Goal: Task Accomplishment & Management: Use online tool/utility

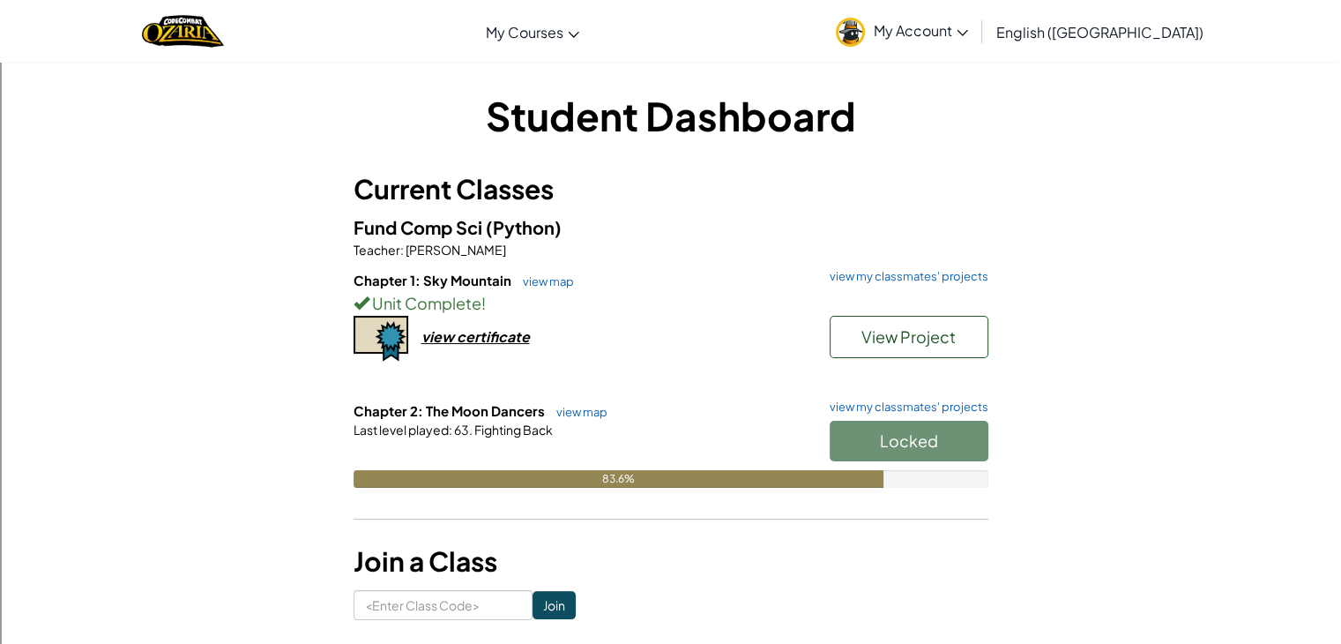
click at [872, 449] on div "Locked" at bounding box center [900, 445] width 176 height 49
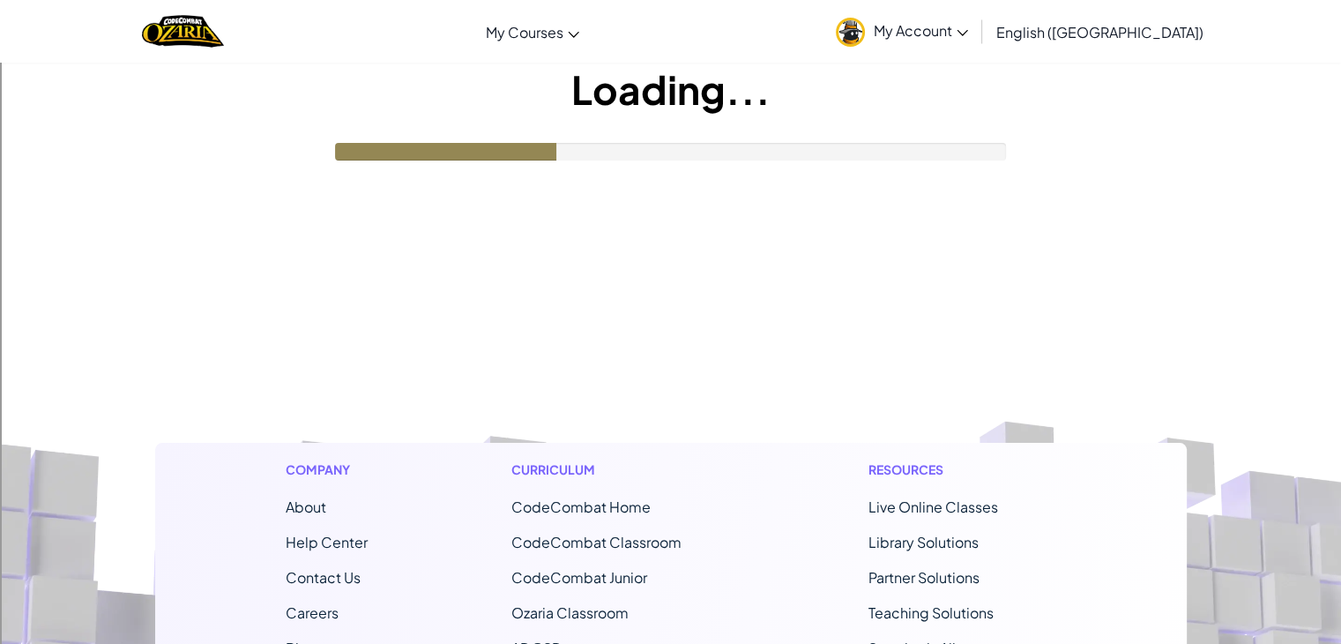
scroll to position [55, 0]
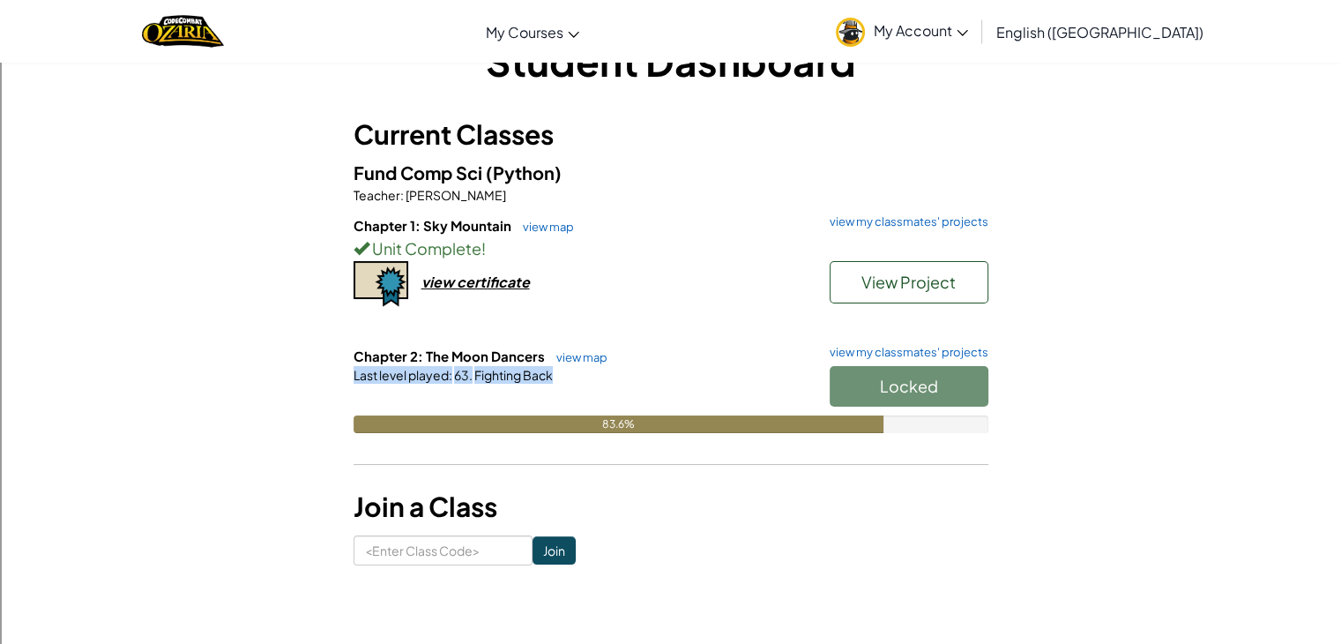
drag, startPoint x: 855, startPoint y: 388, endPoint x: 1062, endPoint y: 377, distance: 206.7
click at [1062, 377] on div "Student Dashboard Current Classes Fund Comp Sci (Python) Teacher : Mr. Verm Cha…" at bounding box center [671, 300] width 1032 height 532
click at [919, 382] on div "Locked" at bounding box center [900, 390] width 176 height 49
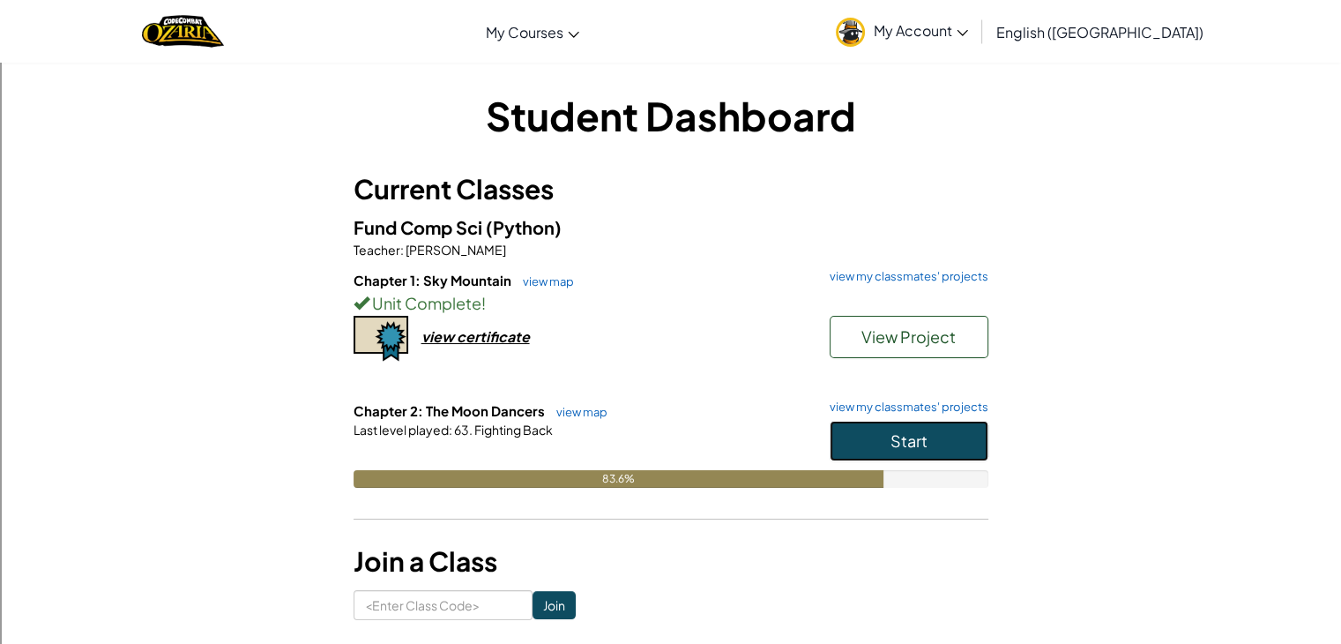
click at [915, 442] on span "Start" at bounding box center [909, 440] width 37 height 20
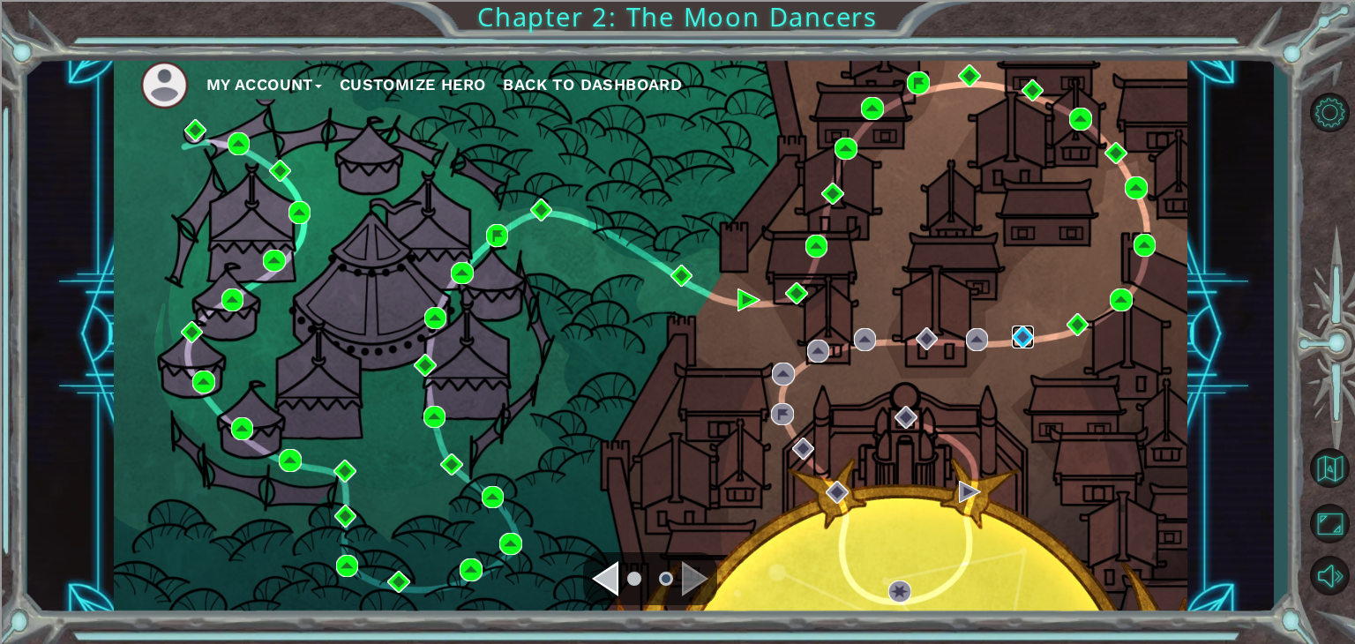
click at [1032, 333] on img at bounding box center [1022, 336] width 23 height 23
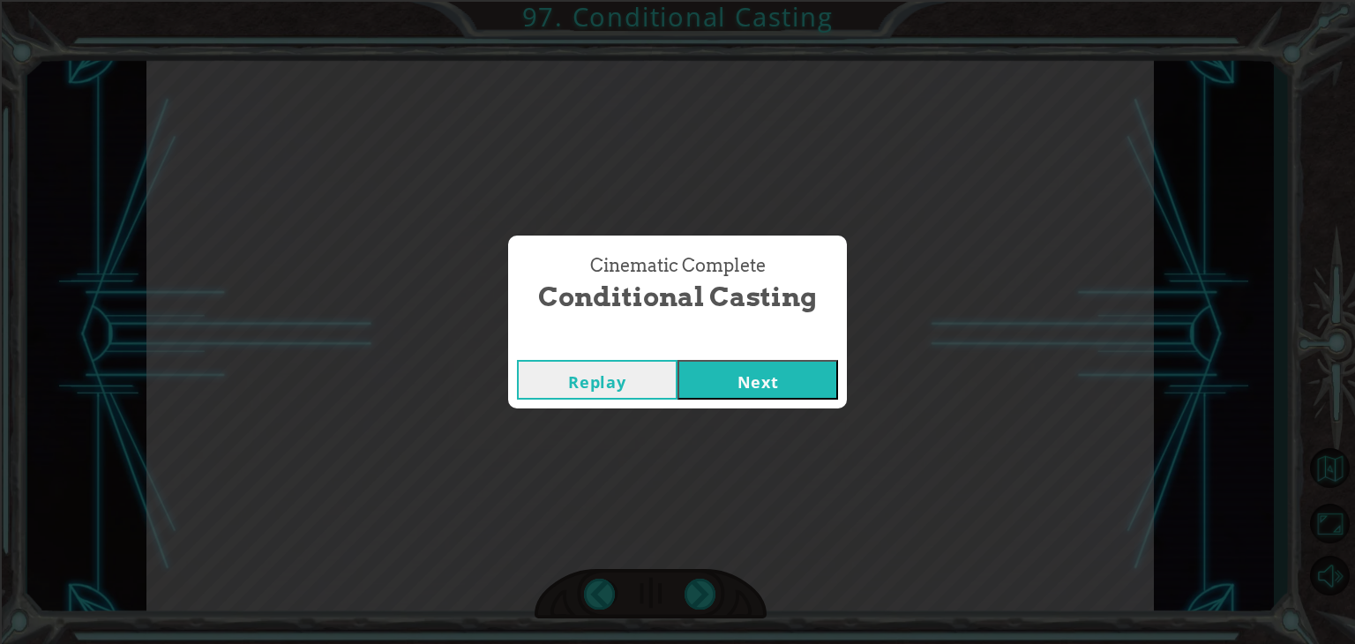
click at [698, 415] on div "Cinematic Complete Conditional Casting Replay Next" at bounding box center [677, 322] width 1355 height 644
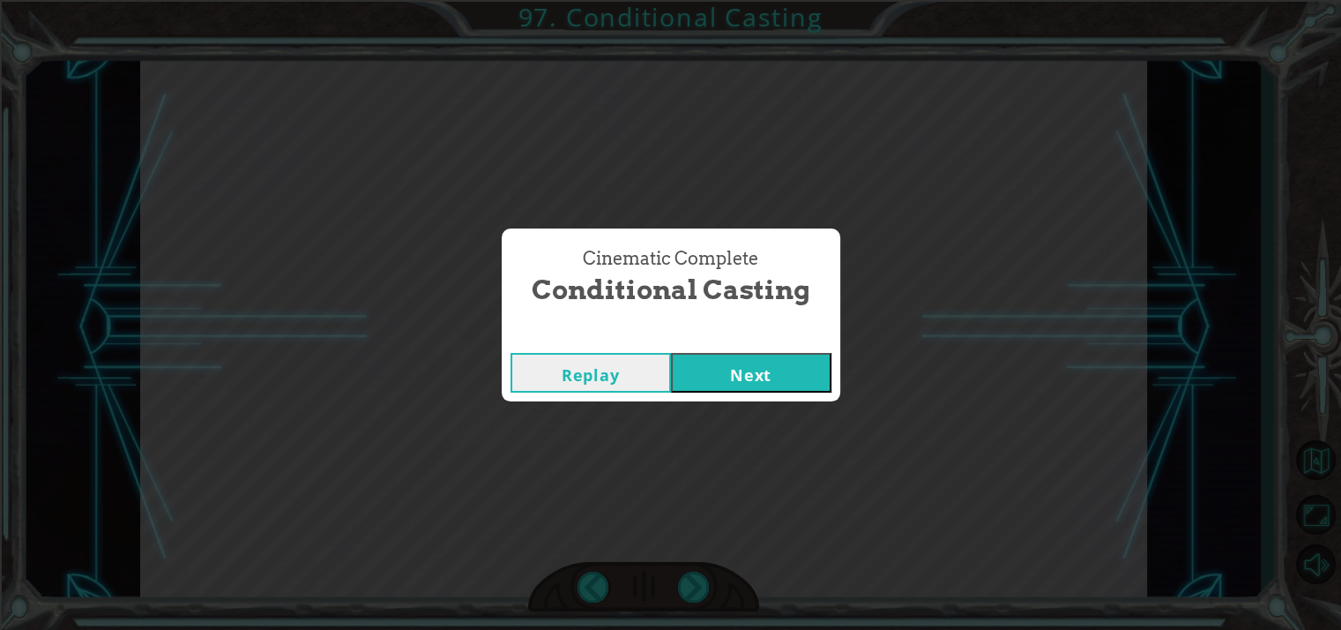
click at [700, 374] on button "Next" at bounding box center [751, 373] width 160 height 40
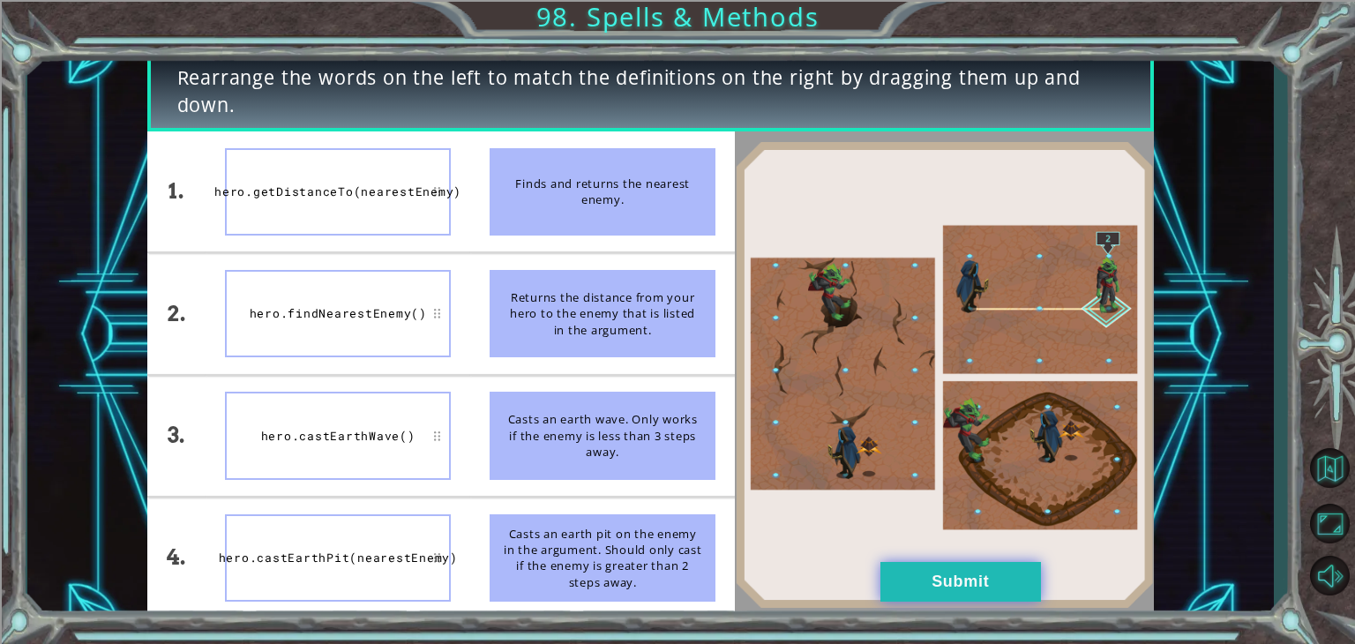
click at [987, 577] on button "Submit" at bounding box center [960, 582] width 160 height 40
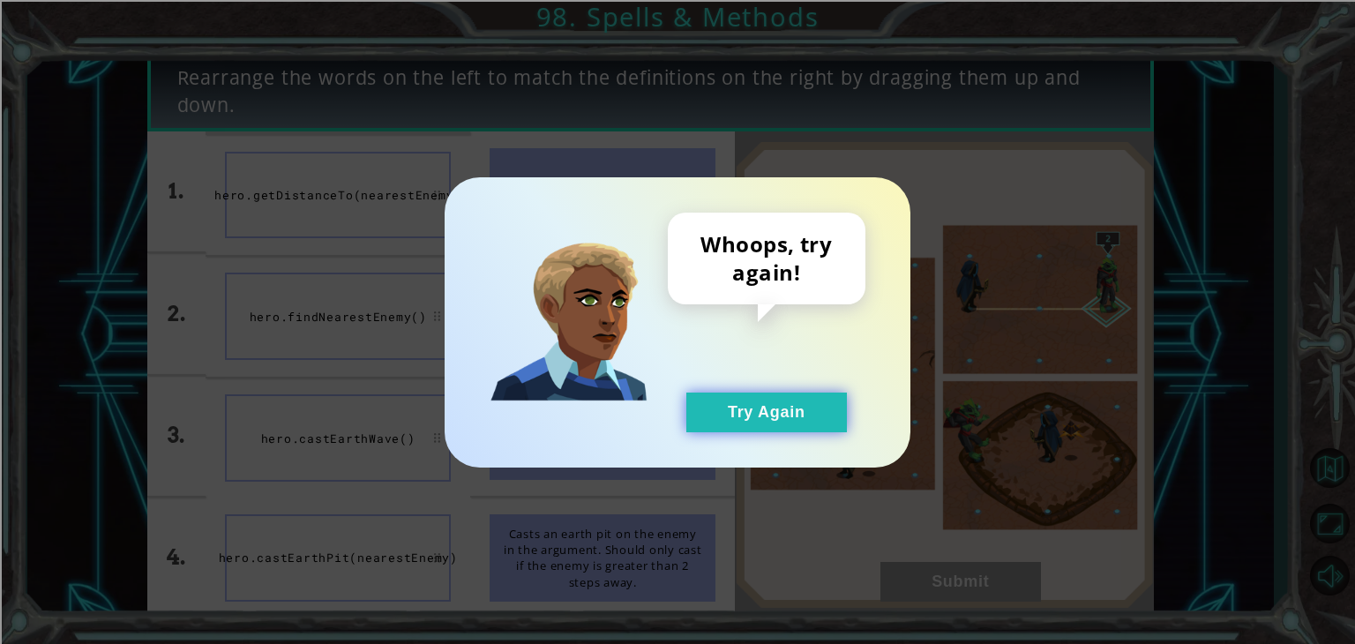
click at [793, 392] on button "Try Again" at bounding box center [766, 412] width 160 height 40
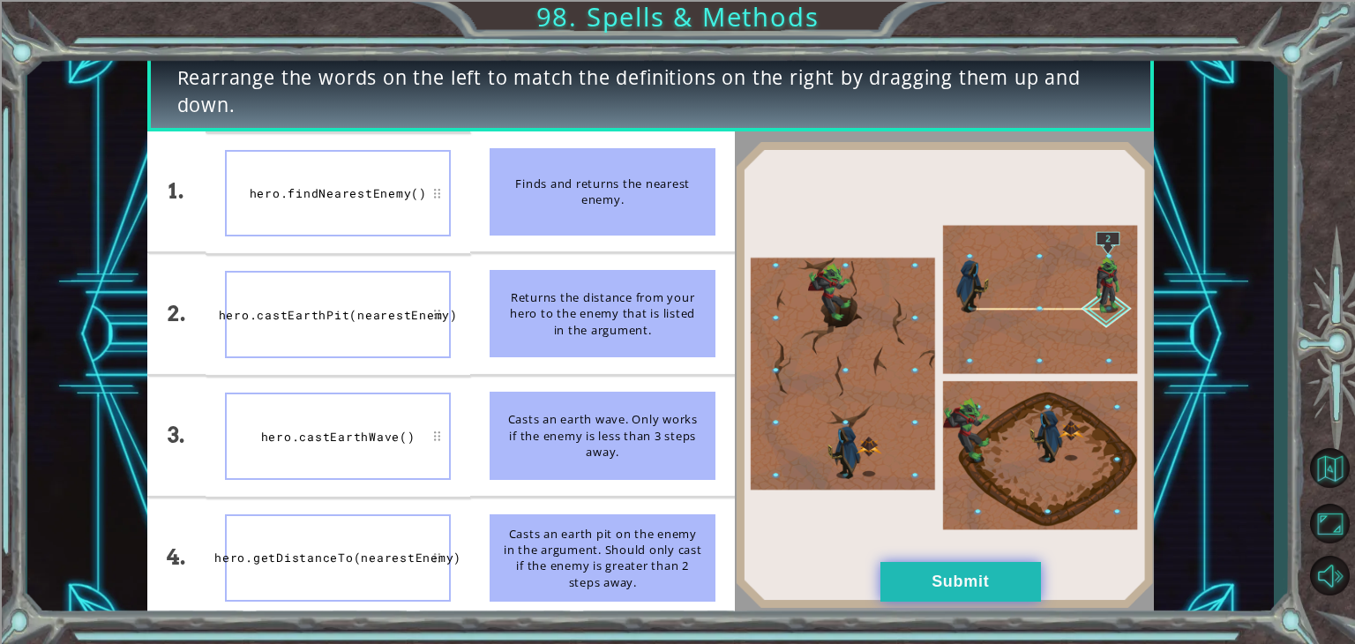
click at [978, 580] on button "Submit" at bounding box center [960, 582] width 160 height 40
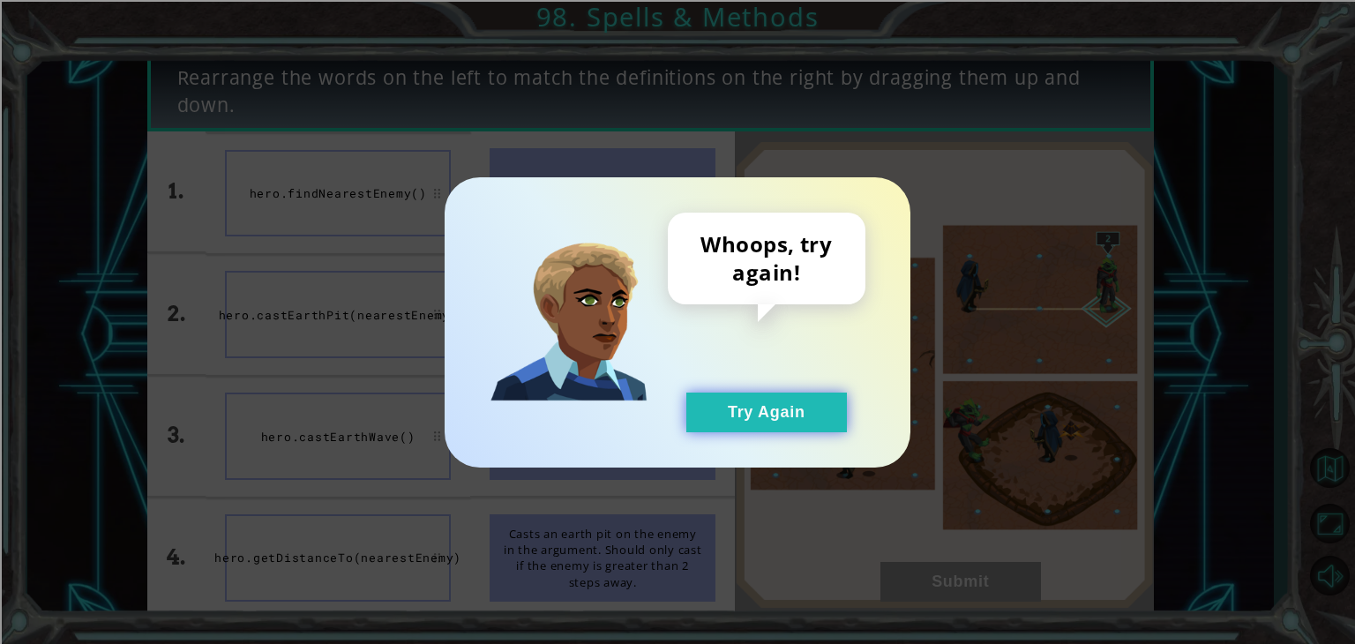
click at [757, 421] on button "Try Again" at bounding box center [766, 412] width 160 height 40
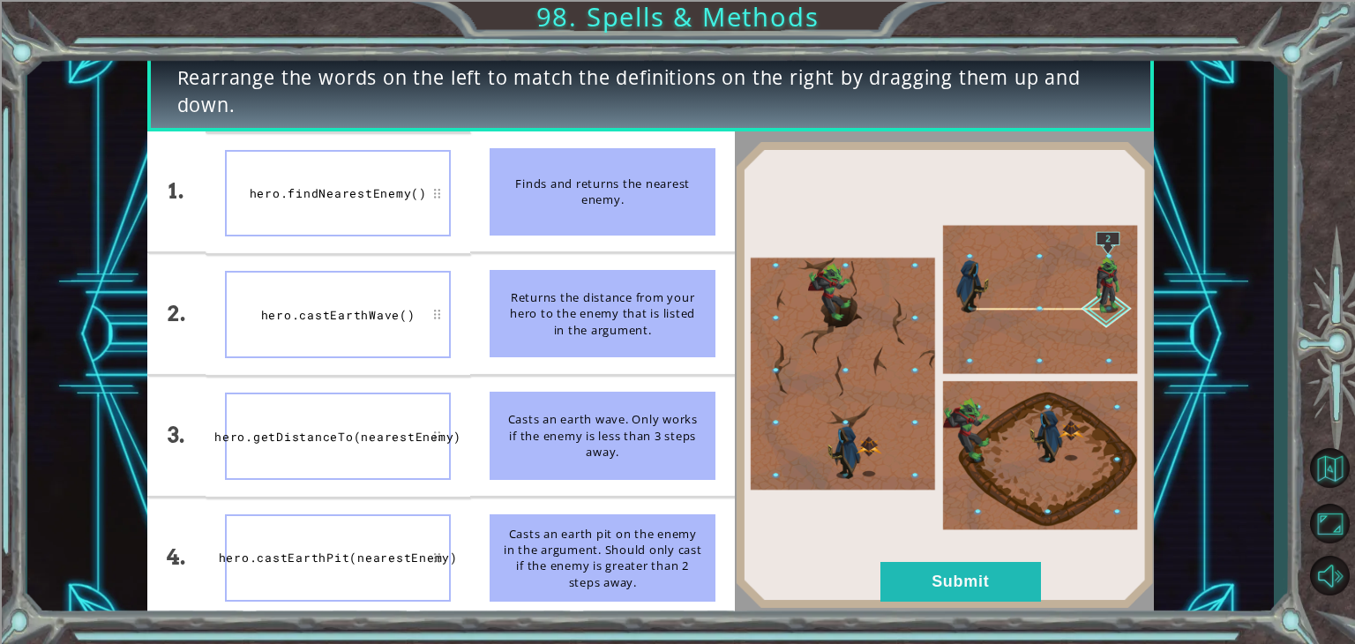
drag, startPoint x: 510, startPoint y: 416, endPoint x: 664, endPoint y: 442, distance: 156.4
click at [664, 442] on div "Casts an earth wave. Only works if the enemy is less than 3 steps away." at bounding box center [602, 435] width 226 height 87
click at [904, 589] on button "Submit" at bounding box center [960, 582] width 160 height 40
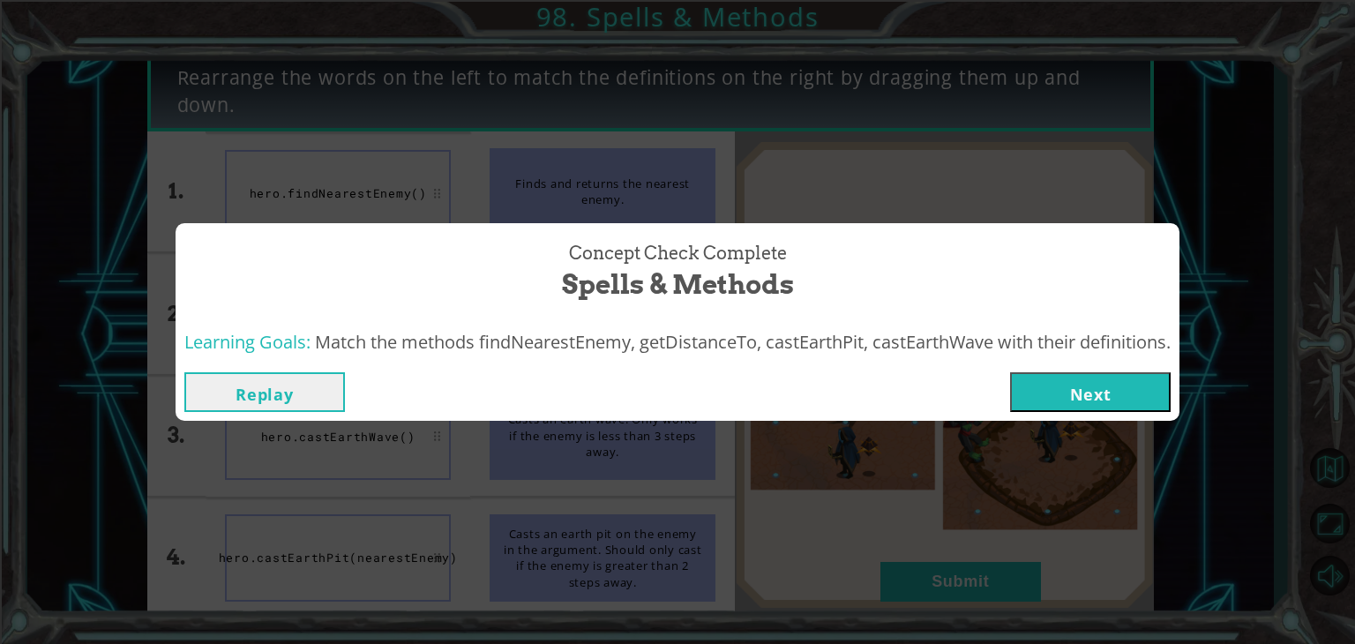
click at [1078, 382] on button "Next" at bounding box center [1090, 392] width 160 height 40
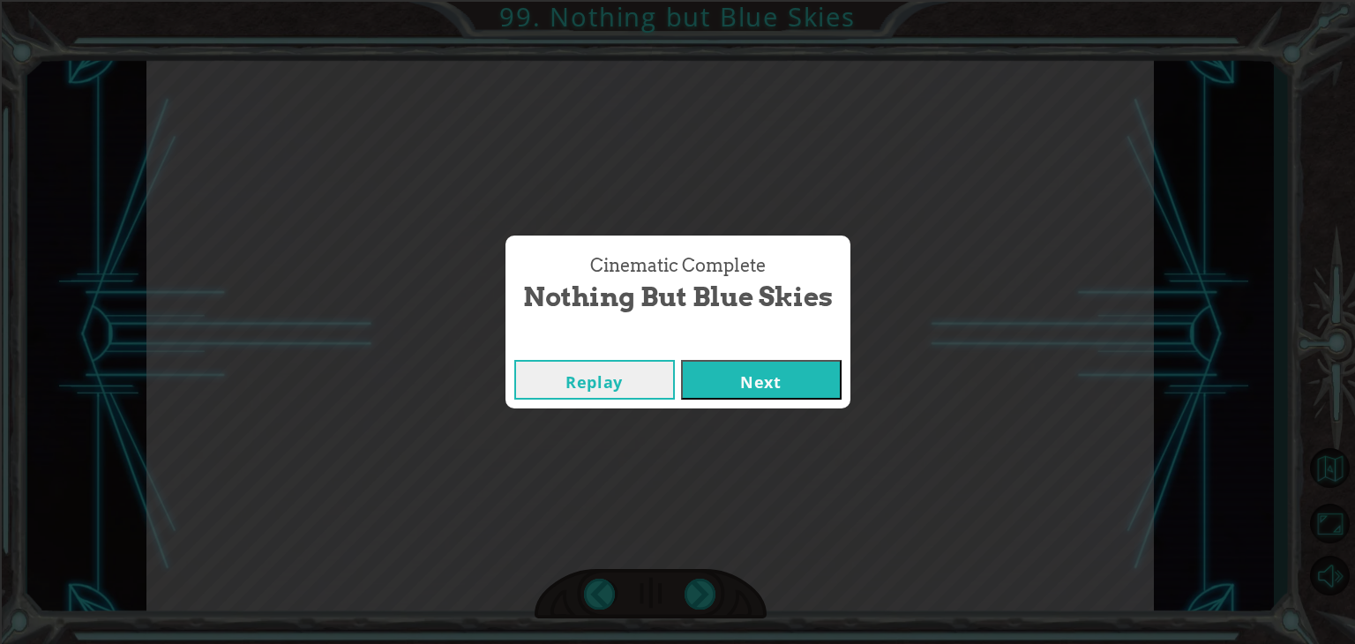
click at [758, 388] on button "Next" at bounding box center [761, 380] width 160 height 40
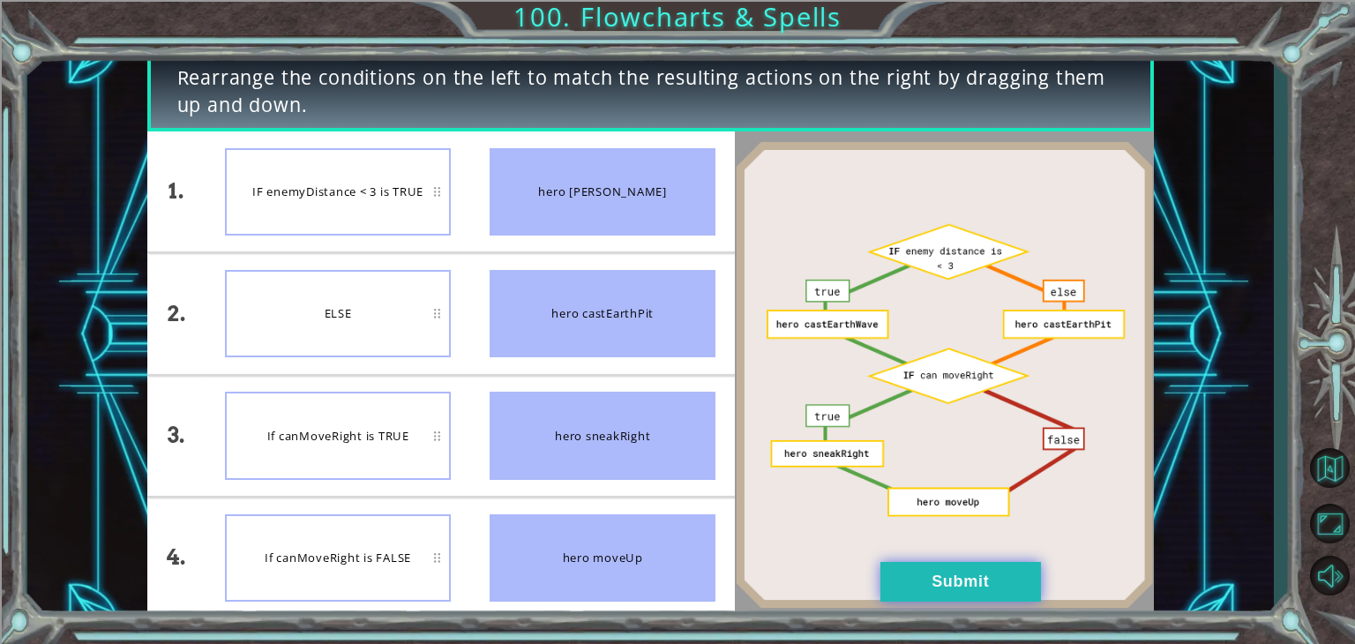
click at [989, 571] on button "Submit" at bounding box center [960, 582] width 160 height 40
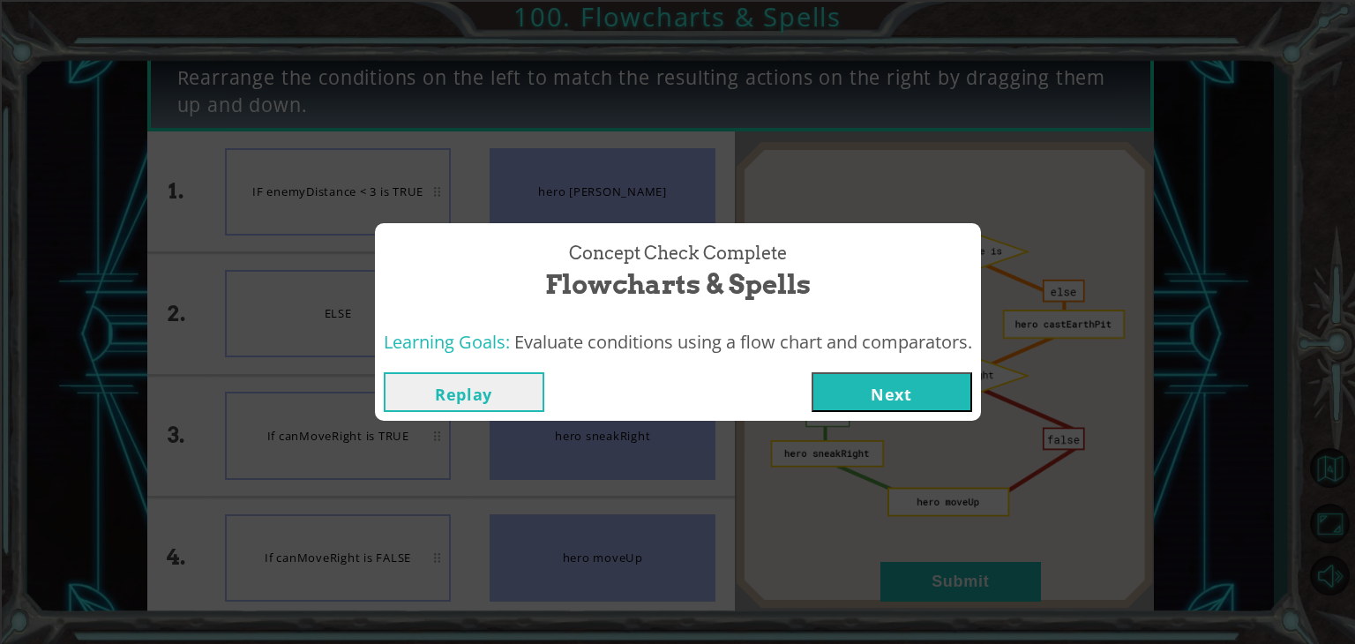
click at [868, 384] on button "Next" at bounding box center [891, 392] width 160 height 40
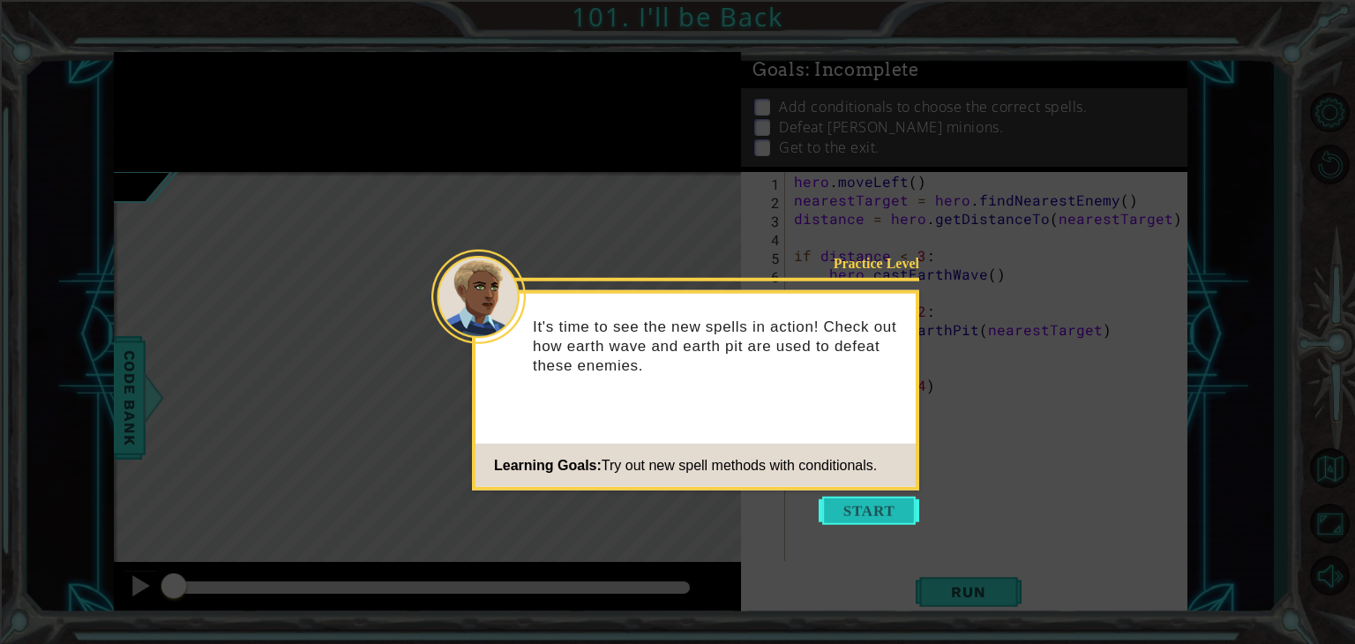
click at [886, 510] on button "Start" at bounding box center [868, 510] width 101 height 28
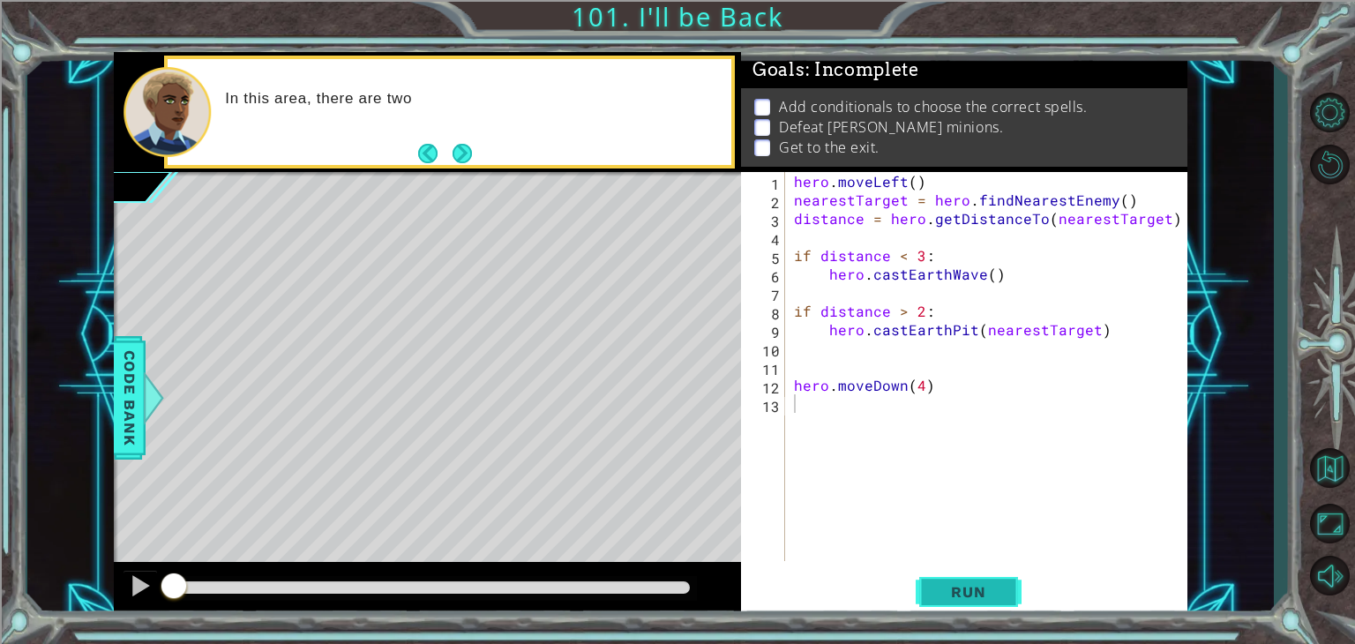
click at [963, 591] on span "Run" at bounding box center [968, 592] width 70 height 18
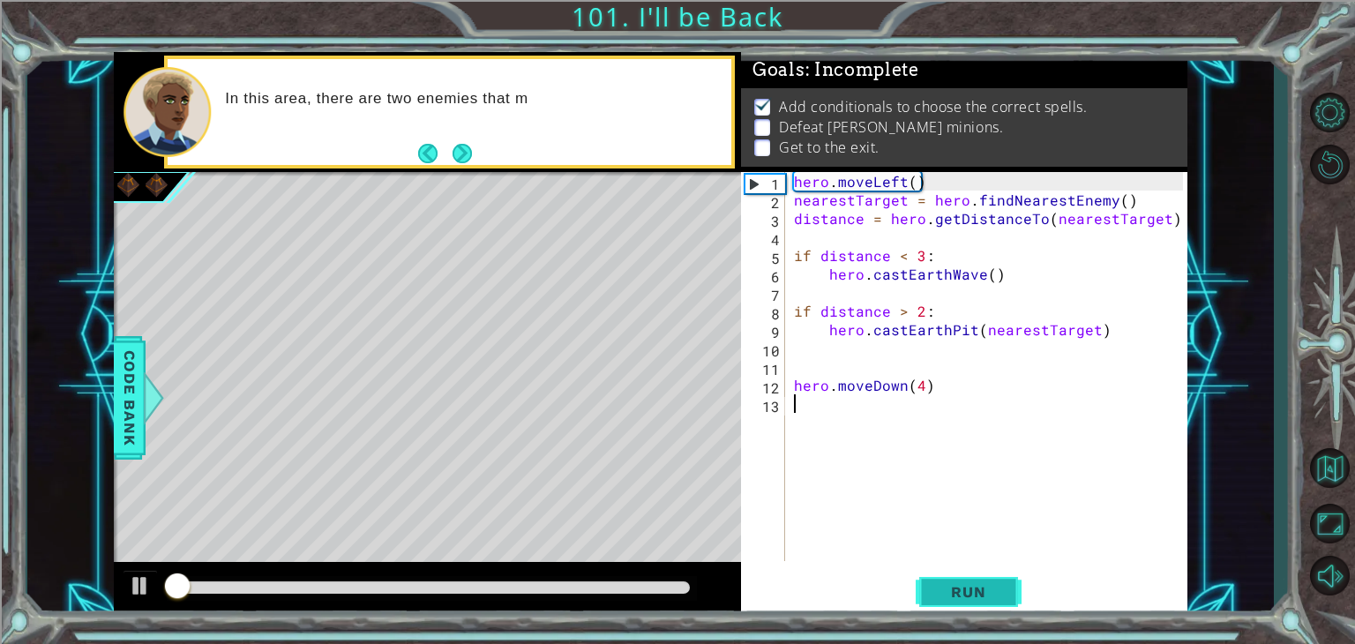
scroll to position [7, 0]
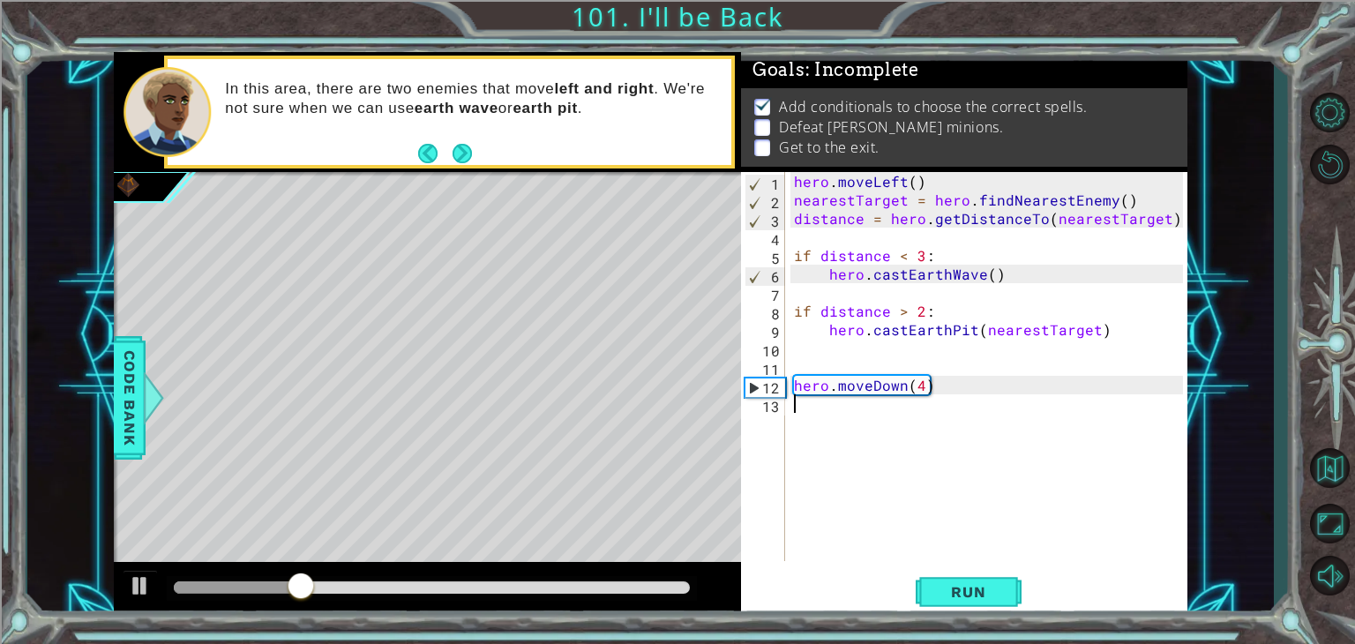
click at [963, 392] on div "hero . moveLeft ( ) nearestTarget = hero . findNearestEnemy ( ) distance = hero…" at bounding box center [990, 385] width 401 height 426
type textarea "hero.moveDown(4)"
type textarea "hero.moveLeft(2)"
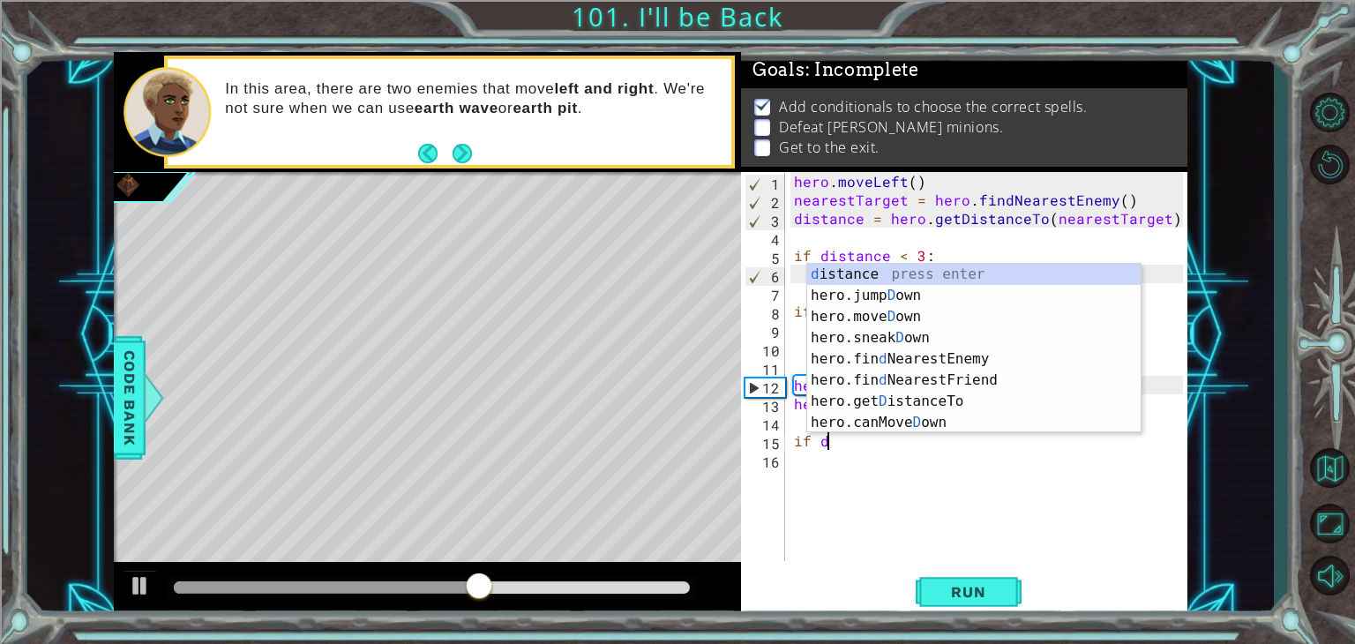
scroll to position [0, 2]
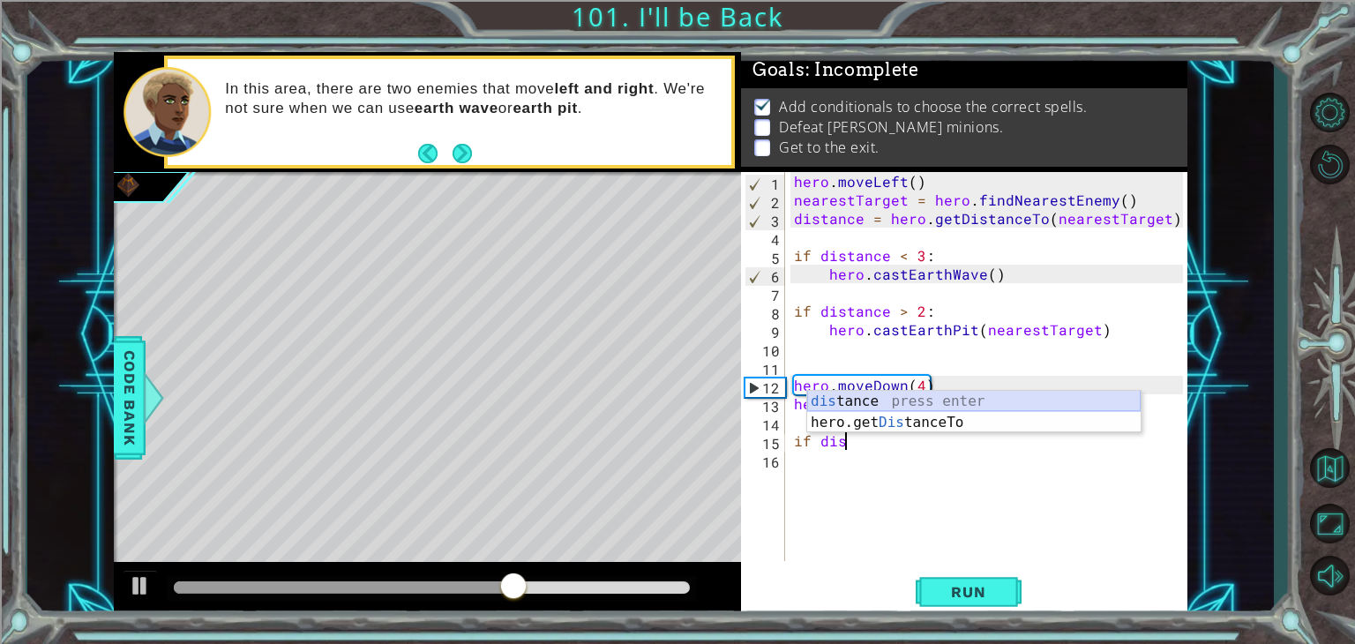
click at [959, 400] on div "dis tance press enter hero.get Dis tanceTo press enter" at bounding box center [973, 433] width 333 height 85
type textarea "if distance"
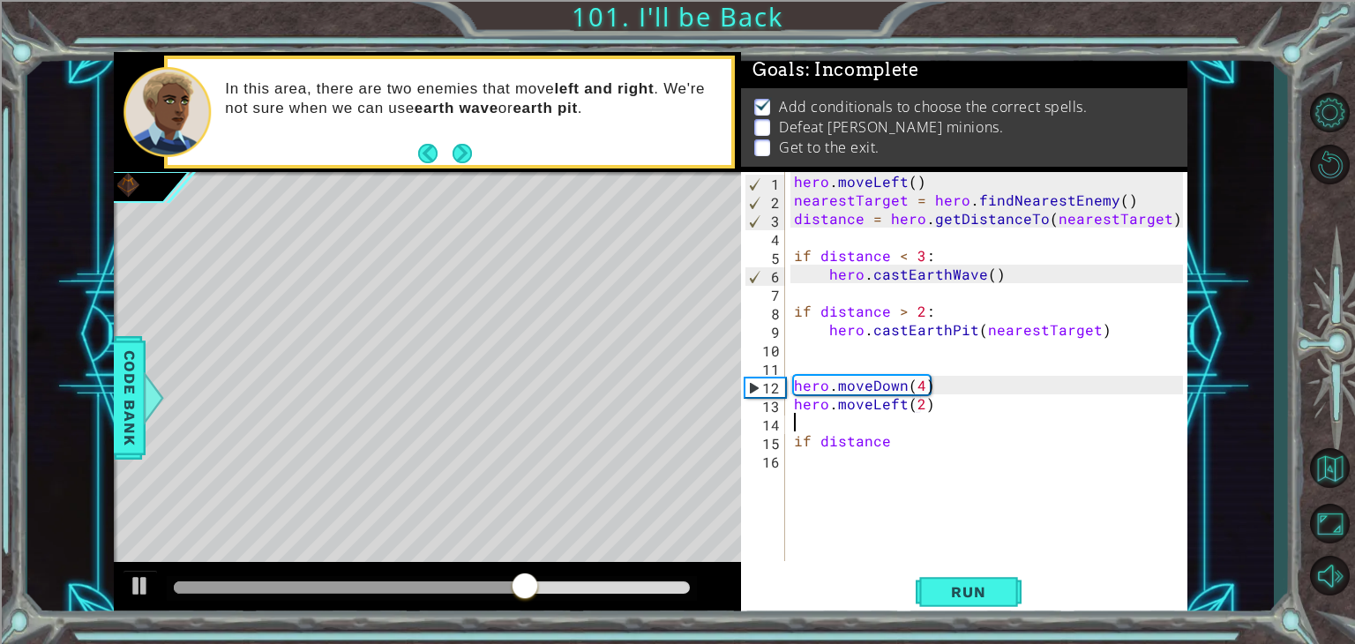
click at [793, 429] on div "hero . moveLeft ( ) nearestTarget = hero . findNearestEnemy ( ) distance = hero…" at bounding box center [990, 385] width 401 height 426
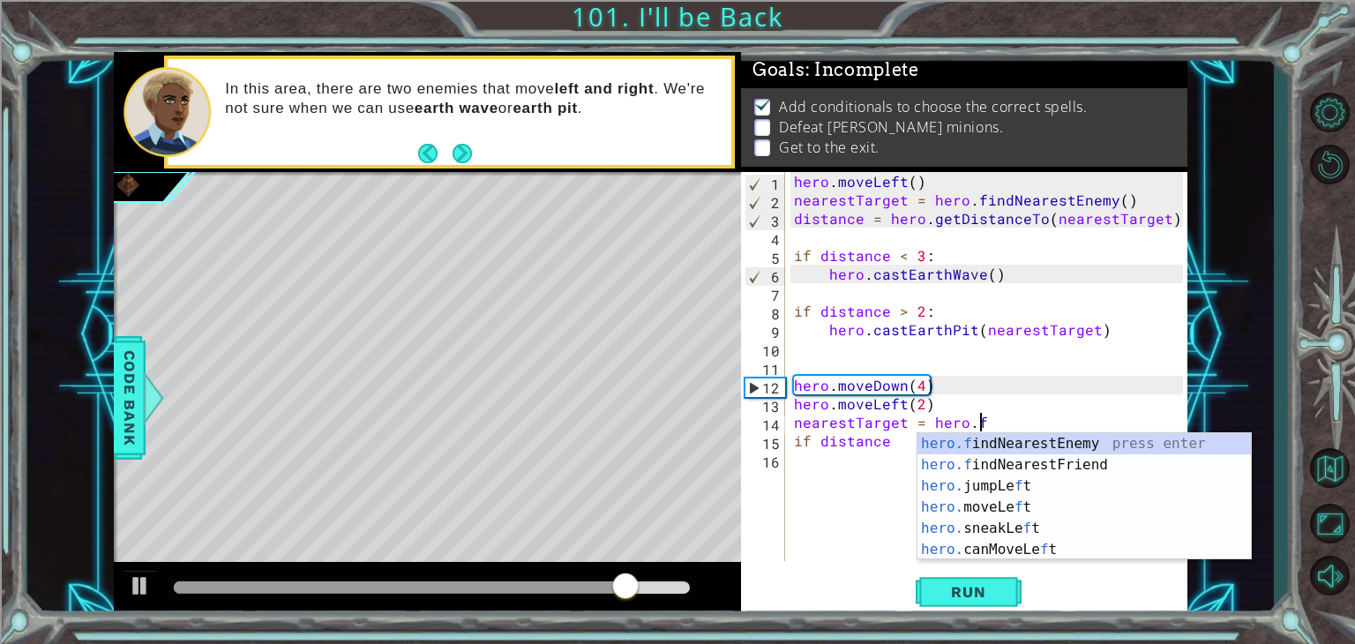
type textarea "nearestTarget = hero.fin"
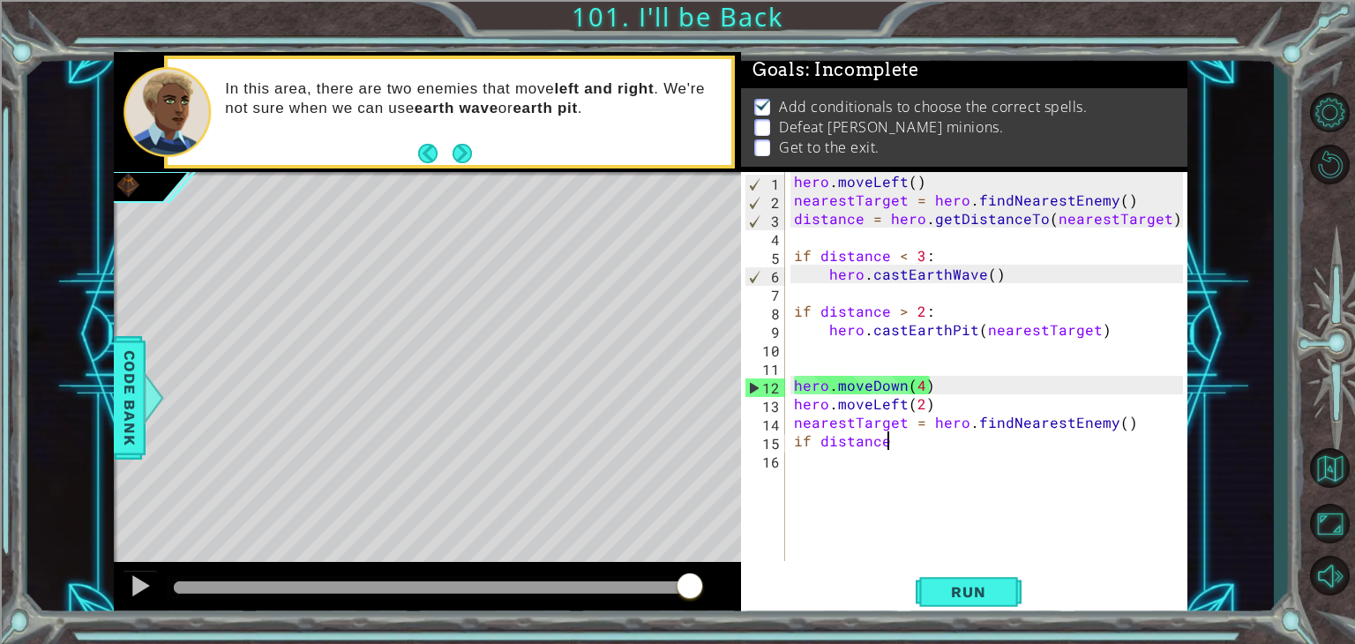
click at [940, 398] on div "hero . moveLeft ( ) nearestTarget = hero . findNearestEnemy ( ) distance = hero…" at bounding box center [990, 385] width 401 height 426
type textarea "hero.moveLeft(2)"
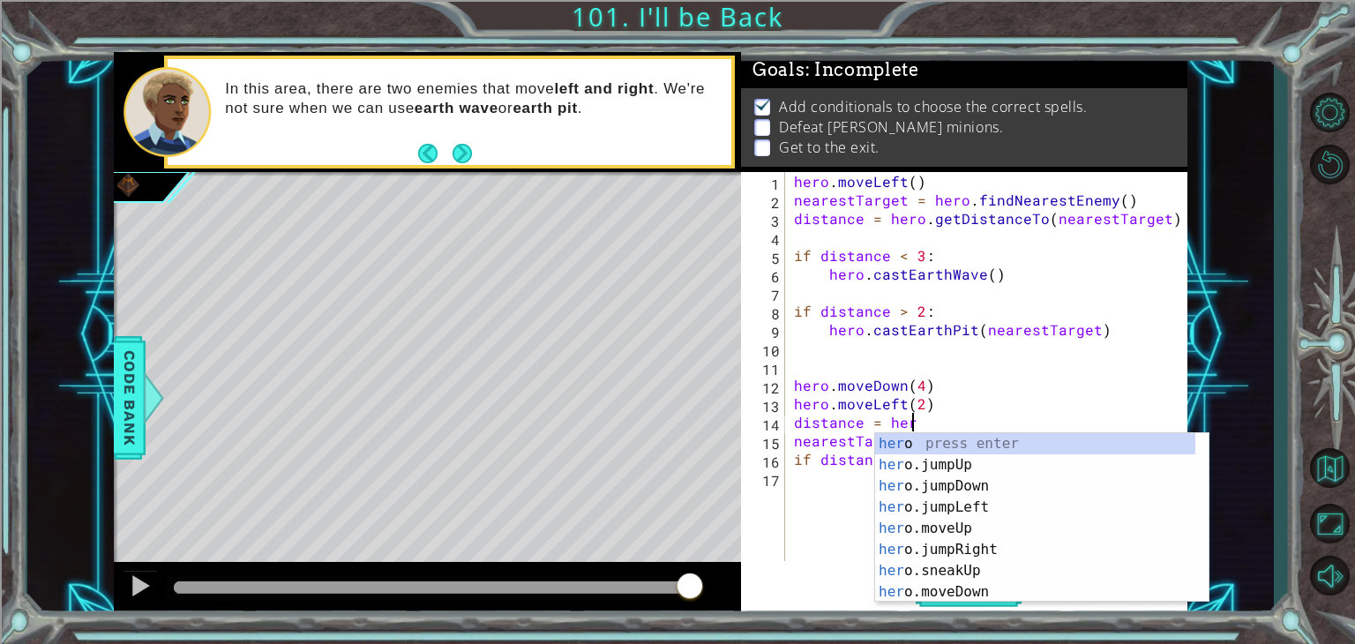
scroll to position [0, 7]
type textarea "distance = hero.f"
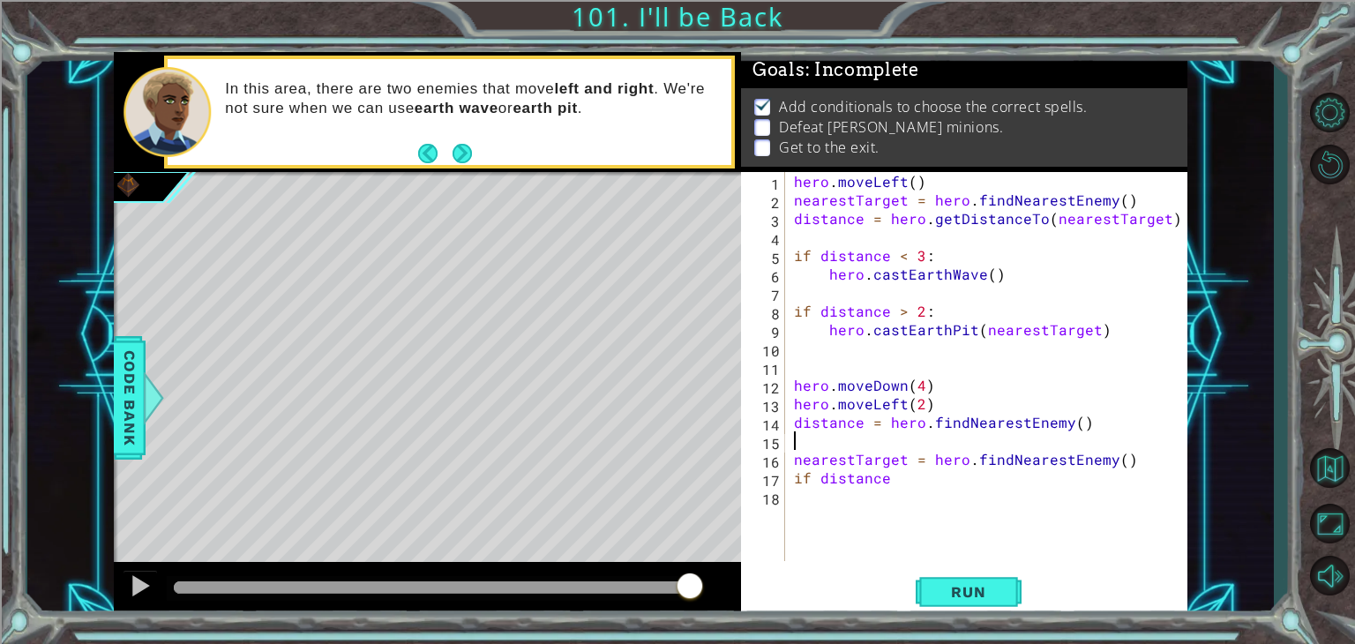
scroll to position [0, 0]
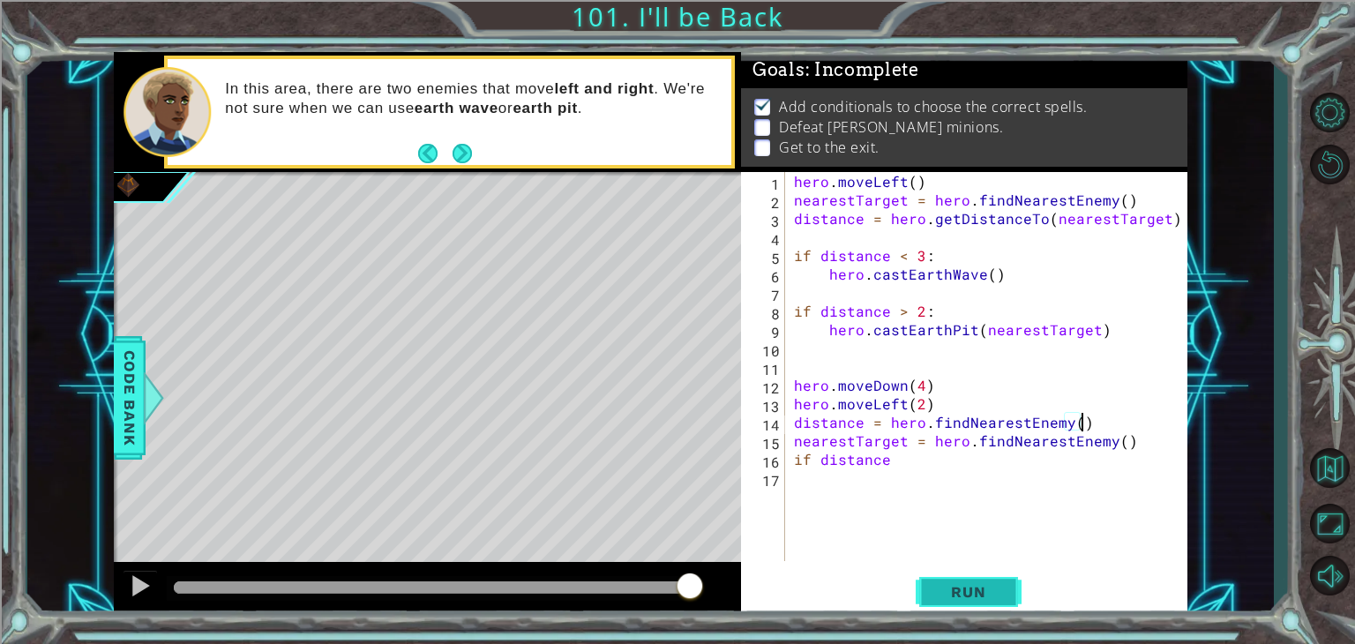
click at [952, 600] on span "Run" at bounding box center [968, 592] width 70 height 18
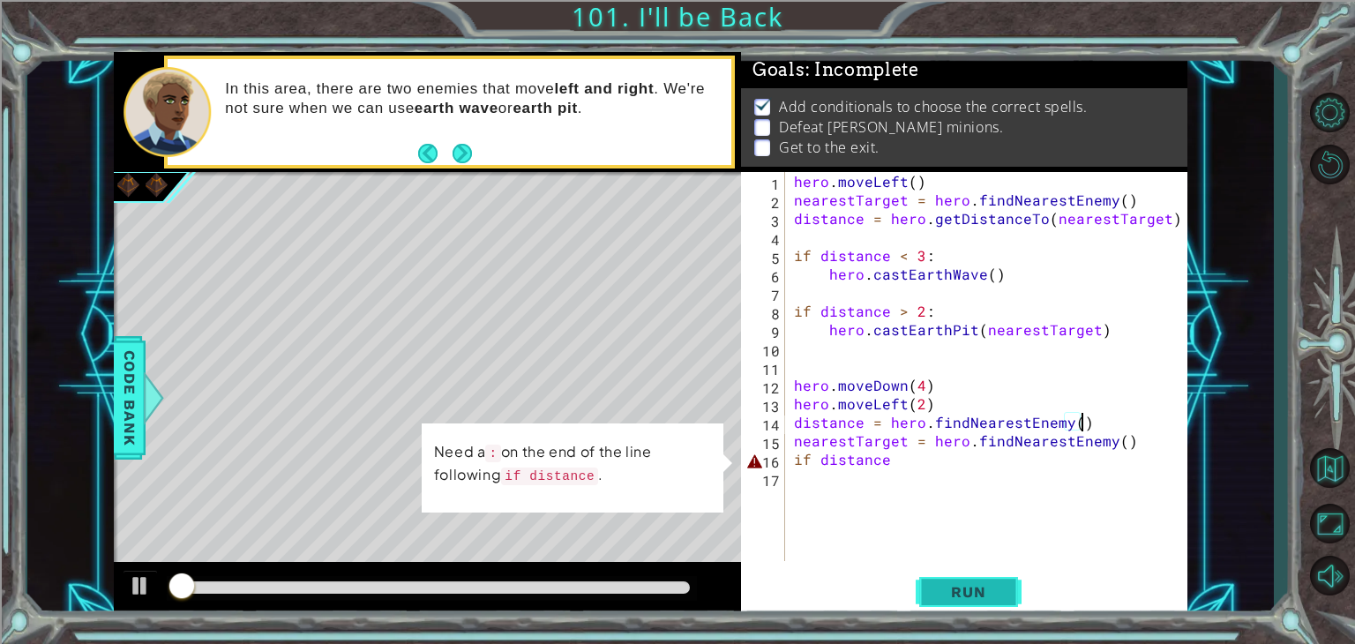
click at [952, 600] on span "Run" at bounding box center [968, 592] width 70 height 18
click at [1016, 463] on div "hero . moveLeft ( ) nearestTarget = hero . findNearestEnemy ( ) distance = hero…" at bounding box center [990, 385] width 401 height 426
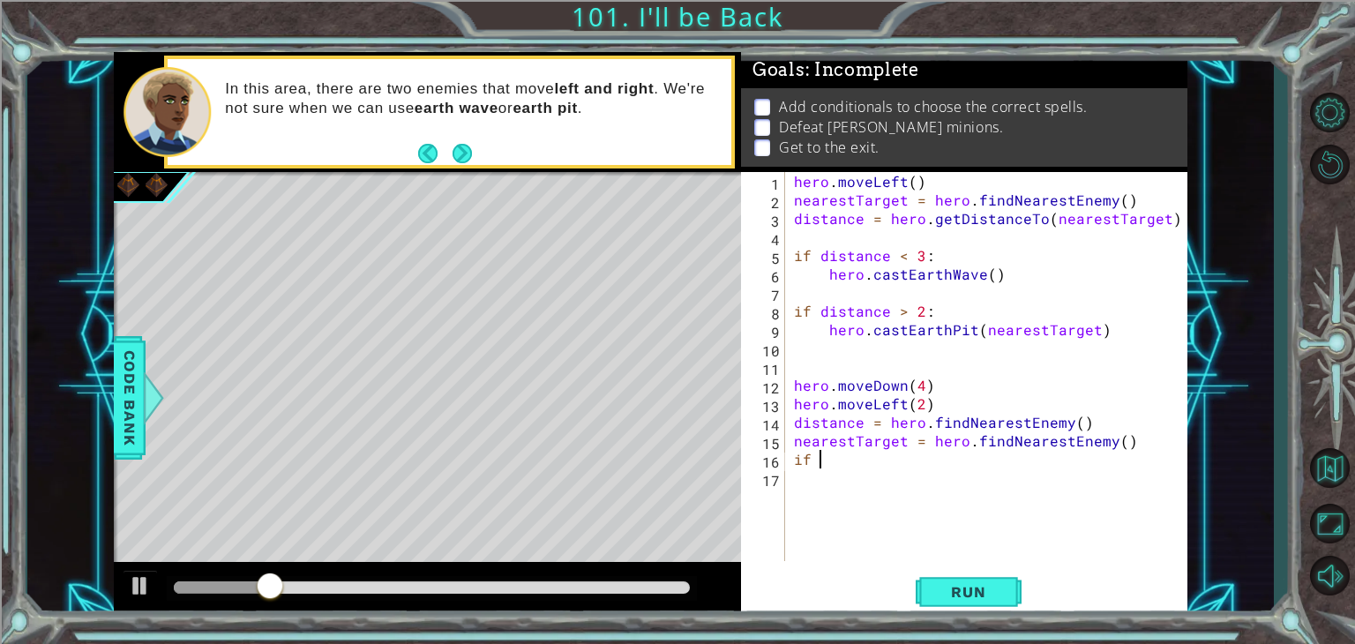
type textarea "i"
type textarea "nearestTarget = hero.findNearestEnemy()"
click at [995, 584] on span "Run" at bounding box center [968, 592] width 70 height 18
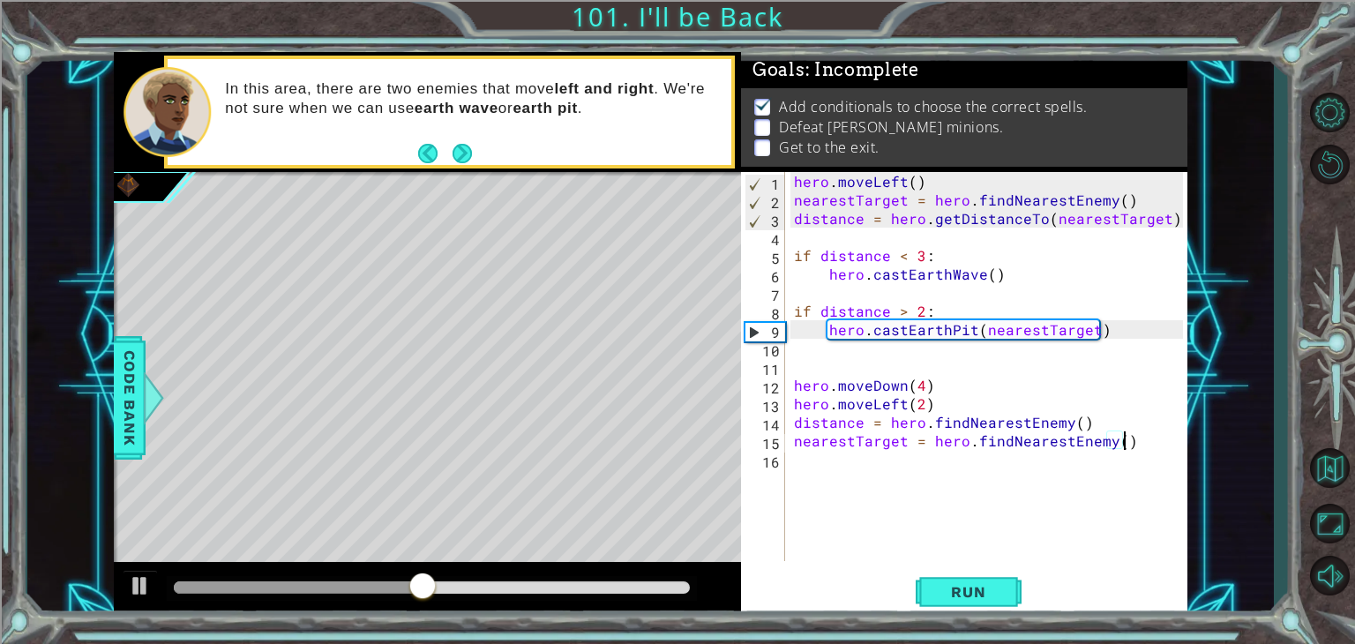
click at [1131, 444] on div "hero . moveLeft ( ) nearestTarget = hero . findNearestEnemy ( ) distance = hero…" at bounding box center [990, 385] width 401 height 426
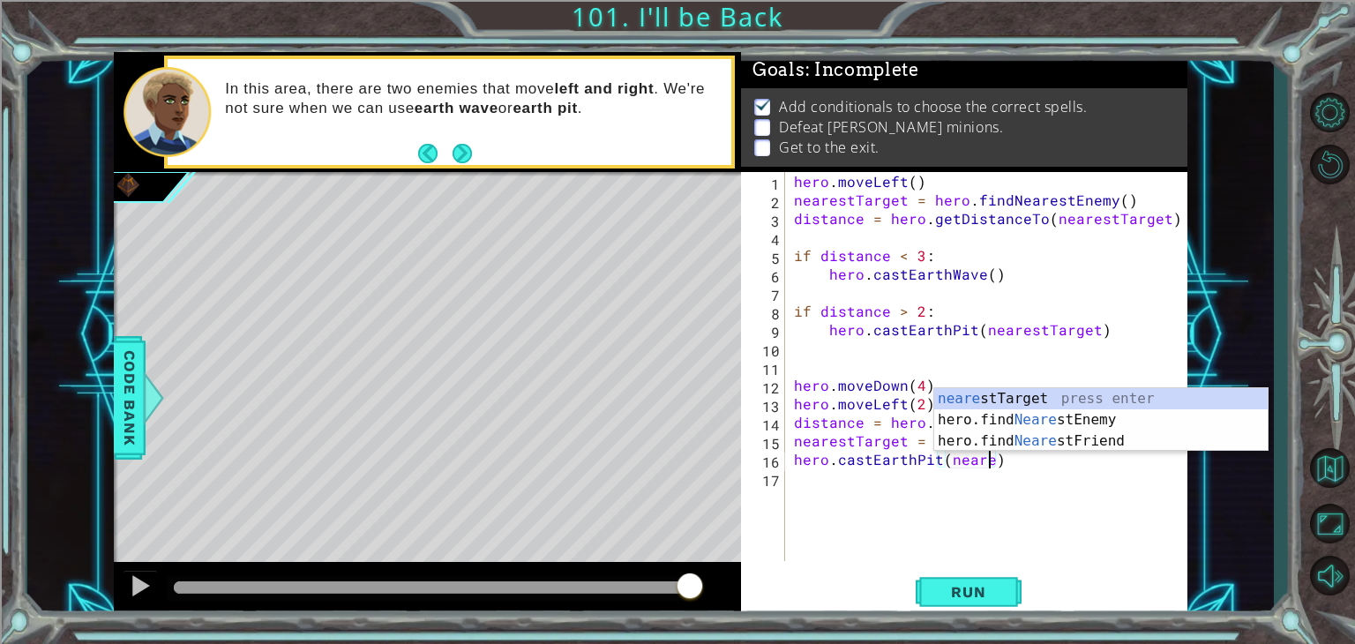
scroll to position [0, 11]
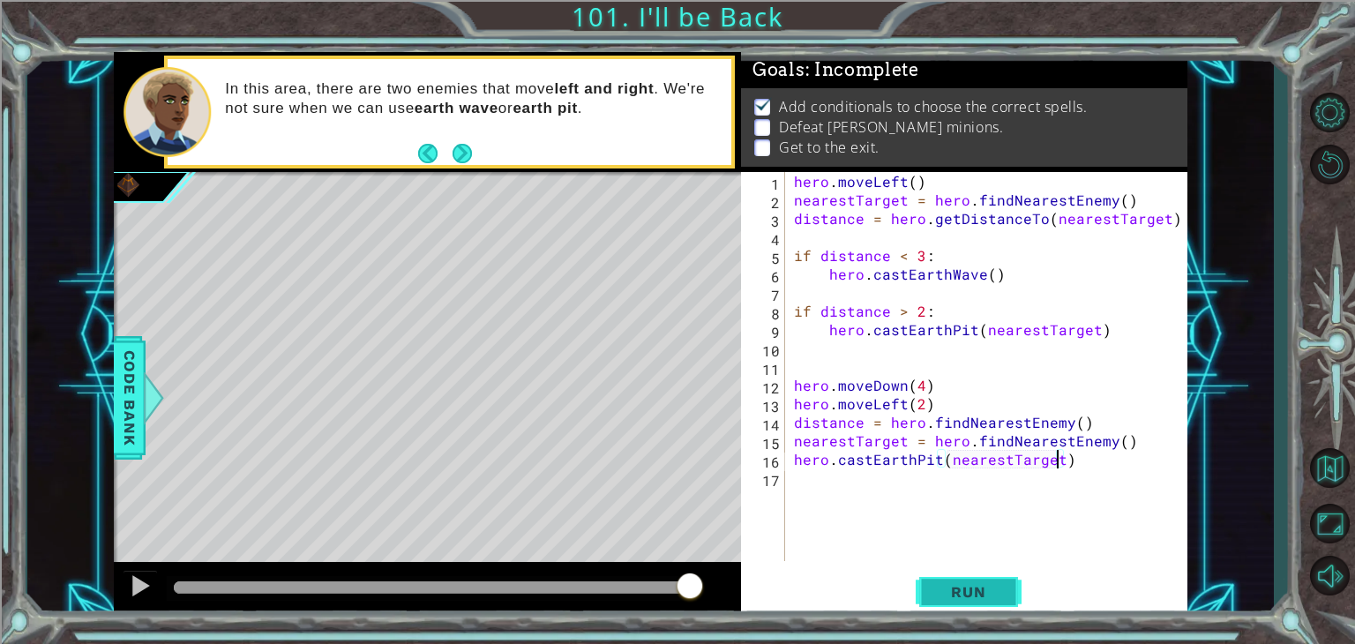
type textarea "hero.castEarthPit(nearestTarget)"
click at [966, 589] on span "Run" at bounding box center [968, 592] width 70 height 18
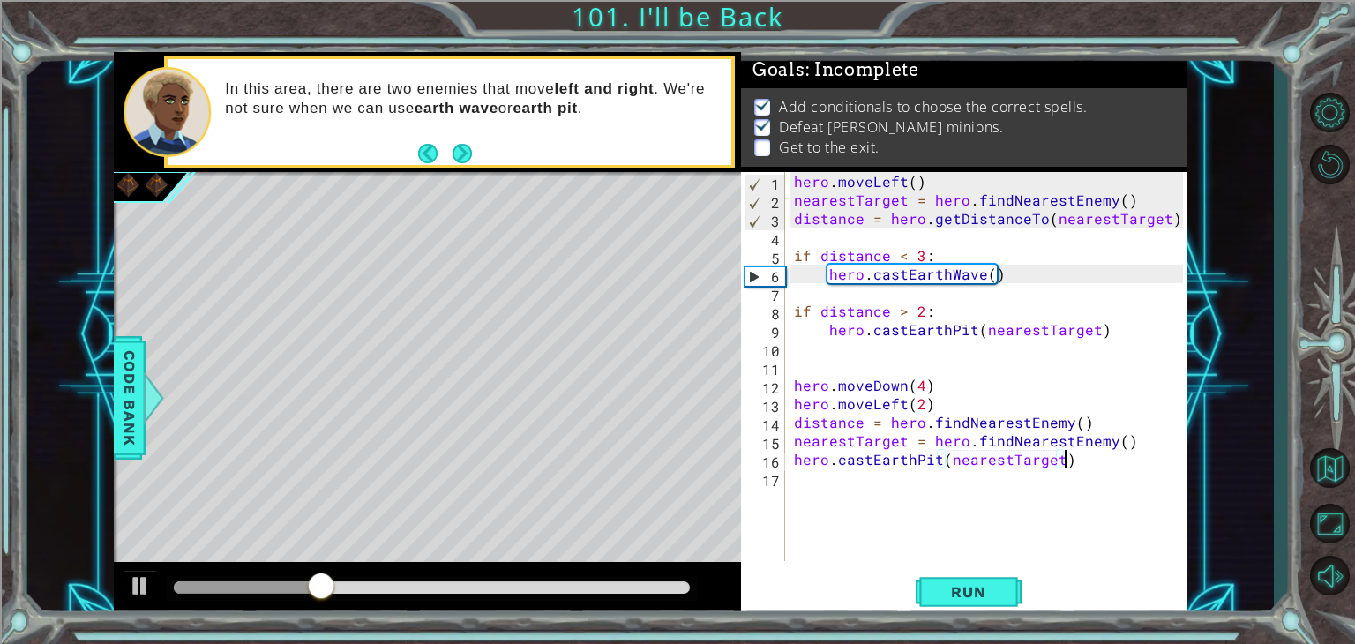
click at [1086, 463] on div "hero . moveLeft ( ) nearestTarget = hero . findNearestEnemy ( ) distance = hero…" at bounding box center [990, 385] width 401 height 426
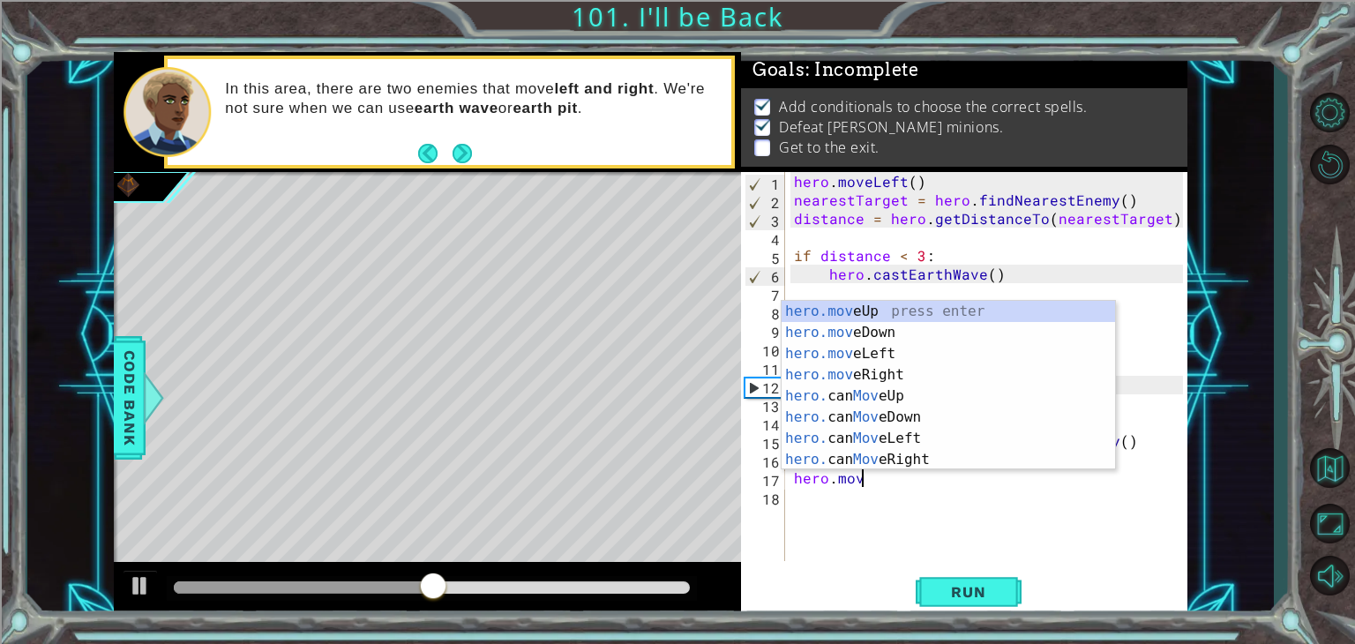
scroll to position [0, 4]
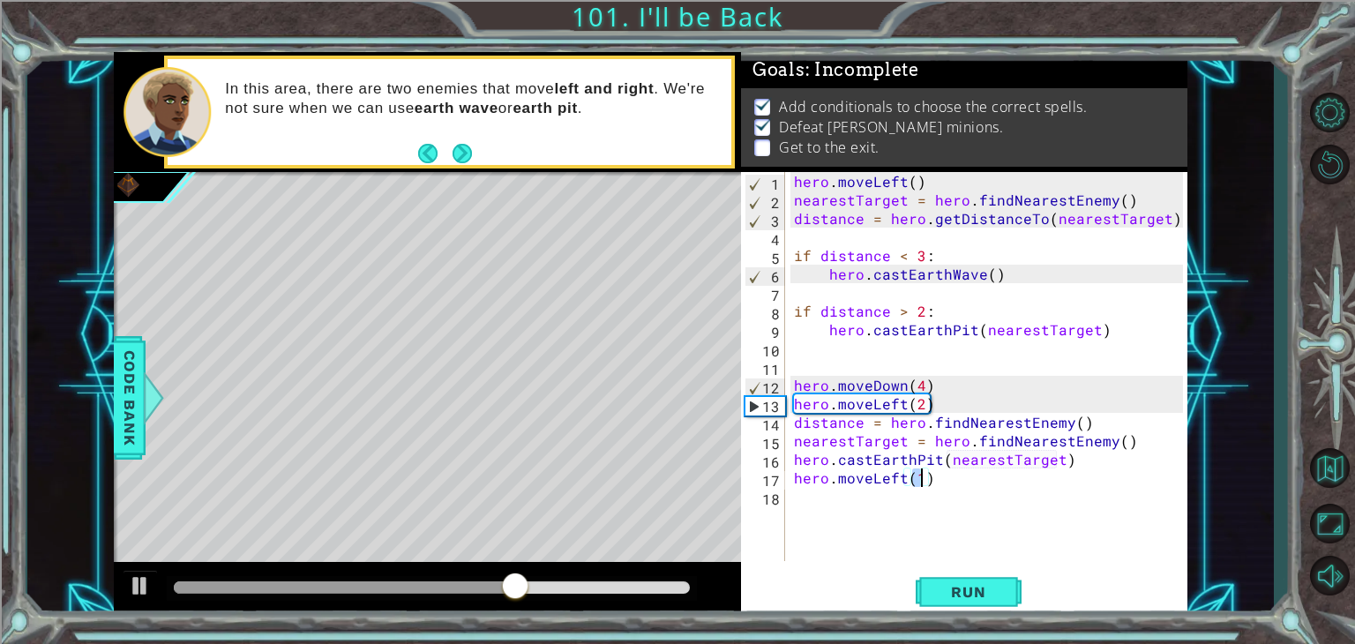
type textarea "hero.moveLeft(2)"
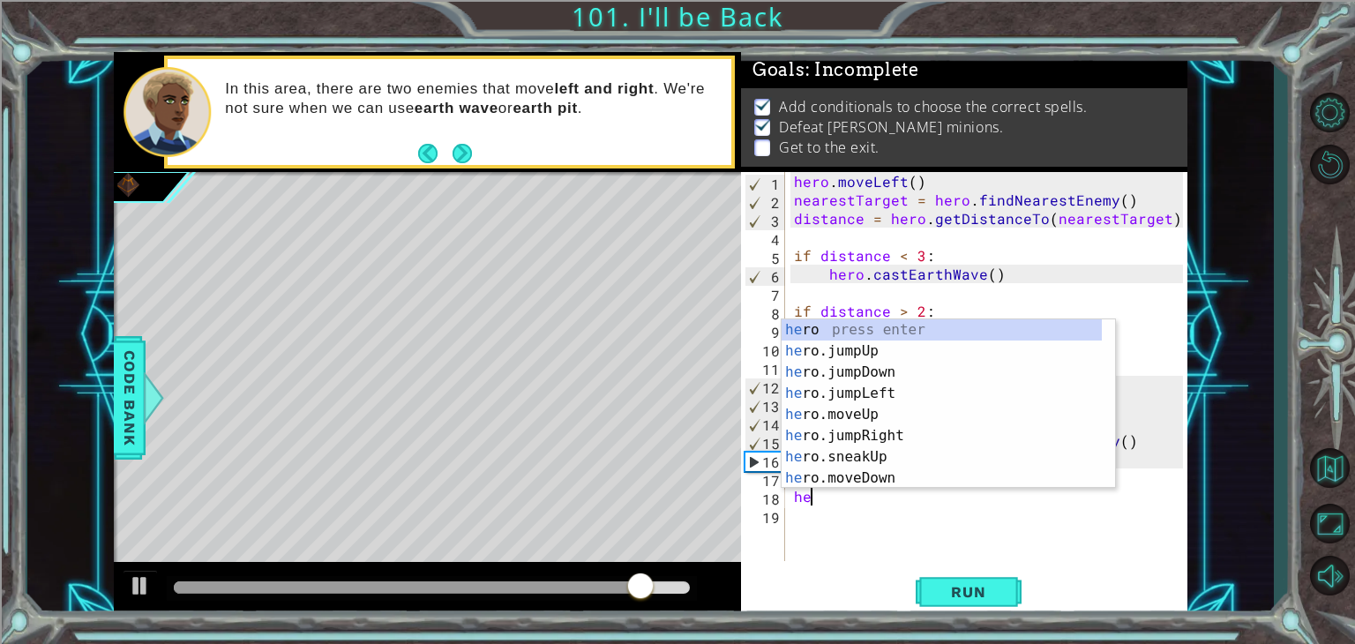
scroll to position [0, 0]
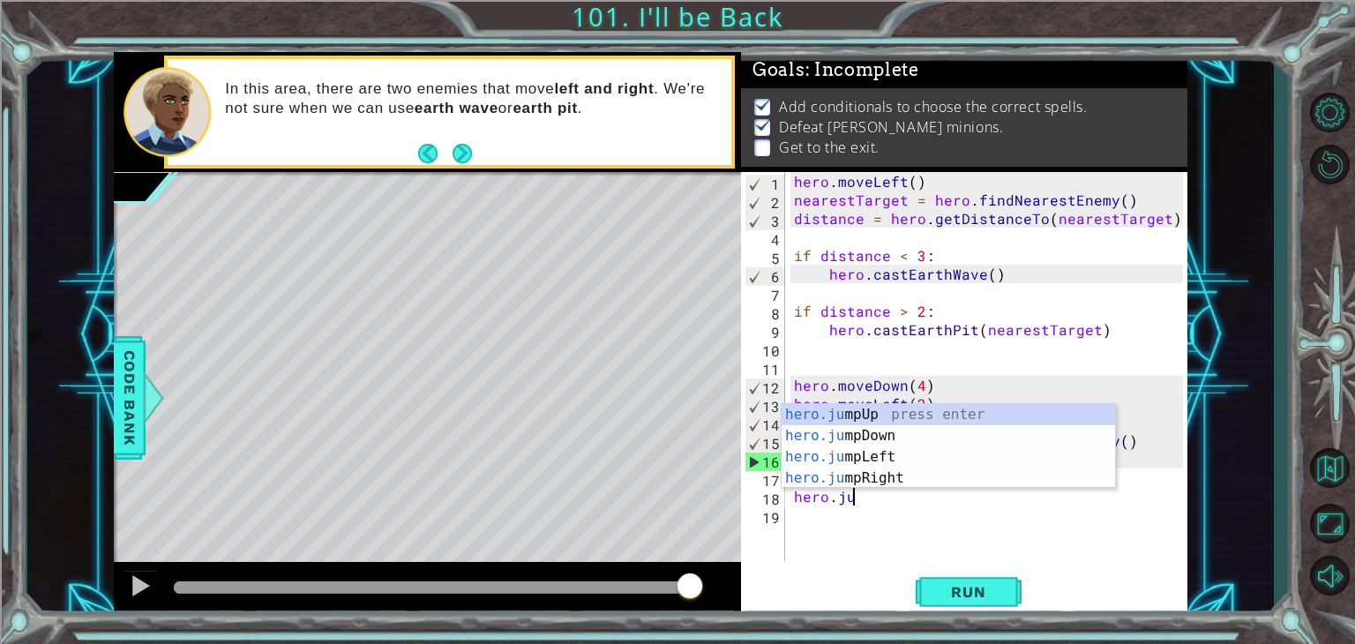
type textarea "hero.jump"
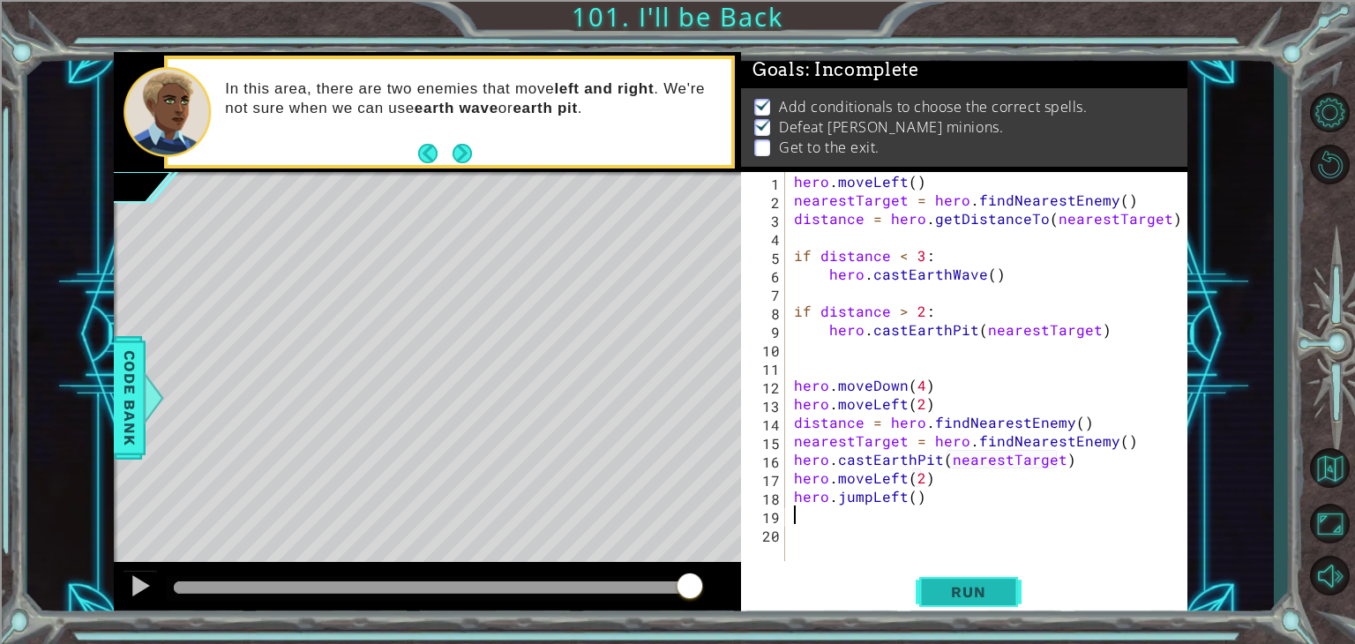
click at [963, 577] on button "Run" at bounding box center [968, 592] width 106 height 45
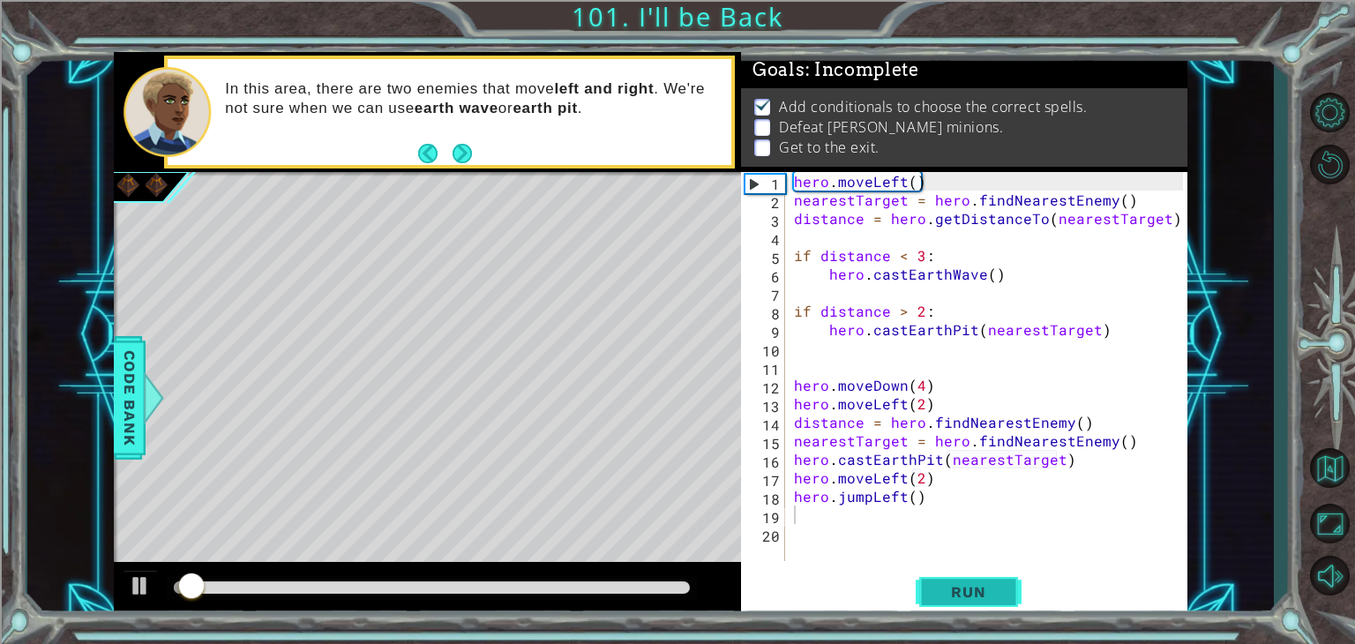
click at [963, 577] on button "Run" at bounding box center [968, 592] width 106 height 45
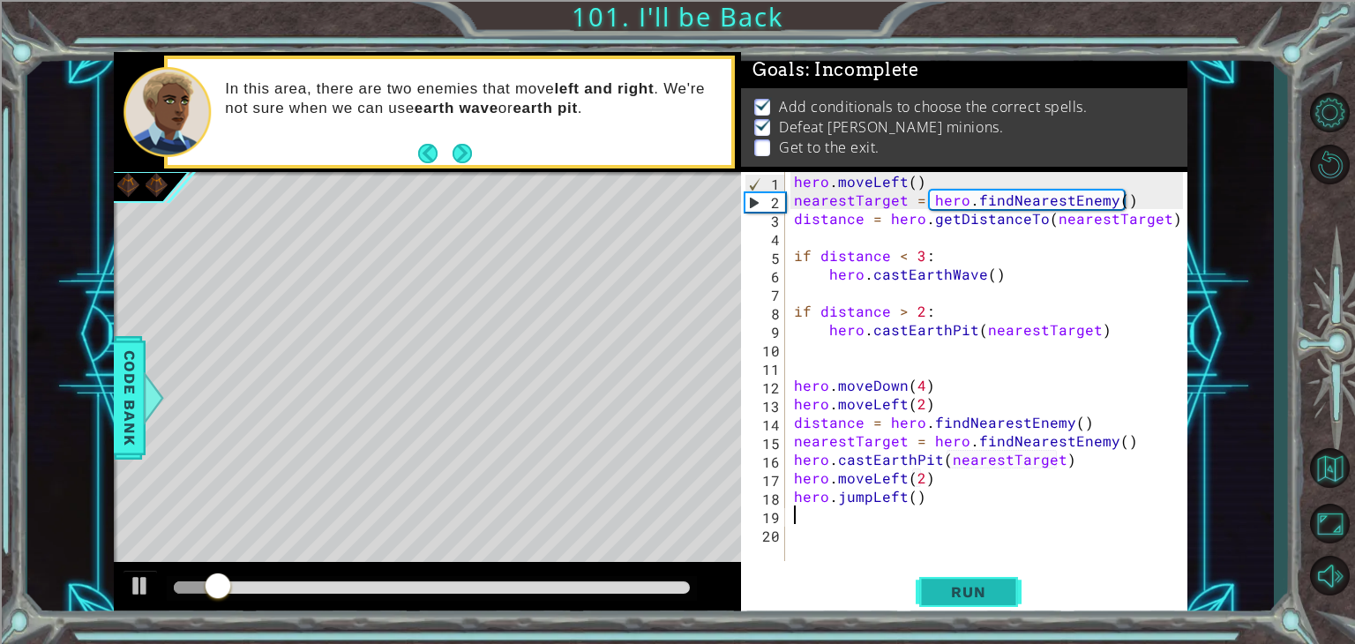
click at [963, 577] on button "Run" at bounding box center [968, 592] width 106 height 45
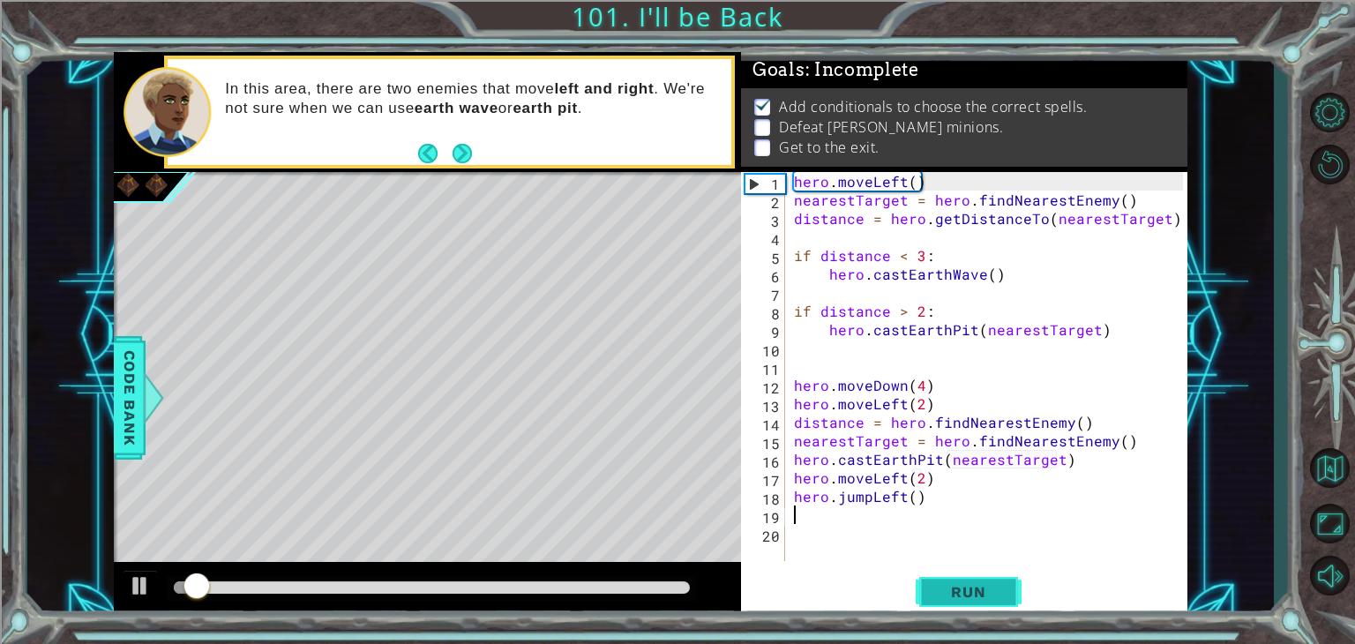
click at [963, 577] on button "Run" at bounding box center [968, 592] width 106 height 45
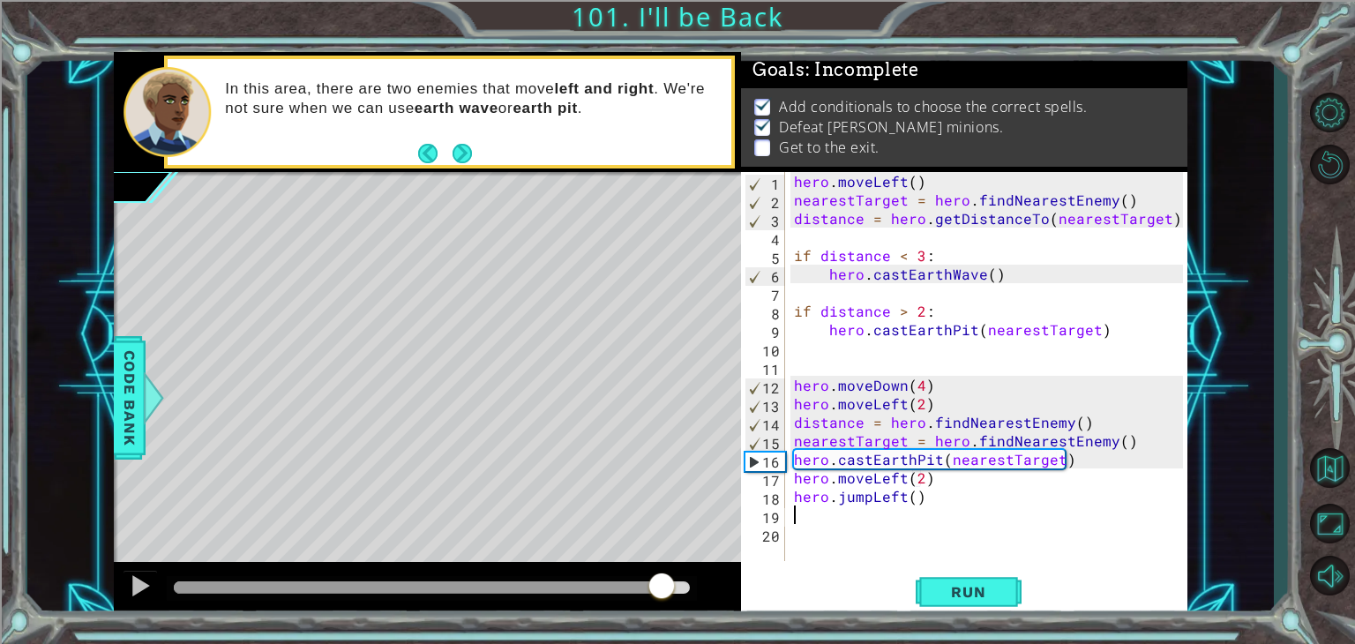
drag, startPoint x: 317, startPoint y: 585, endPoint x: 660, endPoint y: 593, distance: 343.1
click at [660, 593] on div at bounding box center [418, 587] width 489 height 12
click at [795, 481] on div "hero . moveLeft ( ) nearestTarget = hero . findNearestEnemy ( ) distance = hero…" at bounding box center [990, 385] width 401 height 426
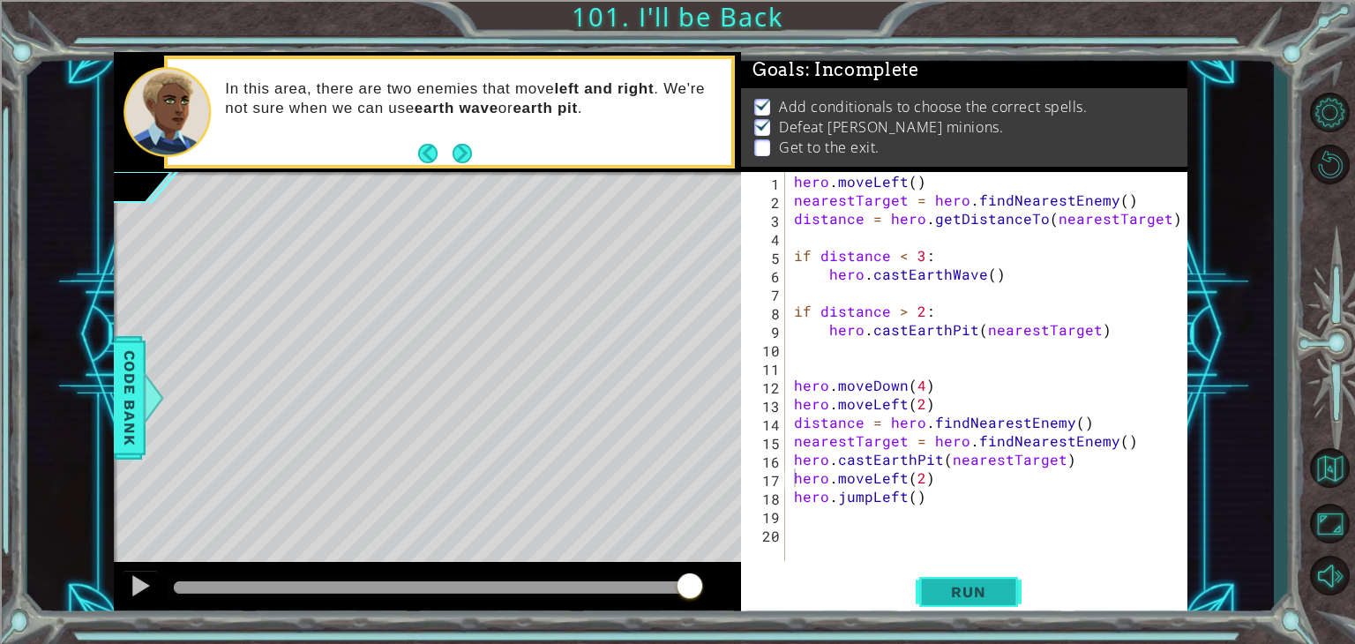
click at [989, 580] on button "Run" at bounding box center [968, 592] width 106 height 45
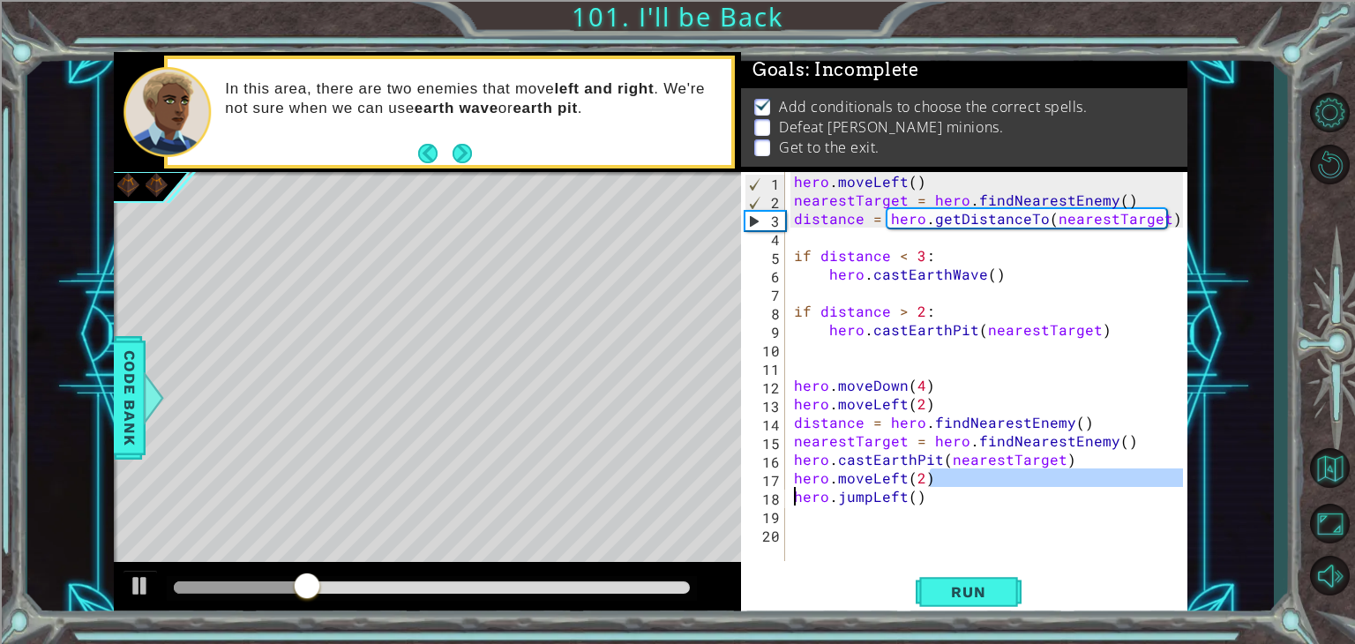
drag, startPoint x: 938, startPoint y: 481, endPoint x: 775, endPoint y: 496, distance: 163.8
click at [775, 496] on div "hero.moveLeft(2) 1 2 3 4 5 6 7 8 9 10 11 12 13 14 15 16 17 18 19 20 hero . move…" at bounding box center [962, 366] width 442 height 389
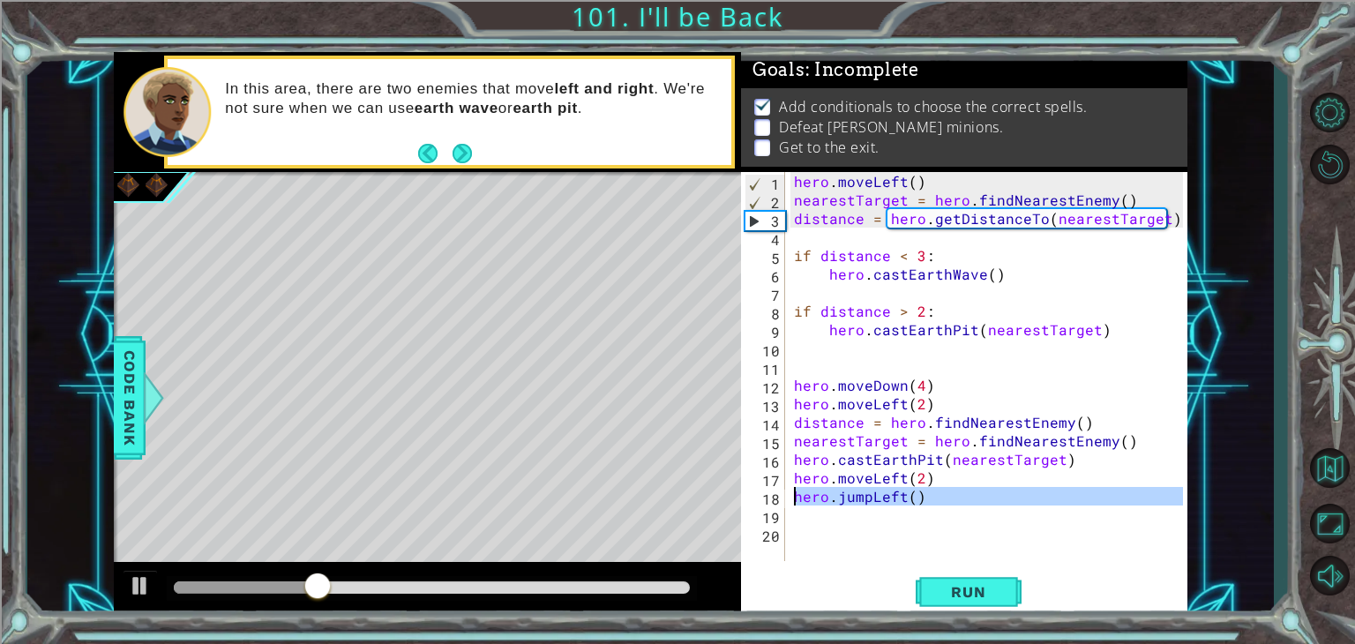
click at [775, 496] on div "18" at bounding box center [764, 498] width 41 height 19
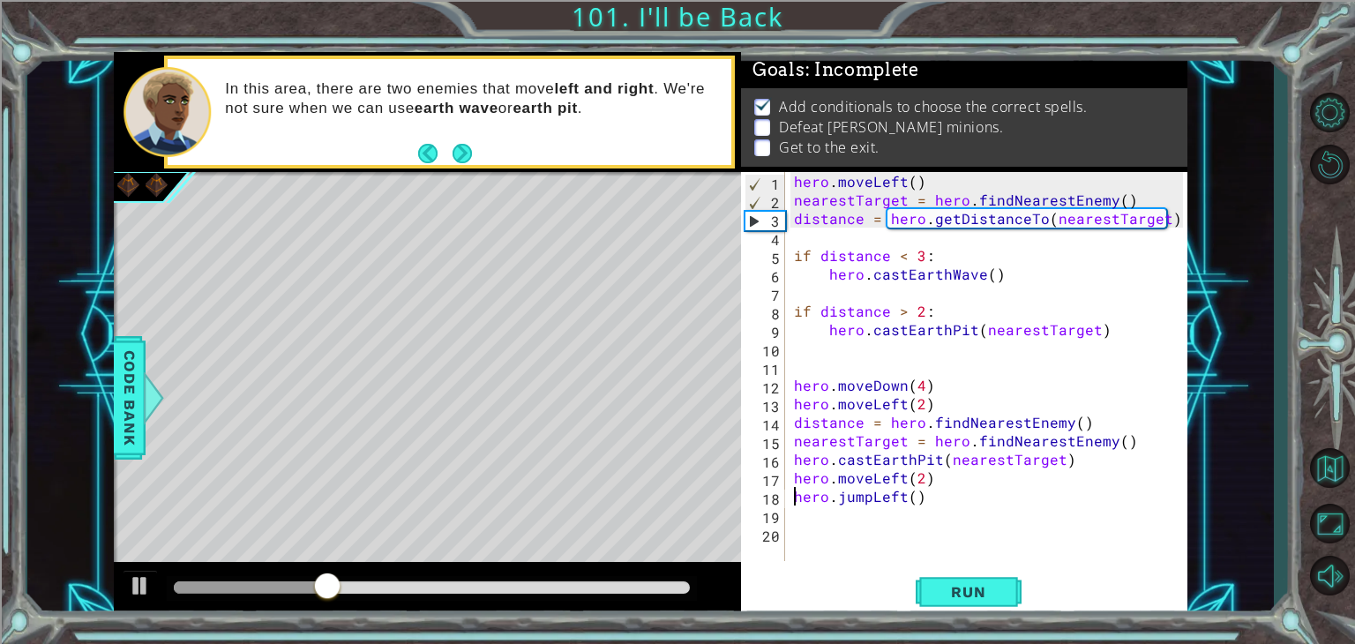
type textarea "hero.moveLeft(2)hero.jumpLeft()"
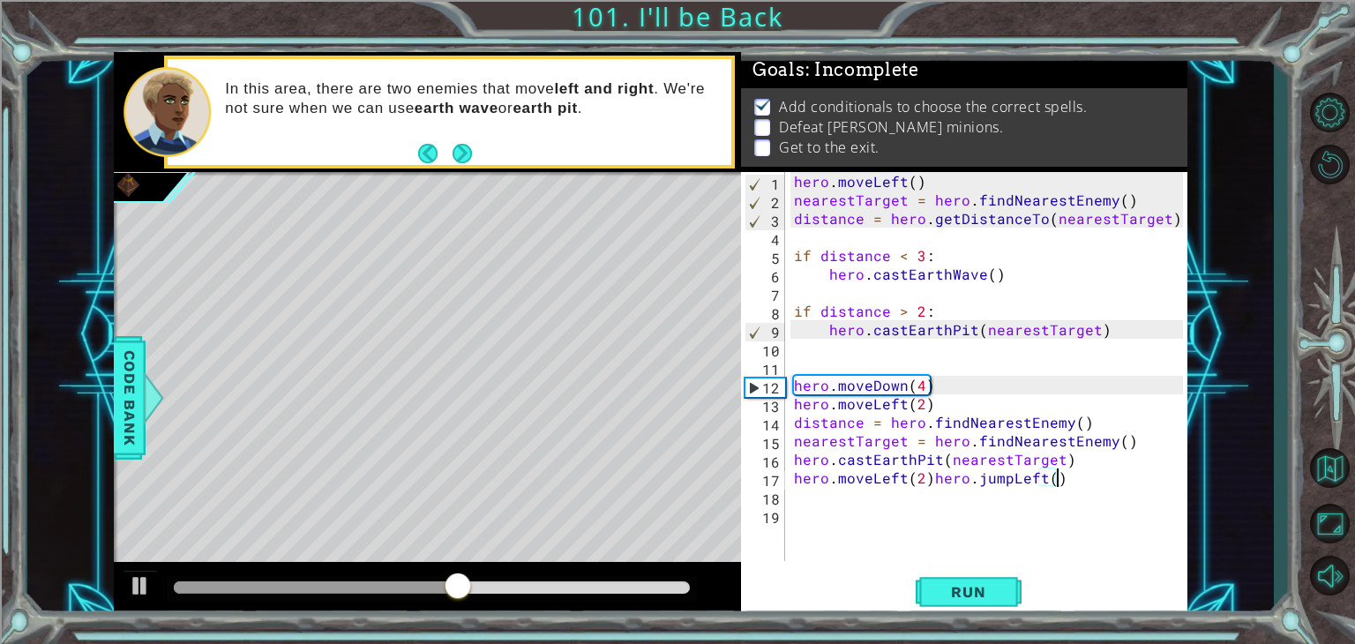
drag, startPoint x: 1062, startPoint y: 487, endPoint x: 801, endPoint y: 481, distance: 261.1
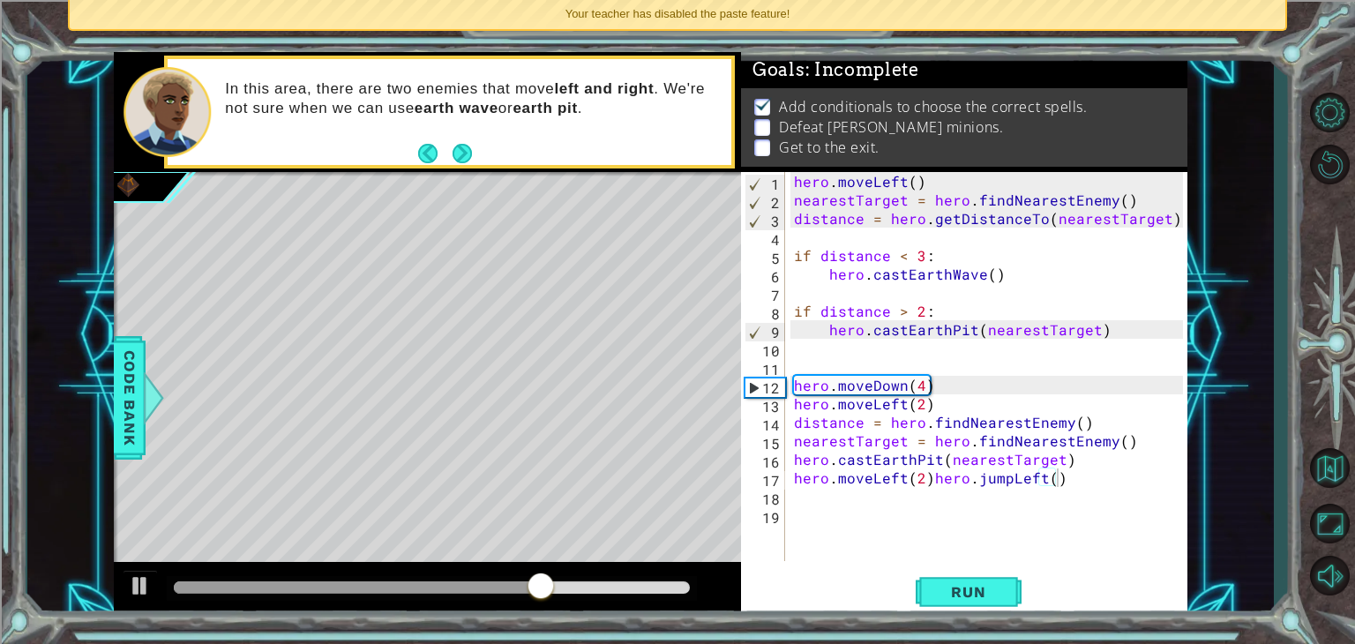
drag, startPoint x: 789, startPoint y: 478, endPoint x: 1067, endPoint y: 477, distance: 277.8
click at [1067, 477] on div "hero.moveLeft(2)hero.jumpLeft() 1 2 3 4 5 6 7 8 9 10 11 12 13 14 15 16 17 18 19…" at bounding box center [962, 366] width 442 height 389
drag, startPoint x: 1067, startPoint y: 477, endPoint x: 755, endPoint y: 477, distance: 312.2
click at [755, 477] on div "hero.moveLeft(2)hero.jumpLeft() 1 2 3 4 5 6 7 8 9 10 11 12 13 14 15 16 17 18 19…" at bounding box center [962, 366] width 442 height 389
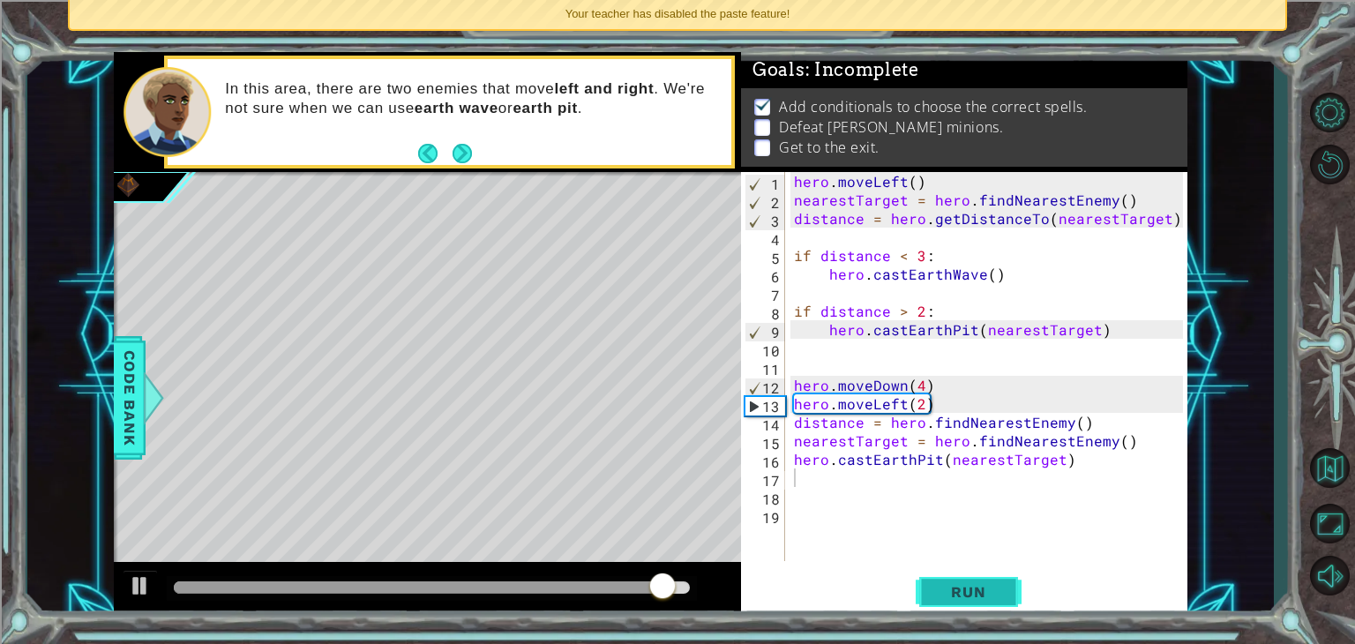
click at [962, 578] on button "Run" at bounding box center [968, 592] width 106 height 45
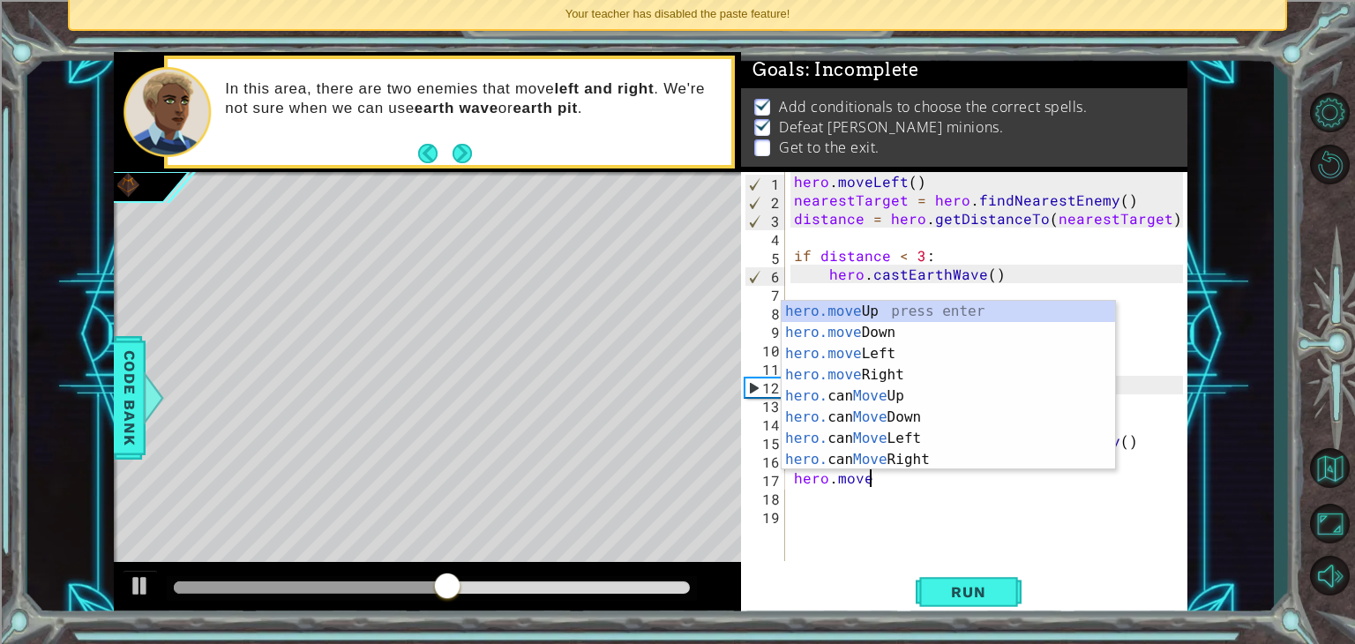
scroll to position [0, 4]
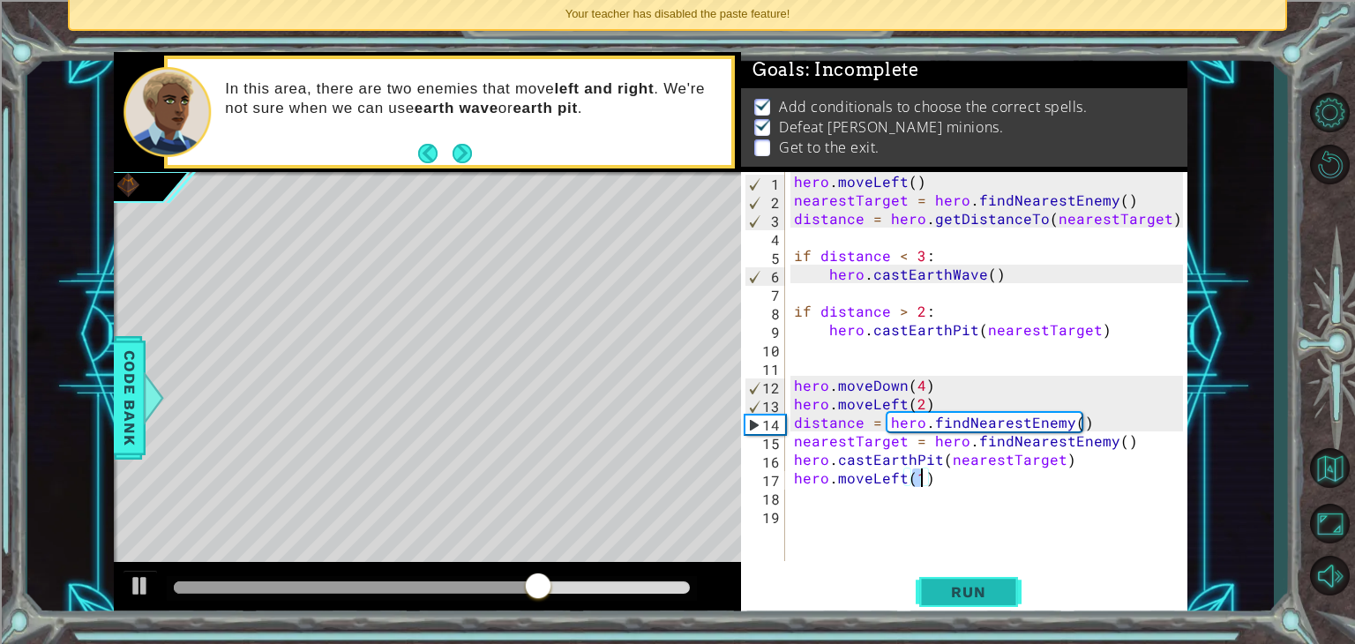
type textarea "hero.moveLeft(1)"
click at [952, 589] on span "Run" at bounding box center [968, 592] width 70 height 18
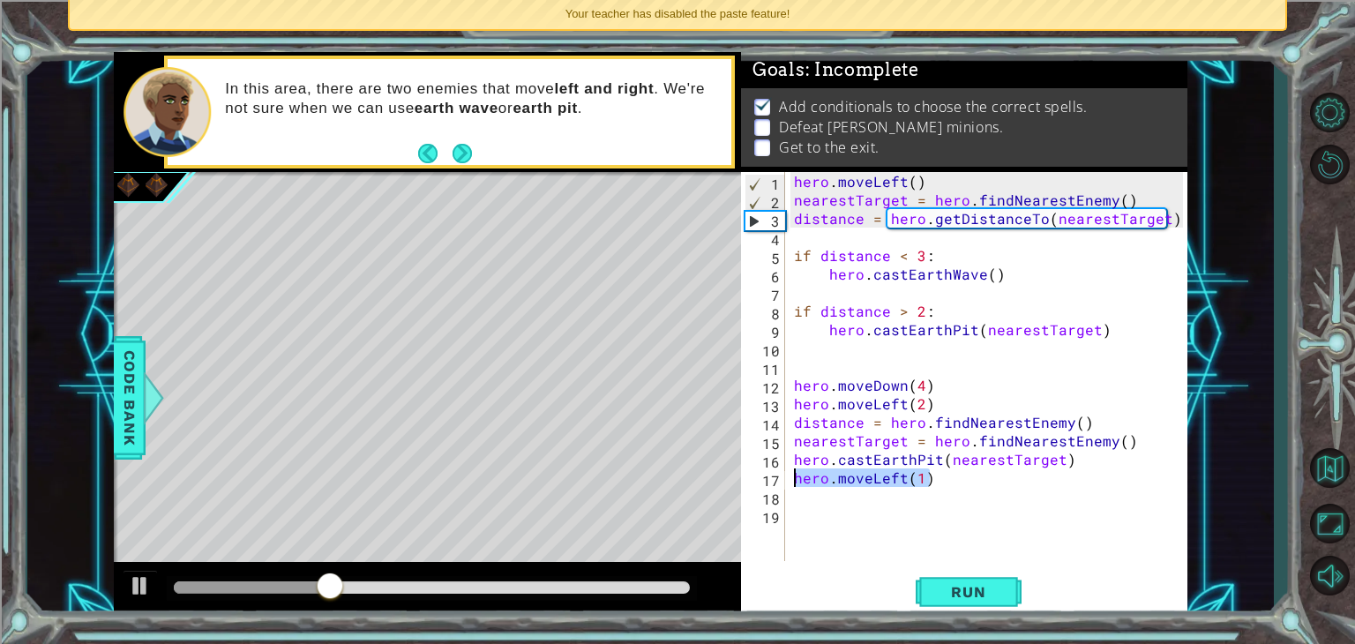
drag, startPoint x: 949, startPoint y: 477, endPoint x: 769, endPoint y: 470, distance: 180.0
click at [769, 470] on div "hero.moveLeft(1) 1 2 3 4 5 6 7 8 9 10 11 12 13 14 15 16 17 18 19 hero . moveLef…" at bounding box center [962, 366] width 442 height 389
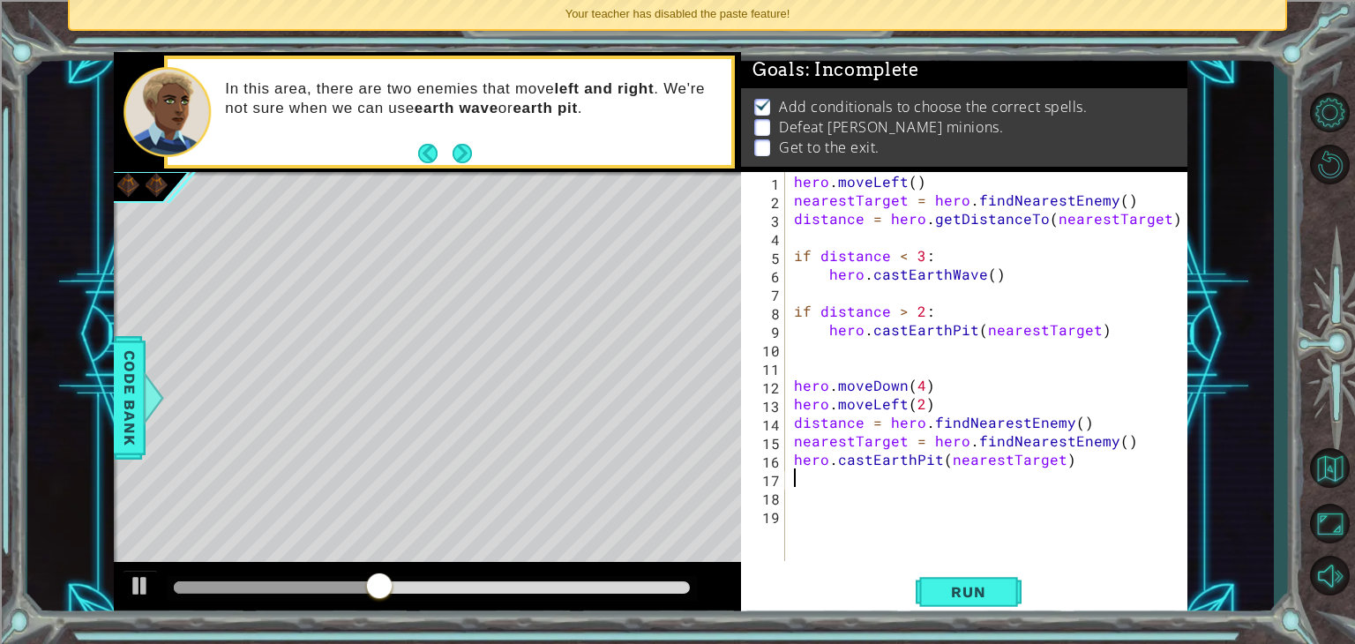
scroll to position [0, 0]
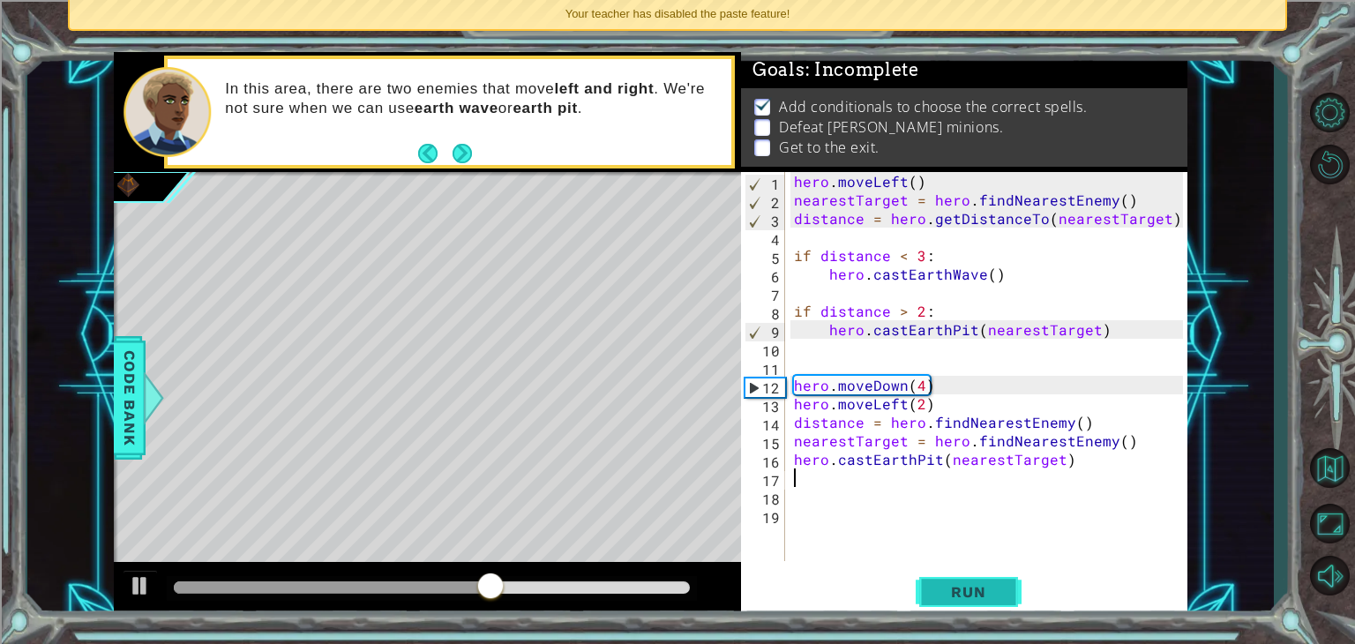
click at [945, 596] on span "Run" at bounding box center [968, 592] width 70 height 18
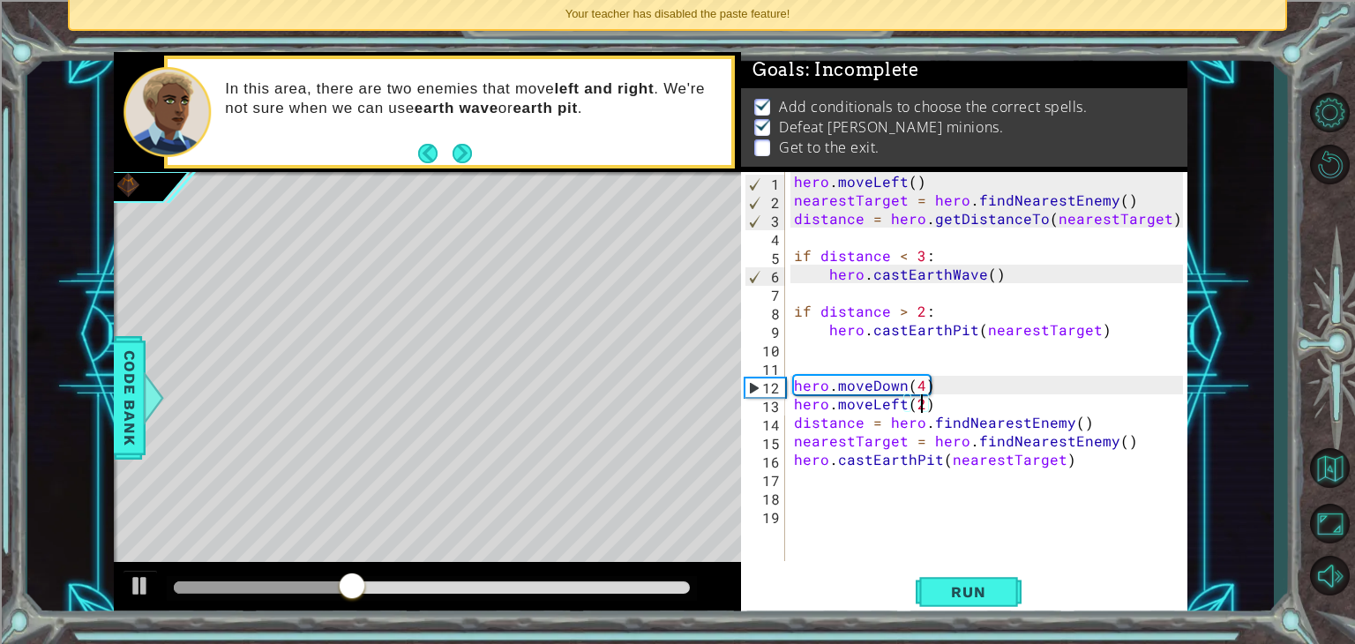
click at [923, 406] on div "hero . moveLeft ( ) nearestTarget = hero . findNearestEnemy ( ) distance = hero…" at bounding box center [990, 385] width 401 height 426
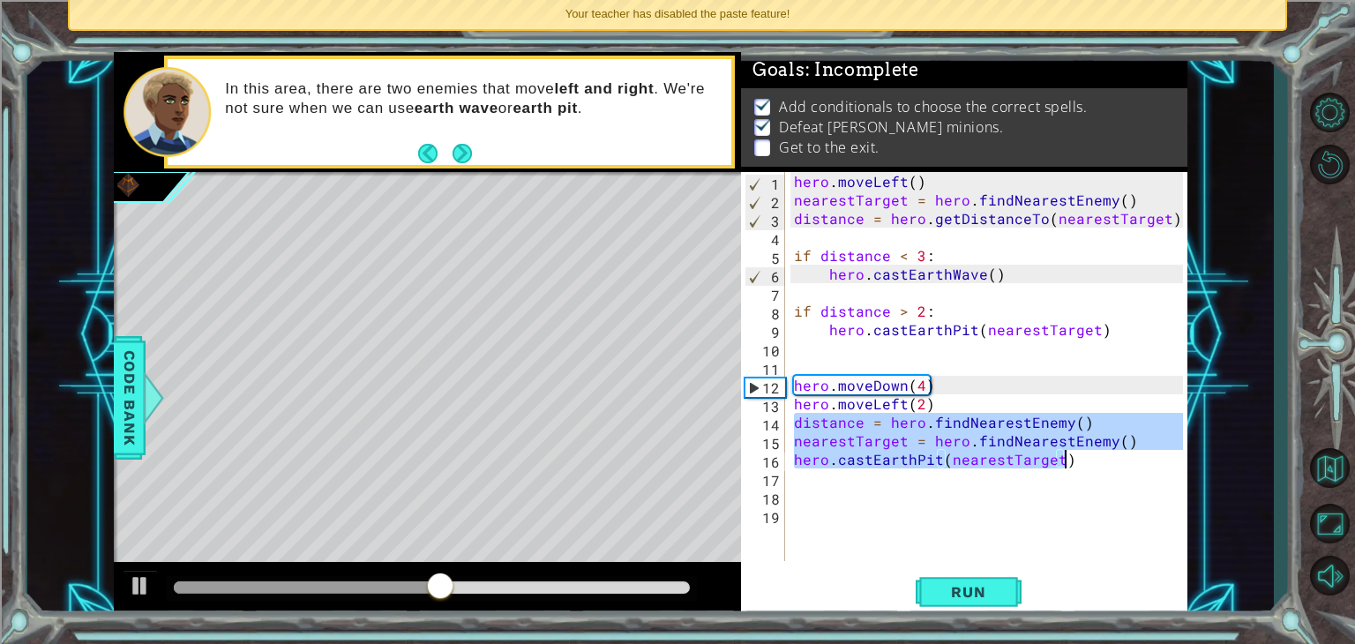
drag, startPoint x: 791, startPoint y: 421, endPoint x: 1089, endPoint y: 459, distance: 300.6
click at [1089, 459] on div "hero . moveLeft ( ) nearestTarget = hero . findNearestEnemy ( ) distance = hero…" at bounding box center [990, 385] width 401 height 426
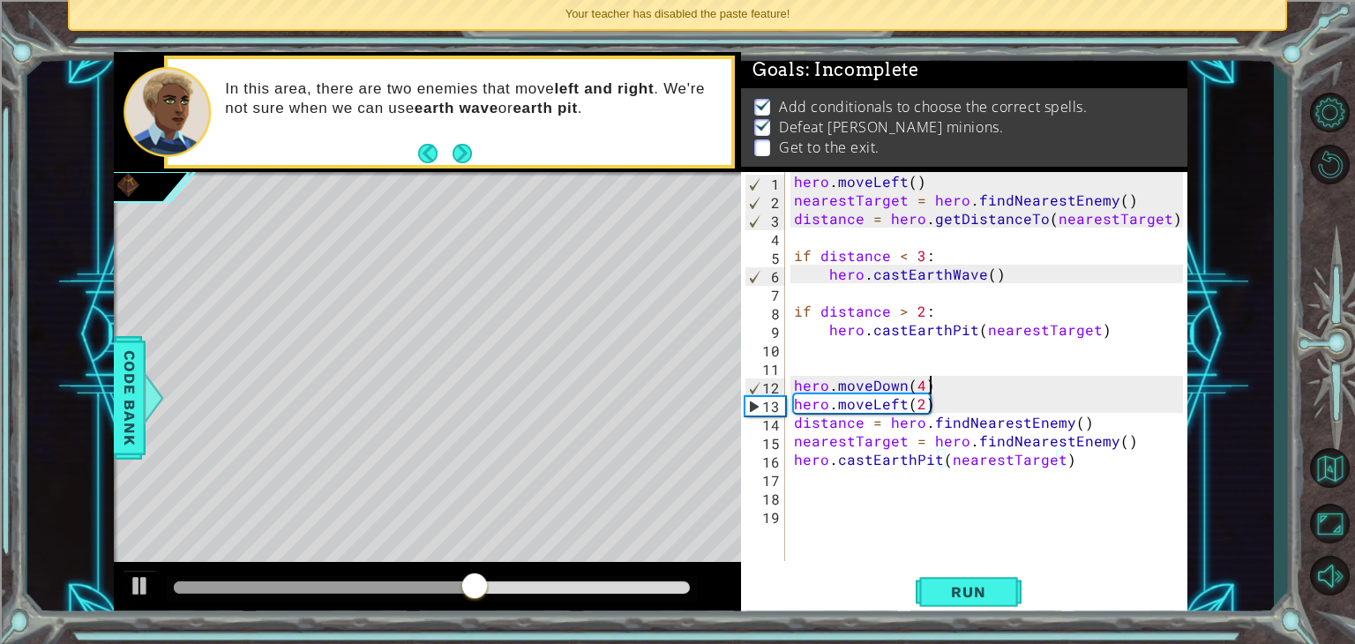
click at [967, 386] on div "hero . moveLeft ( ) nearestTarget = hero . findNearestEnemy ( ) distance = hero…" at bounding box center [990, 385] width 401 height 426
type textarea "hero.moveDown(4)"
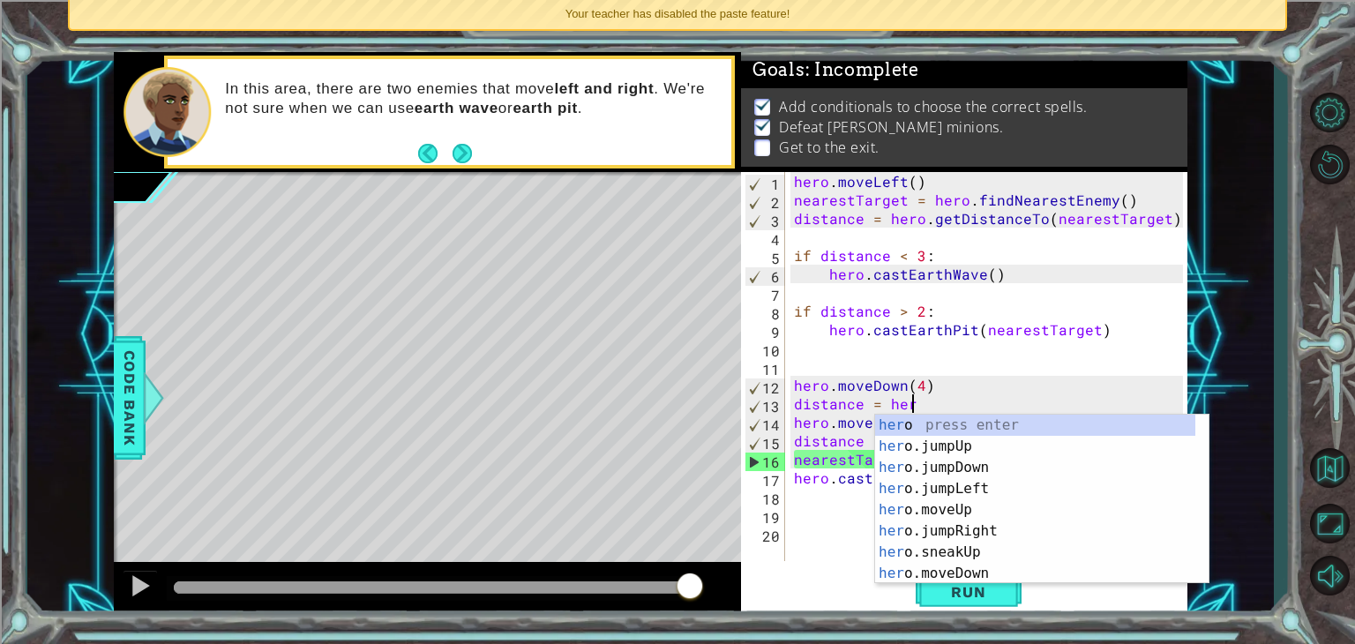
scroll to position [0, 7]
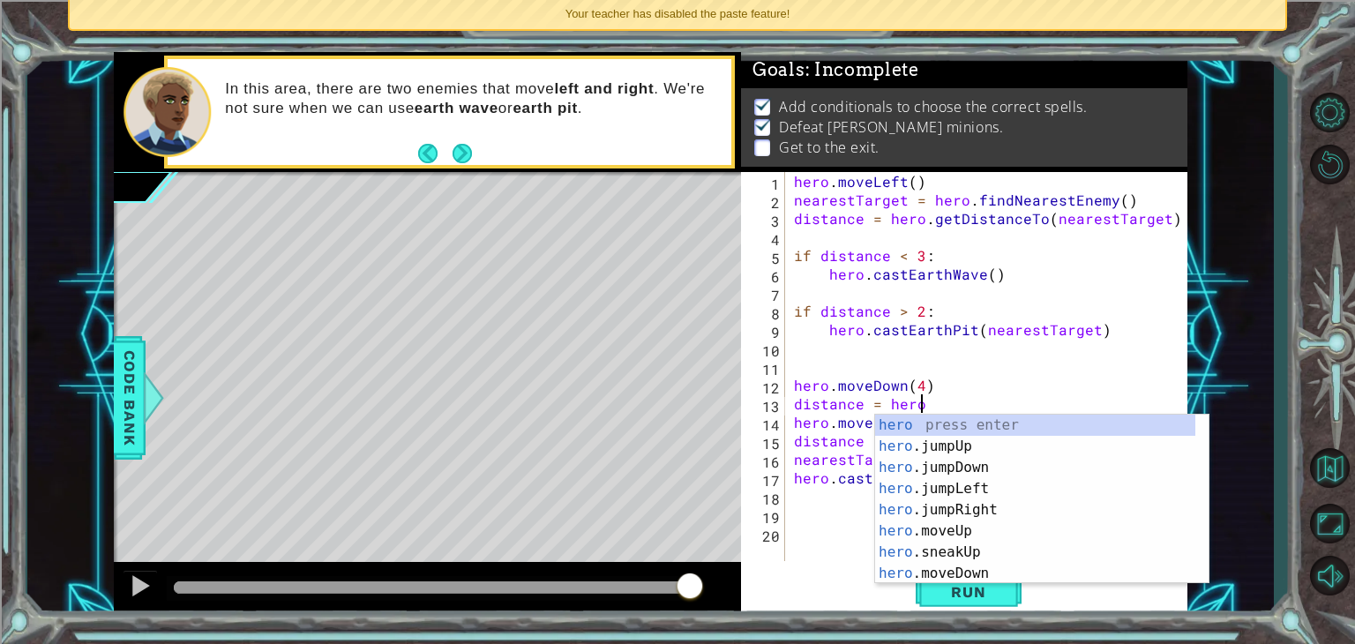
type textarea "distance = hero."
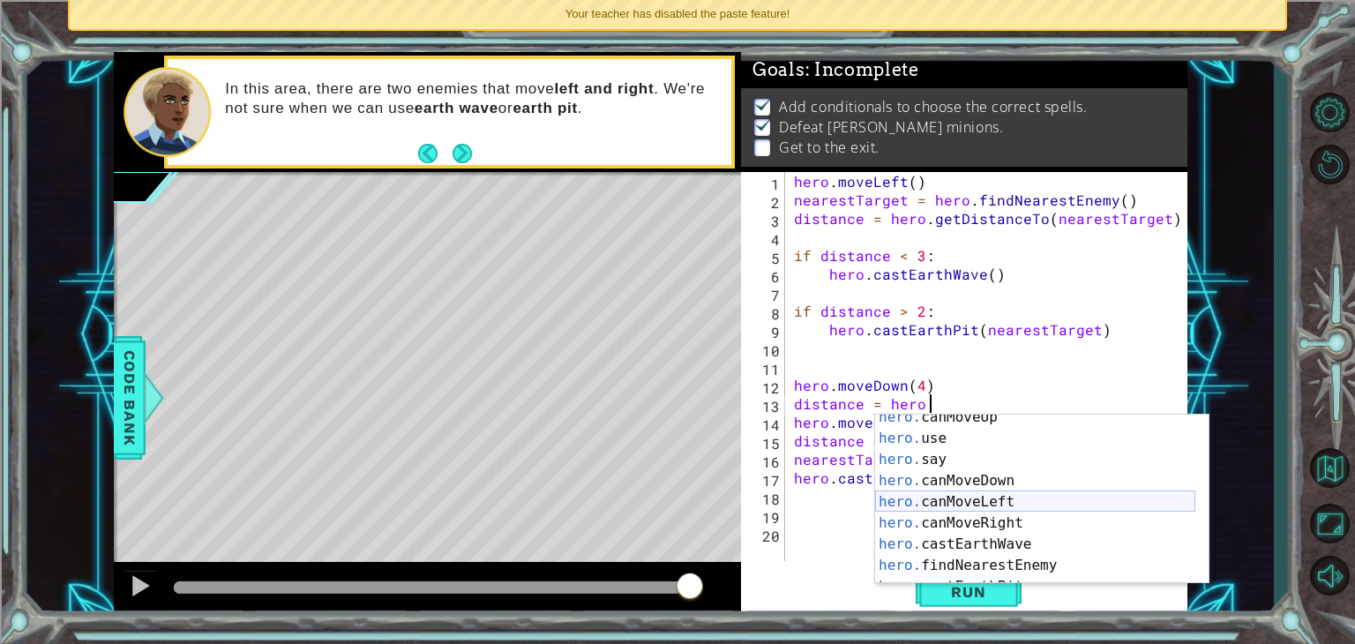
scroll to position [339, 0]
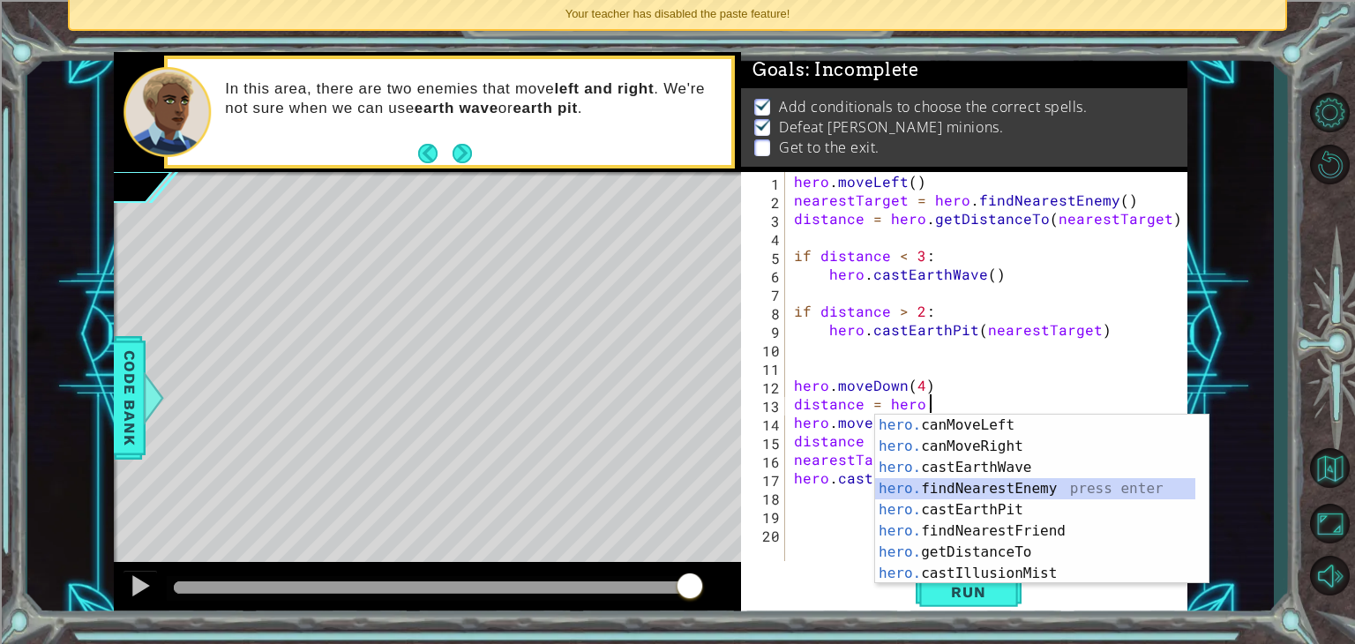
click at [974, 488] on div "hero. canMoveLeft press enter hero. canMoveRight press enter hero. castEarthWav…" at bounding box center [1035, 520] width 320 height 212
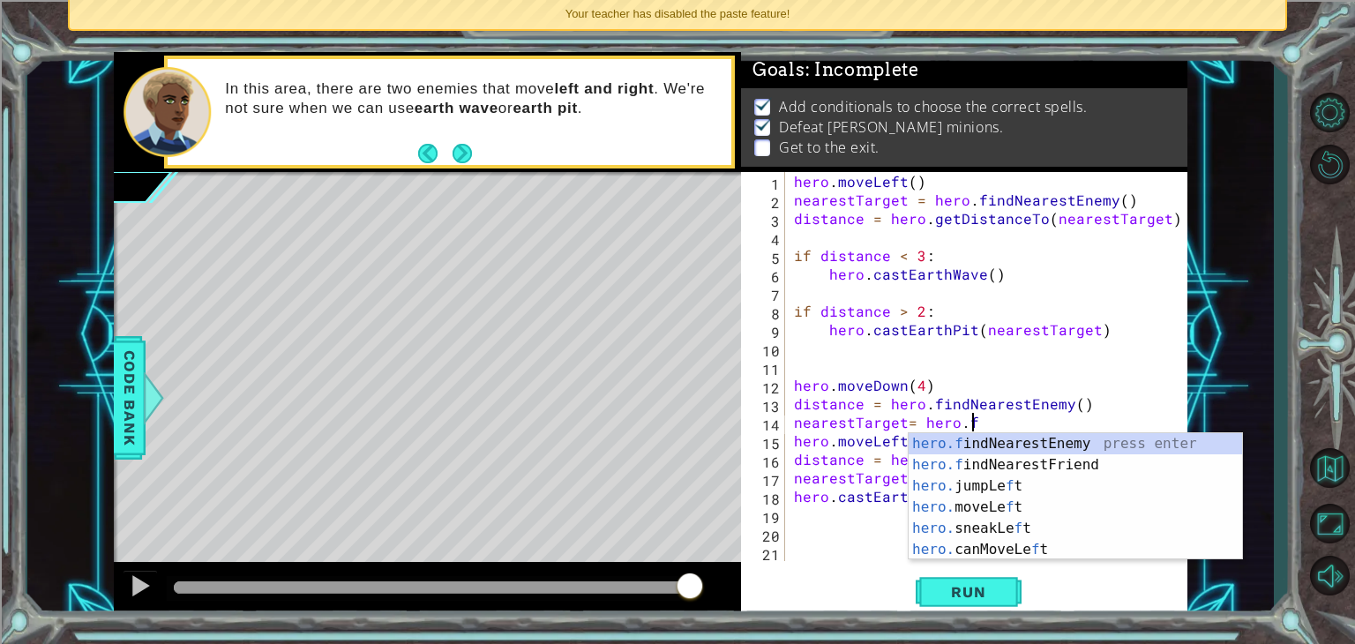
scroll to position [0, 11]
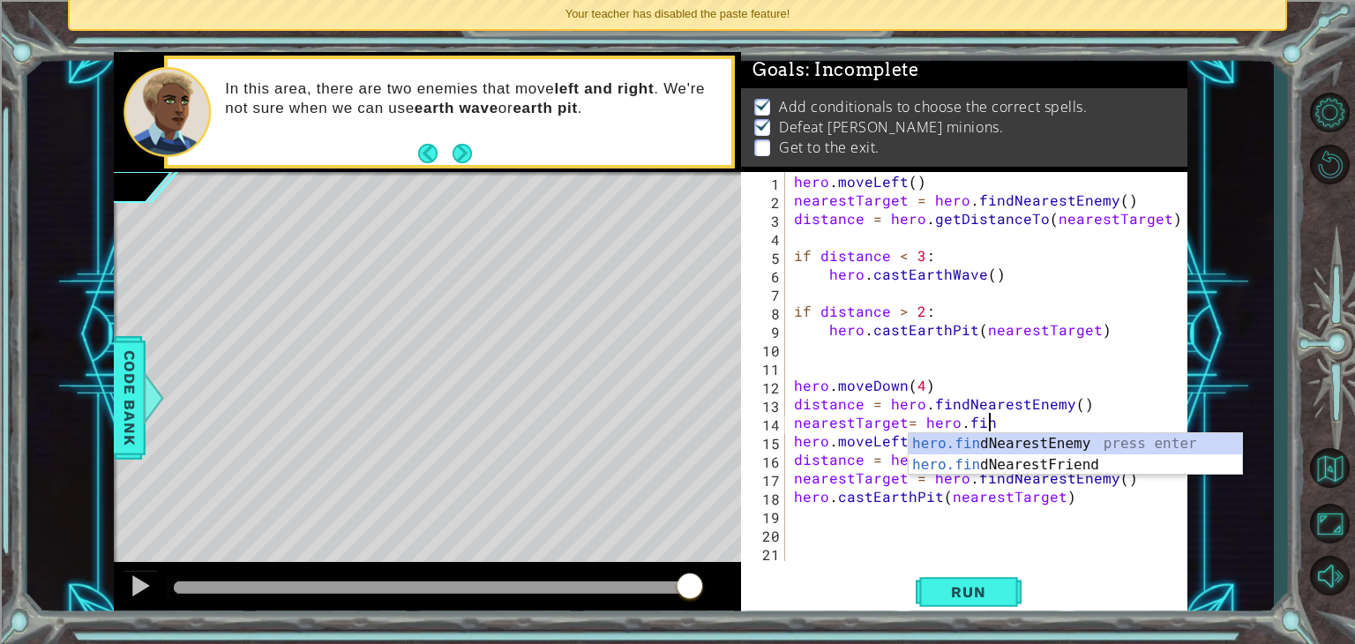
type textarea "nearestTarget= hero.find"
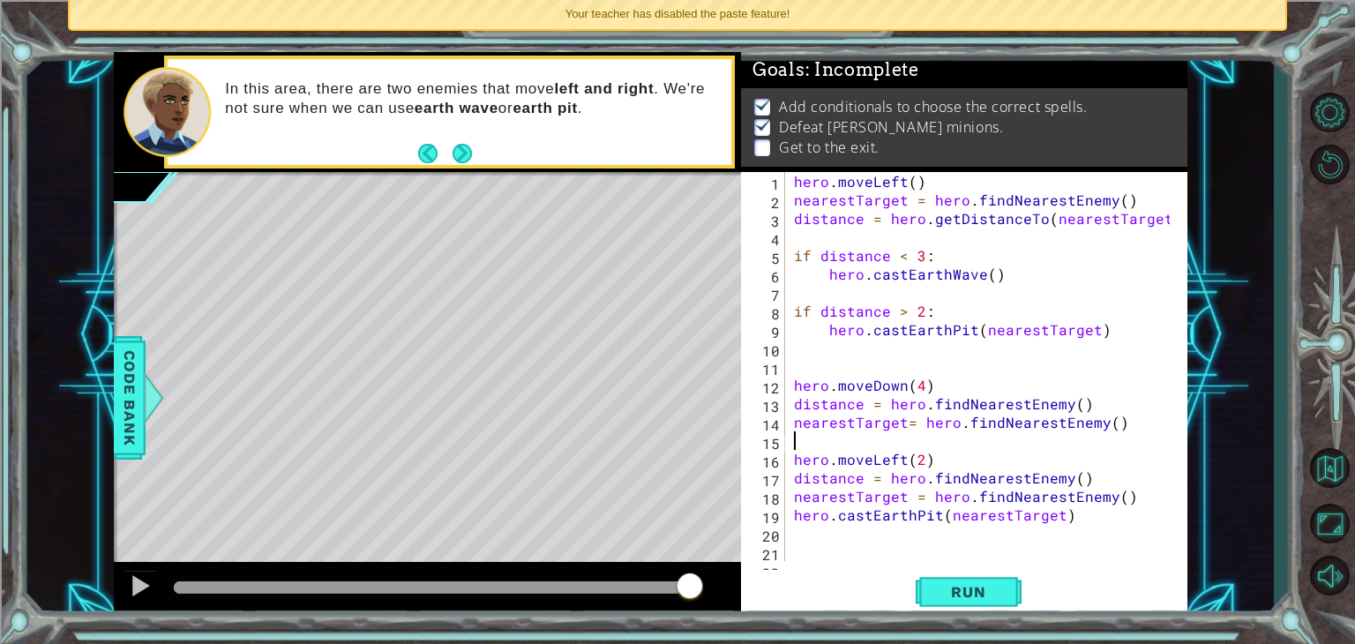
click at [984, 449] on div "hero . moveLeft ( ) nearestTarget = hero . findNearestEnemy ( ) distance = hero…" at bounding box center [984, 385] width 388 height 426
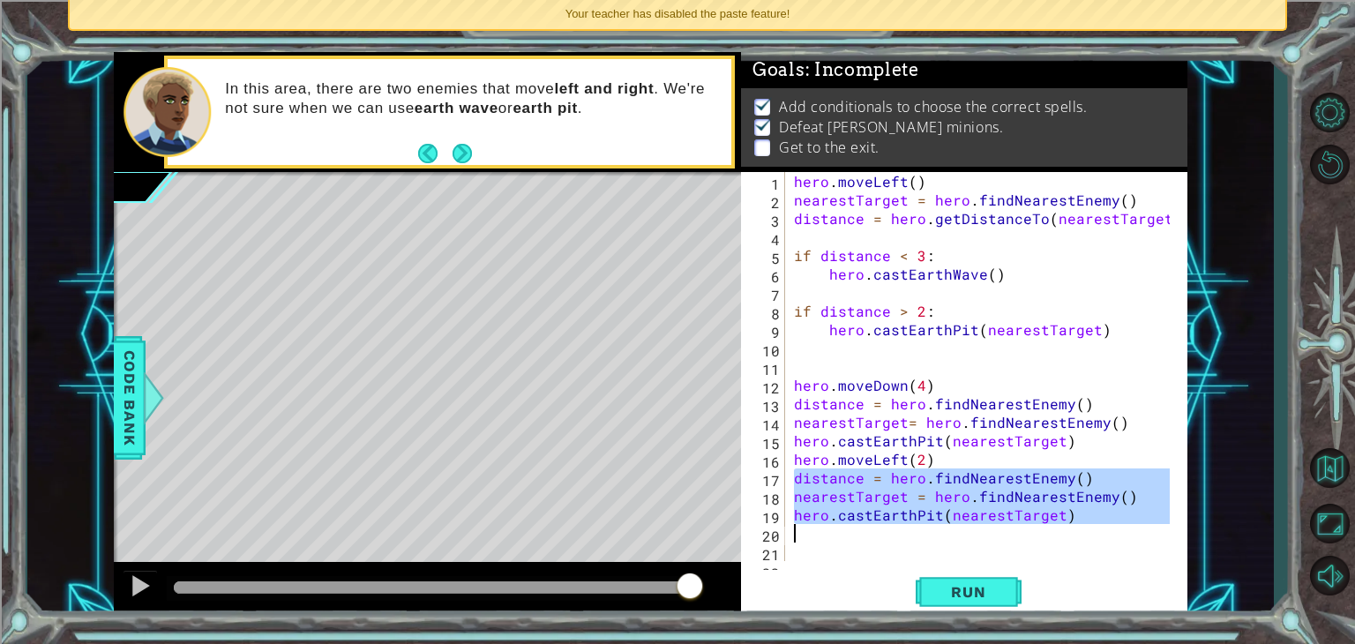
drag, startPoint x: 793, startPoint y: 477, endPoint x: 1125, endPoint y: 529, distance: 336.5
click at [1125, 529] on div "hero . moveLeft ( ) nearestTarget = hero . findNearestEnemy ( ) distance = hero…" at bounding box center [984, 385] width 388 height 426
type textarea "hero.castEarthPit(nearestTarget)"
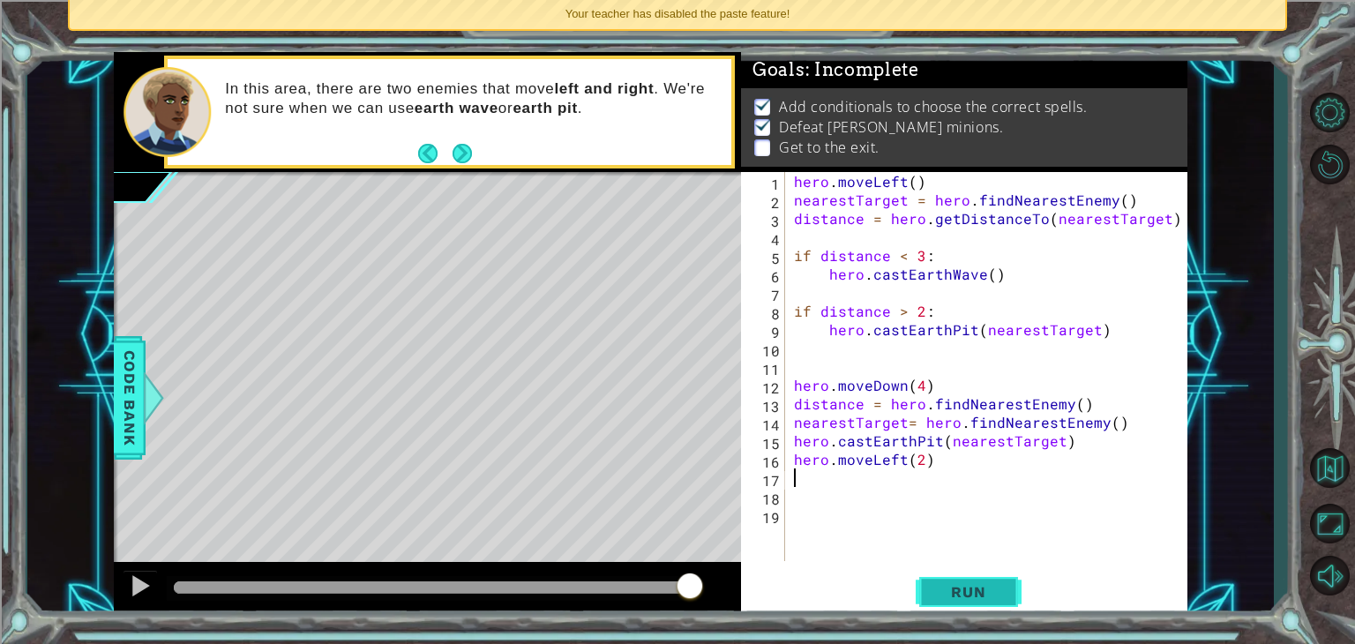
click at [970, 596] on span "Run" at bounding box center [968, 592] width 70 height 18
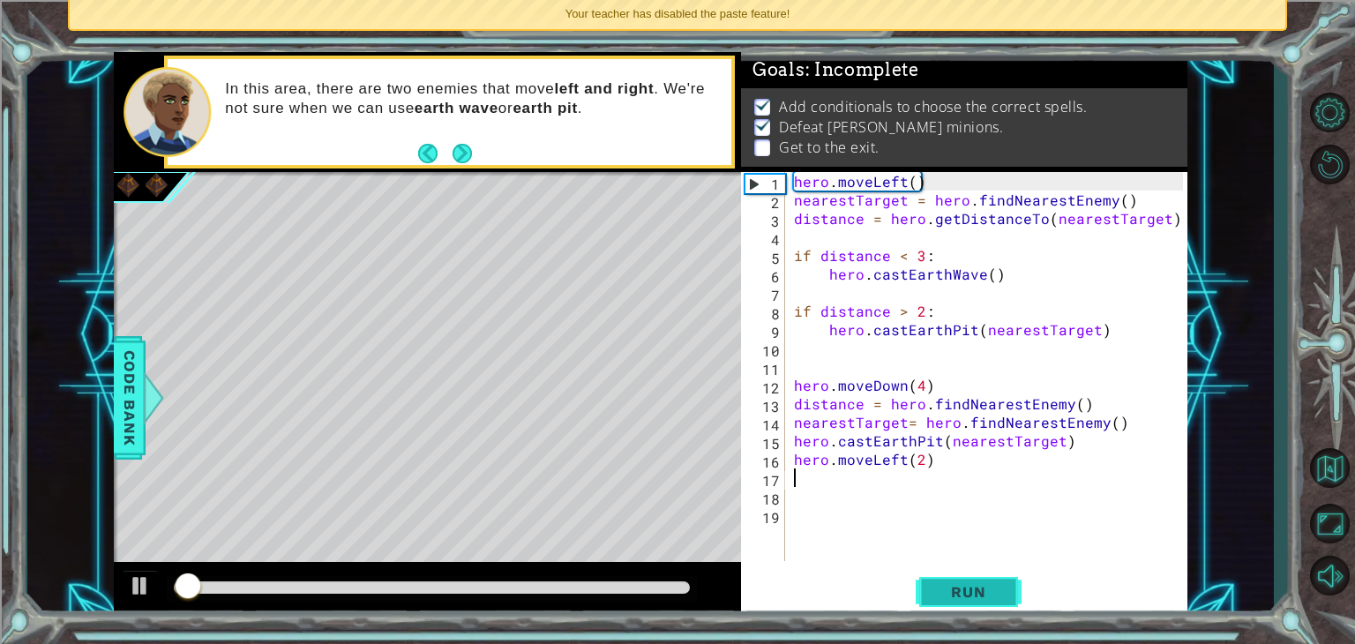
click at [970, 596] on span "Run" at bounding box center [968, 592] width 70 height 18
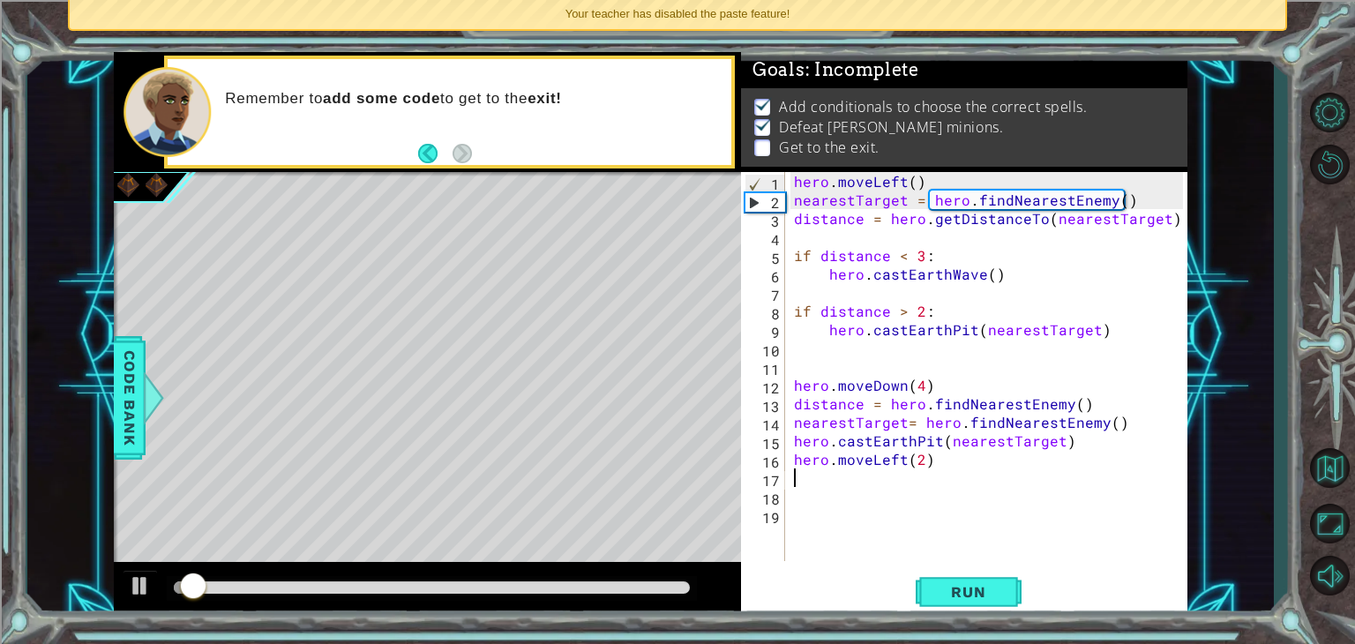
click at [917, 462] on div "hero . moveLeft ( ) nearestTarget = hero . findNearestEnemy ( ) distance = hero…" at bounding box center [990, 385] width 401 height 426
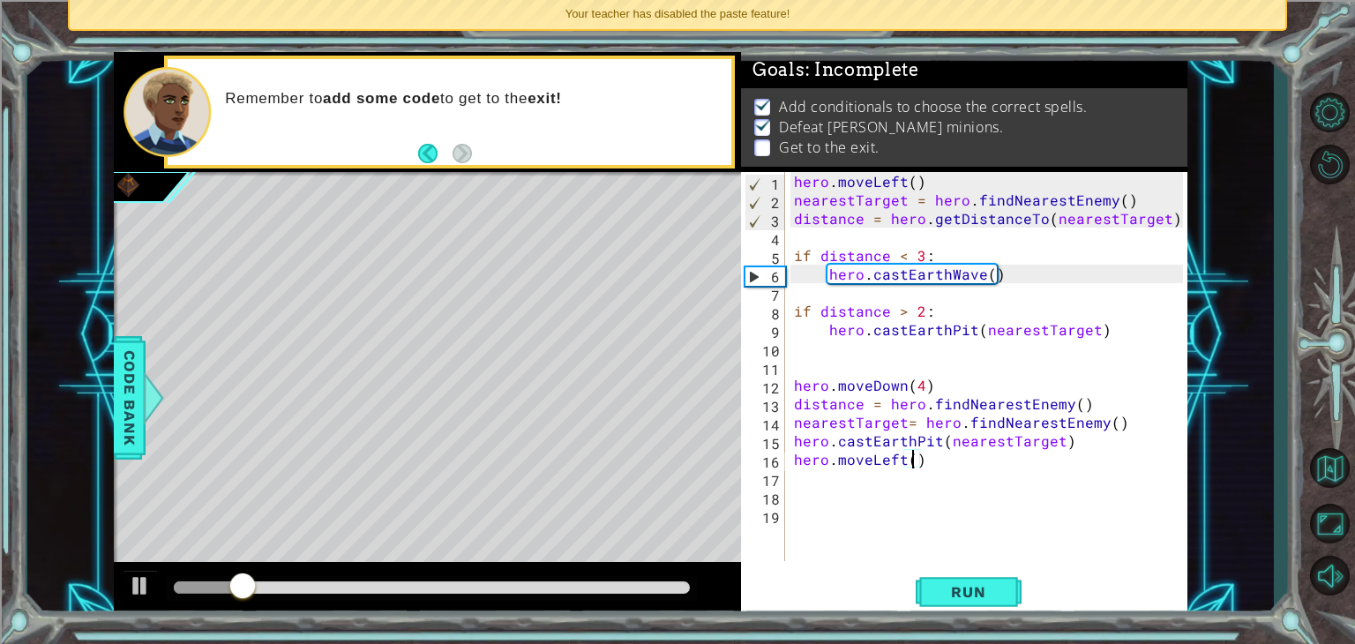
scroll to position [0, 7]
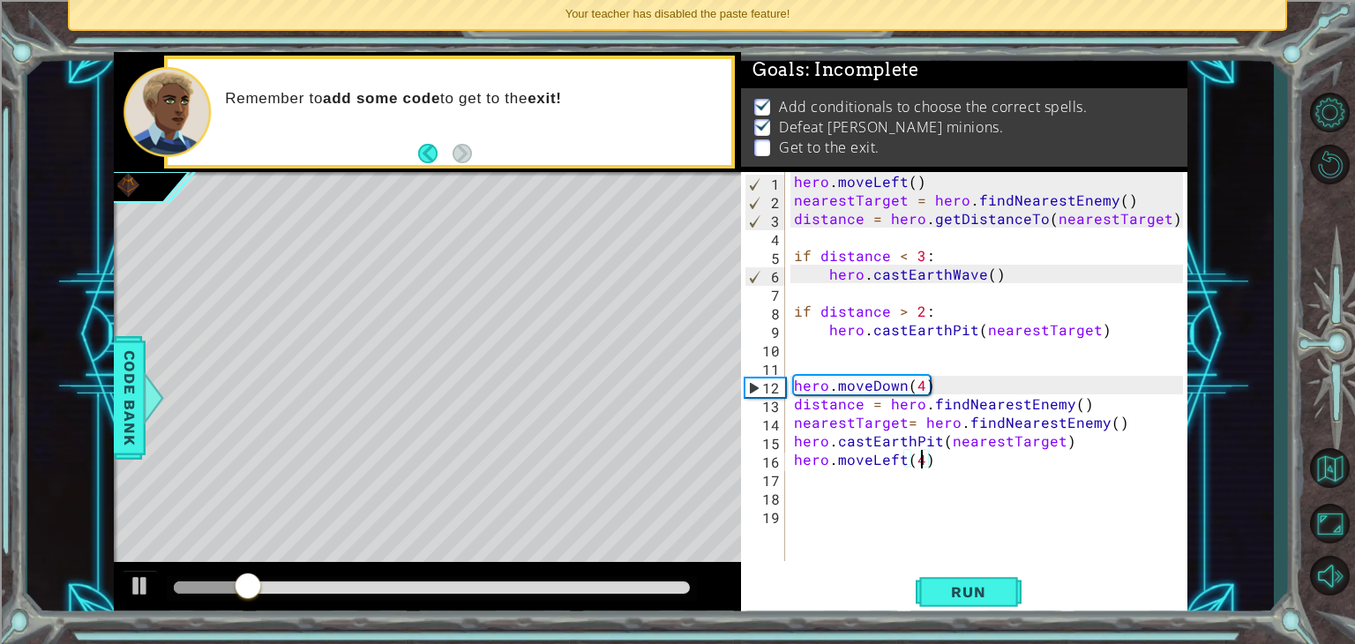
click at [937, 463] on div "hero . moveLeft ( ) nearestTarget = hero . findNearestEnemy ( ) distance = hero…" at bounding box center [990, 385] width 401 height 426
type textarea "hero.moveLeft(4)"
click at [938, 599] on span "Run" at bounding box center [968, 592] width 70 height 18
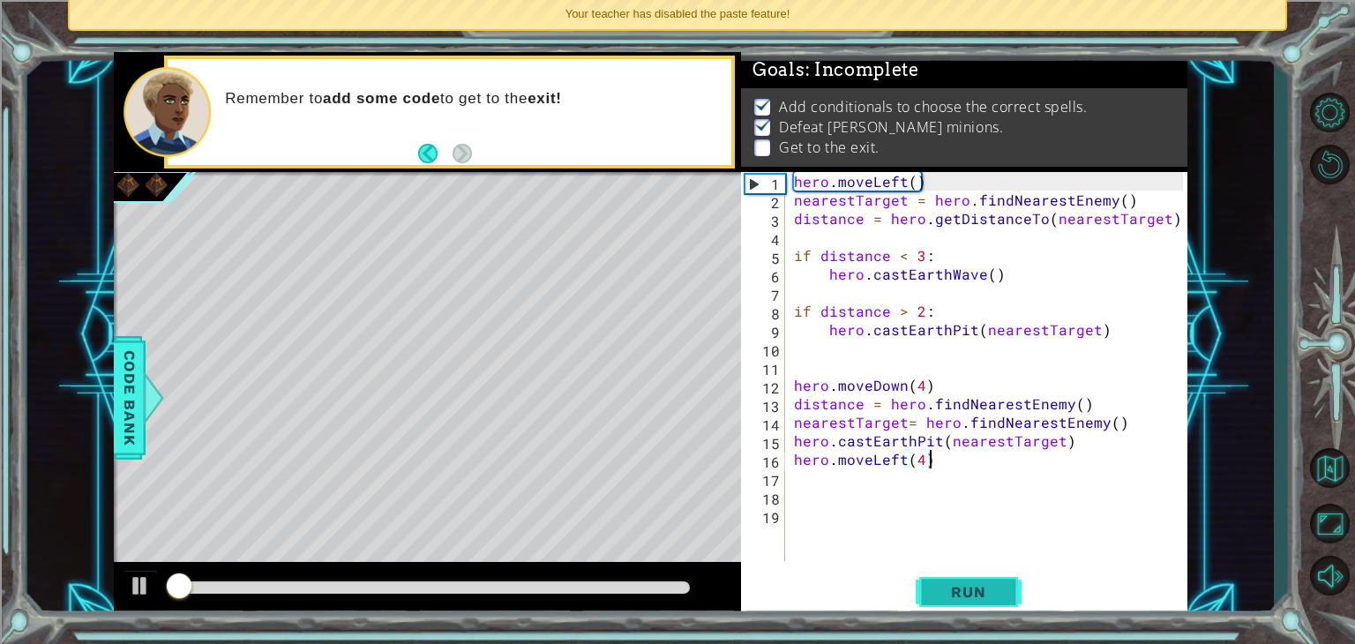
click at [942, 596] on span "Run" at bounding box center [968, 592] width 70 height 18
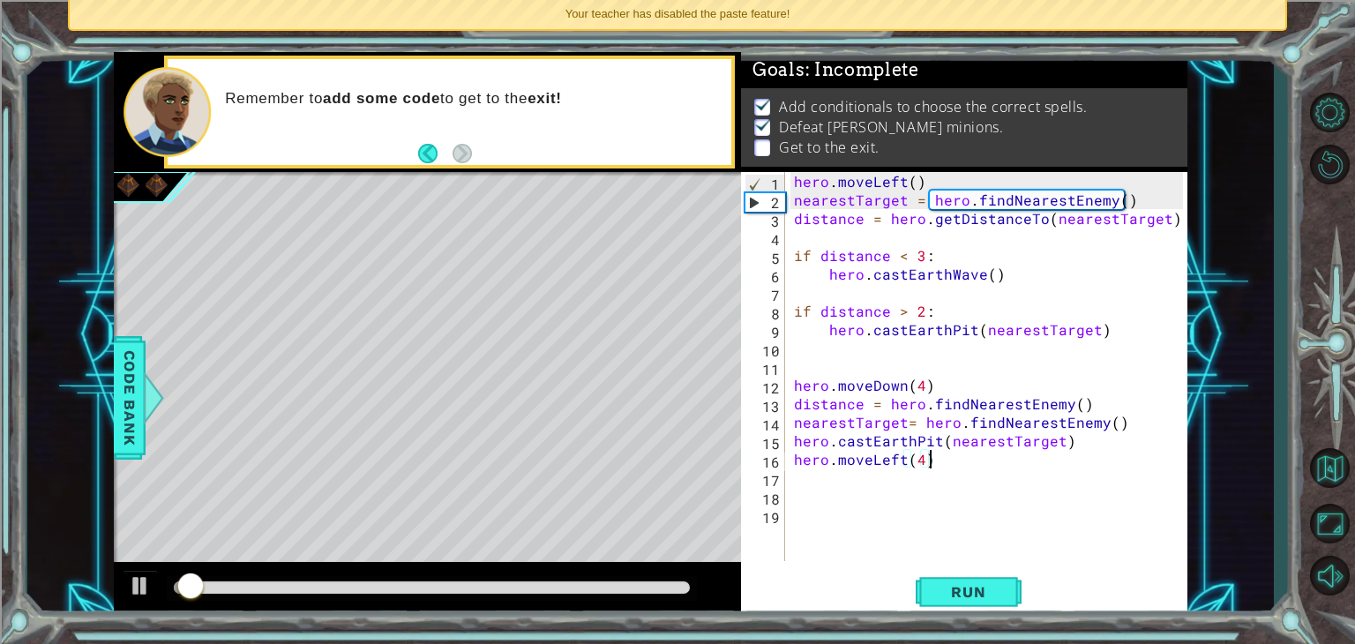
click at [942, 459] on div "hero . moveLeft ( ) nearestTarget = hero . findNearestEnemy ( ) distance = hero…" at bounding box center [990, 385] width 401 height 426
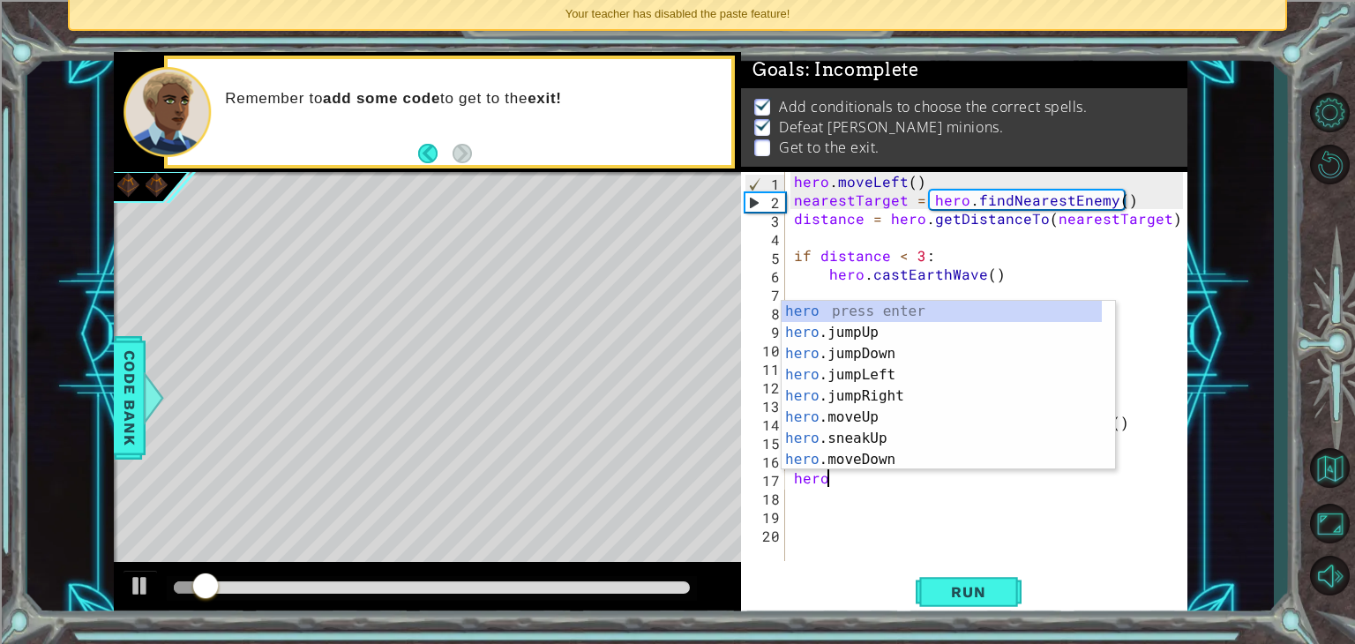
scroll to position [0, 0]
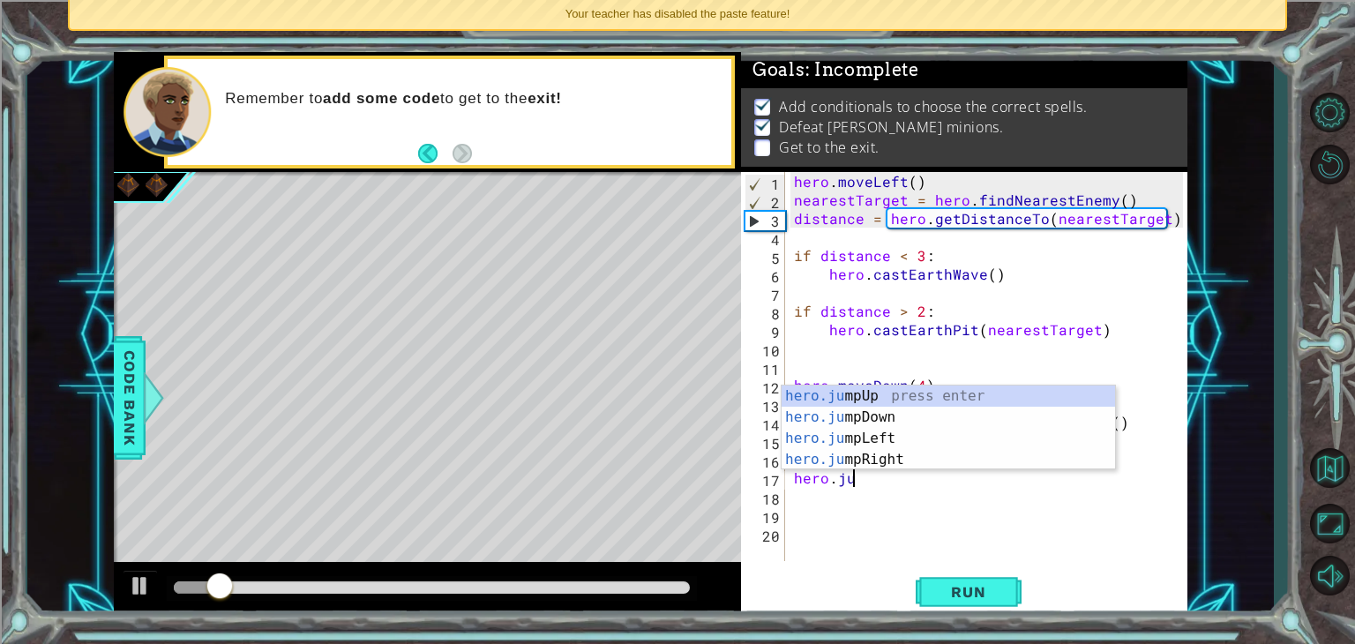
type textarea "hero.jump"
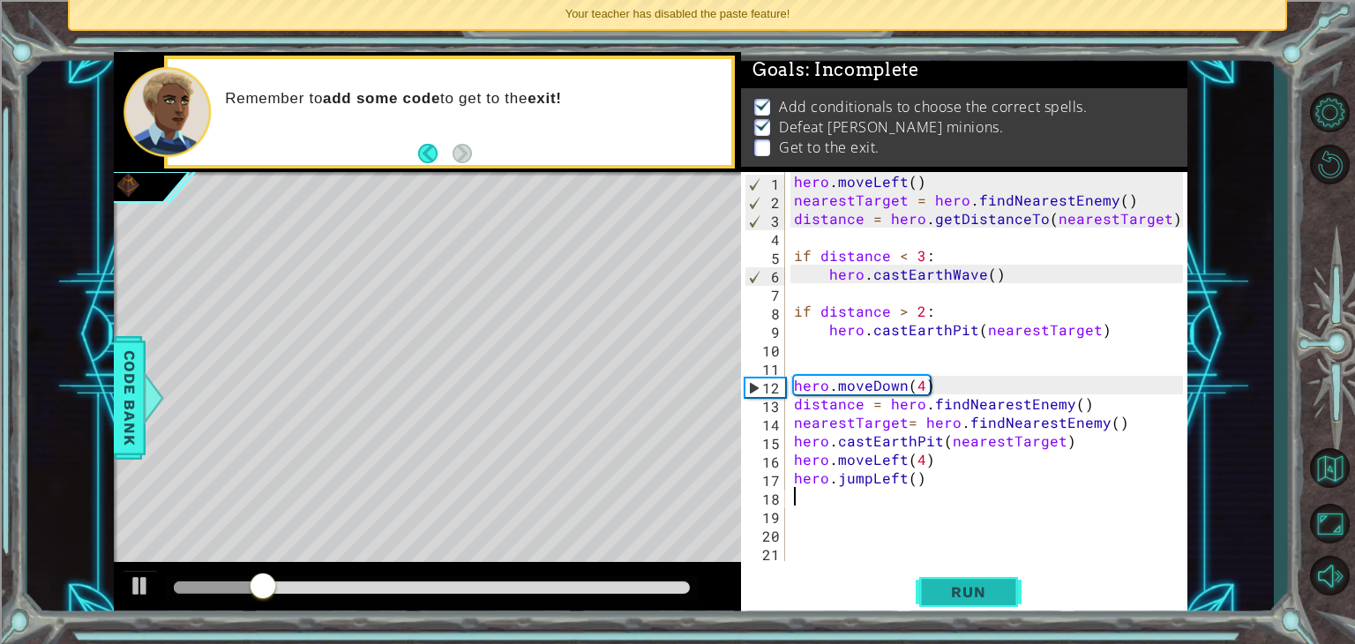
click at [952, 590] on span "Run" at bounding box center [968, 592] width 70 height 18
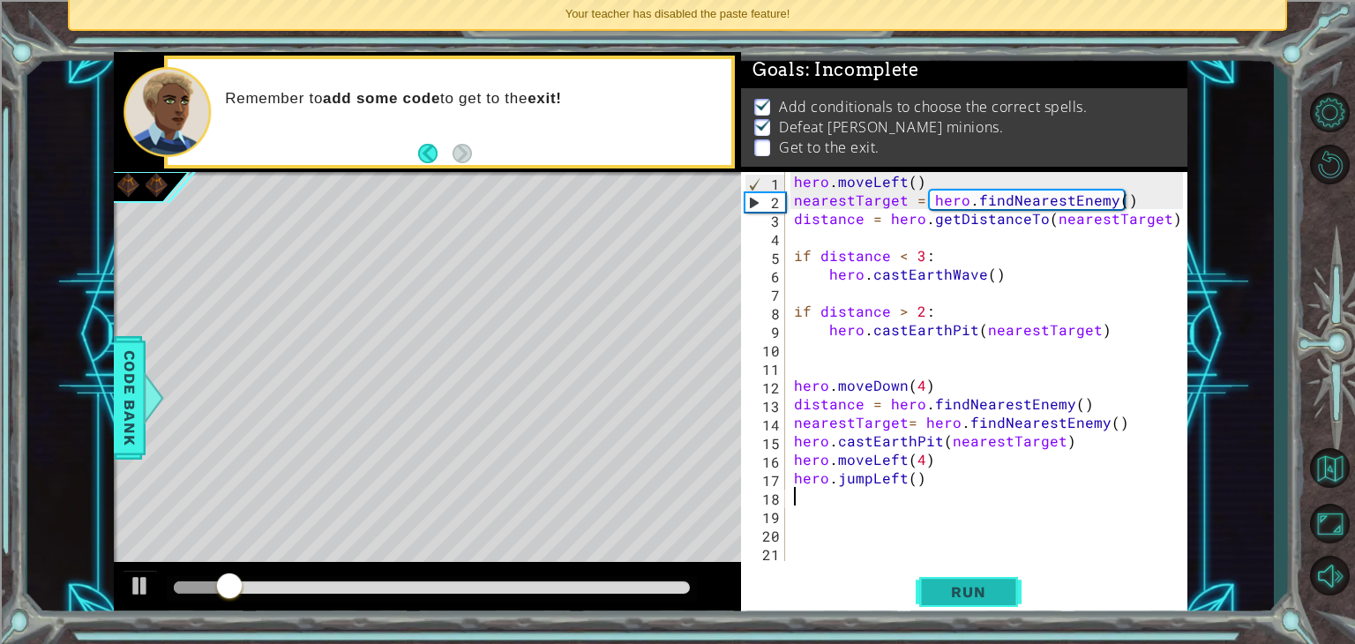
click at [952, 590] on span "Run" at bounding box center [968, 592] width 70 height 18
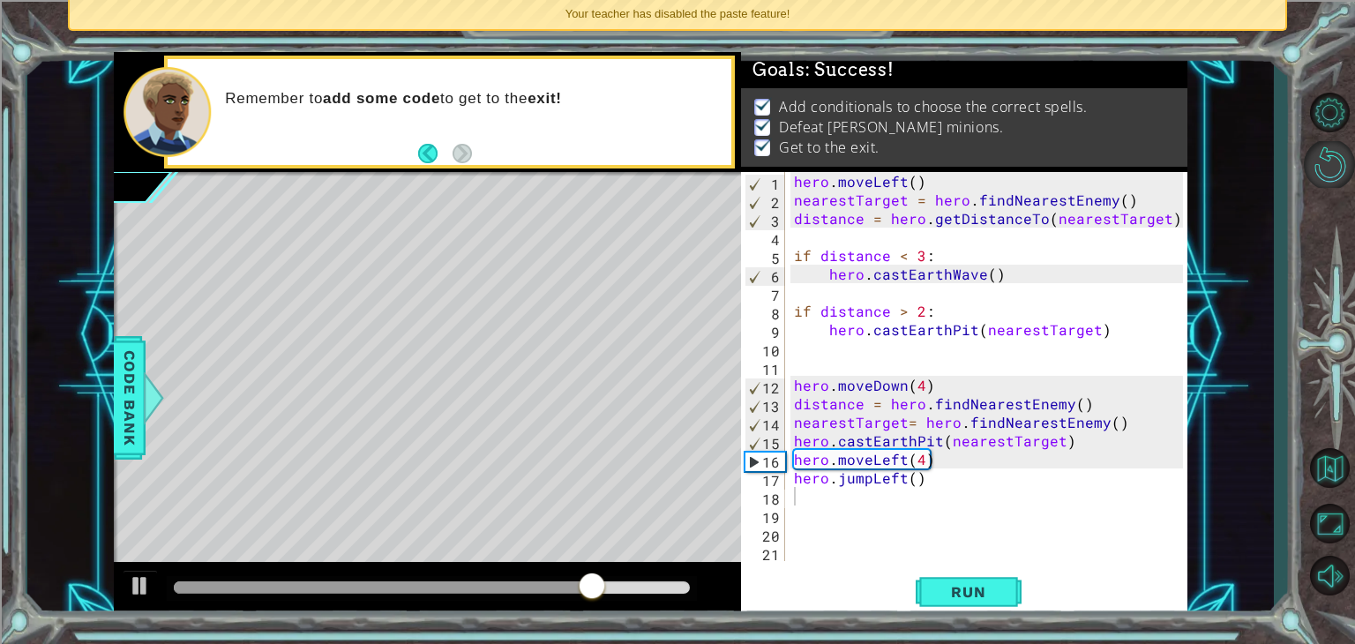
click at [1325, 166] on button "Restart Level" at bounding box center [1328, 164] width 51 height 47
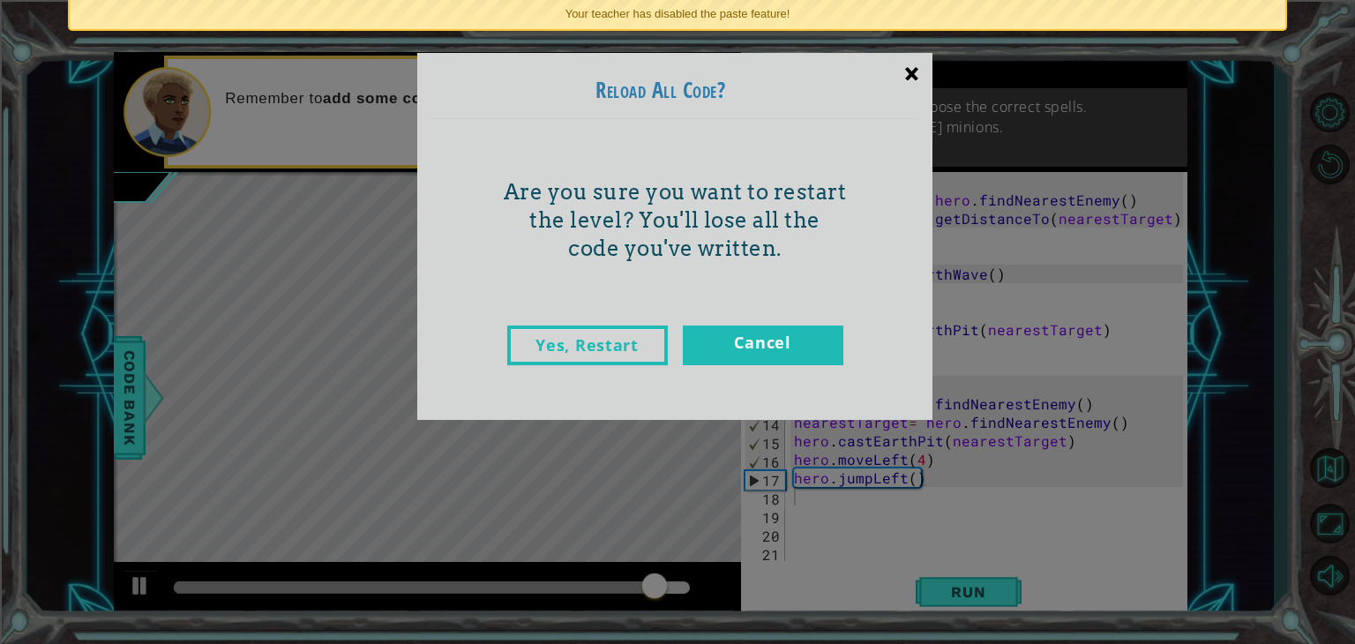
click at [895, 83] on div "×" at bounding box center [911, 73] width 41 height 51
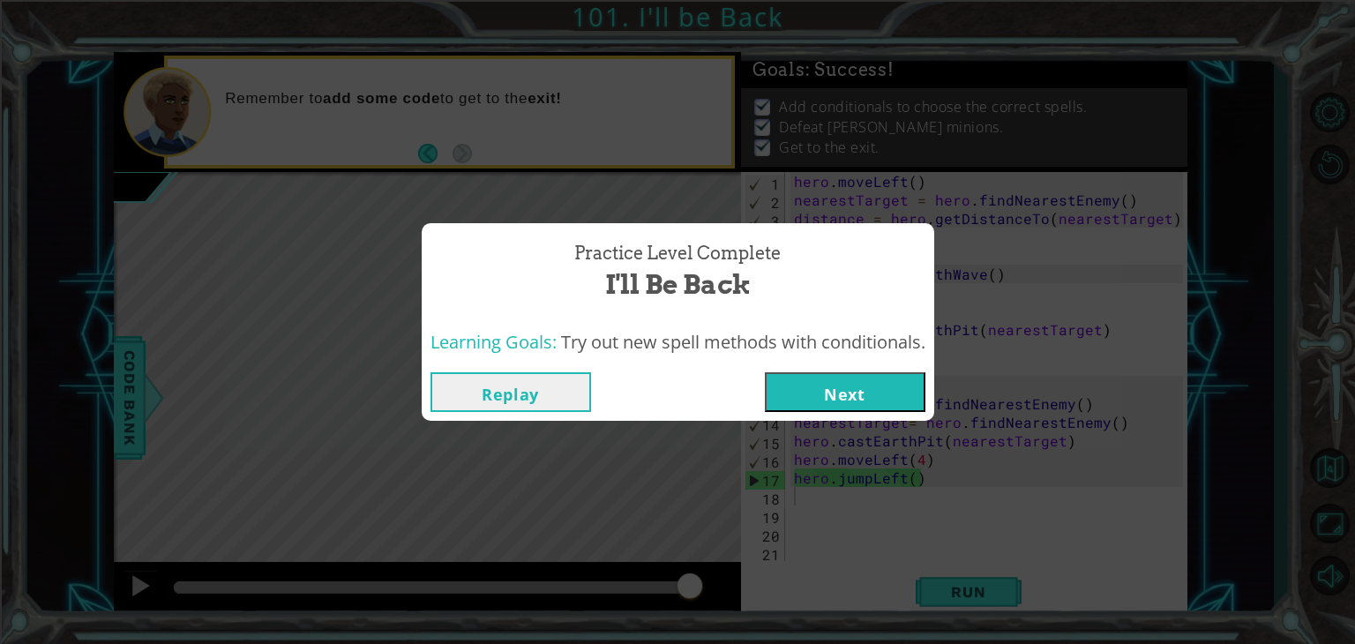
click at [810, 382] on button "Next" at bounding box center [845, 392] width 160 height 40
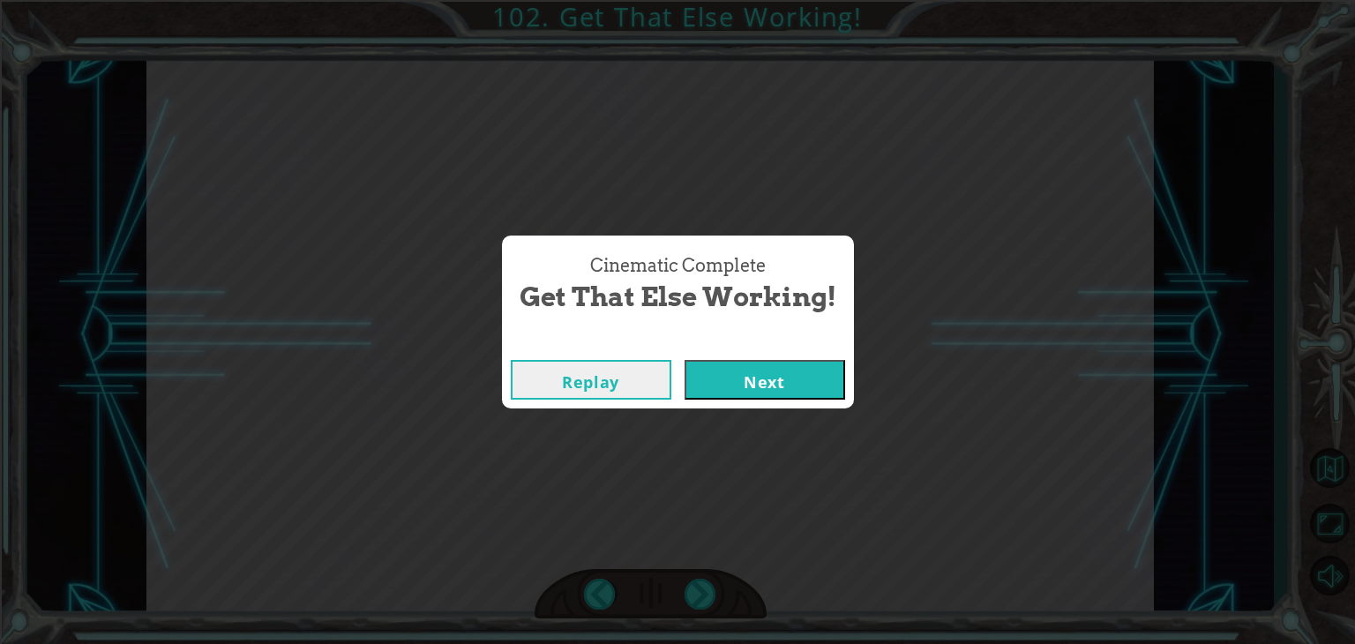
click at [743, 368] on button "Next" at bounding box center [764, 380] width 160 height 40
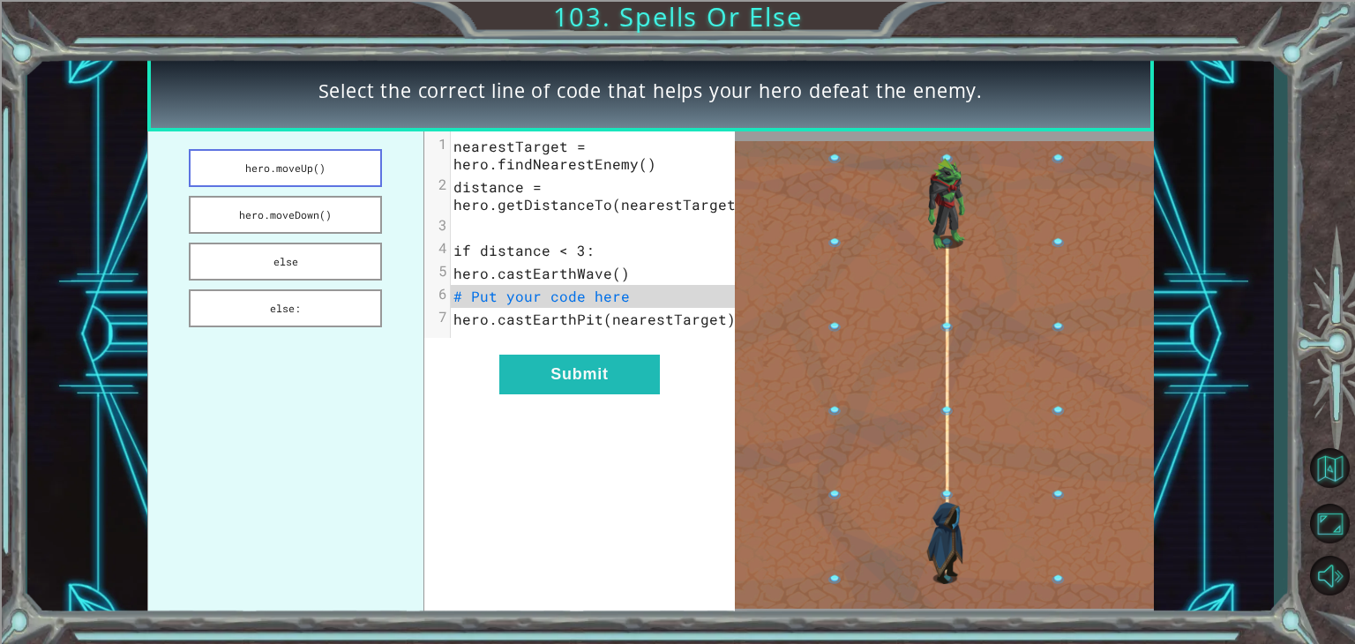
click at [280, 162] on button "hero.moveUp()" at bounding box center [285, 168] width 193 height 38
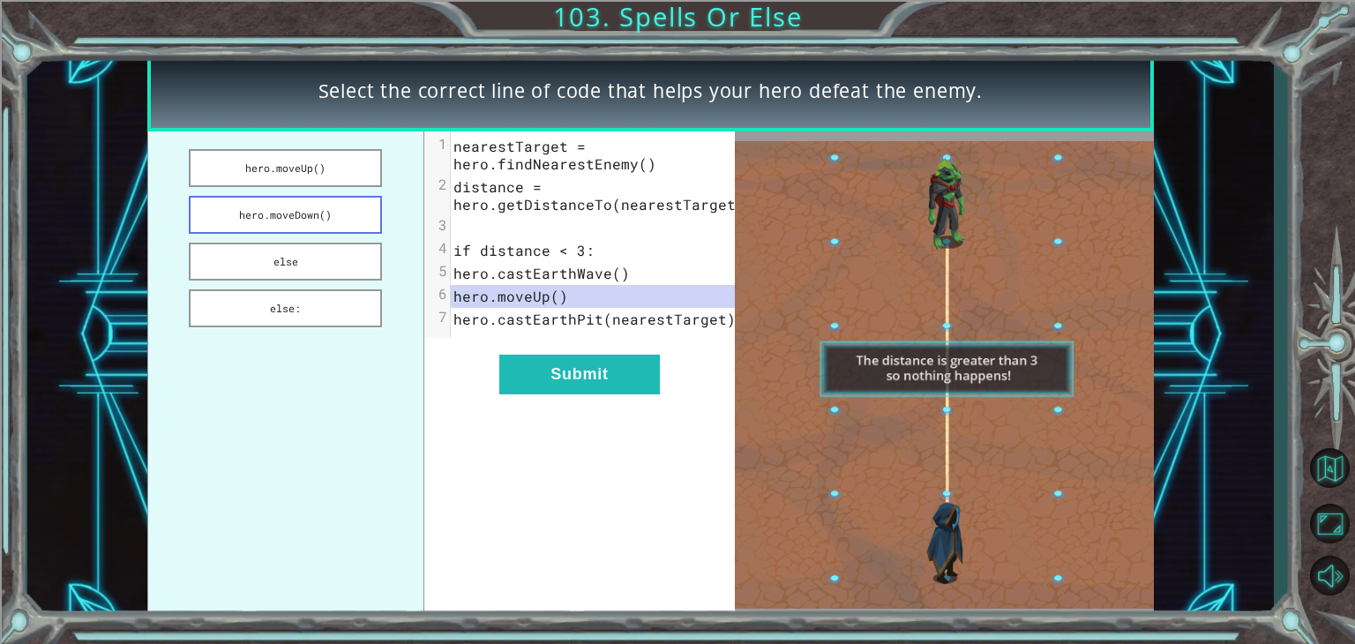
click at [320, 205] on button "hero.moveDown()" at bounding box center [285, 215] width 193 height 38
click at [265, 265] on button "else" at bounding box center [285, 262] width 193 height 38
click at [310, 318] on button "else:" at bounding box center [285, 308] width 193 height 38
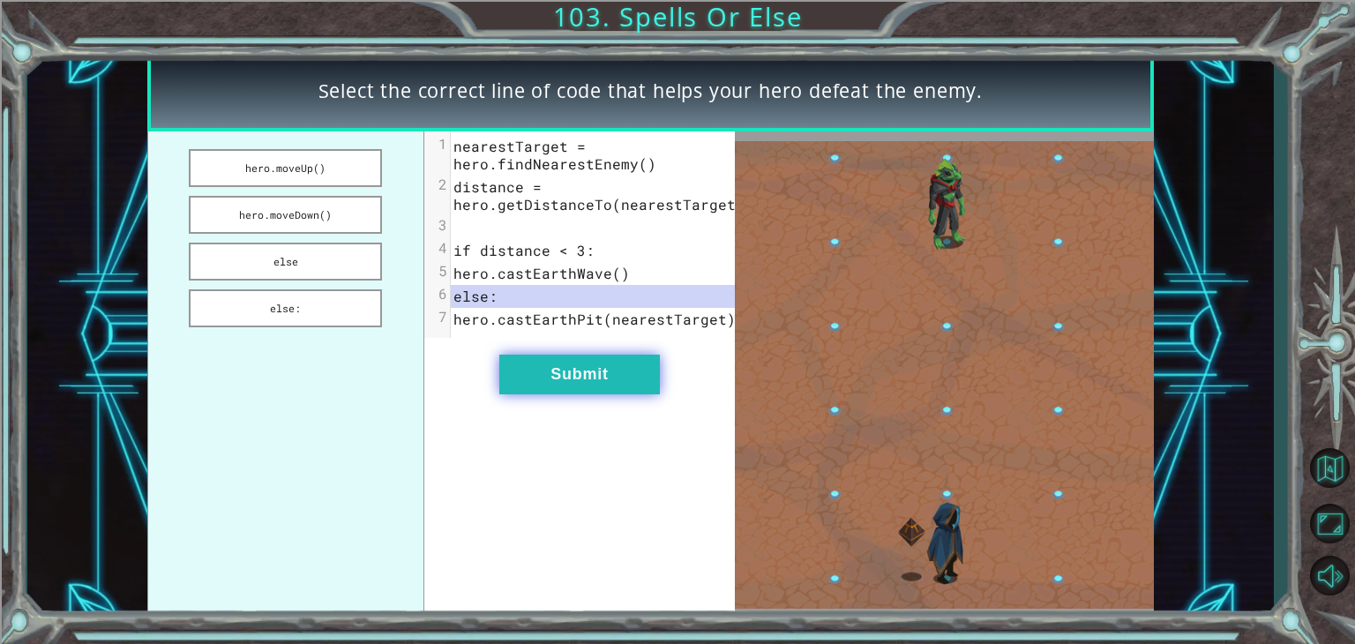
click at [570, 385] on button "Submit" at bounding box center [579, 374] width 160 height 40
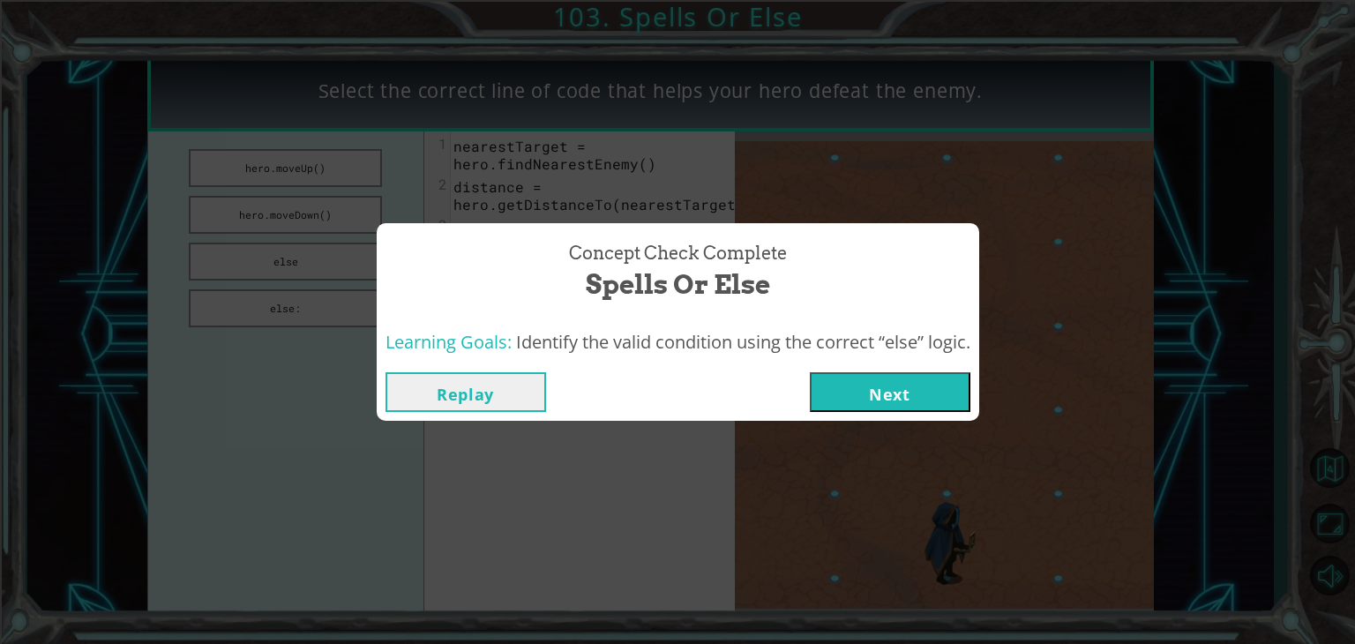
click at [824, 381] on button "Next" at bounding box center [890, 392] width 160 height 40
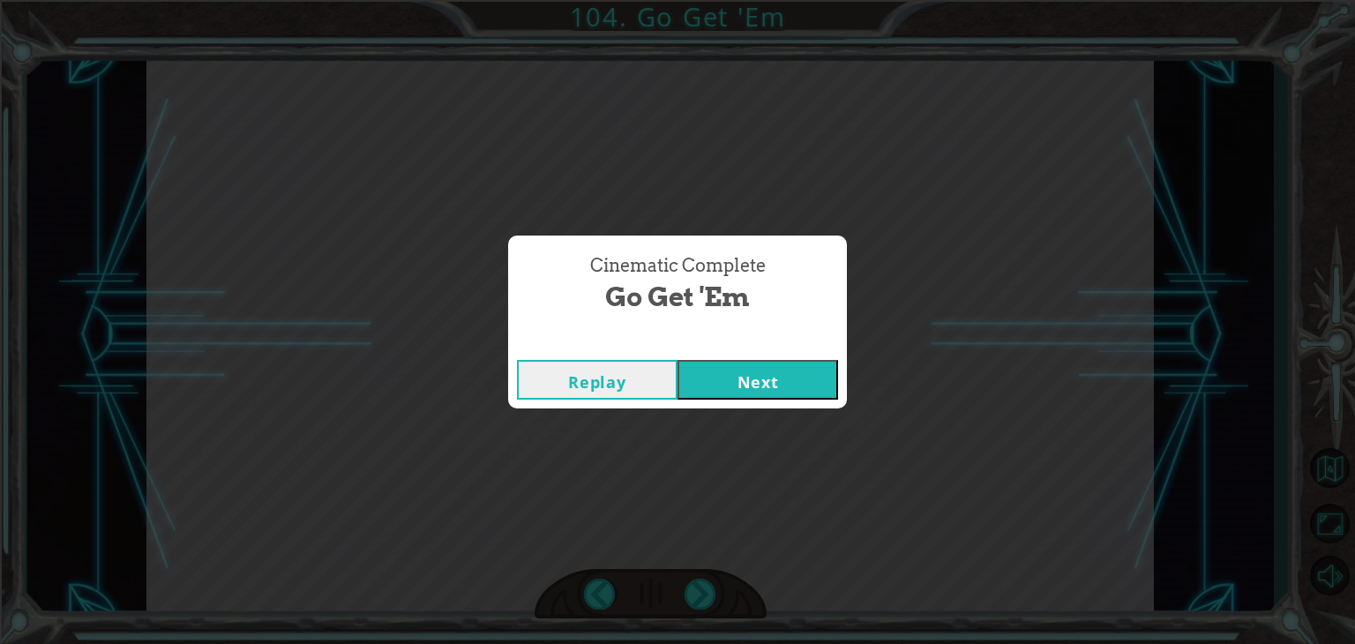
click at [824, 381] on button "Next" at bounding box center [757, 380] width 160 height 40
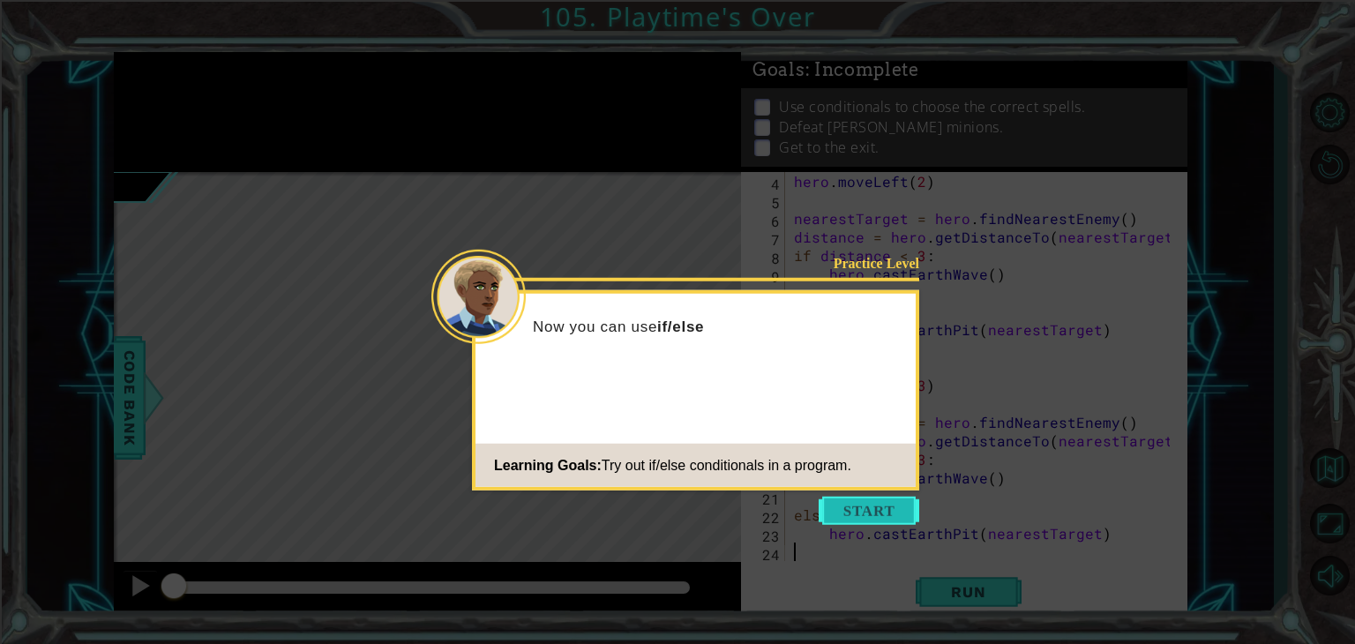
click at [857, 512] on button "Start" at bounding box center [868, 510] width 101 height 28
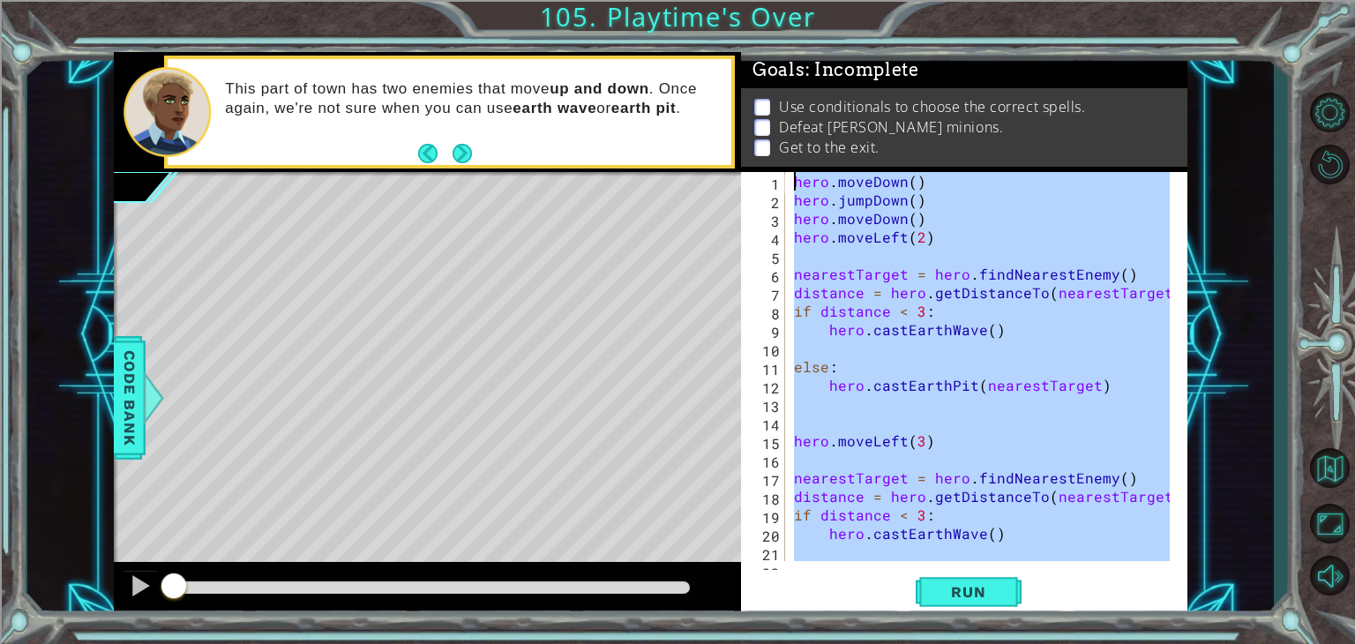
drag, startPoint x: 1084, startPoint y: 543, endPoint x: 710, endPoint y: 116, distance: 567.4
click at [702, 103] on div "1 ההההההההההההההההההההההההההההההההההההההההההההההההההההההההההההההההההההההההההההה…" at bounding box center [650, 335] width 1073 height 566
click at [930, 610] on button "Run" at bounding box center [968, 592] width 106 height 45
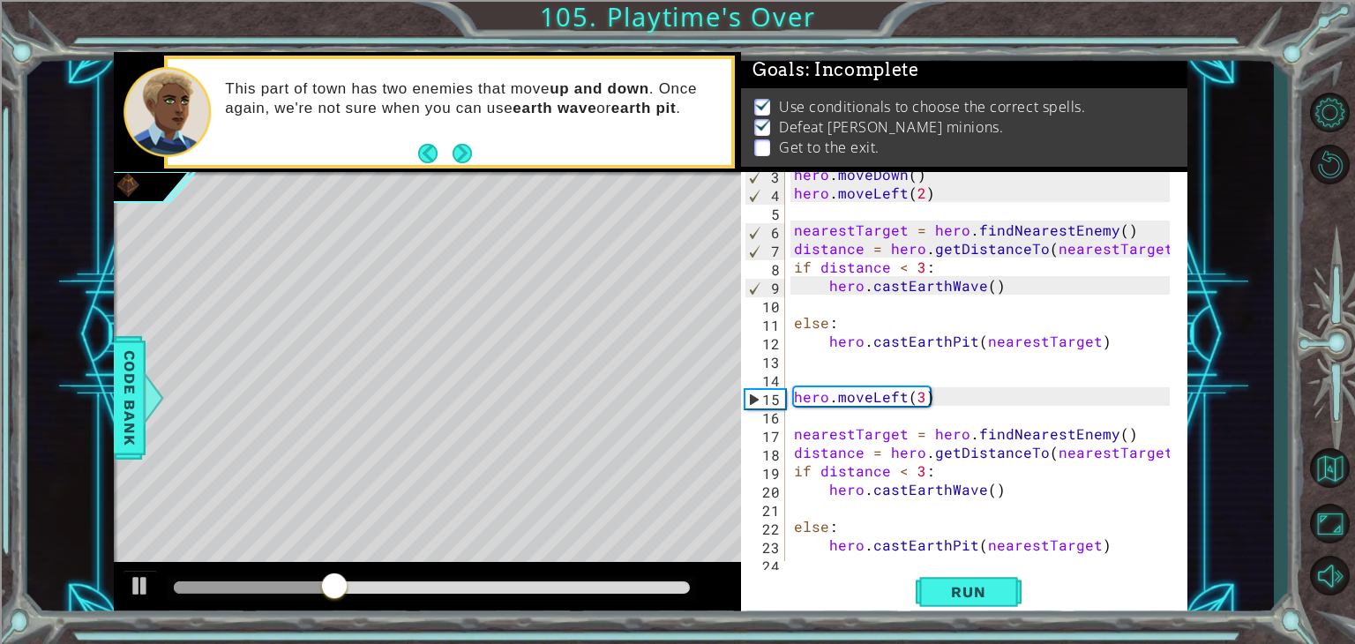
scroll to position [56, 0]
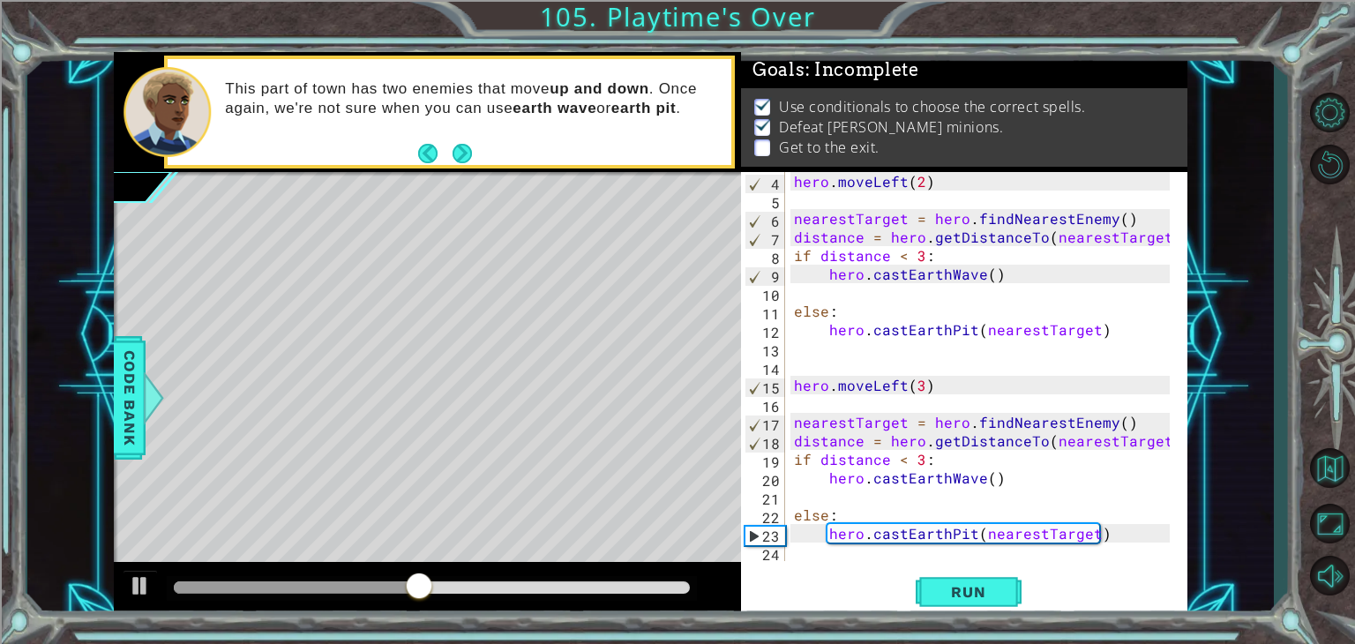
click at [1109, 533] on div "hero . moveLeft ( 2 ) nearestTarget = hero . findNearestEnemy ( ) distance = he…" at bounding box center [984, 385] width 388 height 426
type textarea "hero.castEarthPit(nearestTarget)"
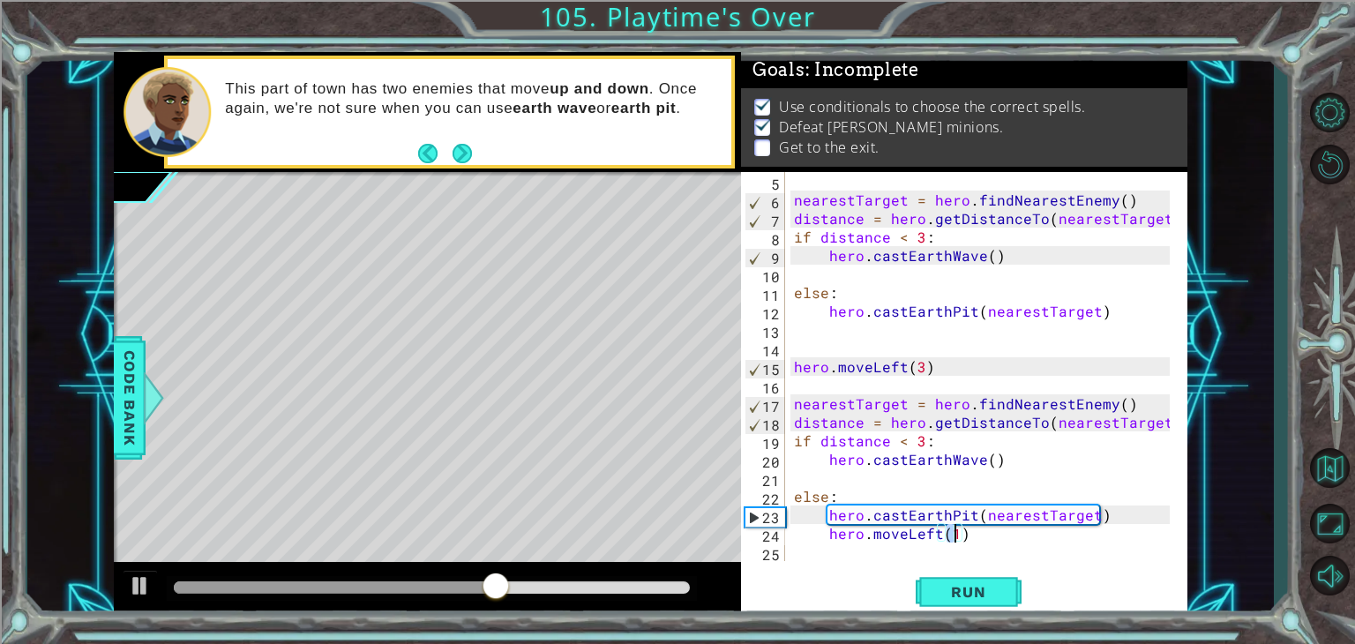
scroll to position [0, 9]
type textarea "hero.moveLeft(1)"
click at [989, 576] on button "Run" at bounding box center [968, 592] width 106 height 45
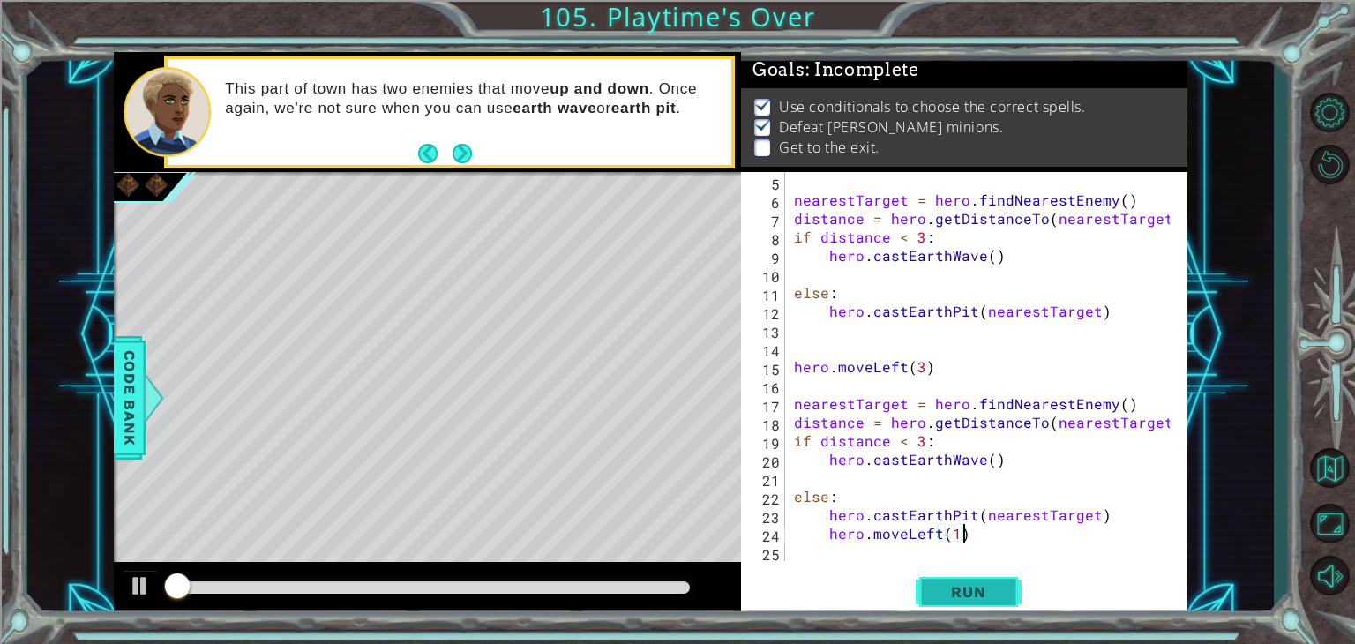
click at [989, 576] on button "Run" at bounding box center [968, 592] width 106 height 45
click at [988, 578] on button "Run" at bounding box center [968, 592] width 106 height 45
click at [974, 585] on span "Run" at bounding box center [968, 592] width 70 height 18
click at [980, 539] on div "nearestTarget = hero . findNearestEnemy ( ) distance = hero . getDistanceTo ( n…" at bounding box center [984, 385] width 388 height 426
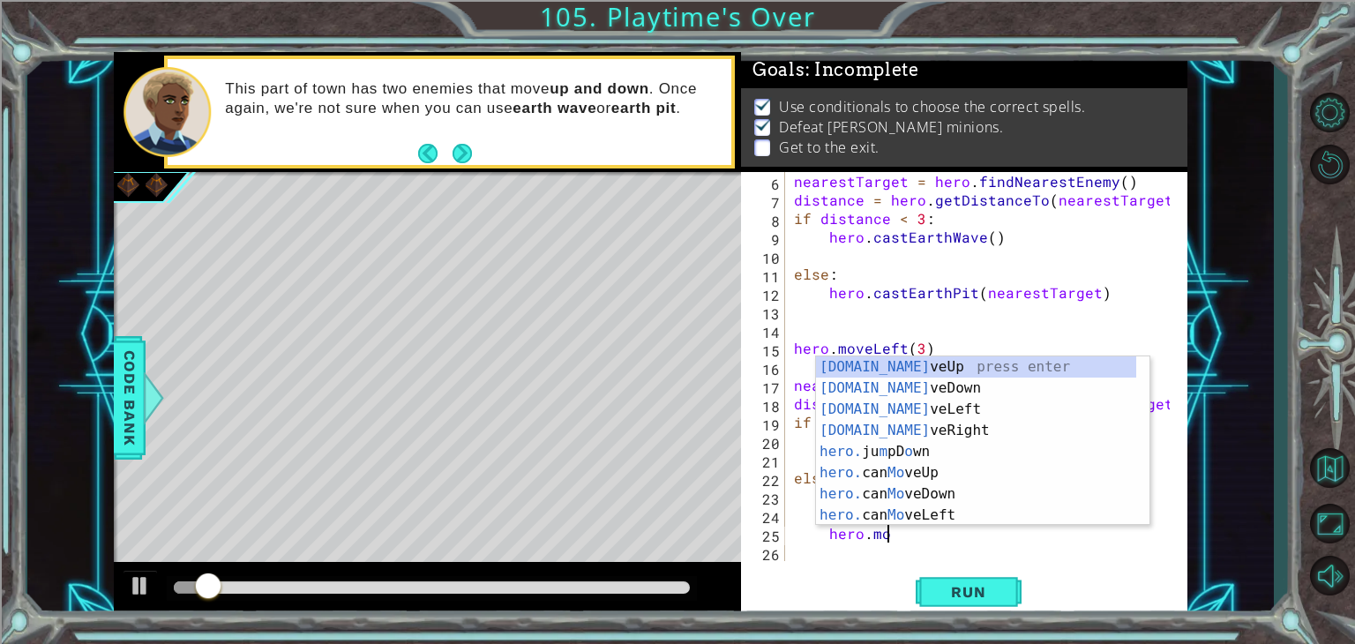
scroll to position [0, 5]
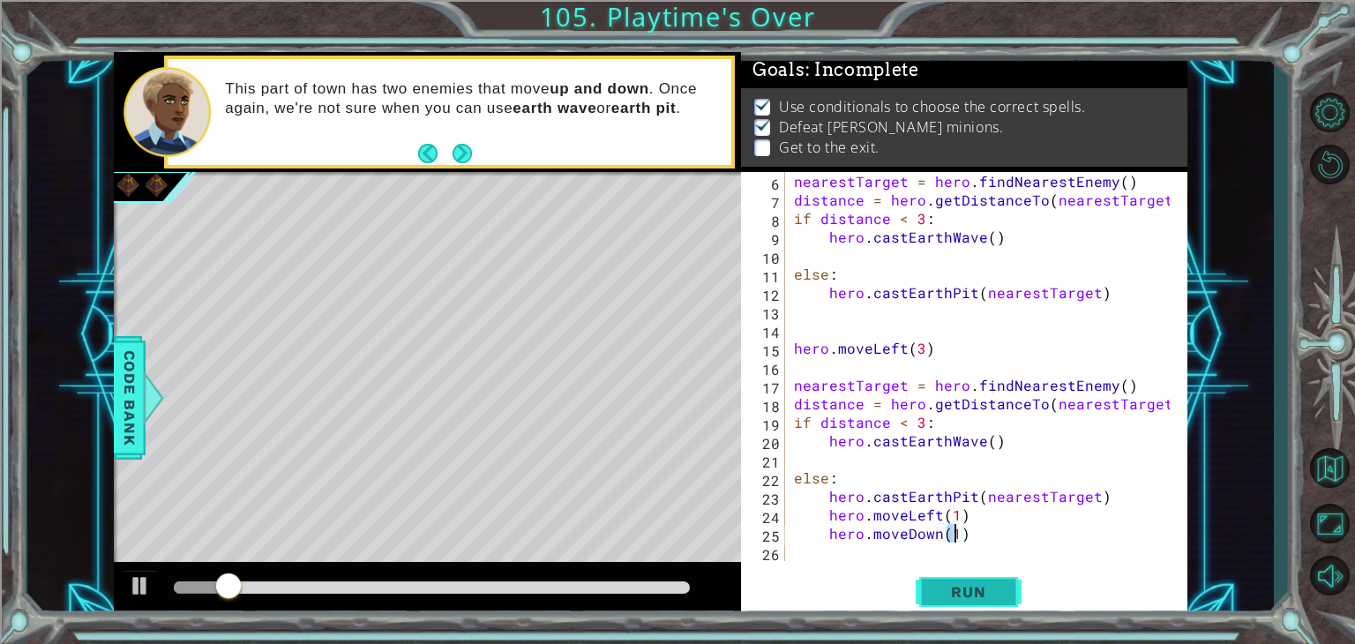
type textarea "hero.moveDown(1)"
click at [972, 601] on button "Run" at bounding box center [968, 592] width 106 height 45
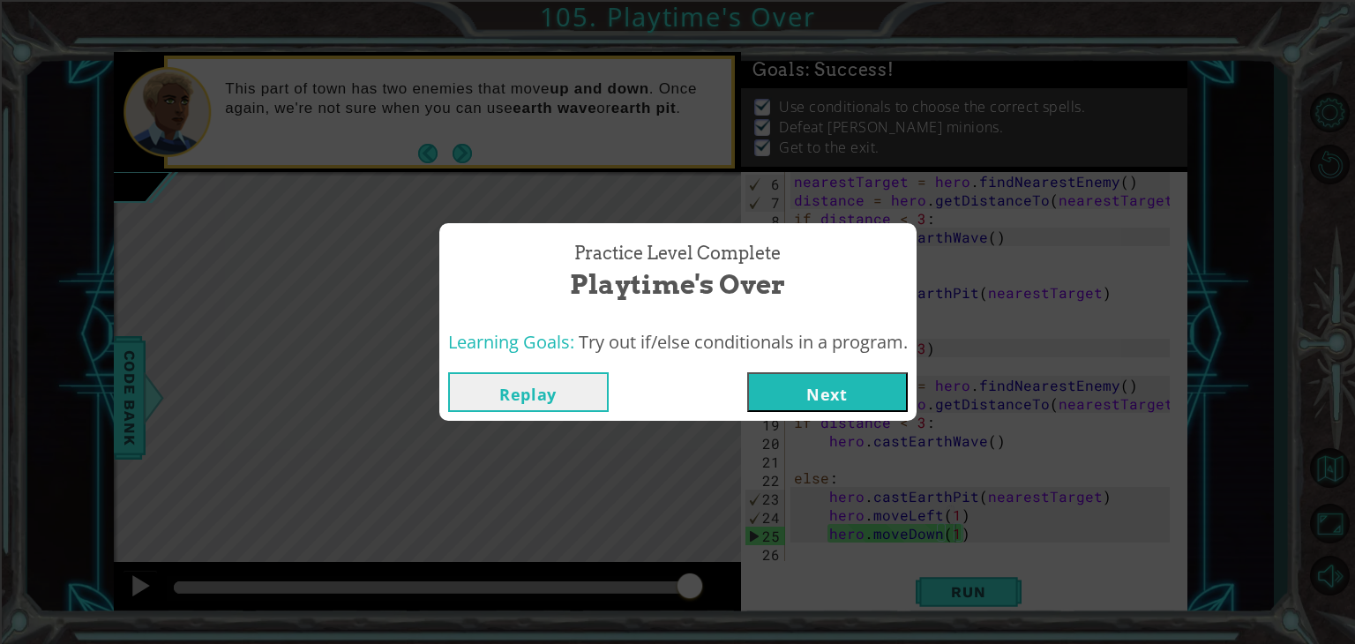
click at [843, 407] on button "Next" at bounding box center [827, 392] width 160 height 40
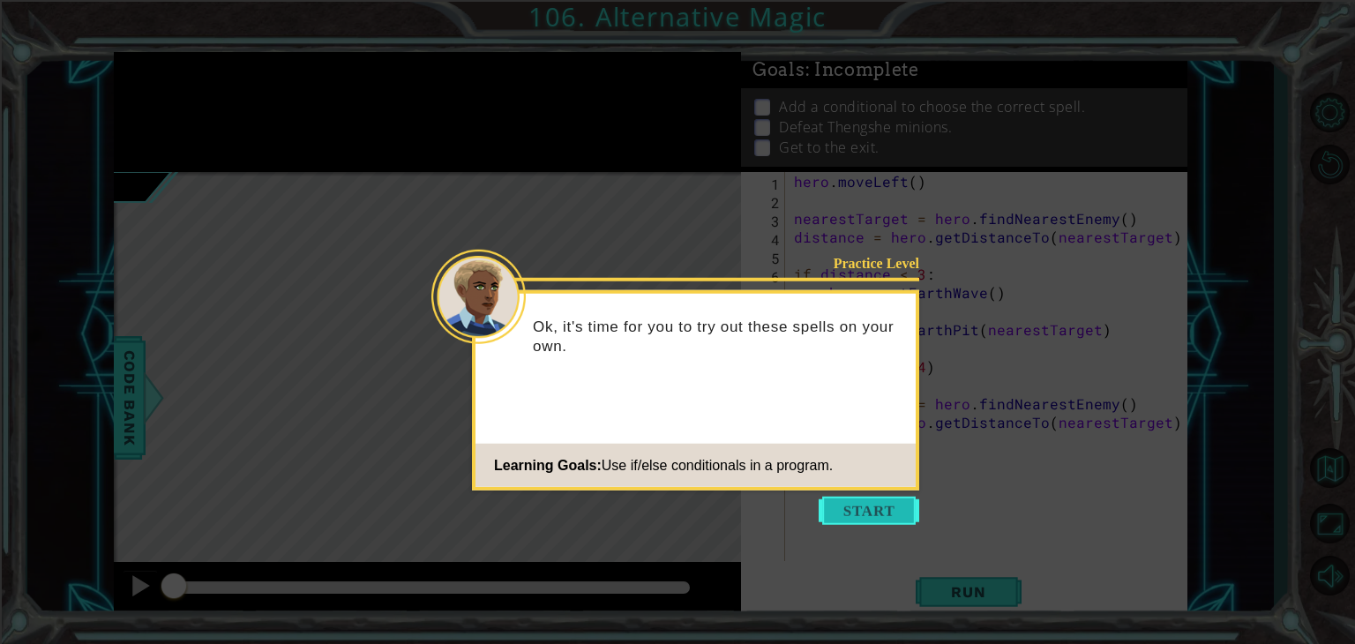
click at [852, 516] on button "Start" at bounding box center [868, 510] width 101 height 28
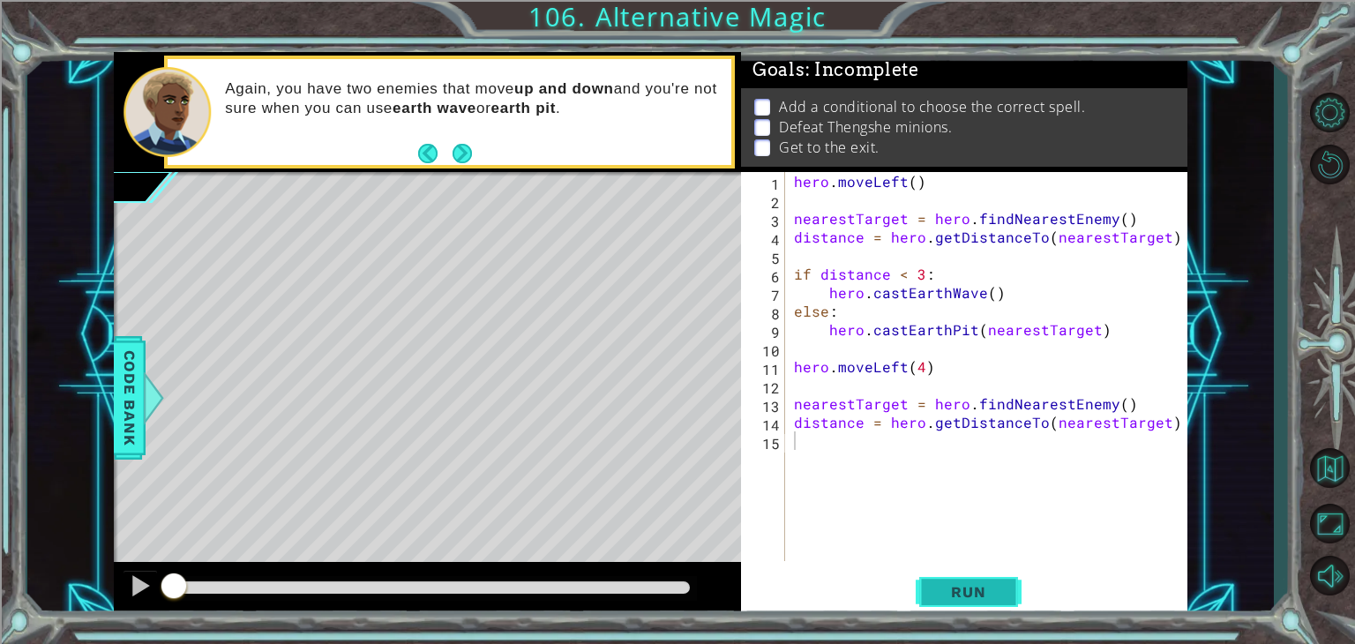
click at [976, 602] on button "Run" at bounding box center [968, 592] width 106 height 45
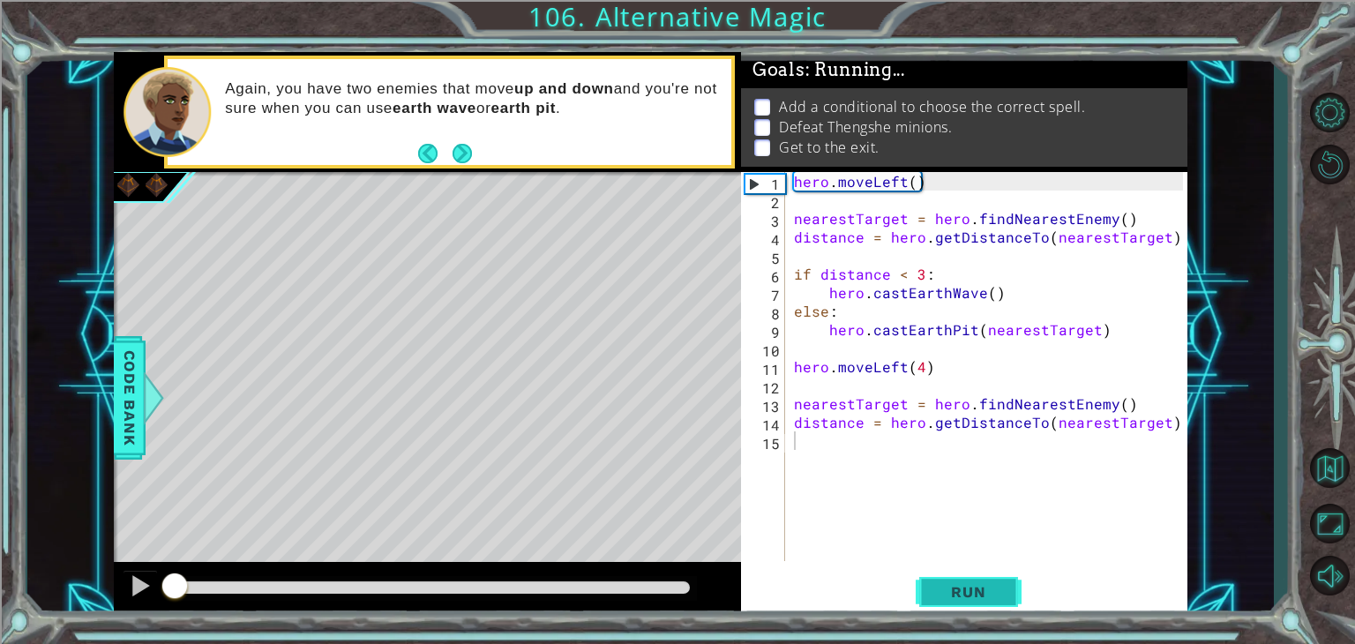
click at [976, 602] on button "Run" at bounding box center [968, 592] width 106 height 45
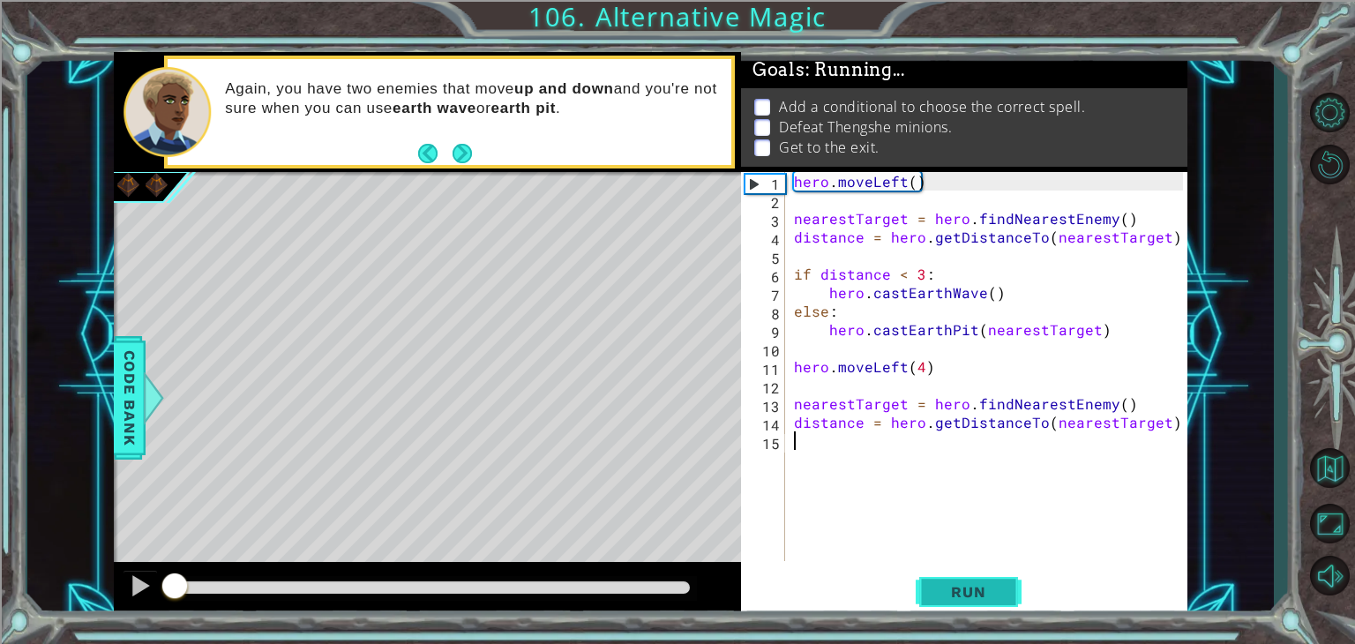
click at [976, 602] on button "Run" at bounding box center [968, 592] width 106 height 45
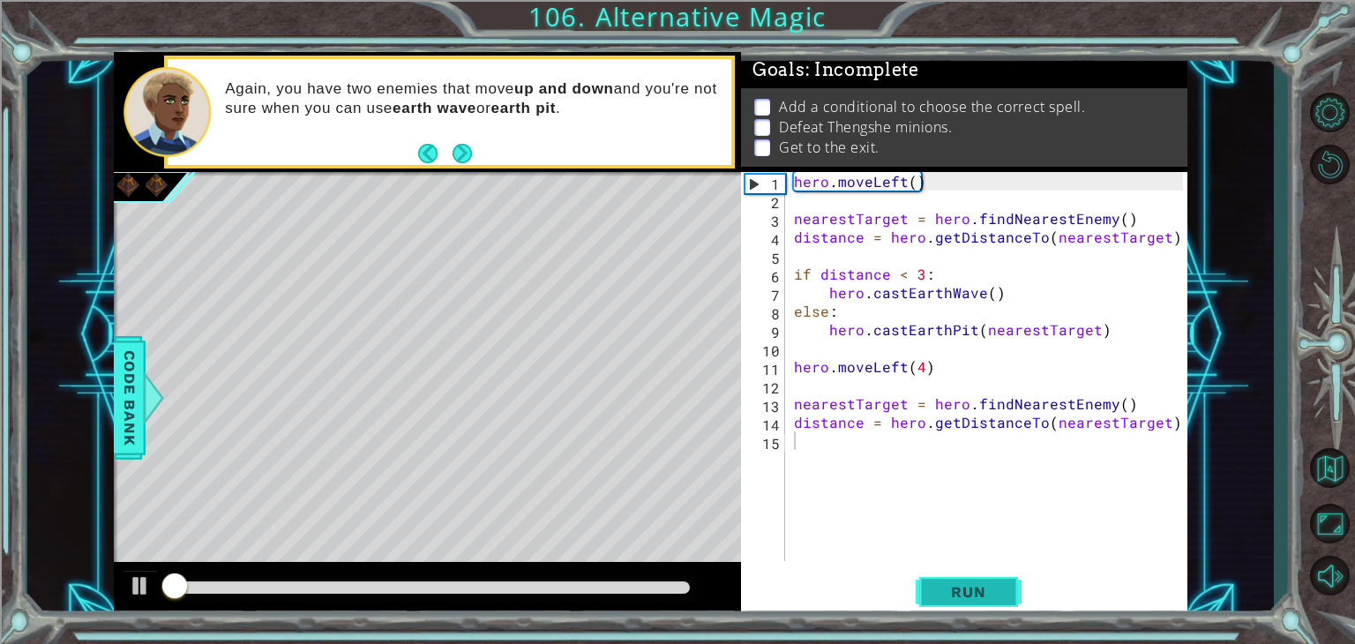
click at [976, 602] on button "Run" at bounding box center [968, 592] width 106 height 45
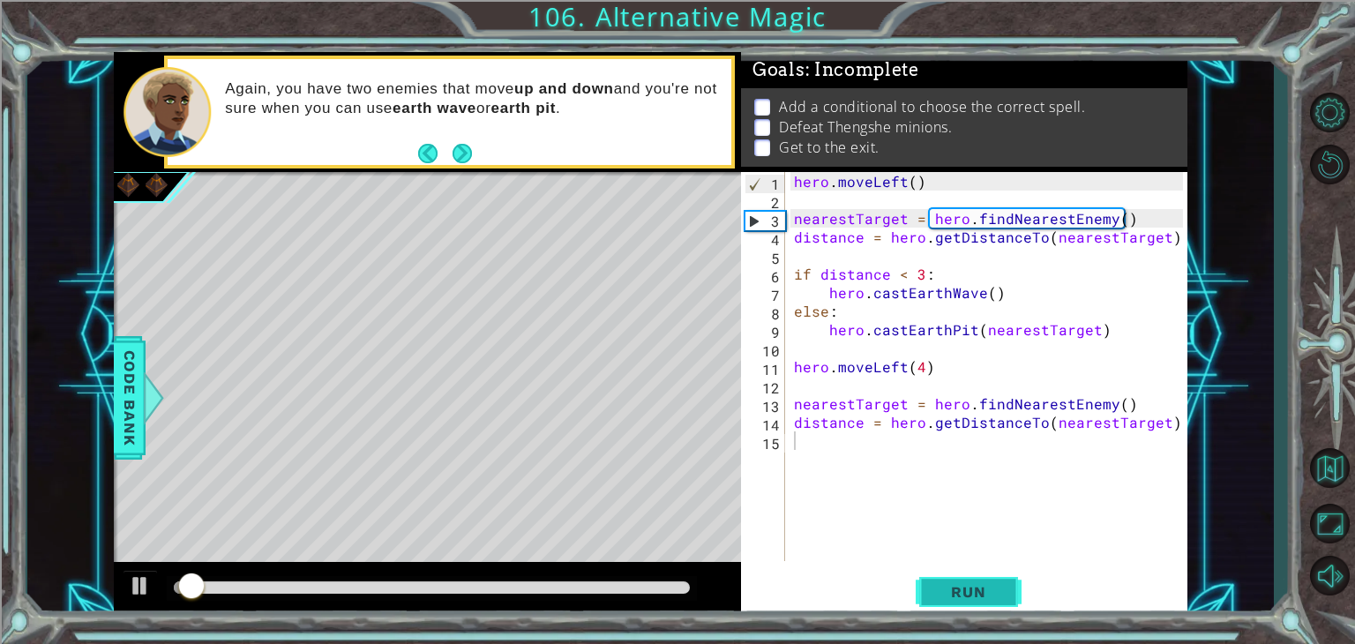
drag, startPoint x: 976, startPoint y: 602, endPoint x: 962, endPoint y: 583, distance: 24.0
click at [962, 583] on button "Run" at bounding box center [968, 592] width 106 height 45
click at [928, 581] on button "Run" at bounding box center [968, 592] width 106 height 45
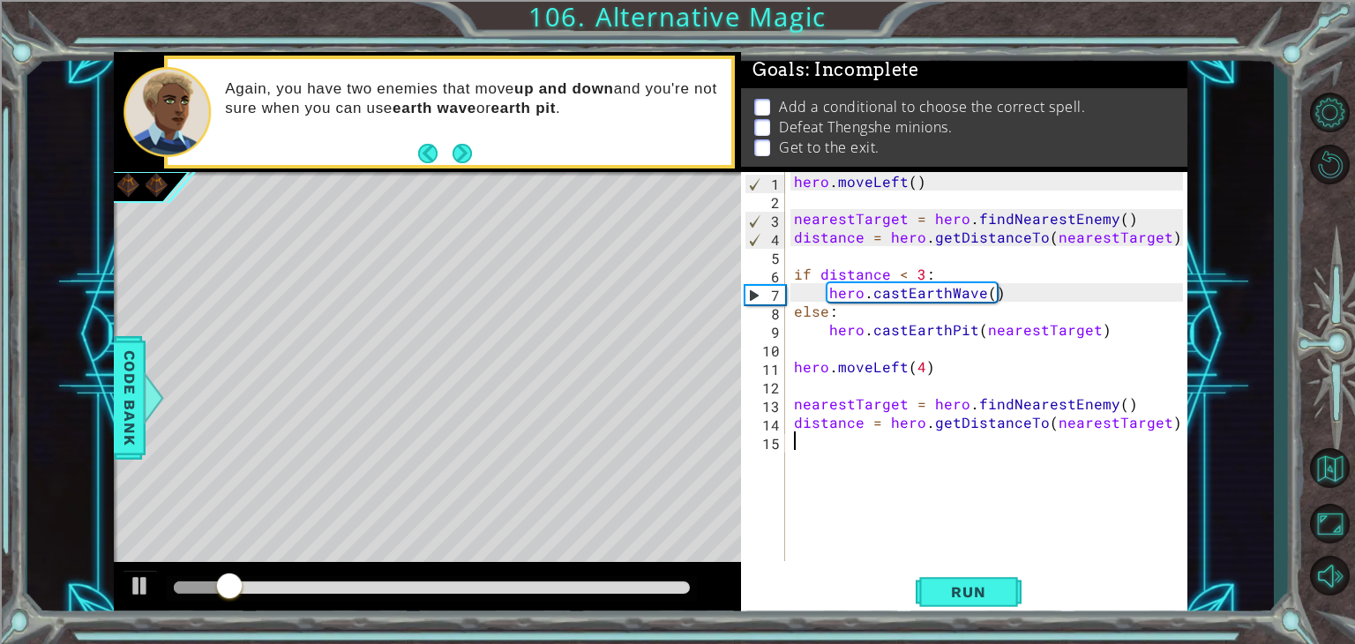
click at [918, 368] on div "hero . moveLeft ( ) nearestTarget = hero . findNearestEnemy ( ) distance = hero…" at bounding box center [990, 385] width 401 height 426
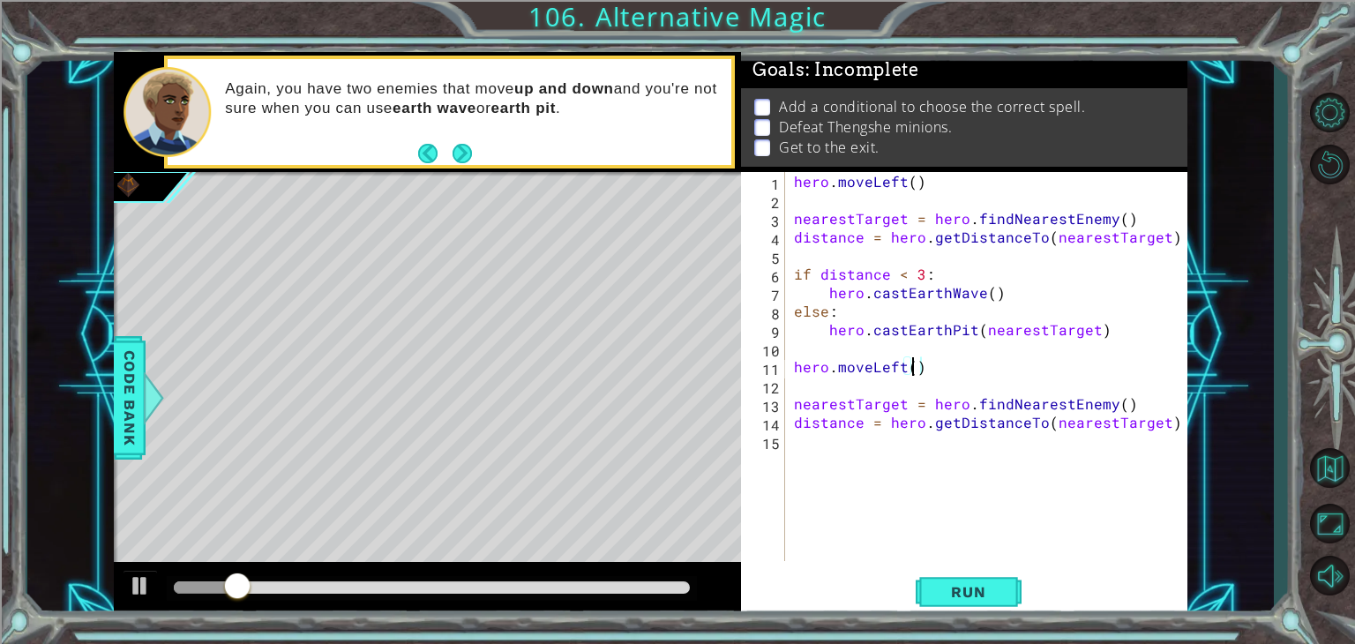
scroll to position [0, 7]
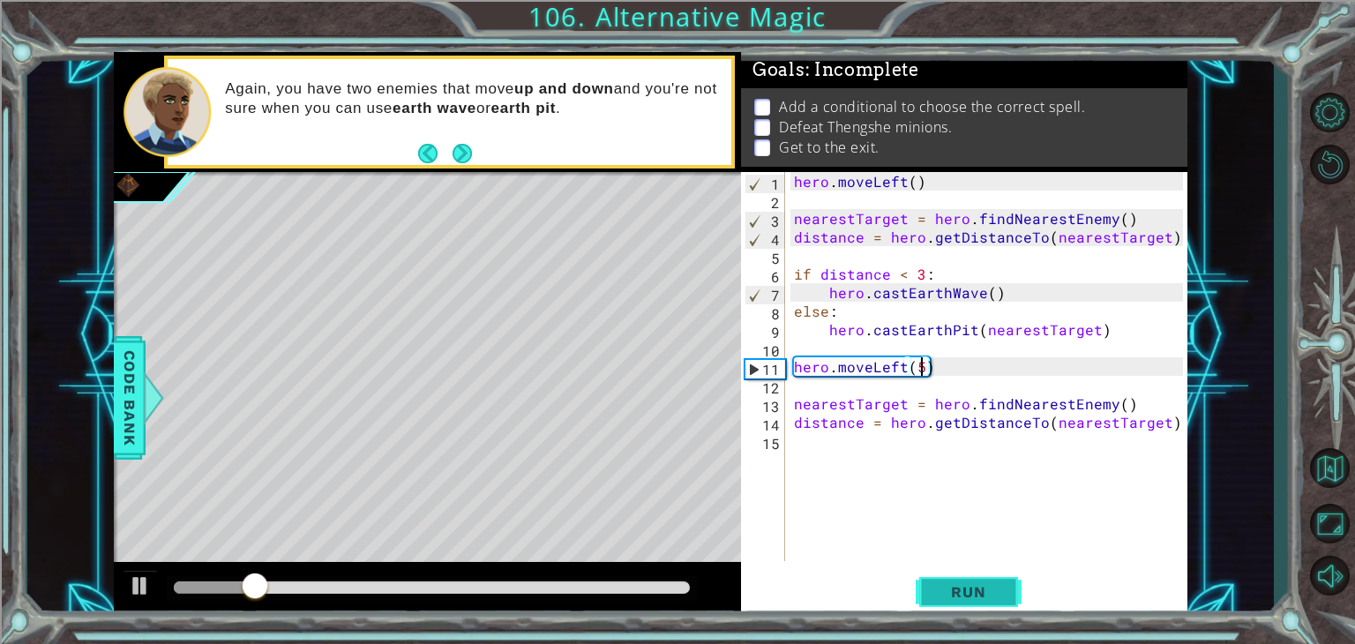
type textarea "hero.moveLeft(5)"
click at [1003, 585] on button "Run" at bounding box center [968, 592] width 106 height 45
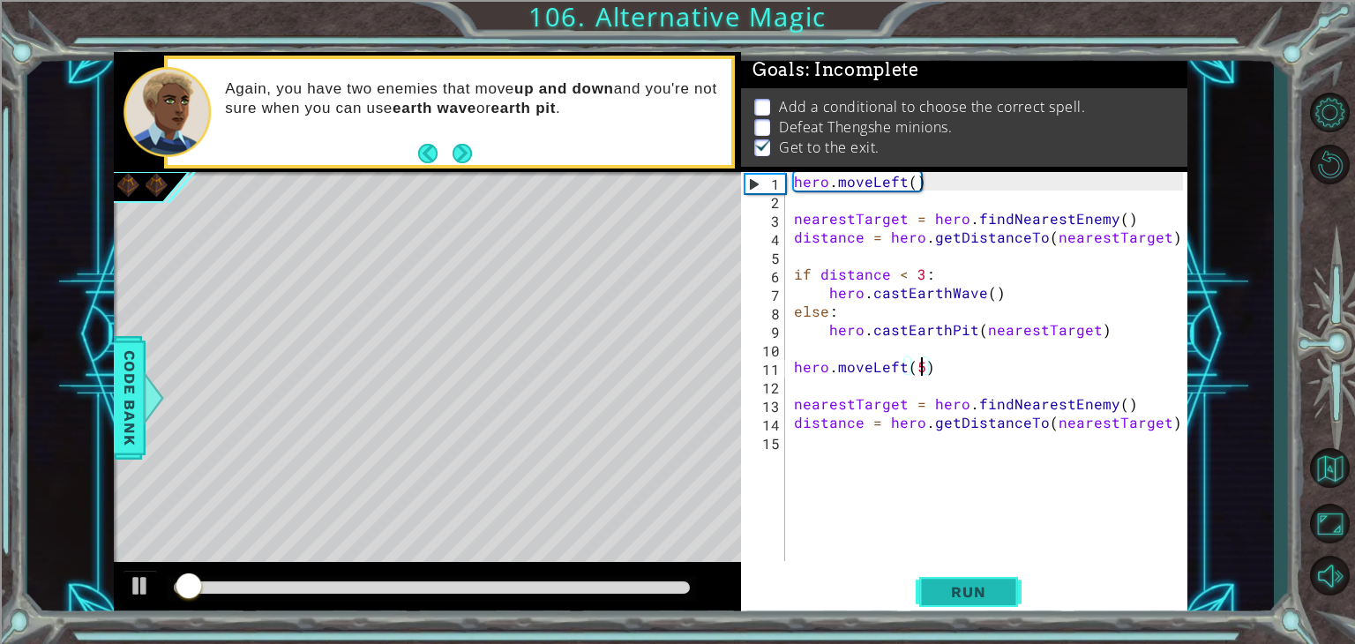
click at [1003, 585] on button "Run" at bounding box center [968, 592] width 106 height 45
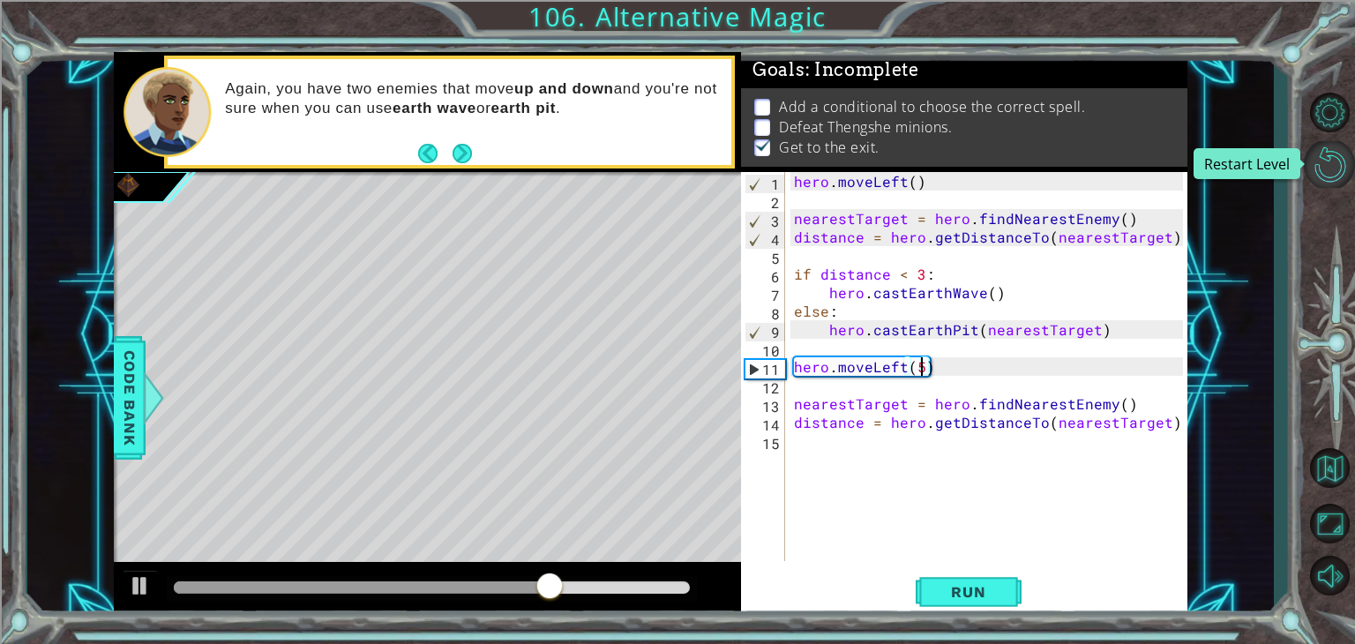
click at [1324, 163] on button "Restart Level" at bounding box center [1328, 164] width 51 height 47
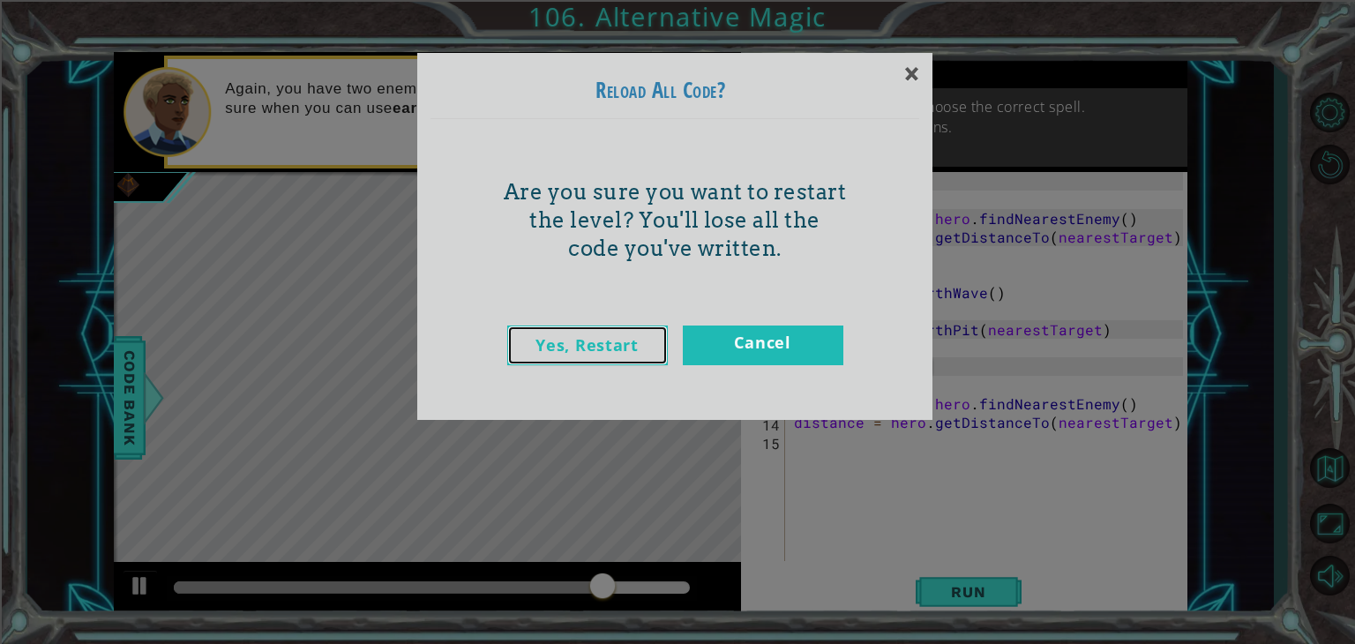
click at [610, 339] on link "Yes, Restart" at bounding box center [587, 345] width 160 height 40
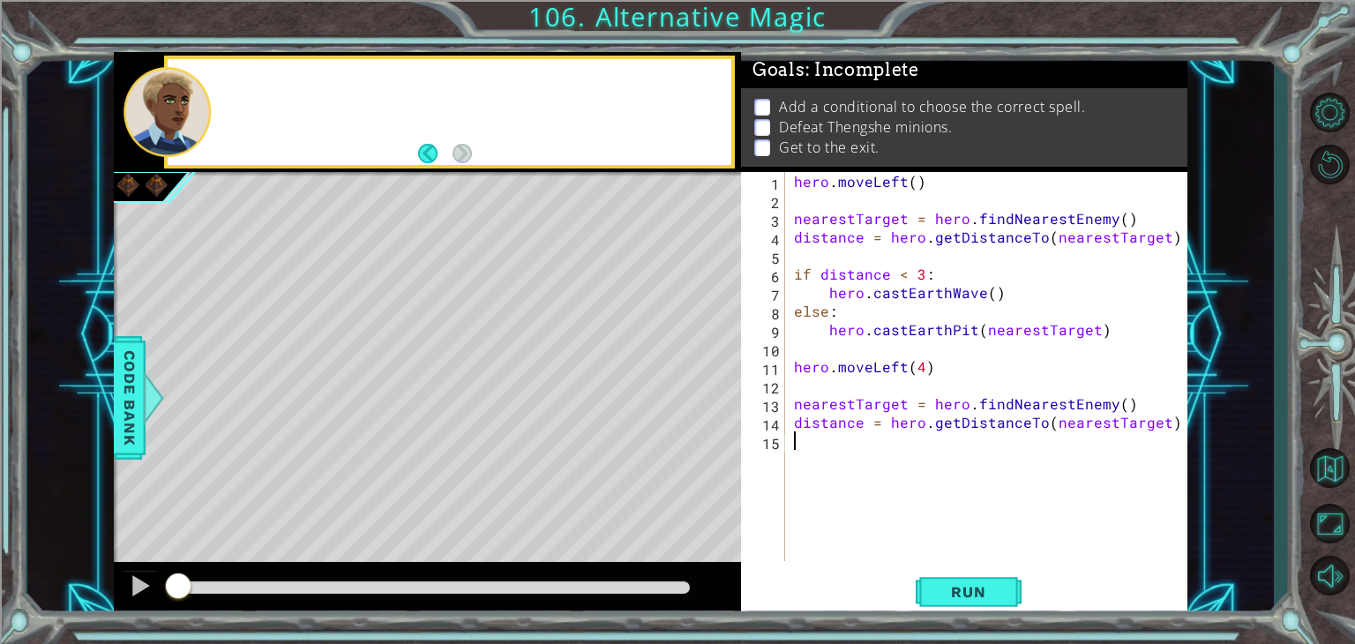
scroll to position [0, 0]
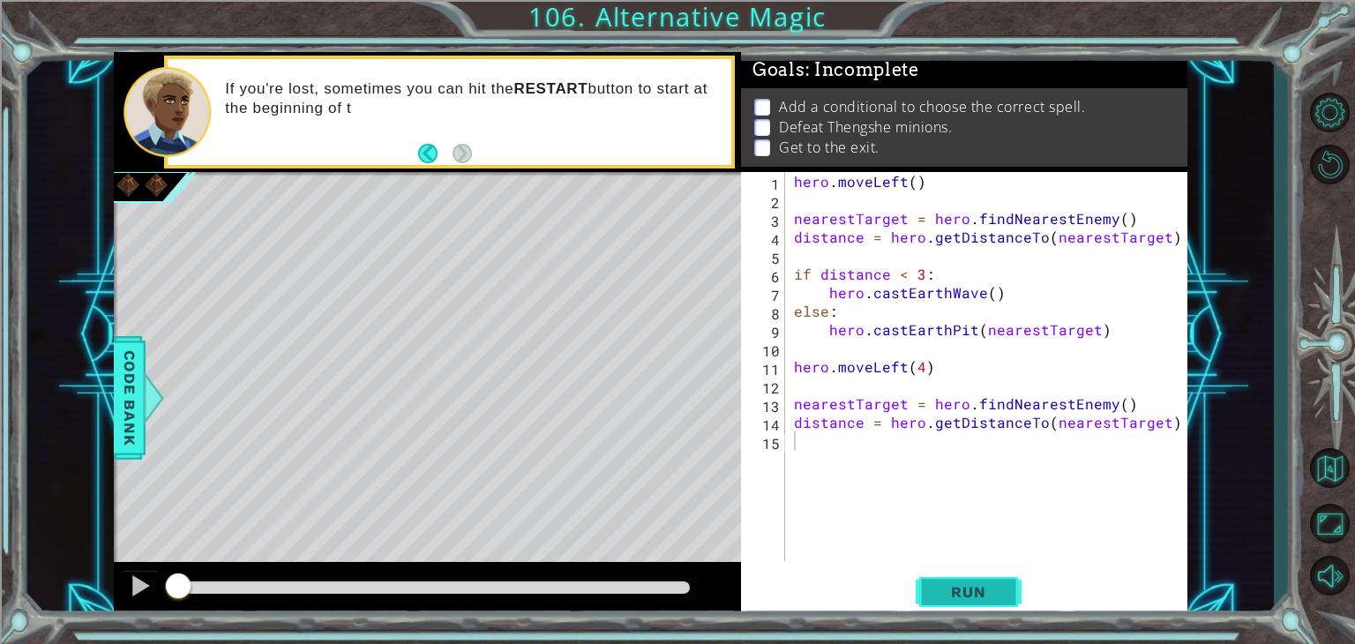
click at [937, 591] on span "Run" at bounding box center [968, 592] width 70 height 18
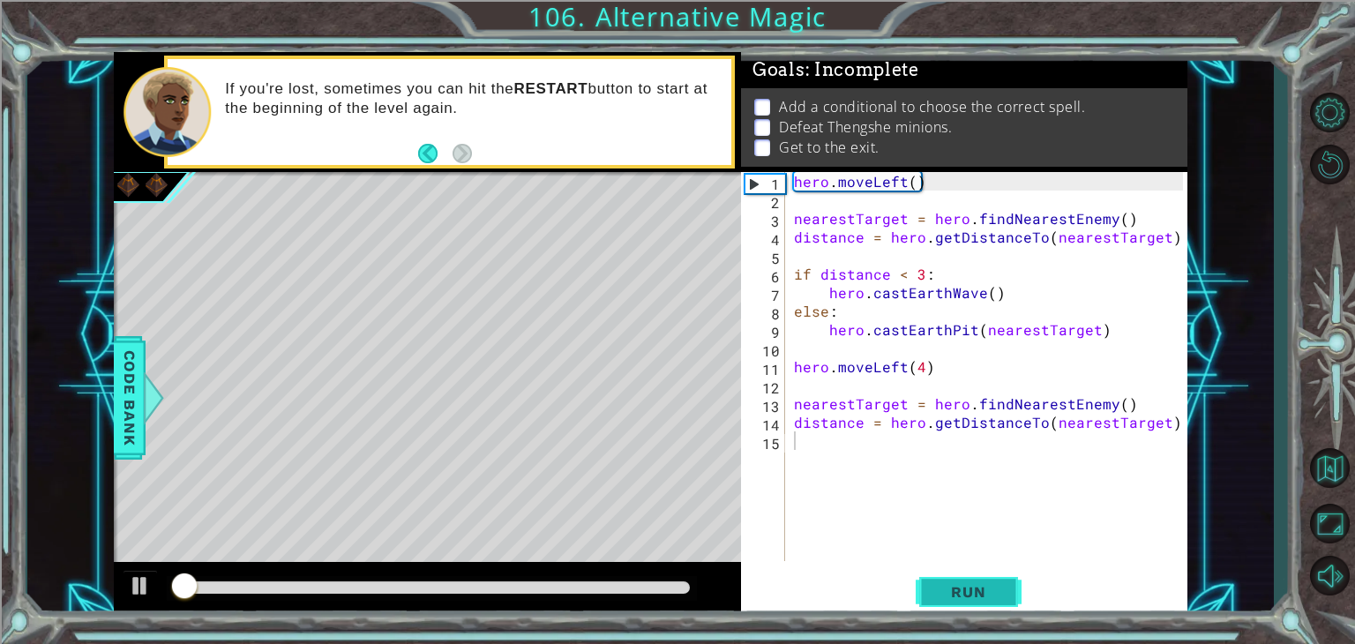
click at [937, 591] on span "Run" at bounding box center [968, 592] width 70 height 18
click at [826, 449] on div "hero . moveLeft ( ) nearestTarget = hero . findNearestEnemy ( ) distance = hero…" at bounding box center [990, 385] width 401 height 426
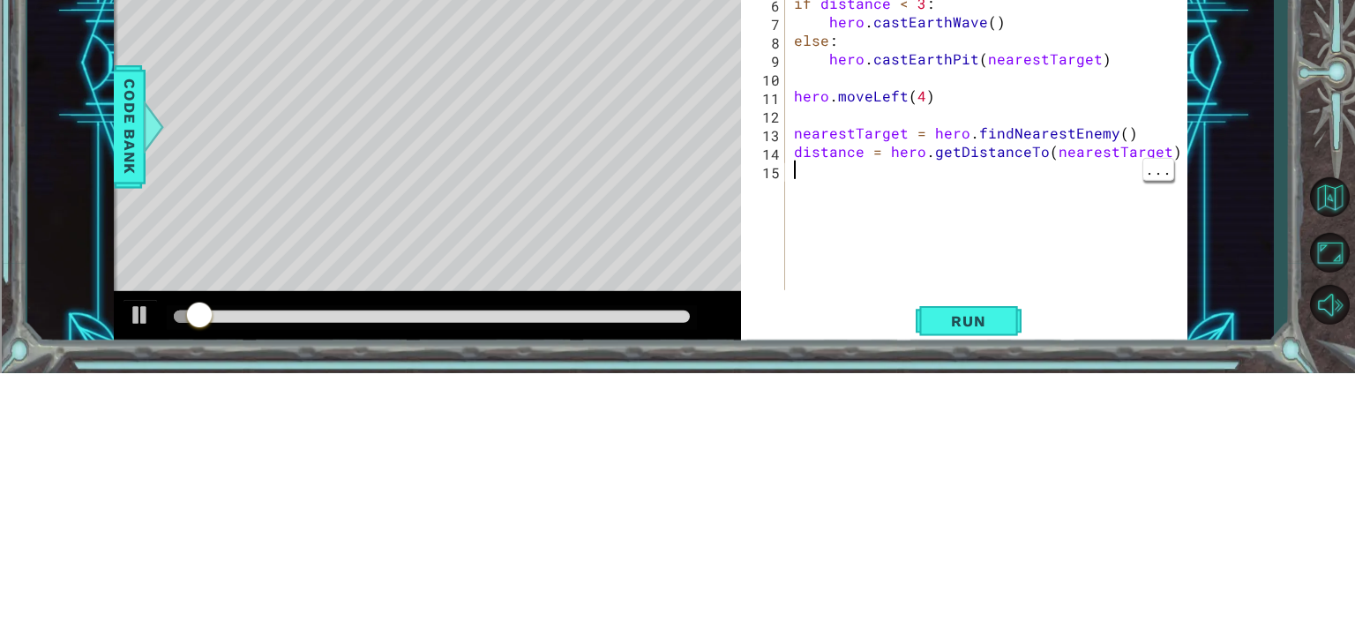
click at [912, 502] on div "hero . moveLeft ( ) nearestTarget = hero . findNearestEnemy ( ) distance = hero…" at bounding box center [990, 385] width 401 height 426
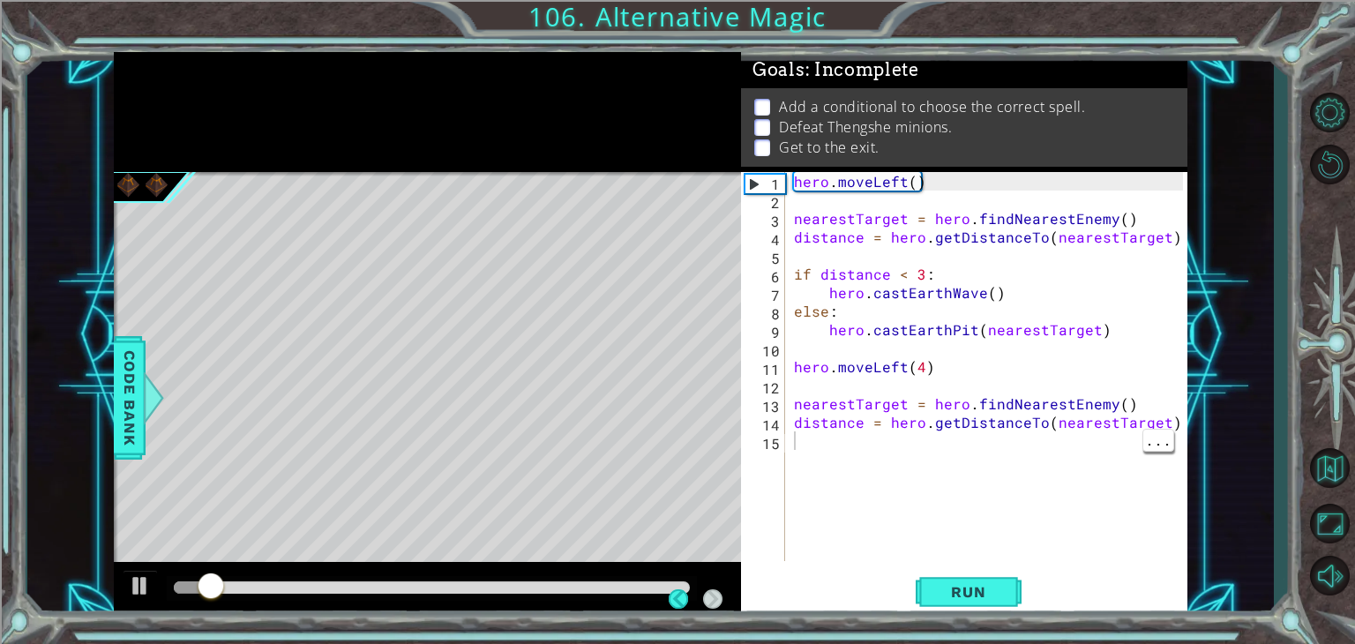
click at [1262, 315] on div "1 ההההההההההההההההההההההההההההההההההההההההההההההההההההההההההההההההההההההההההההה…" at bounding box center [650, 334] width 1246 height 566
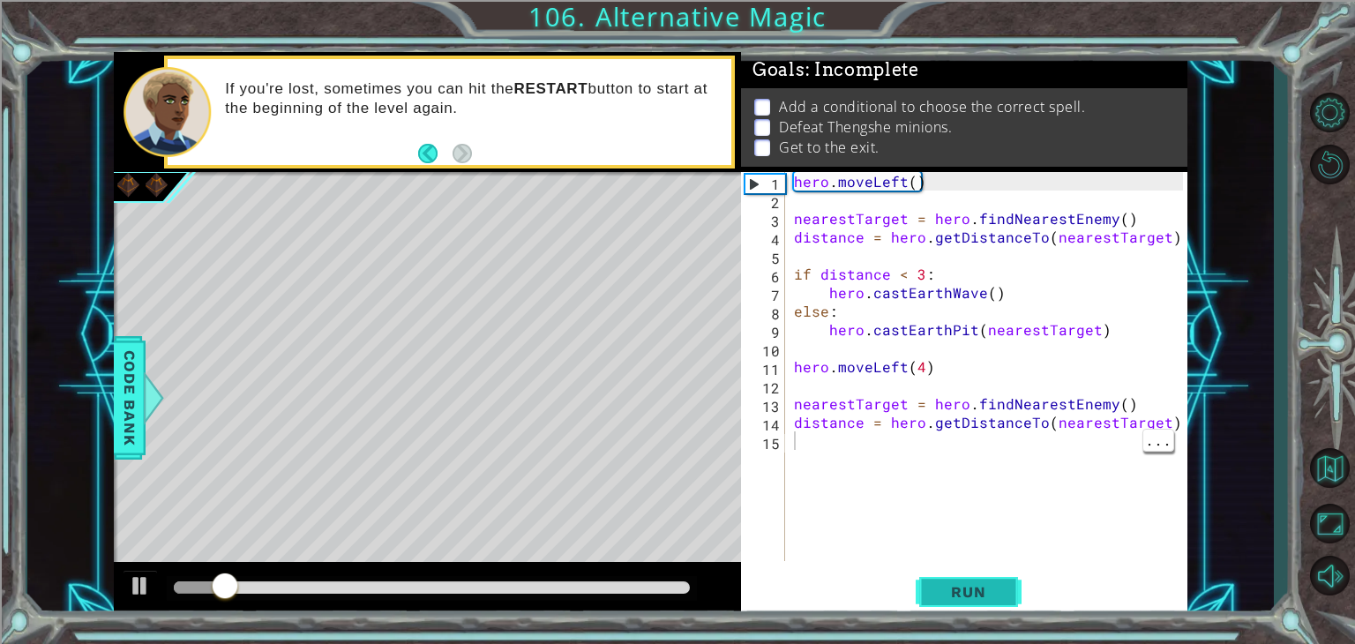
click at [944, 595] on span "Run" at bounding box center [968, 592] width 70 height 18
drag, startPoint x: 944, startPoint y: 595, endPoint x: 843, endPoint y: 553, distance: 109.1
click at [843, 553] on div "hero . moveLeft ( ) nearestTarget = hero . findNearestEnemy ( ) distance = hero…" at bounding box center [990, 385] width 401 height 426
click at [136, 581] on div at bounding box center [140, 585] width 23 height 23
drag, startPoint x: 204, startPoint y: 583, endPoint x: 106, endPoint y: 569, distance: 98.9
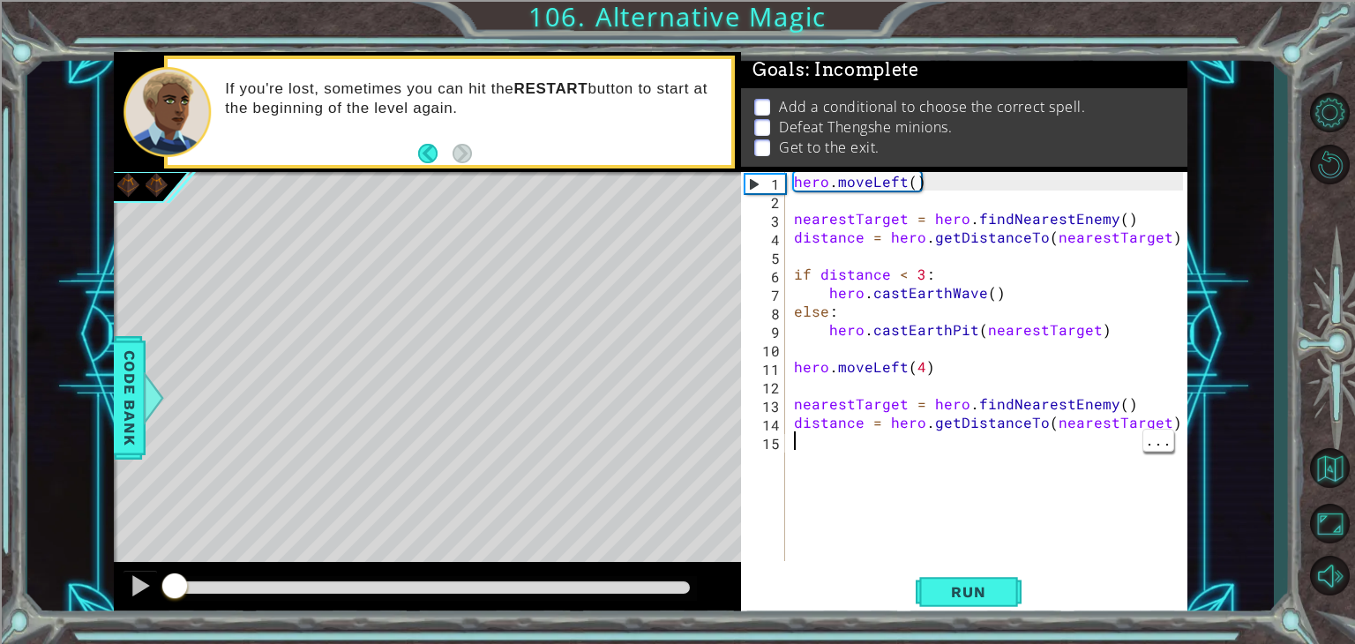
click at [106, 569] on div "1 ההההההההההההההההההההההההההההההההההההההההההההההההההההההההההההההההההההההההההההה…" at bounding box center [650, 334] width 1246 height 566
click at [921, 369] on div "hero . moveLeft ( ) nearestTarget = hero . findNearestEnemy ( ) distance = hero…" at bounding box center [990, 385] width 401 height 426
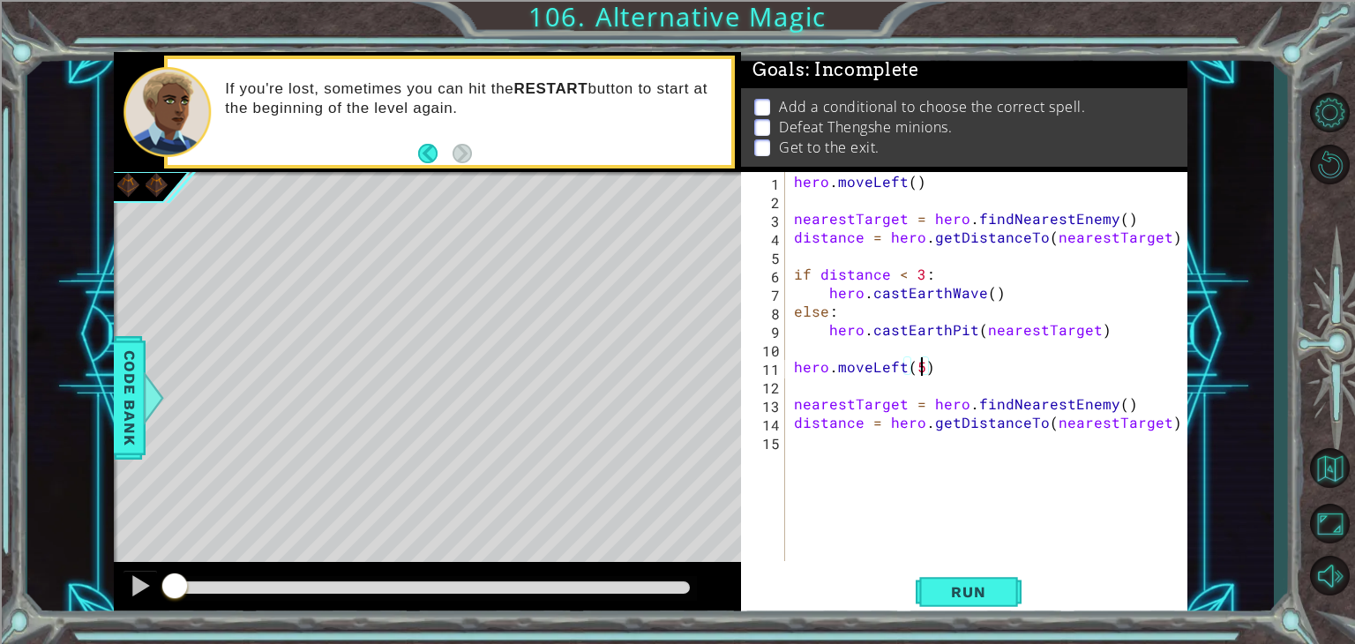
scroll to position [0, 7]
click at [935, 579] on button "Run" at bounding box center [968, 592] width 106 height 45
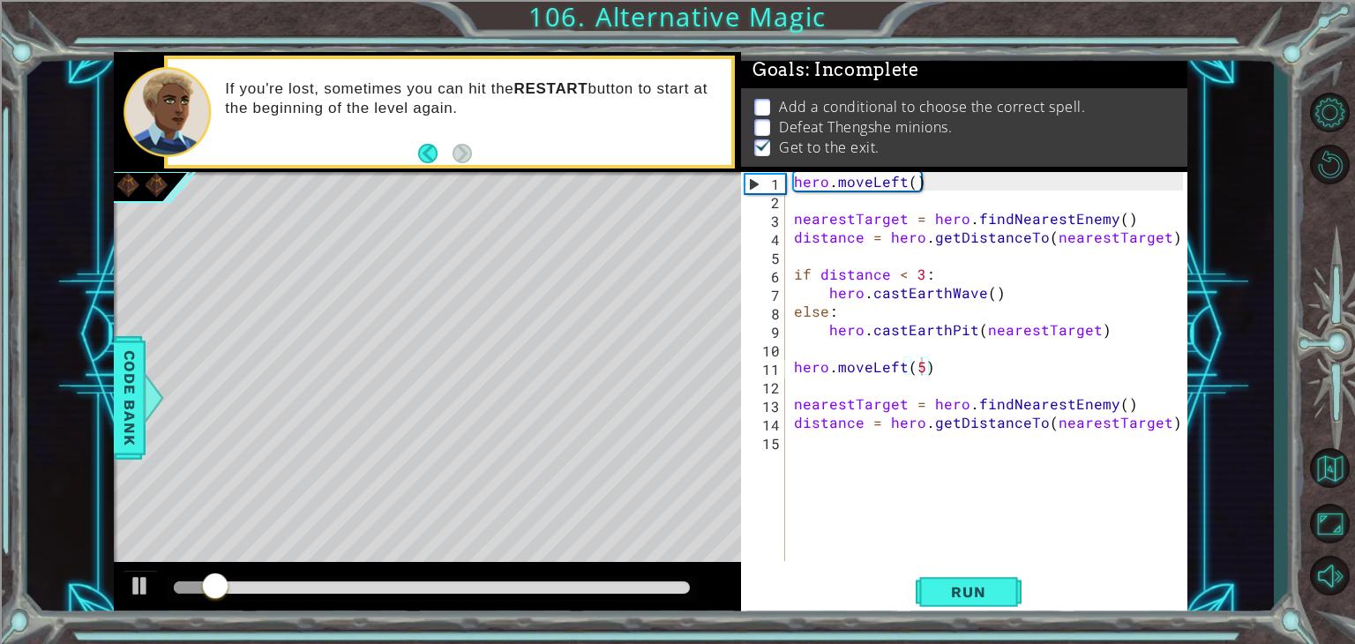
click at [691, 583] on div at bounding box center [432, 588] width 530 height 25
click at [690, 586] on div at bounding box center [432, 588] width 530 height 25
click at [686, 587] on div at bounding box center [432, 587] width 516 height 12
drag, startPoint x: 689, startPoint y: 587, endPoint x: 729, endPoint y: 589, distance: 40.6
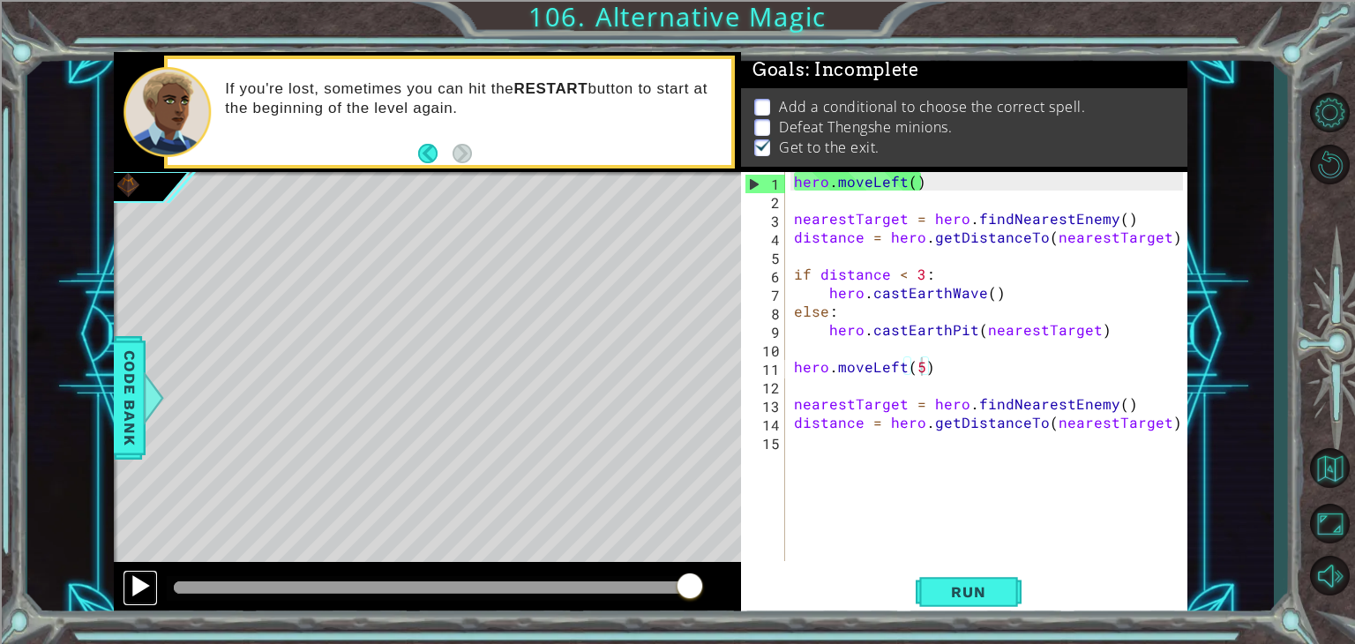
click at [145, 587] on div at bounding box center [140, 585] width 23 height 23
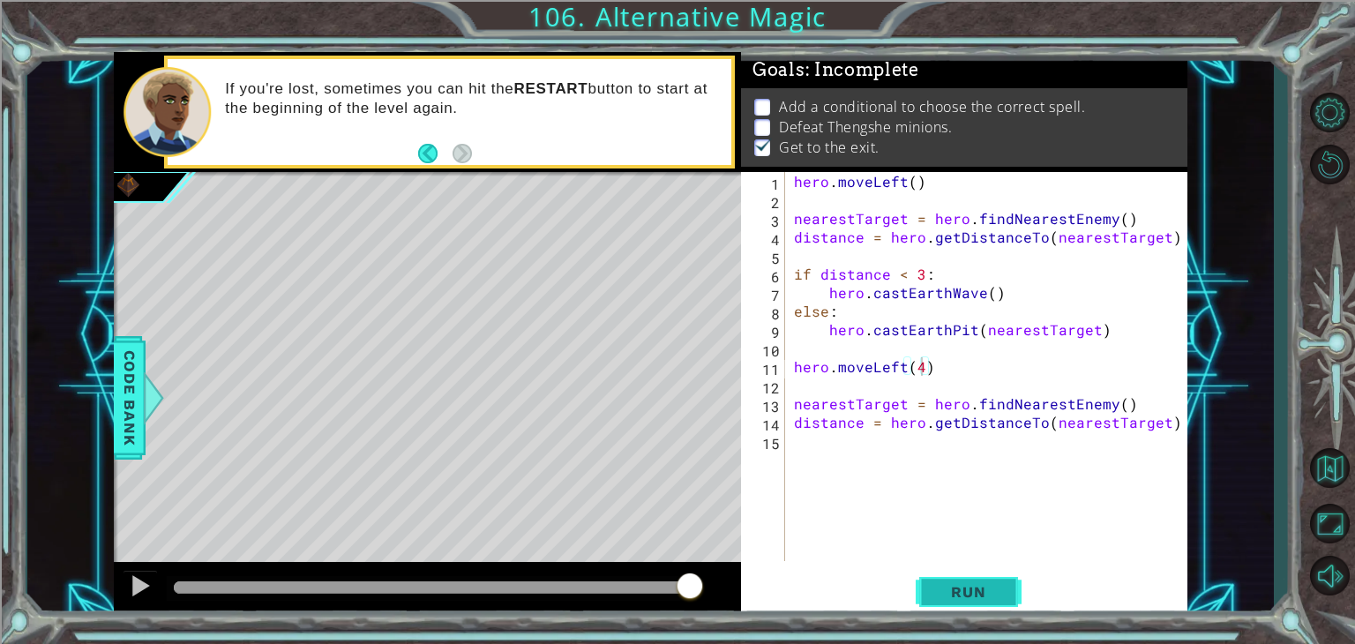
click at [945, 593] on span "Run" at bounding box center [968, 592] width 70 height 18
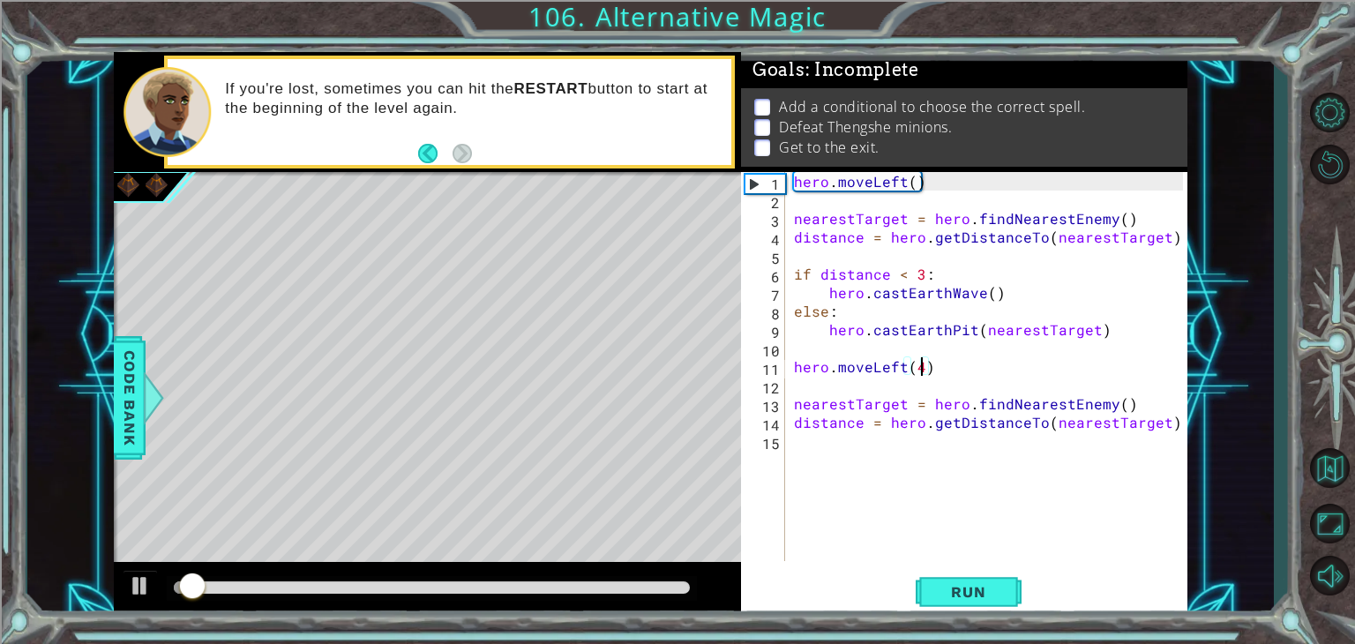
click at [1167, 422] on div "hero . moveLeft ( ) nearestTarget = hero . findNearestEnemy ( ) distance = hero…" at bounding box center [990, 385] width 401 height 426
type textarea "distance = hero.getDistanceTo(nearestTarget)"
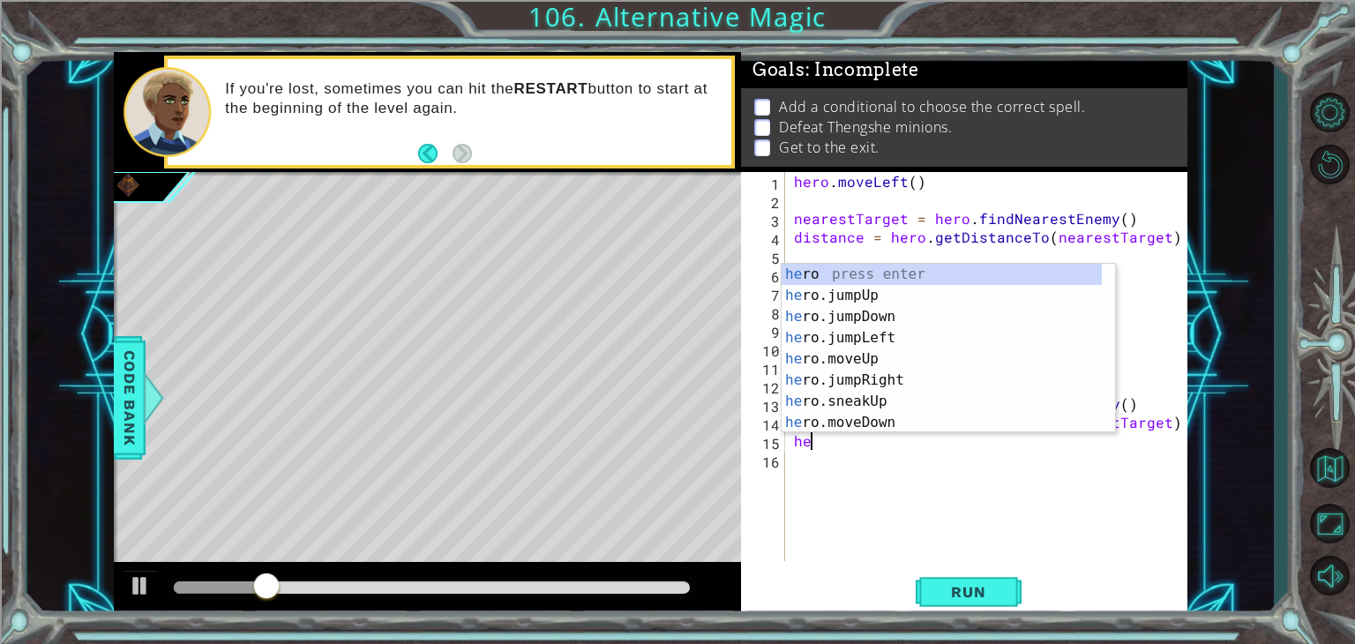
scroll to position [0, 0]
type textarea "h"
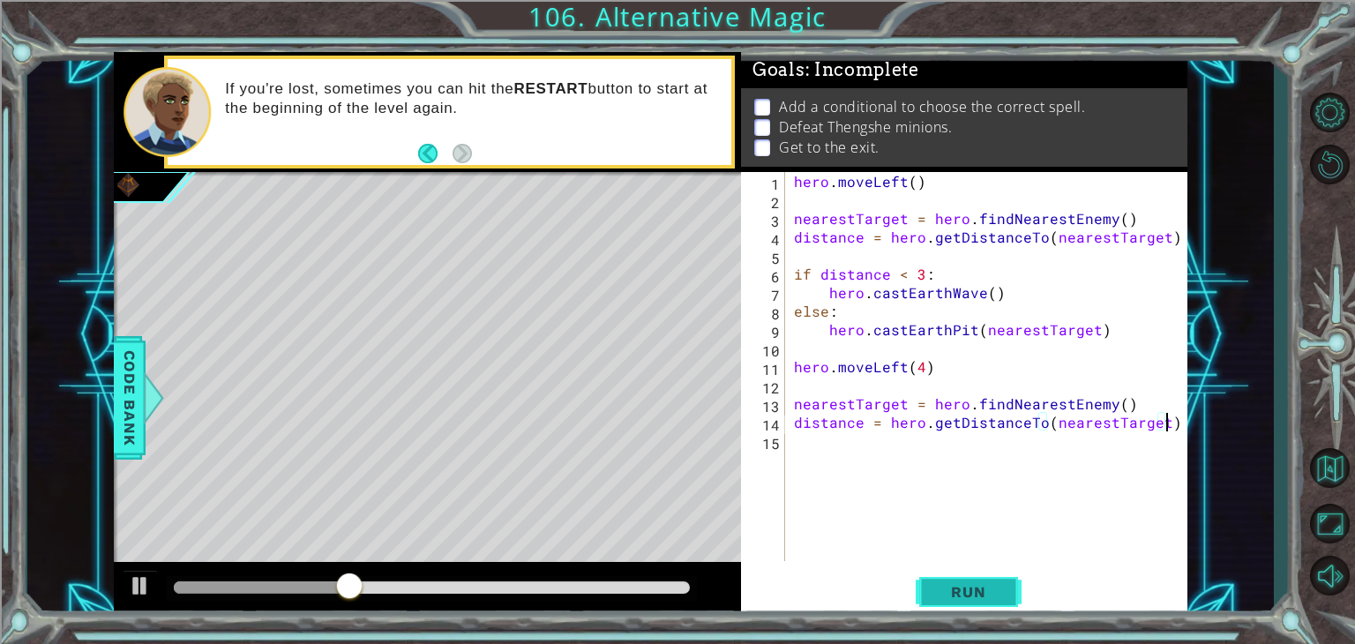
click at [978, 601] on span "Run" at bounding box center [968, 592] width 70 height 18
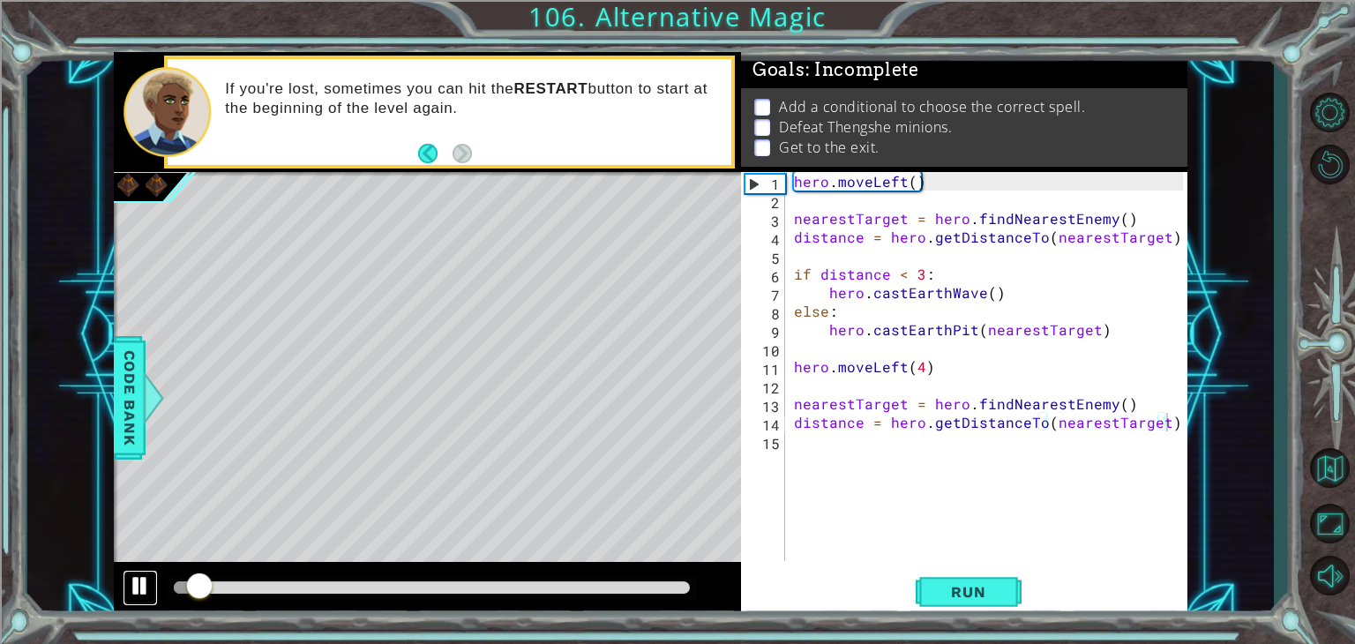
click at [135, 593] on div at bounding box center [140, 585] width 23 height 23
drag, startPoint x: 203, startPoint y: 581, endPoint x: 201, endPoint y: 557, distance: 23.9
click at [201, 557] on div "methods hero use(thing) moveUp(steps) moveDown(steps) moveLeft(steps) moveRight…" at bounding box center [650, 335] width 1073 height 566
click at [914, 272] on div "hero . moveLeft ( ) nearestTarget = hero . findNearestEnemy ( ) distance = hero…" at bounding box center [990, 385] width 401 height 426
click at [919, 272] on div "hero . moveLeft ( ) nearestTarget = hero . findNearestEnemy ( ) distance = hero…" at bounding box center [990, 385] width 401 height 426
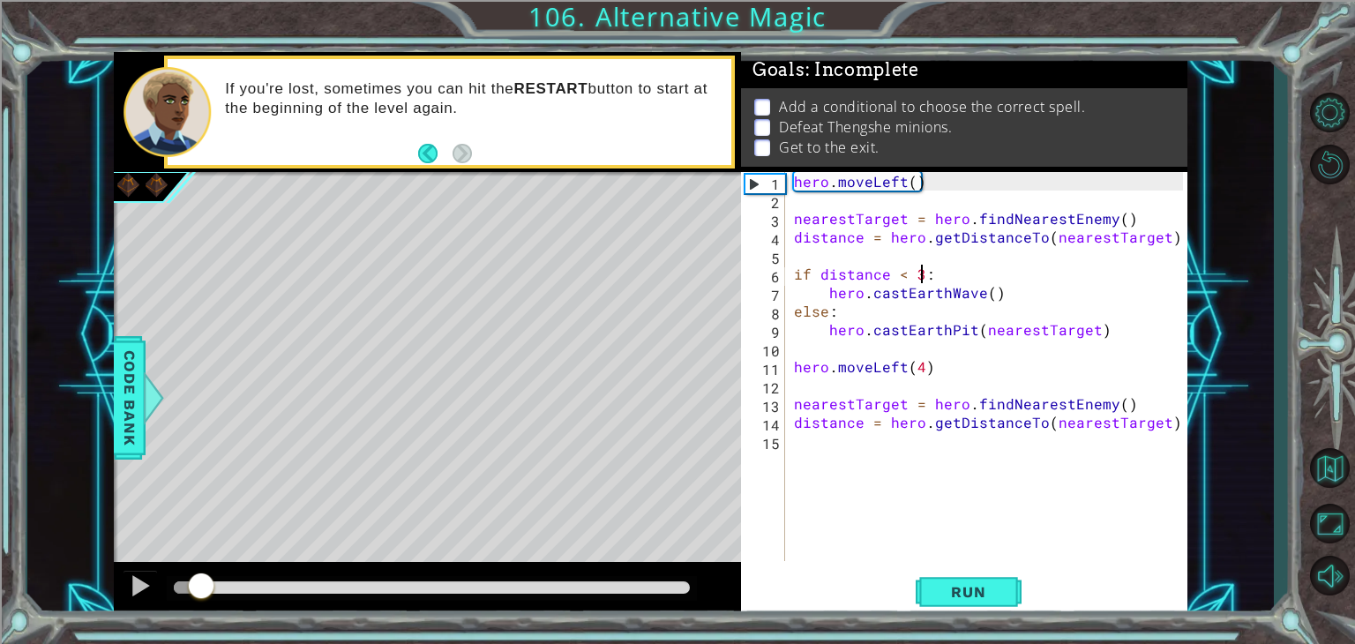
click at [1165, 424] on div "hero . moveLeft ( ) nearestTarget = hero . findNearestEnemy ( ) distance = hero…" at bounding box center [990, 385] width 401 height 426
type textarea "distance = hero.getDistanceTo(nearestTarget)"
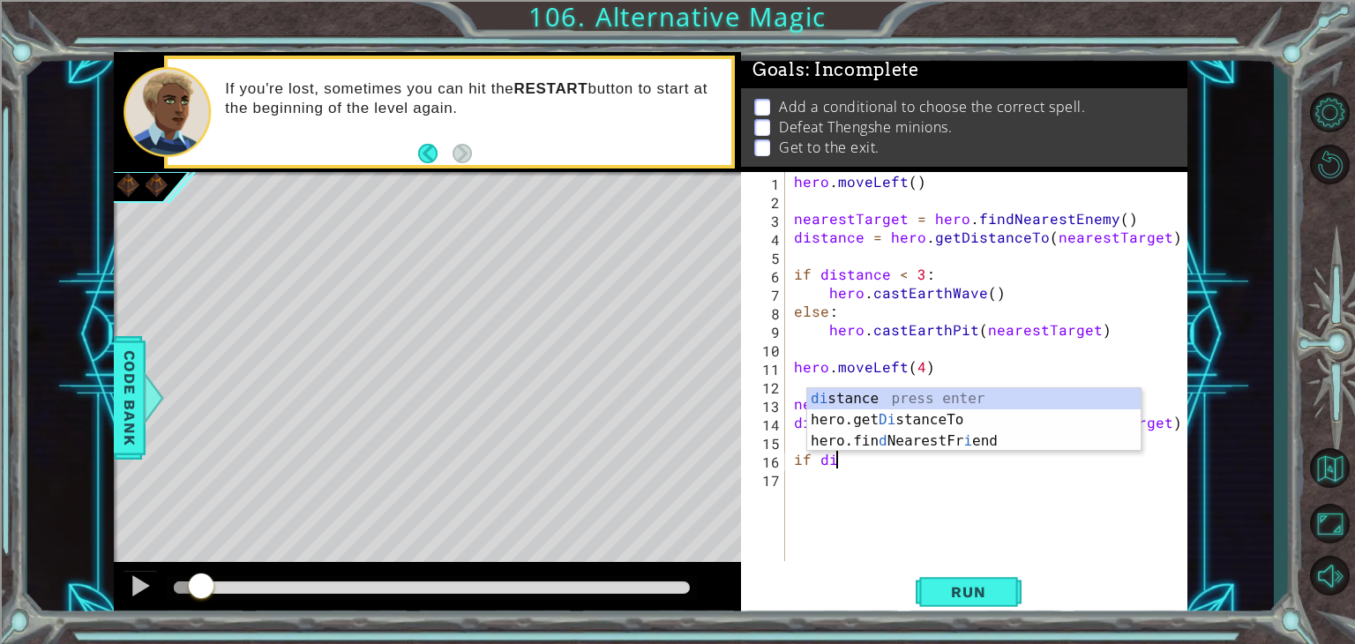
scroll to position [0, 2]
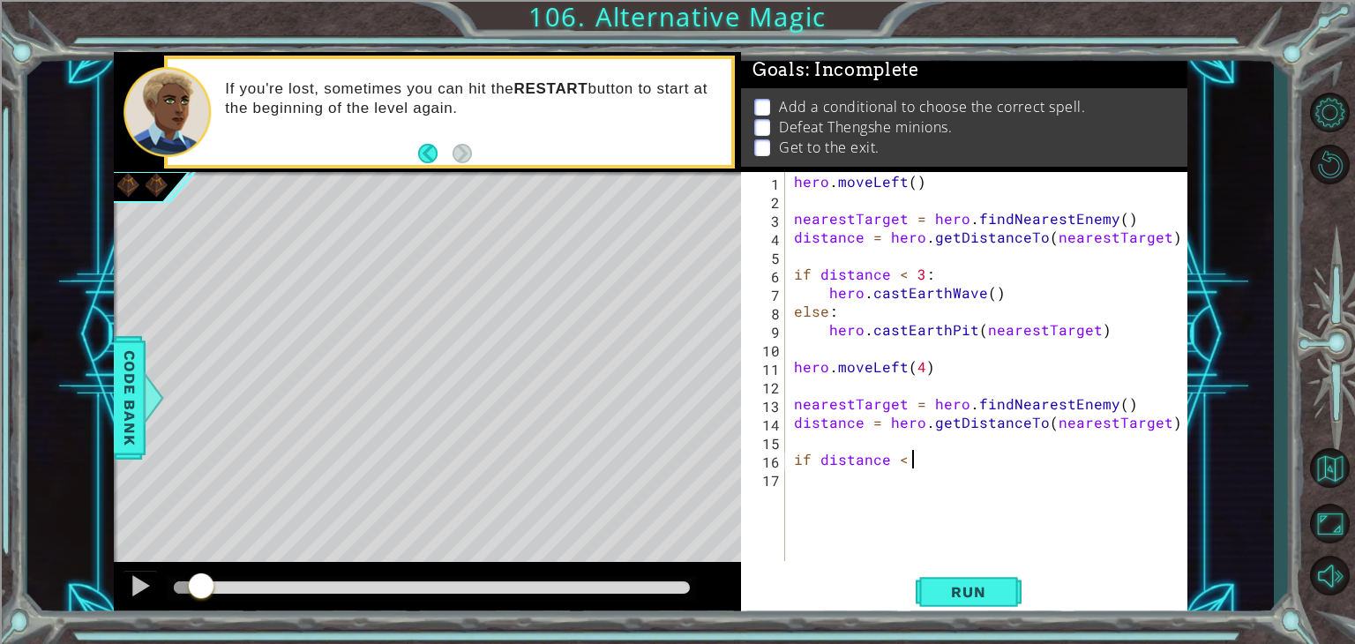
type textarea "if distance < 3"
type textarea "if distance < 3:"
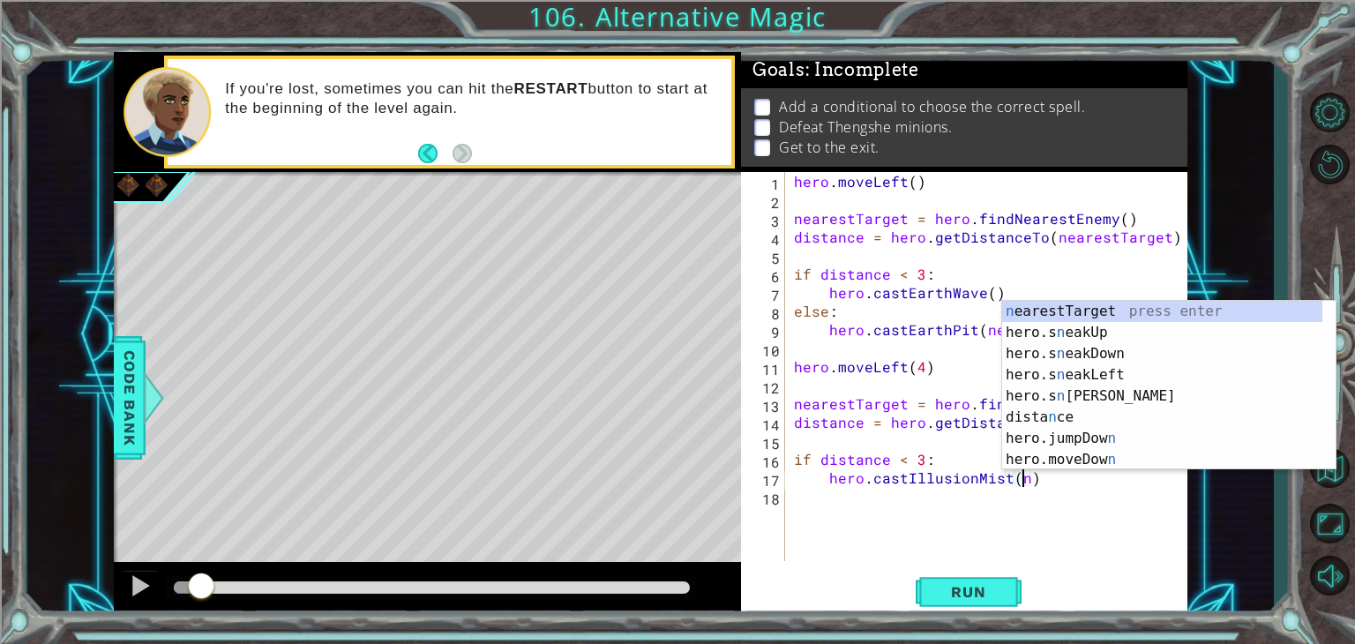
scroll to position [0, 14]
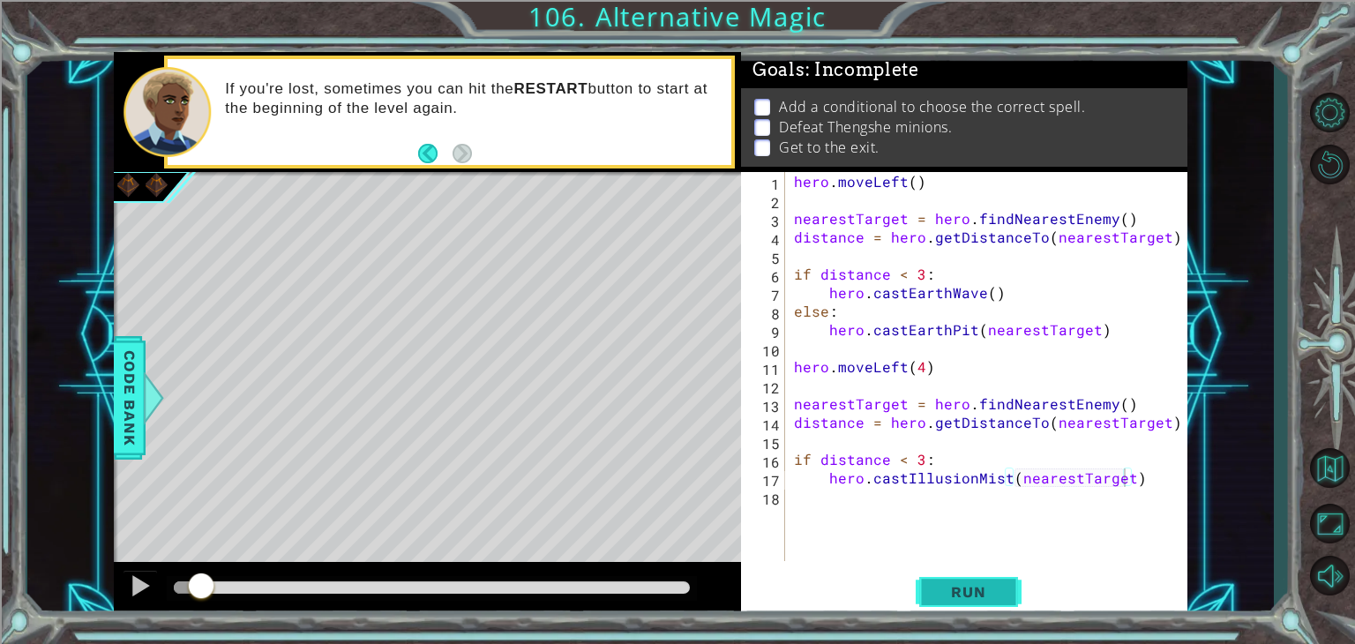
click at [954, 585] on span "Run" at bounding box center [968, 592] width 70 height 18
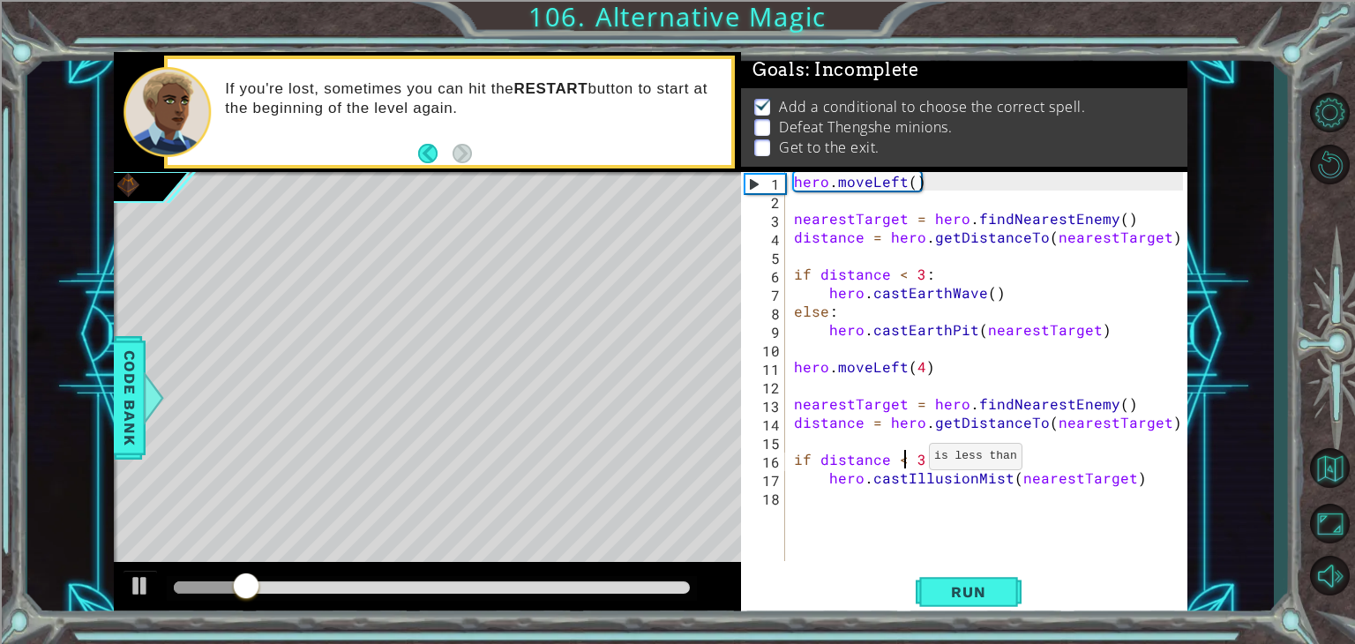
click at [907, 460] on div "hero . moveLeft ( ) nearestTarget = hero . findNearestEnemy ( ) distance = hero…" at bounding box center [990, 385] width 401 height 426
click at [1137, 481] on div "hero . moveLeft ( ) nearestTarget = hero . findNearestEnemy ( ) distance = hero…" at bounding box center [990, 385] width 401 height 426
click at [1123, 479] on div "hero . moveLeft ( ) nearestTarget = hero . findNearestEnemy ( ) distance = hero…" at bounding box center [990, 385] width 401 height 426
click at [999, 479] on div "hero . moveLeft ( ) nearestTarget = hero . findNearestEnemy ( ) distance = hero…" at bounding box center [990, 385] width 401 height 426
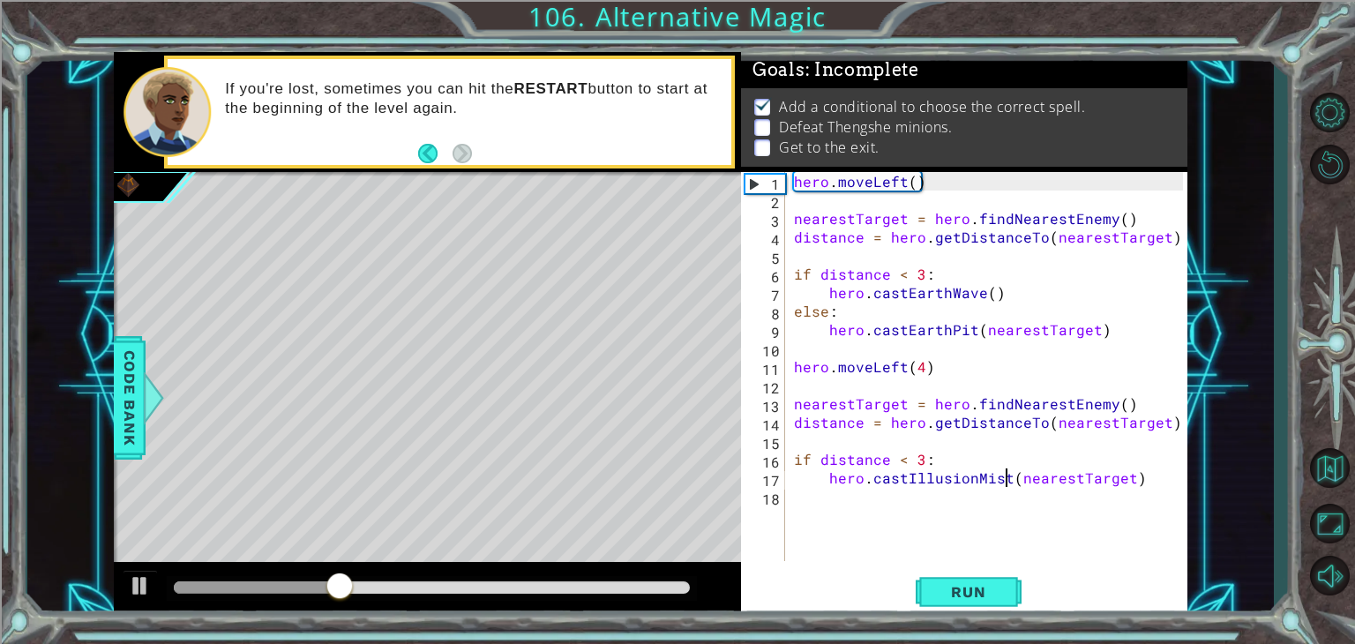
click at [1003, 482] on div "hero . moveLeft ( ) nearestTarget = hero . findNearestEnemy ( ) distance = hero…" at bounding box center [990, 385] width 401 height 426
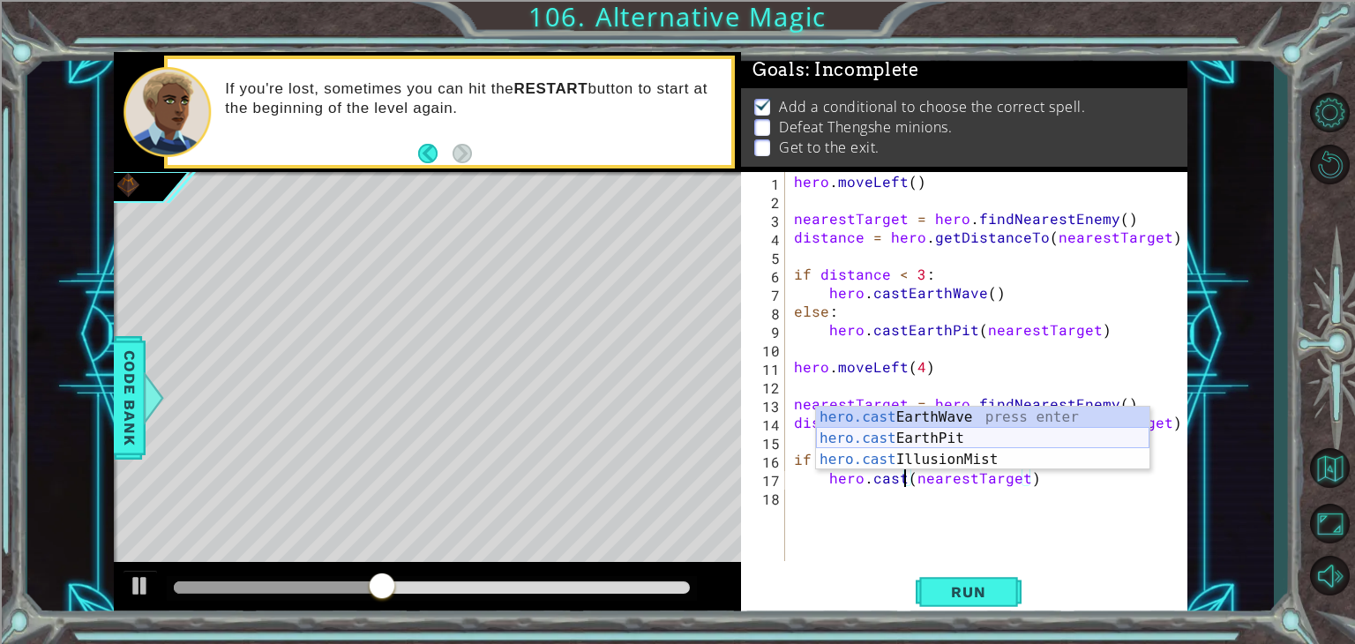
click at [936, 435] on div "hero.cast EarthWave press enter hero.cast EarthPit press enter hero.cast Illusi…" at bounding box center [982, 460] width 333 height 106
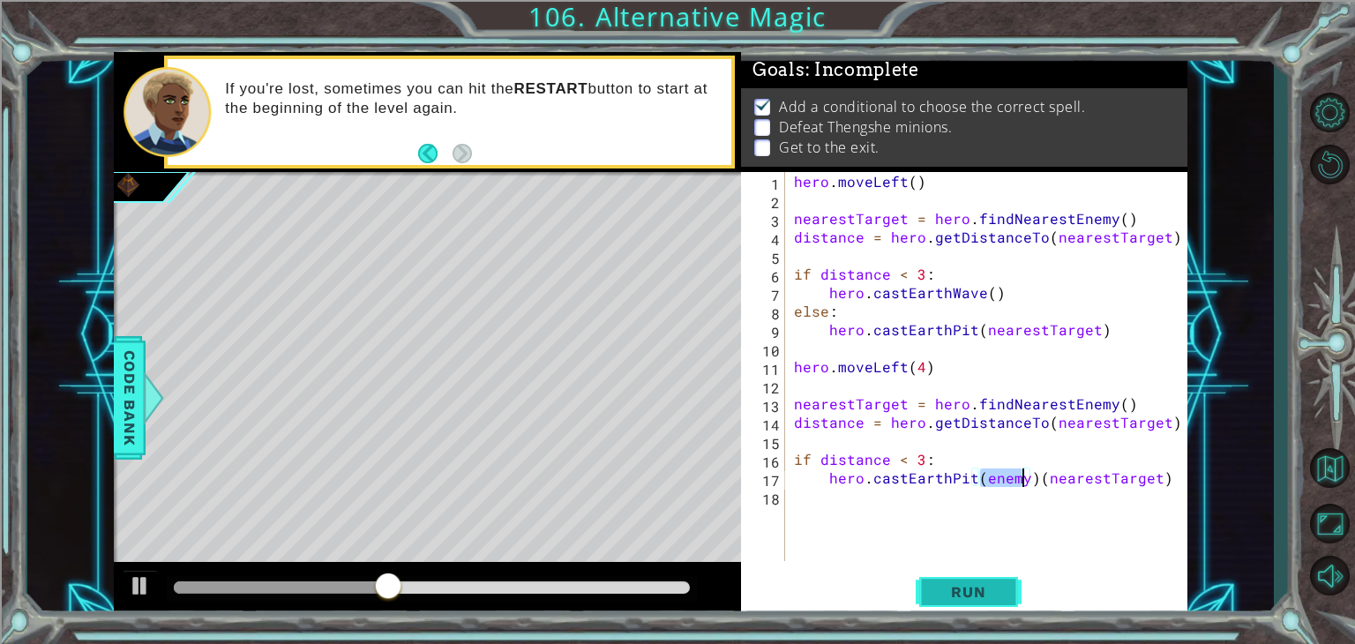
click at [959, 604] on button "Run" at bounding box center [968, 592] width 106 height 45
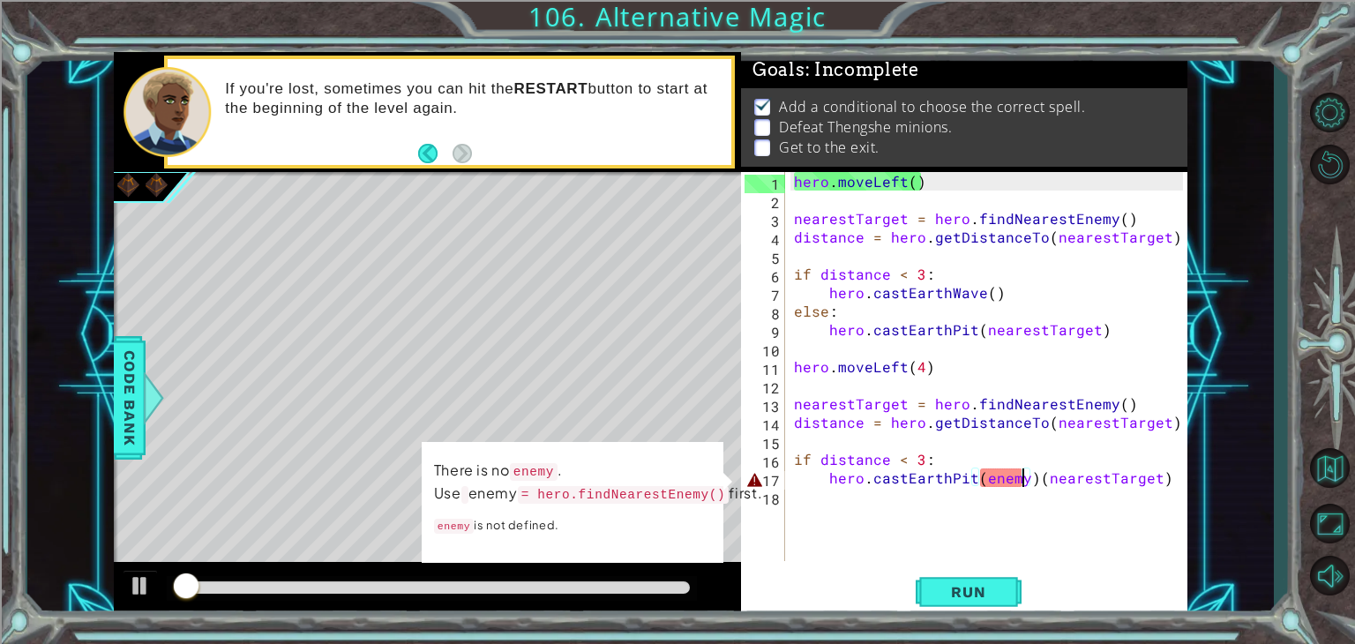
click at [1030, 481] on div "hero . moveLeft ( ) nearestTarget = hero . findNearestEnemy ( ) distance = hero…" at bounding box center [990, 385] width 401 height 426
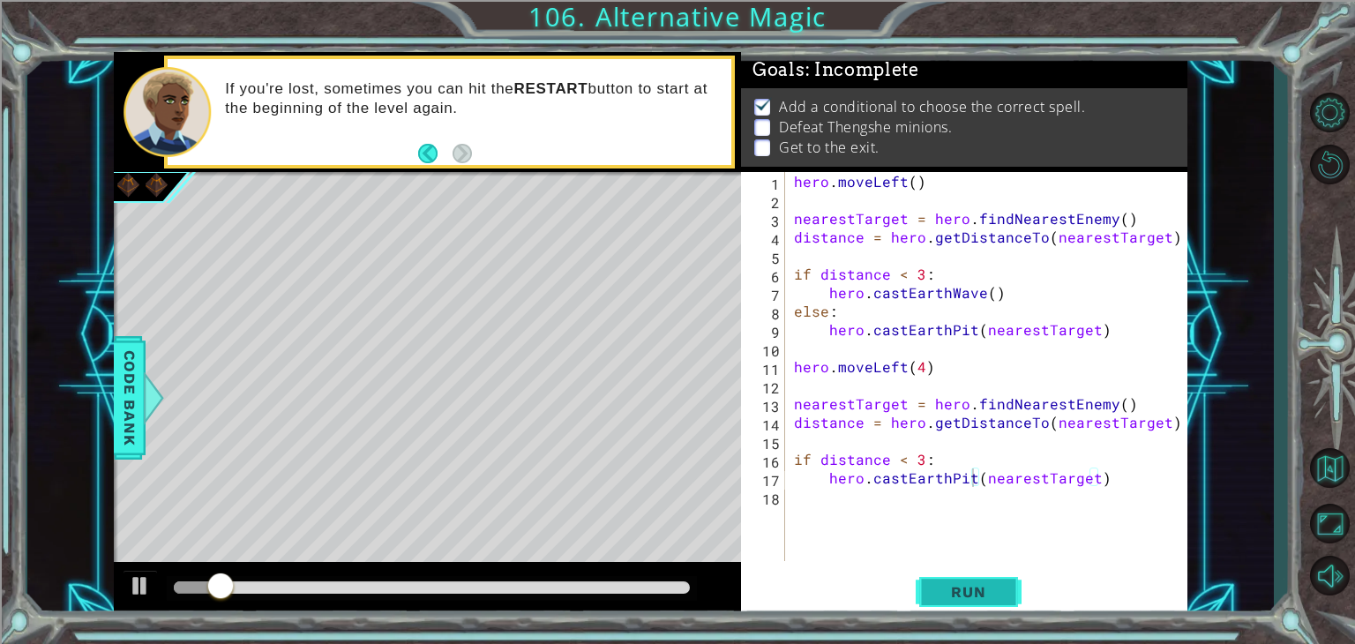
click at [971, 595] on span "Run" at bounding box center [968, 592] width 70 height 18
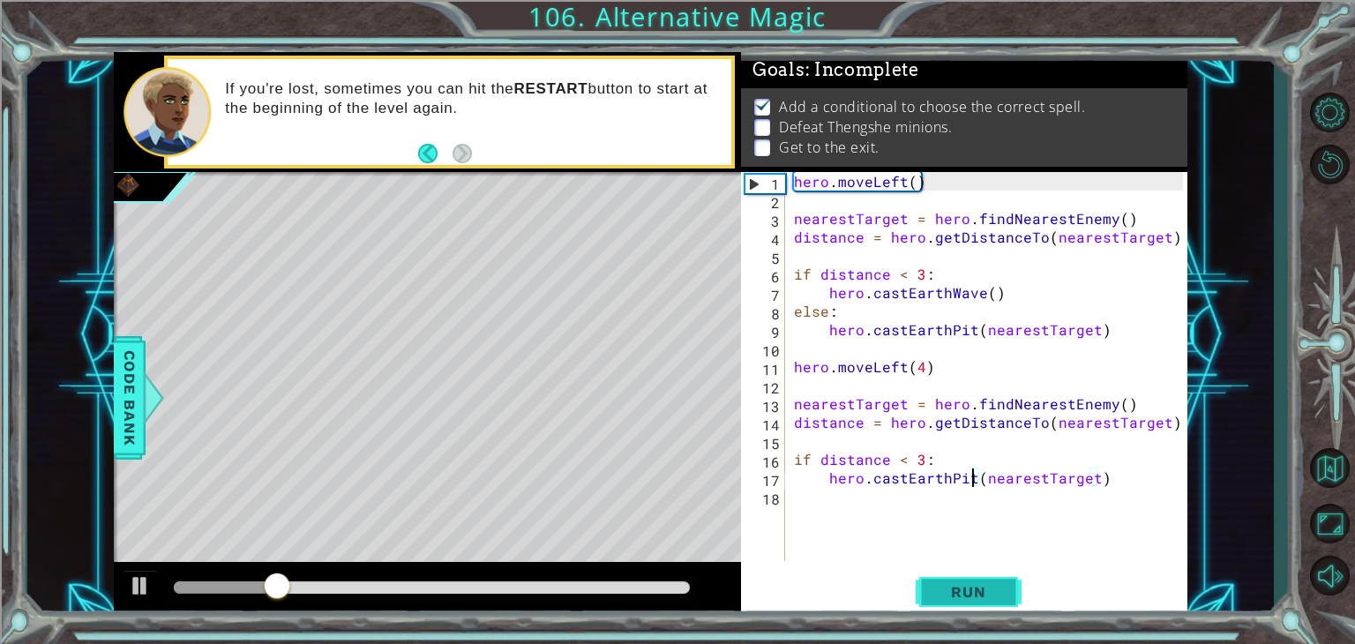
click at [955, 596] on span "Run" at bounding box center [968, 592] width 70 height 18
click at [940, 597] on span "Run" at bounding box center [968, 592] width 70 height 18
click at [1120, 481] on div "hero . moveLeft ( ) nearestTarget = hero . findNearestEnemy ( ) distance = hero…" at bounding box center [990, 385] width 401 height 426
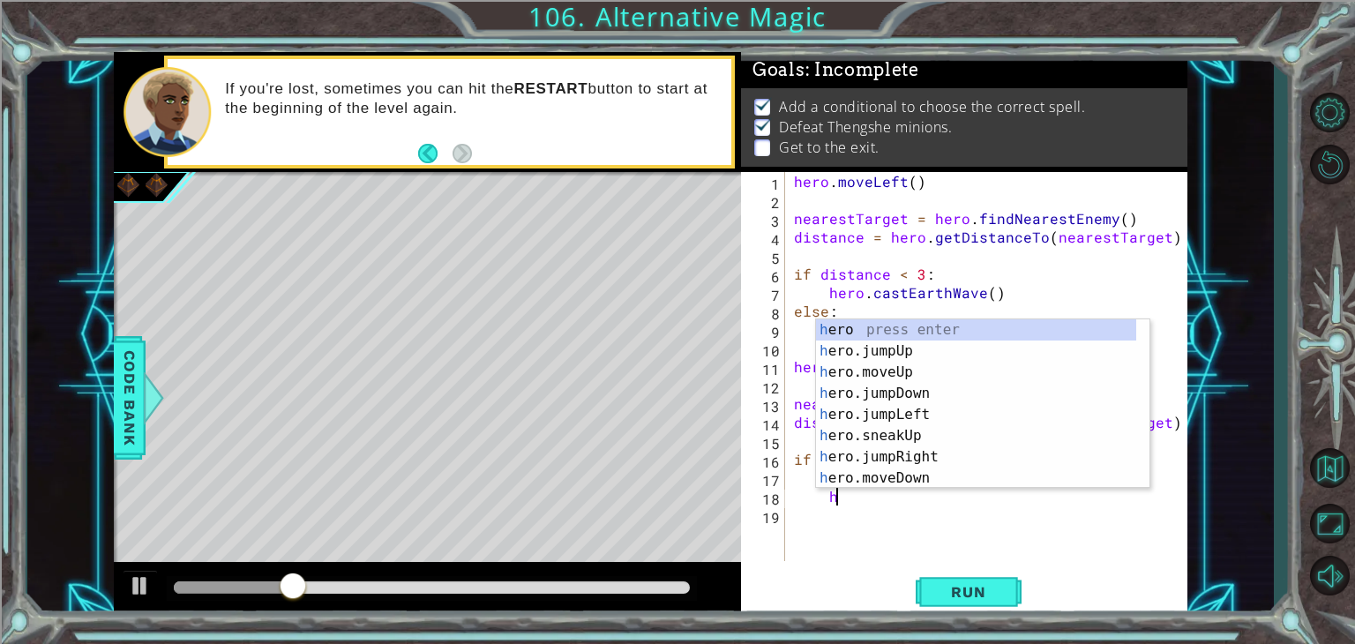
scroll to position [0, 19]
type textarea "h"
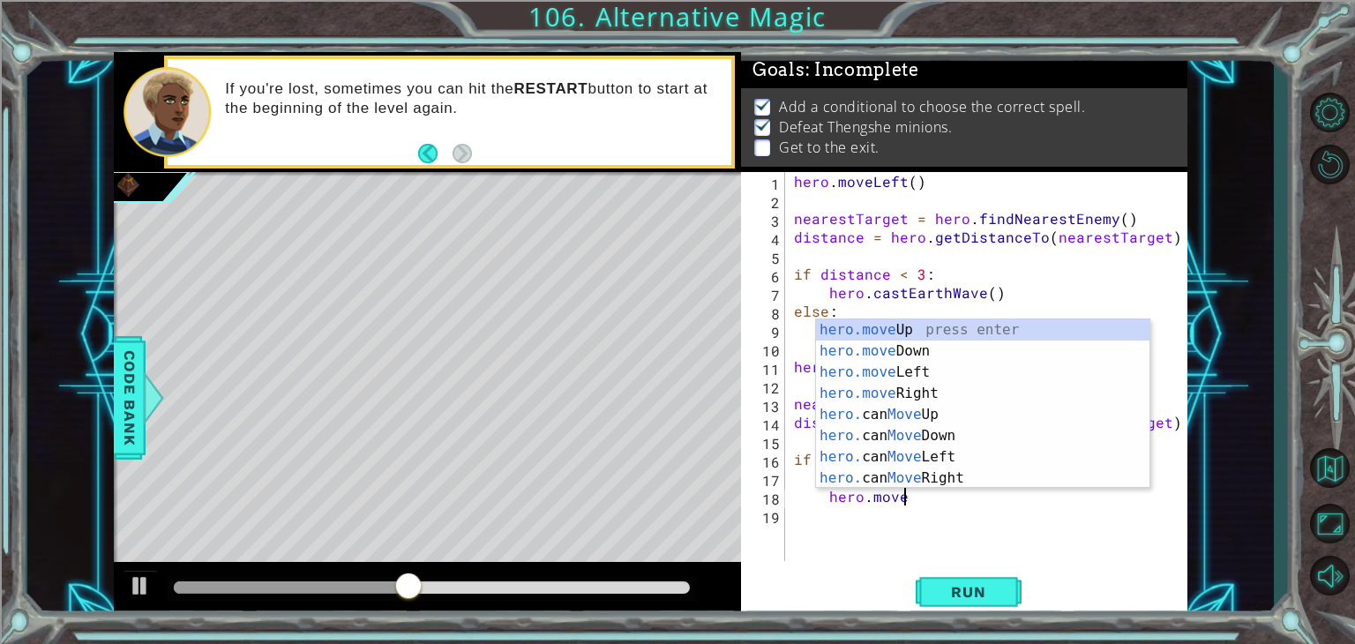
scroll to position [0, 5]
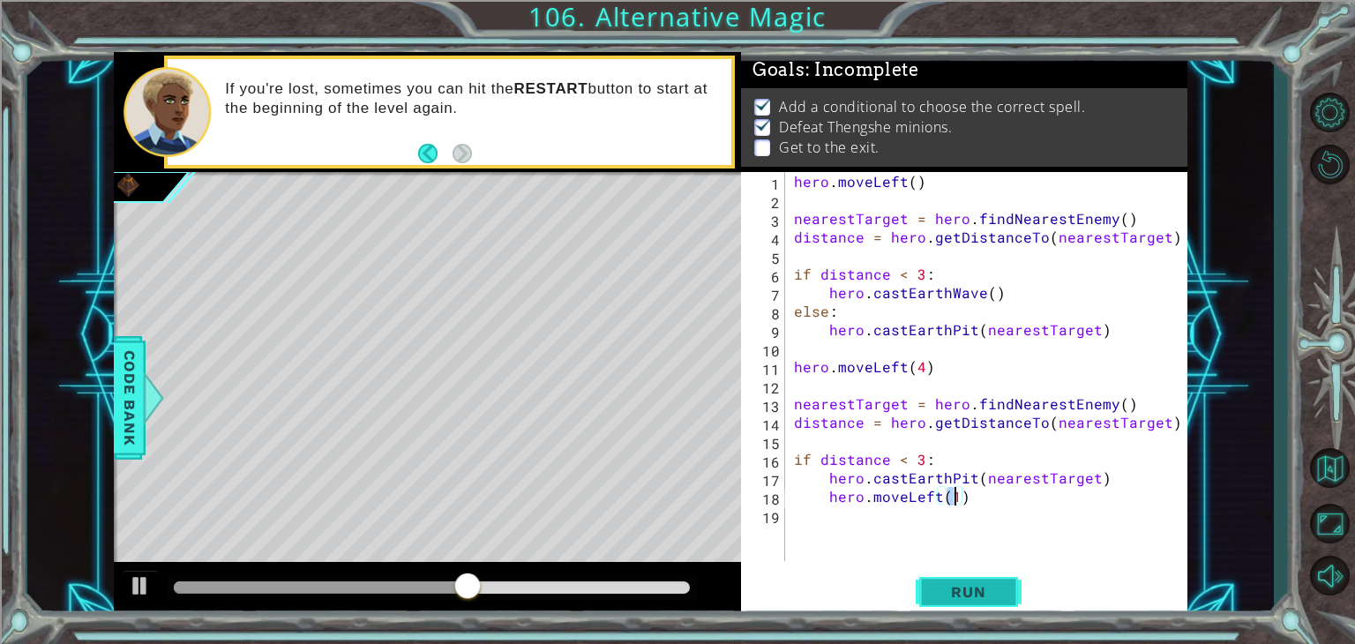
type textarea "hero.moveLeft(1)"
click at [974, 593] on span "Run" at bounding box center [968, 592] width 70 height 18
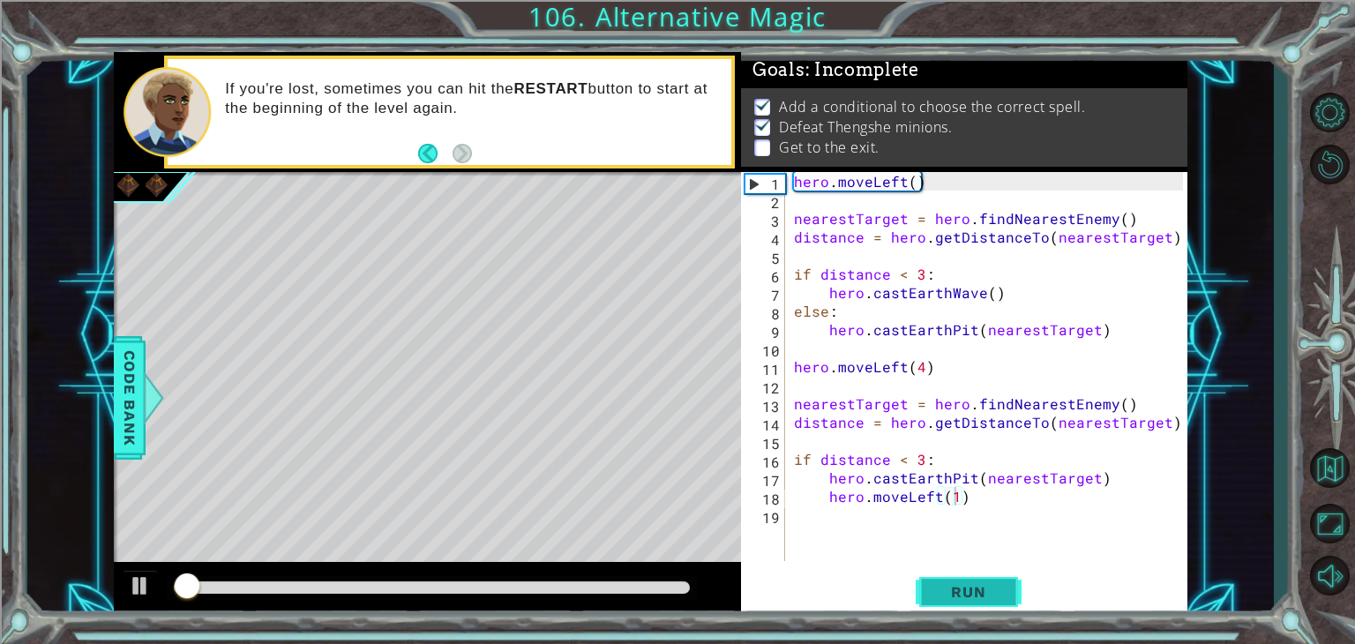
click at [974, 593] on span "Run" at bounding box center [968, 592] width 70 height 18
drag, startPoint x: 974, startPoint y: 593, endPoint x: 879, endPoint y: 555, distance: 102.8
click at [879, 555] on div "hero . moveLeft ( ) nearestTarget = hero . findNearestEnemy ( ) distance = hero…" at bounding box center [990, 385] width 401 height 426
click at [946, 581] on button "Run" at bounding box center [968, 592] width 106 height 45
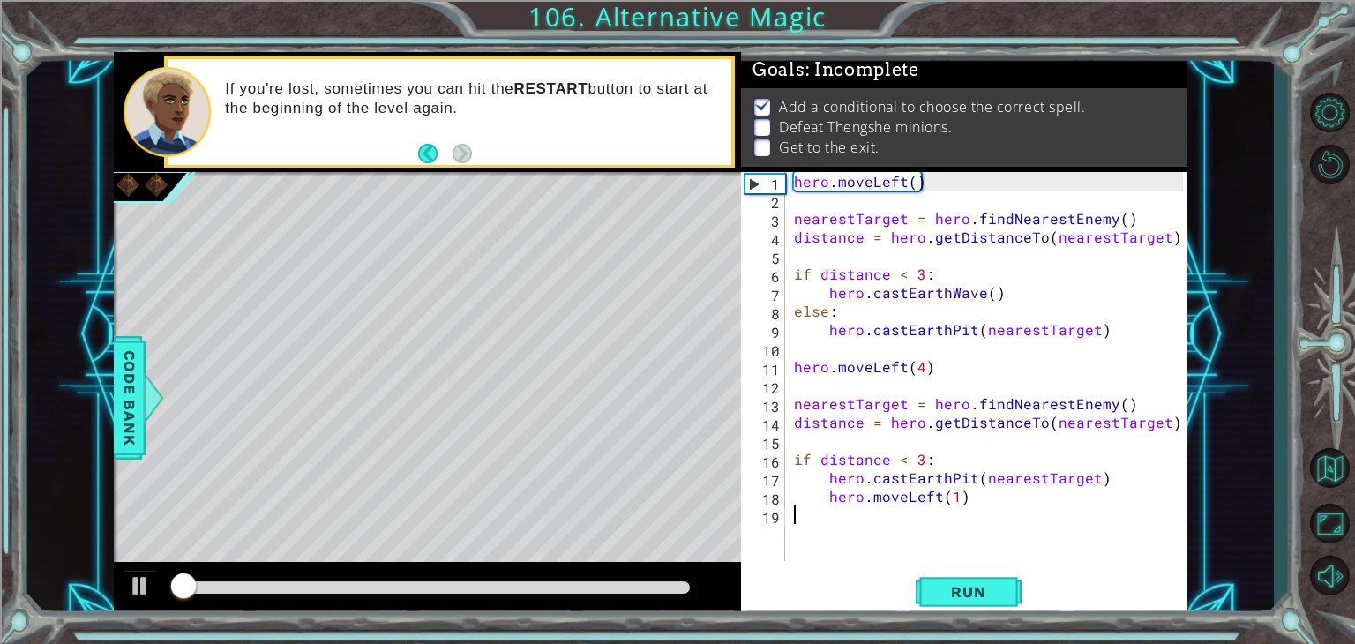
click at [917, 371] on div "hero . moveLeft ( ) nearestTarget = hero . findNearestEnemy ( ) distance = hero…" at bounding box center [990, 385] width 401 height 426
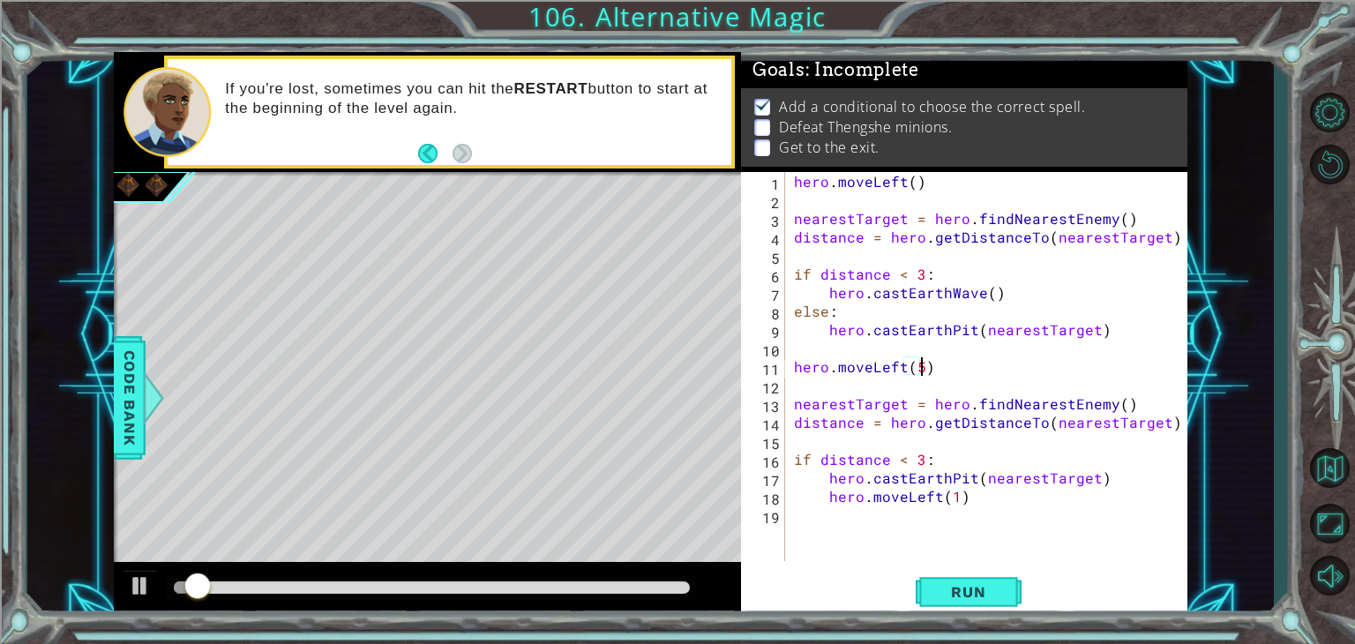
scroll to position [0, 7]
drag, startPoint x: 970, startPoint y: 495, endPoint x: 684, endPoint y: 505, distance: 285.9
click at [684, 505] on div "1 ההההההההההההההההההההההההההההההההההההההההההההההההההההההההההההההההההההההההההההה…" at bounding box center [650, 335] width 1073 height 566
type textarea "hero.moveLeft(1)"
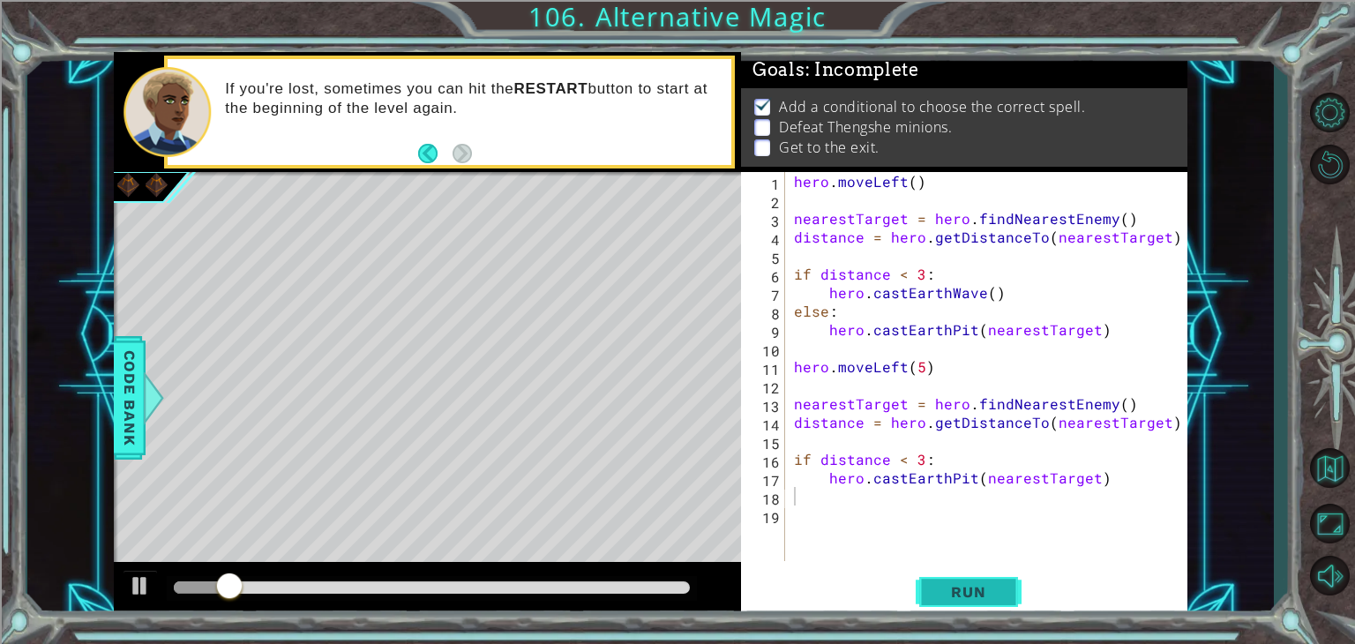
click at [959, 593] on span "Run" at bounding box center [968, 592] width 70 height 18
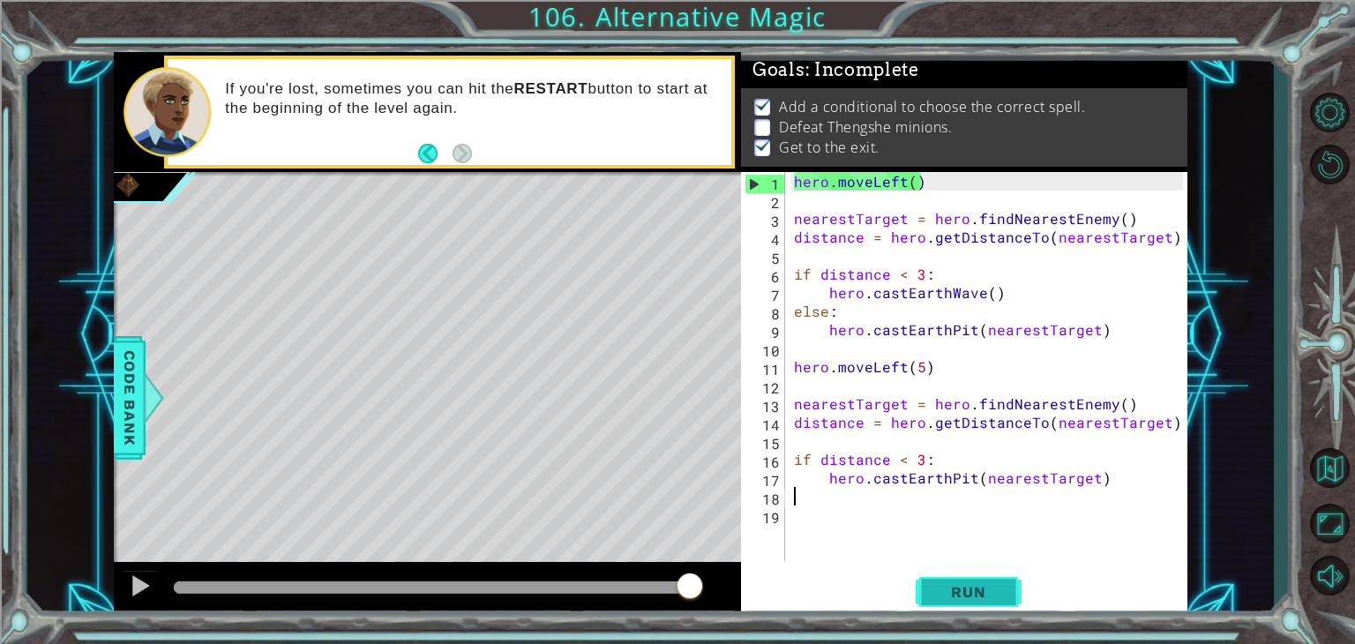
click at [960, 587] on span "Run" at bounding box center [968, 592] width 70 height 18
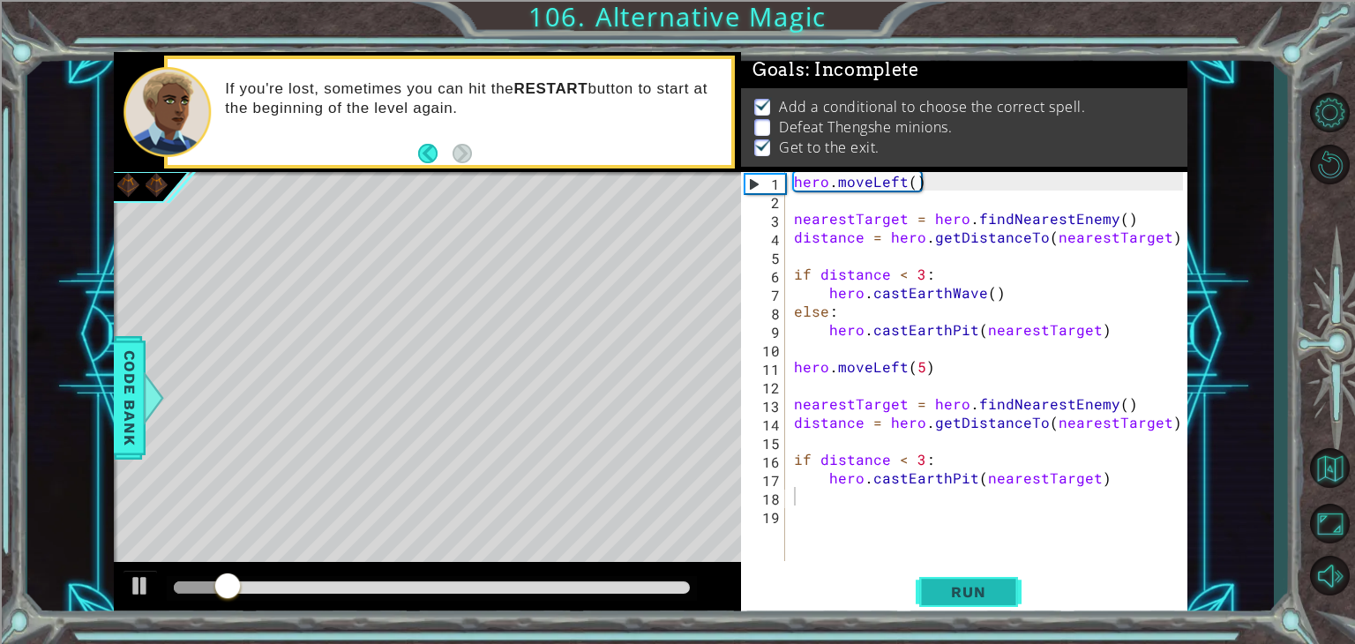
click at [960, 587] on span "Run" at bounding box center [968, 592] width 70 height 18
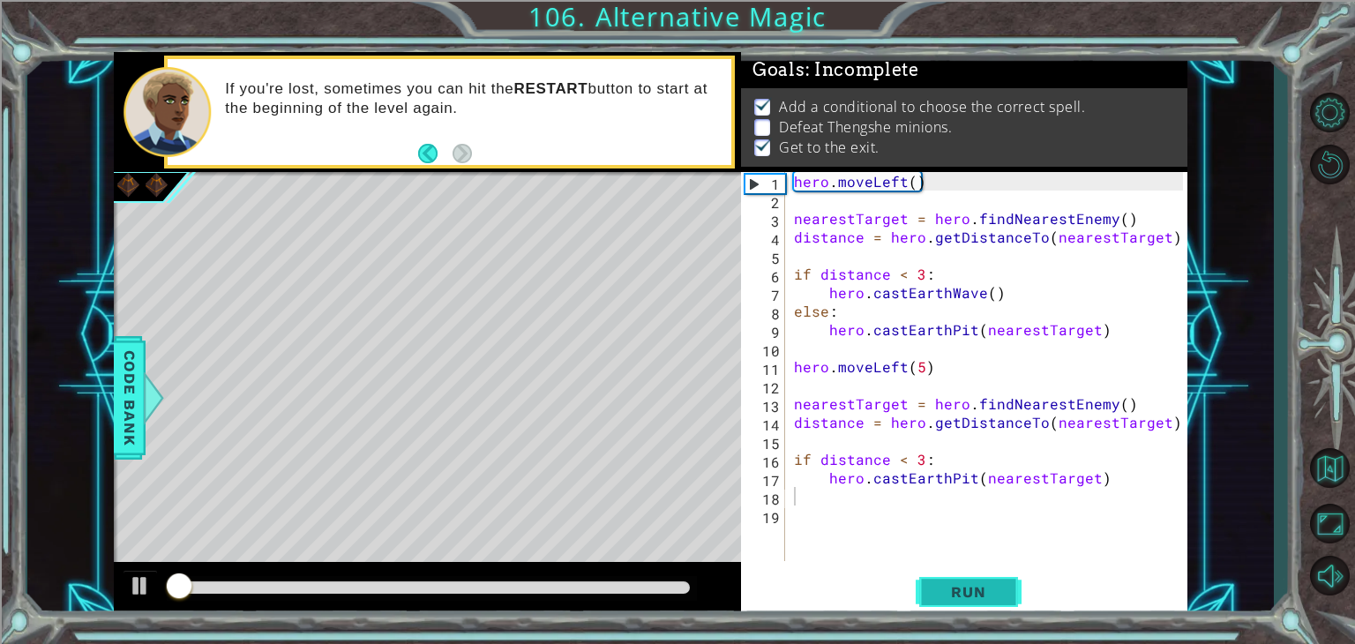
click at [960, 587] on span "Run" at bounding box center [968, 592] width 70 height 18
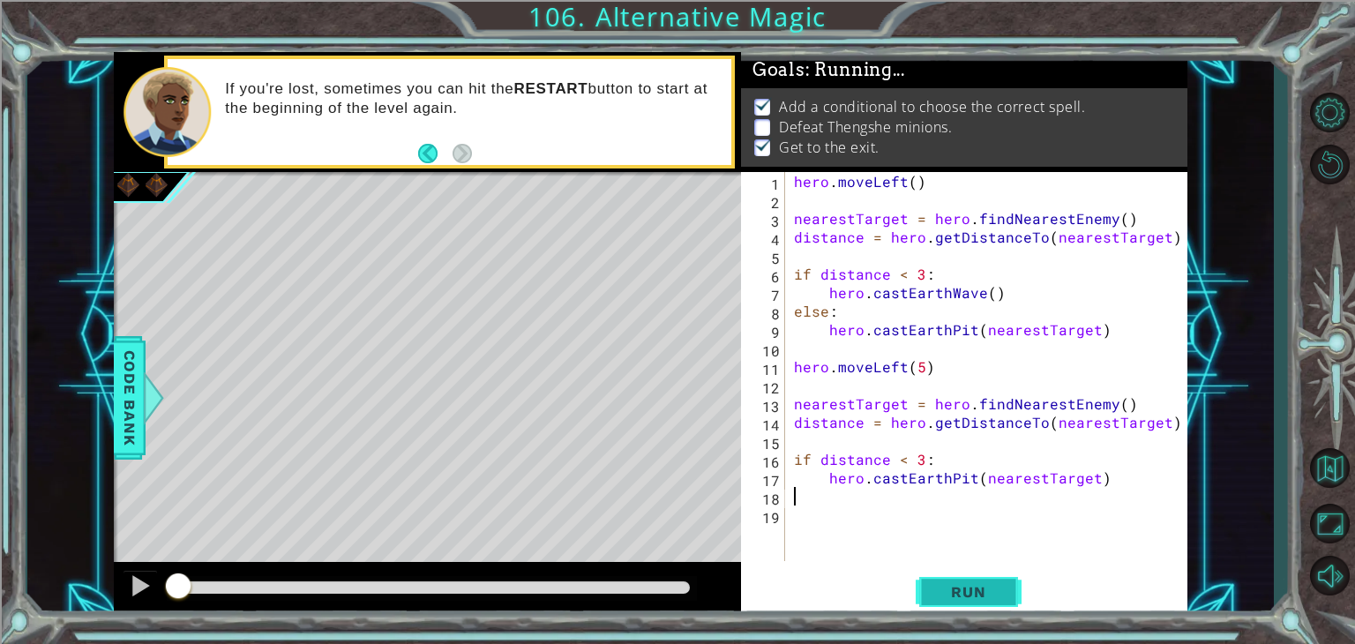
click at [960, 587] on span "Run" at bounding box center [968, 592] width 70 height 18
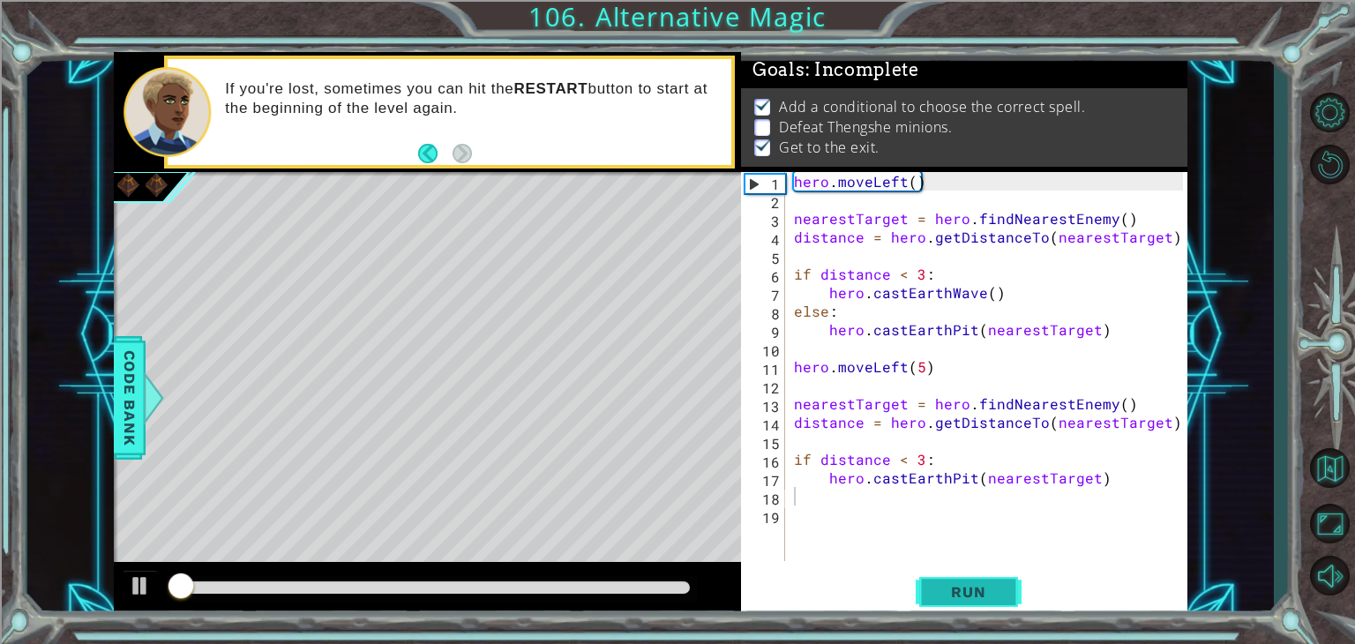
click at [960, 587] on span "Run" at bounding box center [968, 592] width 70 height 18
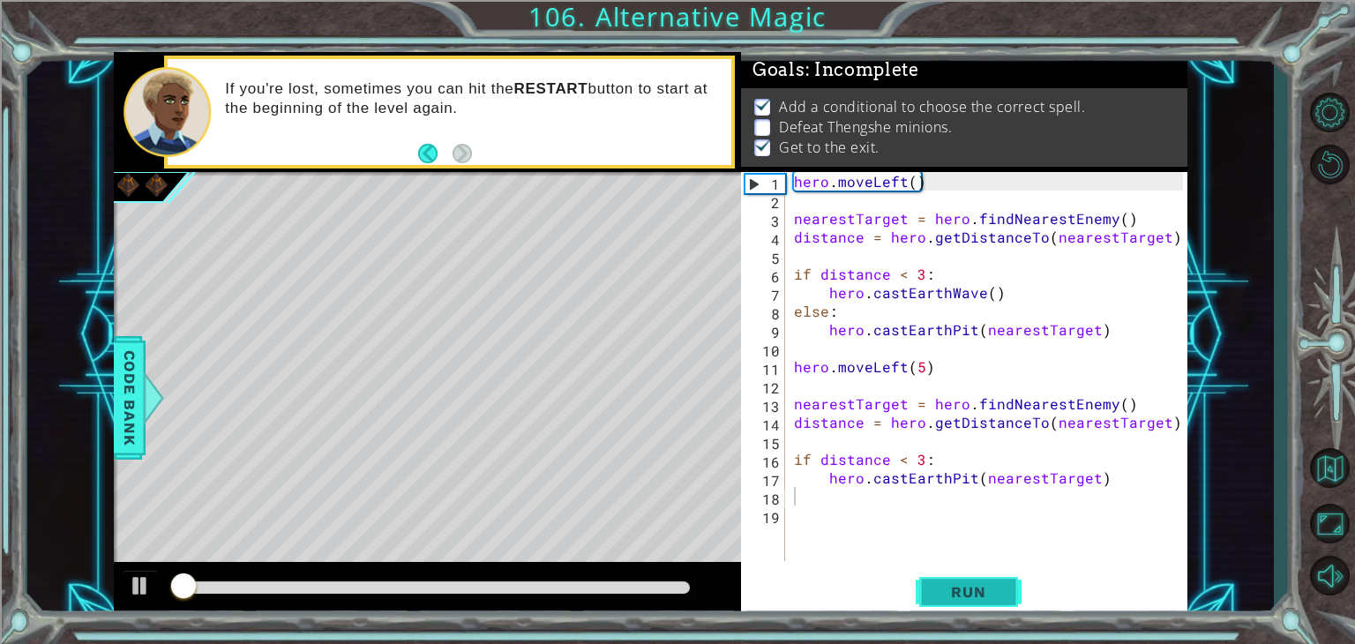
click at [960, 587] on span "Run" at bounding box center [968, 592] width 70 height 18
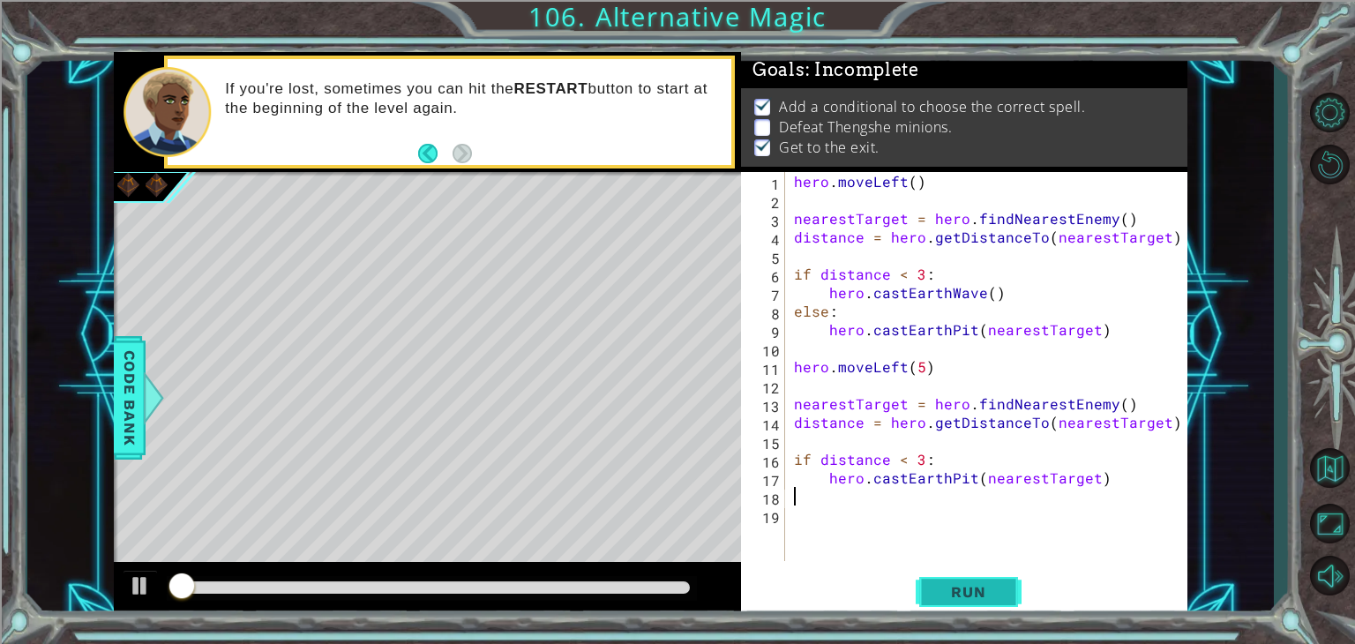
click at [960, 587] on span "Run" at bounding box center [968, 592] width 70 height 18
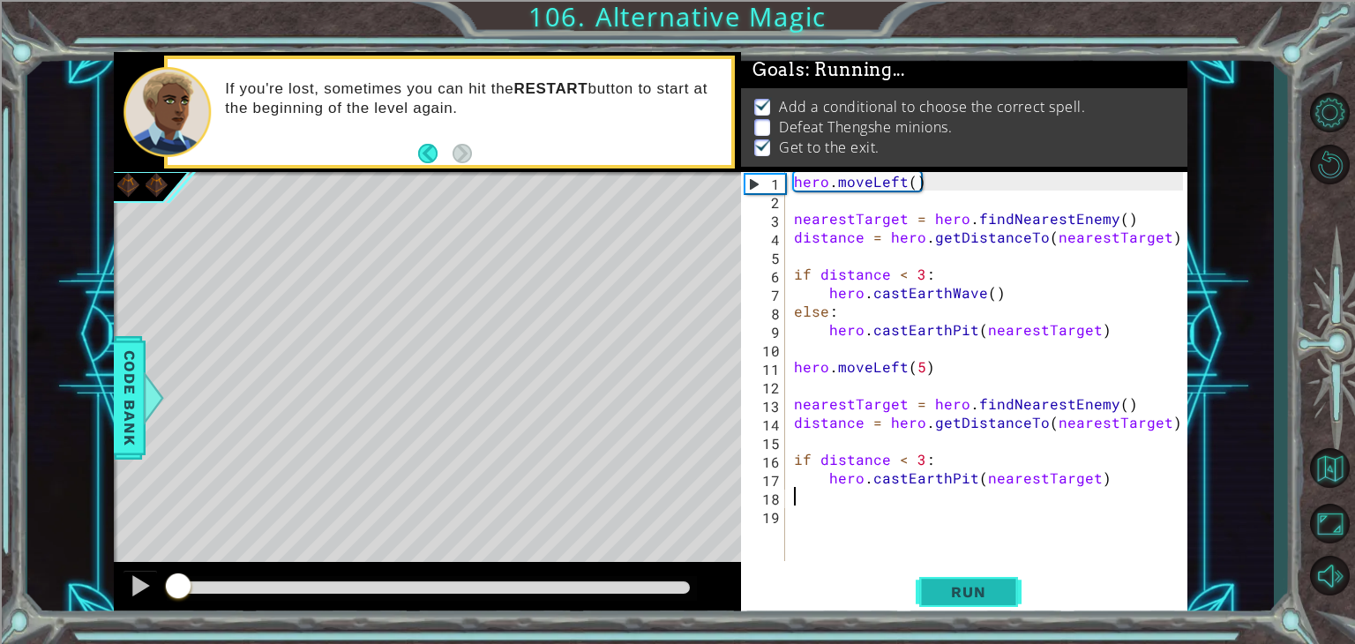
click at [960, 587] on span "Run" at bounding box center [968, 592] width 70 height 18
click at [919, 375] on div "hero . moveLeft ( ) nearestTarget = hero . findNearestEnemy ( ) distance = hero…" at bounding box center [990, 385] width 401 height 426
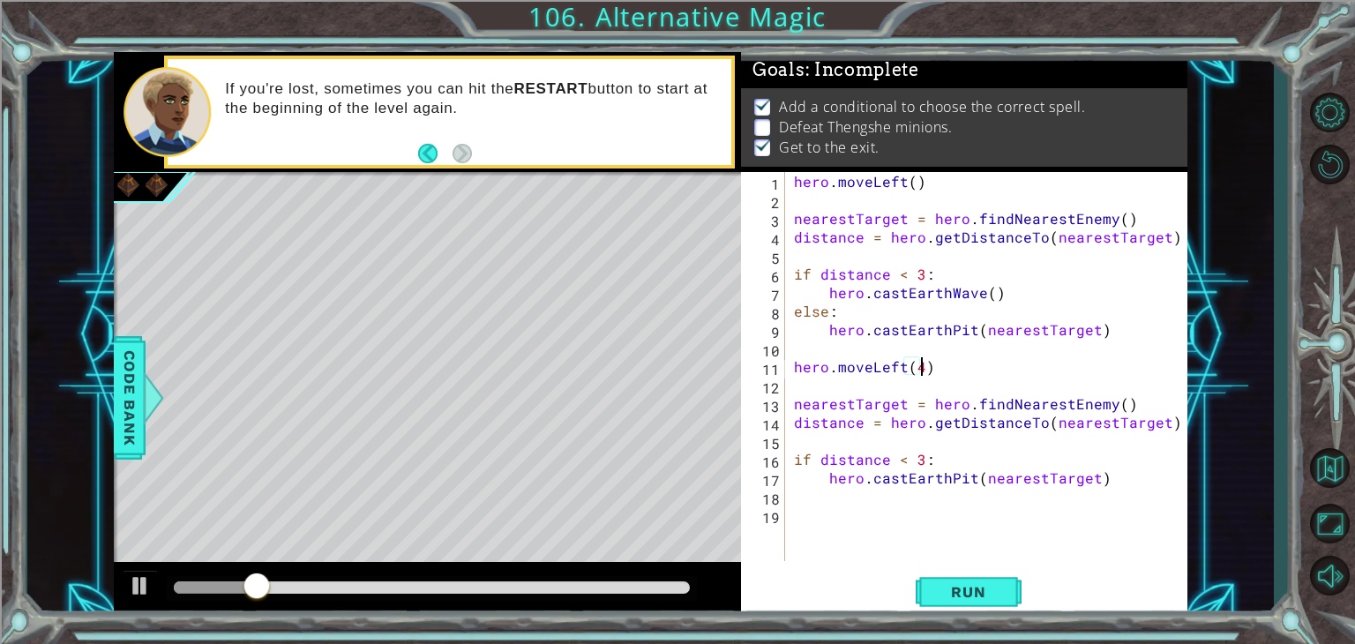
scroll to position [0, 7]
click at [960, 586] on span "Run" at bounding box center [968, 592] width 70 height 18
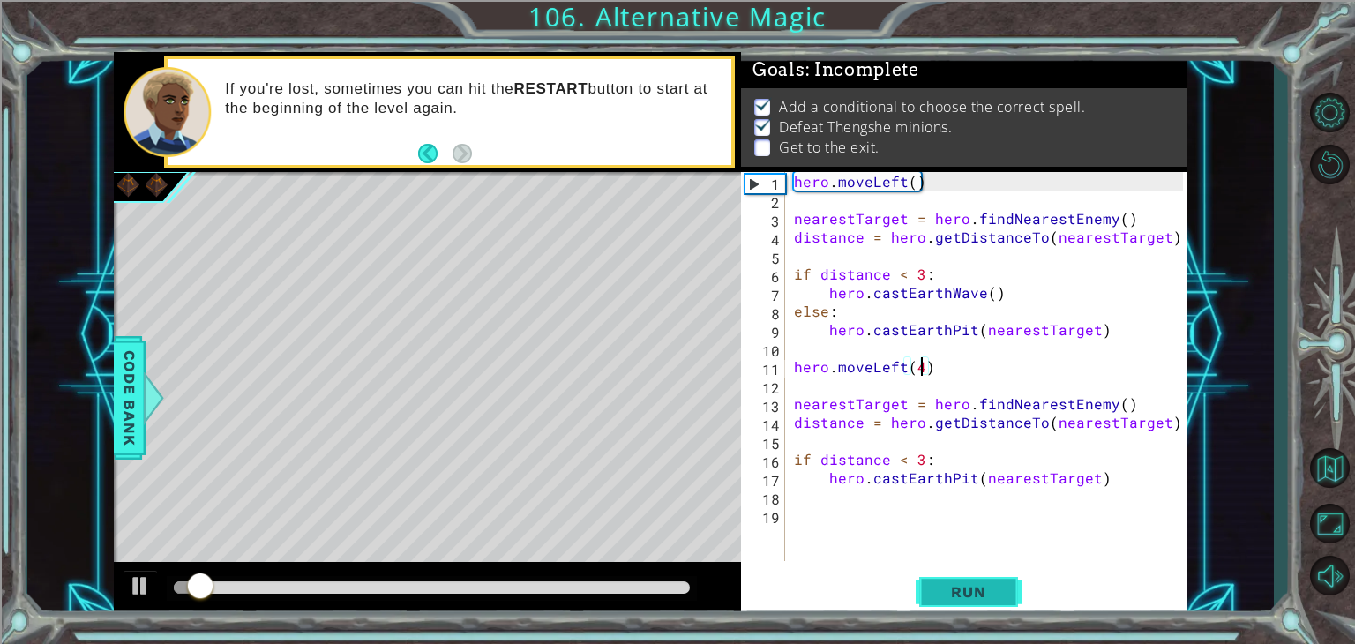
click at [960, 586] on span "Run" at bounding box center [968, 592] width 70 height 18
click at [1113, 473] on div "hero . moveLeft ( ) nearestTarget = hero . findNearestEnemy ( ) distance = hero…" at bounding box center [990, 385] width 401 height 426
click at [957, 368] on div "hero . moveLeft ( ) nearestTarget = hero . findNearestEnemy ( ) distance = hero…" at bounding box center [990, 385] width 401 height 426
click at [1158, 428] on div "hero . moveLeft ( ) nearestTarget = hero . findNearestEnemy ( ) distance = hero…" at bounding box center [990, 385] width 401 height 426
type textarea "distance = hero.getDistanceTo(nearestTarget)"
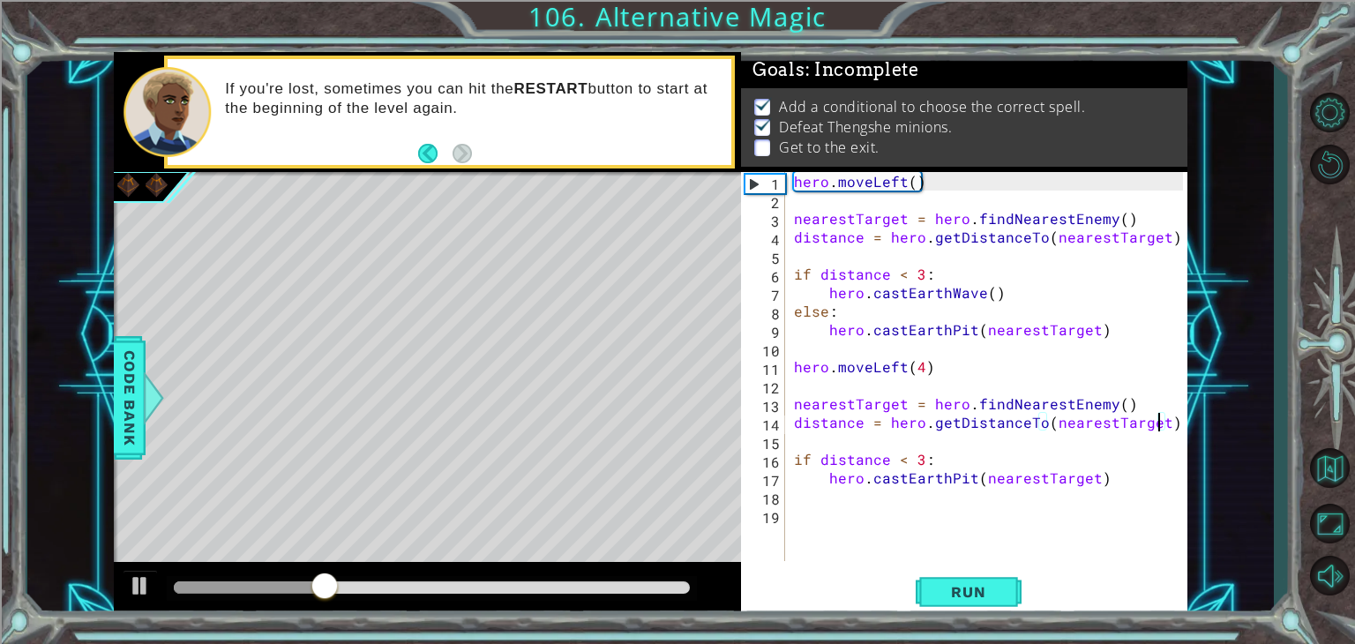
click at [1168, 426] on div "hero . moveLeft ( ) nearestTarget = hero . findNearestEnemy ( ) distance = hero…" at bounding box center [990, 385] width 401 height 426
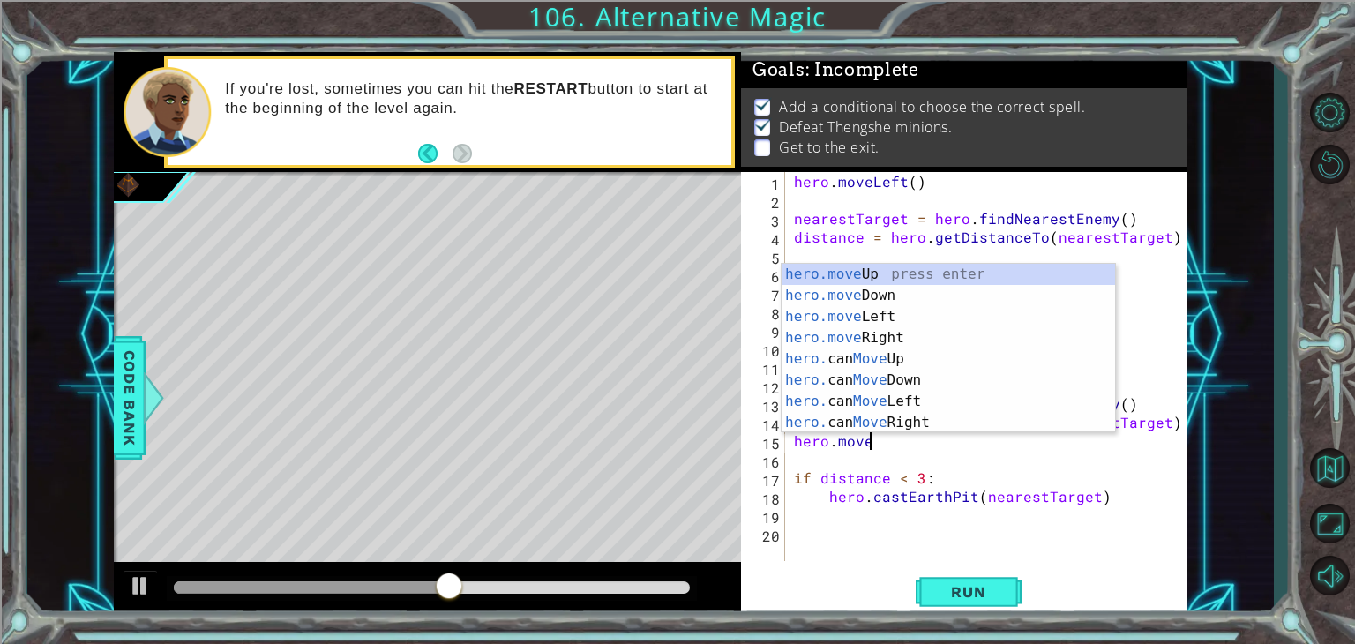
scroll to position [0, 4]
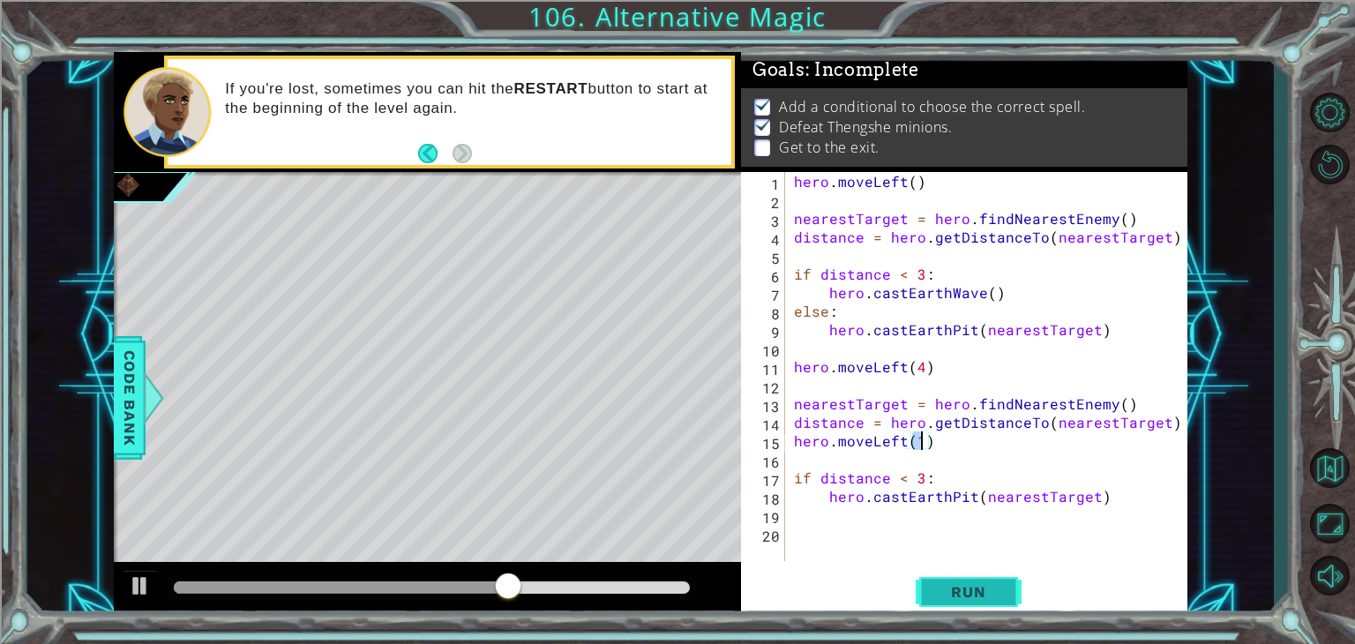
type textarea "hero.moveLeft(1)"
click at [962, 590] on span "Run" at bounding box center [968, 592] width 70 height 18
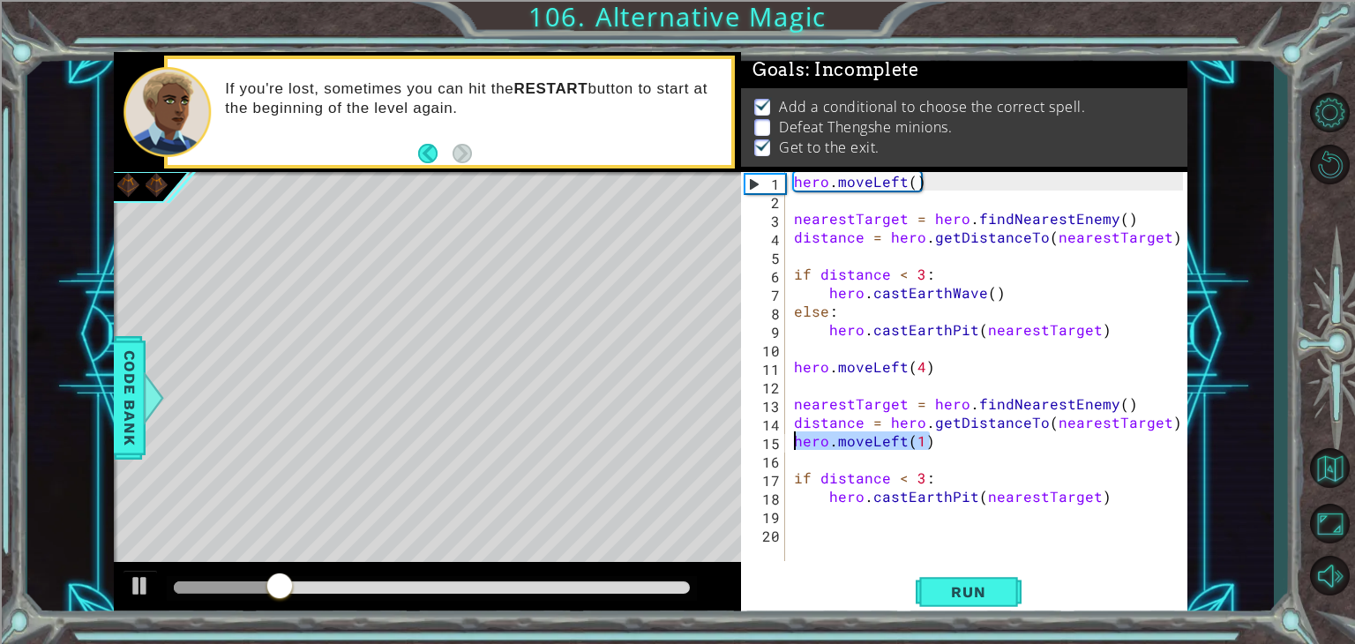
drag, startPoint x: 931, startPoint y: 445, endPoint x: 746, endPoint y: 434, distance: 185.5
click at [746, 434] on div "hero.moveLeft(1) 1 2 3 4 5 6 7 8 9 10 11 12 13 14 15 16 17 18 19 20 hero . move…" at bounding box center [962, 366] width 442 height 389
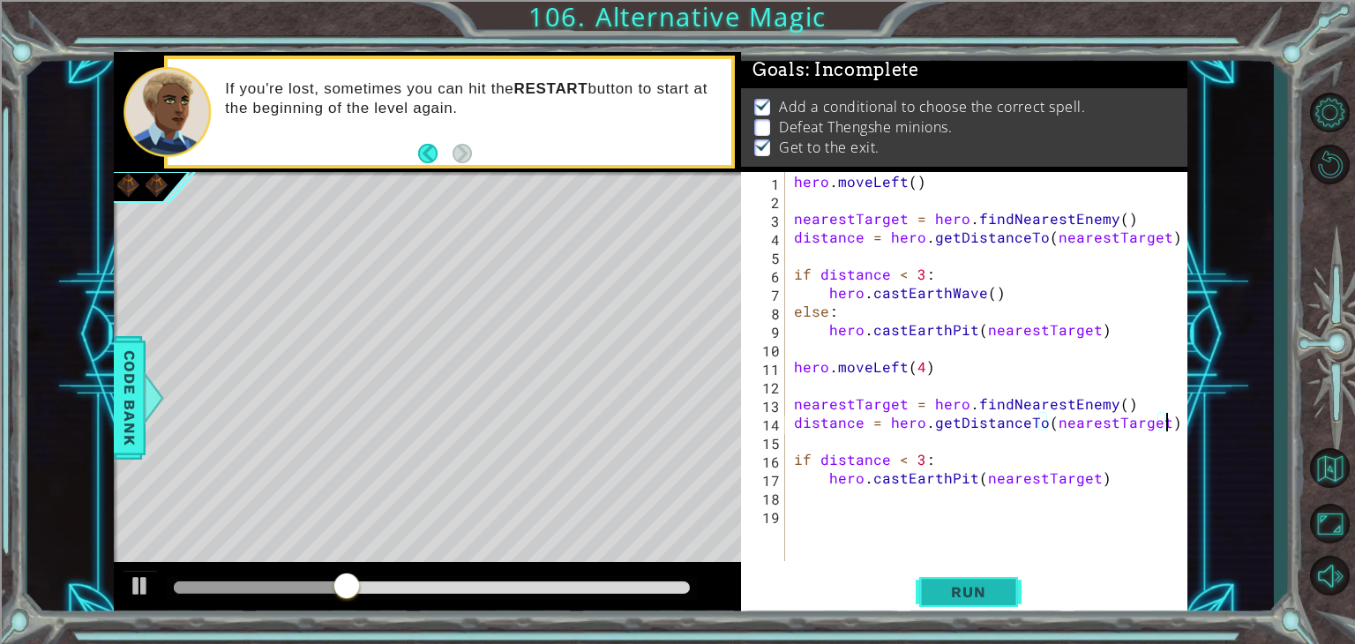
click at [949, 586] on span "Run" at bounding box center [968, 592] width 70 height 18
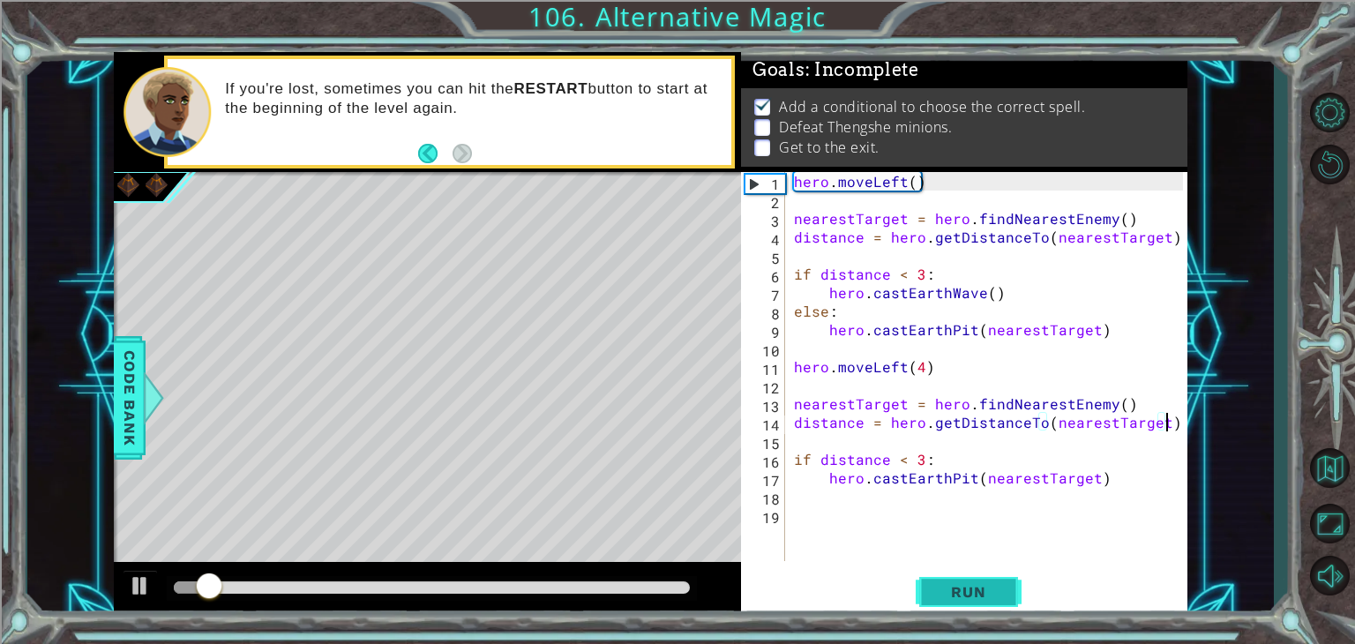
click at [949, 586] on span "Run" at bounding box center [968, 592] width 70 height 18
click at [1107, 485] on div "hero . moveLeft ( ) nearestTarget = hero . findNearestEnemy ( ) distance = hero…" at bounding box center [990, 385] width 401 height 426
type textarea "hero.castEarthPit(nearestTarget)"
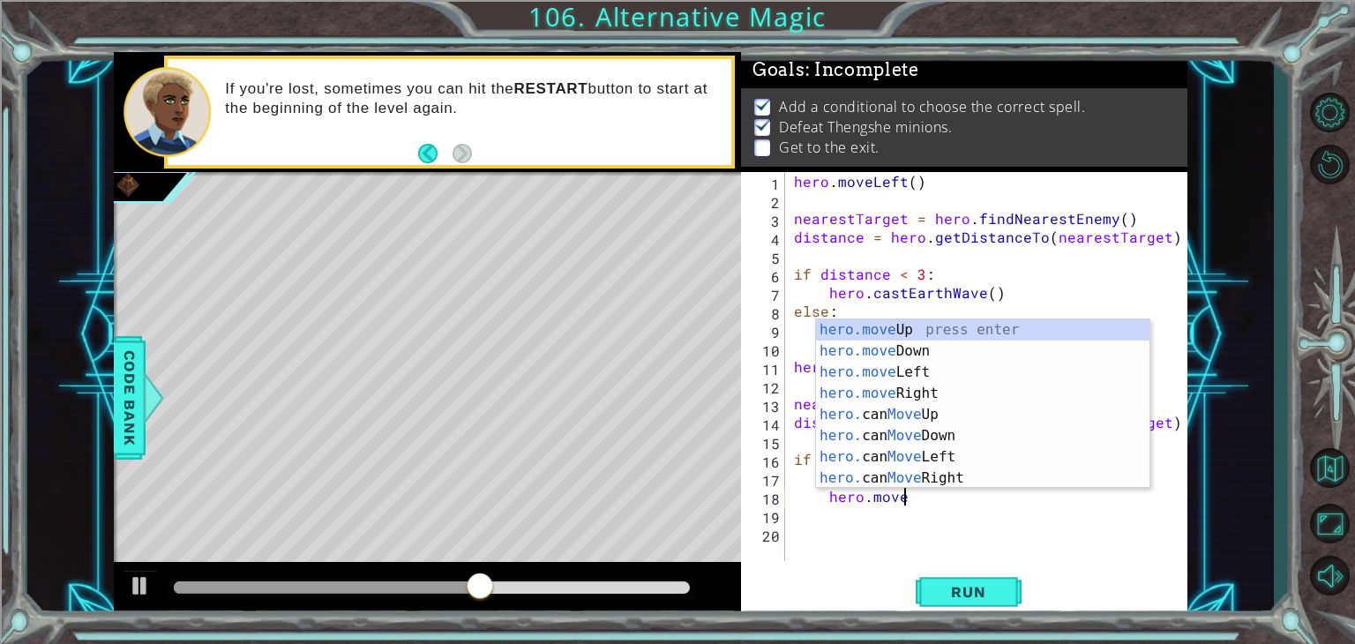
scroll to position [0, 5]
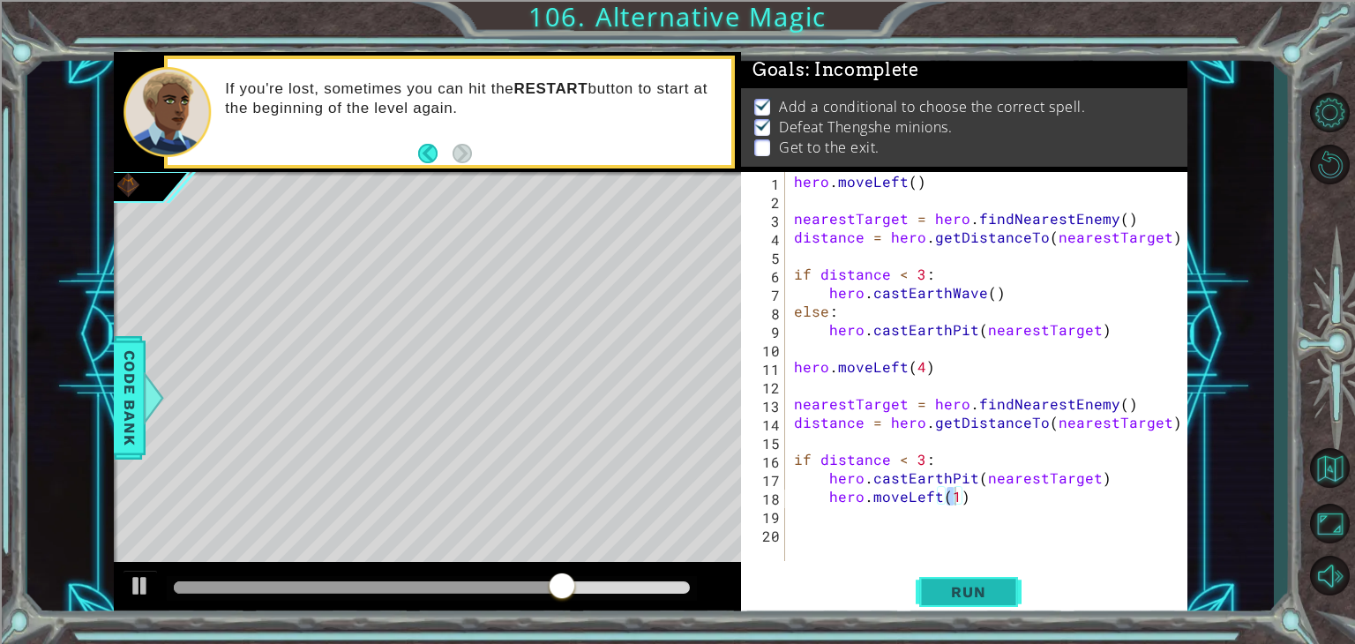
click at [987, 577] on button "Run" at bounding box center [968, 592] width 106 height 45
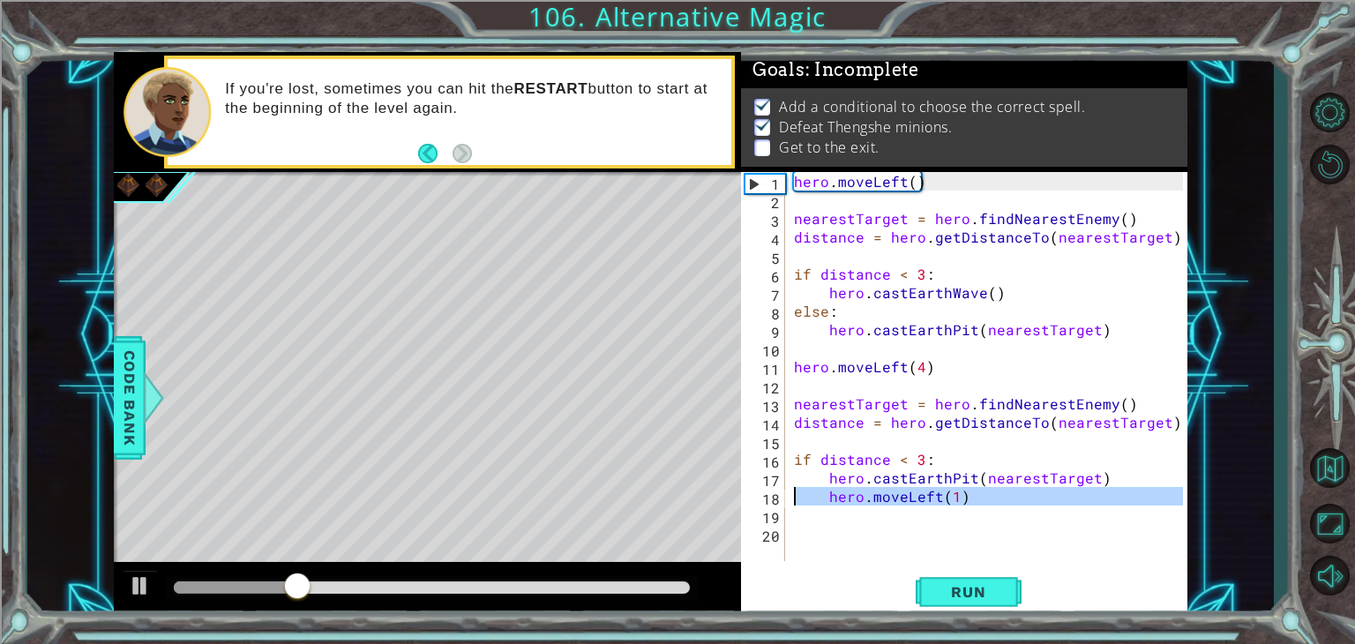
drag, startPoint x: 979, startPoint y: 508, endPoint x: 791, endPoint y: 494, distance: 188.4
click at [791, 494] on div "hero . moveLeft ( ) nearestTarget = hero . findNearestEnemy ( ) distance = hero…" at bounding box center [990, 385] width 401 height 426
type textarea "hero.moveLeft(1)"
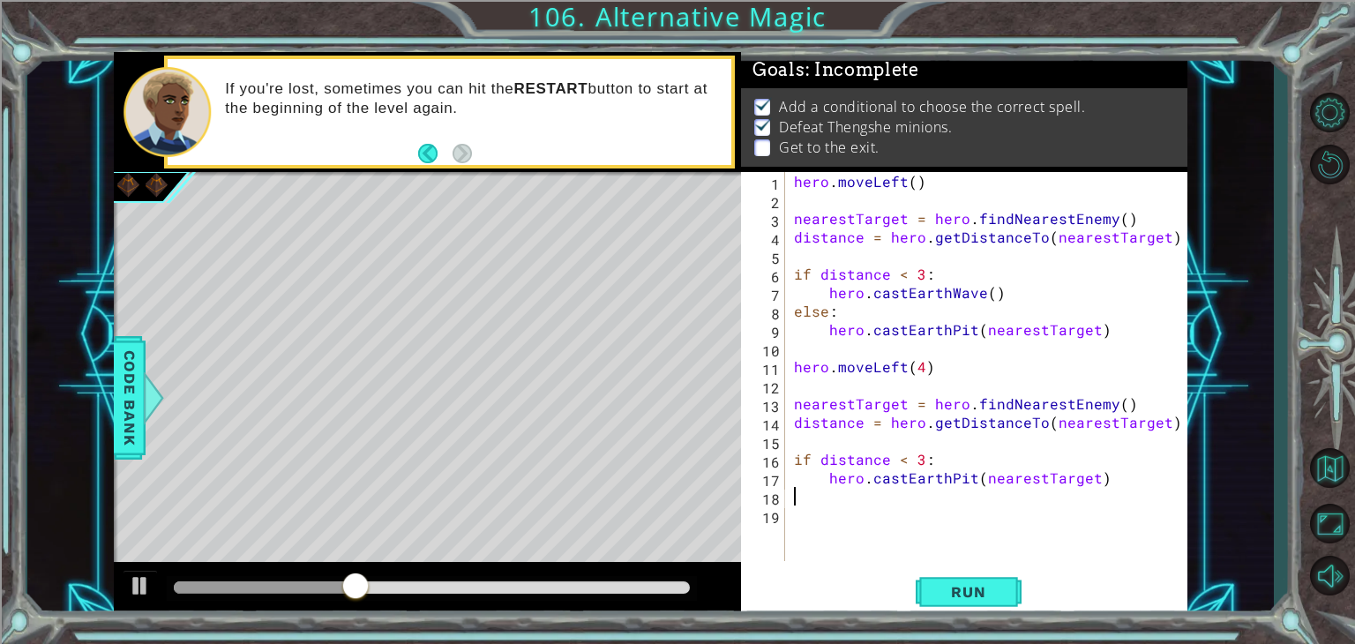
type textarea "hero.castEarthPit(nearestTarget)"
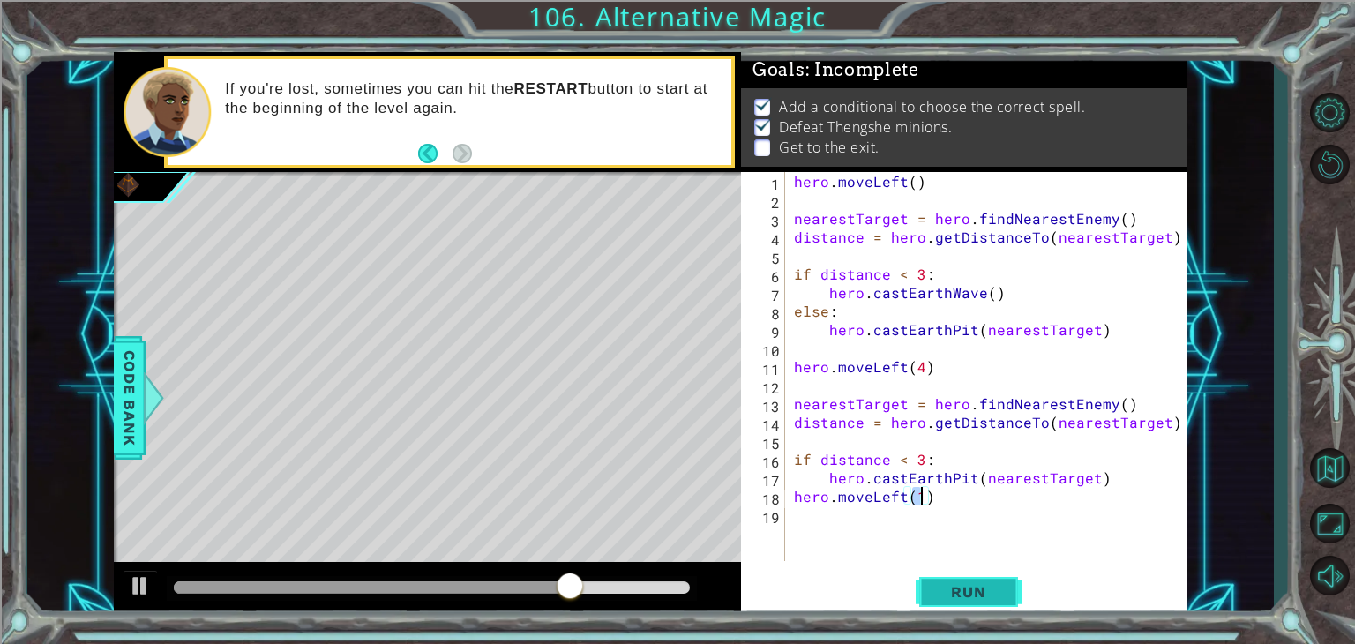
click at [948, 587] on span "Run" at bounding box center [968, 592] width 70 height 18
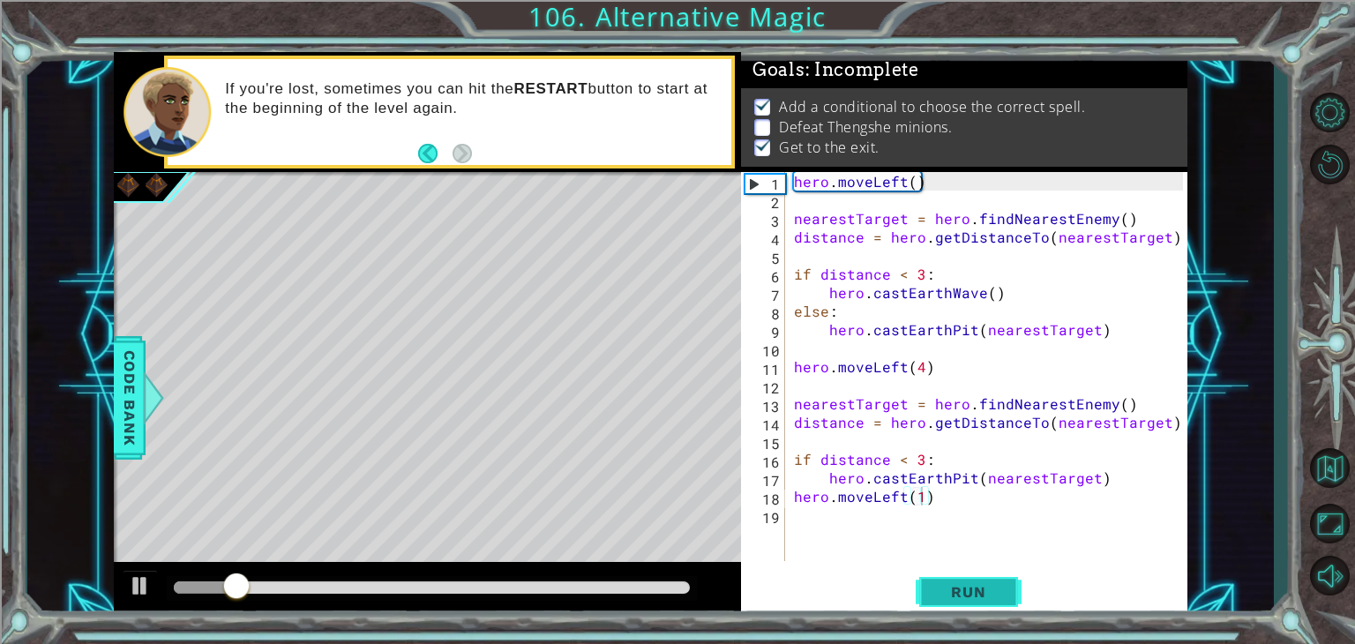
click at [948, 587] on span "Run" at bounding box center [968, 592] width 70 height 18
click at [1112, 338] on div "hero . moveLeft ( ) nearestTarget = hero . findNearestEnemy ( ) distance = hero…" at bounding box center [990, 385] width 401 height 426
type textarea "hero.castEarthPit(nearestTarget)"
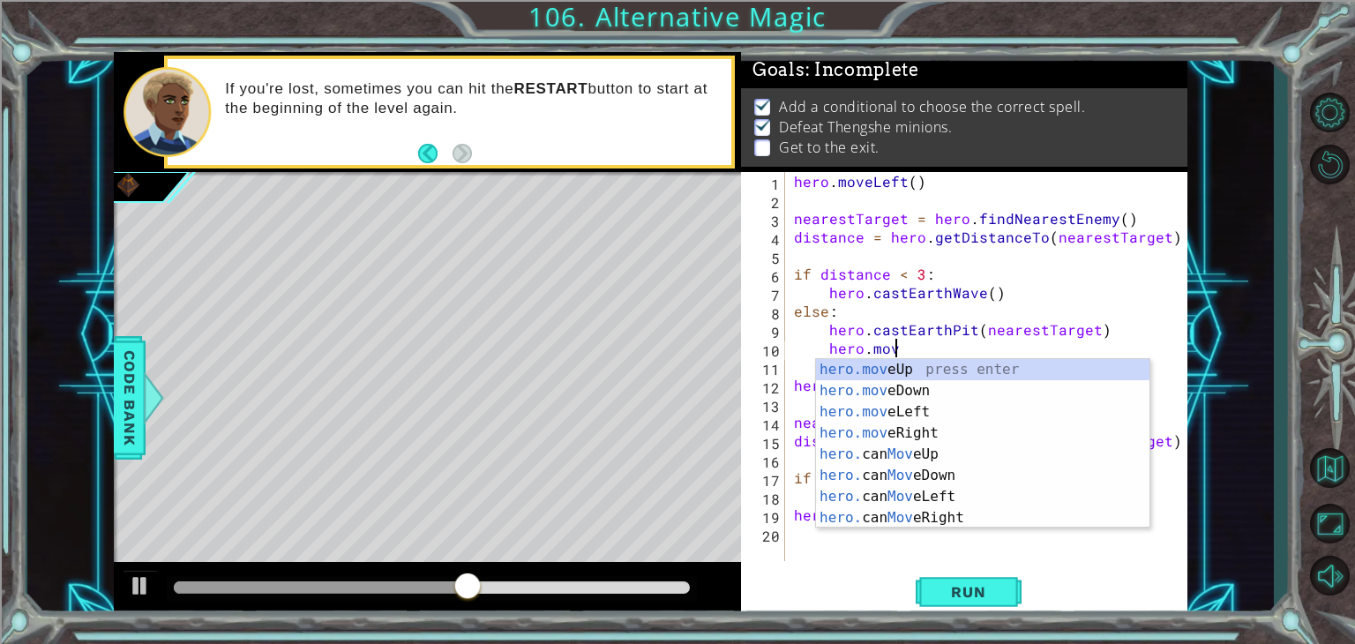
scroll to position [0, 5]
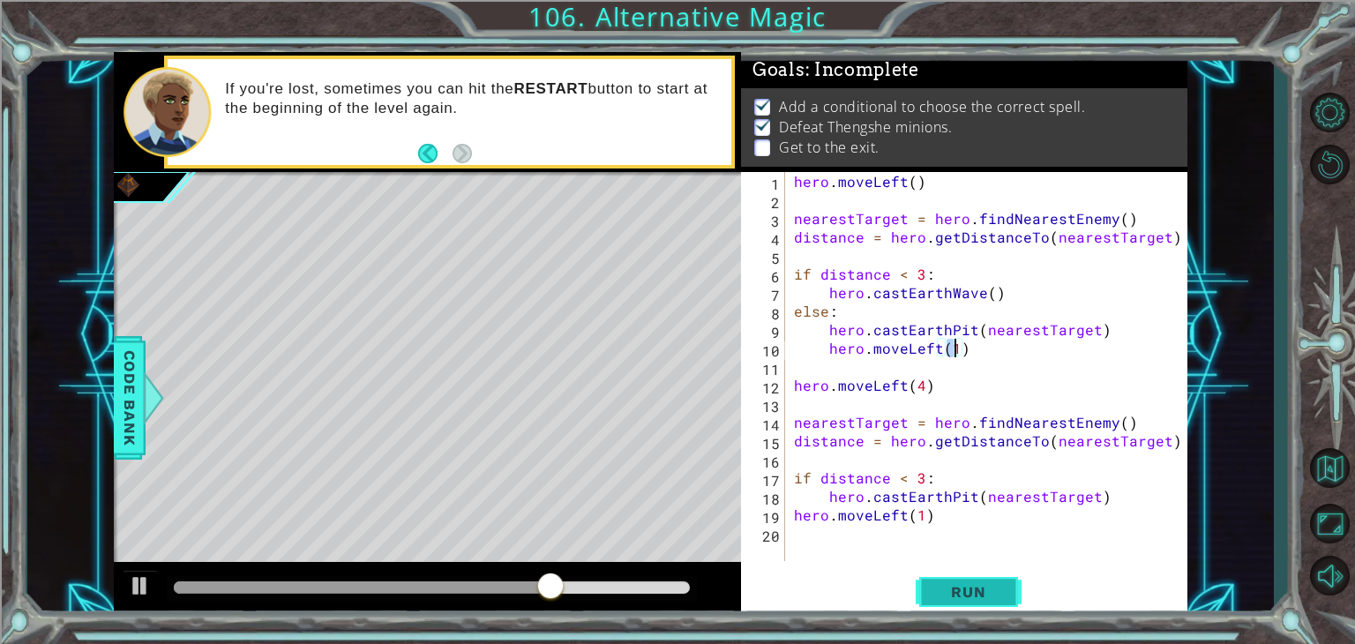
click at [968, 578] on button "Run" at bounding box center [968, 592] width 106 height 45
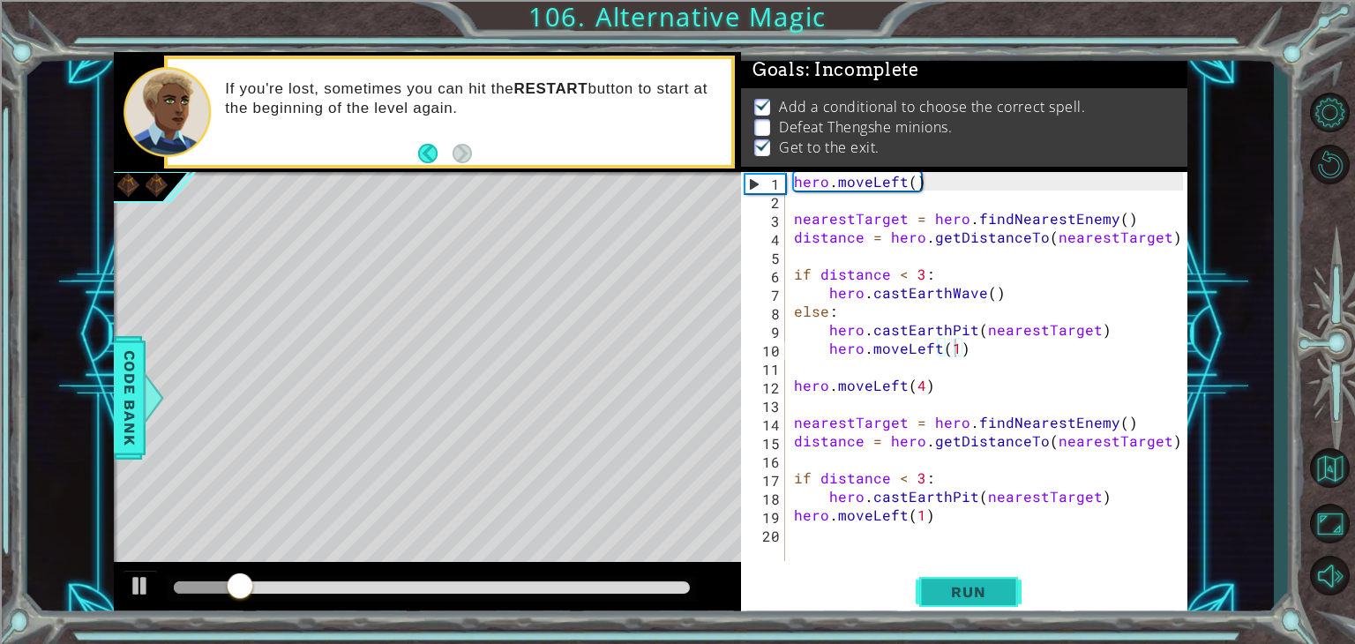
click at [968, 573] on button "Run" at bounding box center [968, 592] width 106 height 45
click at [970, 576] on button "Run" at bounding box center [968, 592] width 106 height 45
drag, startPoint x: 937, startPoint y: 537, endPoint x: 836, endPoint y: 513, distance: 103.3
click at [836, 513] on div "hero . moveLeft ( ) nearestTarget = hero . findNearestEnemy ( ) distance = hero…" at bounding box center [990, 385] width 401 height 426
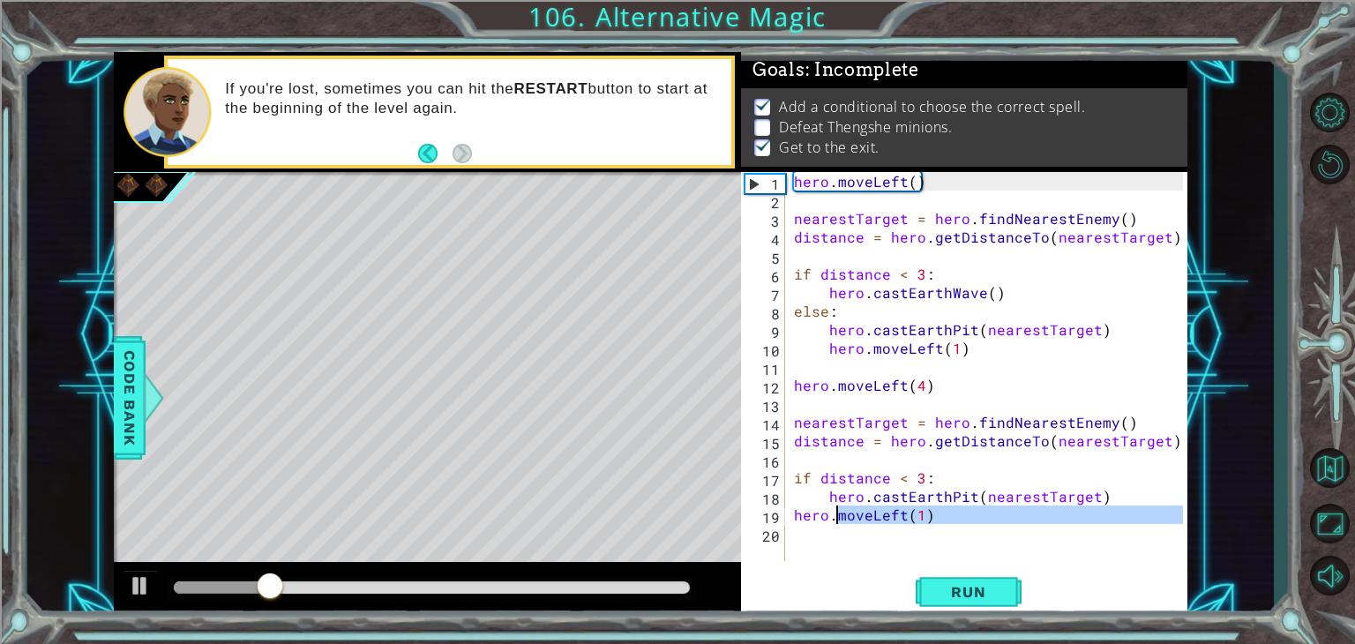
click at [915, 521] on div "hero . moveLeft ( ) nearestTarget = hero . findNearestEnemy ( ) distance = hero…" at bounding box center [990, 385] width 401 height 426
type textarea "hero.moveLeft(1)"
drag, startPoint x: 930, startPoint y: 521, endPoint x: 738, endPoint y: 519, distance: 192.2
click at [738, 519] on div "1 ההההההההההההההההההההההההההההההההההההההההההההההההההההההההההההההההההההההההההההה…" at bounding box center [650, 335] width 1073 height 566
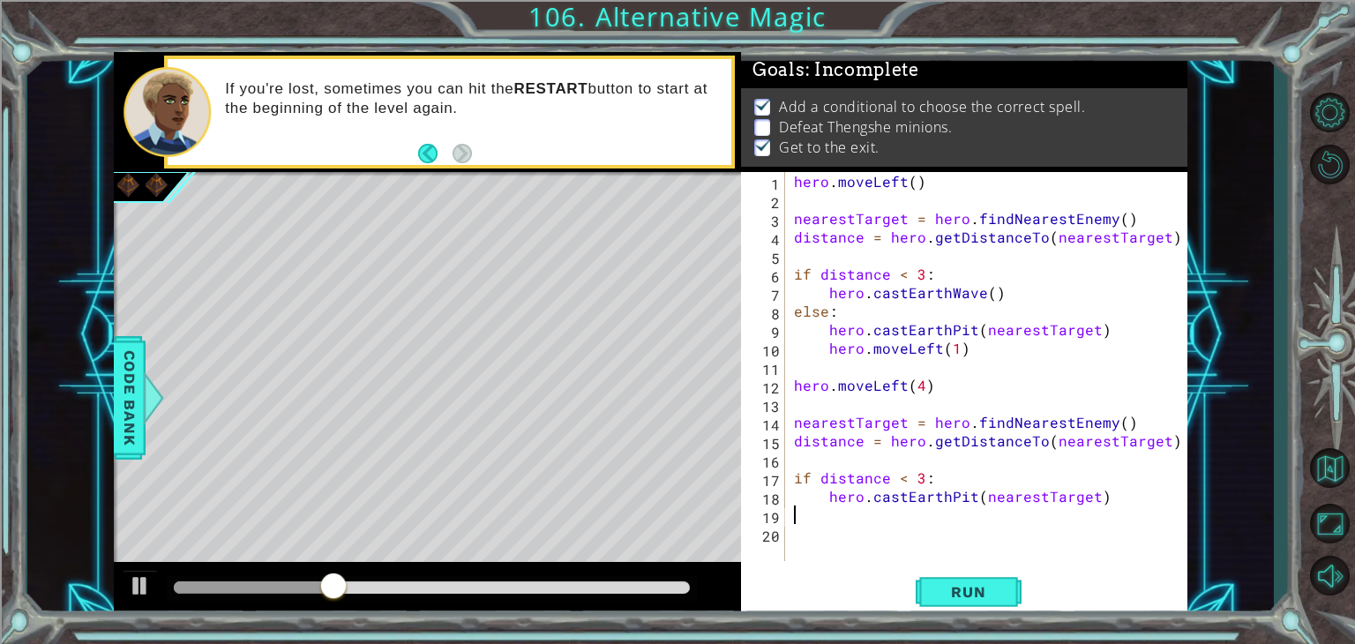
scroll to position [0, 0]
click at [923, 579] on button "Run" at bounding box center [968, 592] width 106 height 45
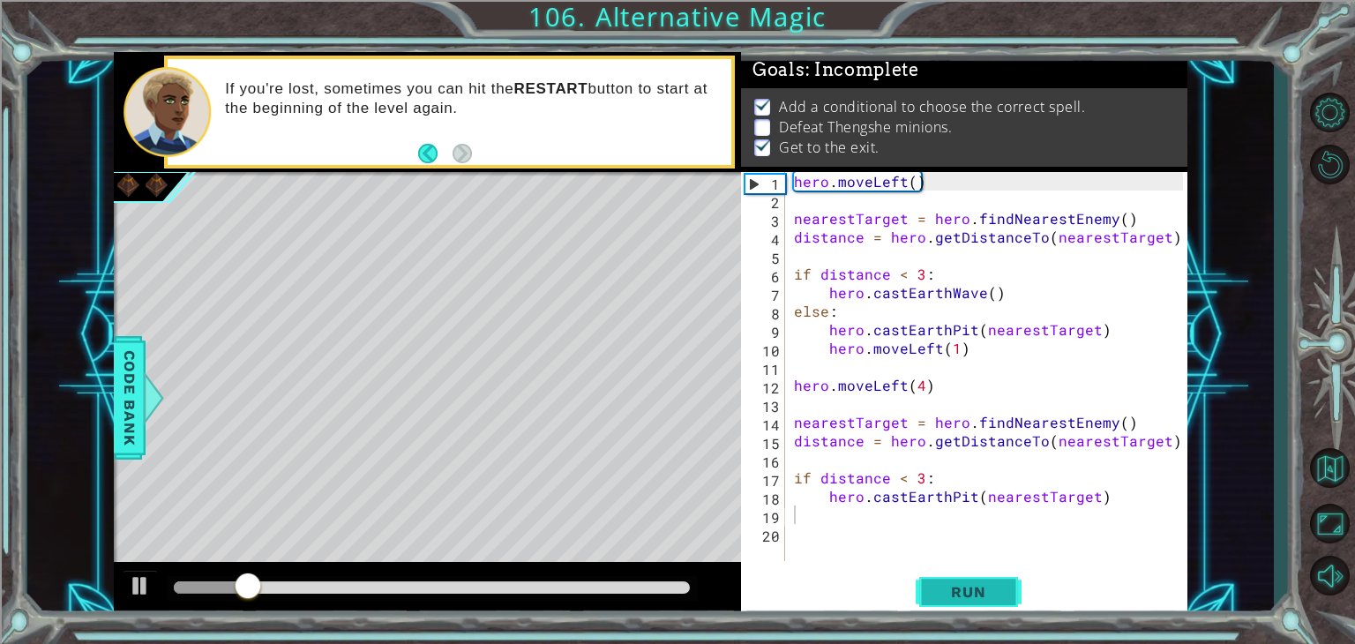
click at [923, 579] on button "Run" at bounding box center [968, 592] width 106 height 45
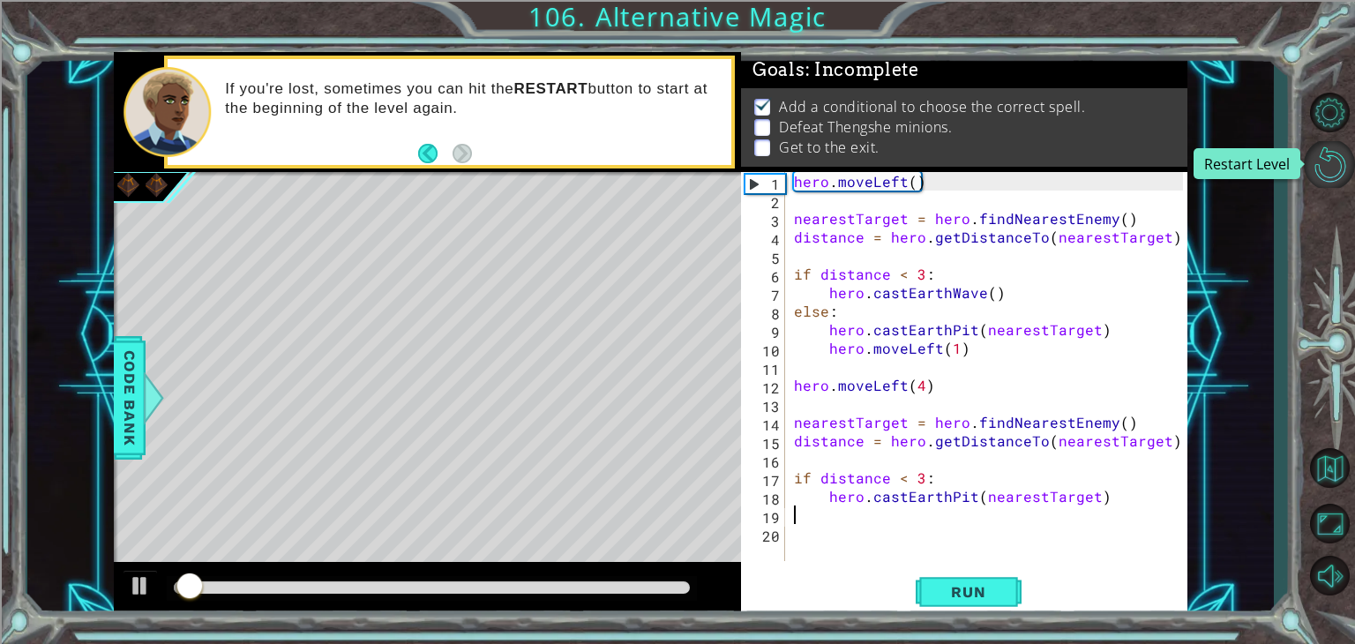
click at [1334, 161] on button "Restart Level" at bounding box center [1328, 164] width 51 height 47
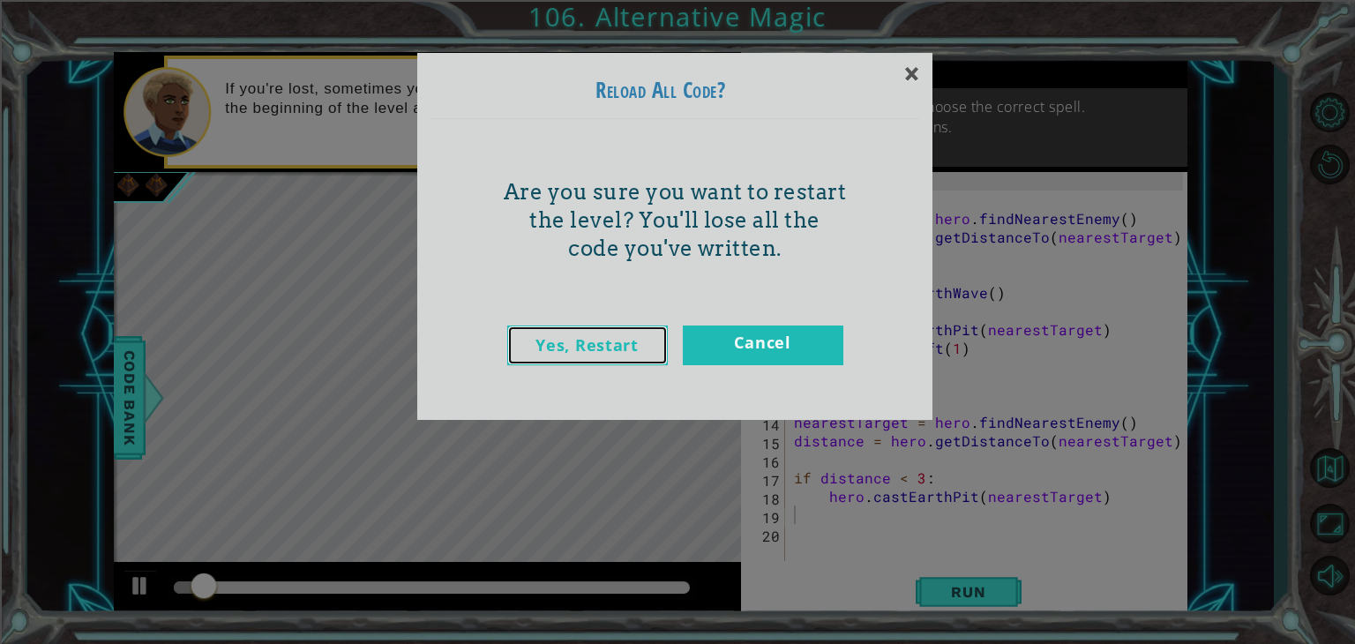
click at [603, 325] on link "Yes, Restart" at bounding box center [587, 345] width 160 height 40
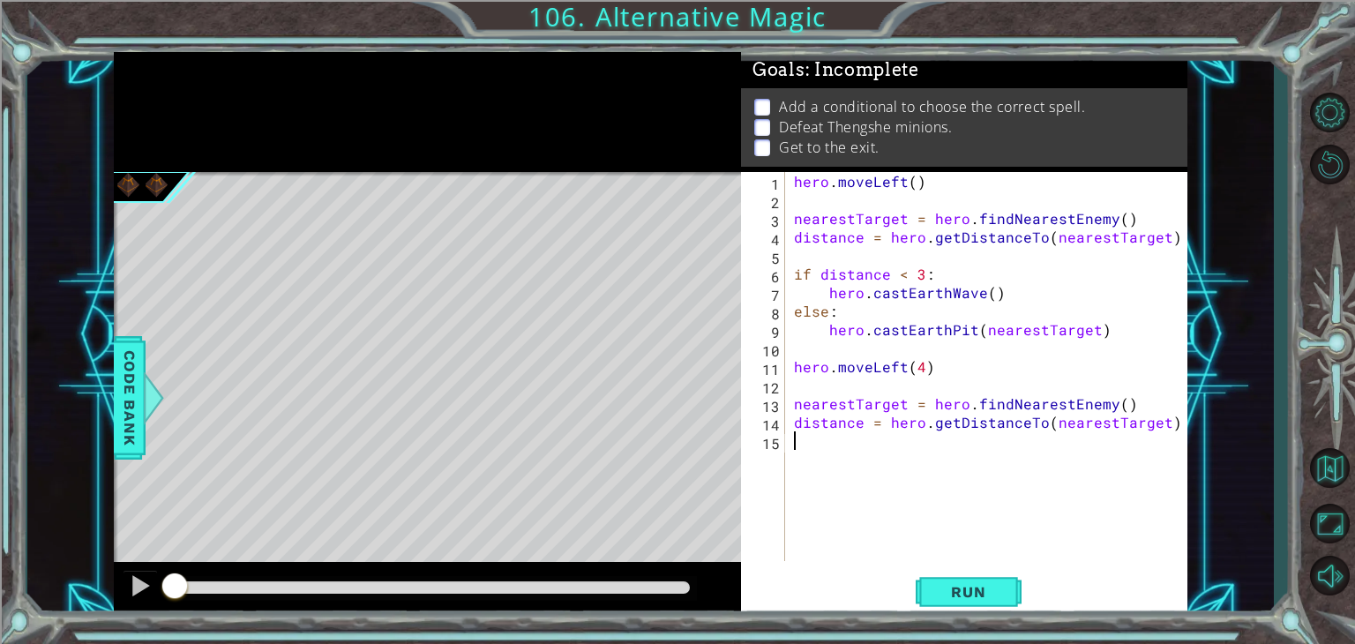
click at [862, 452] on div "hero . moveLeft ( ) nearestTarget = hero . findNearestEnemy ( ) distance = hero…" at bounding box center [990, 385] width 401 height 426
click at [974, 593] on span "Run" at bounding box center [968, 592] width 70 height 18
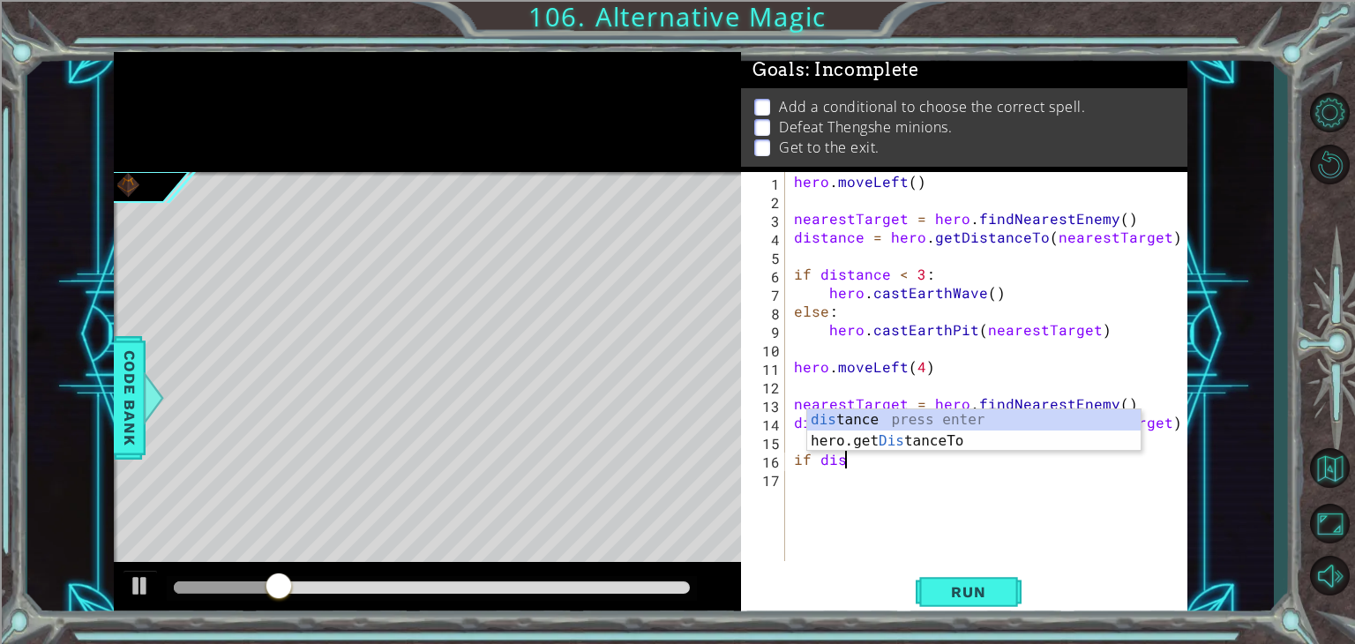
scroll to position [0, 2]
click at [859, 420] on div "dis tance press enter hero.get Dis tanceTo press enter" at bounding box center [973, 451] width 333 height 85
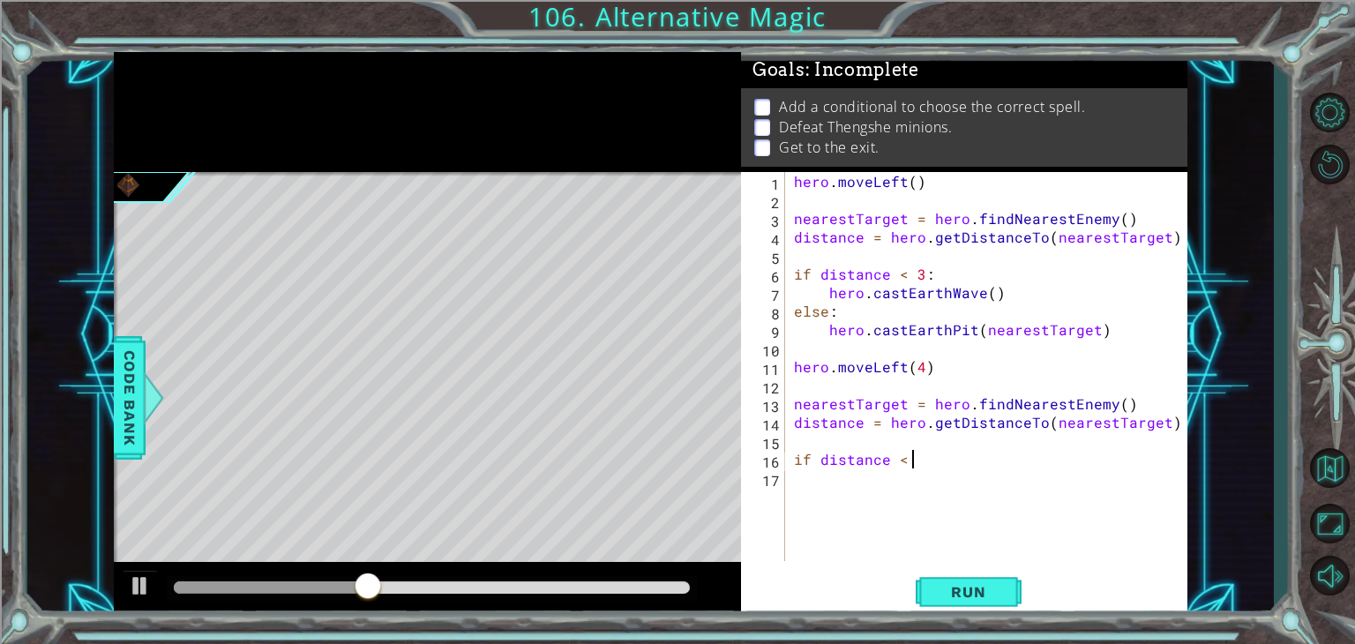
scroll to position [0, 7]
type textarea "if distance < 3:"
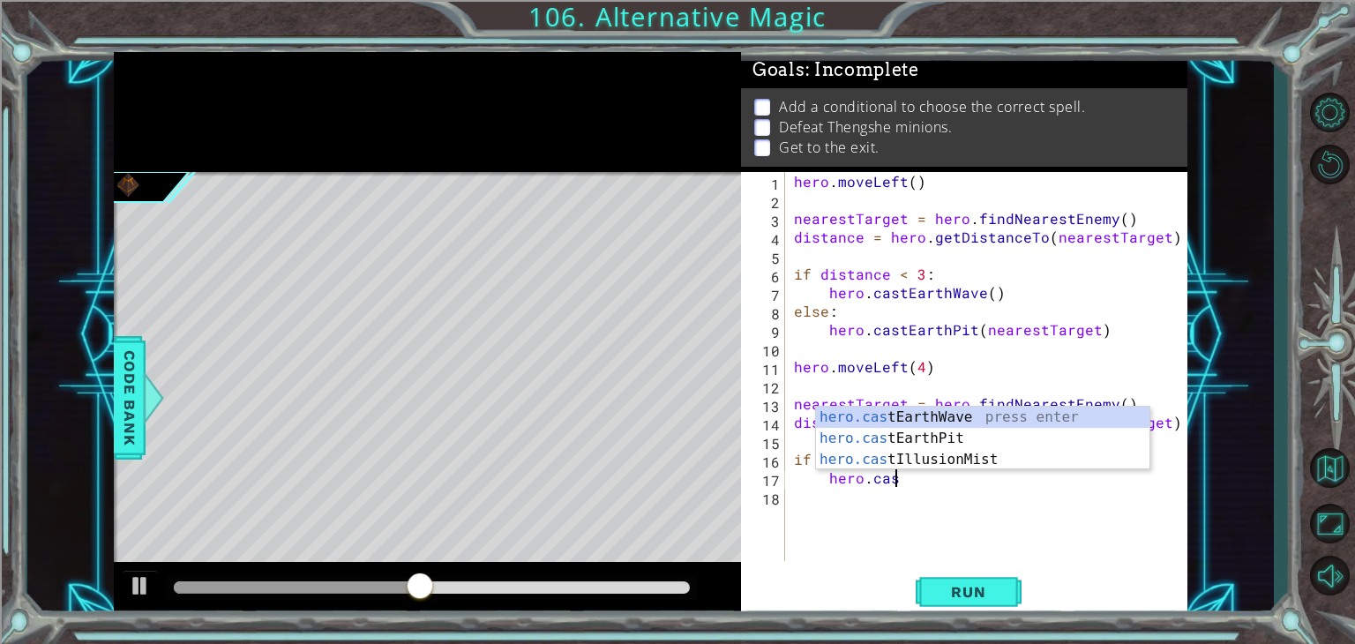
type textarea "hero.cast"
click at [850, 417] on div "hero.cast EarthWave press enter hero.cast EarthPit press enter hero.cast Illusi…" at bounding box center [982, 460] width 333 height 106
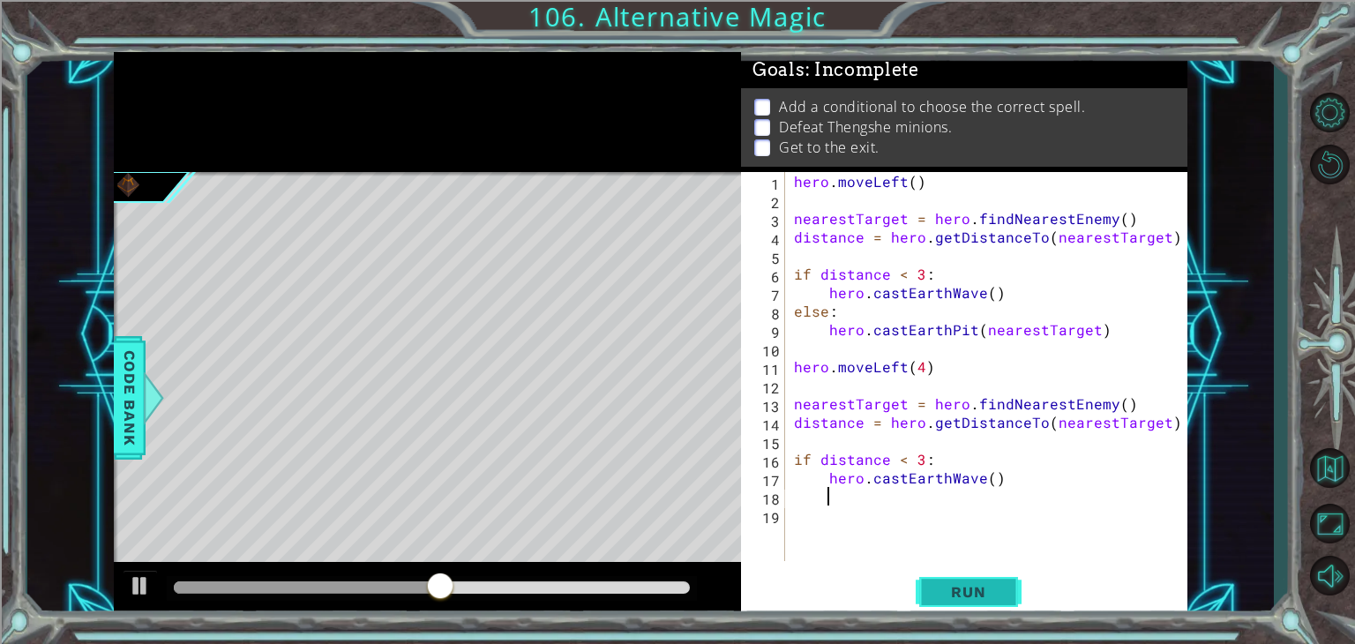
scroll to position [0, 0]
click at [971, 591] on span "Run" at bounding box center [968, 592] width 70 height 18
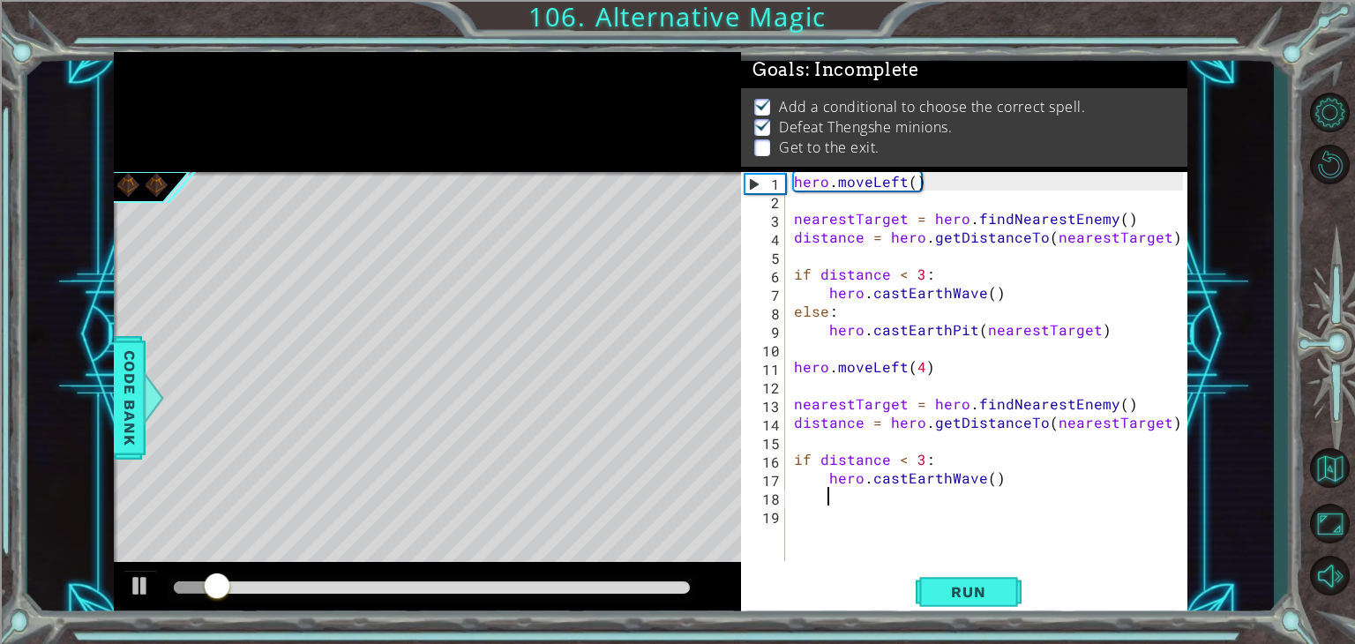
click at [1006, 478] on div "hero . moveLeft ( ) nearestTarget = hero . findNearestEnemy ( ) distance = hero…" at bounding box center [990, 385] width 401 height 426
type textarea "hero.castEarthWave()"
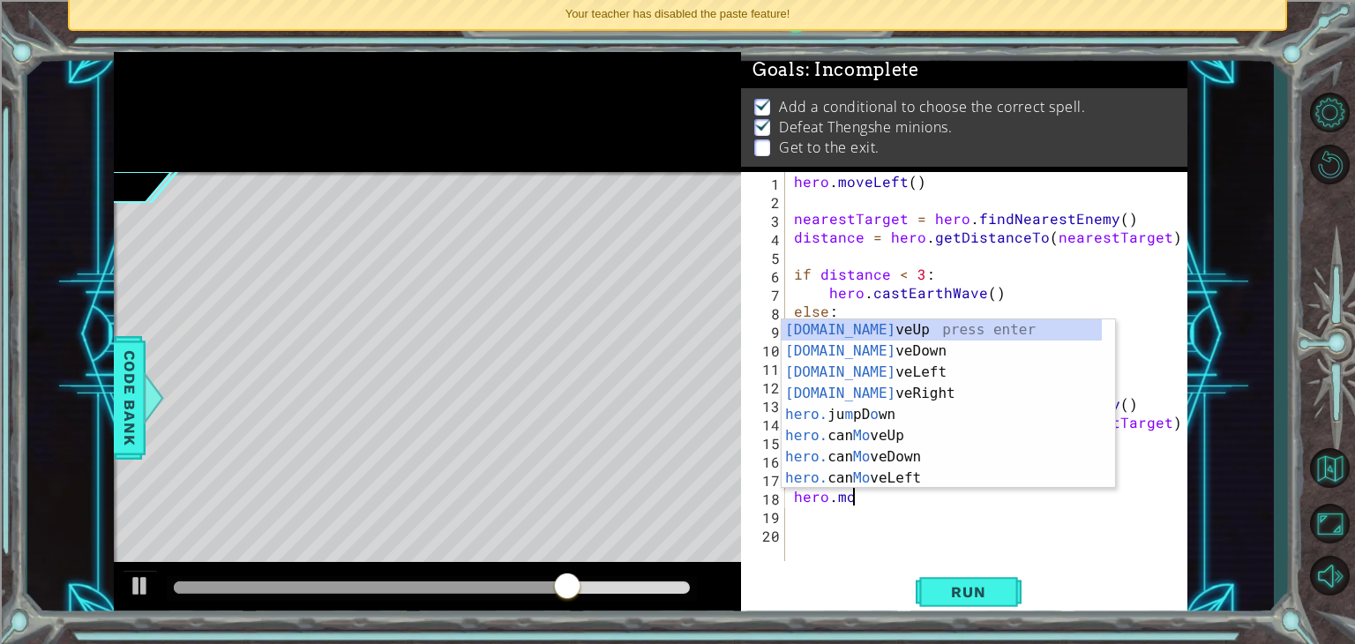
scroll to position [0, 4]
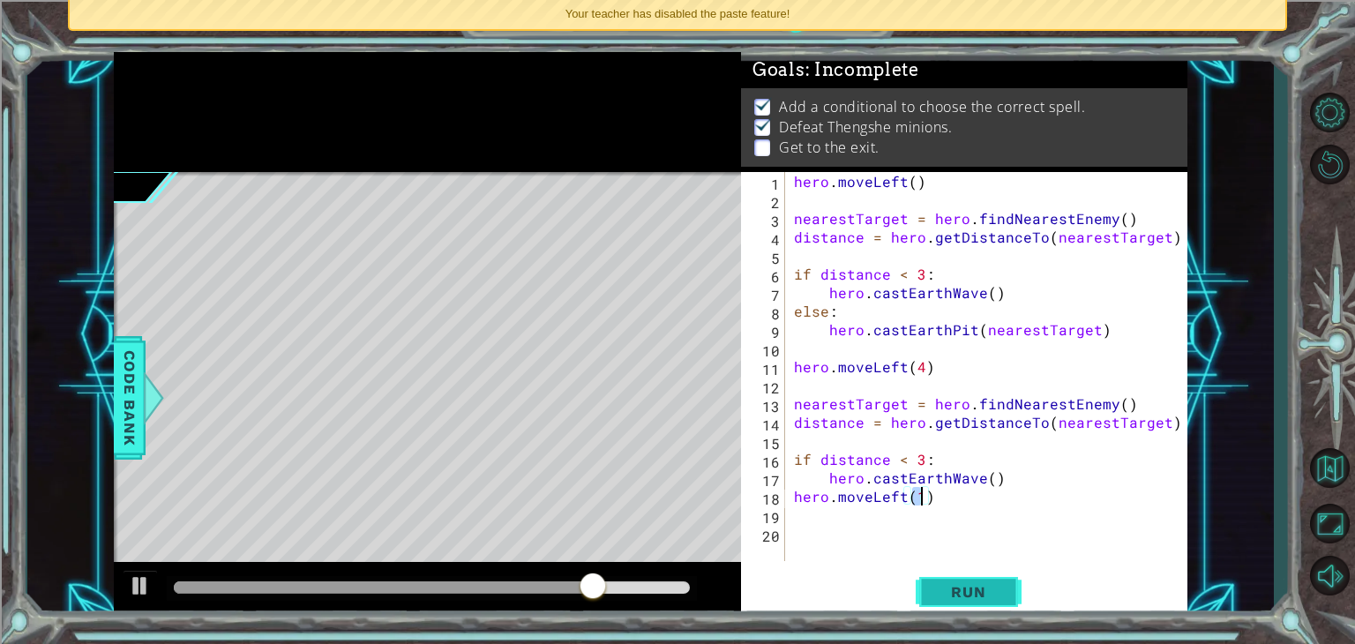
type textarea "hero.moveLeft(1)"
click at [959, 586] on span "Run" at bounding box center [968, 592] width 70 height 18
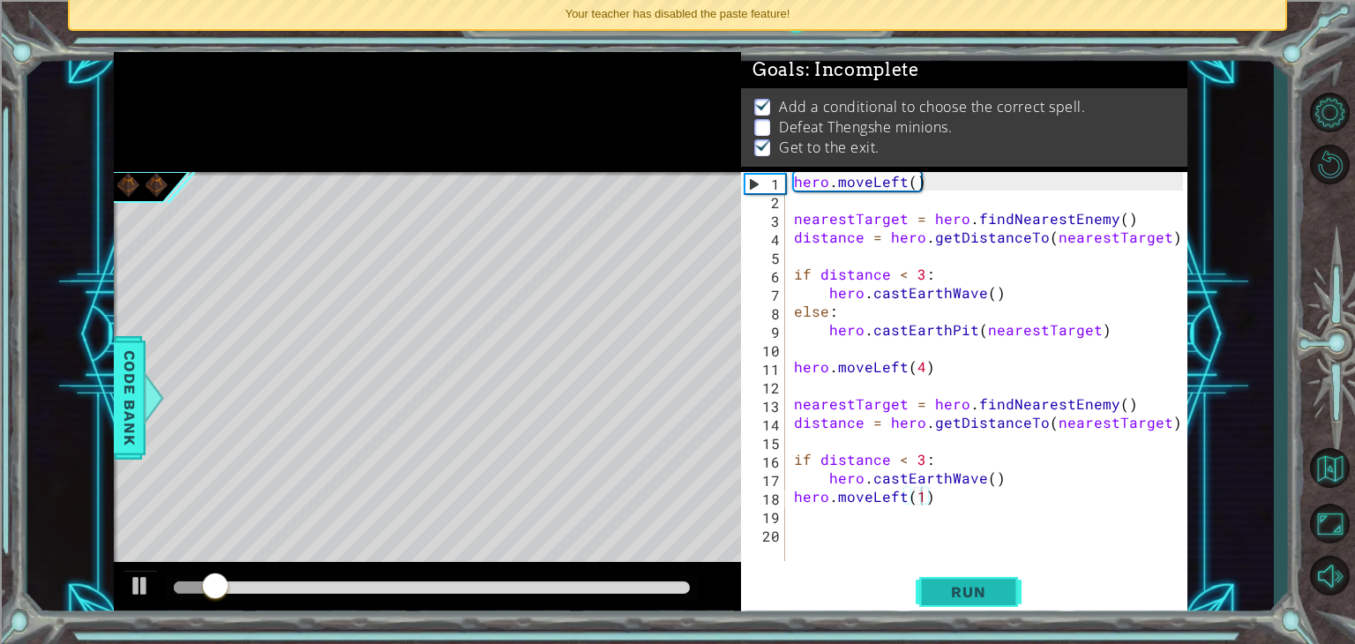
click at [959, 586] on span "Run" at bounding box center [968, 592] width 70 height 18
drag, startPoint x: 948, startPoint y: 496, endPoint x: 753, endPoint y: 496, distance: 194.9
click at [753, 496] on div "hero.moveLeft(1) 1 2 3 4 5 6 7 8 9 10 11 12 13 14 15 16 17 18 19 20 hero . move…" at bounding box center [962, 366] width 442 height 389
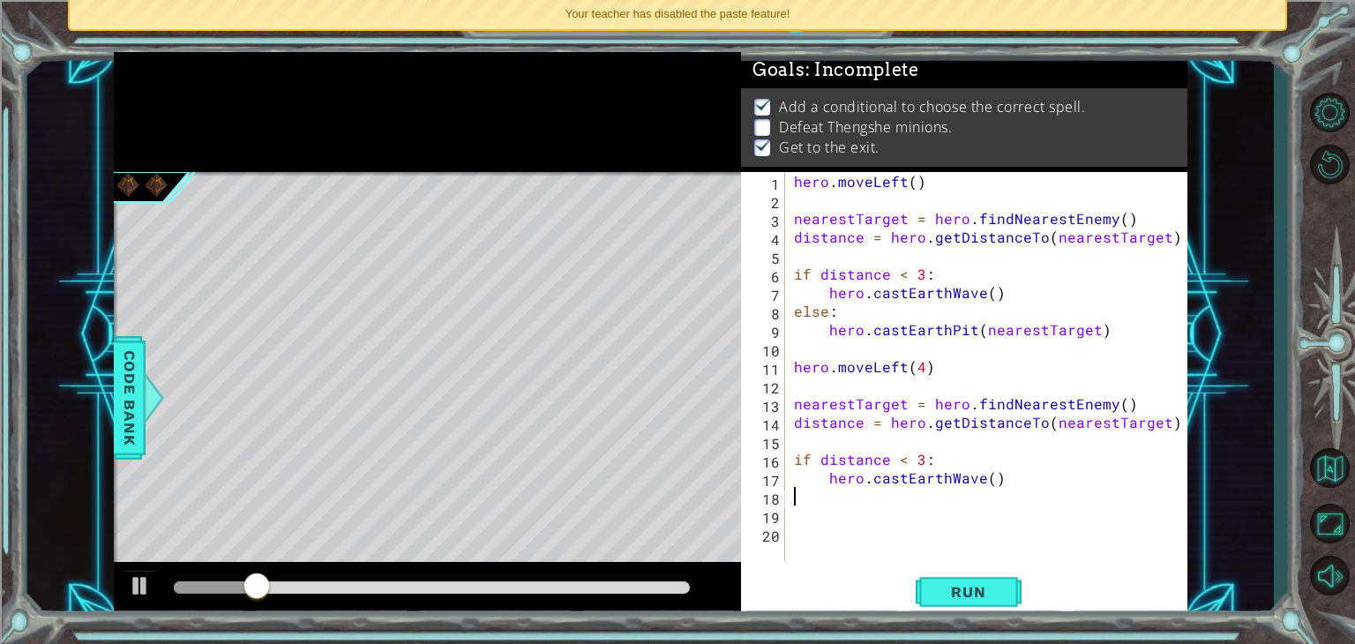
scroll to position [0, 0]
click at [1168, 418] on div "hero . moveLeft ( ) nearestTarget = hero . findNearestEnemy ( ) distance = hero…" at bounding box center [990, 385] width 401 height 426
type textarea "distance = hero.getDistanceTo(nearestTarget)"
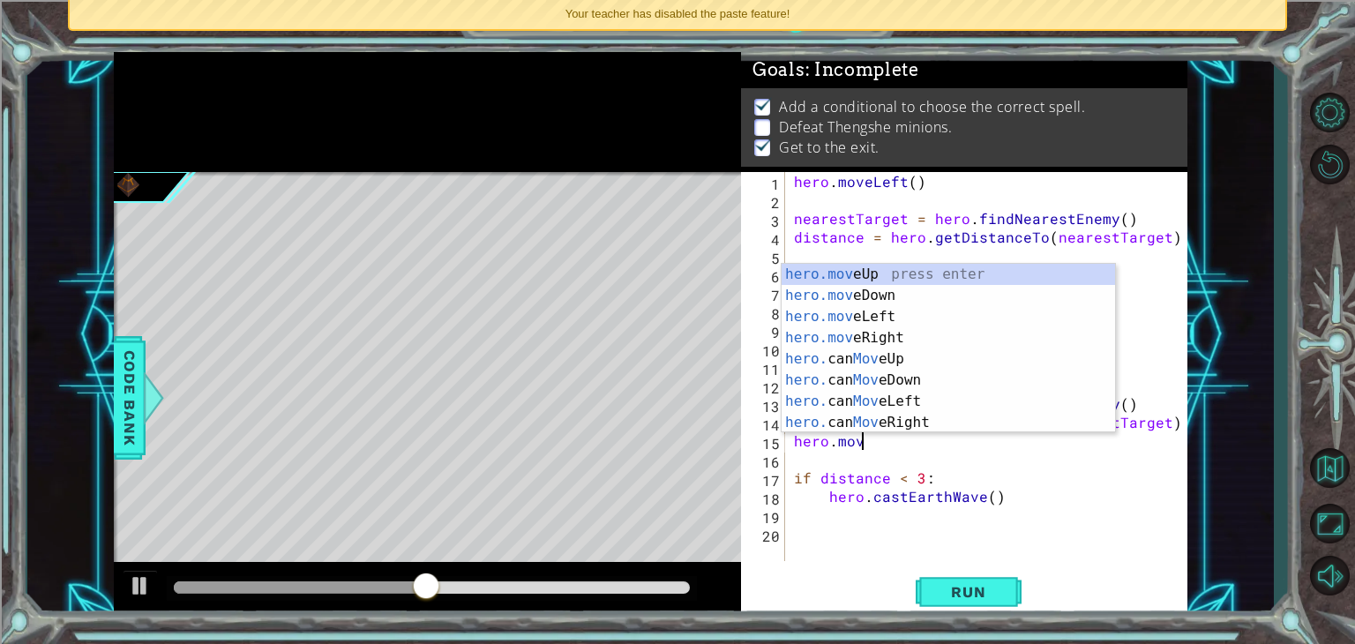
scroll to position [0, 4]
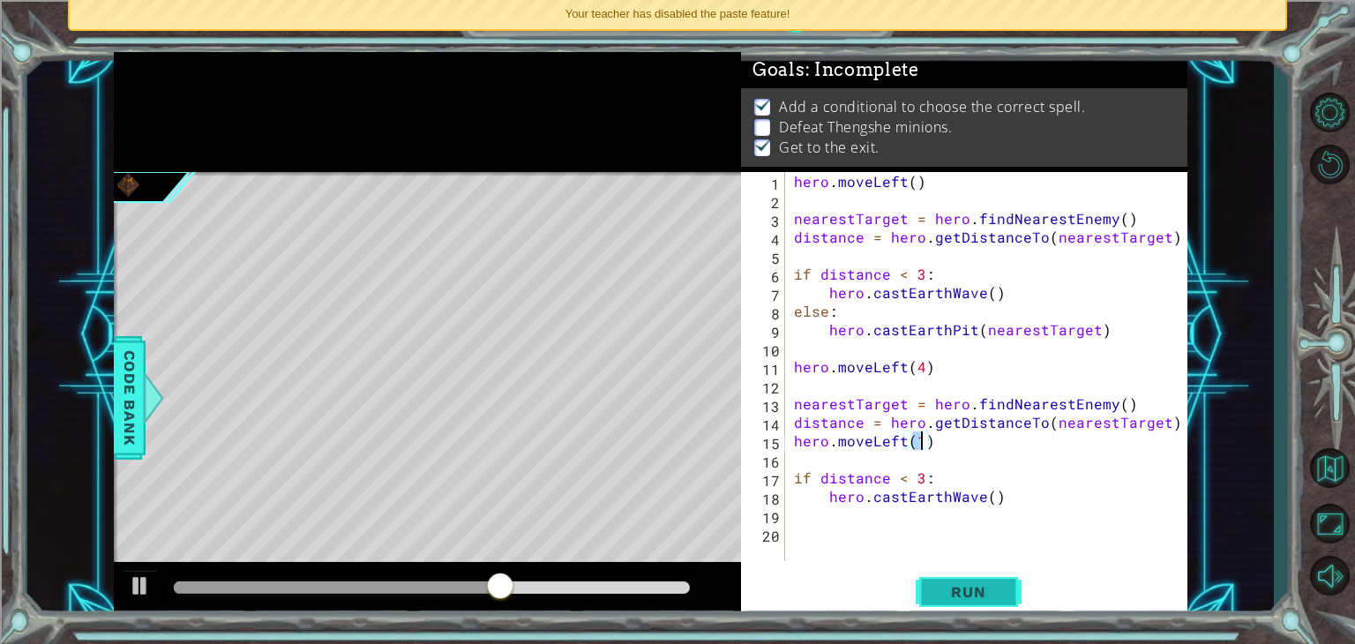
click at [970, 579] on button "Run" at bounding box center [968, 592] width 106 height 45
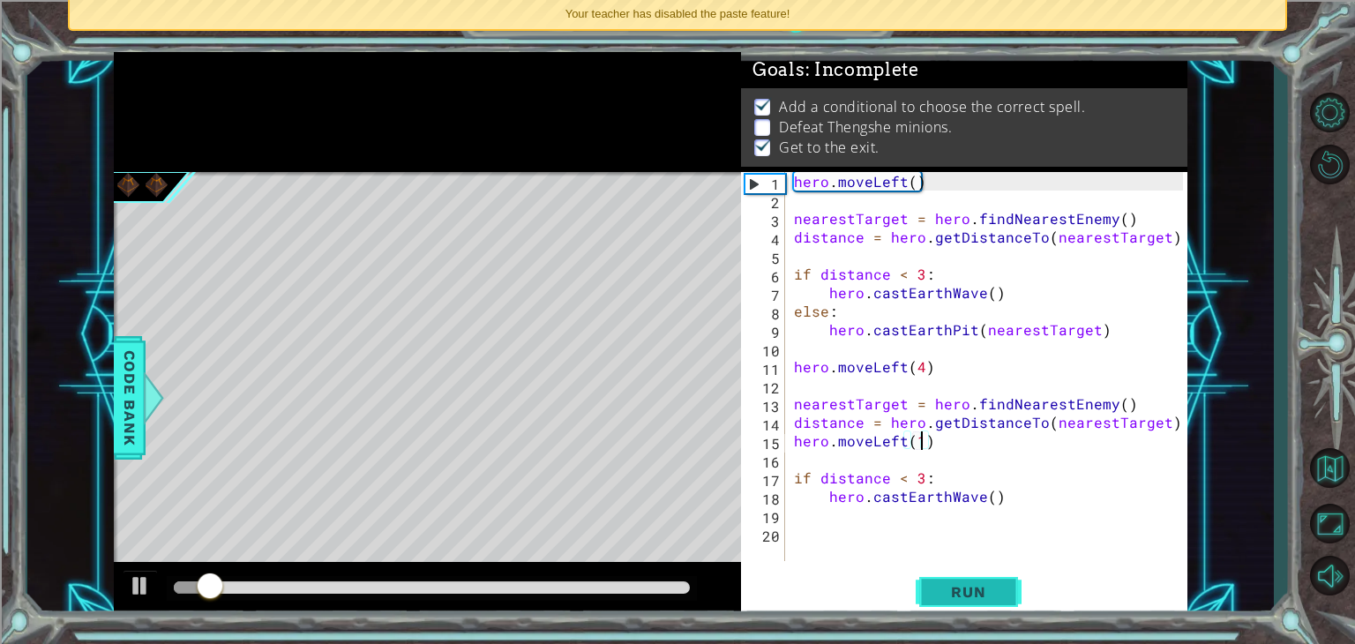
click at [970, 579] on button "Run" at bounding box center [968, 592] width 106 height 45
click at [915, 477] on div "hero . moveLeft ( ) nearestTarget = hero . findNearestEnemy ( ) distance = hero…" at bounding box center [990, 385] width 401 height 426
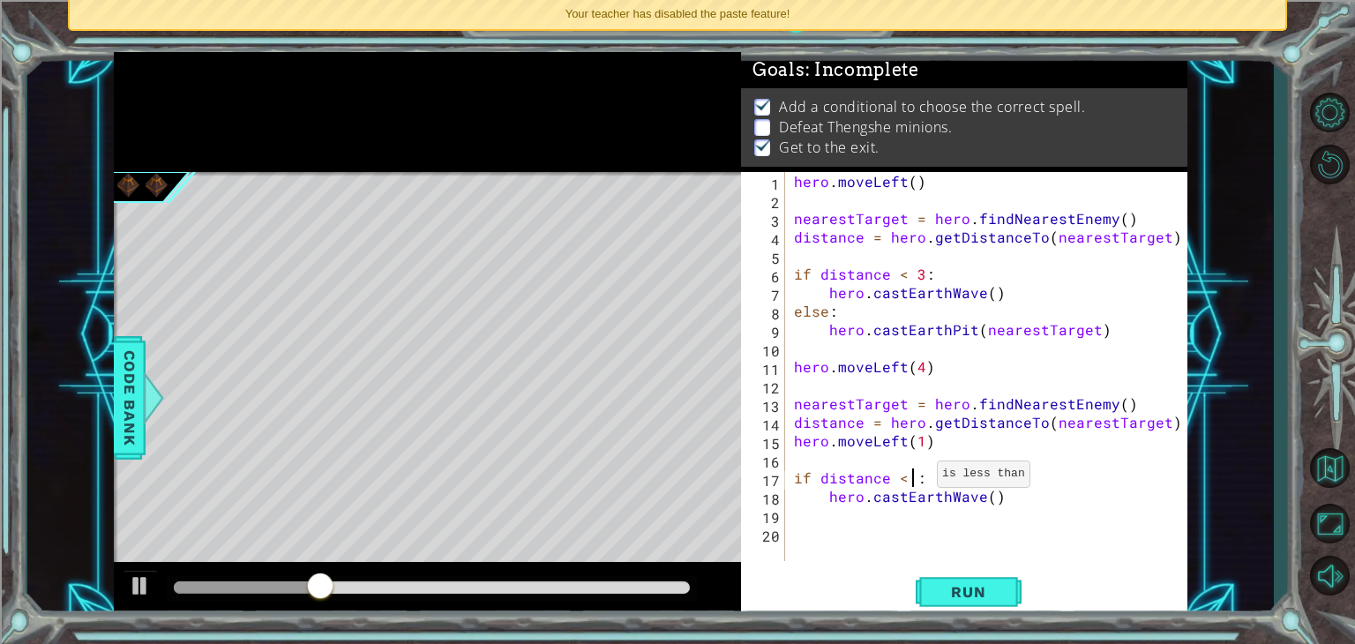
scroll to position [0, 7]
click at [948, 598] on span "Run" at bounding box center [968, 592] width 70 height 18
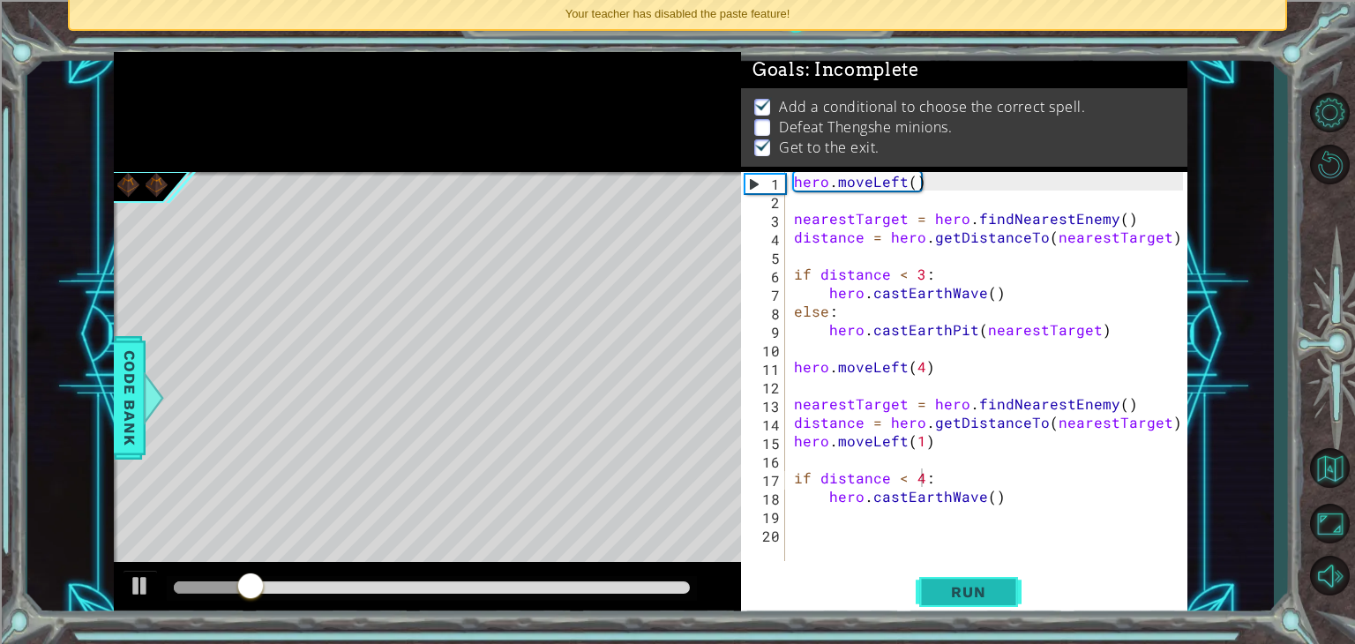
click at [948, 598] on span "Run" at bounding box center [968, 592] width 70 height 18
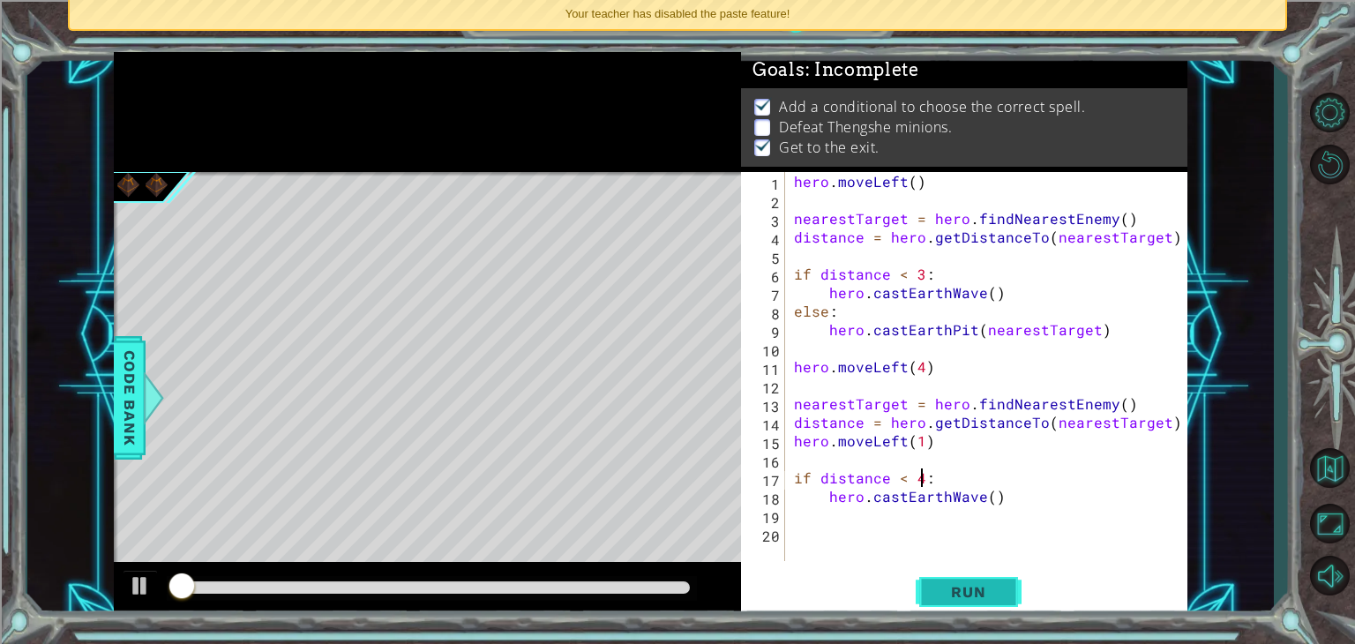
click at [948, 598] on span "Run" at bounding box center [968, 592] width 70 height 18
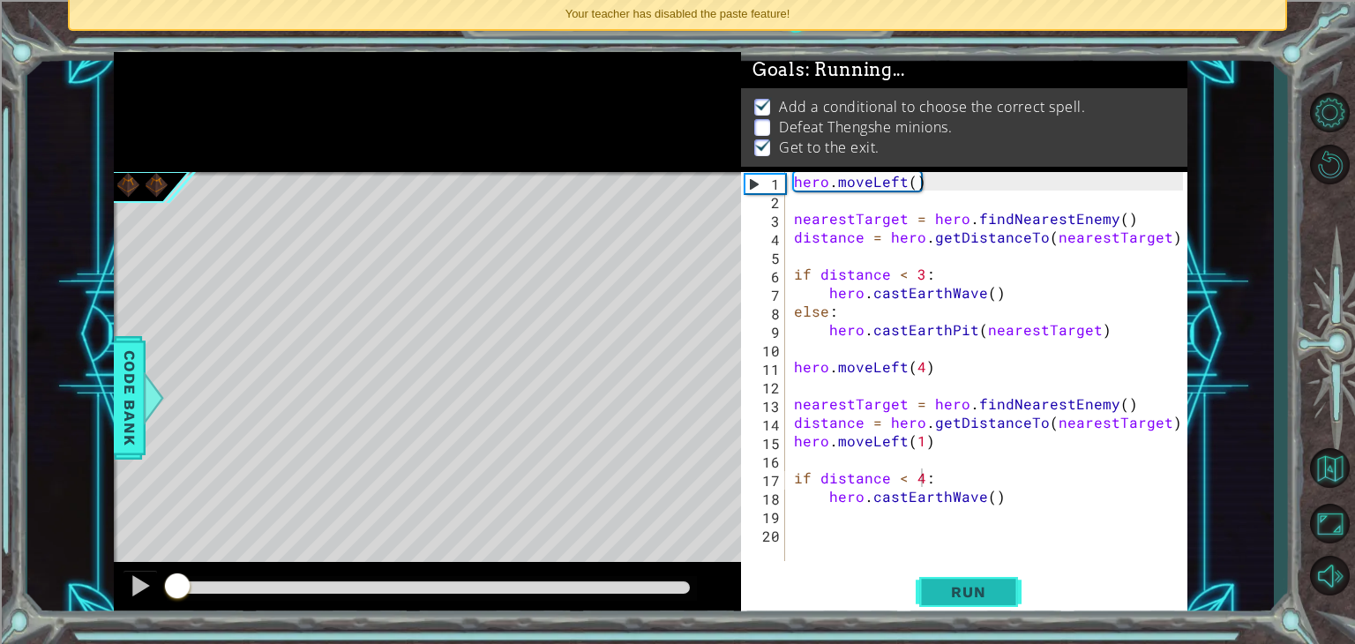
click at [948, 598] on span "Run" at bounding box center [968, 592] width 70 height 18
click at [945, 601] on span "Run" at bounding box center [968, 592] width 70 height 18
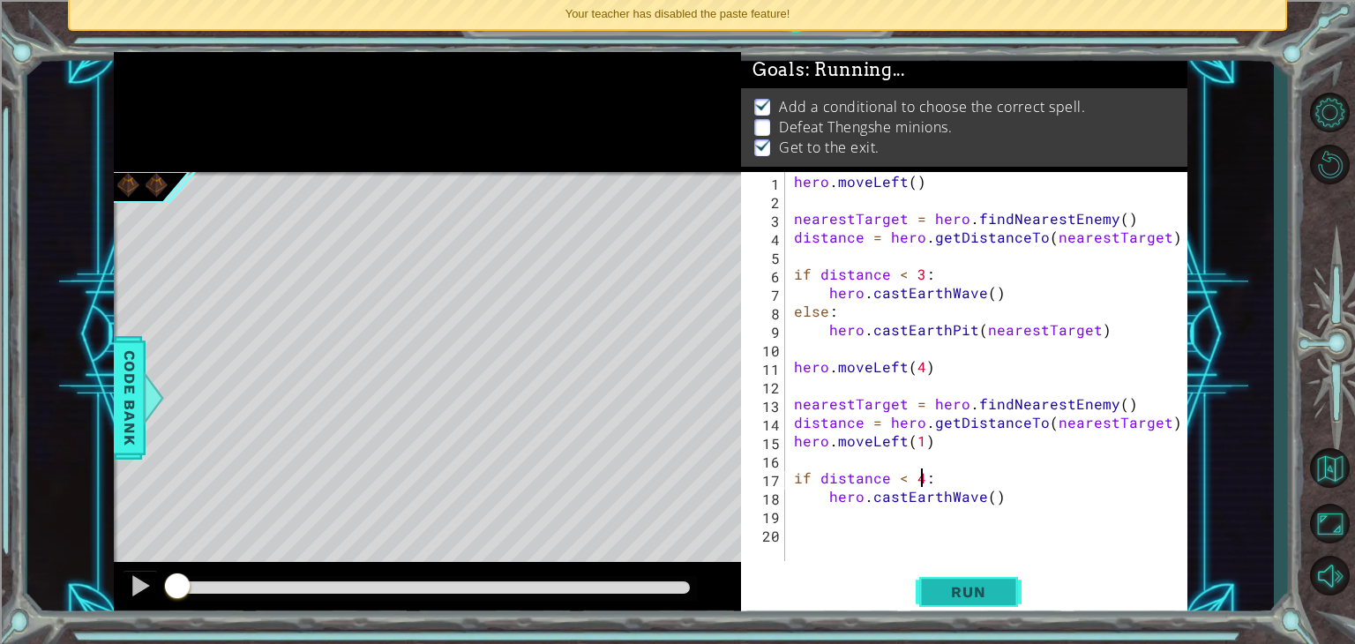
click at [945, 601] on span "Run" at bounding box center [968, 592] width 70 height 18
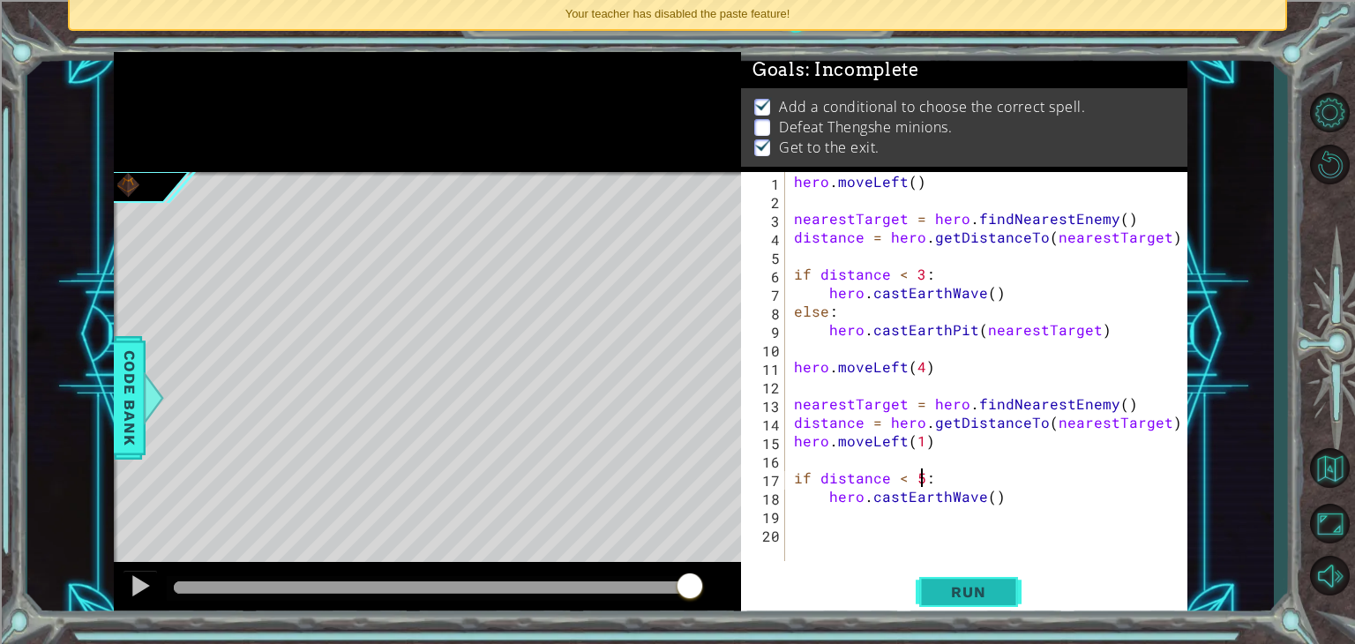
click at [939, 579] on button "Run" at bounding box center [968, 592] width 106 height 45
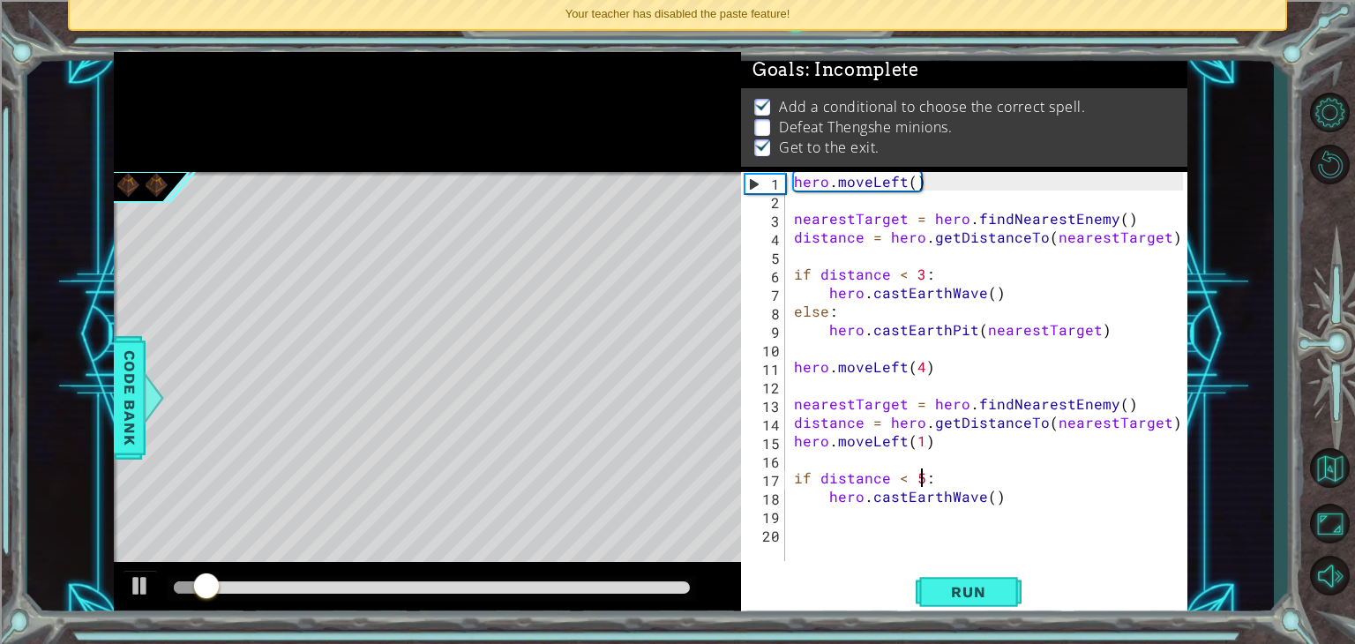
click at [899, 481] on div "hero . moveLeft ( ) nearestTarget = hero . findNearestEnemy ( ) distance = hero…" at bounding box center [990, 385] width 401 height 426
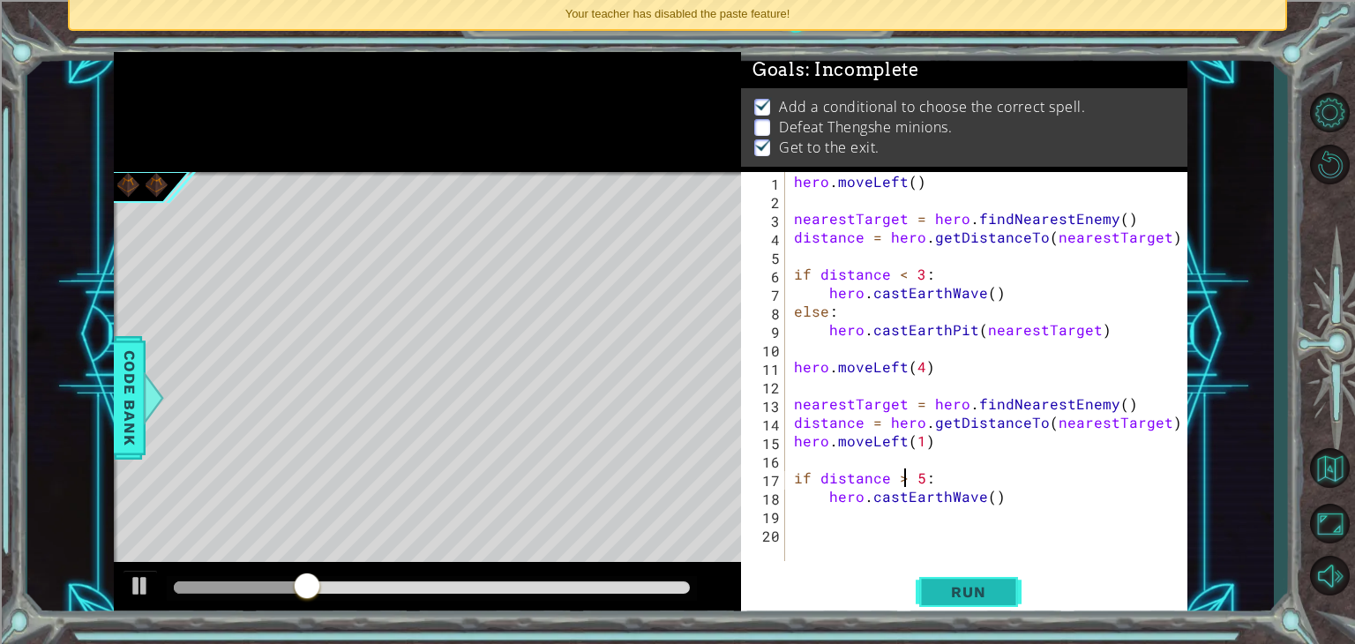
click at [952, 598] on span "Run" at bounding box center [968, 592] width 70 height 18
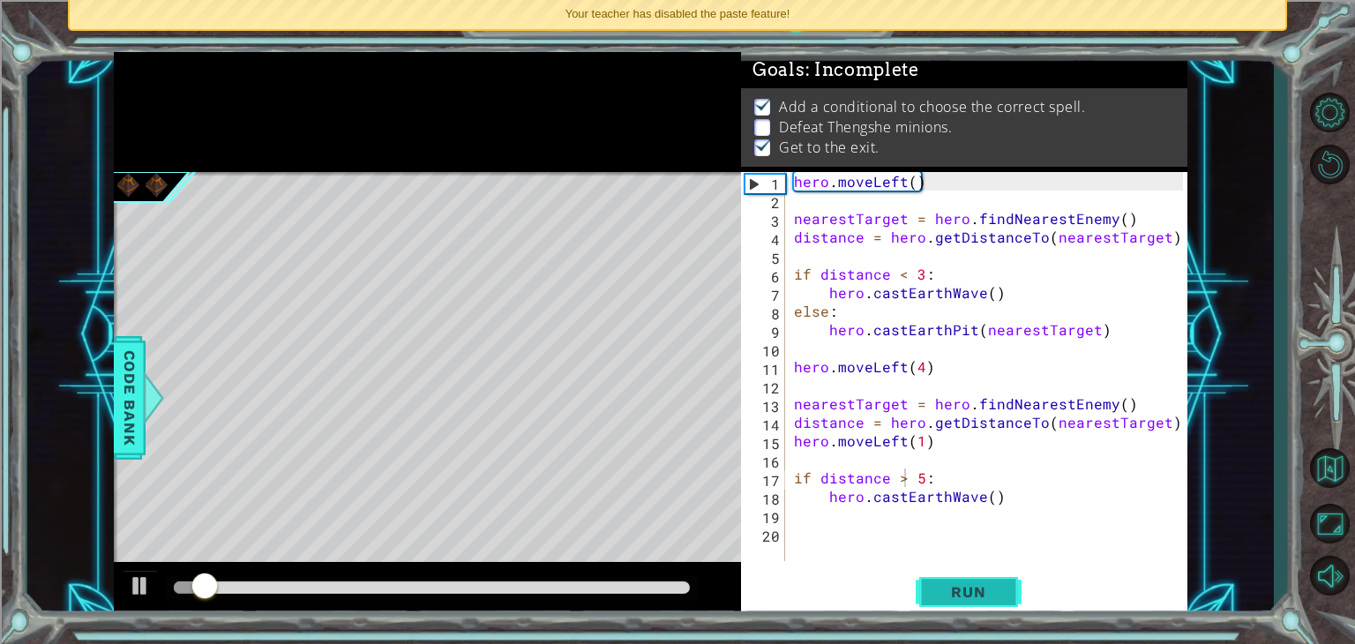
click at [952, 598] on span "Run" at bounding box center [968, 592] width 70 height 18
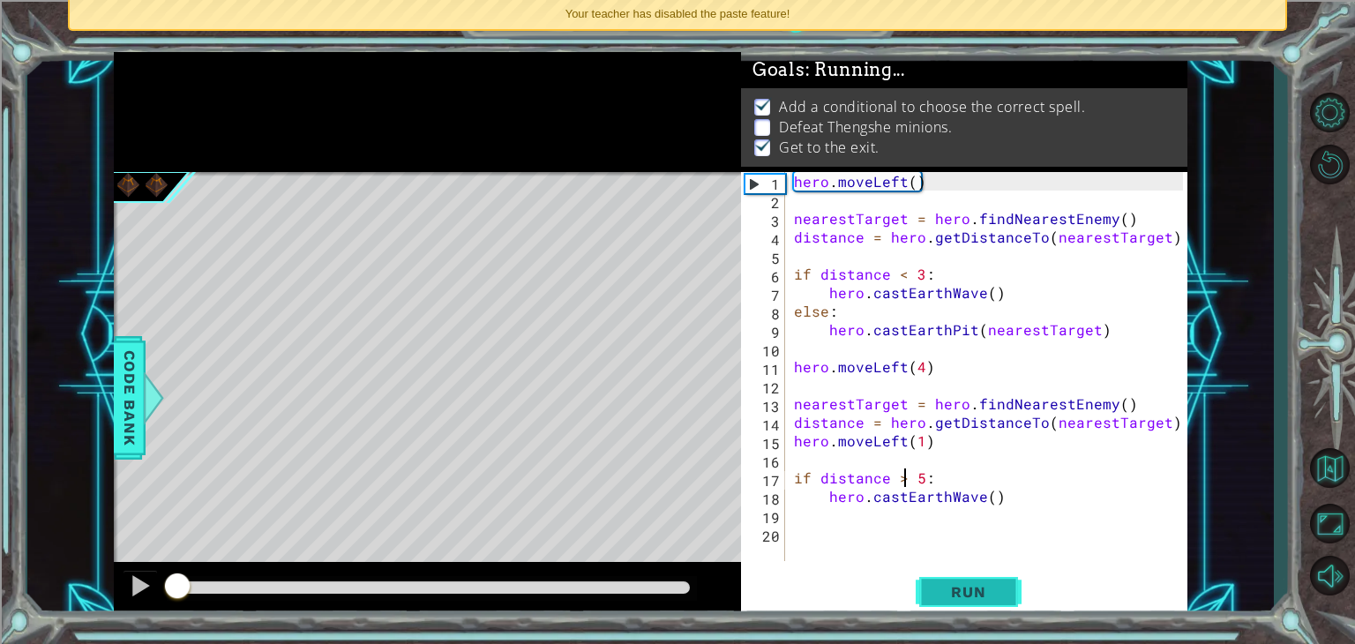
click at [952, 598] on span "Run" at bounding box center [968, 592] width 70 height 18
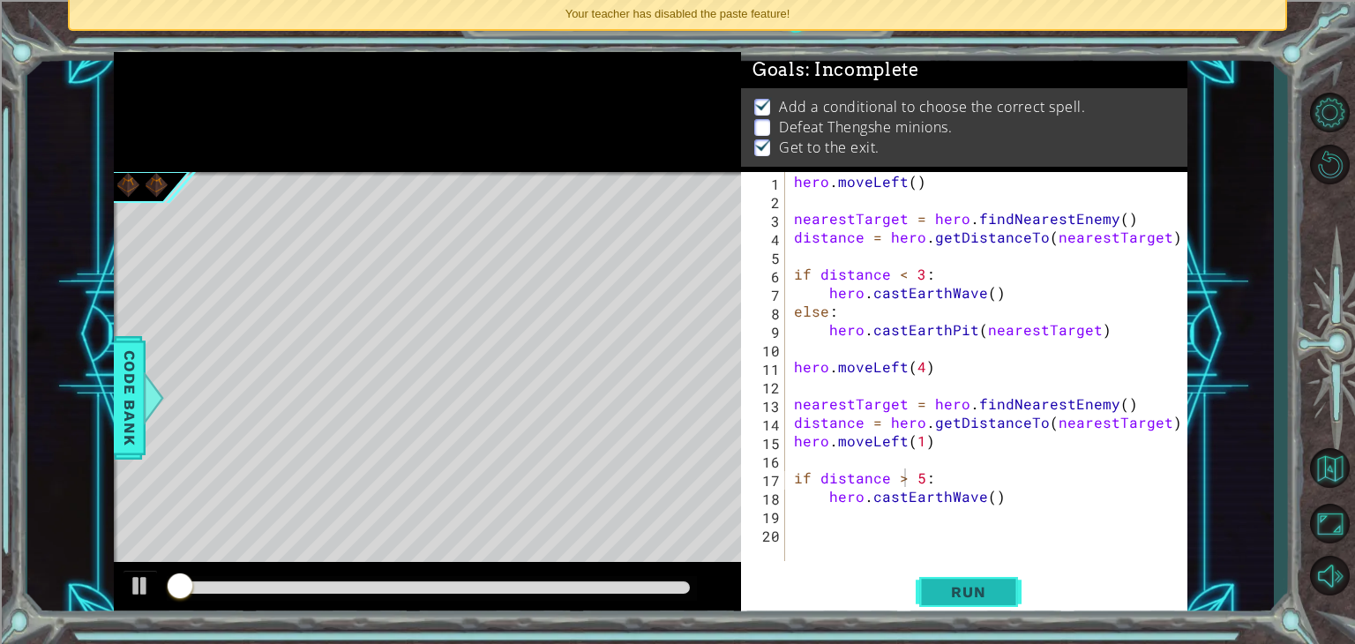
click at [952, 598] on span "Run" at bounding box center [968, 592] width 70 height 18
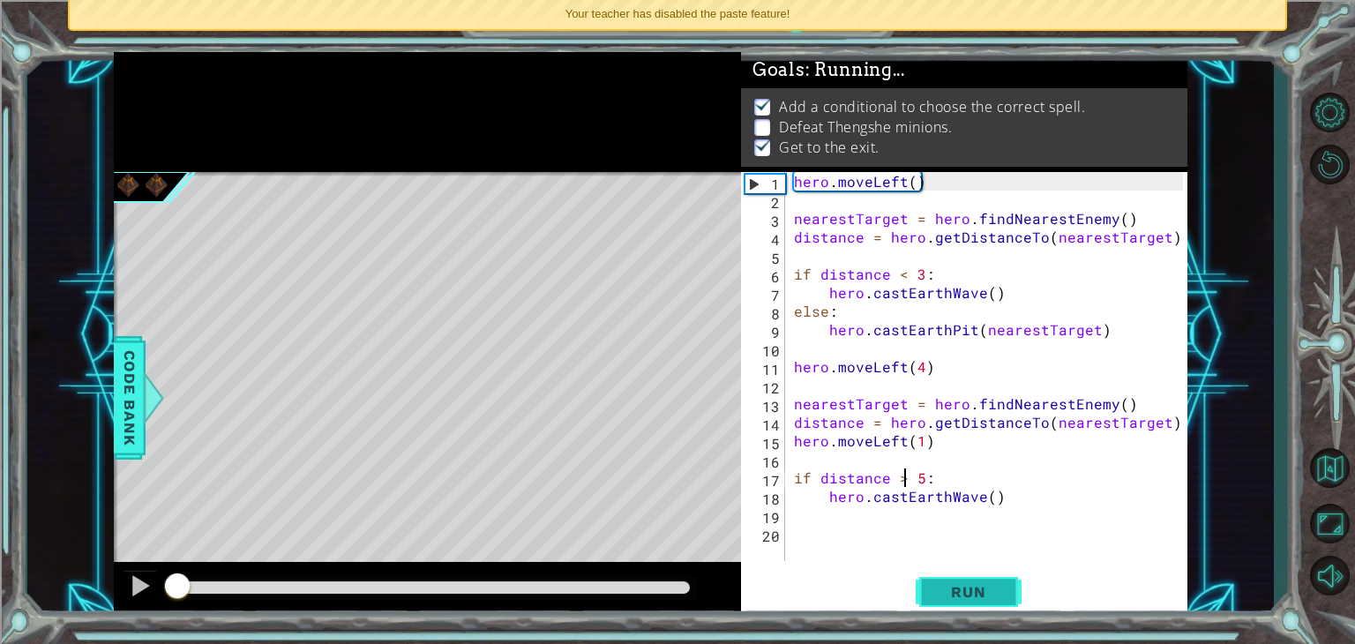
click at [952, 598] on span "Run" at bounding box center [968, 592] width 70 height 18
click at [1017, 498] on div "hero . moveLeft ( ) nearestTarget = hero . findNearestEnemy ( ) distance = hero…" at bounding box center [990, 385] width 401 height 426
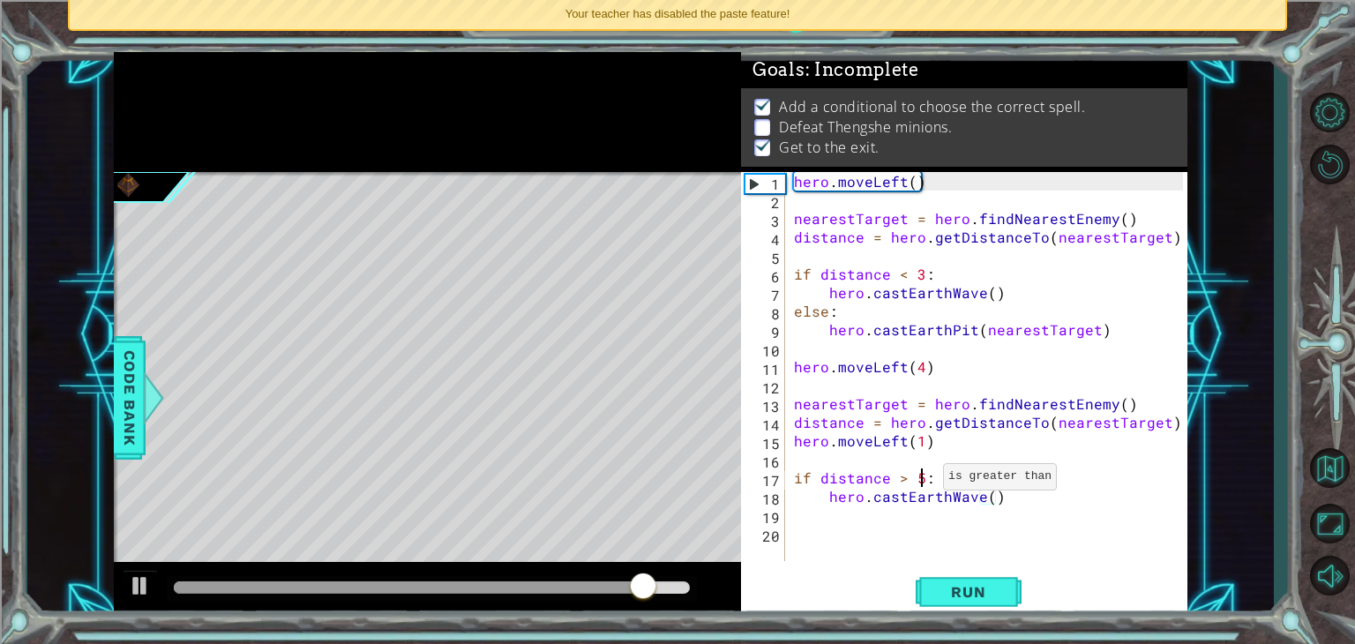
click at [921, 481] on div "hero . moveLeft ( ) nearestTarget = hero . findNearestEnemy ( ) distance = hero…" at bounding box center [990, 385] width 401 height 426
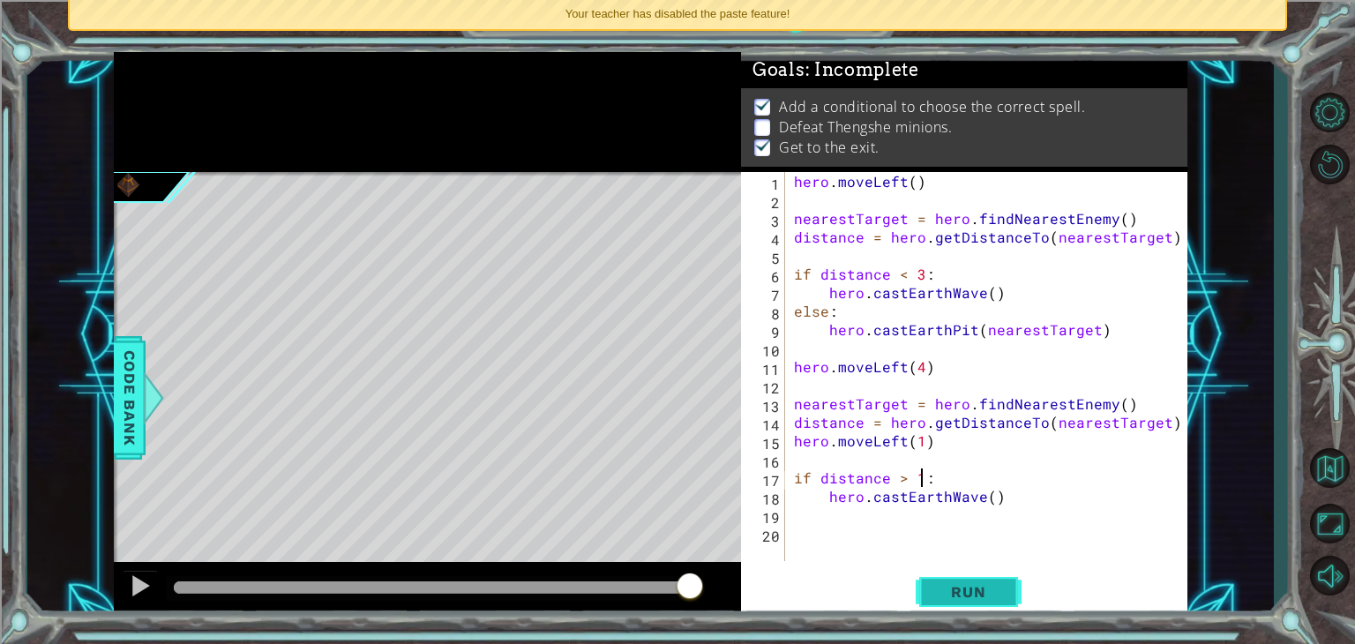
click at [949, 582] on button "Run" at bounding box center [968, 592] width 106 height 45
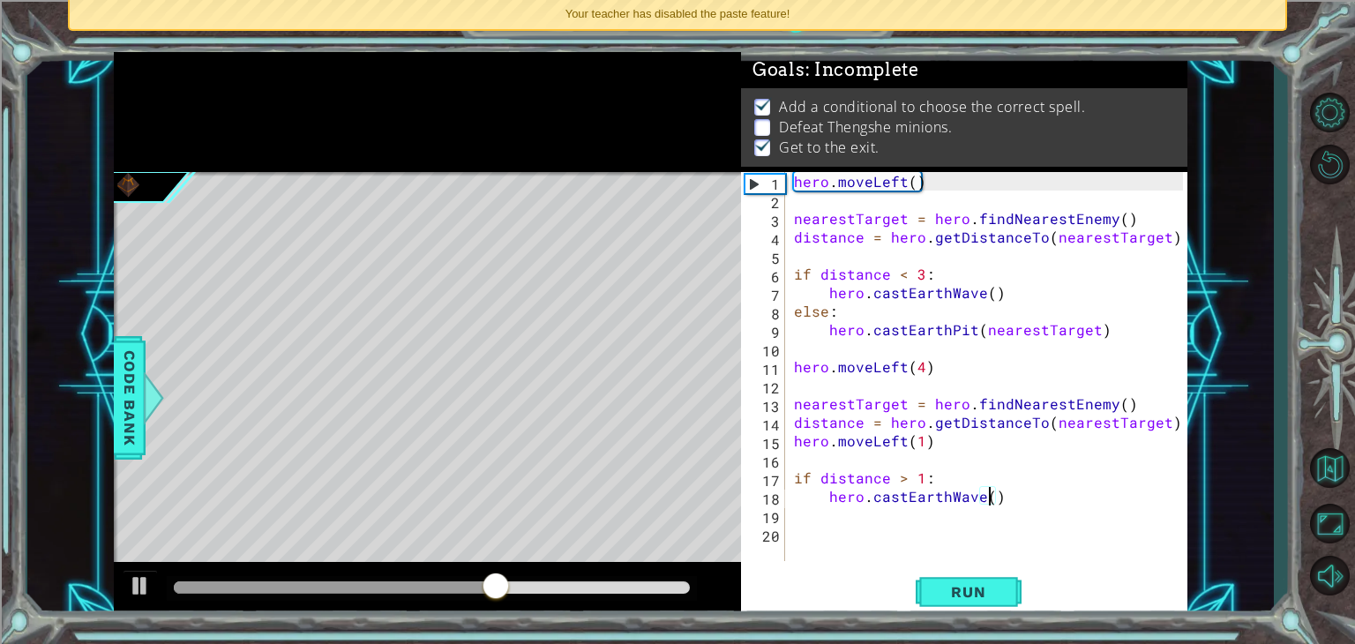
click at [988, 495] on div "hero . moveLeft ( ) nearestTarget = hero . findNearestEnemy ( ) distance = hero…" at bounding box center [990, 385] width 401 height 426
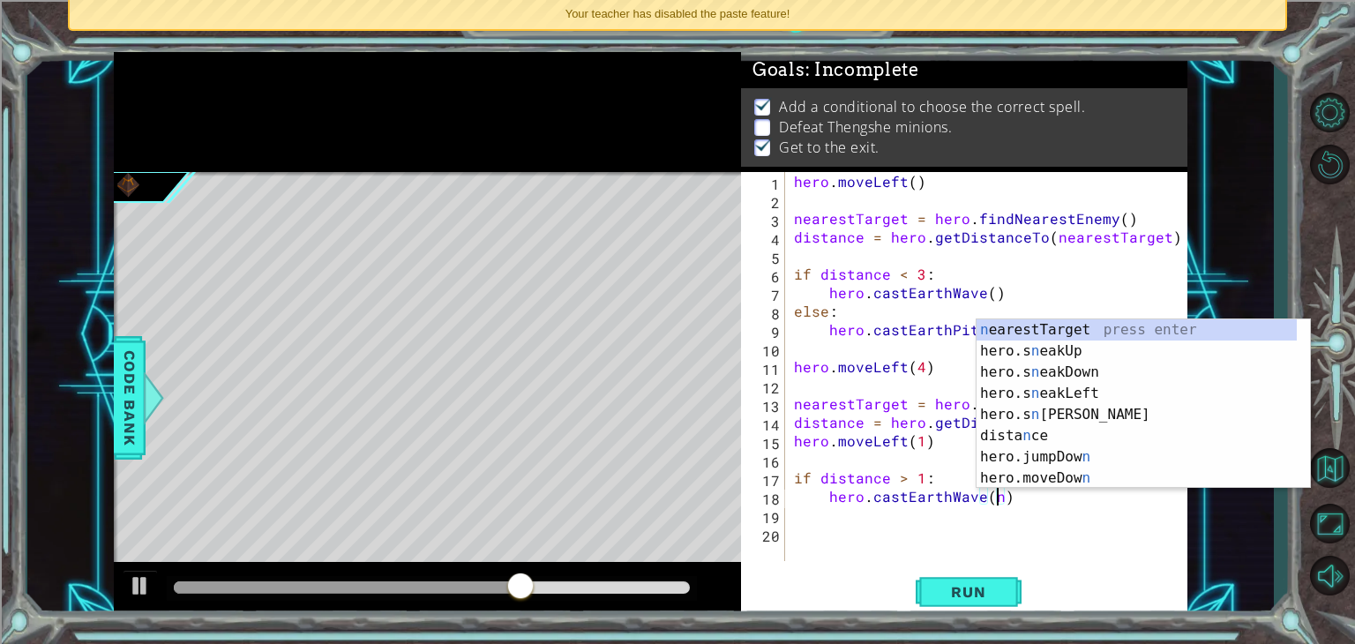
scroll to position [0, 12]
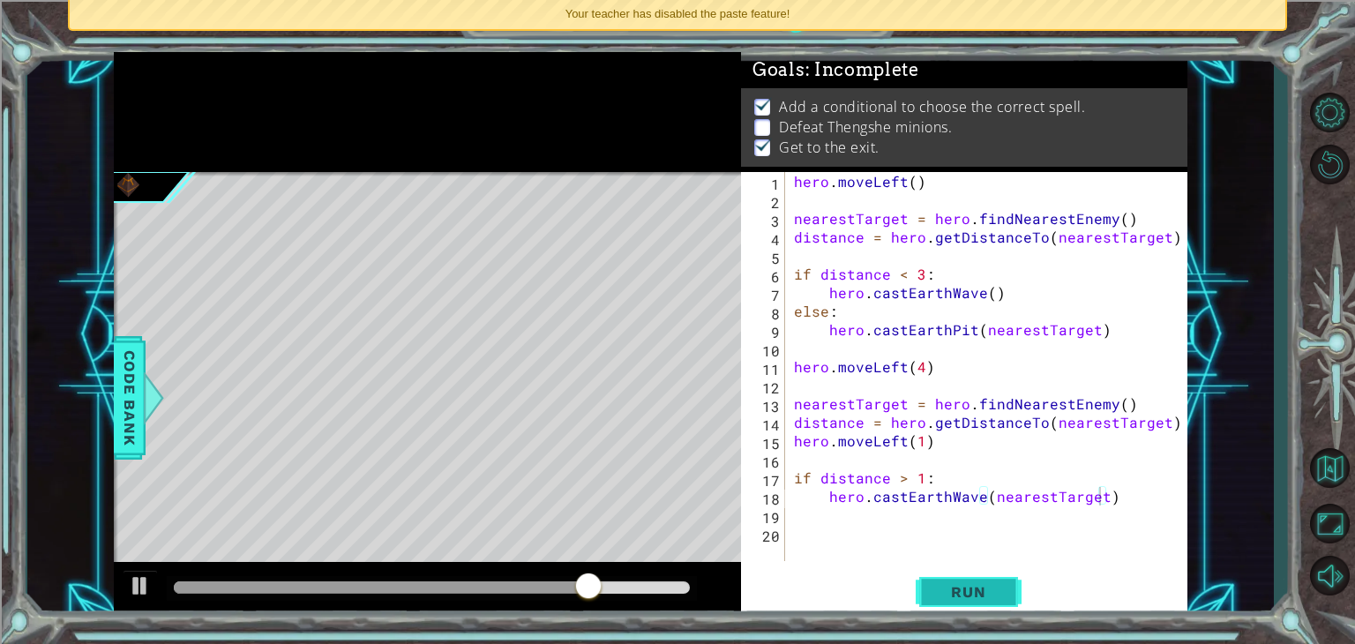
click at [976, 579] on button "Run" at bounding box center [968, 592] width 106 height 45
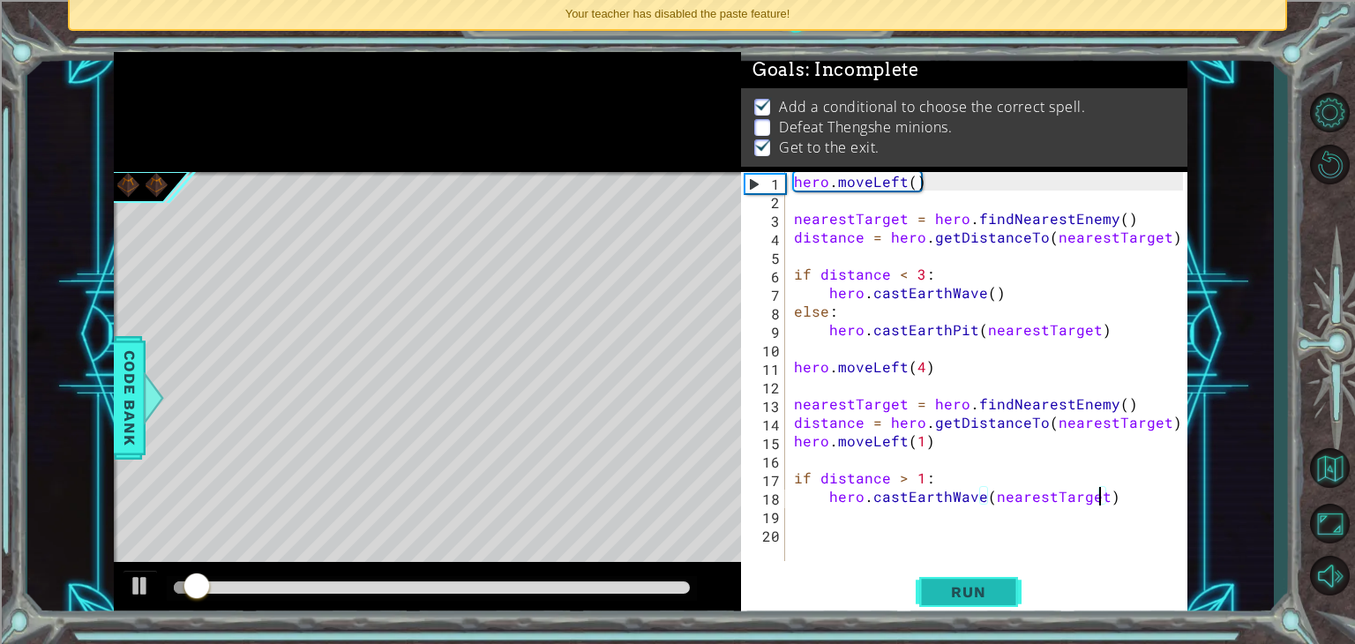
click at [976, 579] on button "Run" at bounding box center [968, 592] width 106 height 45
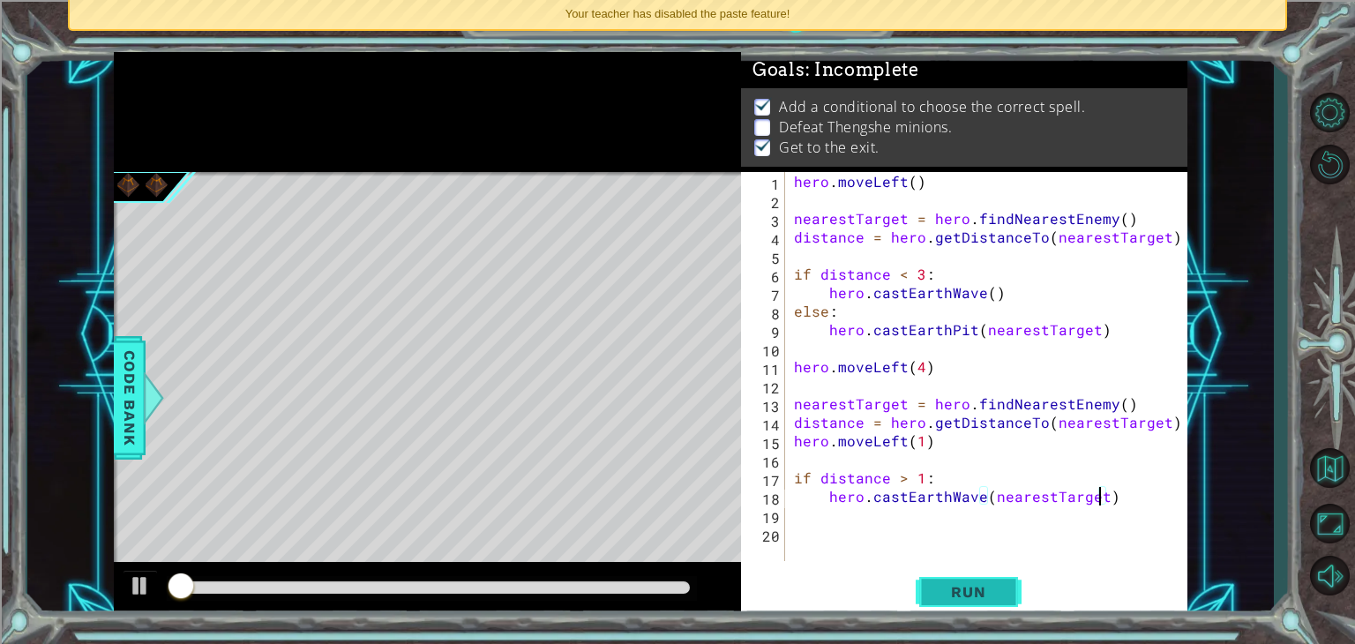
click at [976, 579] on button "Run" at bounding box center [968, 592] width 106 height 45
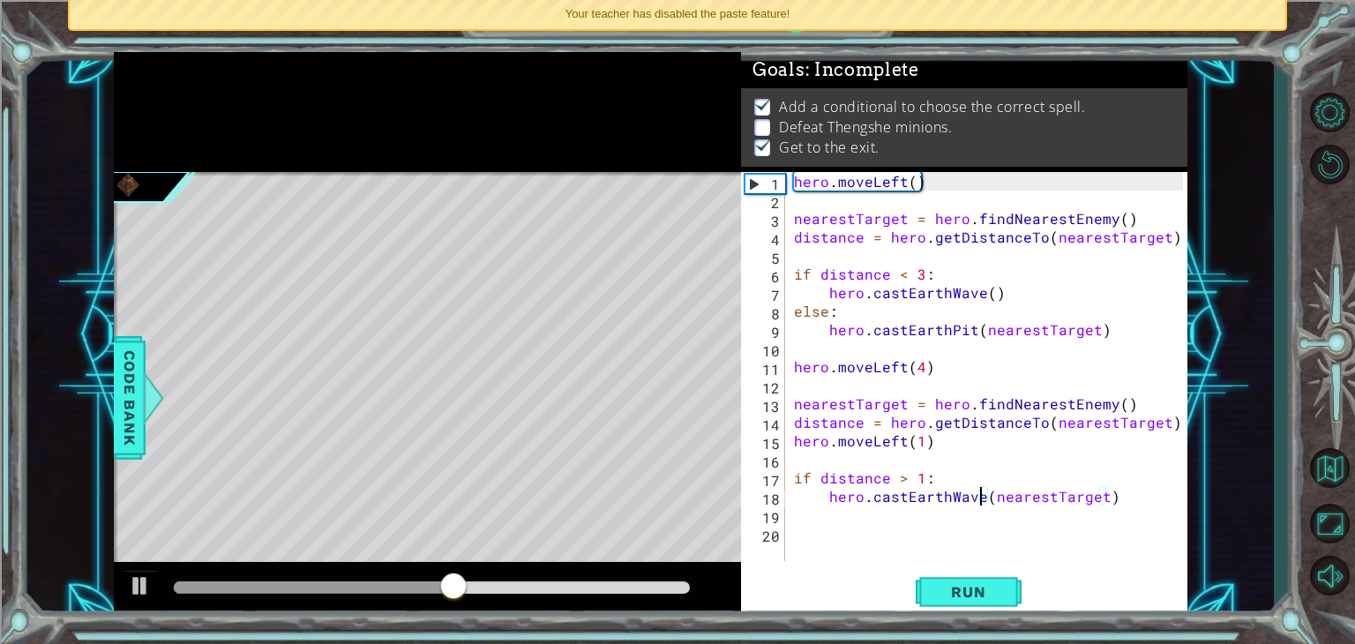
click at [981, 495] on div "hero . moveLeft ( ) nearestTarget = hero . findNearestEnemy ( ) distance = hero…" at bounding box center [990, 385] width 401 height 426
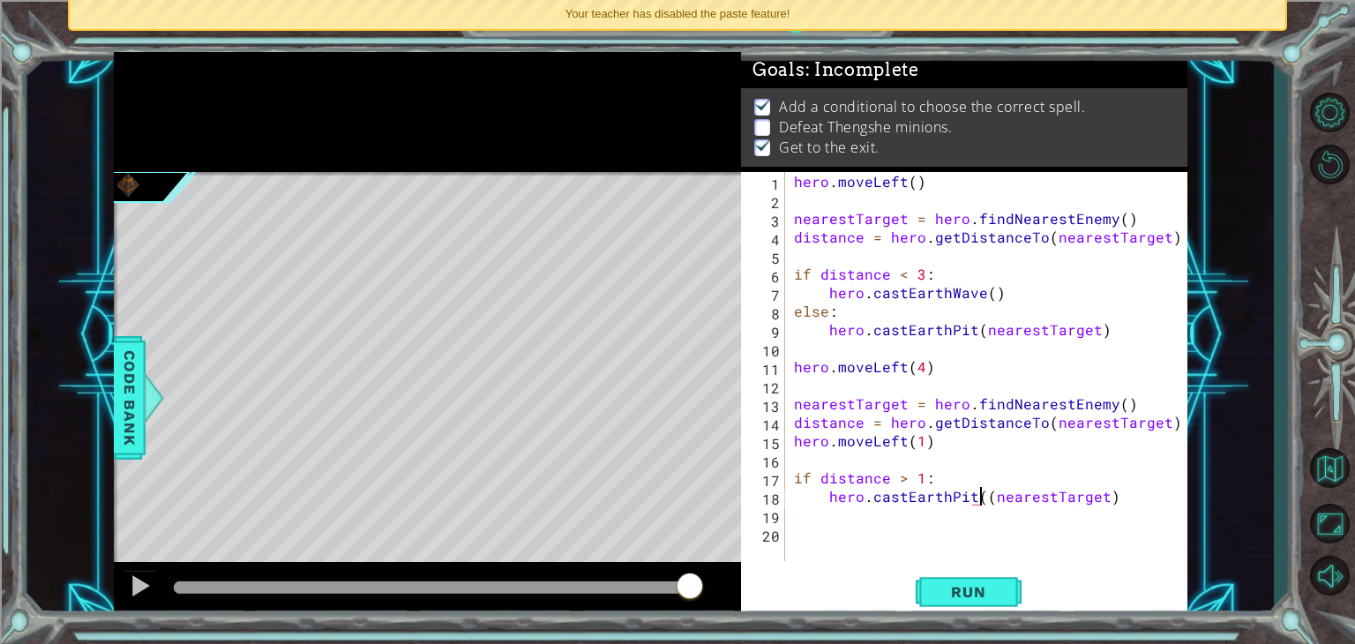
type textarea "hero.castEarthPit(nearestTarget)"
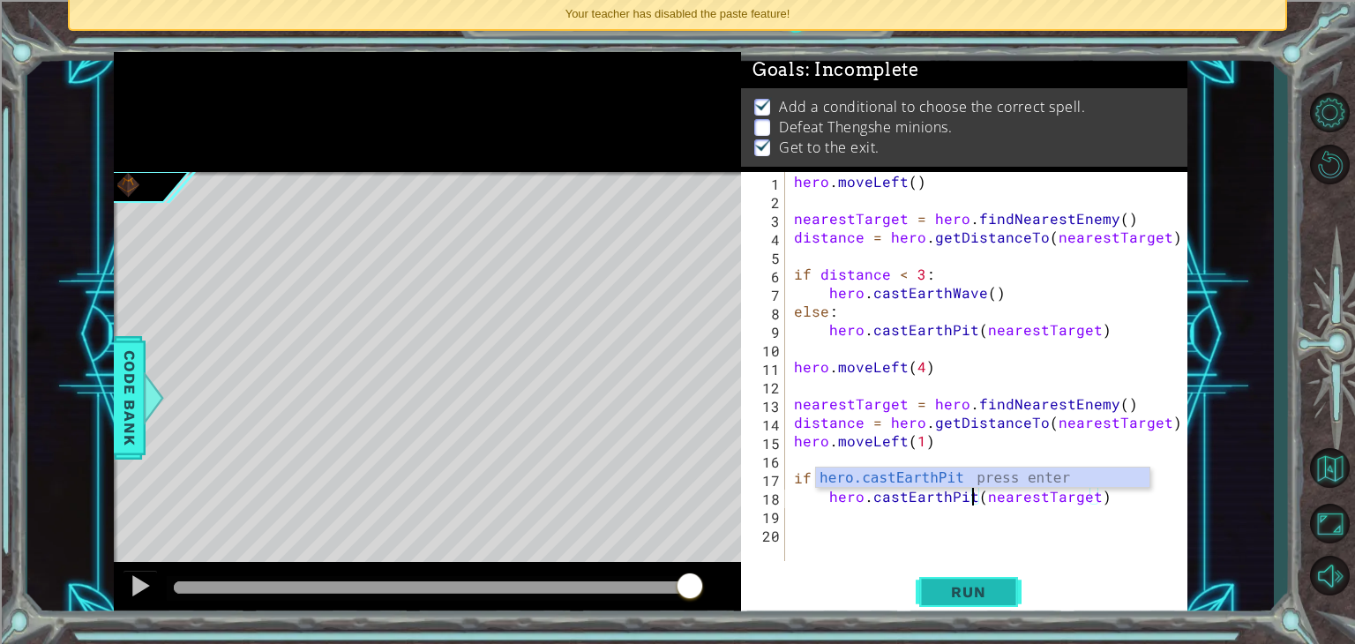
click at [964, 578] on button "Run" at bounding box center [968, 592] width 106 height 45
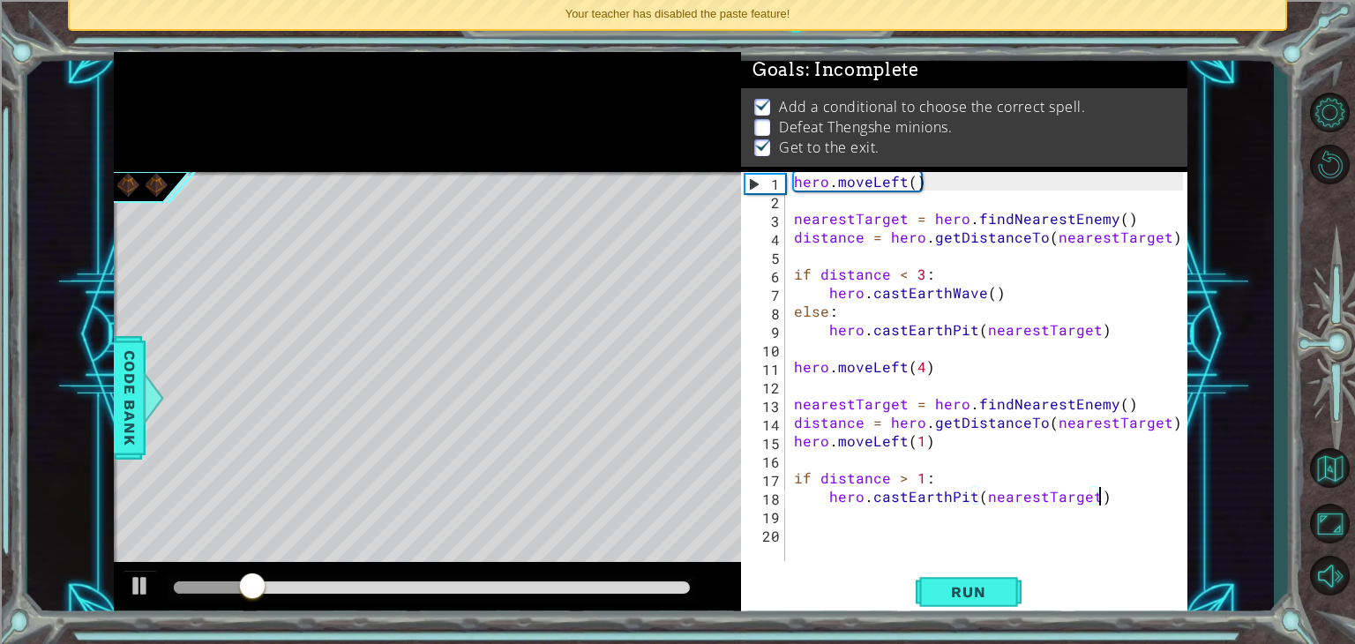
click at [1101, 500] on div "hero . moveLeft ( ) nearestTarget = hero . findNearestEnemy ( ) distance = hero…" at bounding box center [990, 385] width 401 height 426
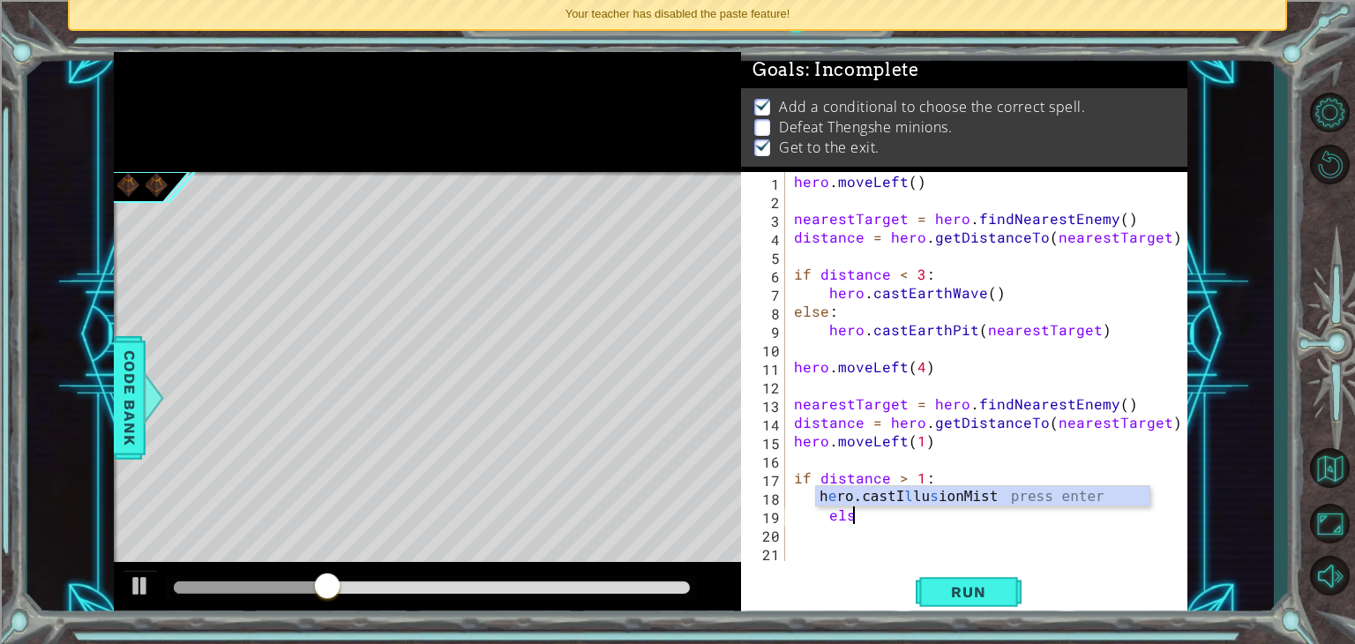
scroll to position [0, 3]
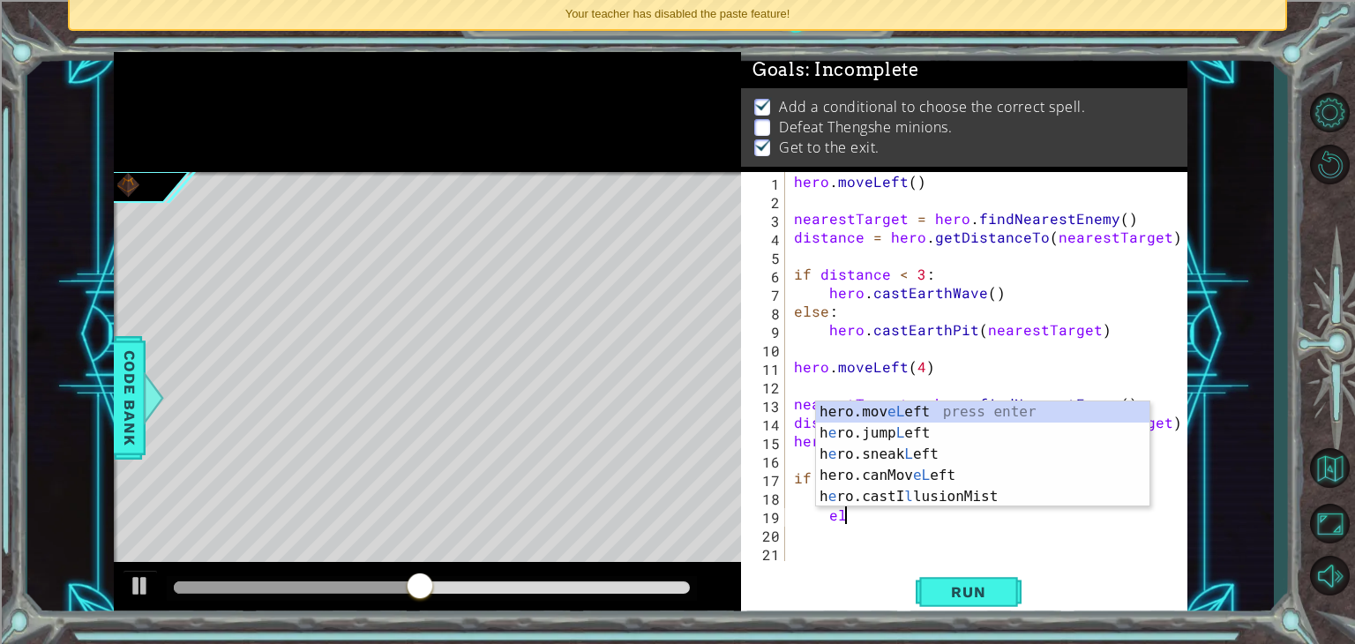
type textarea "e"
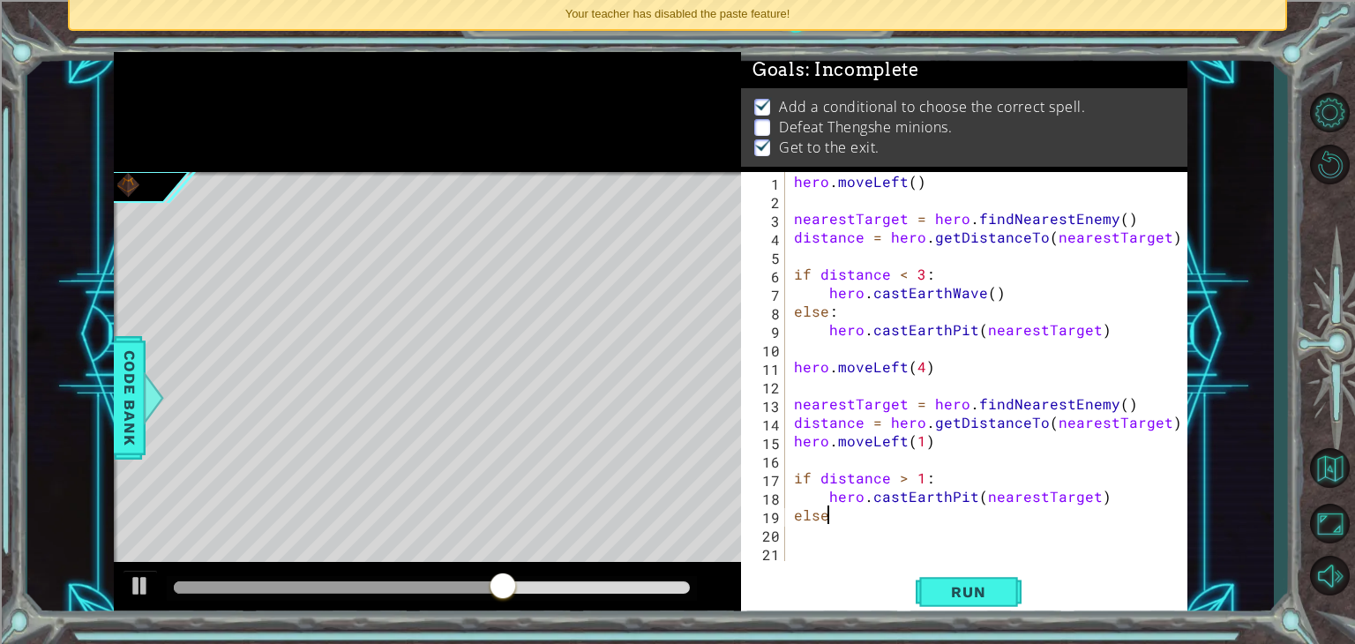
scroll to position [0, 1]
type textarea "else:"
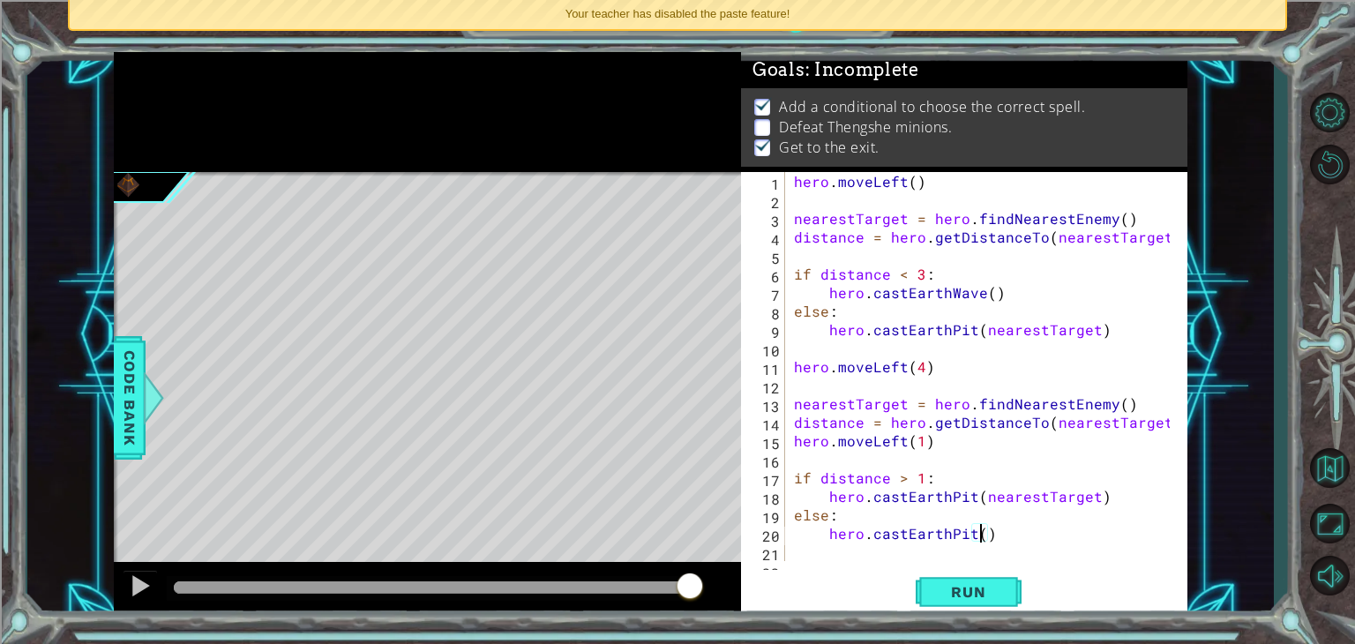
scroll to position [0, 11]
click at [930, 583] on button "Run" at bounding box center [968, 592] width 106 height 45
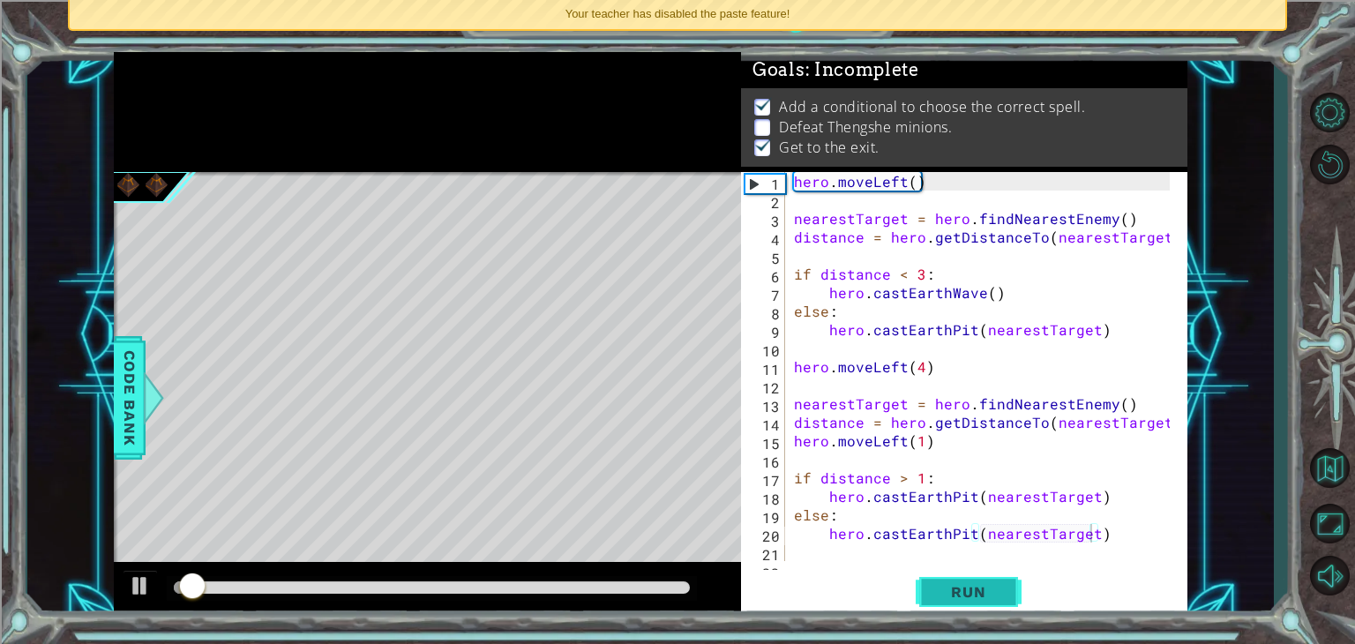
click at [930, 583] on button "Run" at bounding box center [968, 592] width 106 height 45
click at [920, 481] on div "hero . moveLeft ( ) nearestTarget = hero . findNearestEnemy ( ) distance = hero…" at bounding box center [984, 385] width 388 height 426
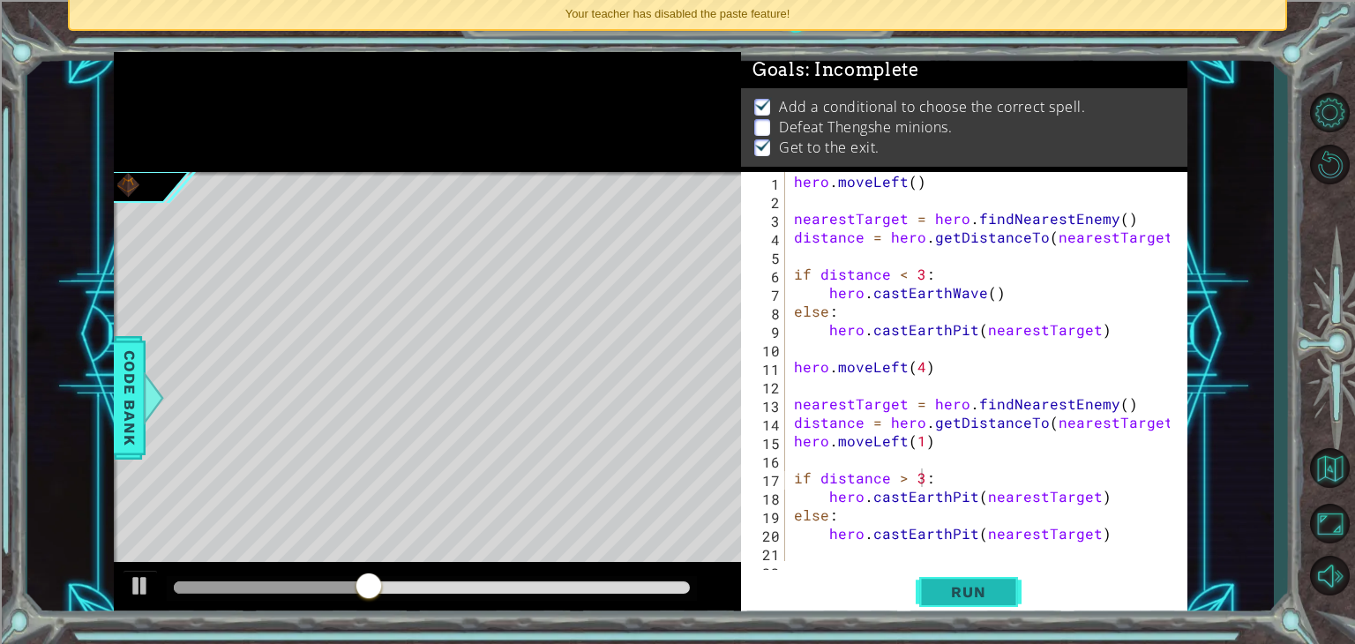
click at [945, 583] on span "Run" at bounding box center [968, 592] width 70 height 18
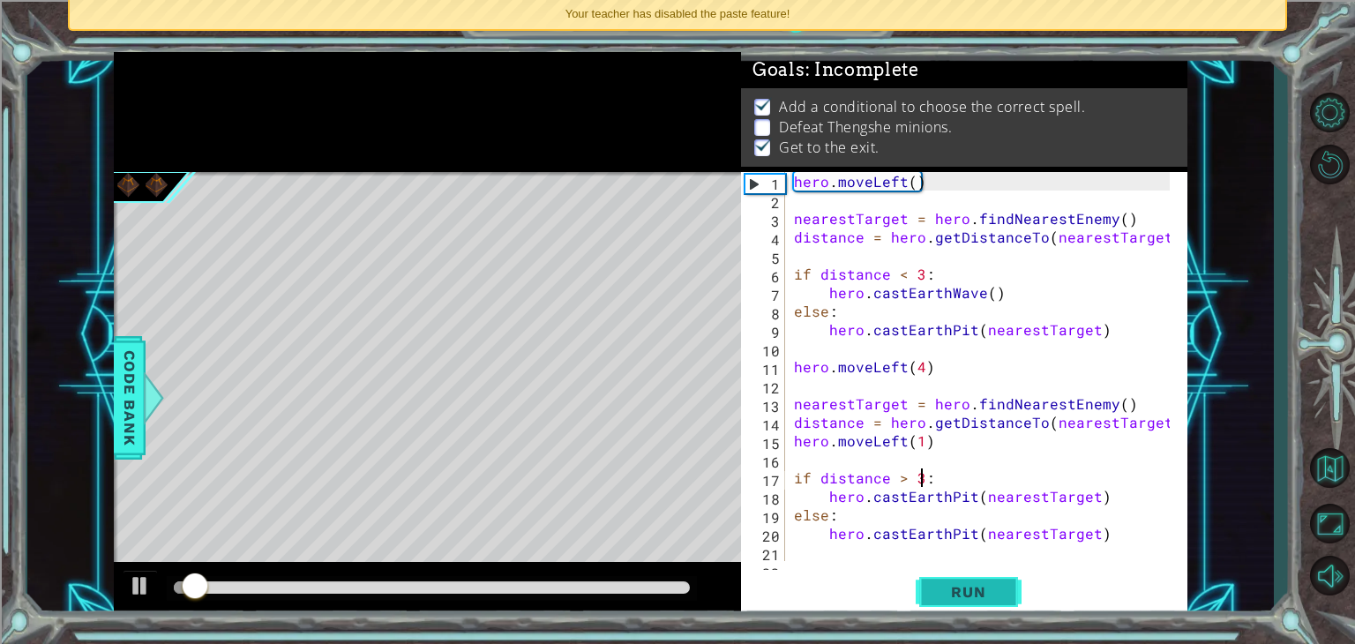
click at [945, 583] on span "Run" at bounding box center [968, 592] width 70 height 18
click at [864, 320] on div "hero . moveLeft ( ) nearestTarget = hero . findNearestEnemy ( ) distance = hero…" at bounding box center [984, 385] width 388 height 426
type textarea "else:"
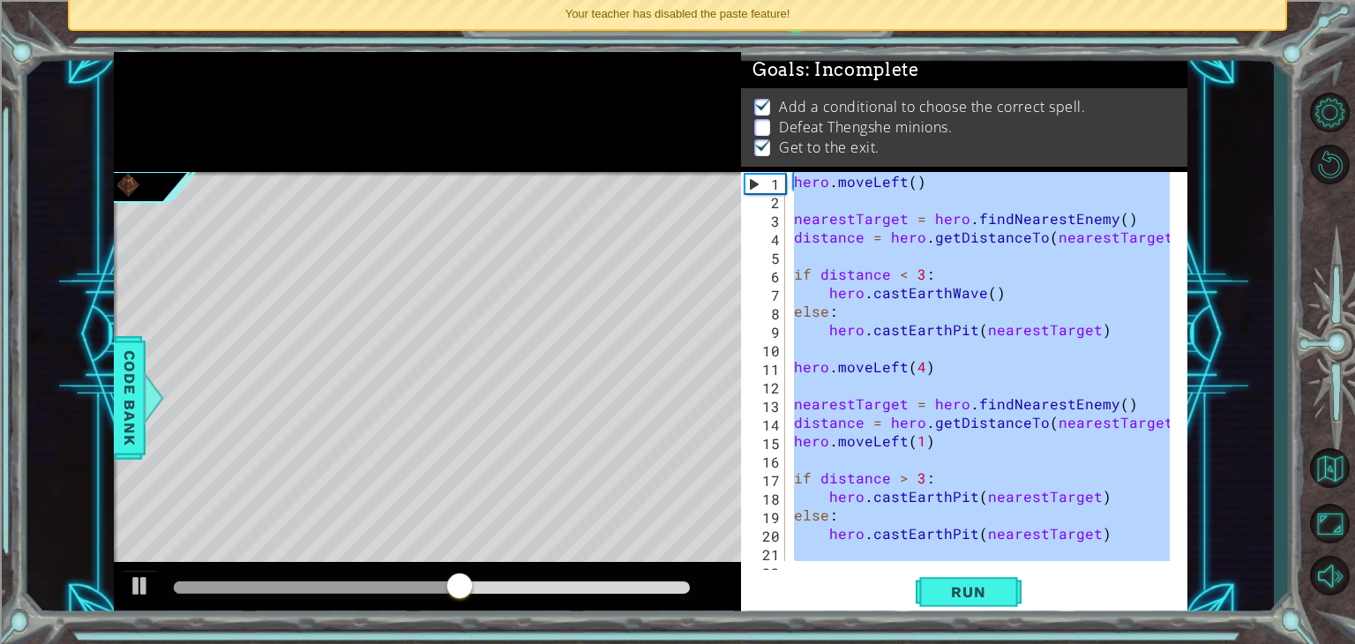
scroll to position [0, 0]
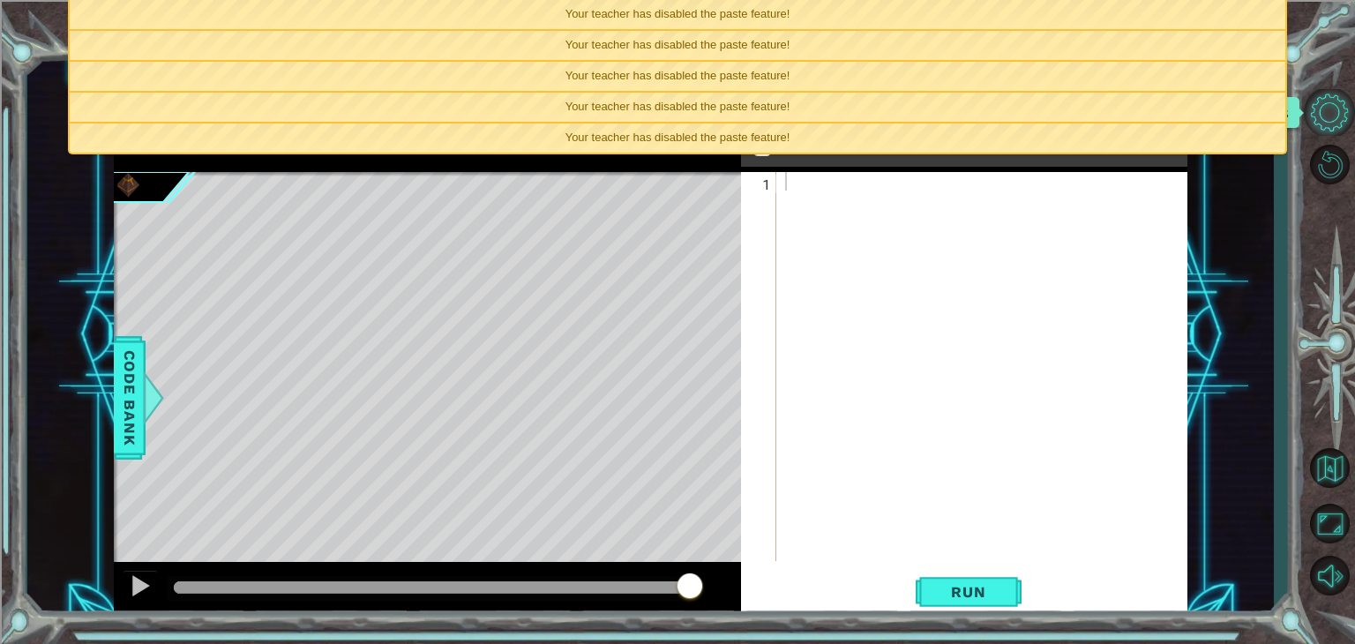
click at [1340, 92] on button "Level Options" at bounding box center [1328, 112] width 51 height 47
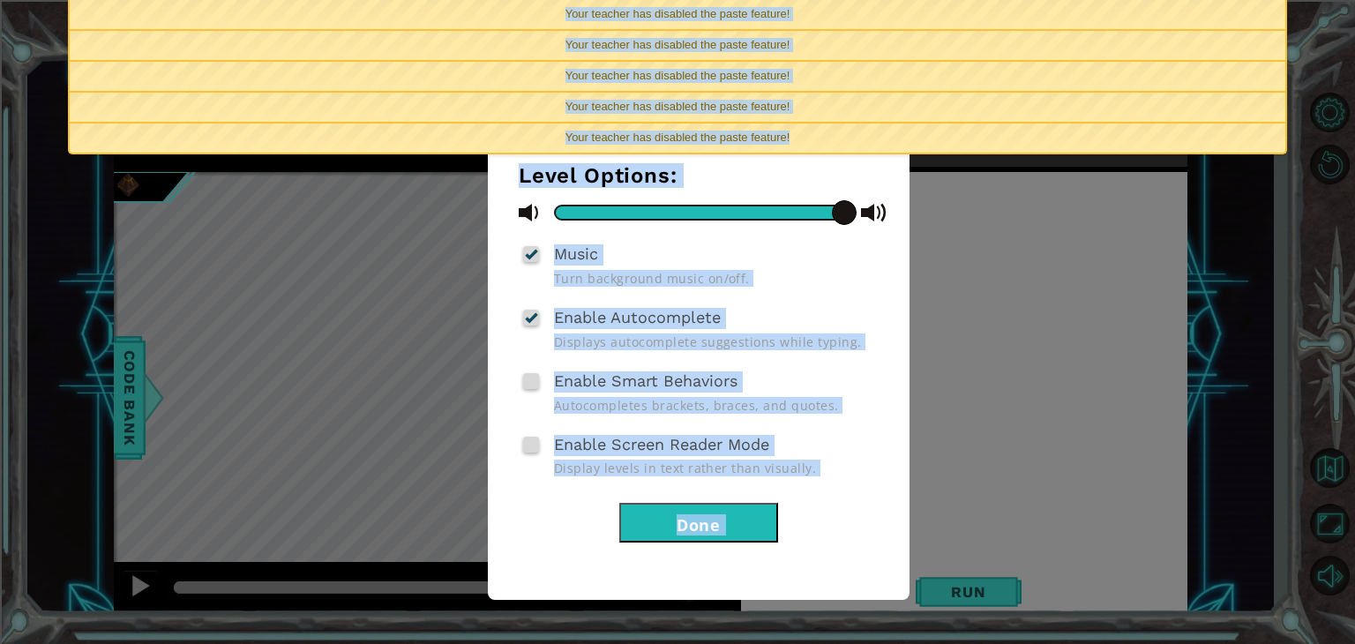
drag, startPoint x: 1344, startPoint y: 92, endPoint x: 1034, endPoint y: 143, distance: 314.6
click at [1034, 143] on body "1 ההההההההההההההההההההההההההההההההההההההההההההההההההההההההההההההההההההההההההההה…" at bounding box center [677, 322] width 1355 height 644
click at [1034, 143] on div "Your teacher has disabled the paste feature!" at bounding box center [677, 137] width 1215 height 29
click at [959, 276] on div "Level Options: Music Turn background music on/off. Enable Autocomplete Displays…" at bounding box center [677, 322] width 1355 height 644
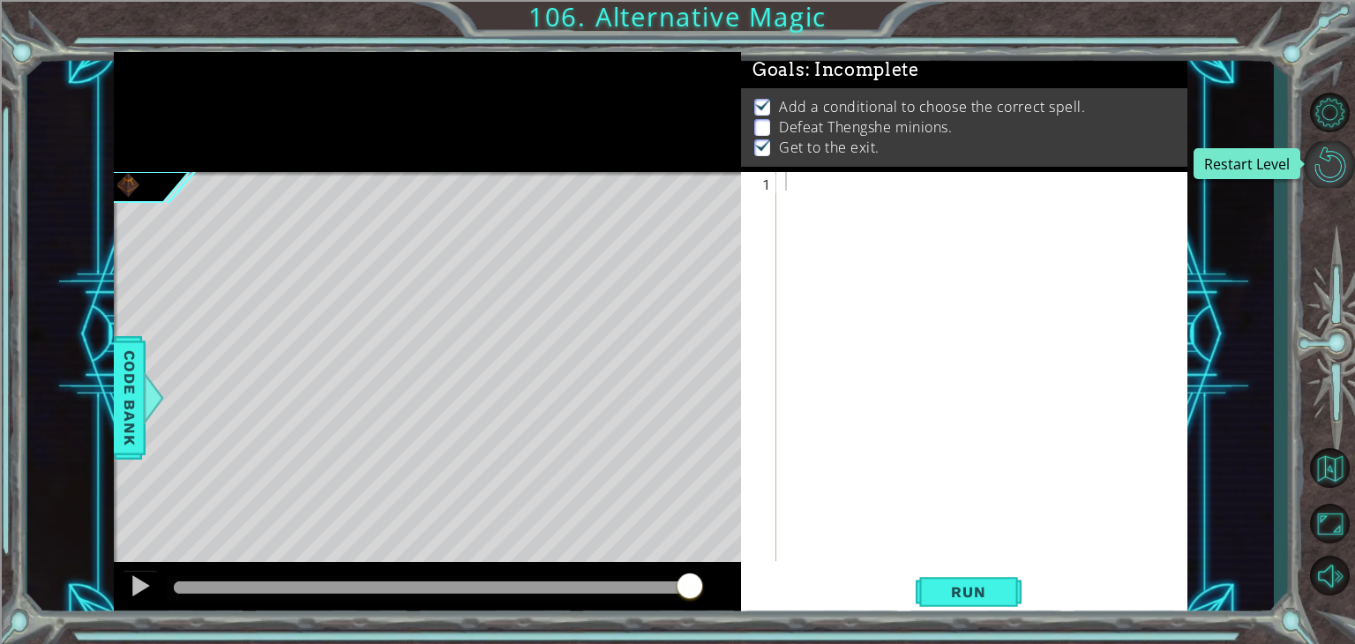
click at [1337, 163] on button "Restart Level" at bounding box center [1328, 164] width 51 height 47
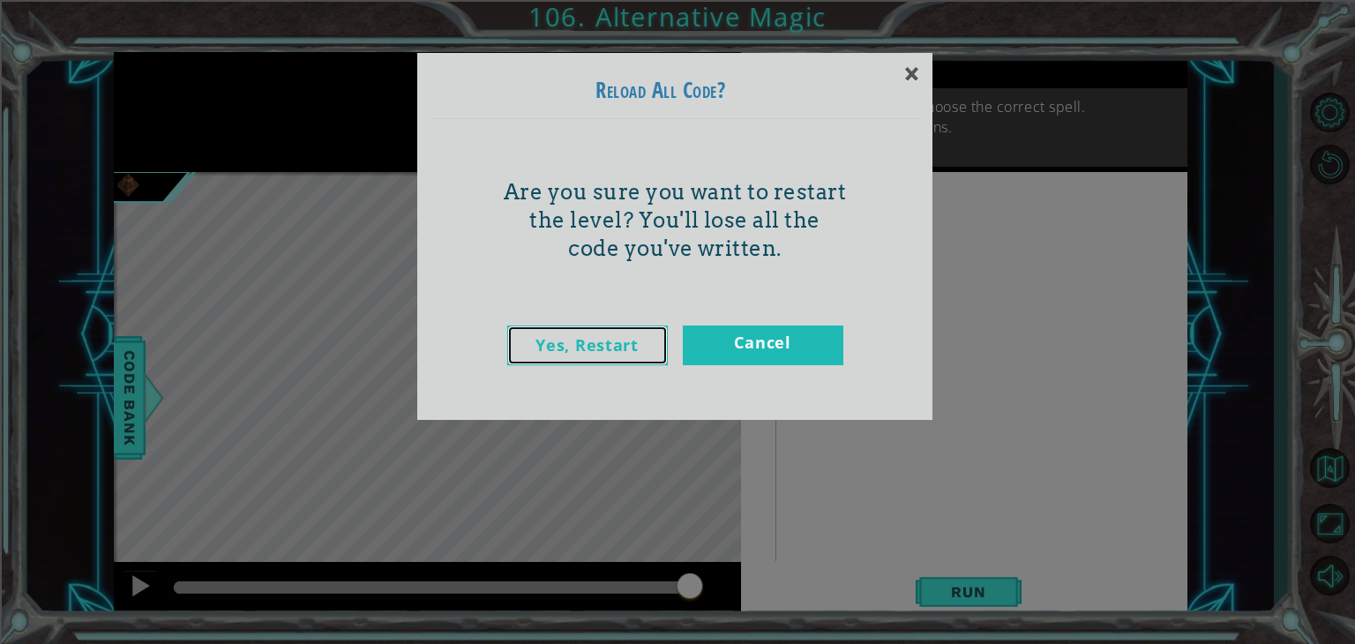
click at [620, 347] on link "Yes, Restart" at bounding box center [587, 345] width 160 height 40
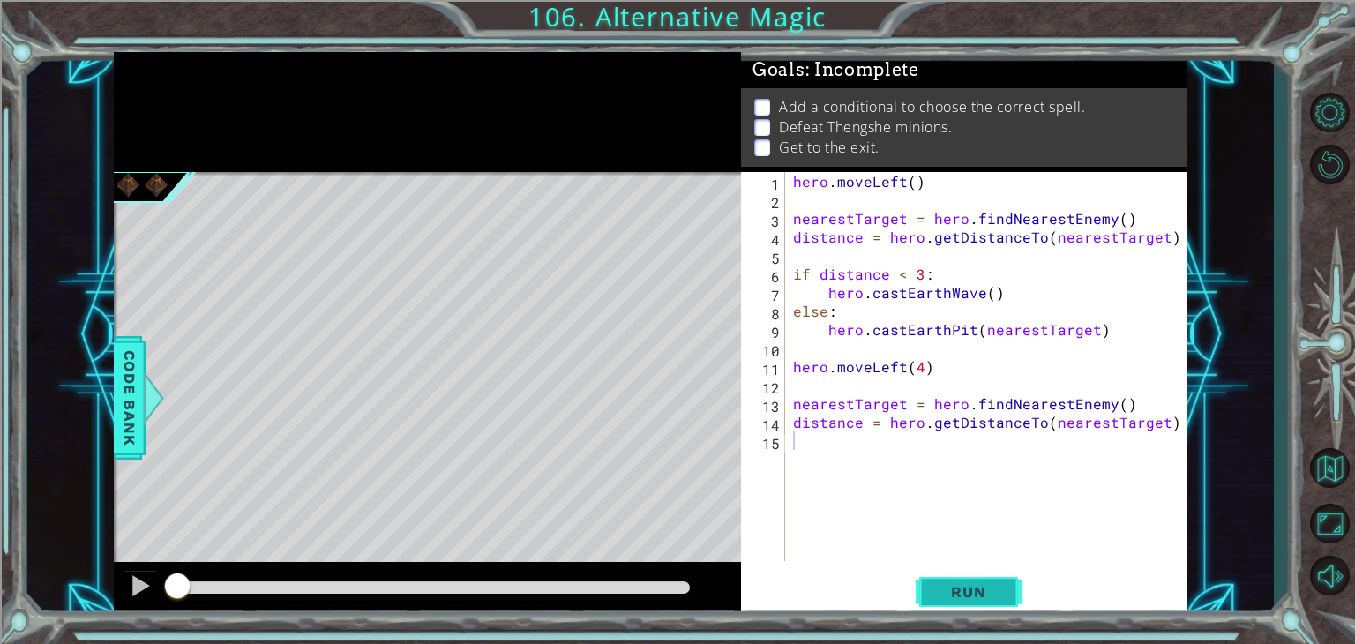
click at [939, 581] on button "Run" at bounding box center [968, 592] width 106 height 45
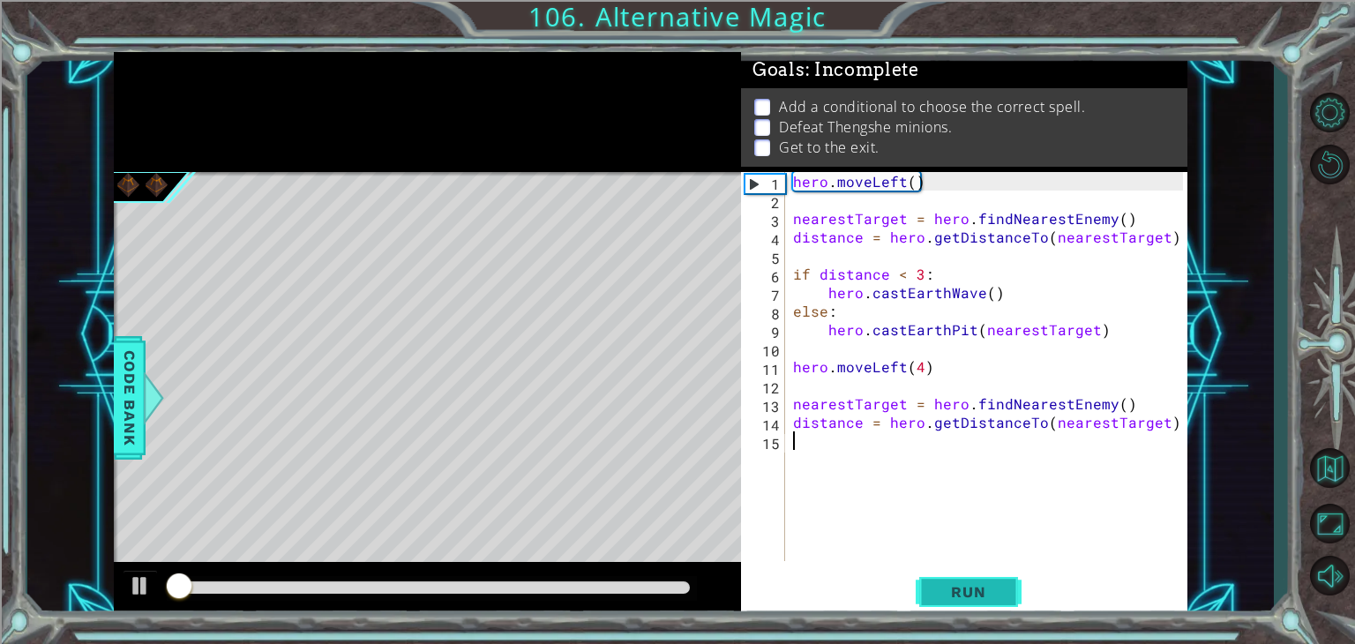
click at [939, 581] on button "Run" at bounding box center [968, 592] width 106 height 45
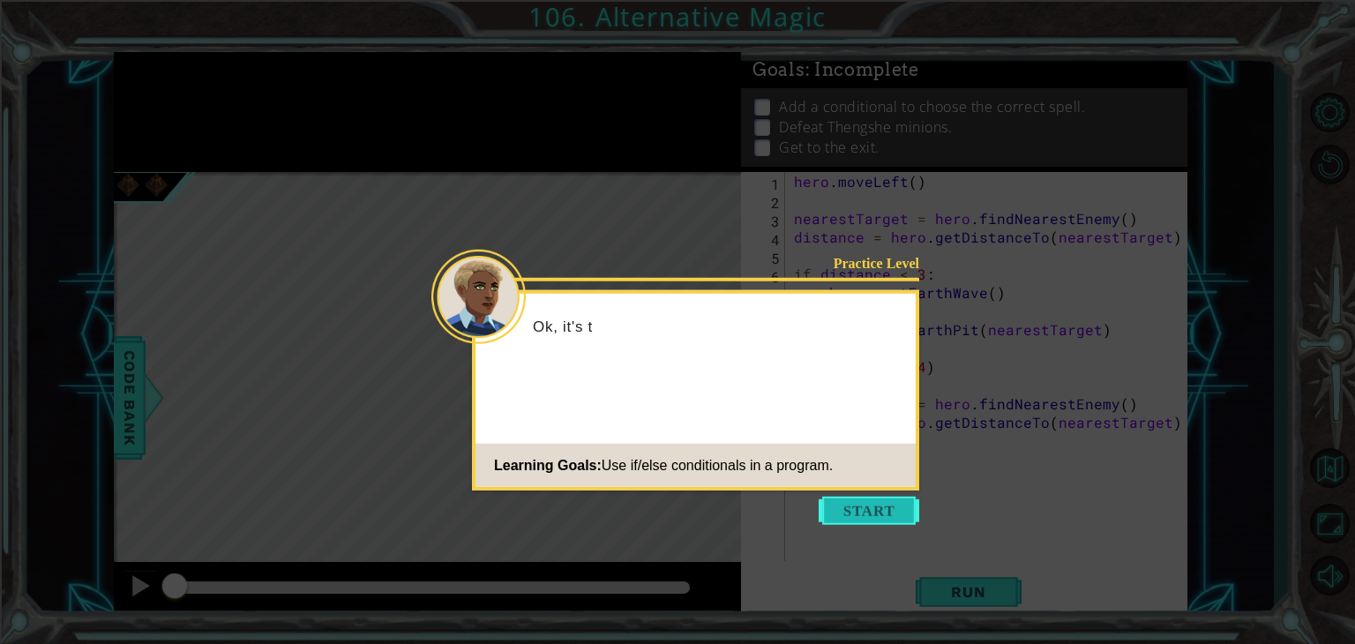
click at [848, 509] on button "Start" at bounding box center [868, 510] width 101 height 28
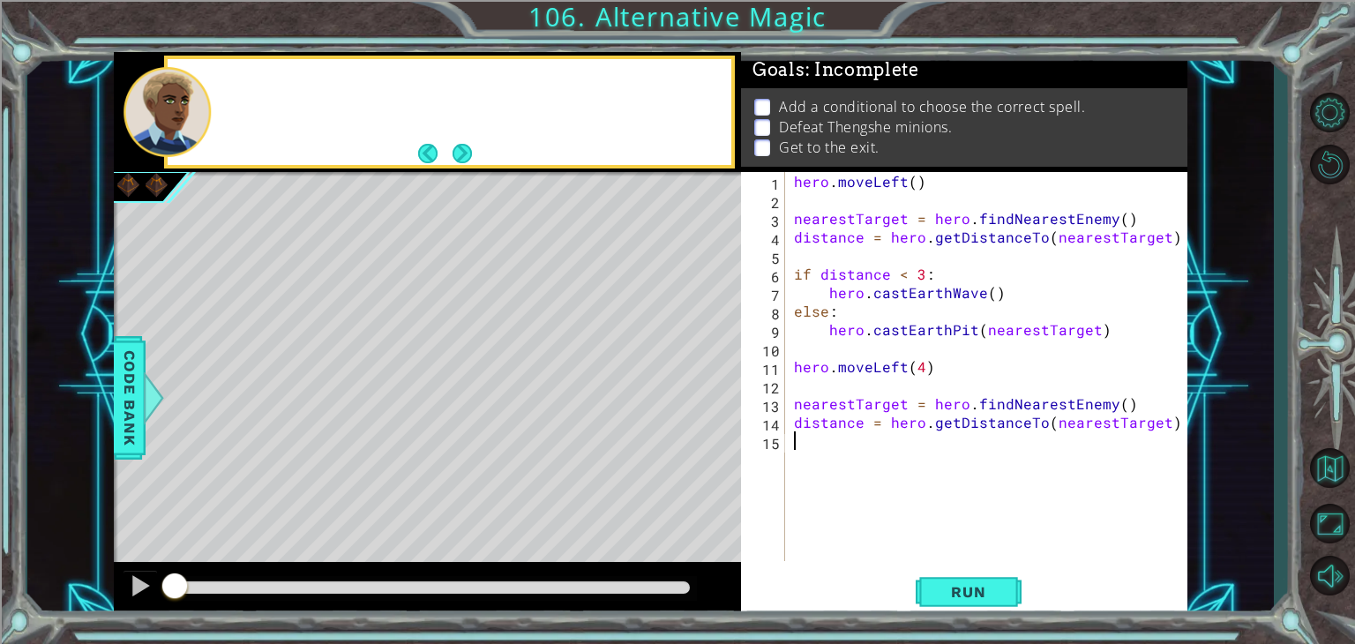
click at [848, 509] on div "hero . moveLeft ( ) nearestTarget = hero . findNearestEnemy ( ) distance = hero…" at bounding box center [990, 385] width 401 height 426
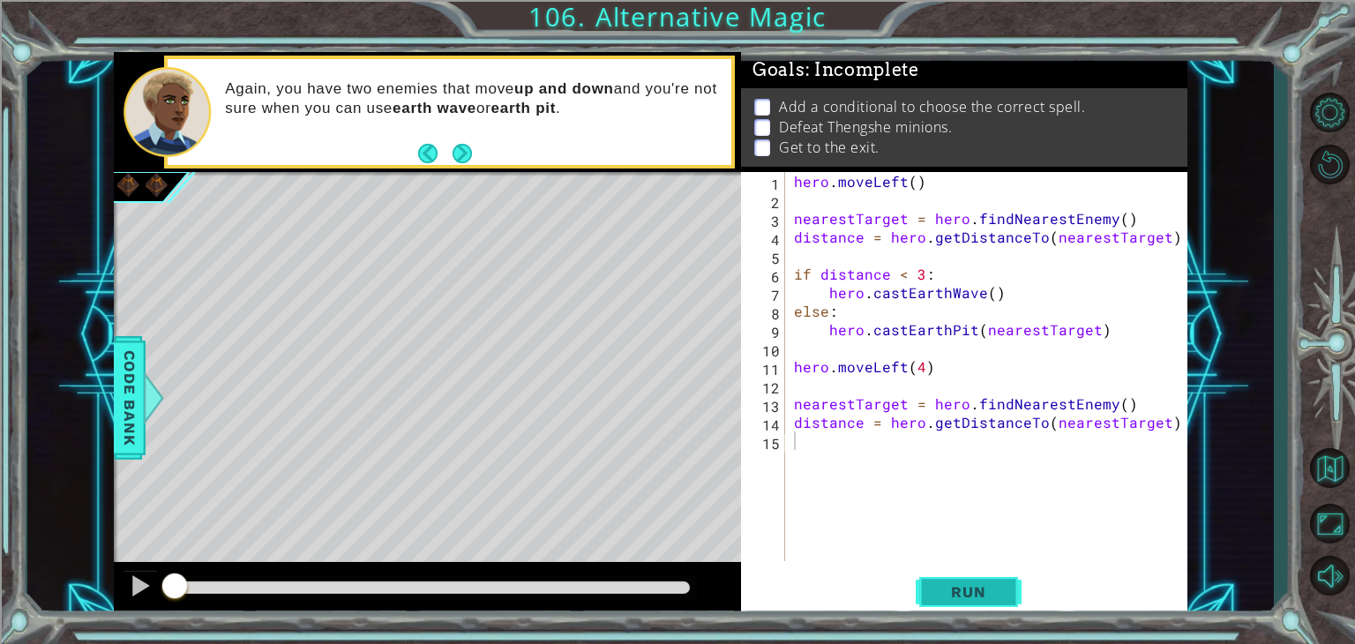
click at [937, 578] on button "Run" at bounding box center [968, 592] width 106 height 45
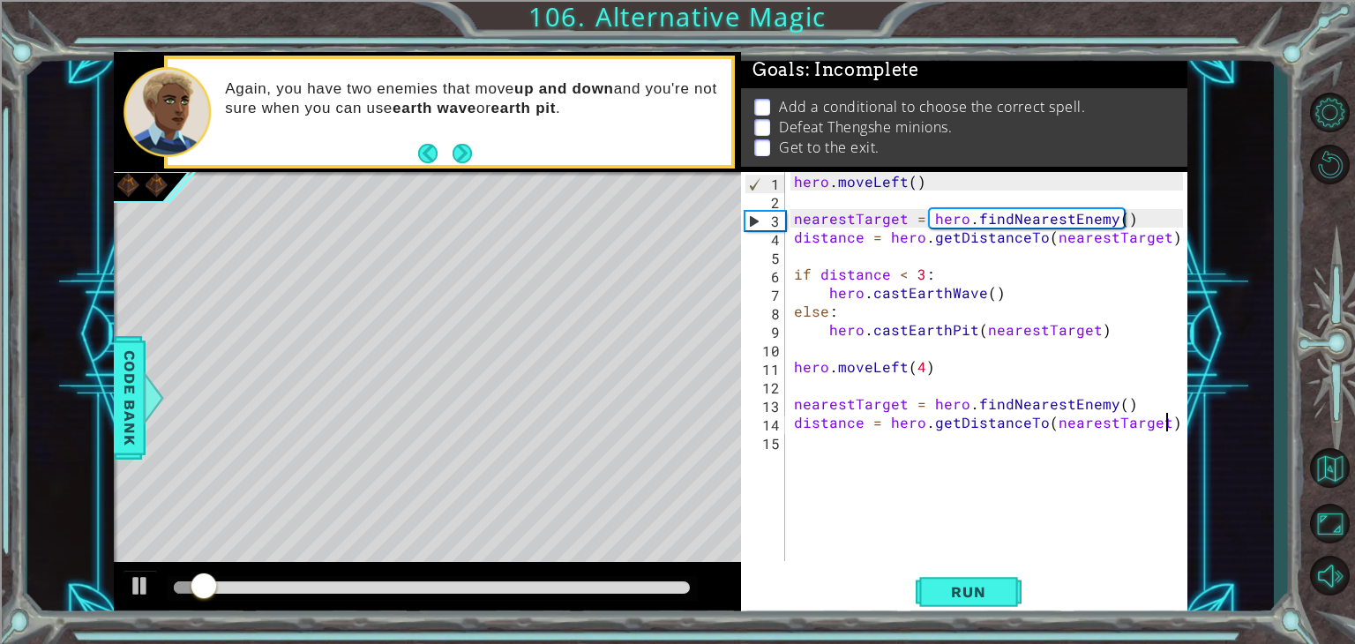
click at [1167, 422] on div "hero . moveLeft ( ) nearestTarget = hero . findNearestEnemy ( ) distance = hero…" at bounding box center [990, 385] width 401 height 426
type textarea "distance = hero.getDistanceTo(nearestTarget)"
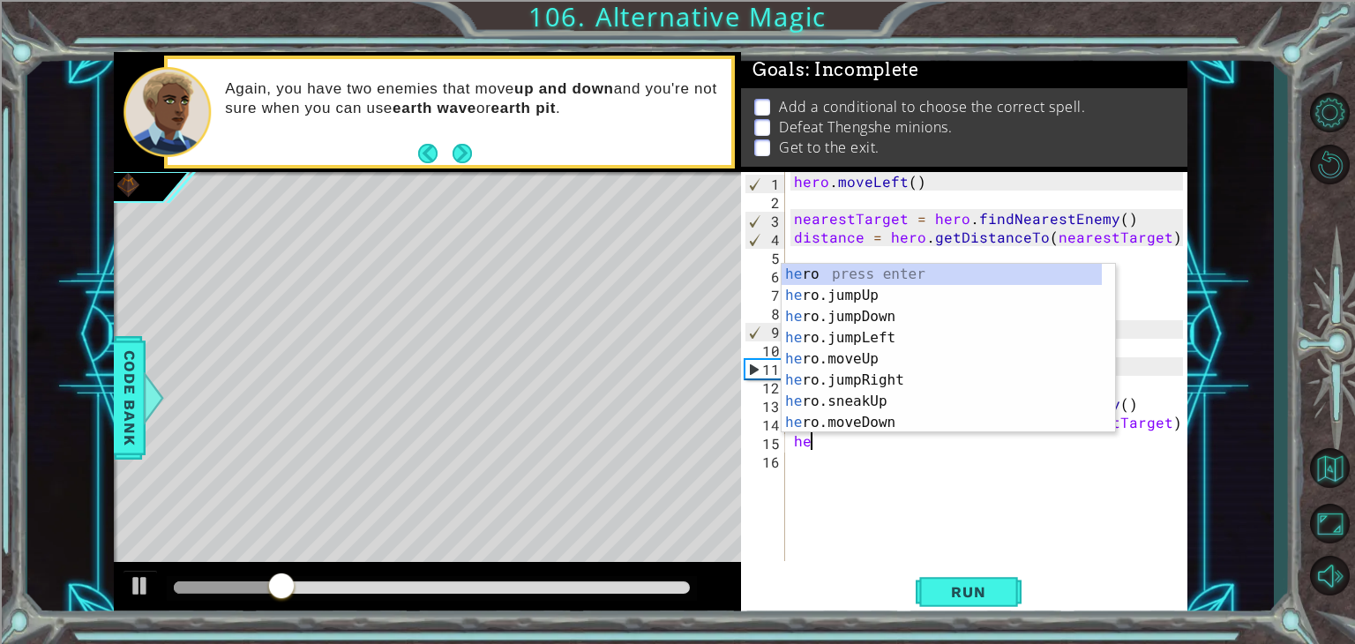
type textarea "h"
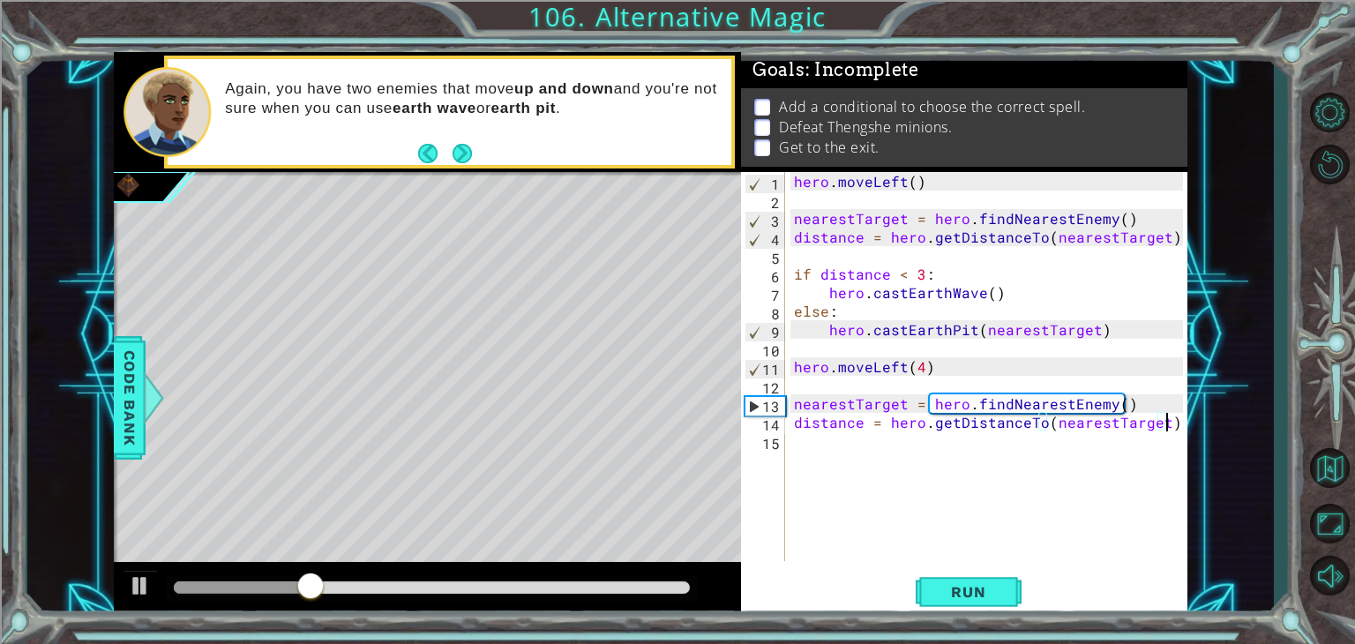
click at [920, 369] on div "hero . moveLeft ( ) nearestTarget = hero . findNearestEnemy ( ) distance = hero…" at bounding box center [990, 385] width 401 height 426
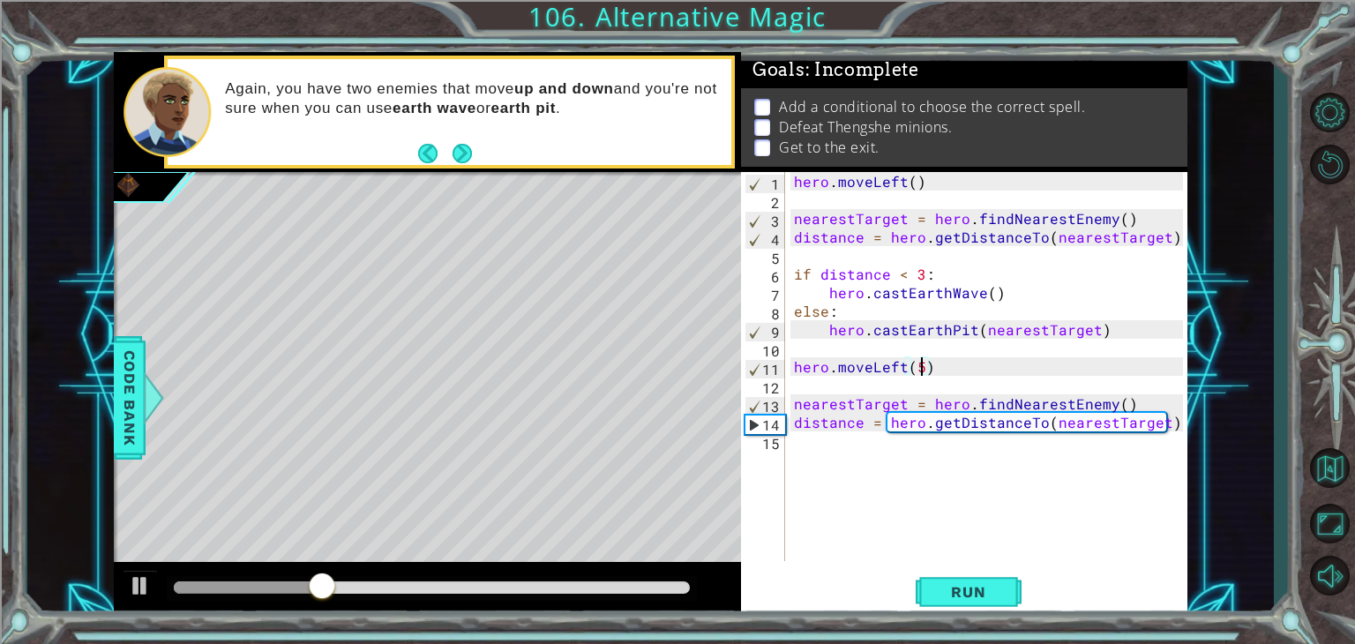
scroll to position [0, 7]
click at [963, 586] on span "Run" at bounding box center [968, 592] width 70 height 18
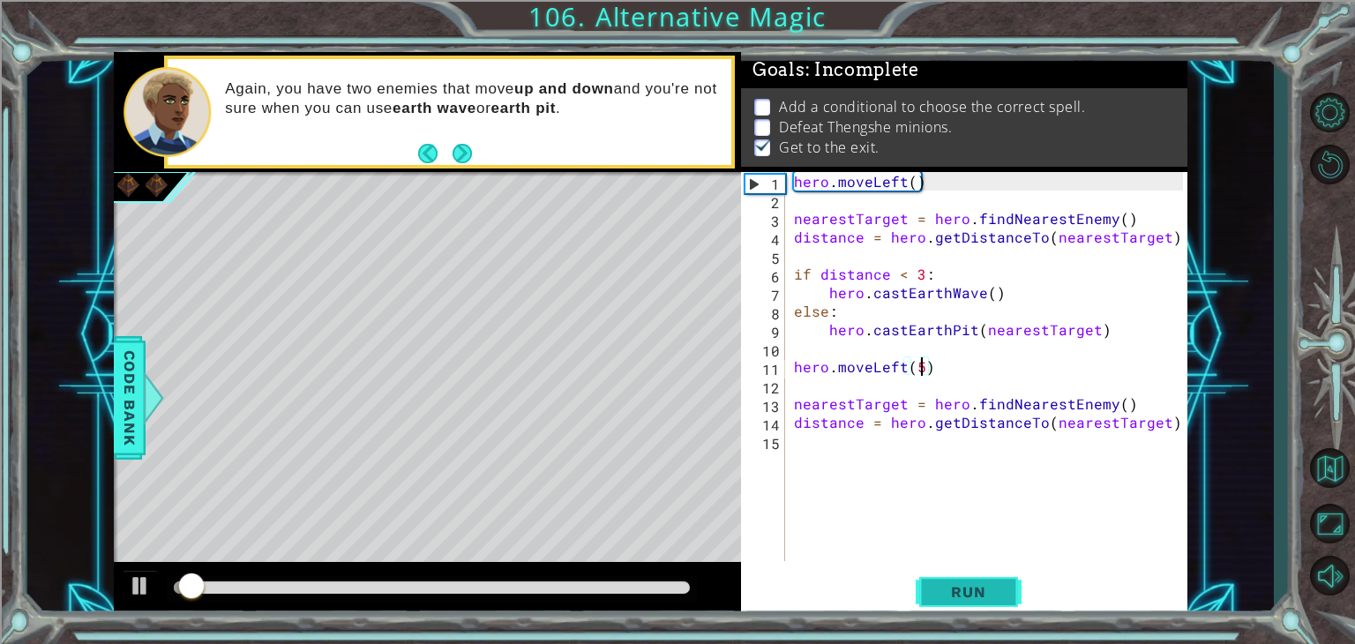
scroll to position [7, 0]
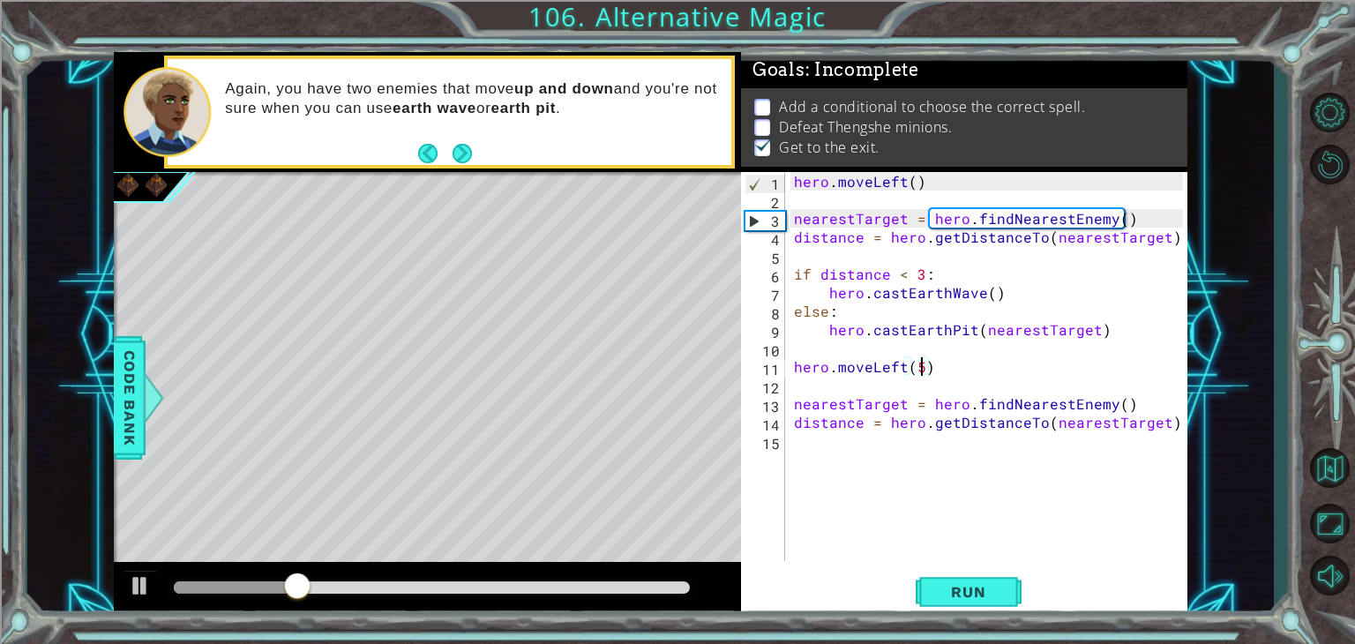
click at [1169, 423] on div "hero . moveLeft ( ) nearestTarget = hero . findNearestEnemy ( ) distance = hero…" at bounding box center [990, 385] width 401 height 426
type textarea "distance = hero.getDistanceTo(nearestTarget)"
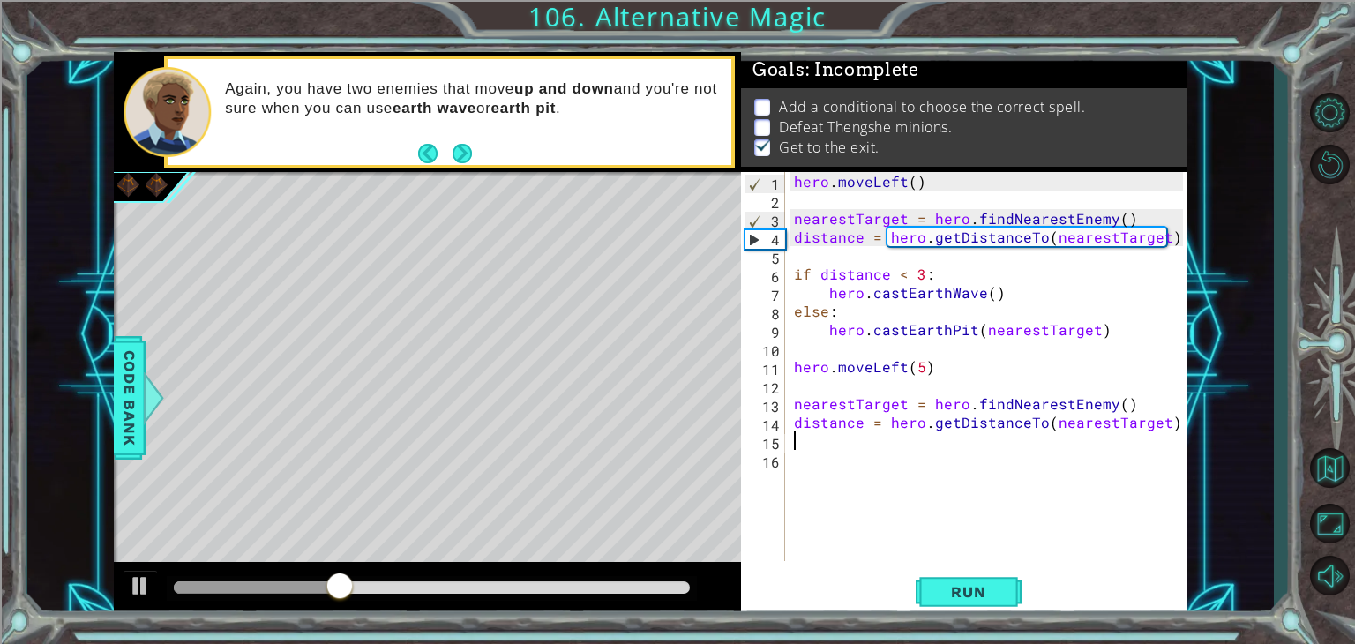
scroll to position [0, 0]
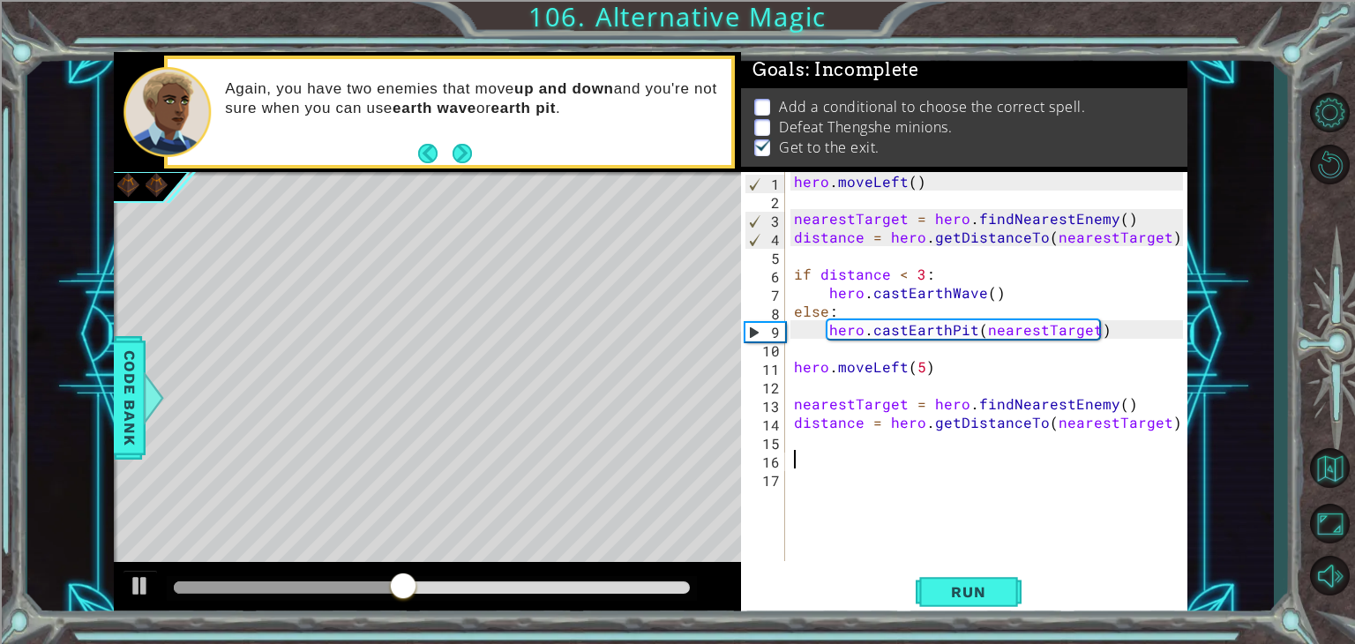
type textarea "i"
type textarea "f"
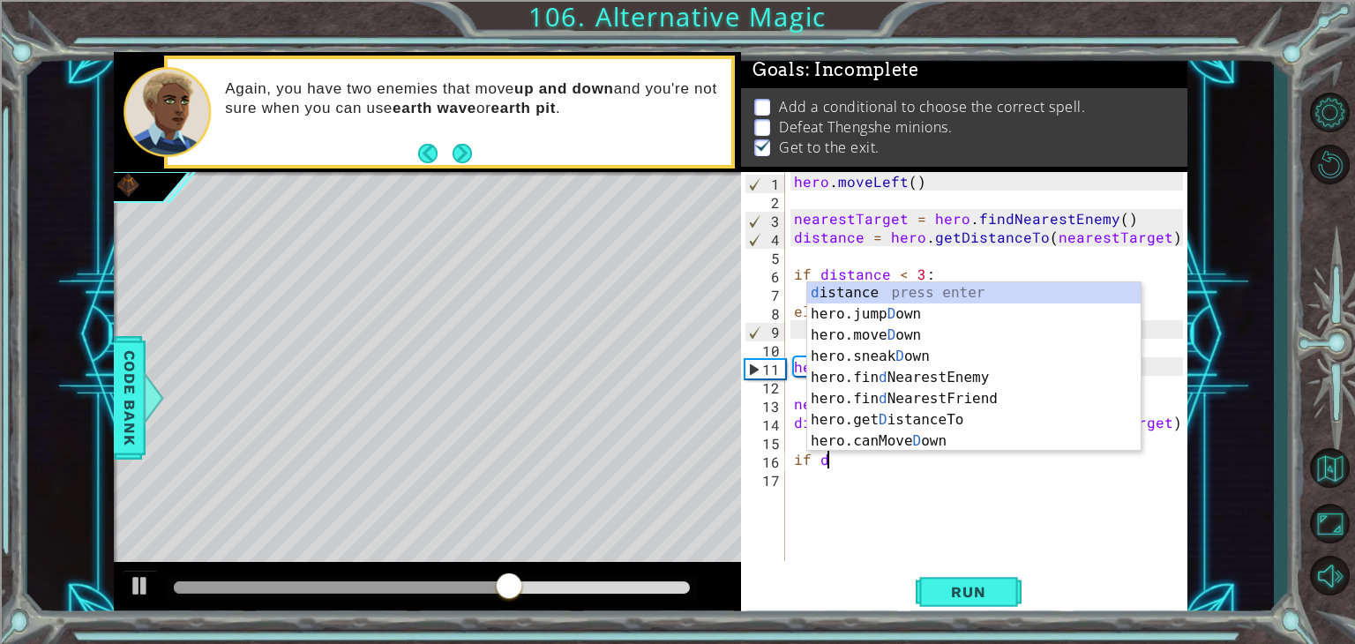
scroll to position [0, 2]
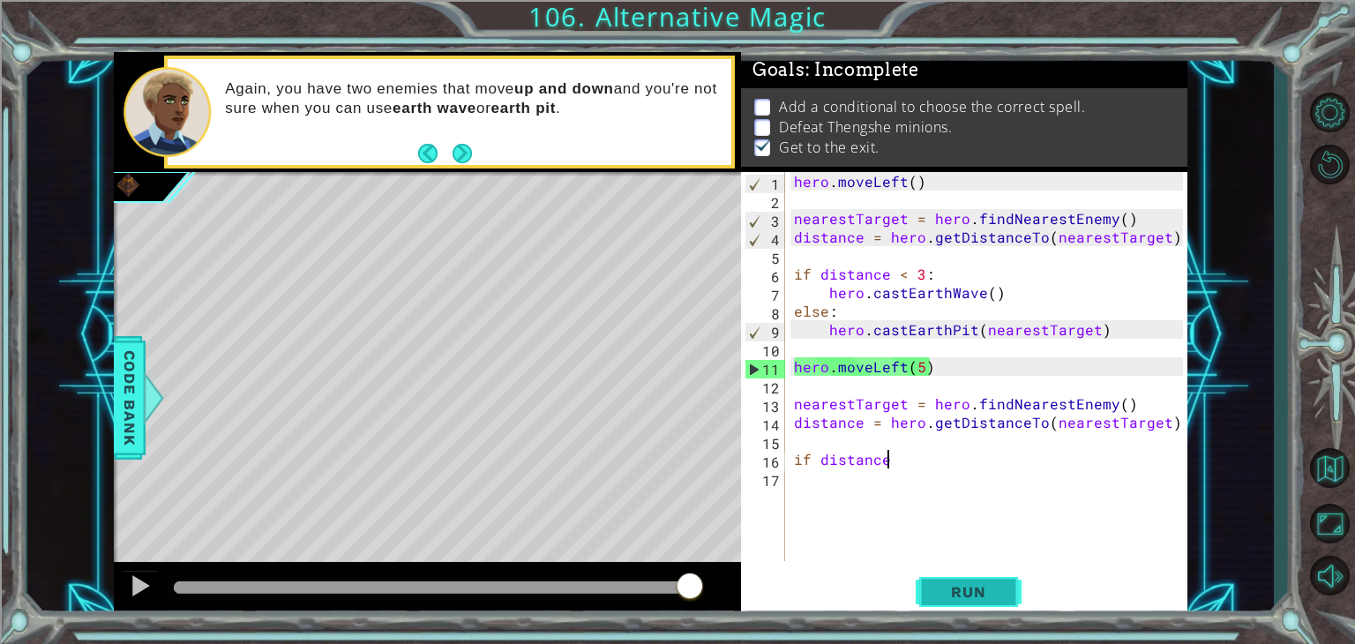
type textarea "if distance"
click at [956, 588] on span "Run" at bounding box center [968, 592] width 70 height 18
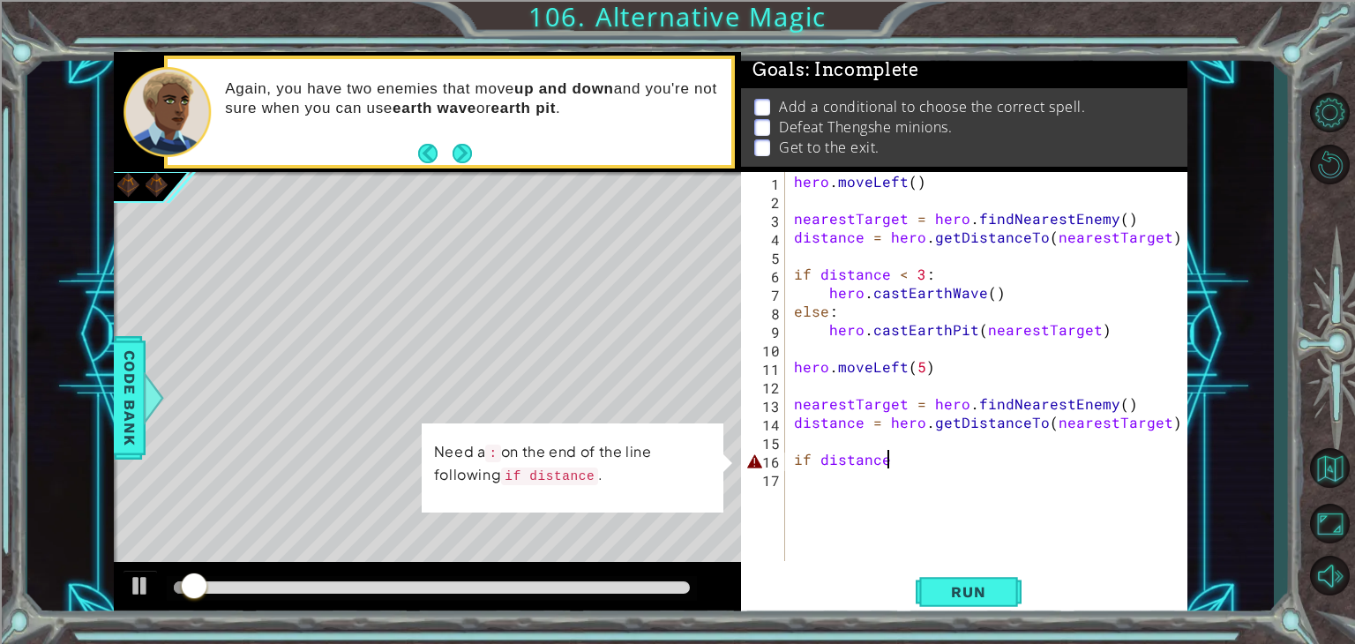
click at [907, 469] on div "hero . moveLeft ( ) nearestTarget = hero . findNearestEnemy ( ) distance = hero…" at bounding box center [990, 385] width 401 height 426
click at [907, 460] on div "hero . moveLeft ( ) nearestTarget = hero . findNearestEnemy ( ) distance = hero…" at bounding box center [990, 385] width 401 height 426
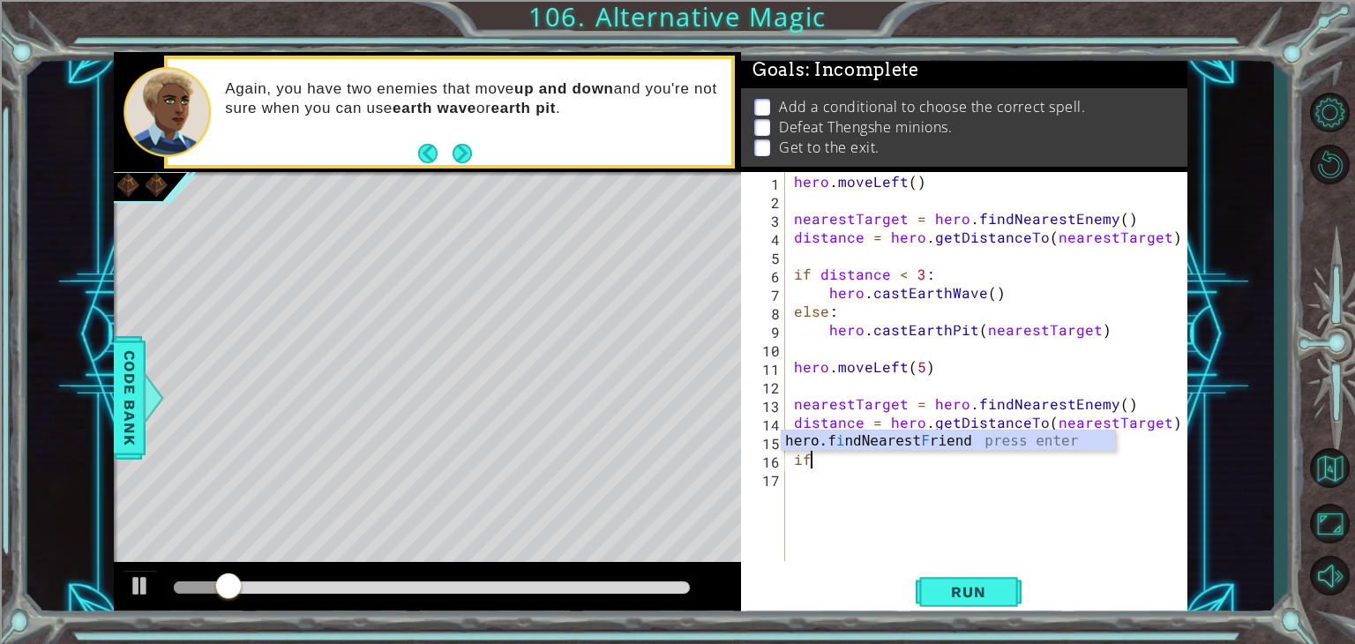
type textarea "i"
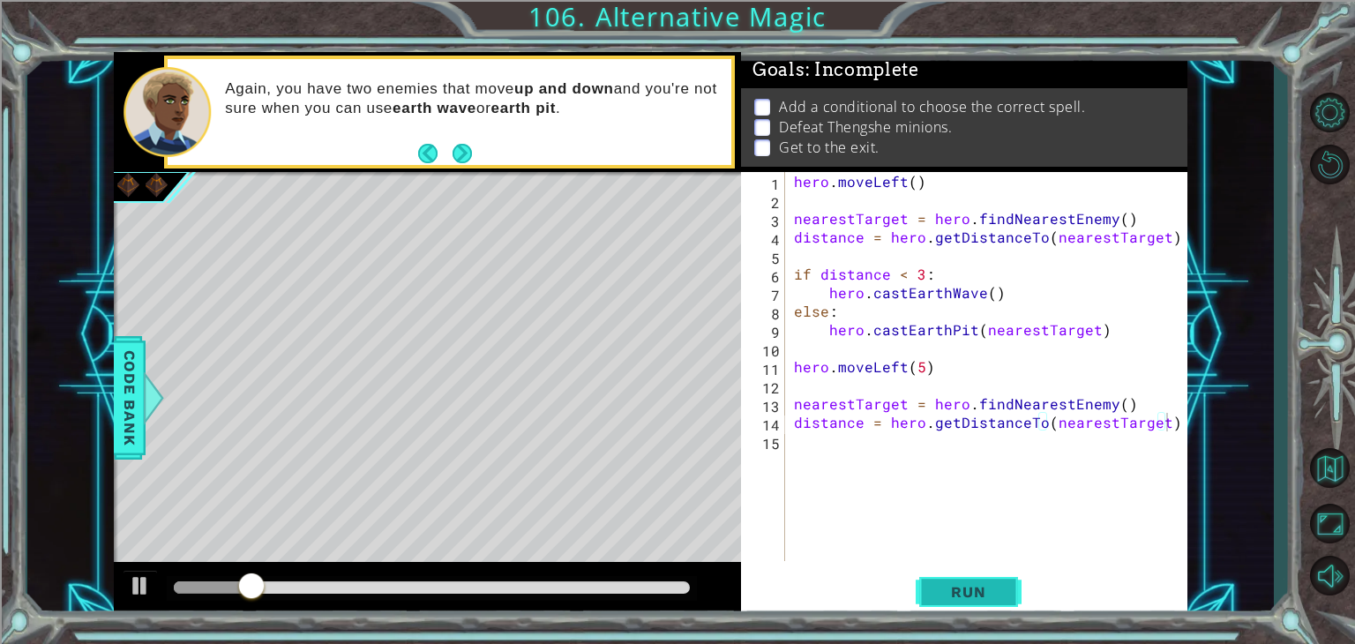
click at [959, 590] on span "Run" at bounding box center [968, 592] width 70 height 18
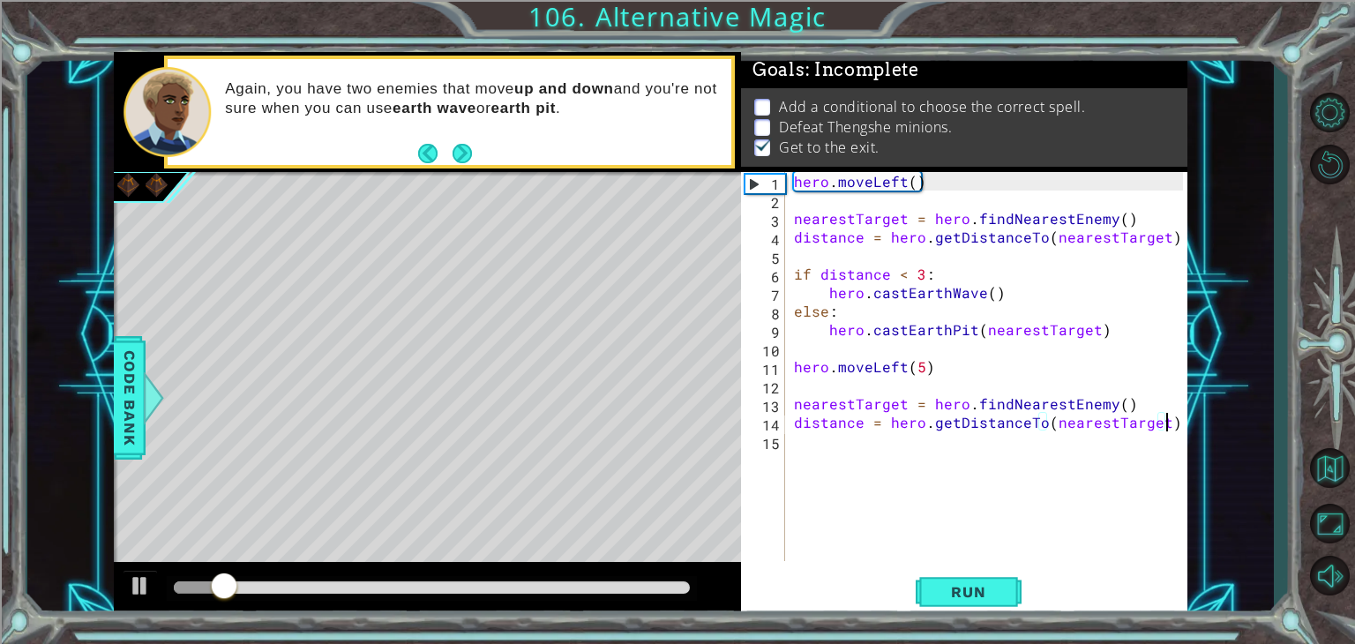
click at [918, 368] on div "hero . moveLeft ( ) nearestTarget = hero . findNearestEnemy ( ) distance = hero…" at bounding box center [990, 385] width 401 height 426
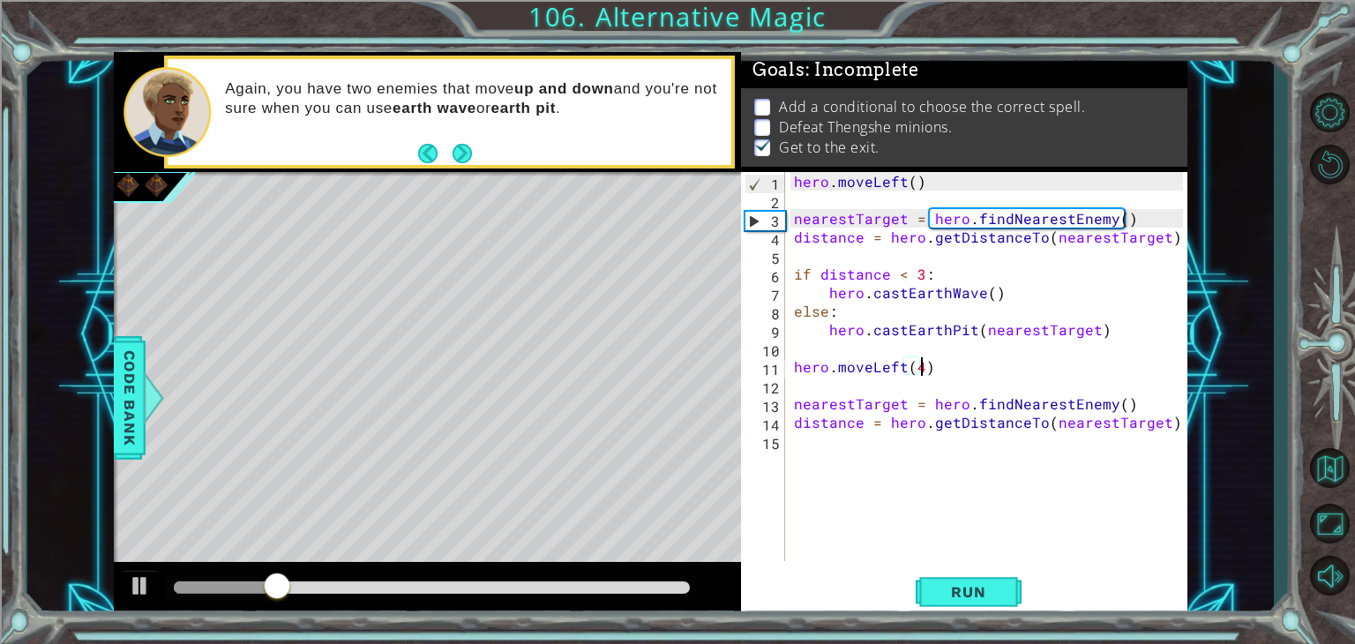
scroll to position [0, 7]
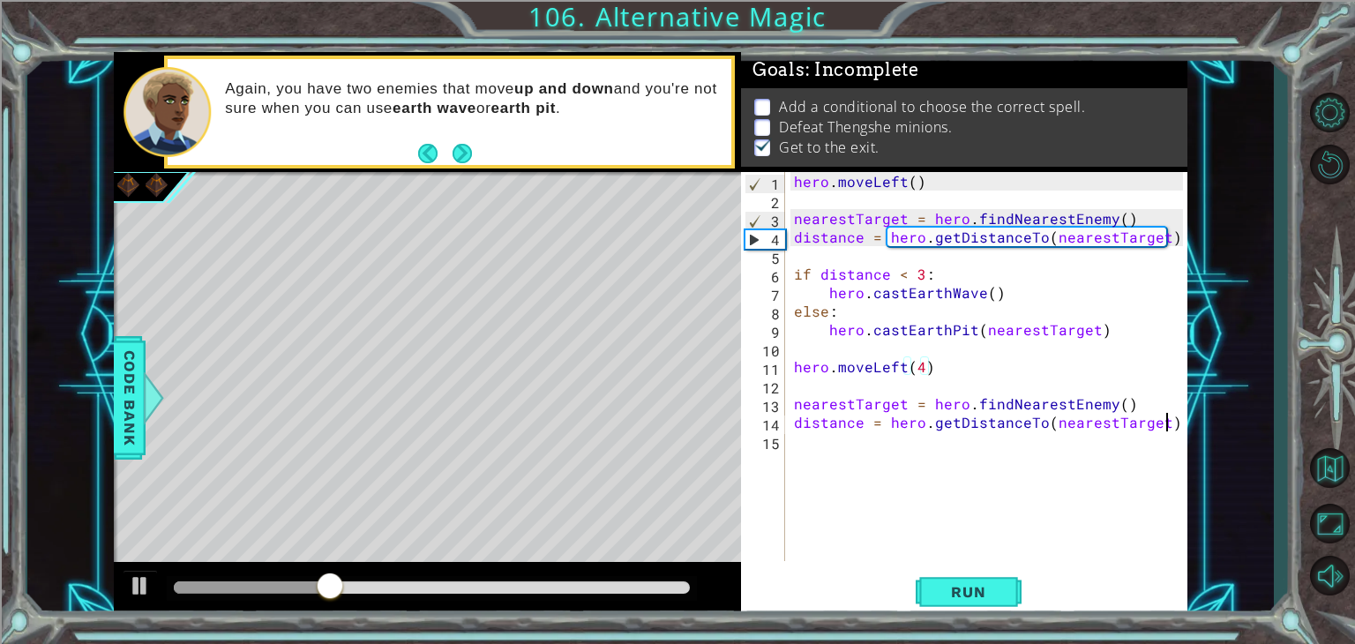
click at [1166, 423] on div "hero . moveLeft ( ) nearestTarget = hero . findNearestEnemy ( ) distance = hero…" at bounding box center [990, 385] width 401 height 426
type textarea "distance = hero.getDistanceTo(nearestTarget)"
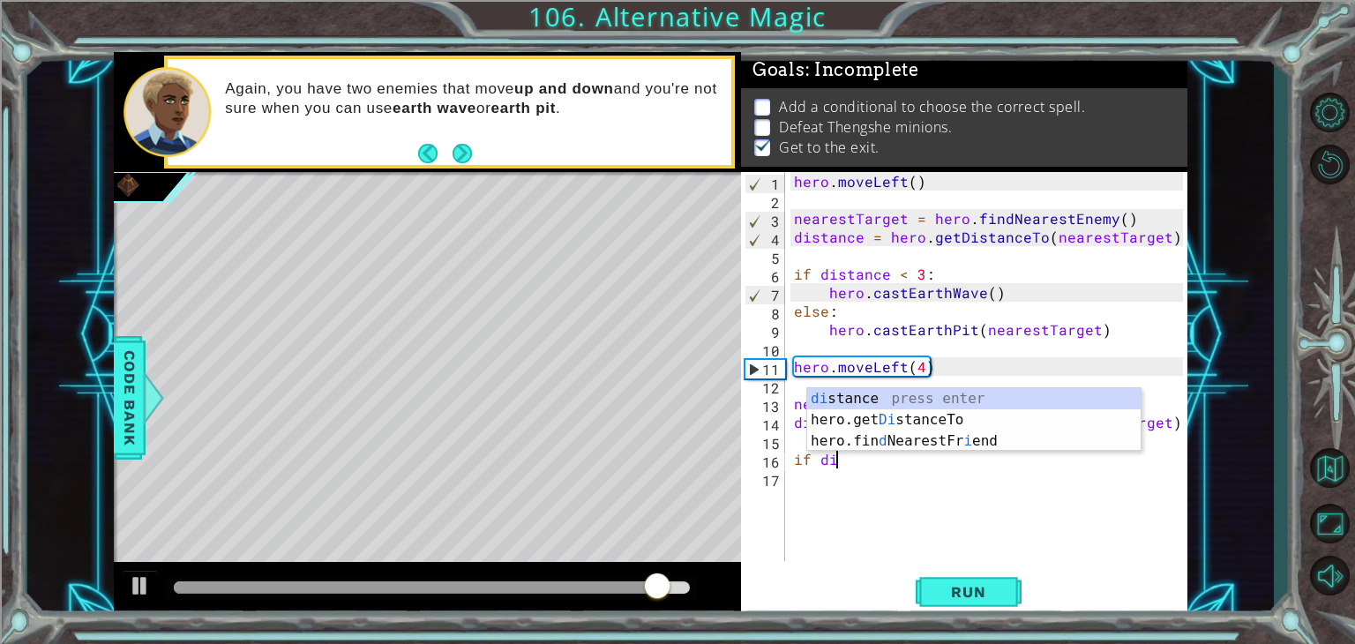
scroll to position [0, 2]
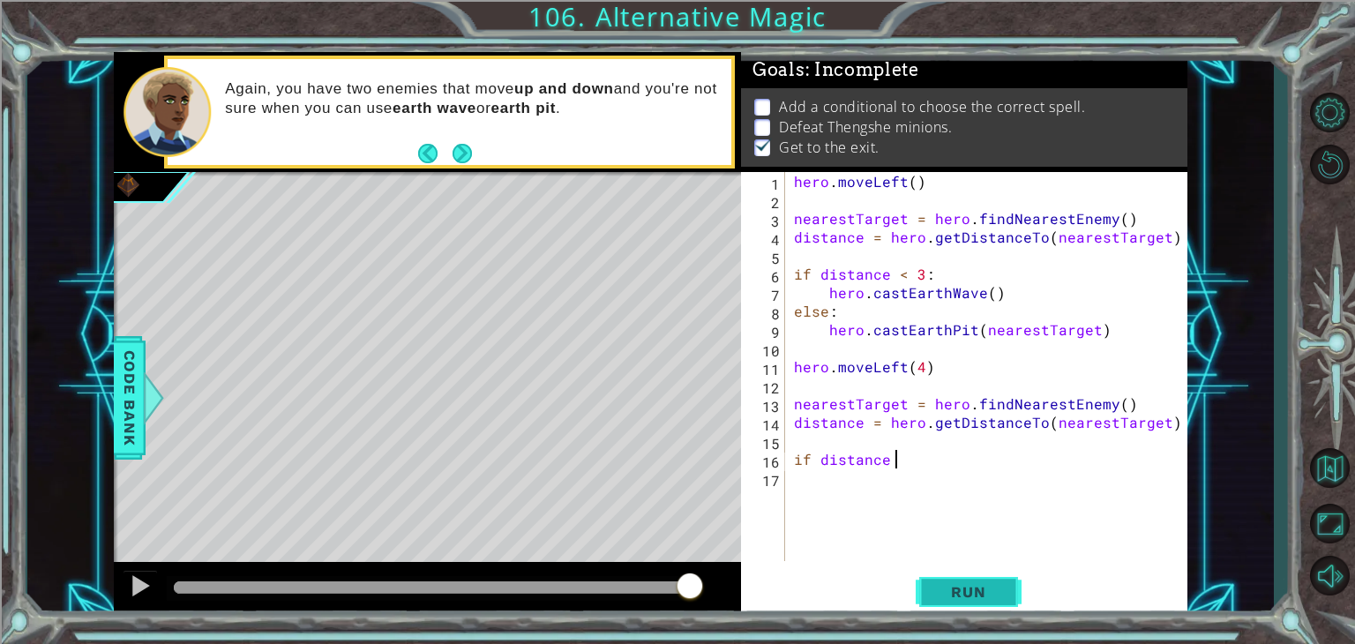
type textarea "if distance"
click at [953, 576] on button "Run" at bounding box center [968, 592] width 106 height 45
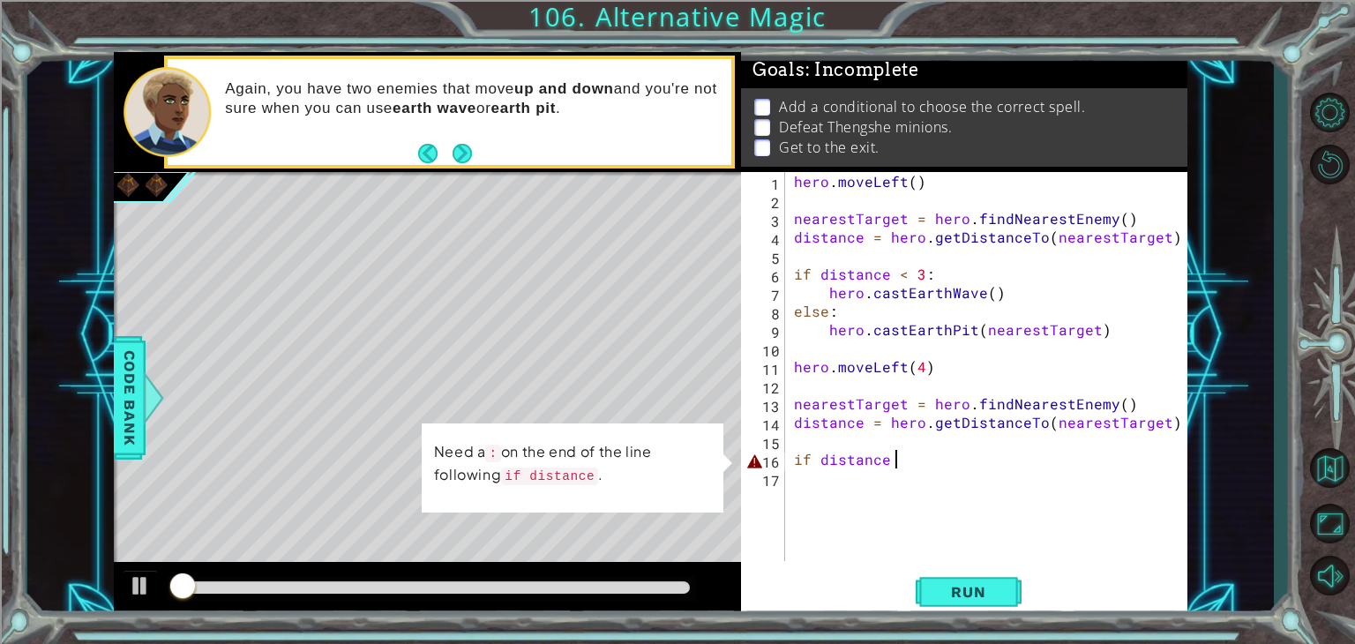
drag, startPoint x: 907, startPoint y: 463, endPoint x: 741, endPoint y: 456, distance: 165.9
click at [741, 456] on div "if distance 1 2 3 4 5 6 7 8 9 10 11 12 13 14 15 16 17 hero . moveLeft ( ) neare…" at bounding box center [962, 366] width 442 height 389
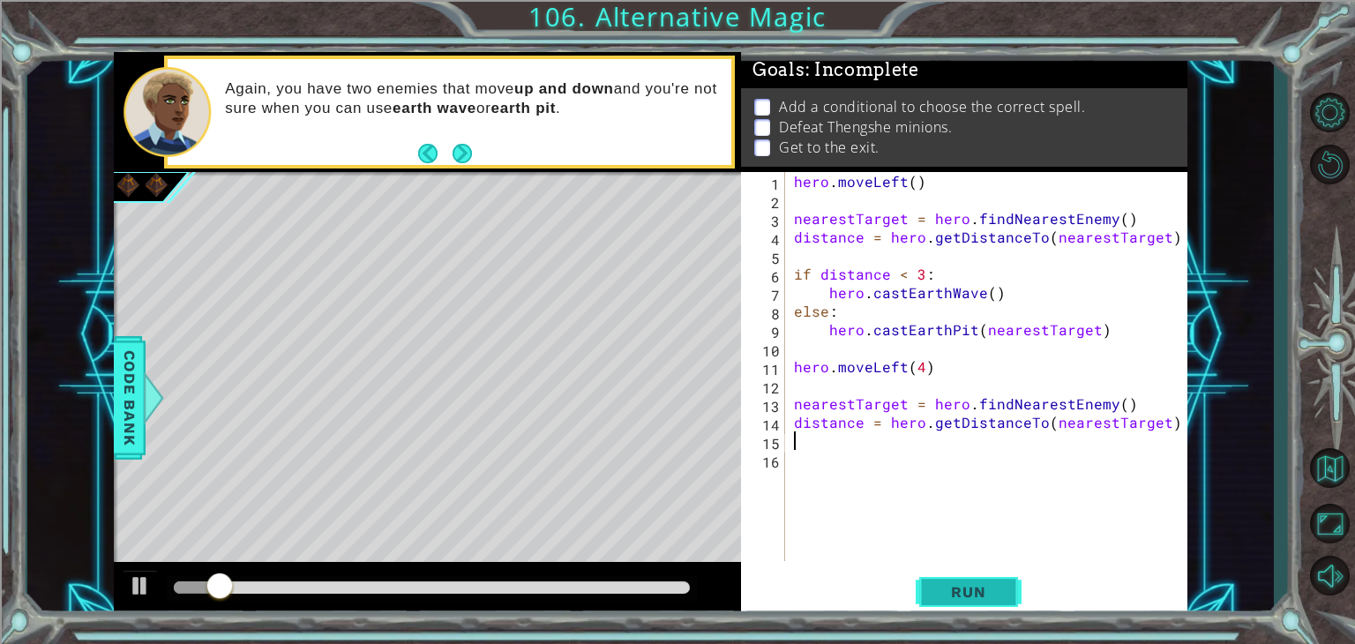
click at [949, 606] on button "Run" at bounding box center [968, 592] width 106 height 45
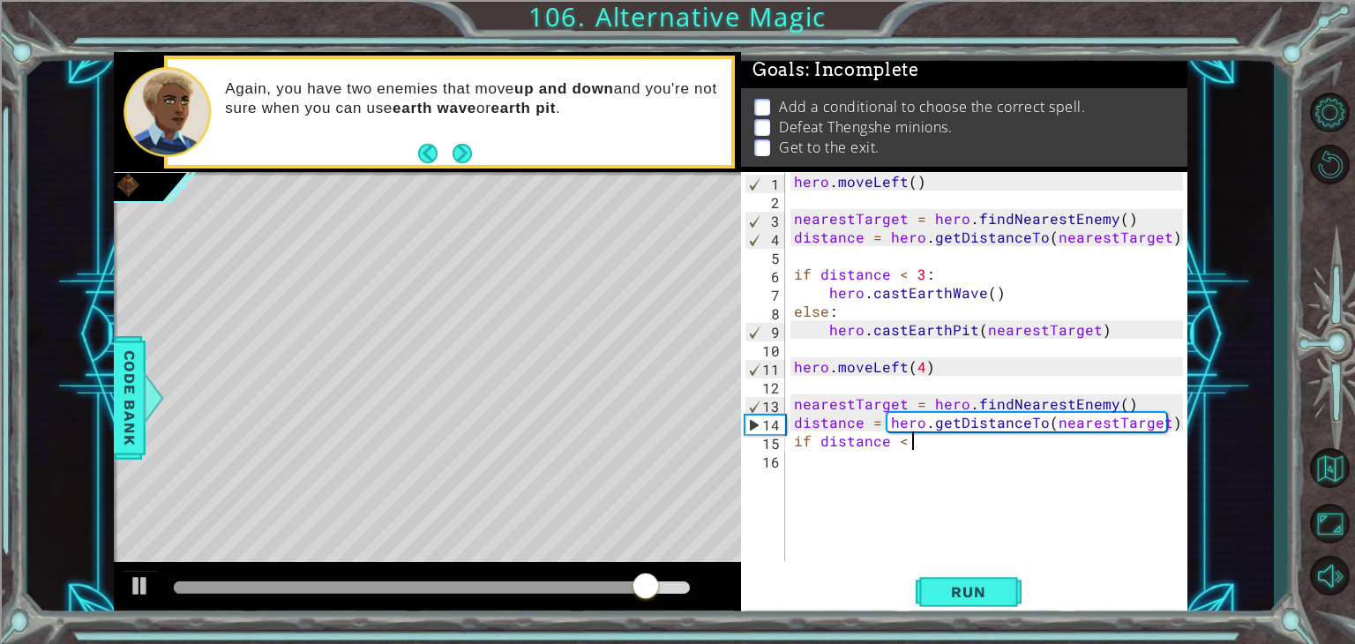
scroll to position [0, 7]
type textarea "if distance < 3:"
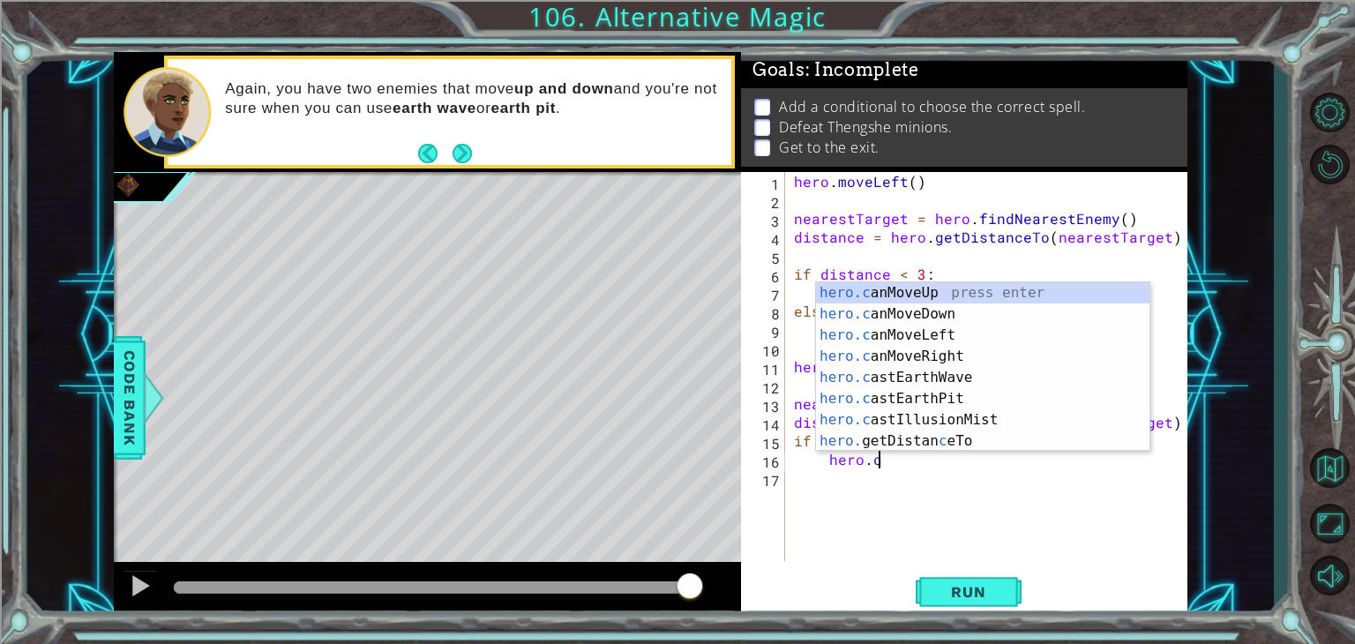
scroll to position [0, 4]
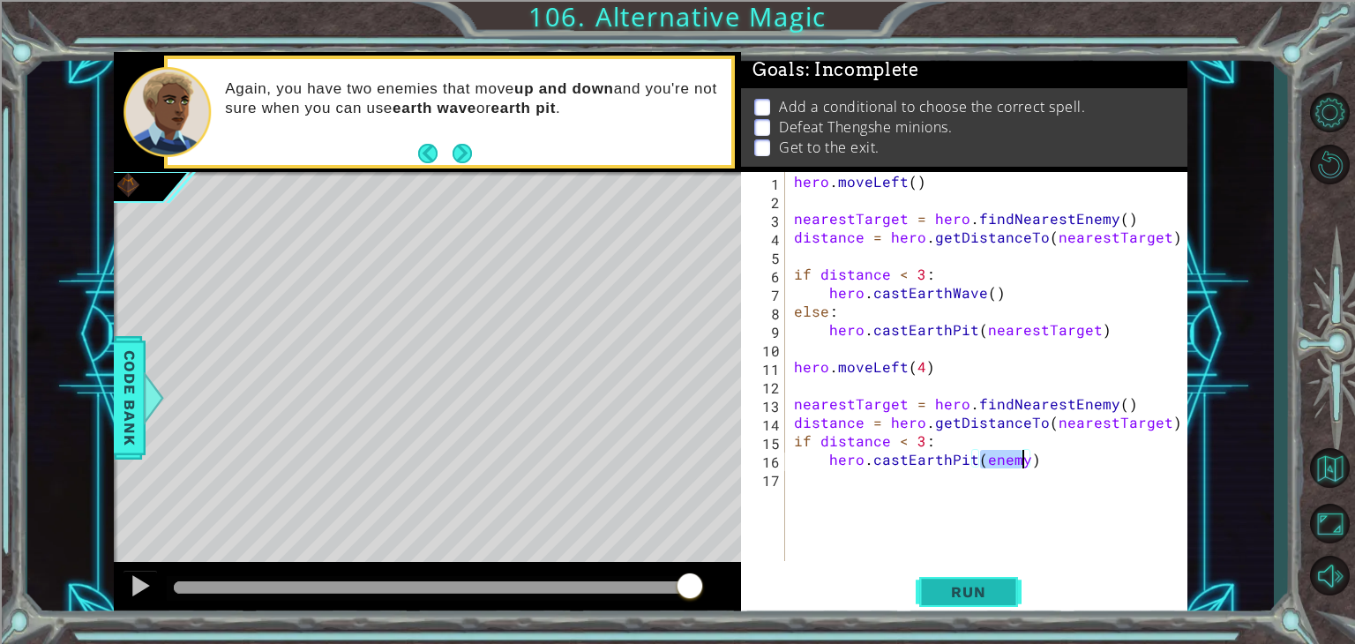
click at [978, 593] on span "Run" at bounding box center [968, 592] width 70 height 18
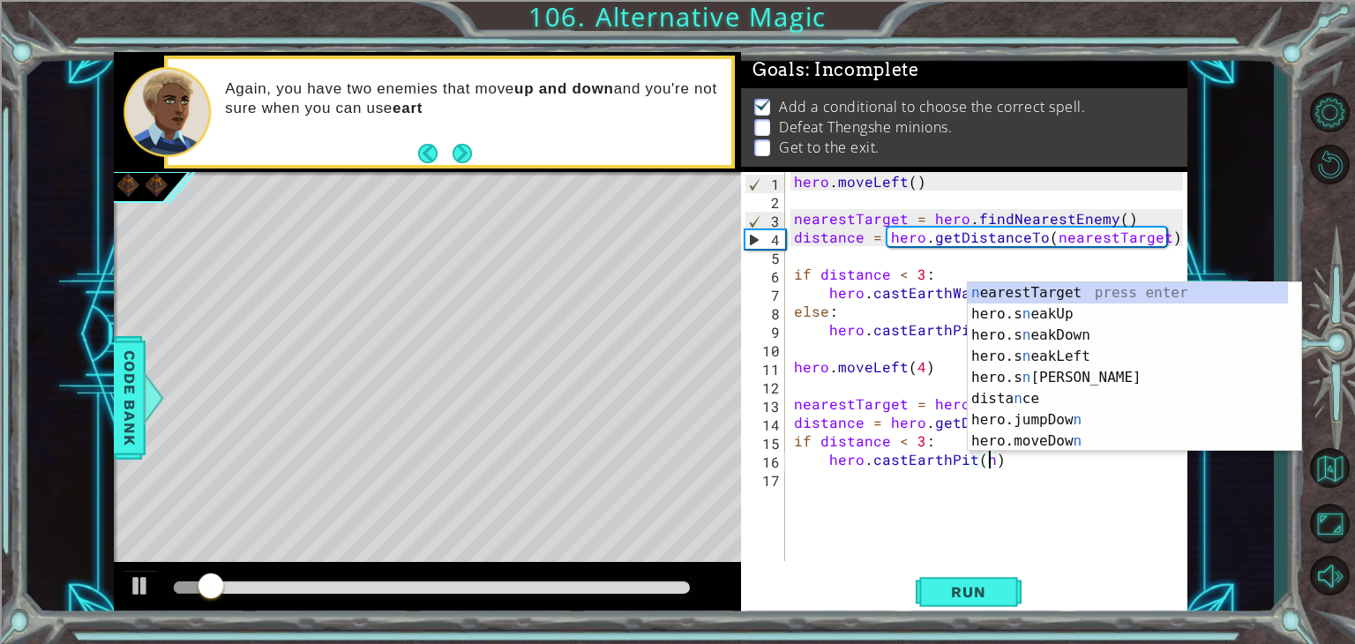
scroll to position [0, 11]
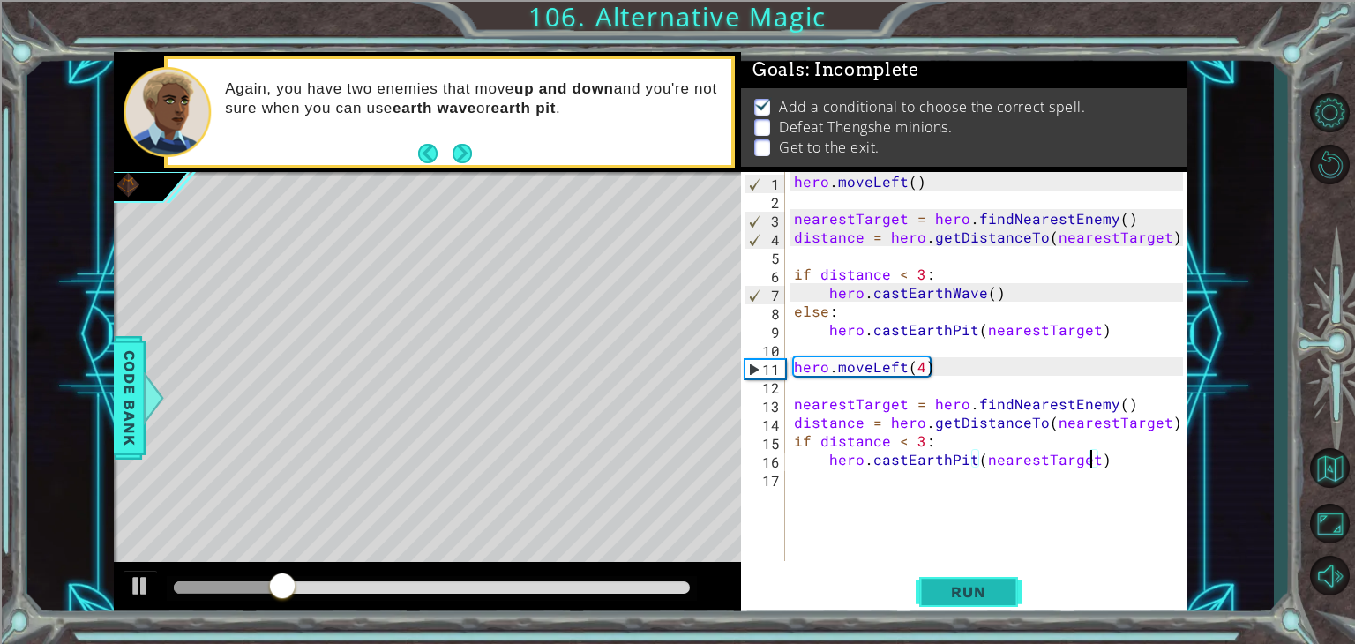
type textarea "hero.castEarthPit(nearestTarget)"
click at [955, 594] on span "Run" at bounding box center [968, 592] width 70 height 18
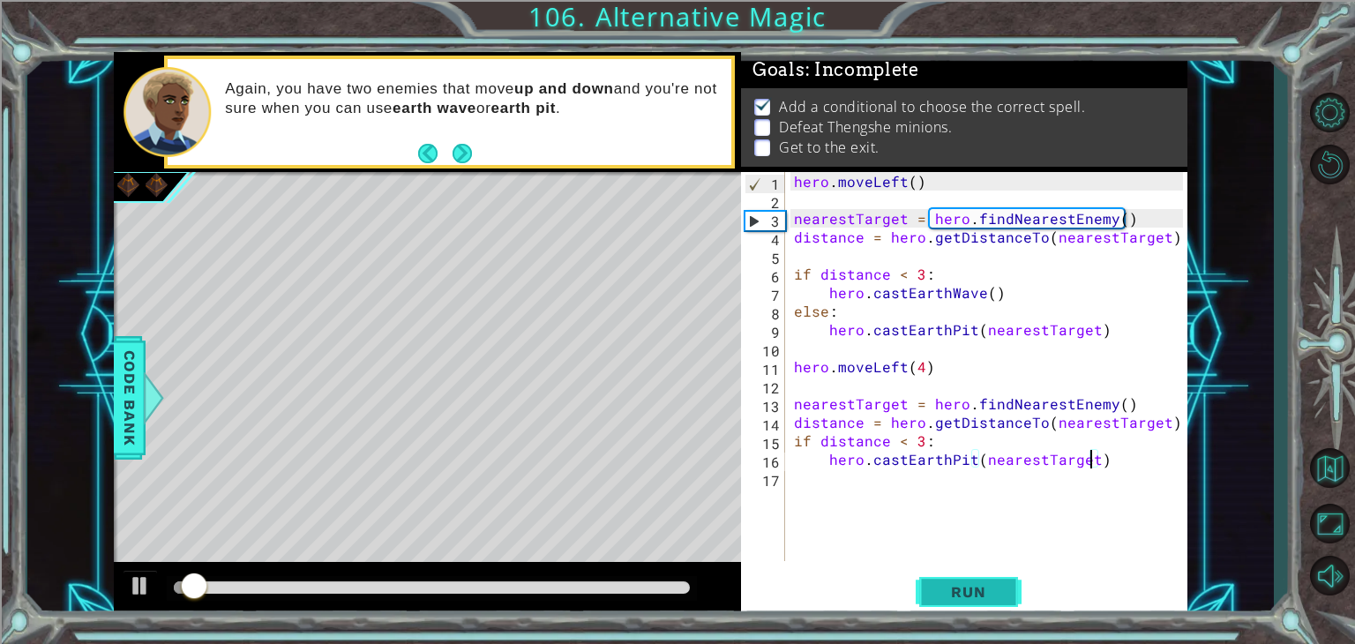
click at [956, 593] on span "Run" at bounding box center [968, 592] width 70 height 18
click at [1114, 459] on div "hero . moveLeft ( ) nearestTarget = hero . findNearestEnemy ( ) distance = hero…" at bounding box center [990, 385] width 401 height 426
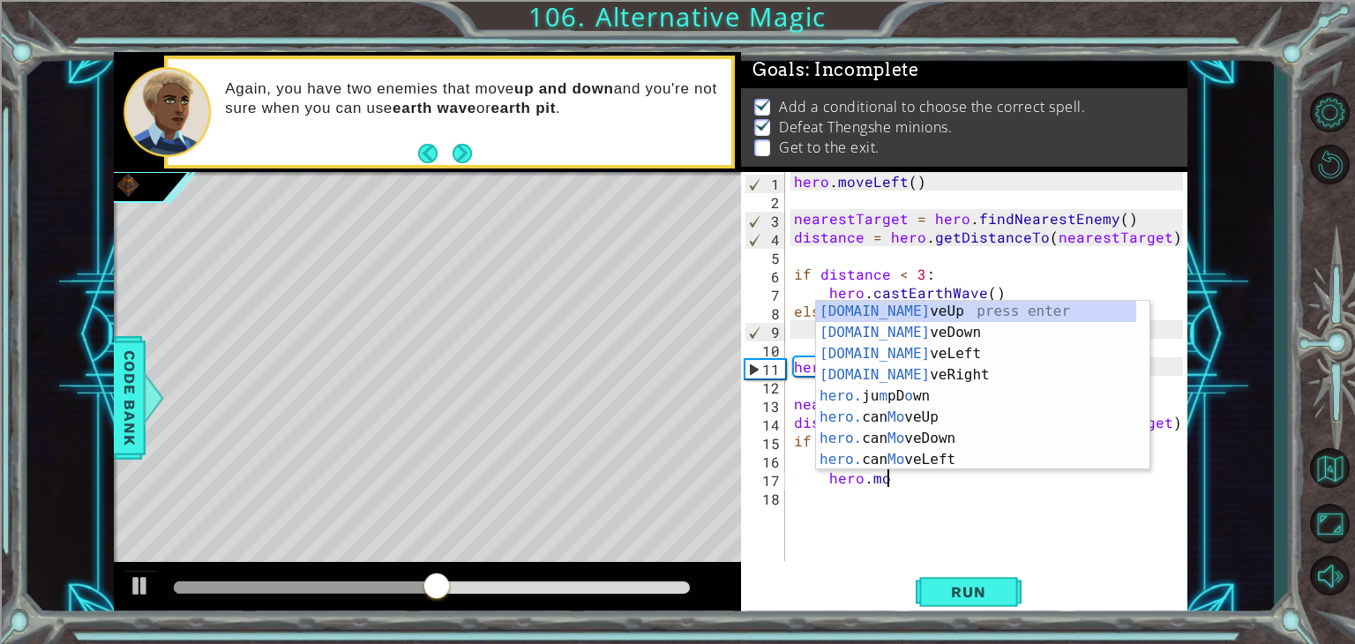
scroll to position [0, 5]
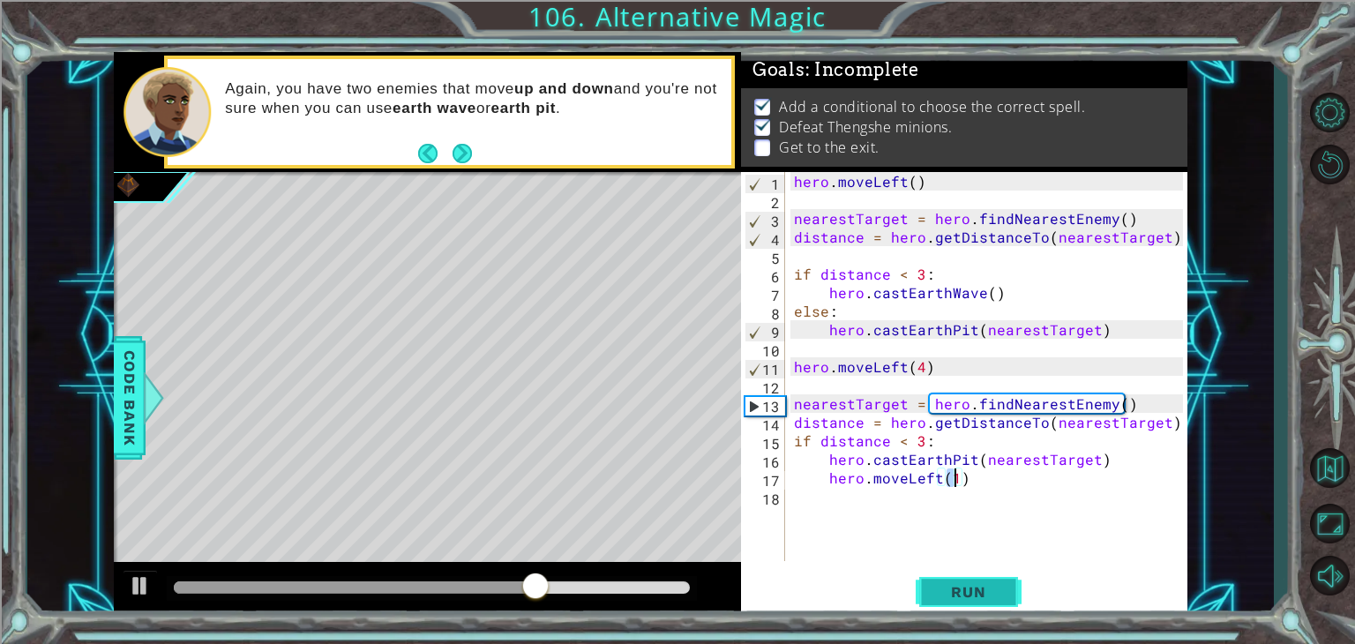
type textarea "hero.moveLeft(1)"
click at [951, 593] on span "Run" at bounding box center [968, 592] width 70 height 18
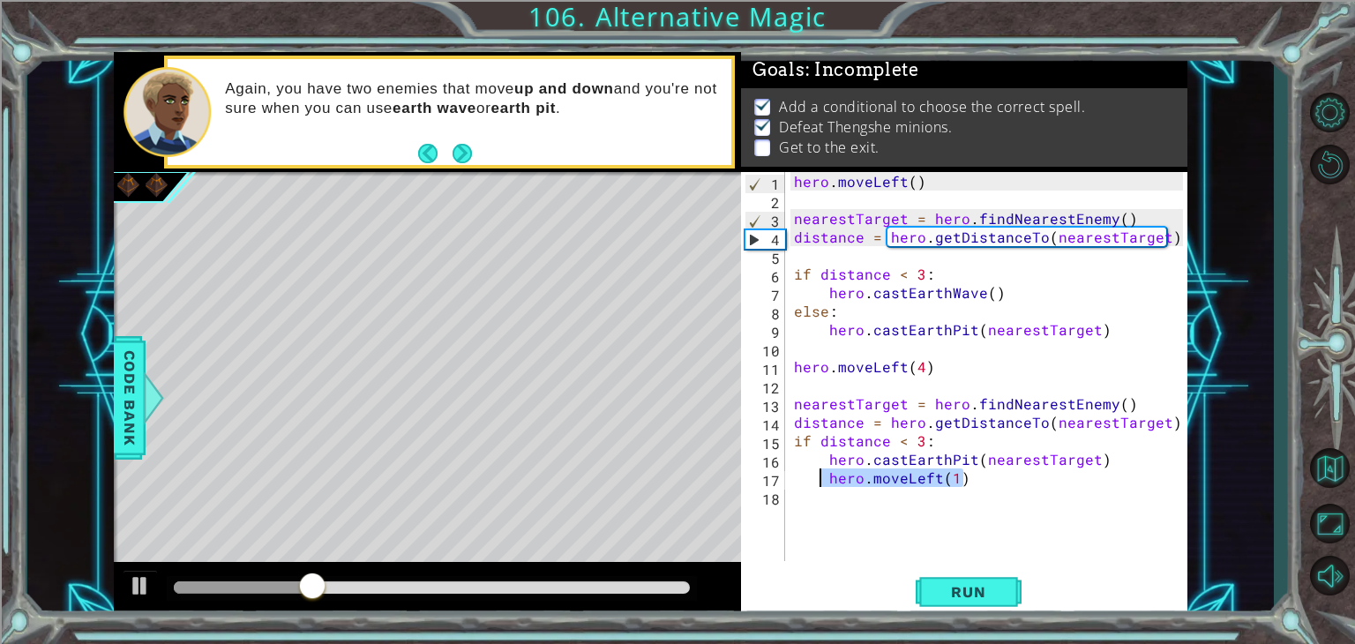
drag, startPoint x: 996, startPoint y: 476, endPoint x: 817, endPoint y: 479, distance: 178.2
click at [817, 479] on div "hero . moveLeft ( ) nearestTarget = hero . findNearestEnemy ( ) distance = hero…" at bounding box center [990, 385] width 401 height 426
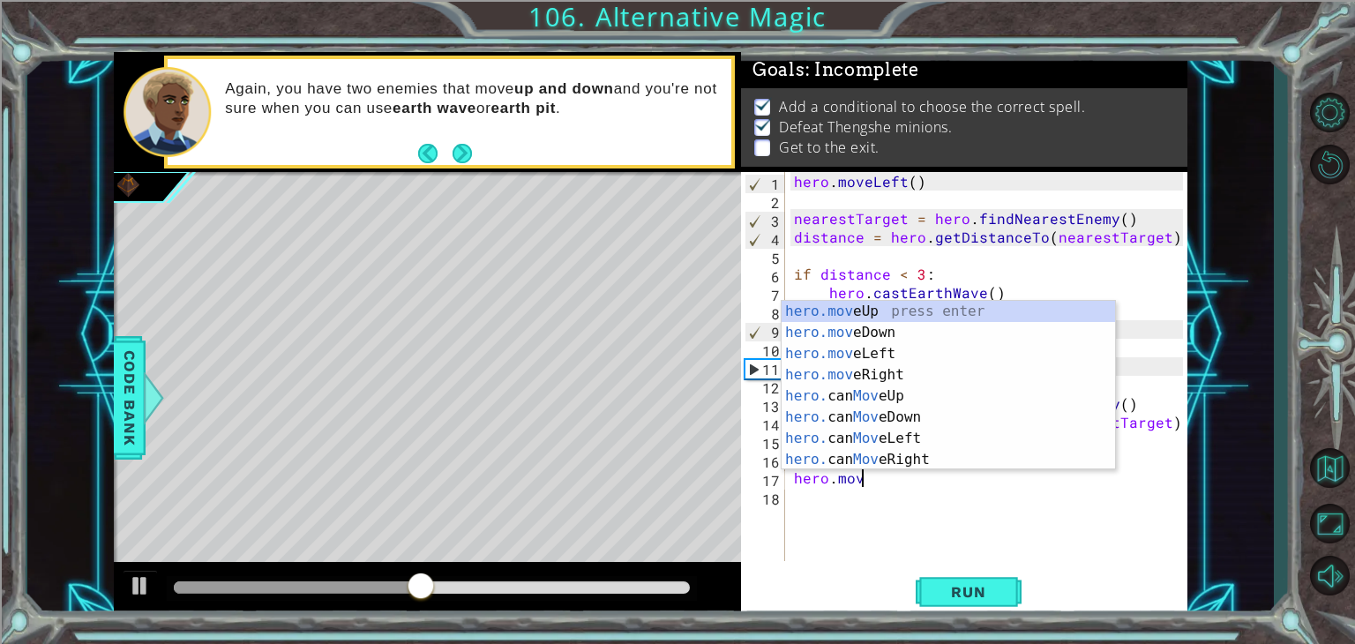
scroll to position [0, 4]
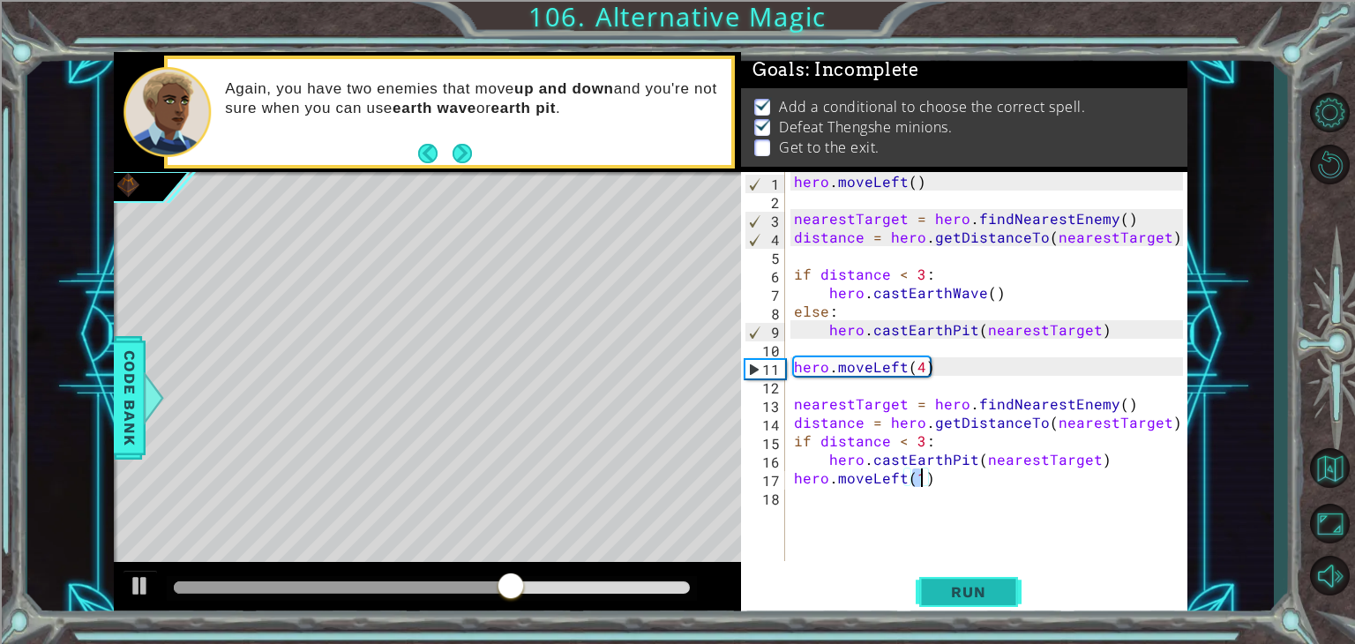
type textarea "hero.moveLeft(1)"
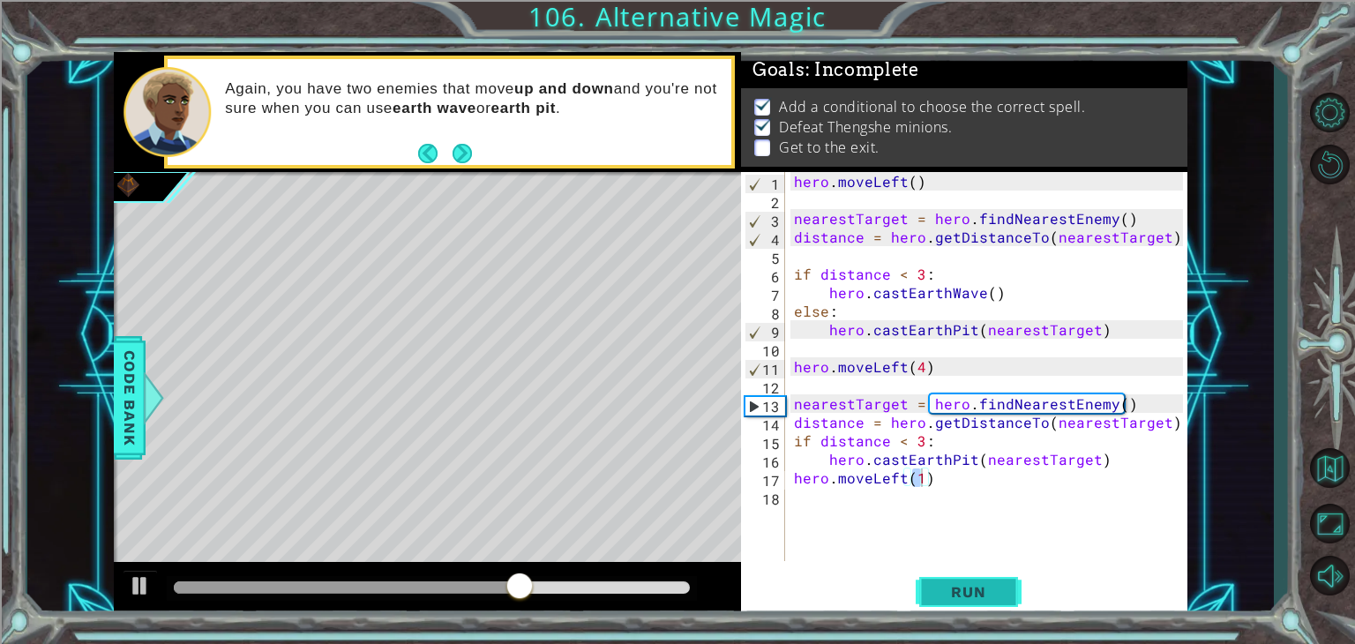
click at [953, 575] on button "Run" at bounding box center [968, 592] width 106 height 45
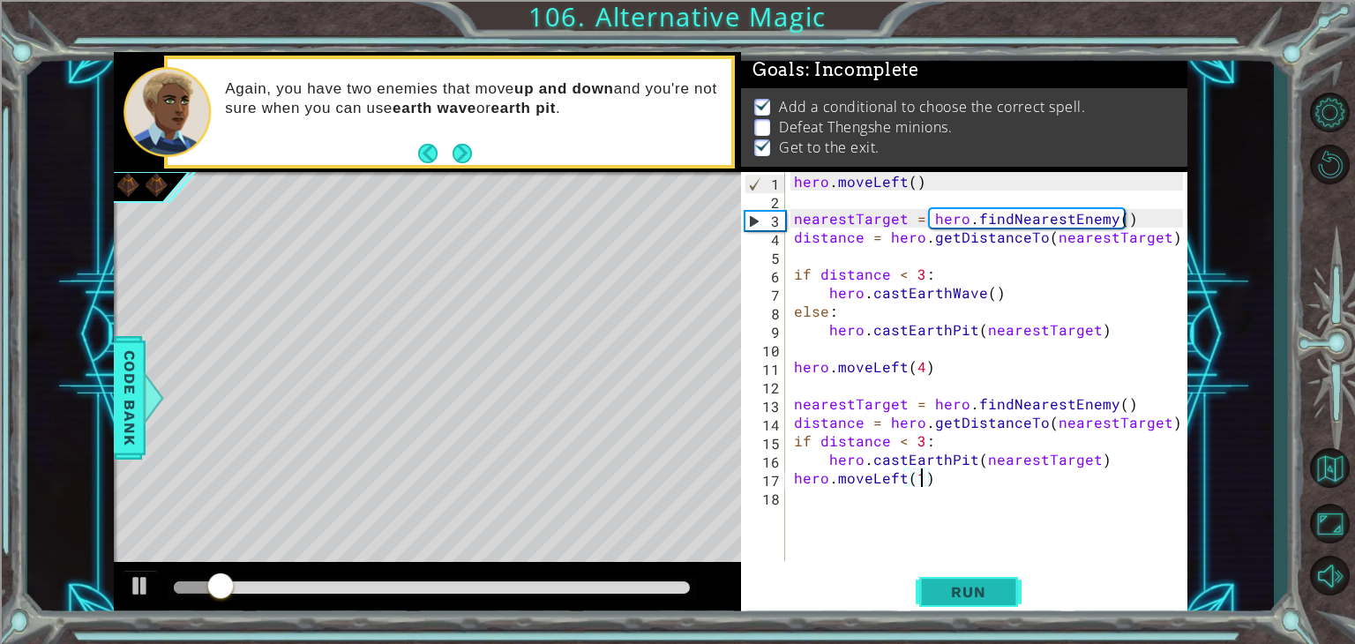
click at [953, 575] on button "Run" at bounding box center [968, 592] width 106 height 45
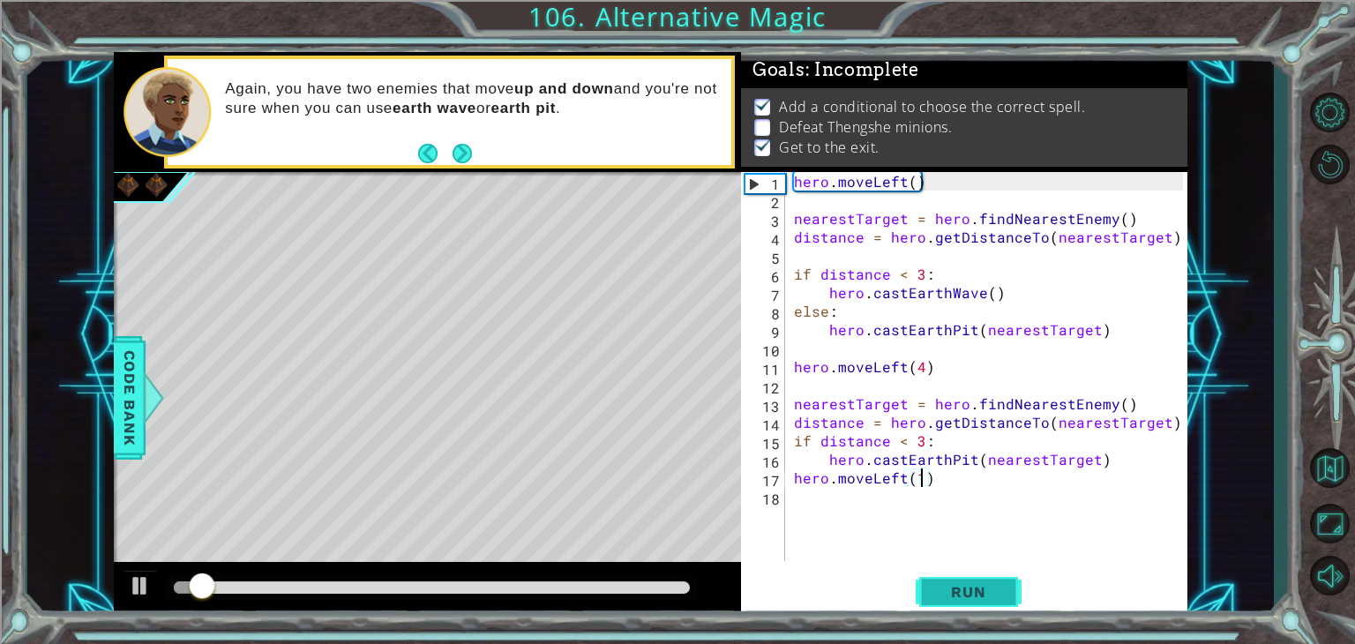
click at [953, 575] on button "Run" at bounding box center [968, 592] width 106 height 45
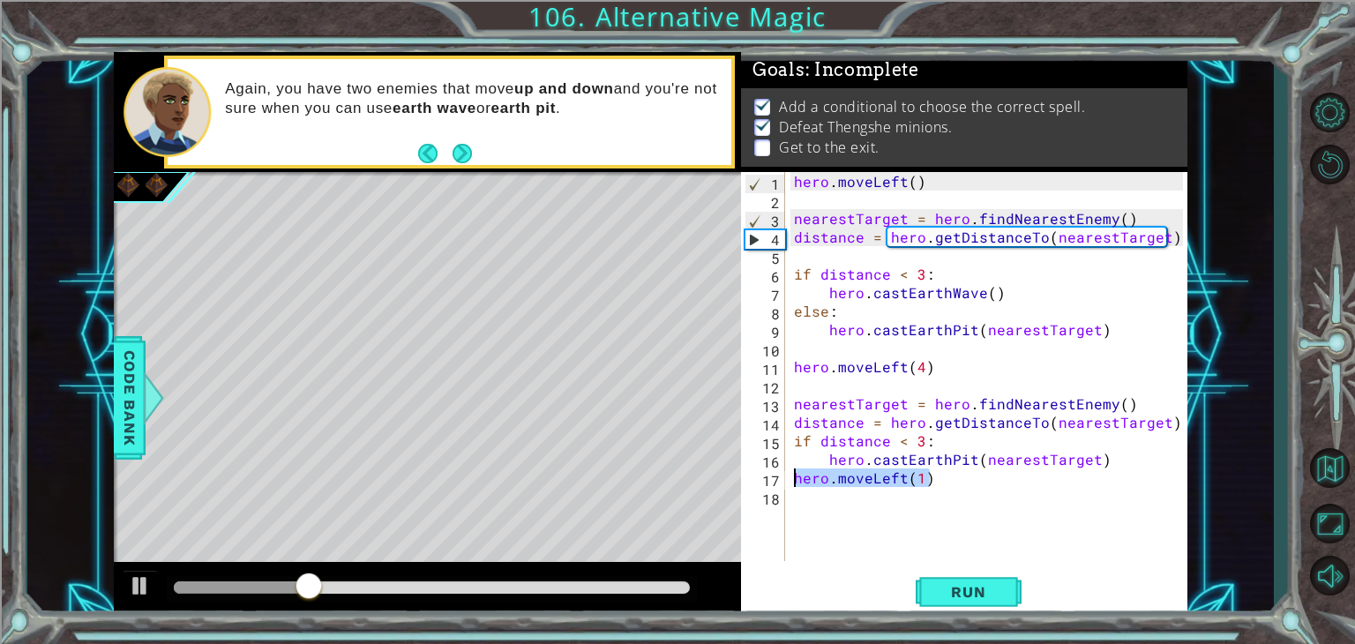
drag, startPoint x: 931, startPoint y: 484, endPoint x: 765, endPoint y: 481, distance: 165.8
click at [765, 481] on div "hero.moveLeft(1) 1 2 3 4 5 6 7 8 9 10 11 12 13 14 15 16 17 18 hero . moveLeft (…" at bounding box center [962, 366] width 442 height 389
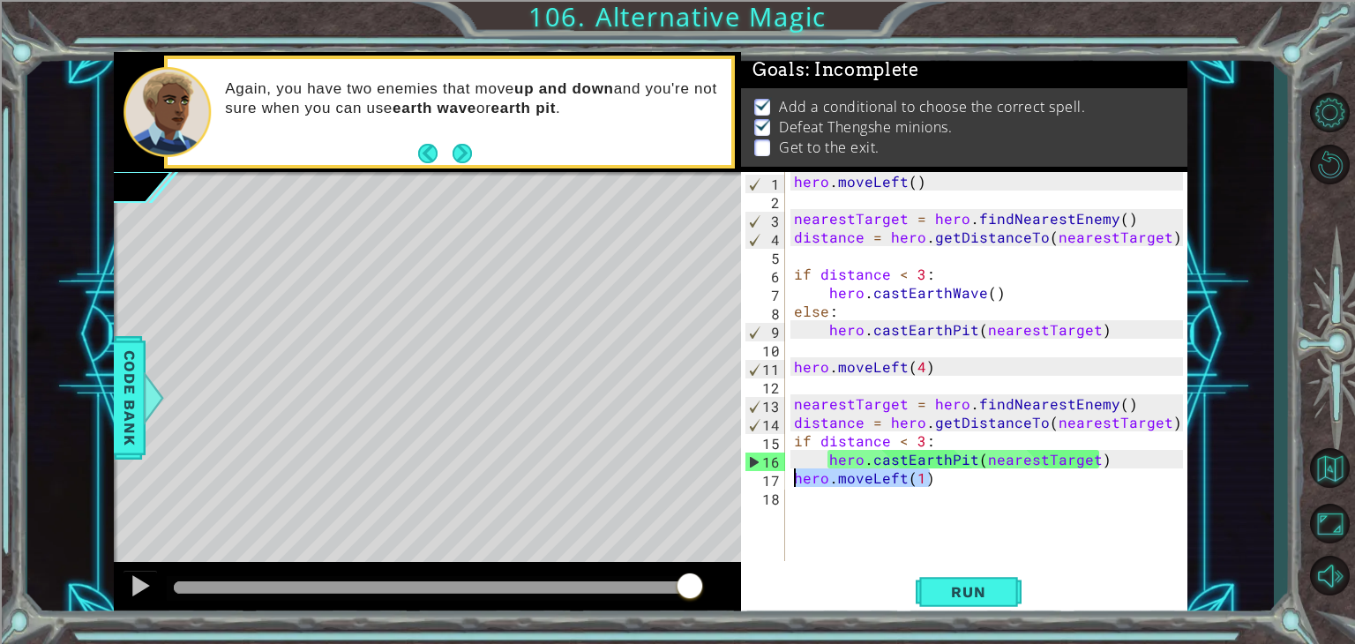
scroll to position [0, 0]
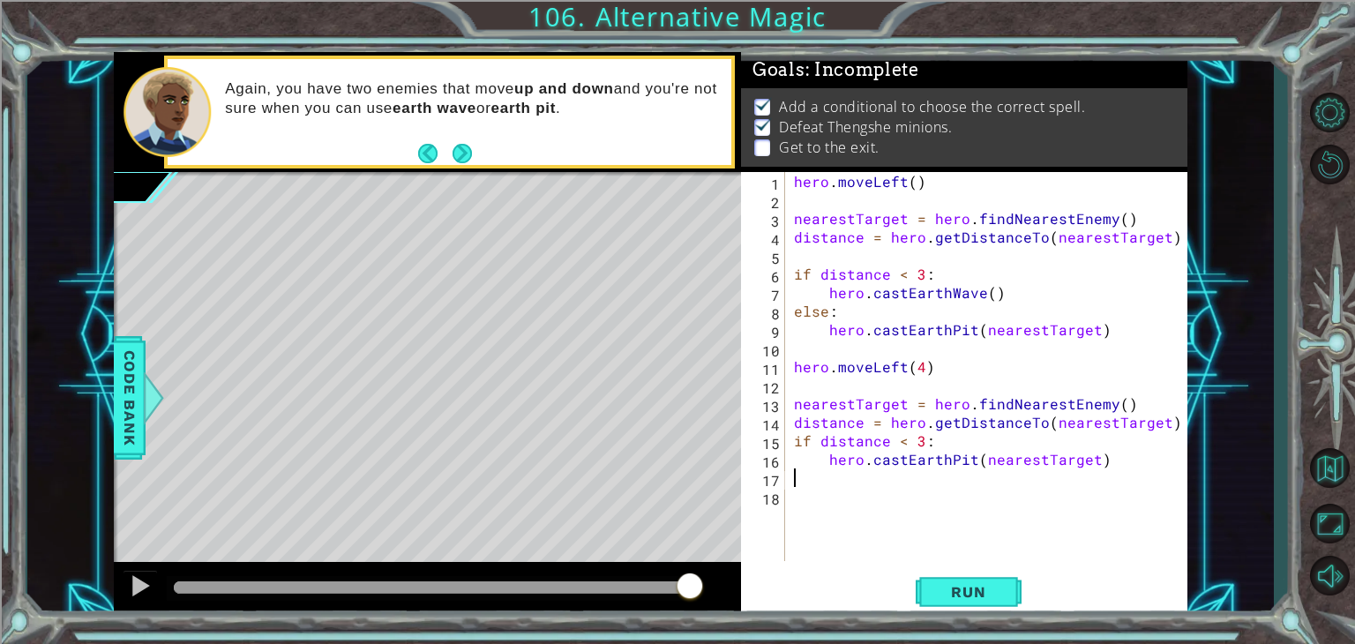
type textarea "hero.castEarthPit(nearestTarget)"
type textarea "nearestTarget = hero.findNearestEnemy()"
type textarea "hero.moveLeft(4)"
type textarea "hero.castEarthPit(nearestTarget)"
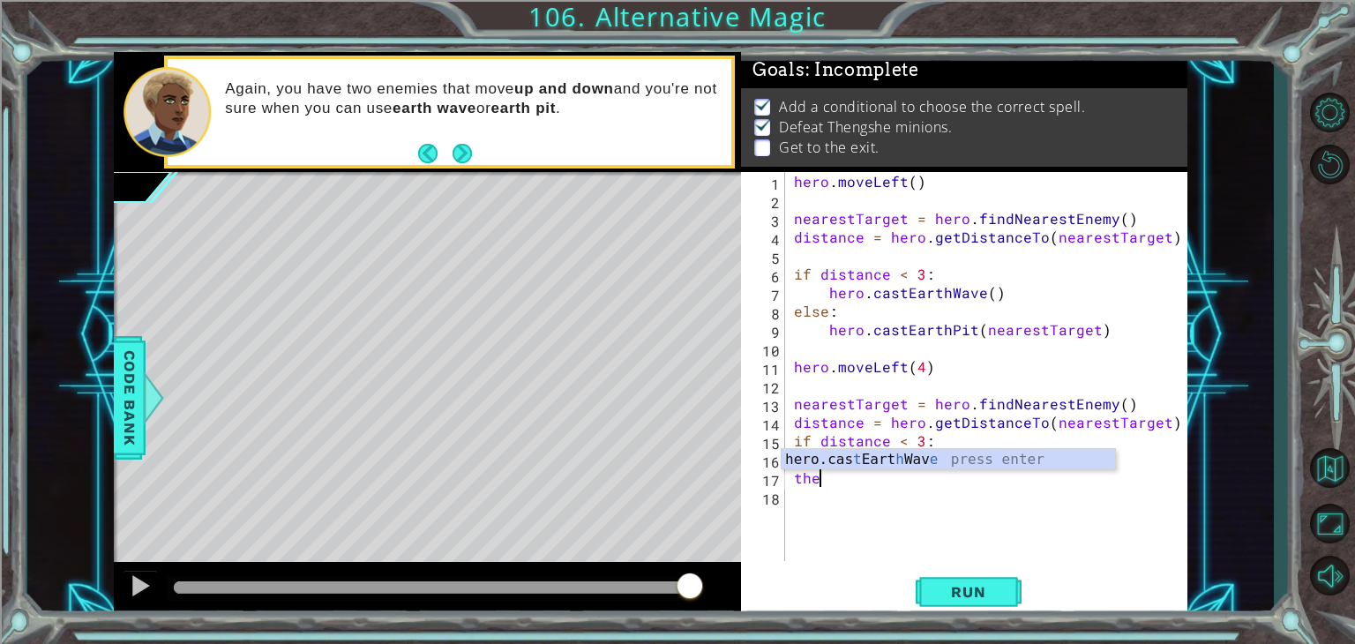
type textarea "t"
type textarea "i"
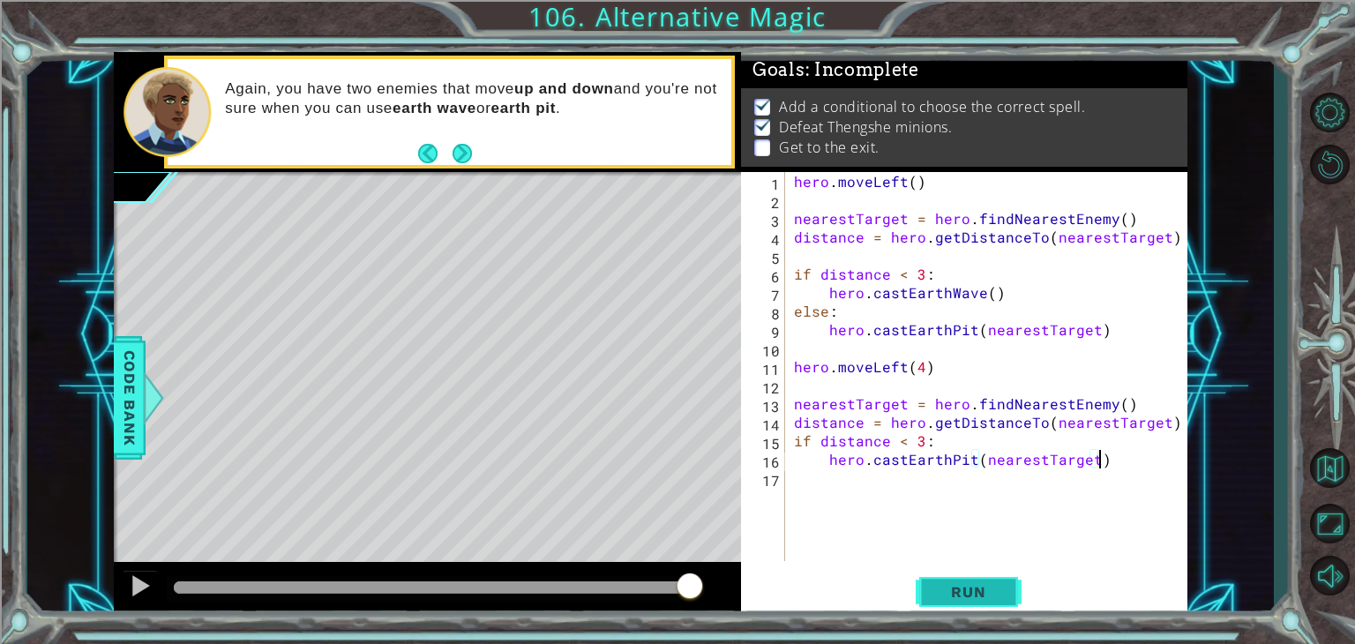
click at [951, 605] on button "Run" at bounding box center [968, 592] width 106 height 45
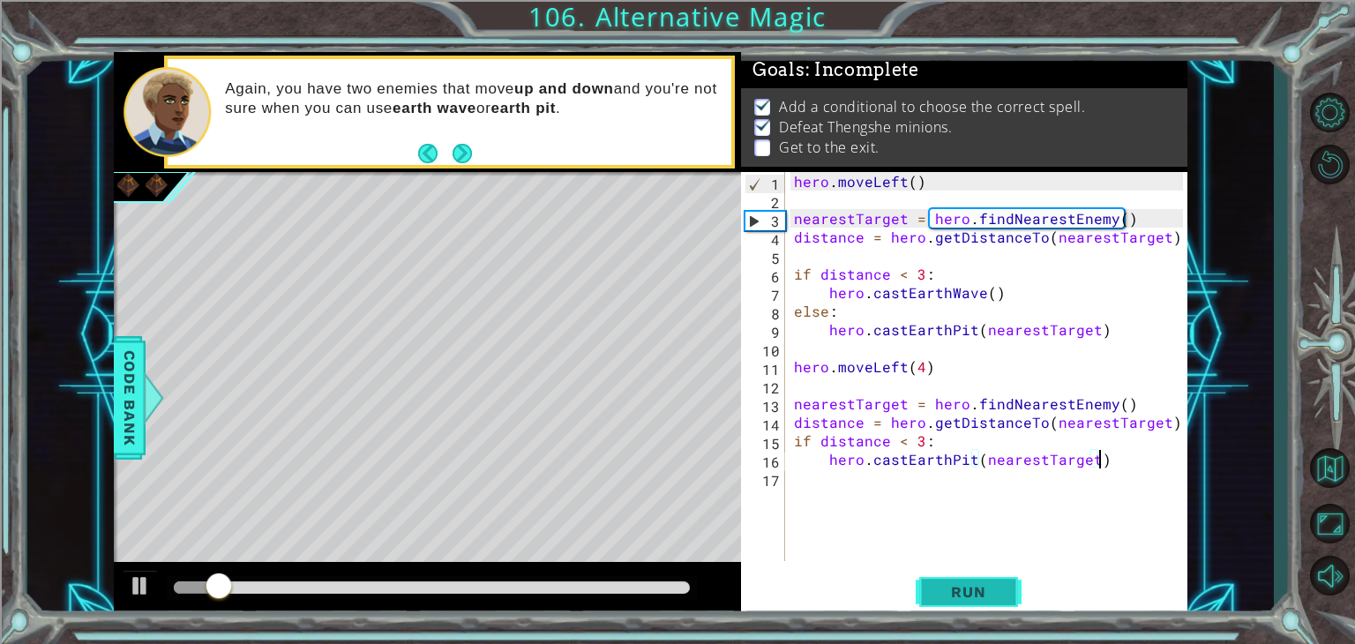
click at [951, 605] on button "Run" at bounding box center [968, 592] width 106 height 45
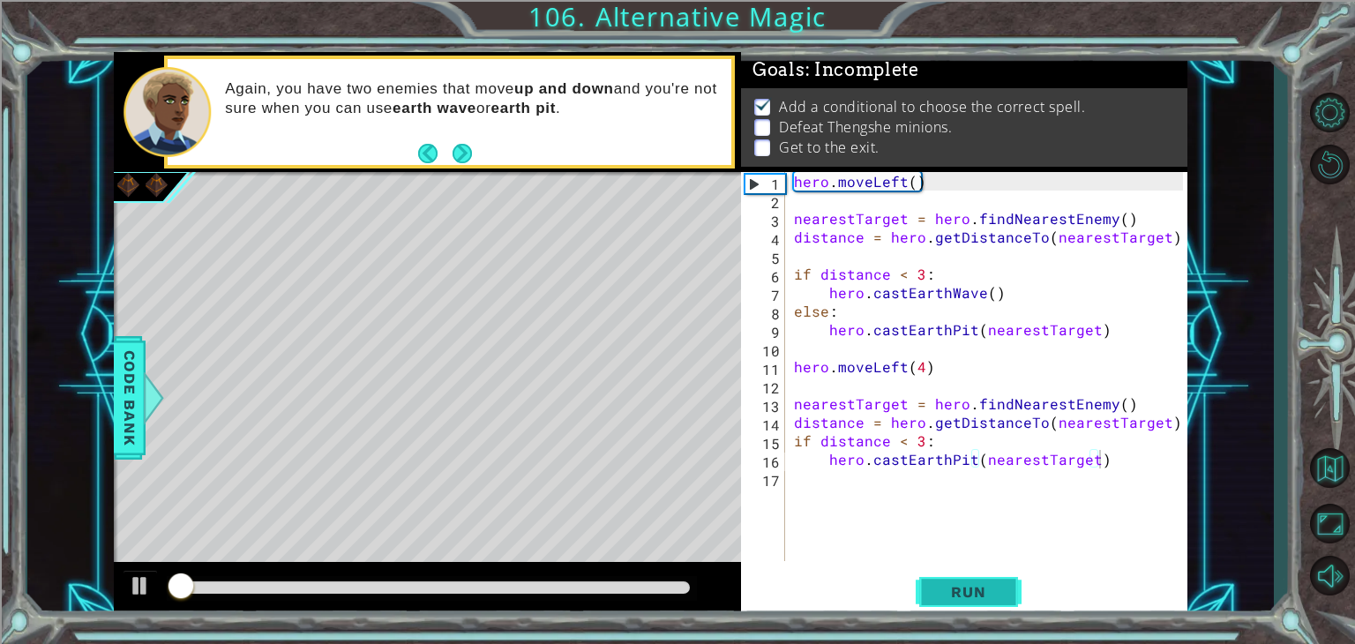
click at [951, 605] on button "Run" at bounding box center [968, 592] width 106 height 45
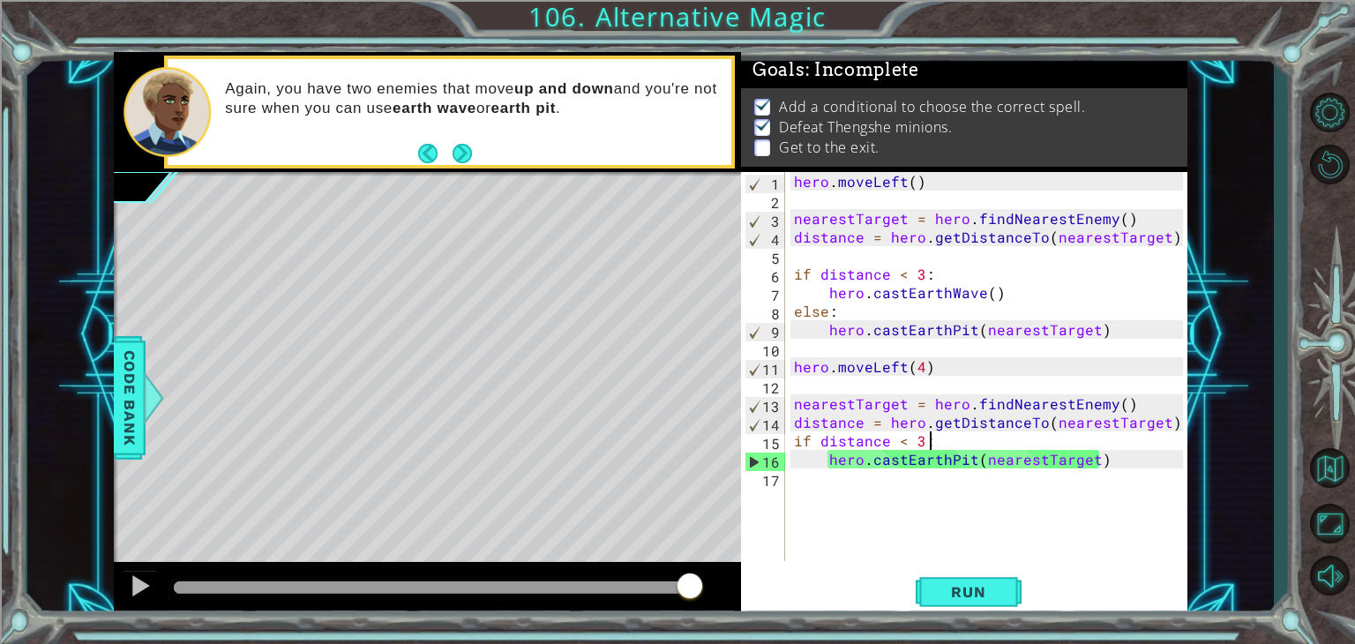
click at [1136, 445] on div "hero . moveLeft ( ) nearestTarget = hero . findNearestEnemy ( ) distance = hero…" at bounding box center [990, 385] width 401 height 426
click at [1130, 456] on div "hero . moveLeft ( ) nearestTarget = hero . findNearestEnemy ( ) distance = hero…" at bounding box center [990, 385] width 401 height 426
type textarea "hero.castEarthPit(nearestTarget)"
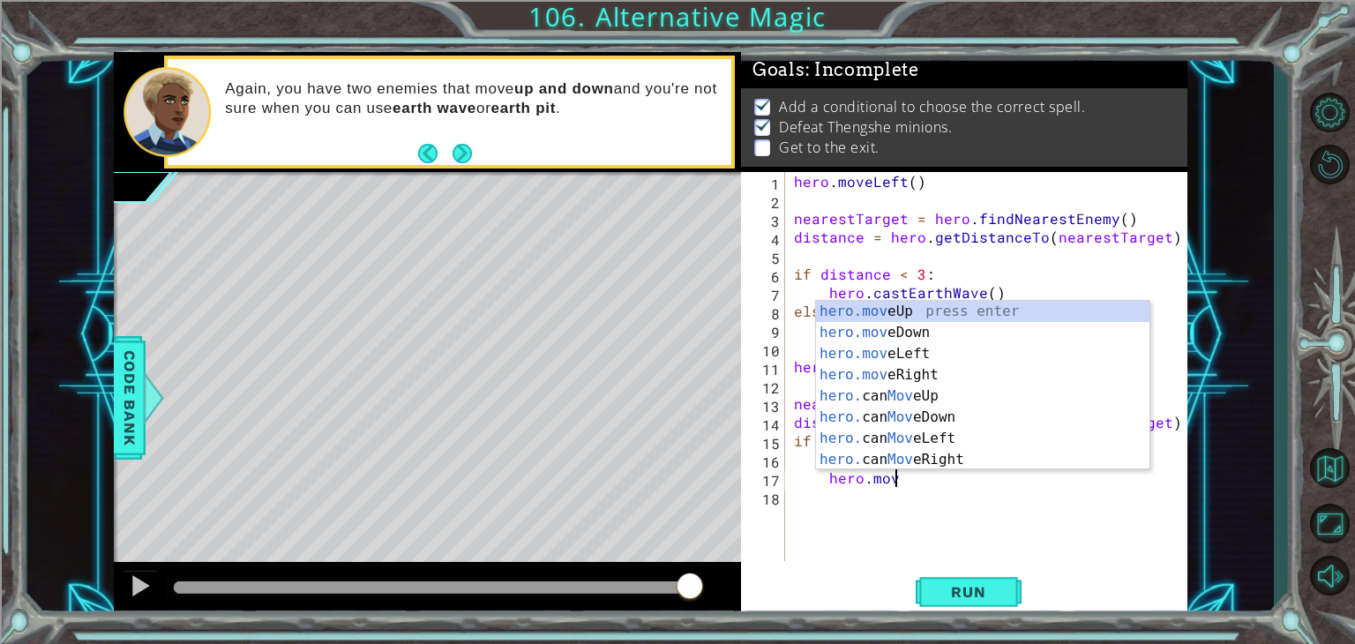
scroll to position [0, 5]
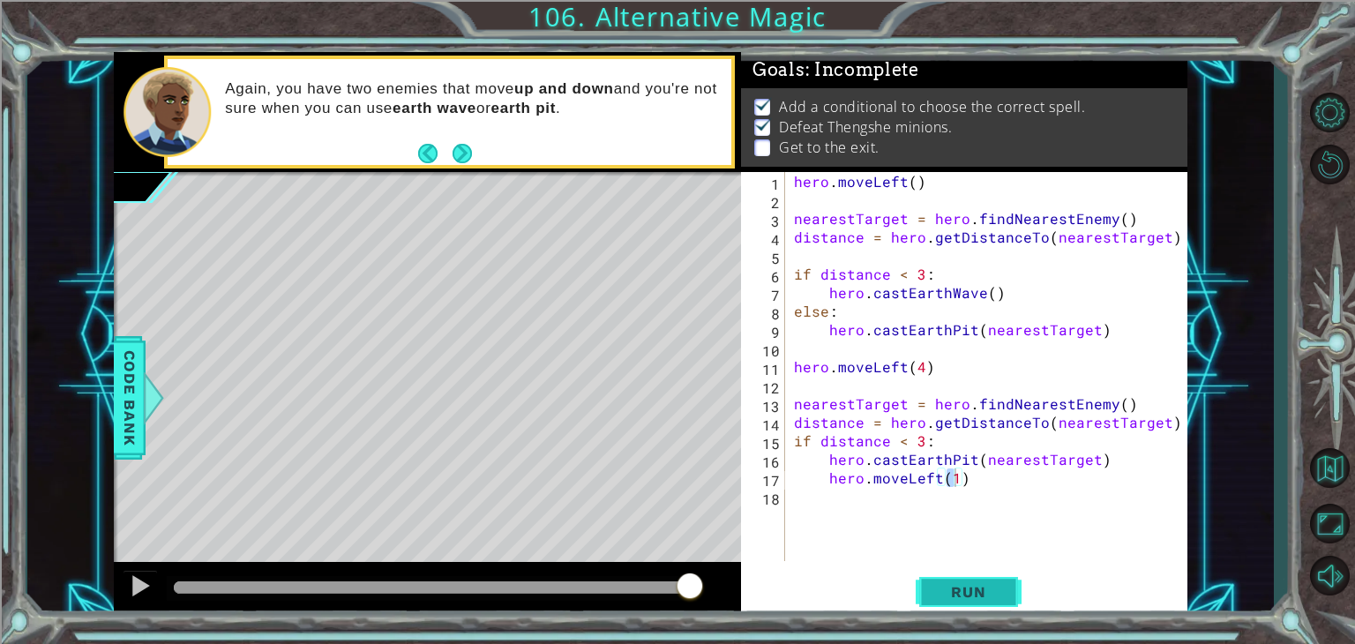
click at [946, 588] on span "Run" at bounding box center [968, 592] width 70 height 18
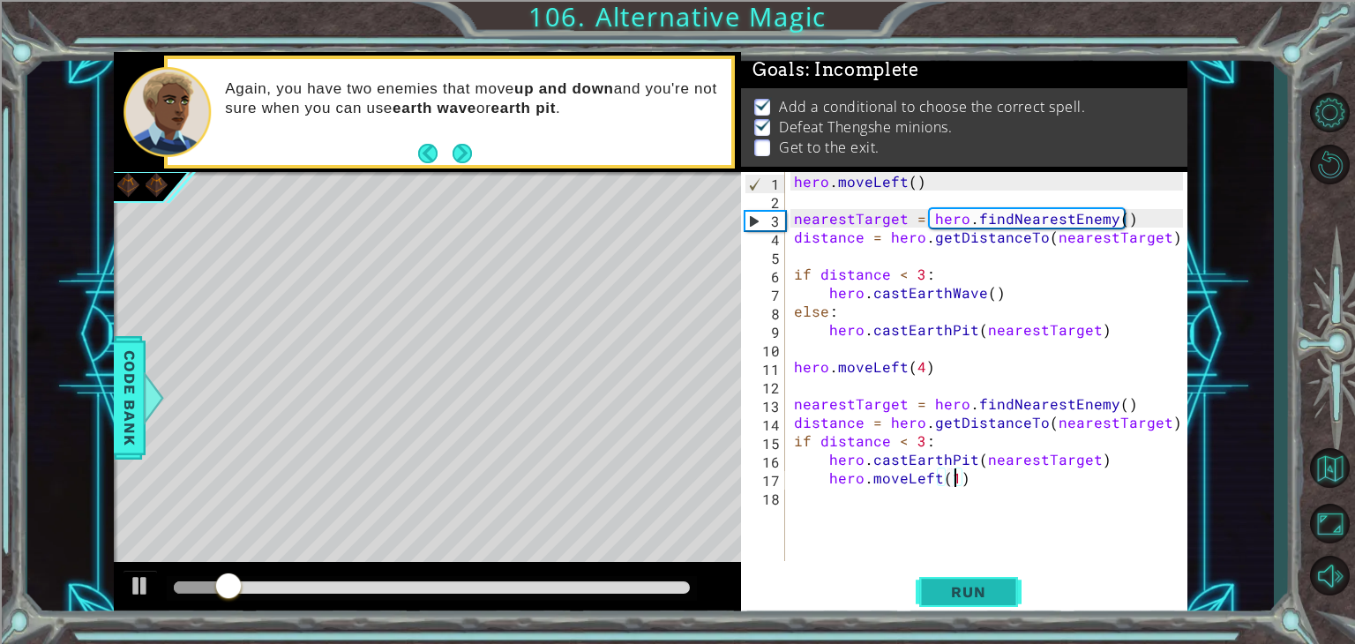
click at [946, 588] on span "Run" at bounding box center [968, 592] width 70 height 18
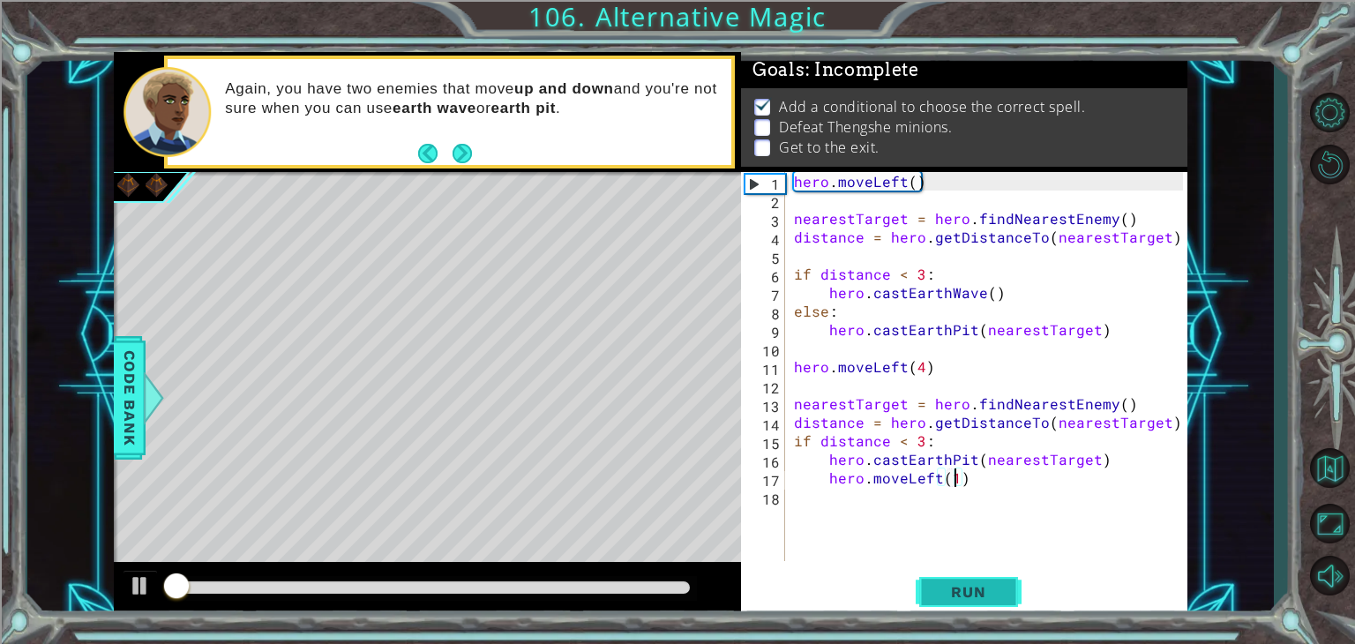
click at [946, 588] on span "Run" at bounding box center [968, 592] width 70 height 18
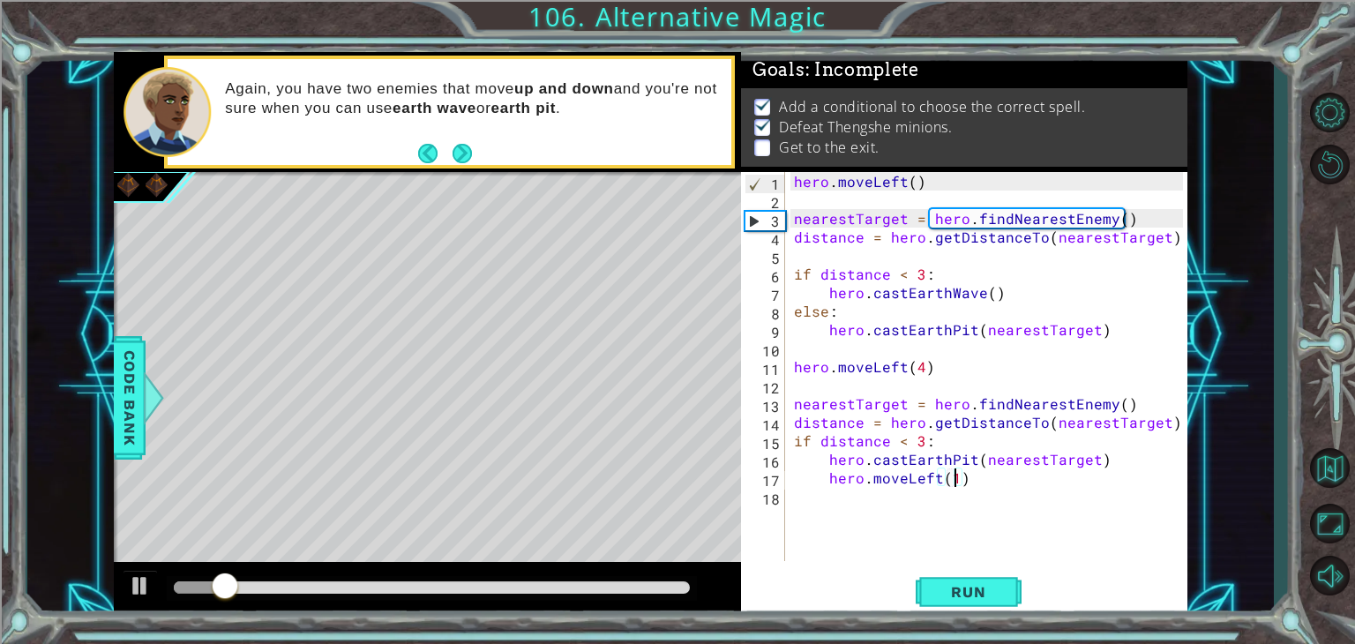
click at [1116, 471] on div "hero . moveLeft ( ) nearestTarget = hero . findNearestEnemy ( ) distance = hero…" at bounding box center [990, 385] width 401 height 426
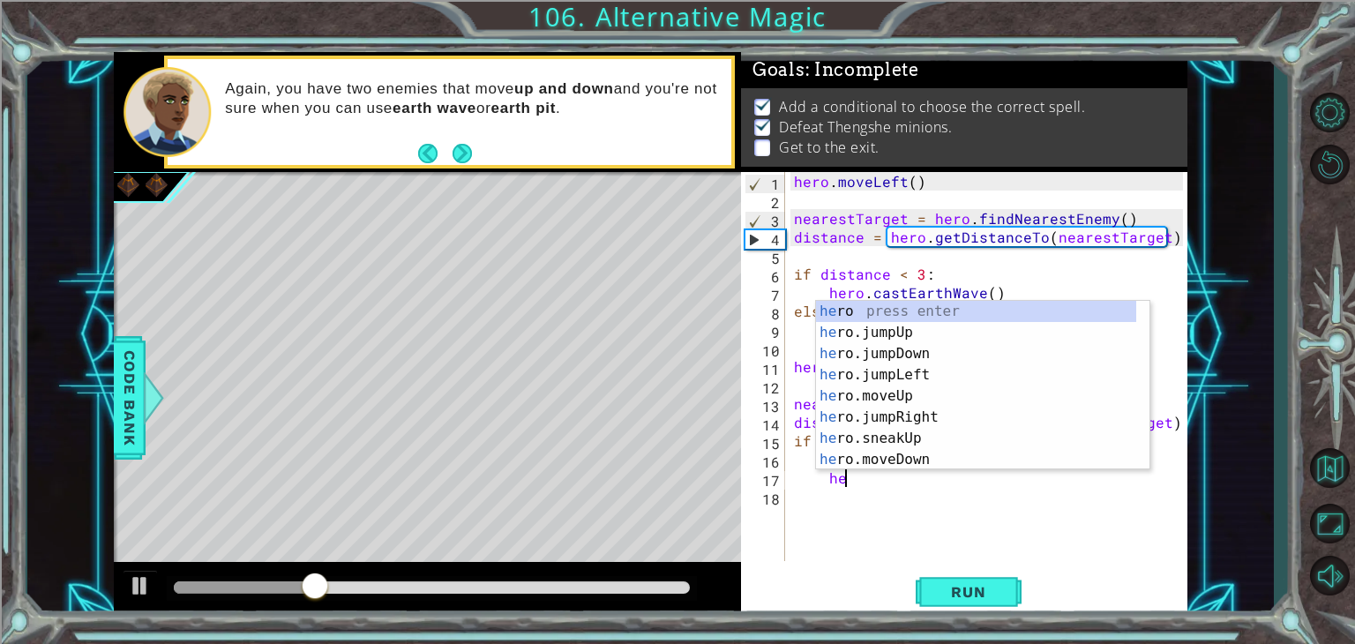
type textarea "h"
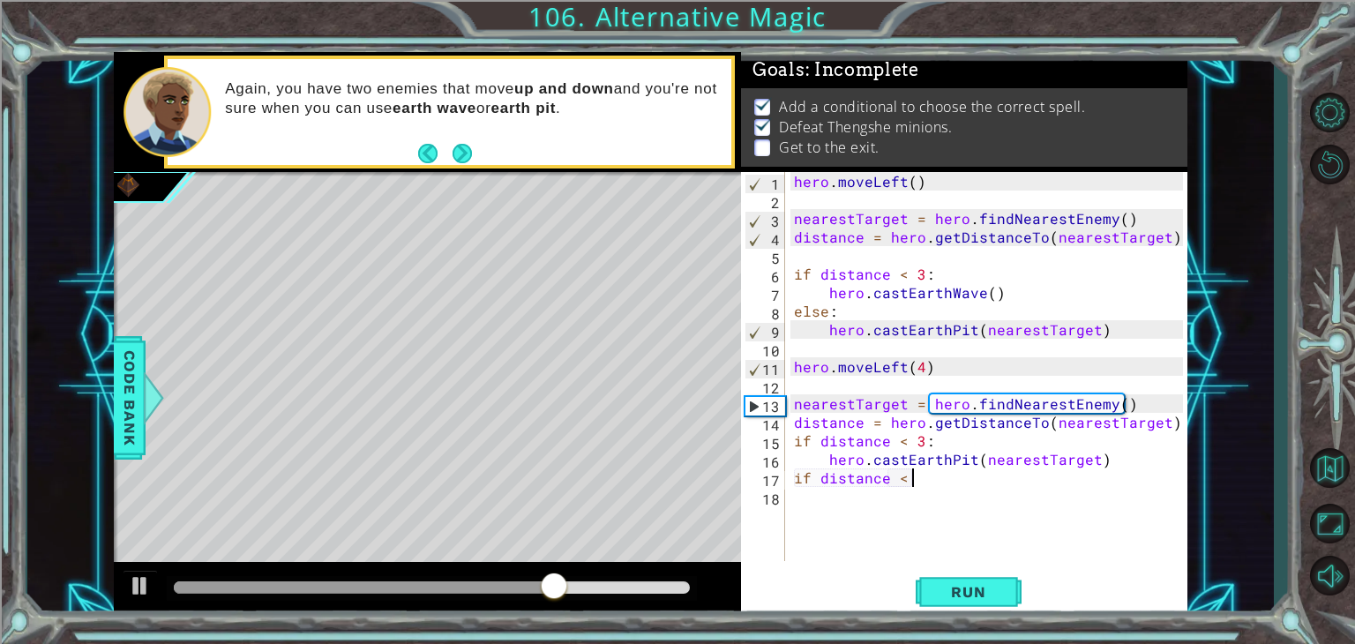
scroll to position [0, 7]
type textarea "if distance < 3:"
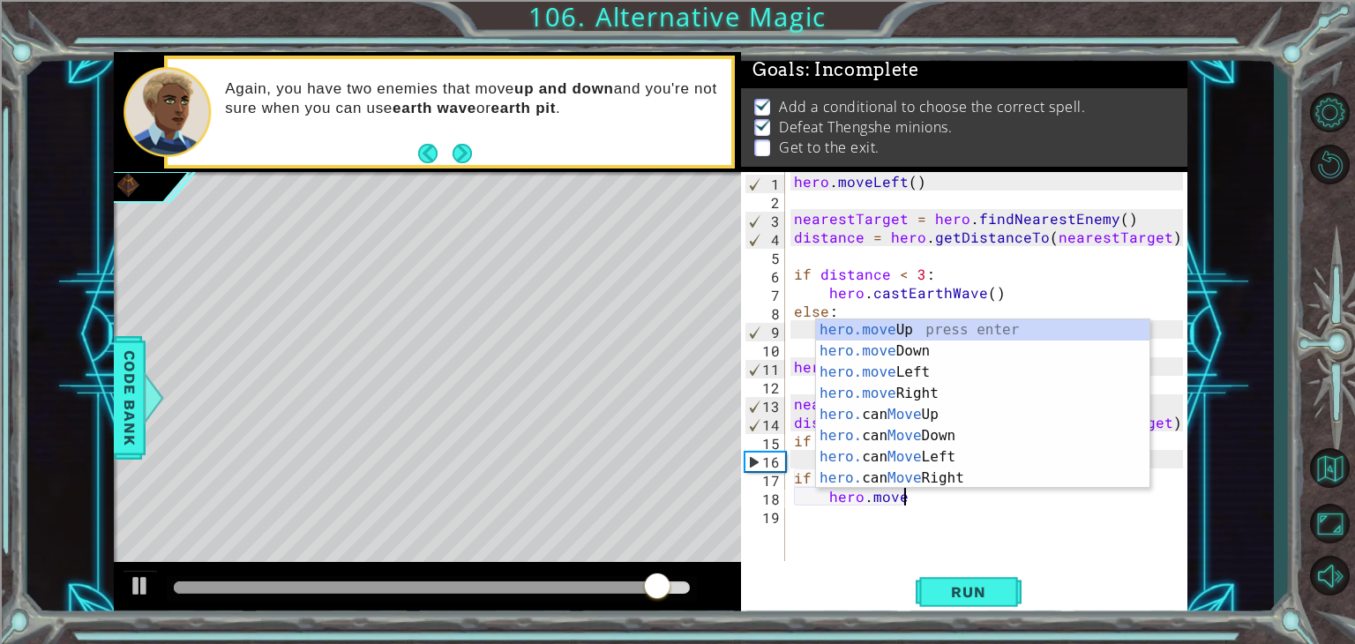
scroll to position [0, 5]
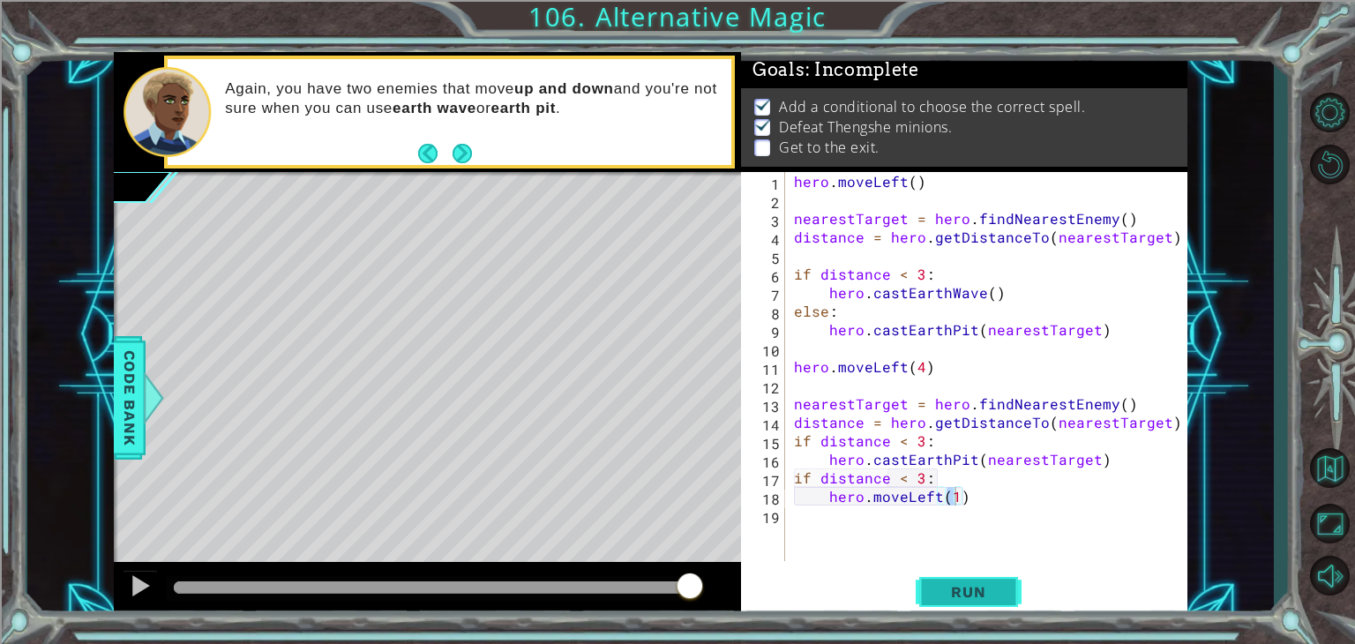
click at [954, 595] on span "Run" at bounding box center [968, 592] width 70 height 18
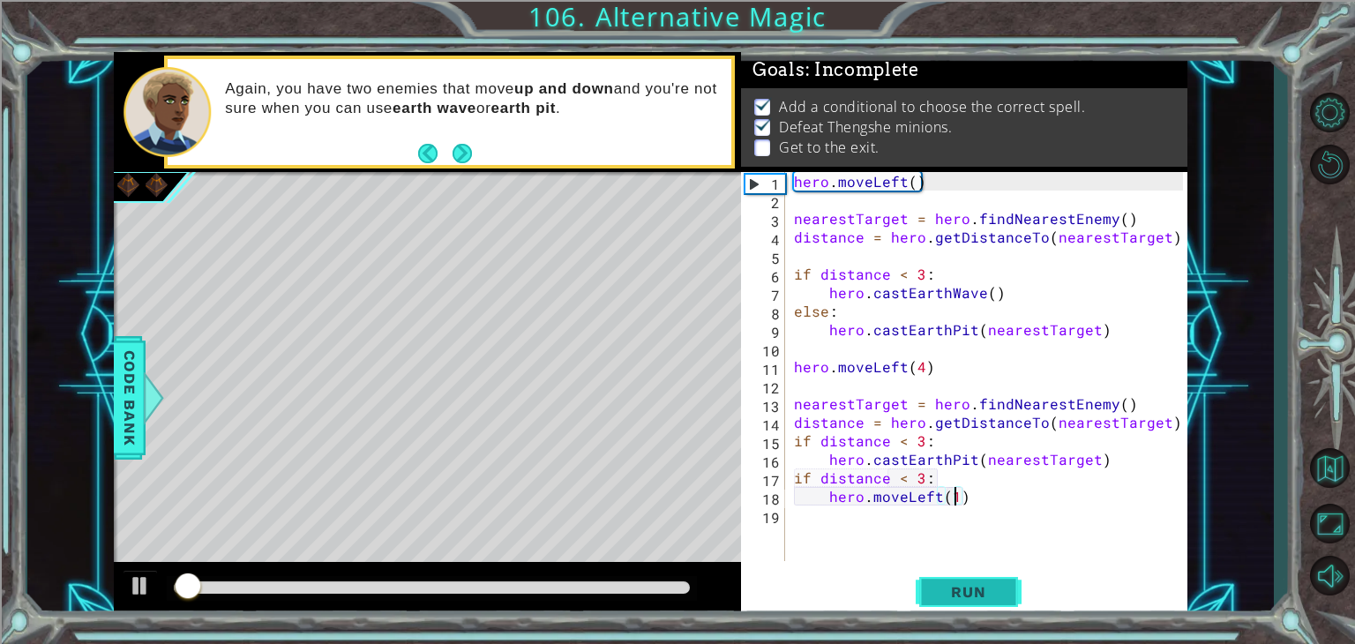
click at [954, 595] on span "Run" at bounding box center [968, 592] width 70 height 18
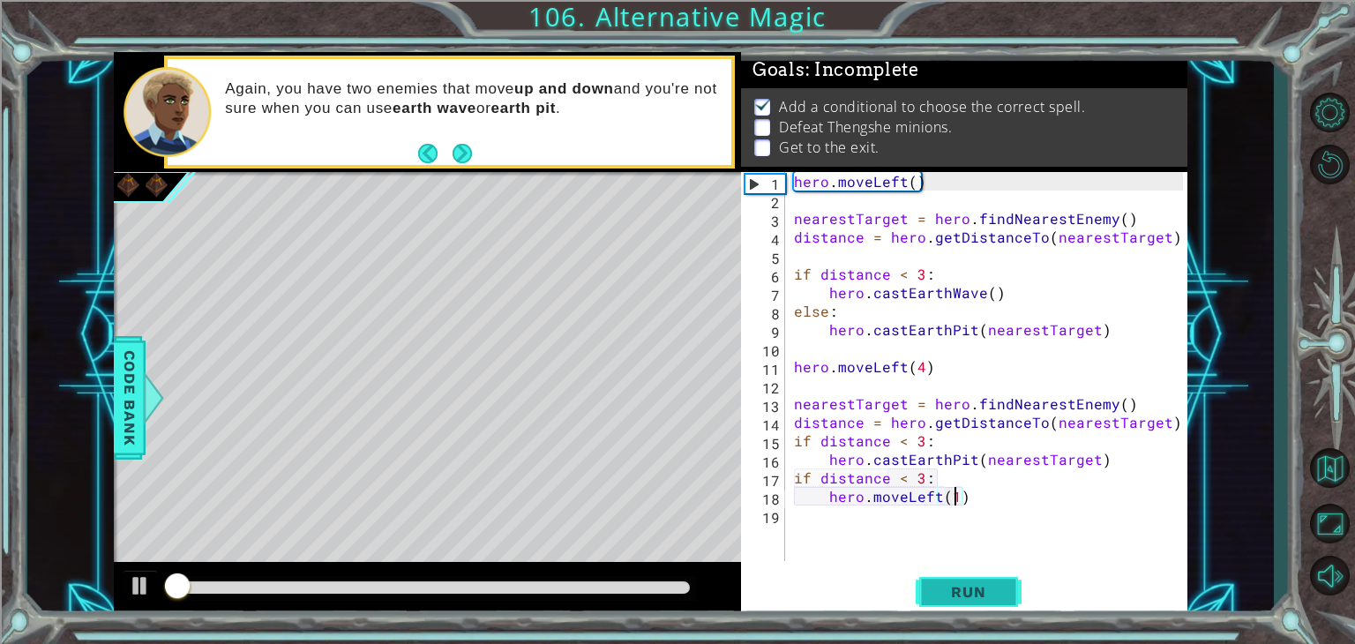
click at [954, 595] on span "Run" at bounding box center [968, 592] width 70 height 18
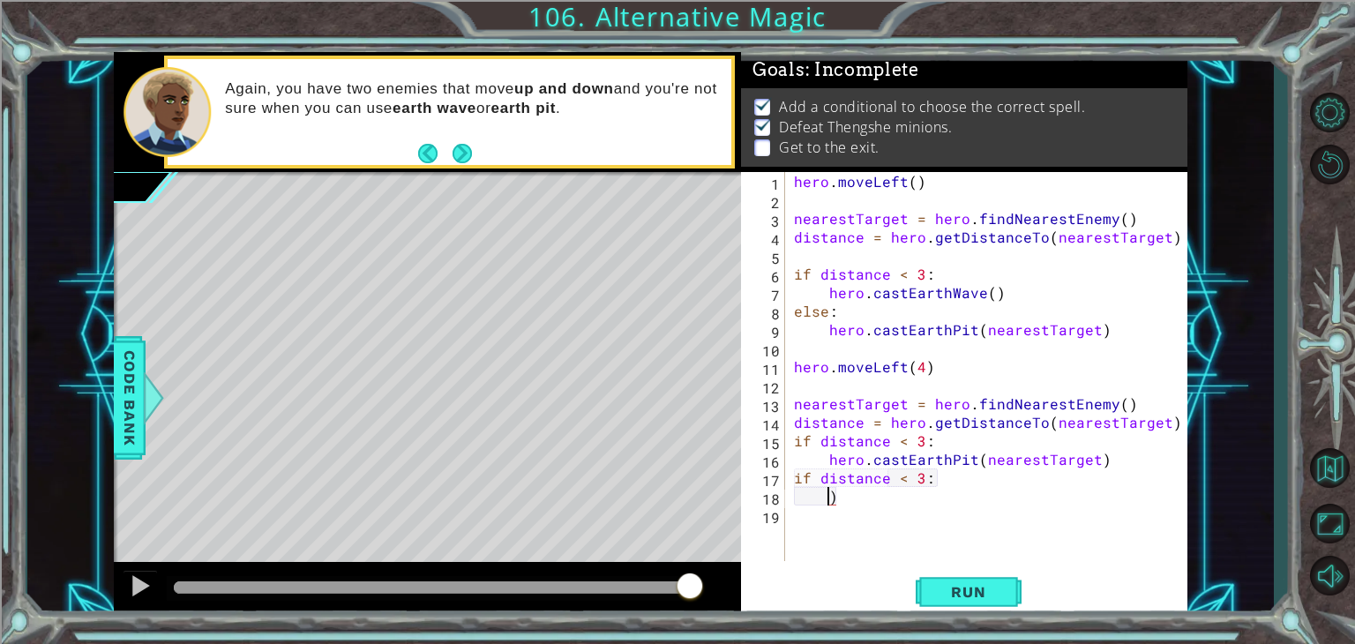
scroll to position [0, 0]
type textarea ")"
type textarea "hero.castEarthPit(nearestTarget)"
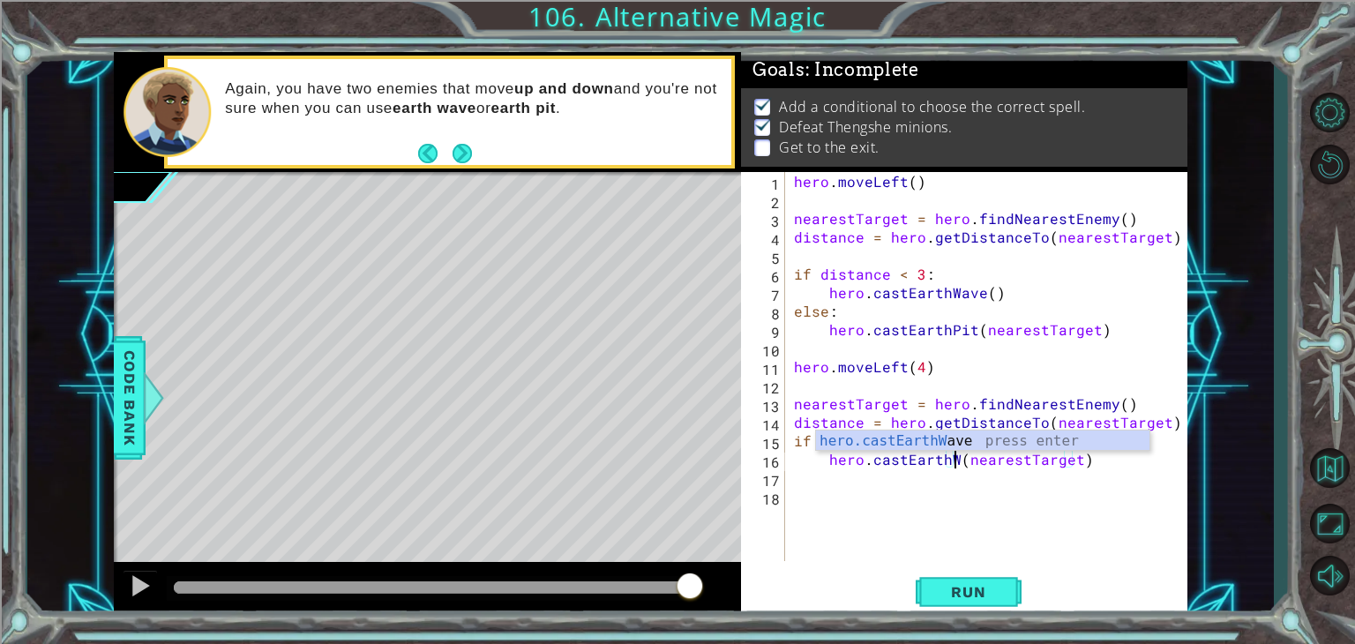
scroll to position [0, 10]
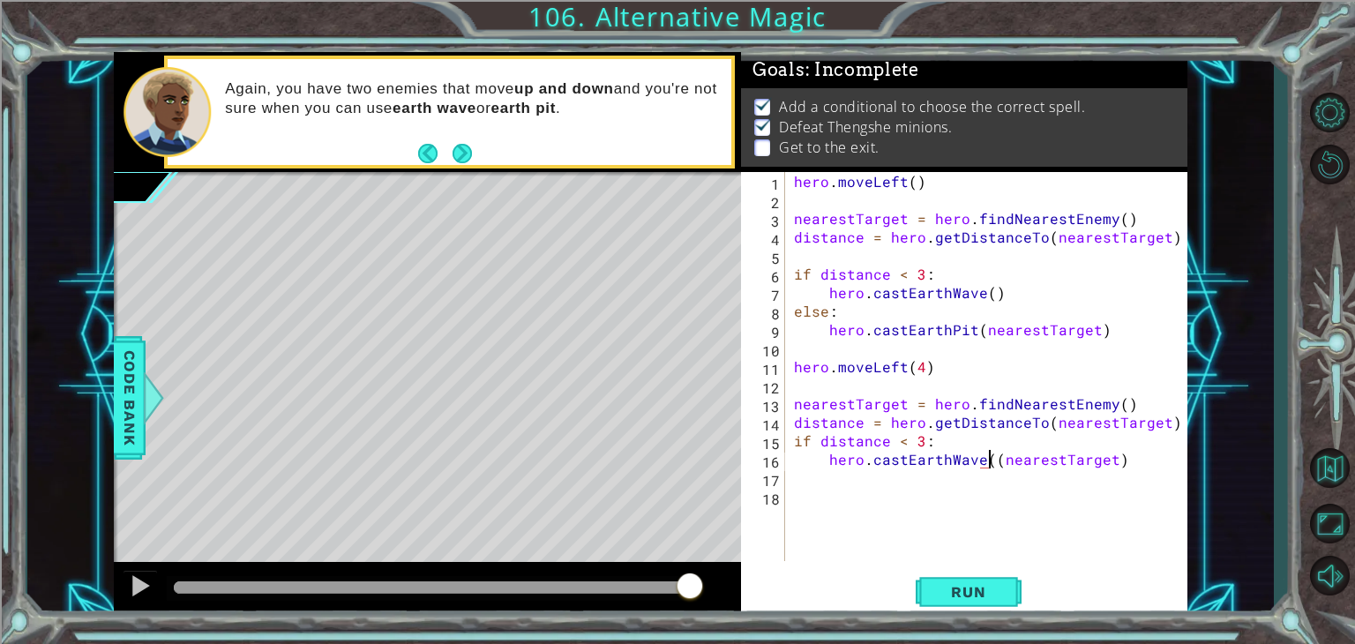
type textarea "hero.castEarthWave(nearestTarget)"
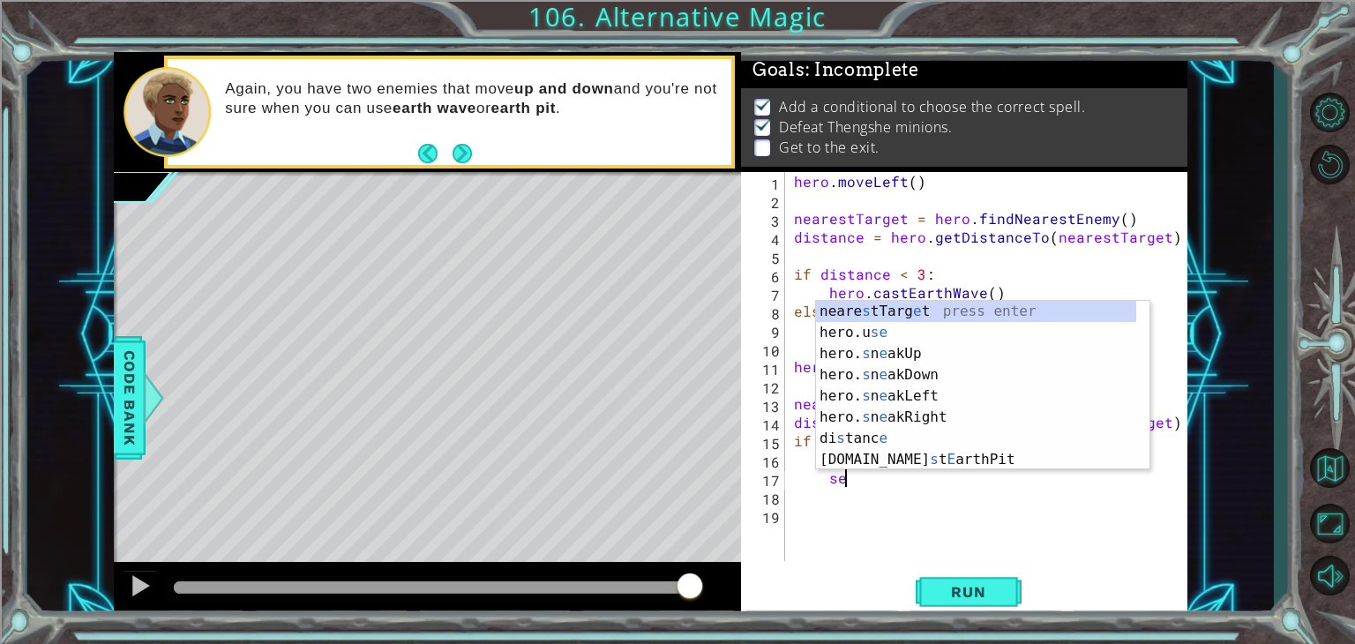
type textarea "s"
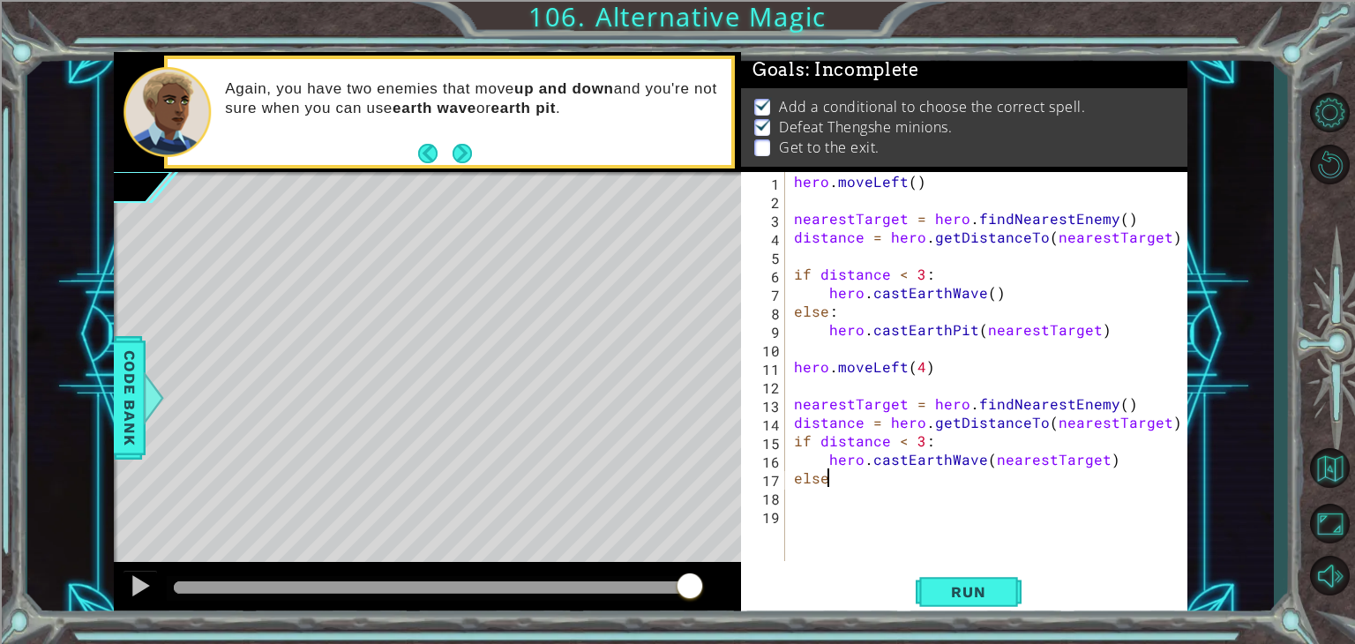
type textarea "else:"
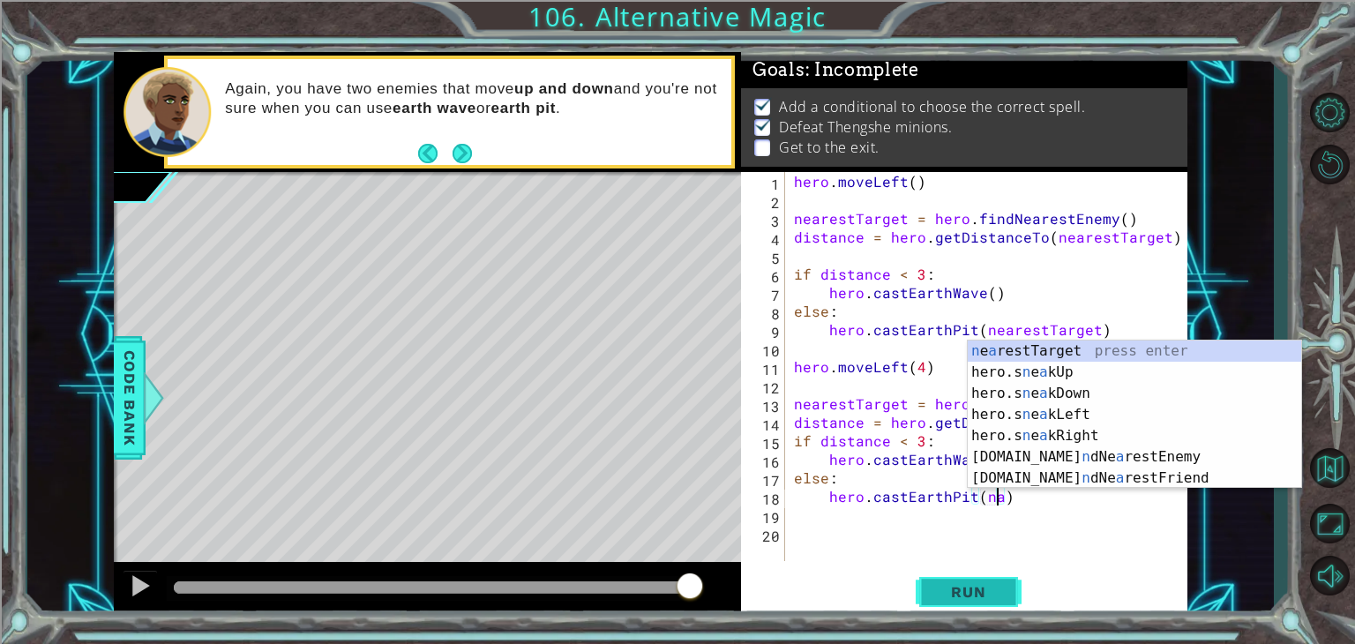
scroll to position [0, 13]
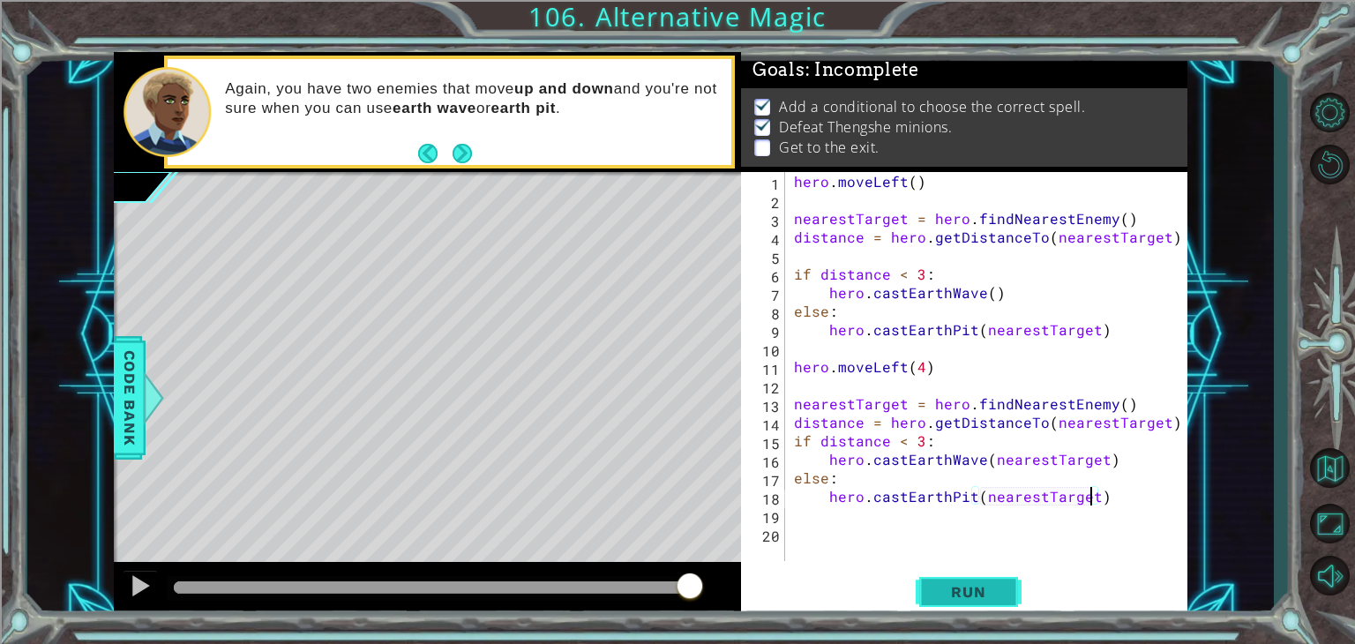
type textarea "hero.castEarthPit(nearestTarget)"
click at [1001, 578] on button "Run" at bounding box center [968, 592] width 106 height 45
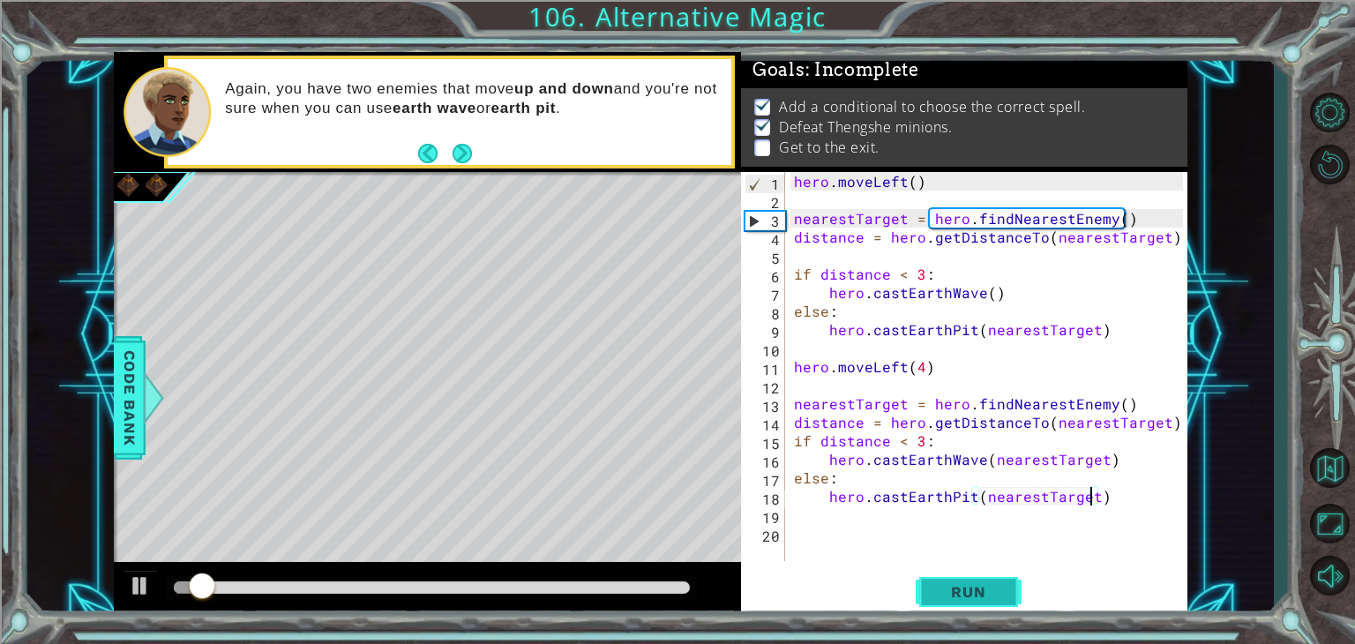
drag, startPoint x: 998, startPoint y: 576, endPoint x: 954, endPoint y: 572, distance: 44.2
click at [954, 572] on button "Run" at bounding box center [968, 592] width 106 height 45
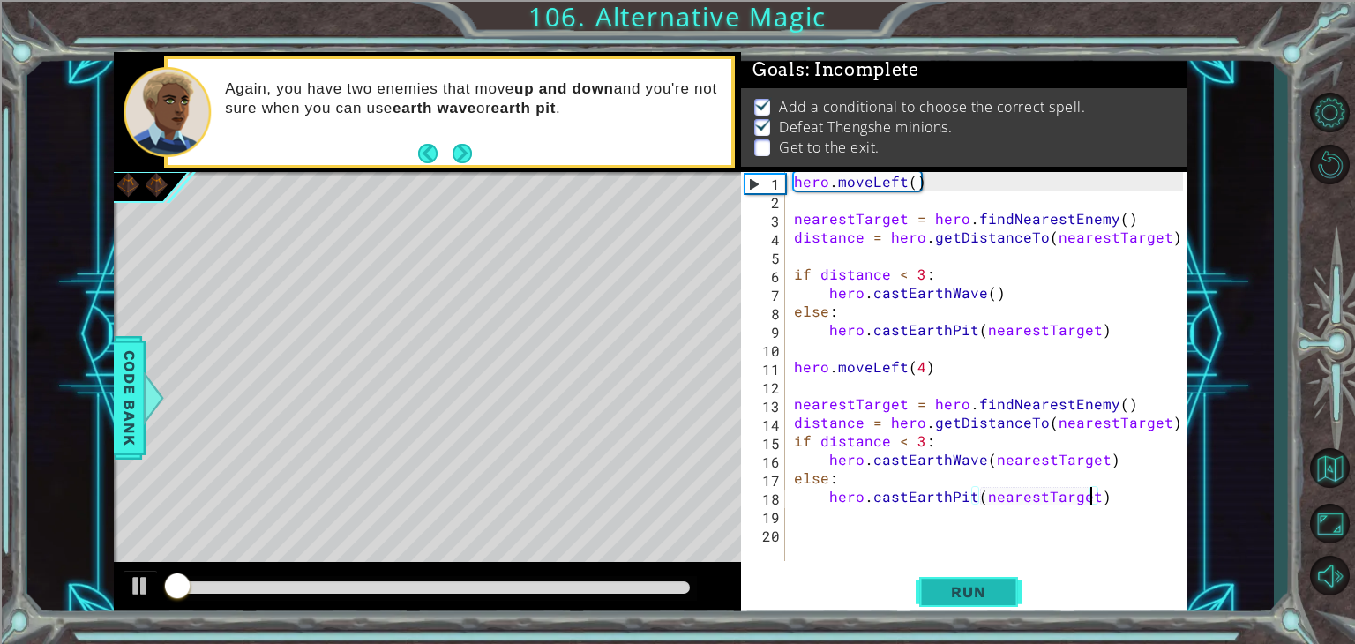
click at [948, 577] on button "Run" at bounding box center [968, 592] width 106 height 45
click at [1115, 504] on div "hero . moveLeft ( ) nearestTarget = hero . findNearestEnemy ( ) distance = hero…" at bounding box center [990, 385] width 401 height 426
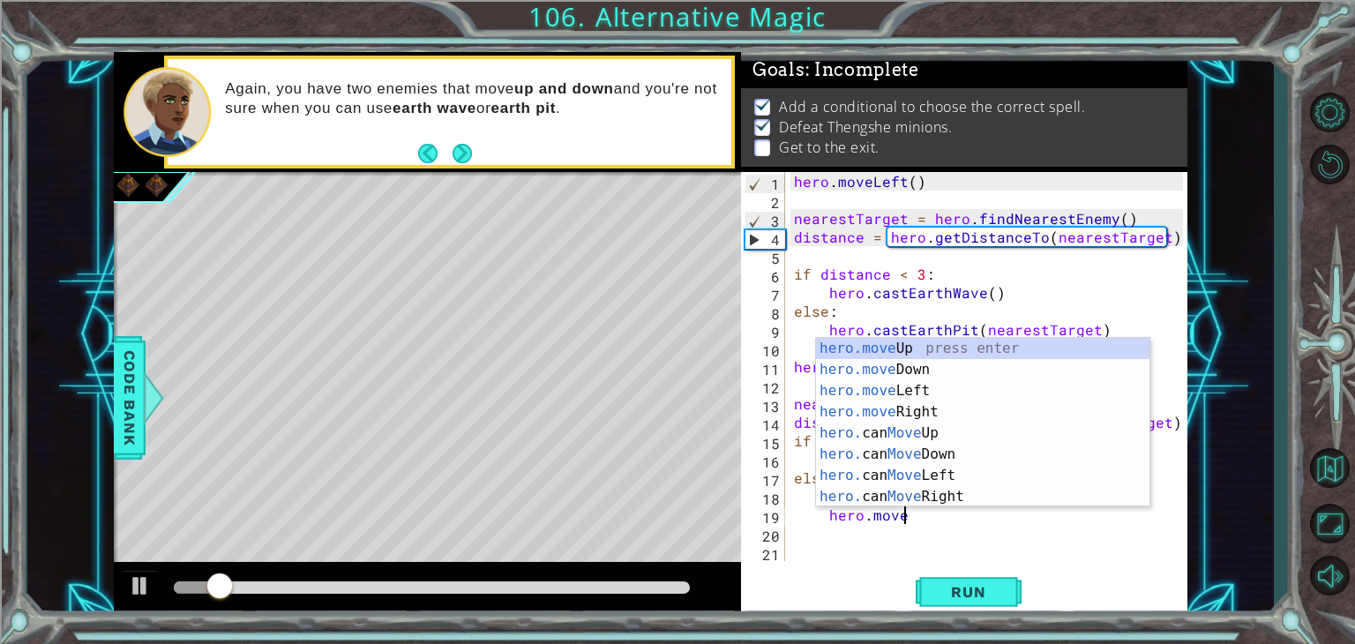
scroll to position [0, 5]
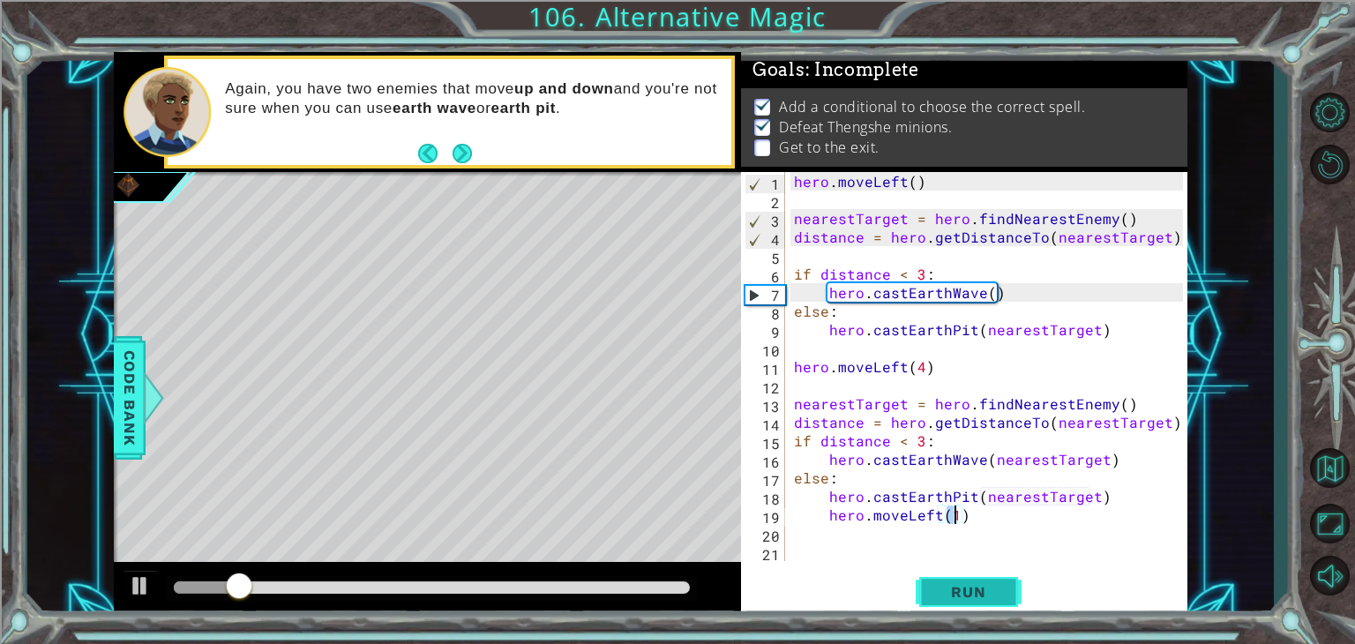
type textarea "hero.moveLeft(1)"
click at [960, 593] on span "Run" at bounding box center [968, 592] width 70 height 18
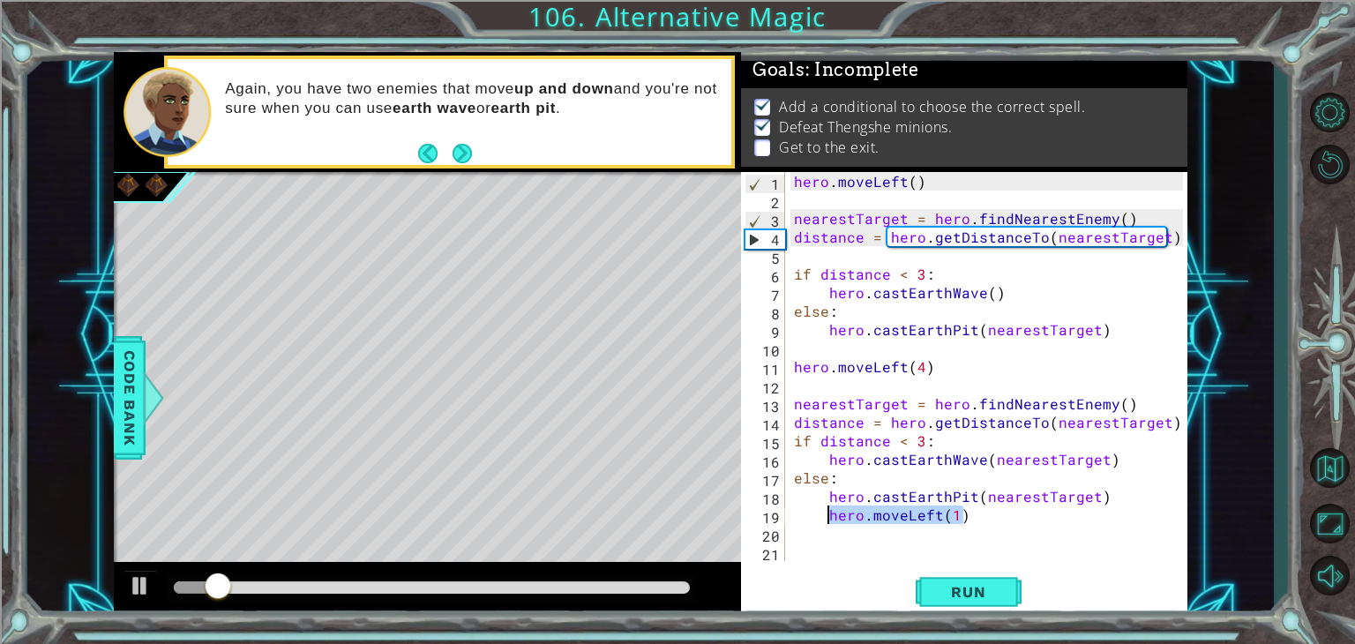
drag, startPoint x: 970, startPoint y: 515, endPoint x: 830, endPoint y: 519, distance: 140.3
click at [830, 519] on div "hero . moveLeft ( ) nearestTarget = hero . findNearestEnemy ( ) distance = hero…" at bounding box center [990, 385] width 401 height 426
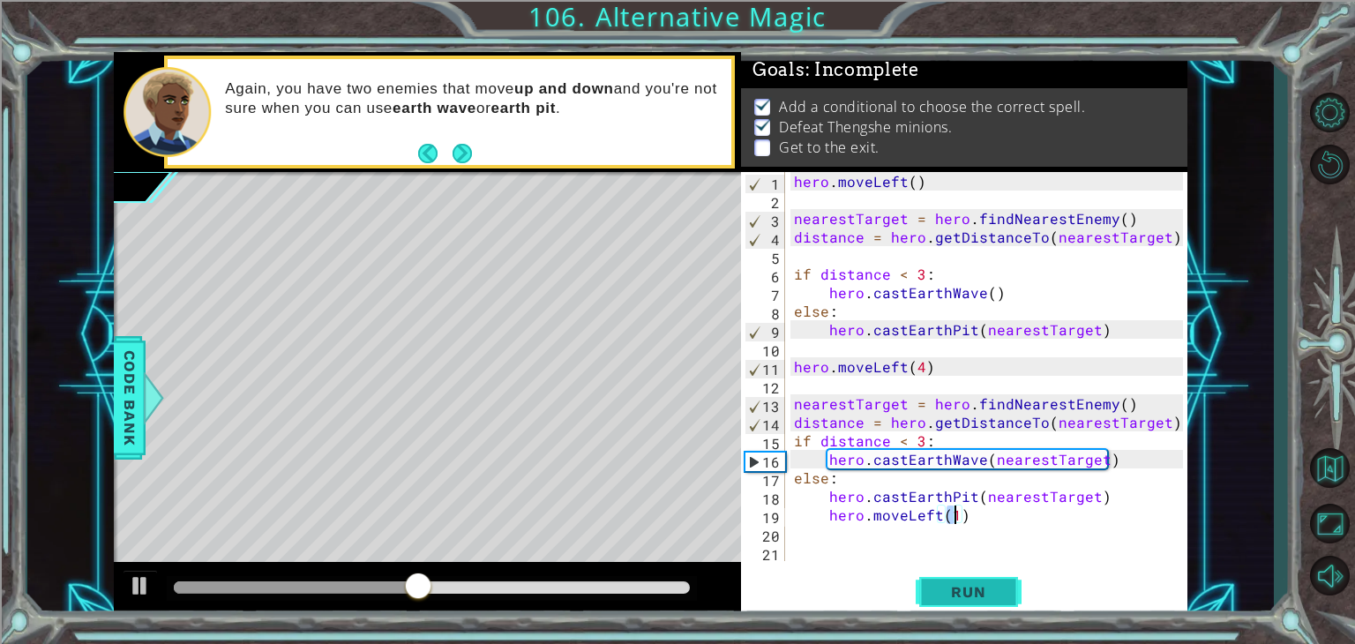
click at [931, 582] on button "Run" at bounding box center [968, 592] width 106 height 45
click at [1129, 463] on div "hero . moveLeft ( ) nearestTarget = hero . findNearestEnemy ( ) distance = hero…" at bounding box center [990, 385] width 401 height 426
type textarea "hero.castEarthWave(nearestTarget)"
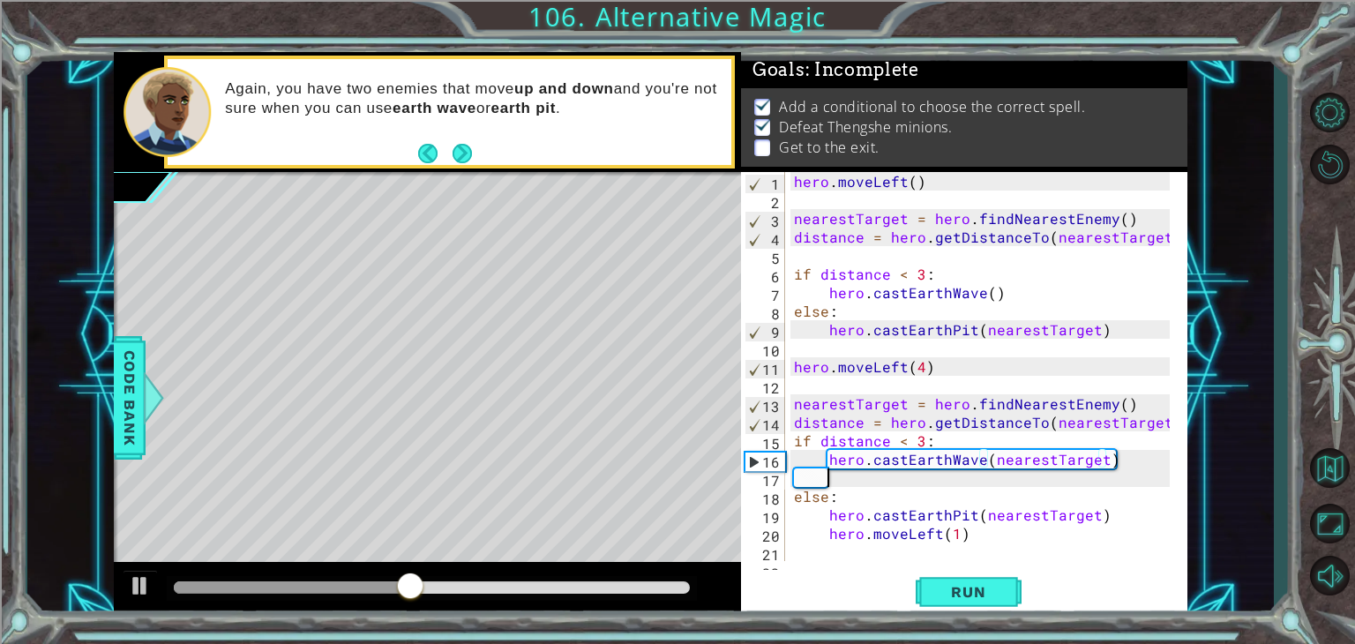
scroll to position [0, 0]
click at [820, 549] on div "hero . moveLeft ( ) nearestTarget = hero . findNearestEnemy ( ) distance = hero…" at bounding box center [984, 385] width 388 height 426
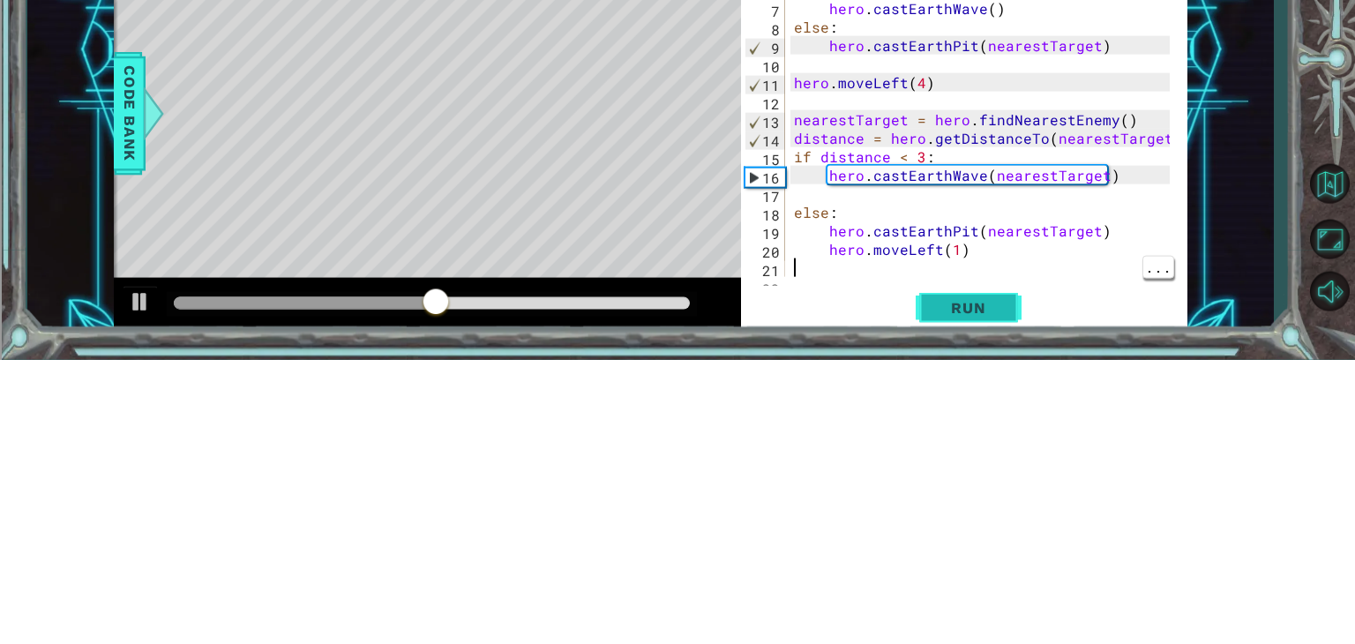
scroll to position [18, 0]
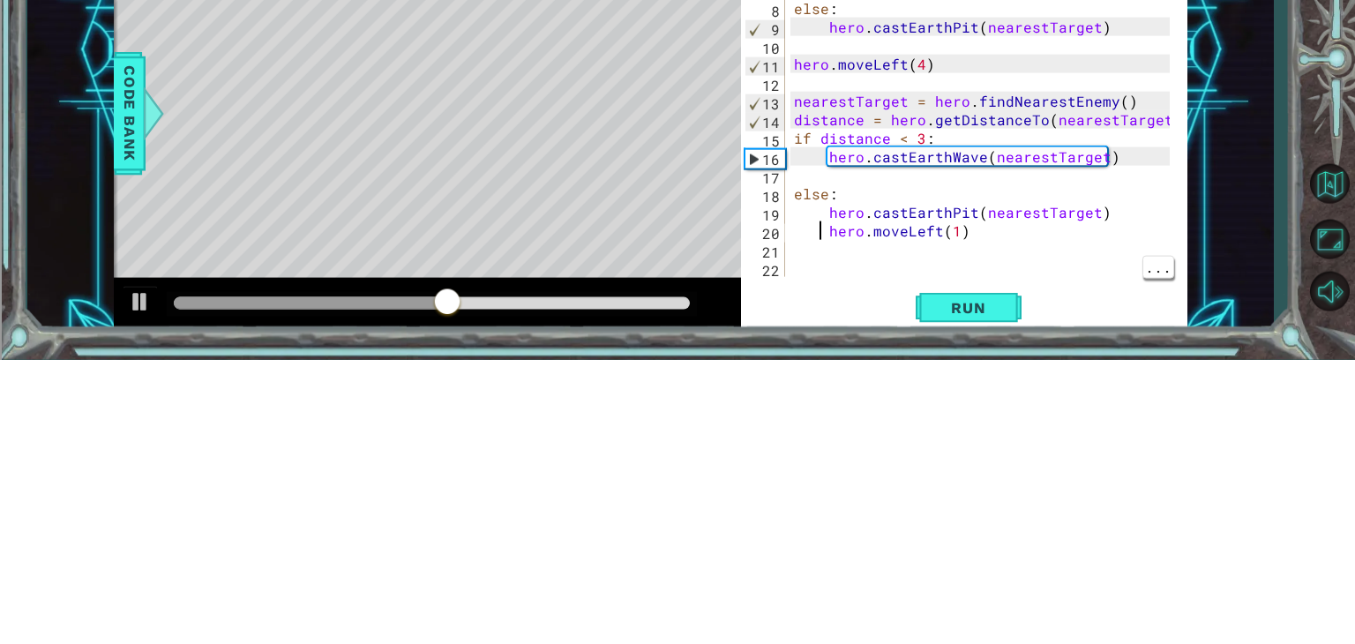
click at [825, 516] on div "nearestTarget = hero . findNearestEnemy ( ) distance = hero . getDistanceTo ( n…" at bounding box center [984, 385] width 388 height 426
type textarea "hero.moveLeft(1)"
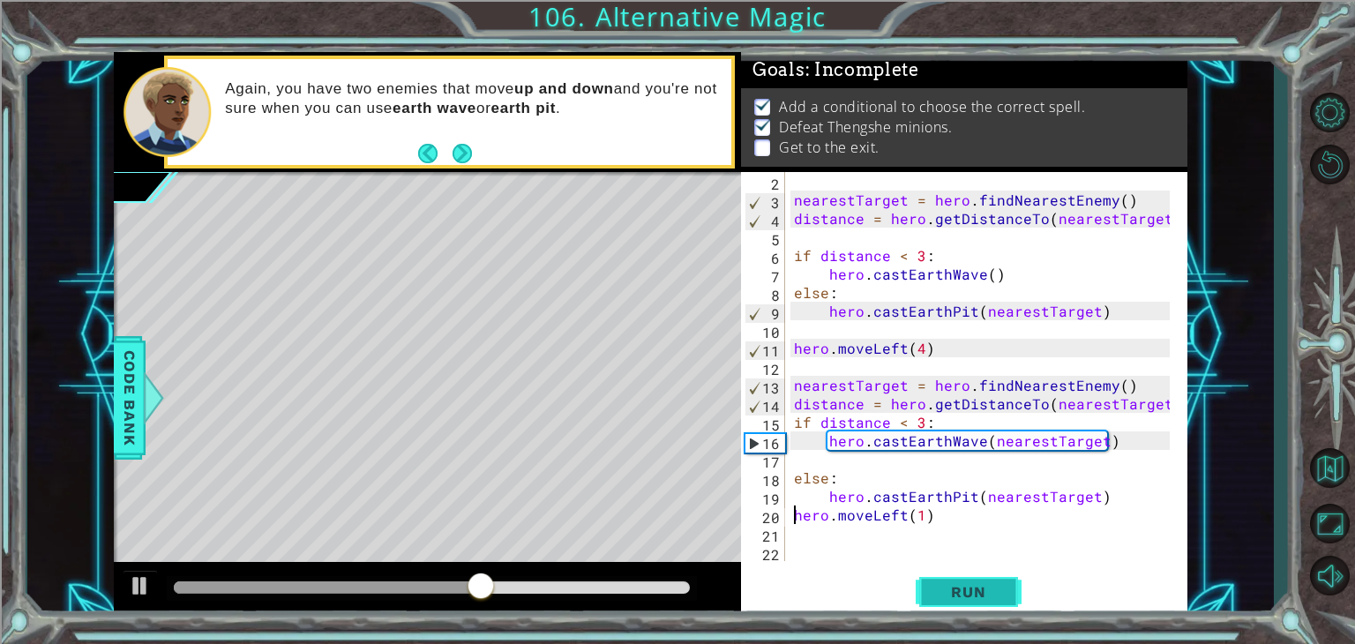
click at [936, 601] on span "Run" at bounding box center [968, 592] width 70 height 18
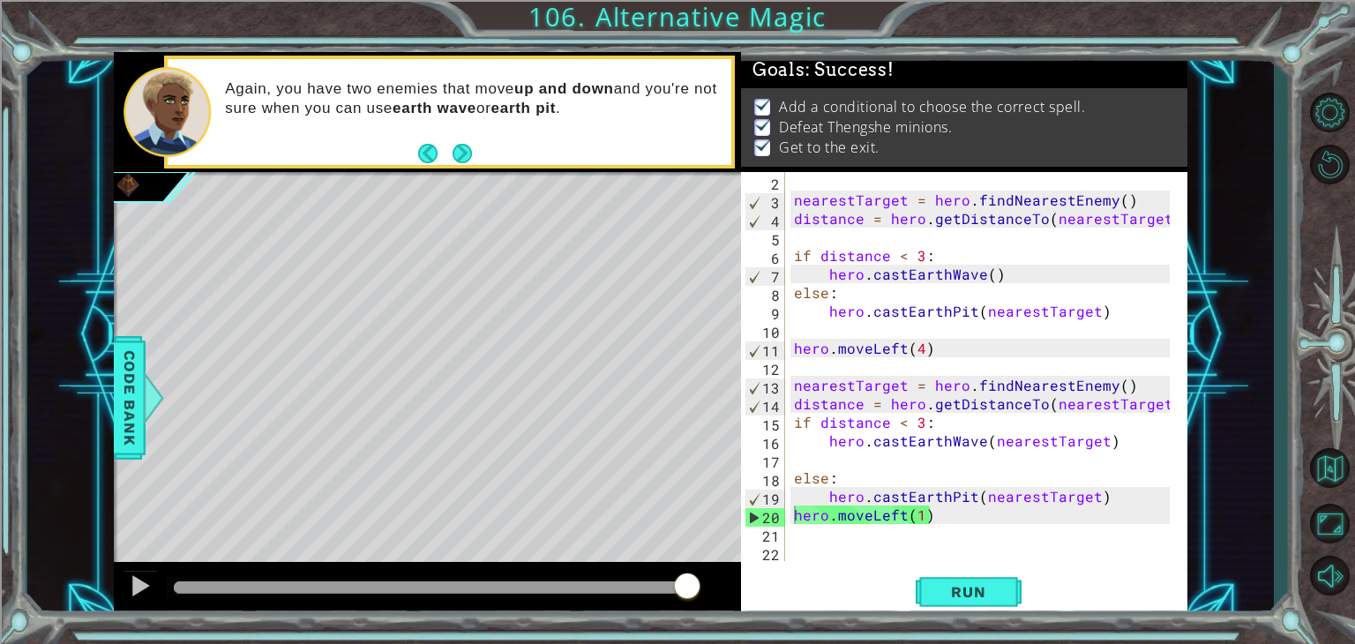
click at [688, 586] on div at bounding box center [432, 587] width 516 height 12
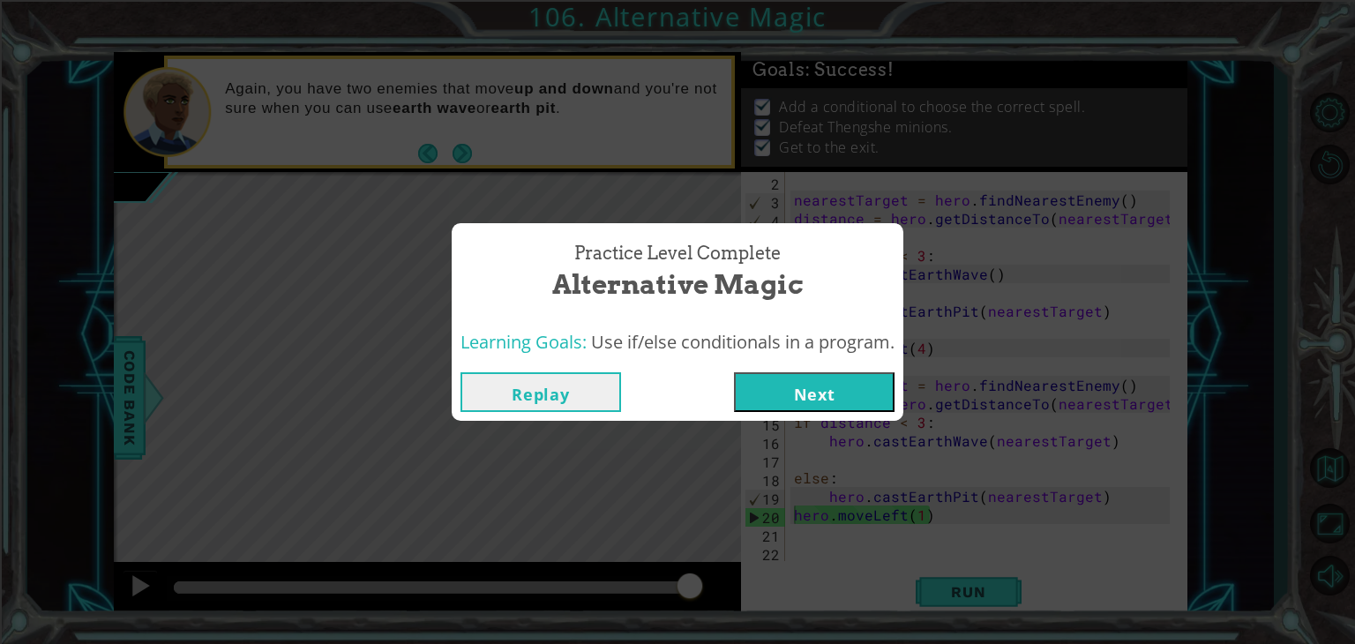
click at [804, 396] on button "Next" at bounding box center [814, 392] width 160 height 40
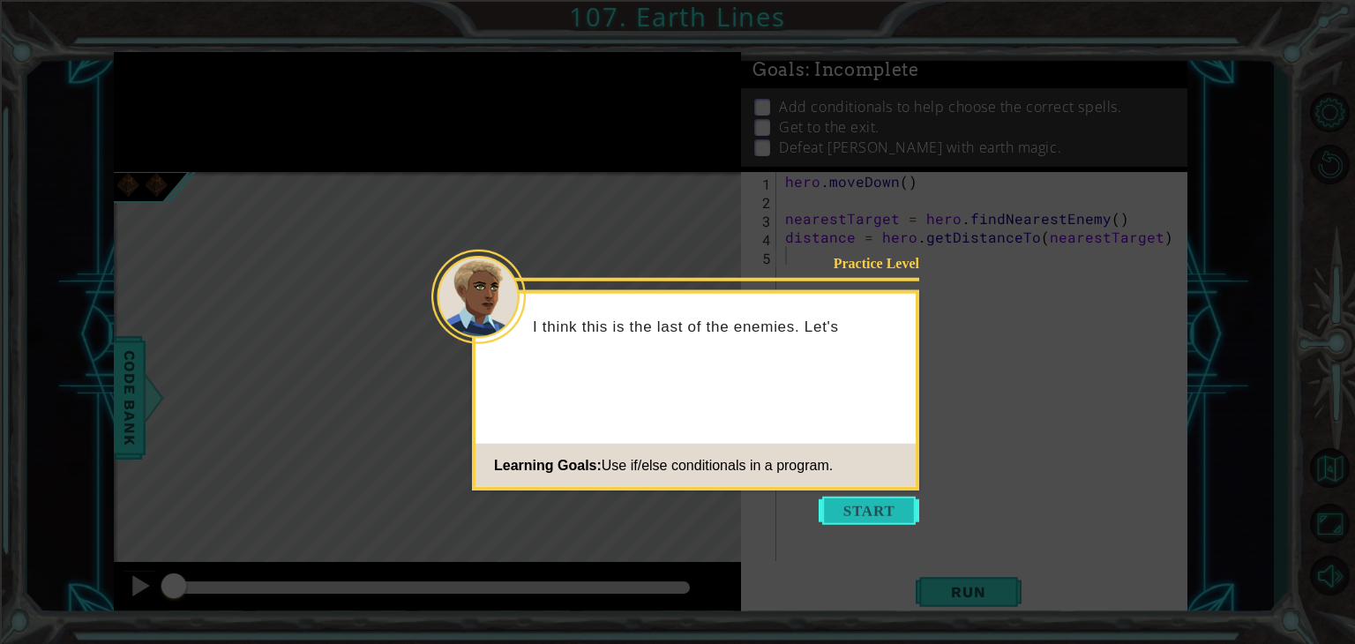
click at [855, 509] on button "Start" at bounding box center [868, 510] width 101 height 28
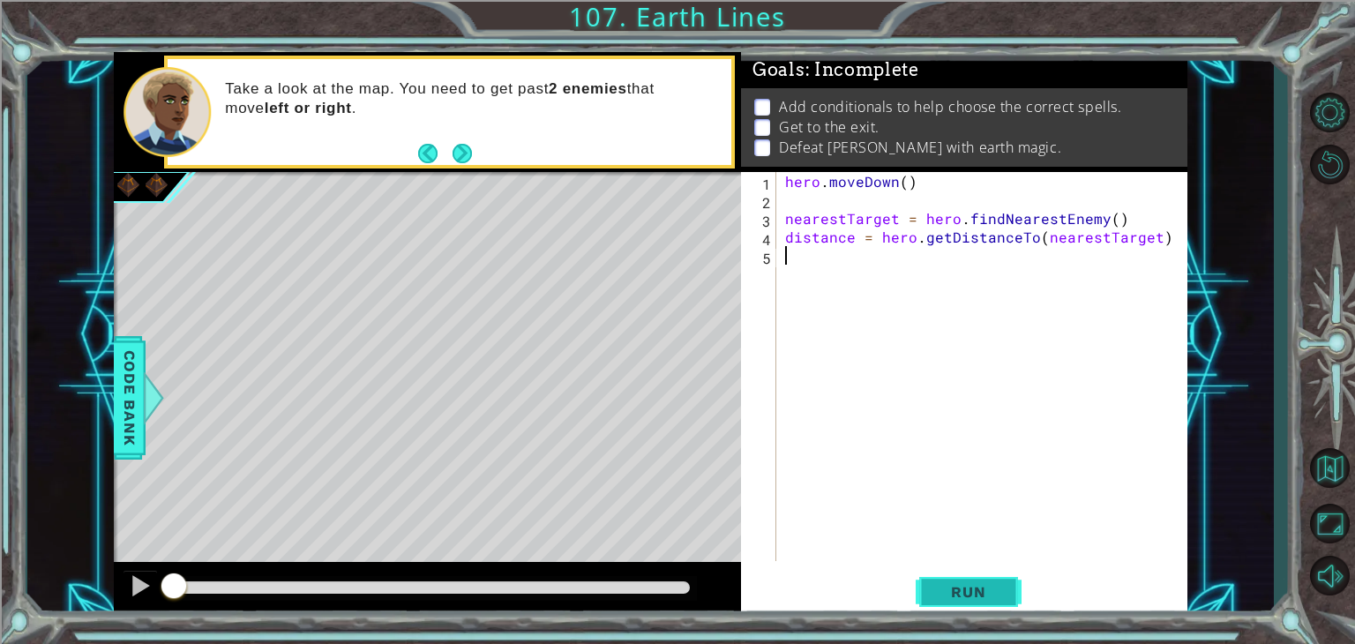
click at [941, 602] on button "Run" at bounding box center [968, 592] width 106 height 45
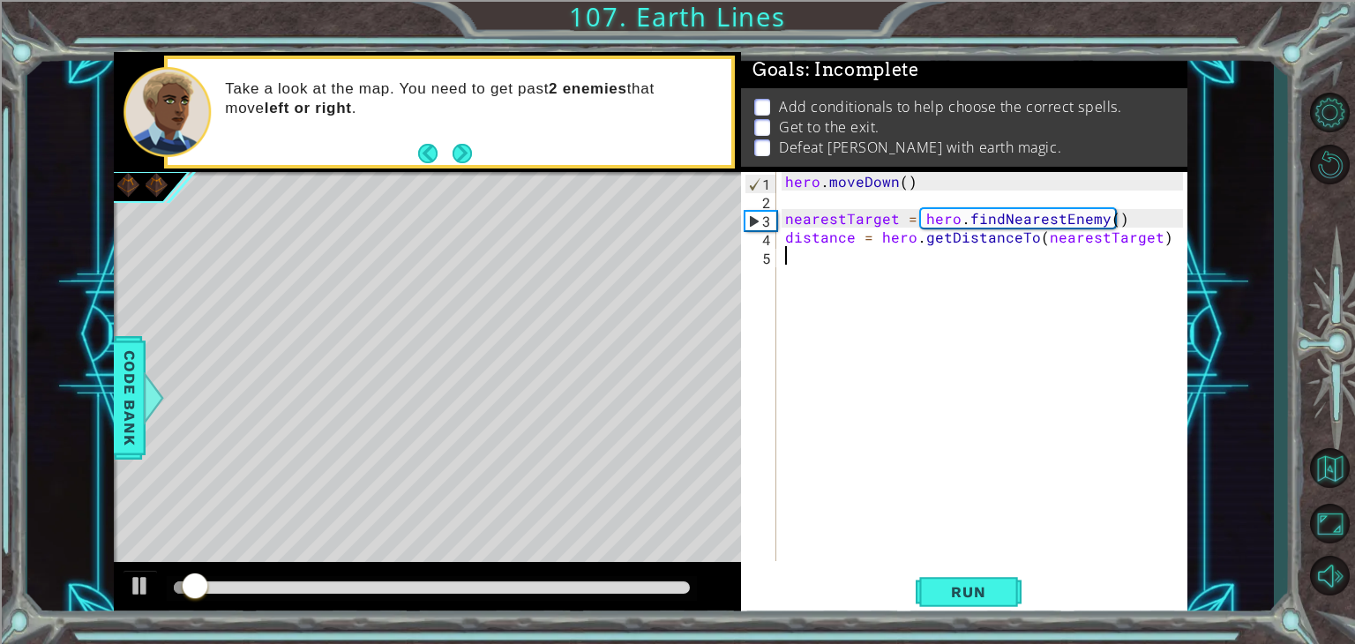
click at [1163, 240] on div "hero . [GEOGRAPHIC_DATA] ( ) nearestTarget = hero . findNearestEnemy ( ) distan…" at bounding box center [986, 385] width 410 height 426
type textarea "distance = hero.getDistanceTo(nearestTarget)"
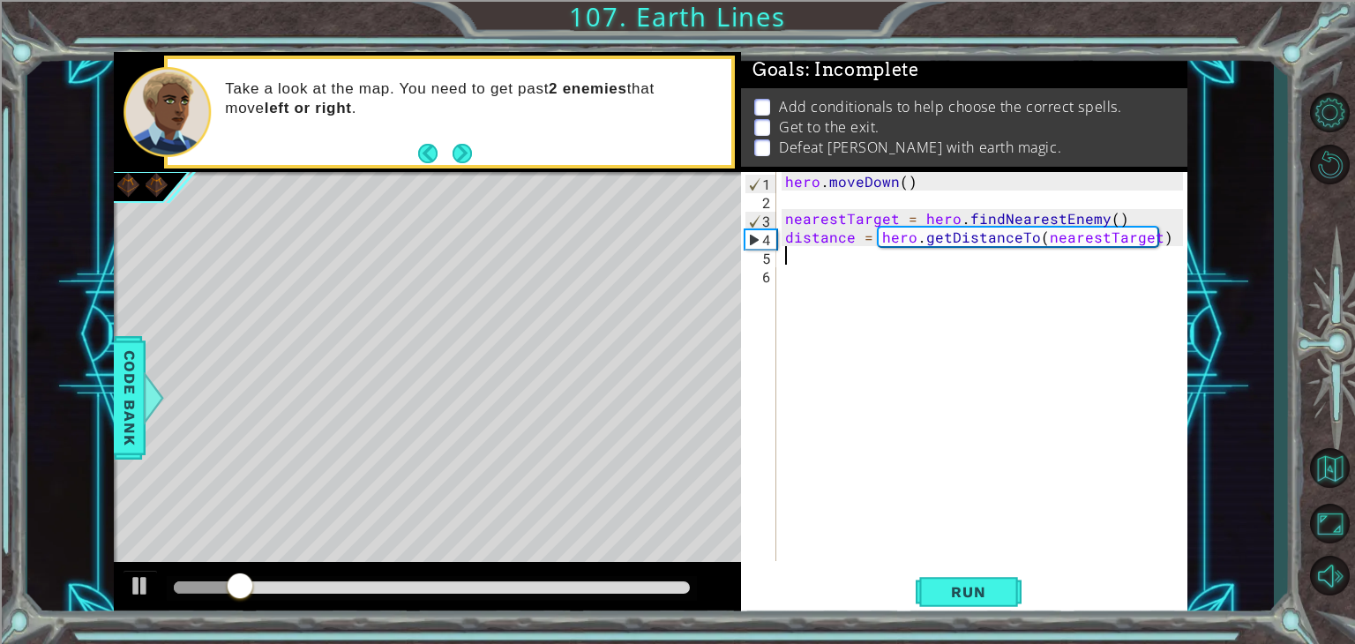
type textarea "h"
type textarea "if distance > 3"
type textarea "h"
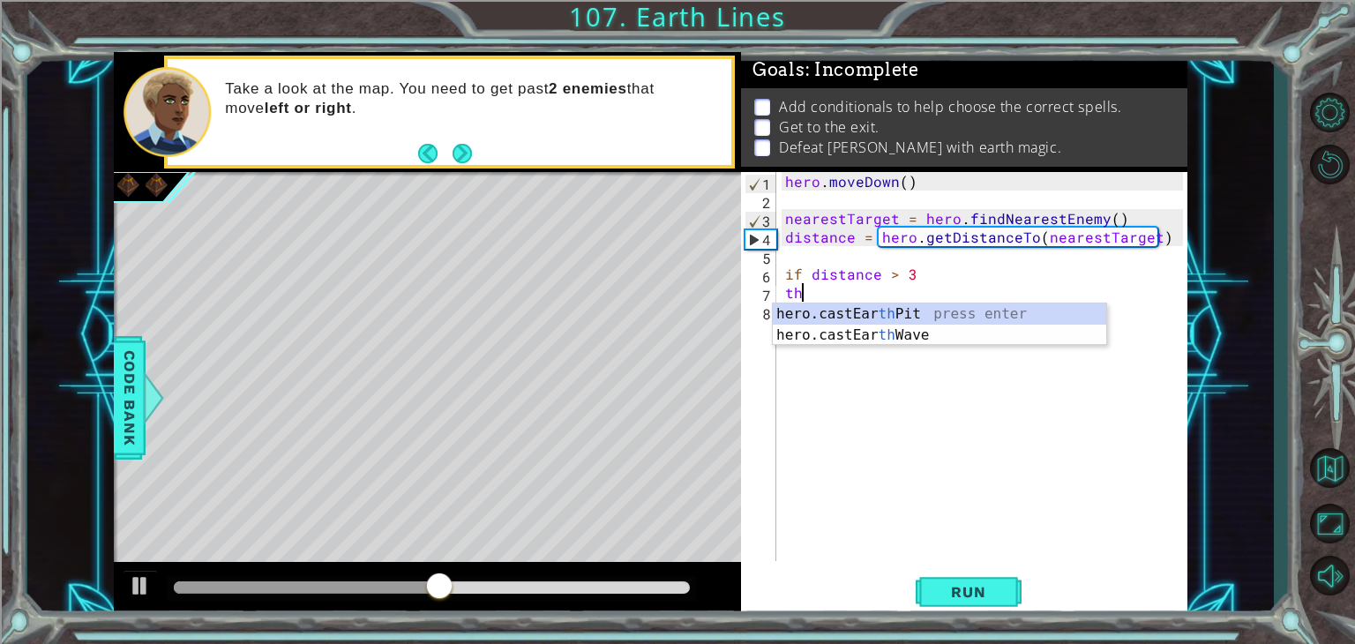
type textarea "t"
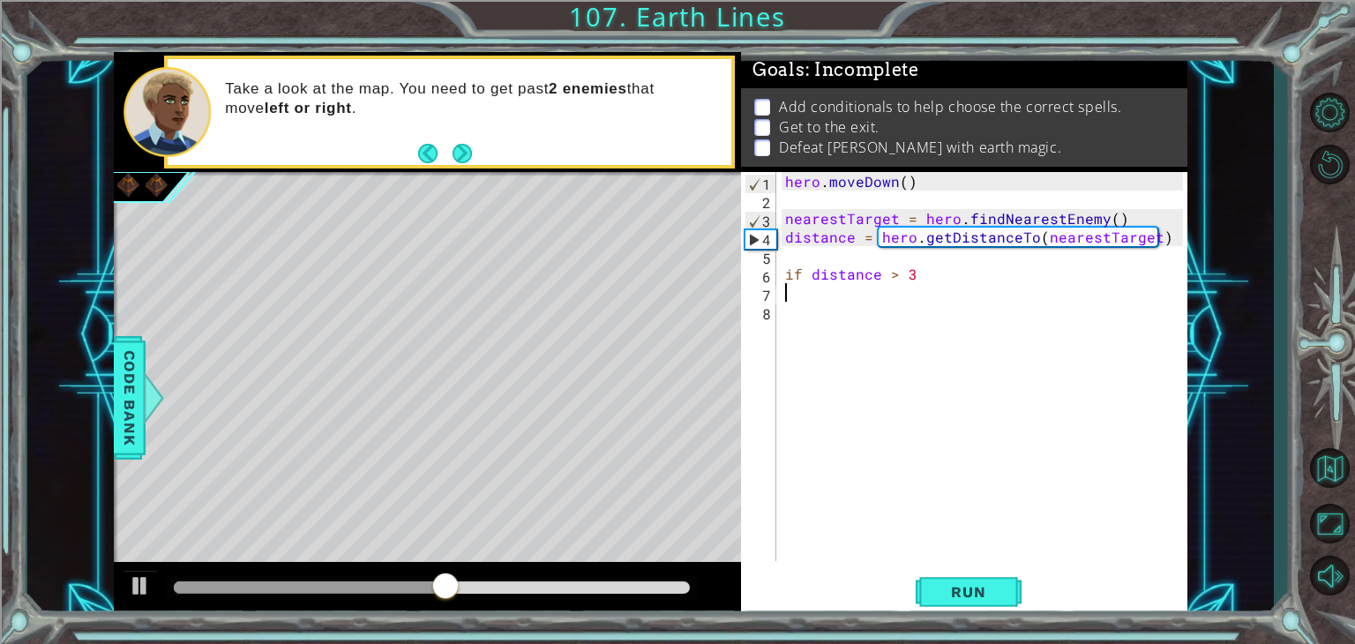
type textarea "if distance > 3"
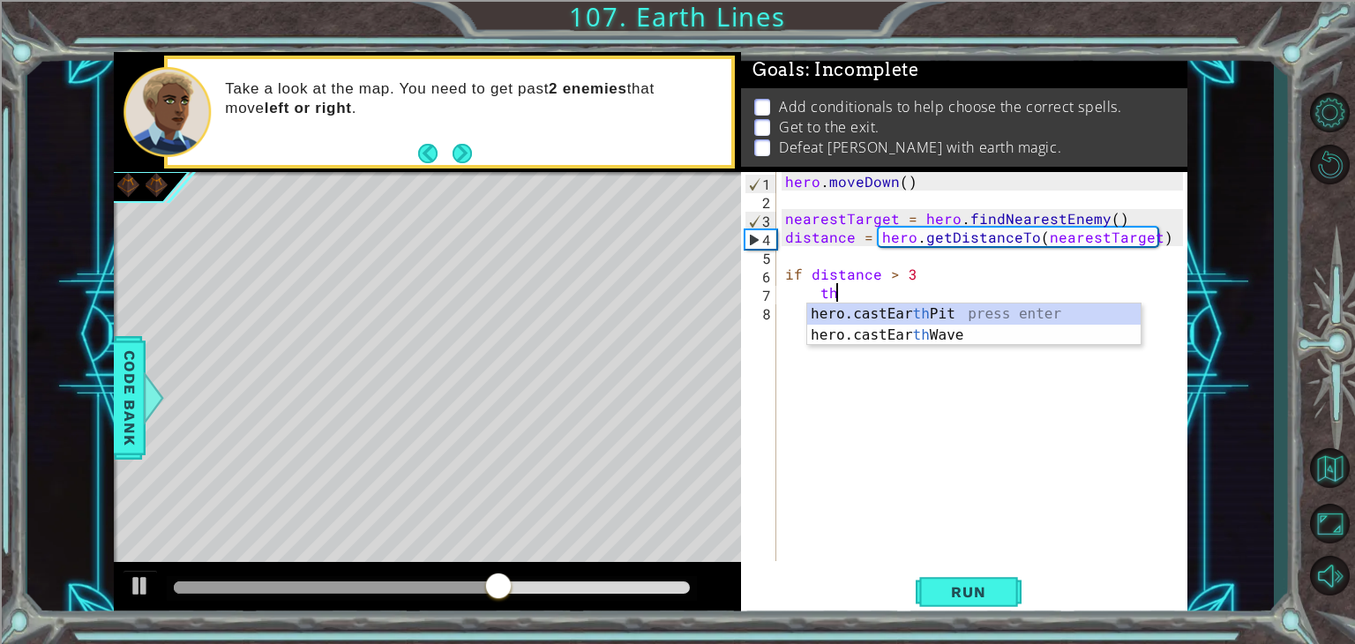
type textarea "t"
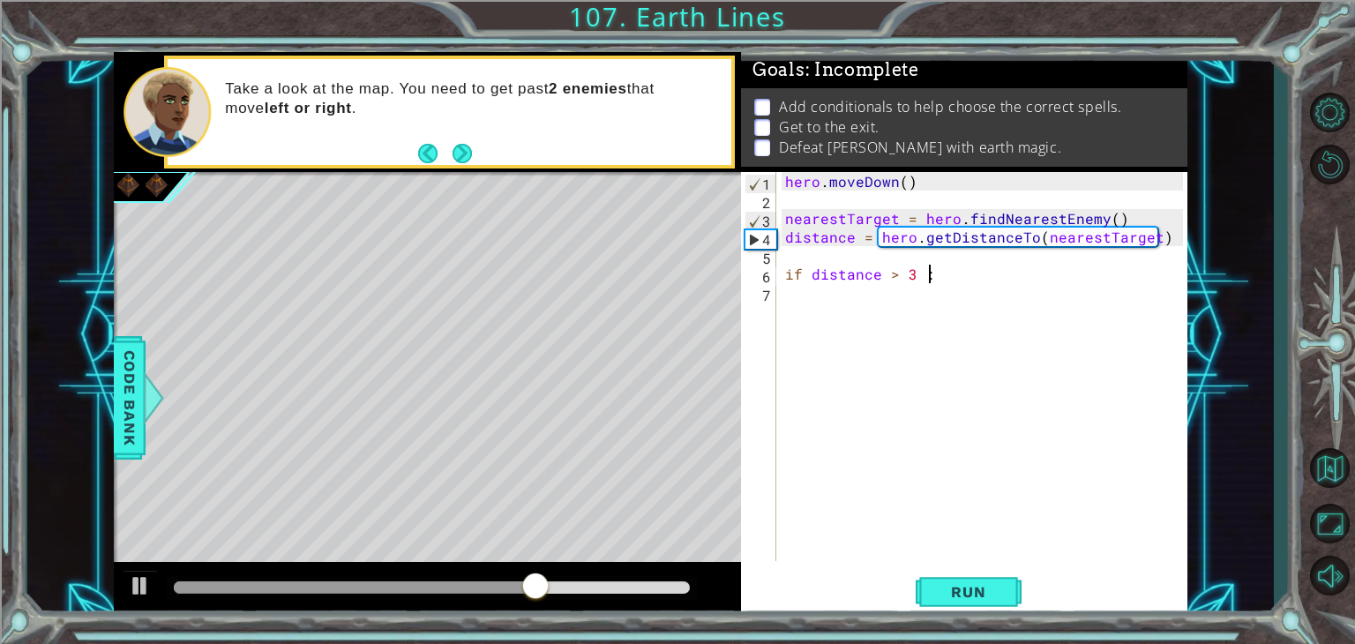
scroll to position [0, 7]
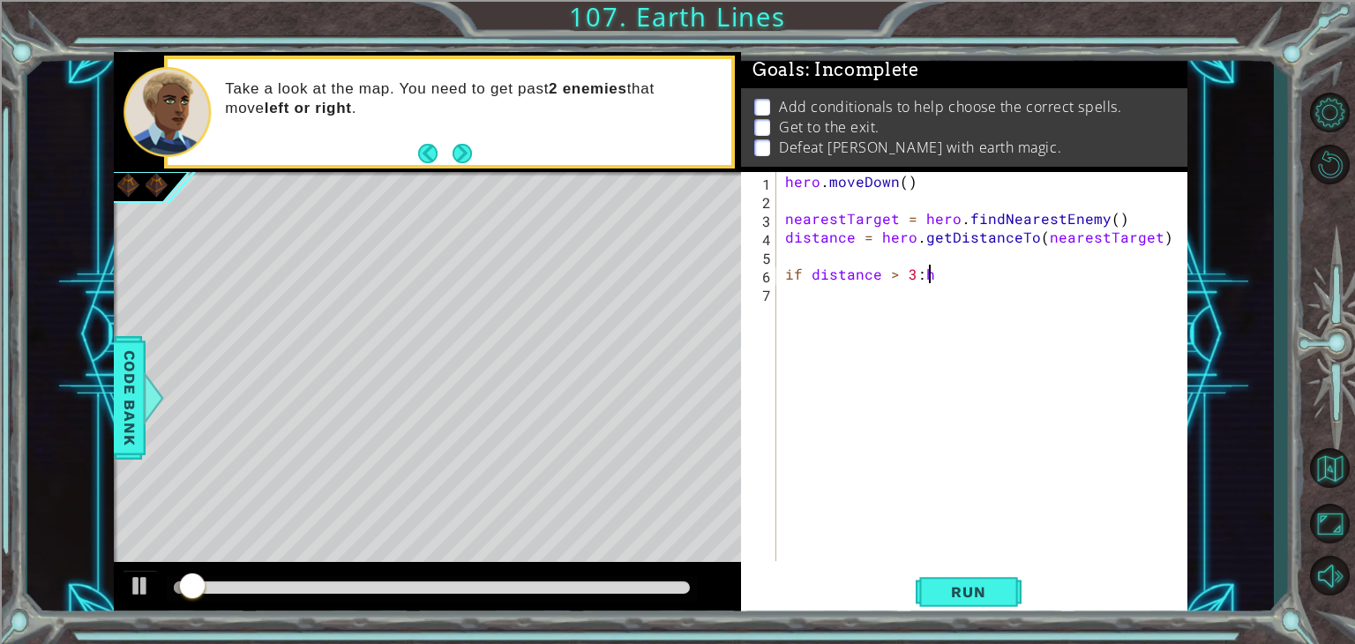
type textarea "if distance > 3:"
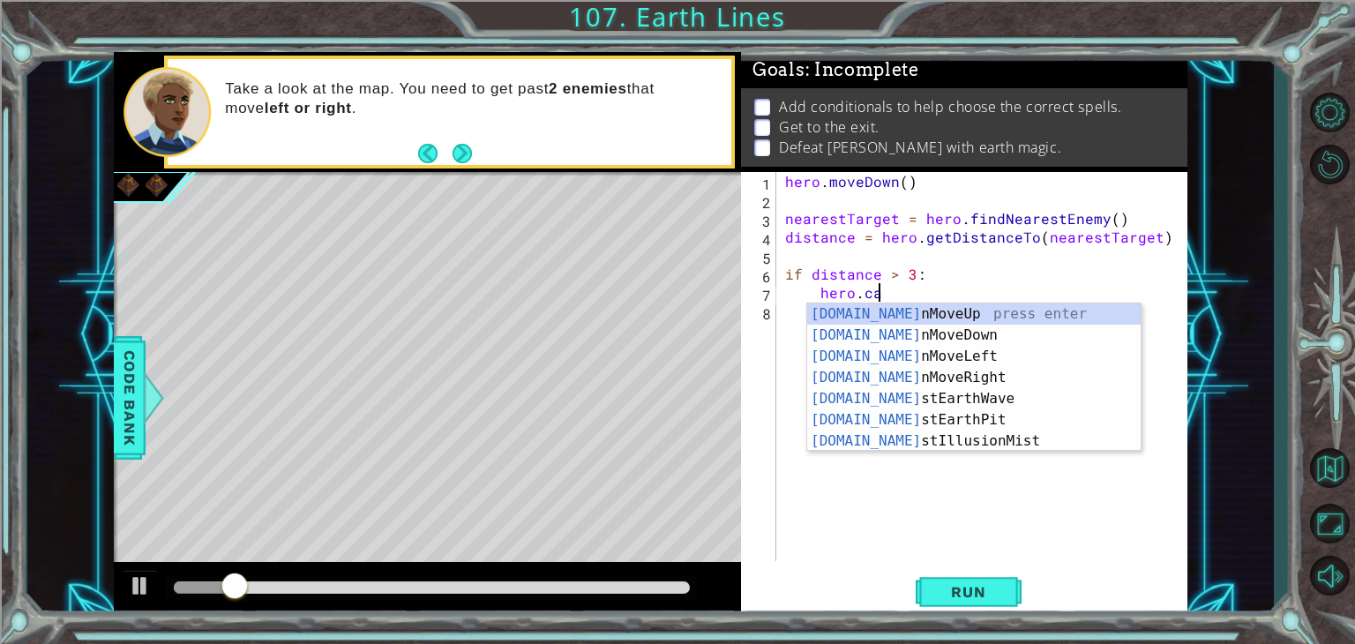
scroll to position [0, 4]
type textarea "hero.cas"
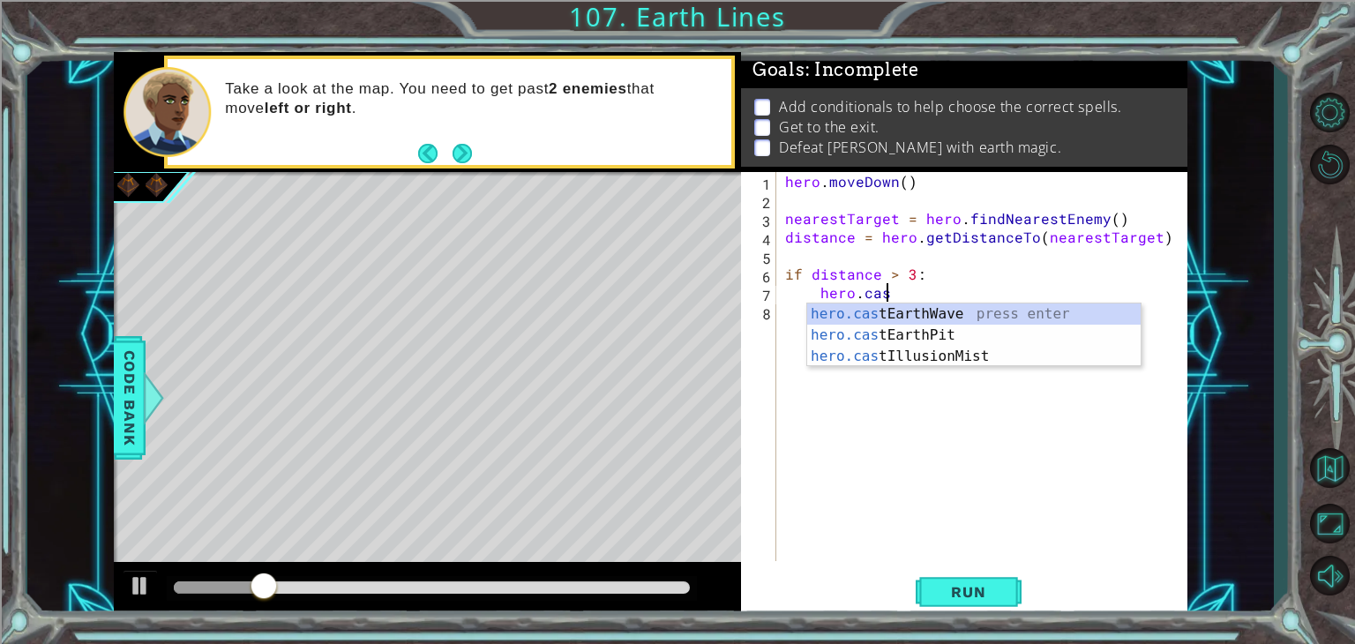
scroll to position [0, 0]
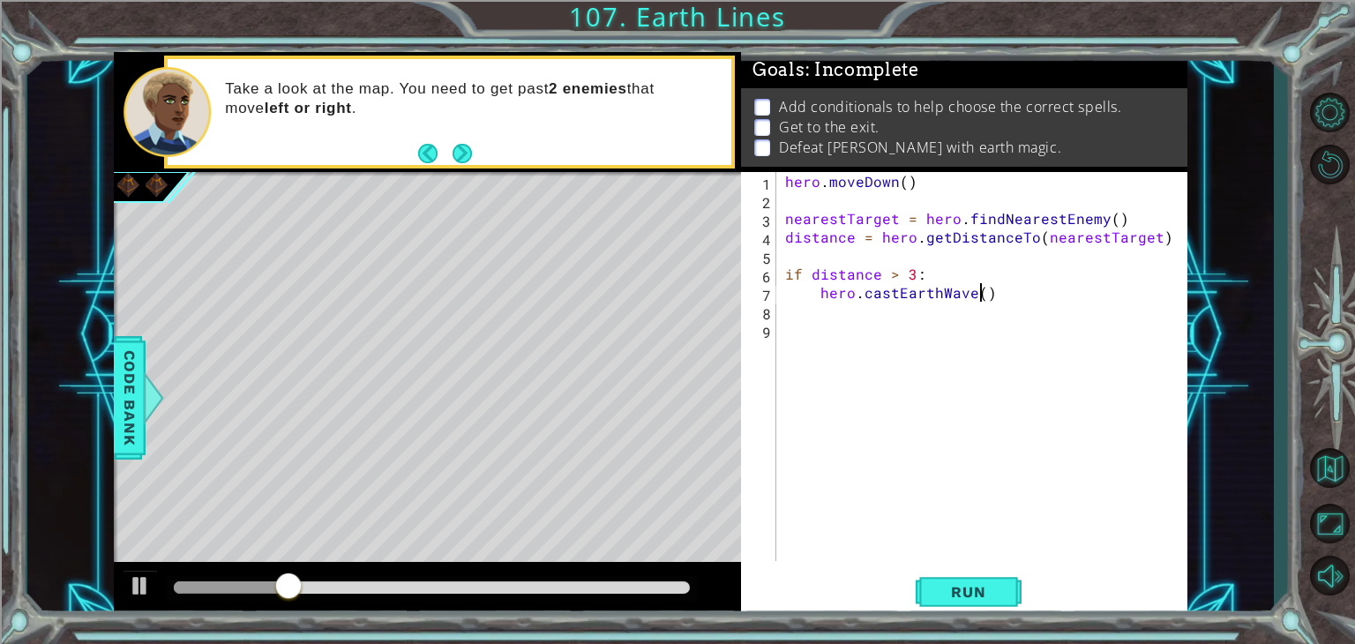
click at [981, 295] on div "hero . [GEOGRAPHIC_DATA] ( ) nearestTarget = hero . findNearestEnemy ( ) distan…" at bounding box center [986, 385] width 410 height 426
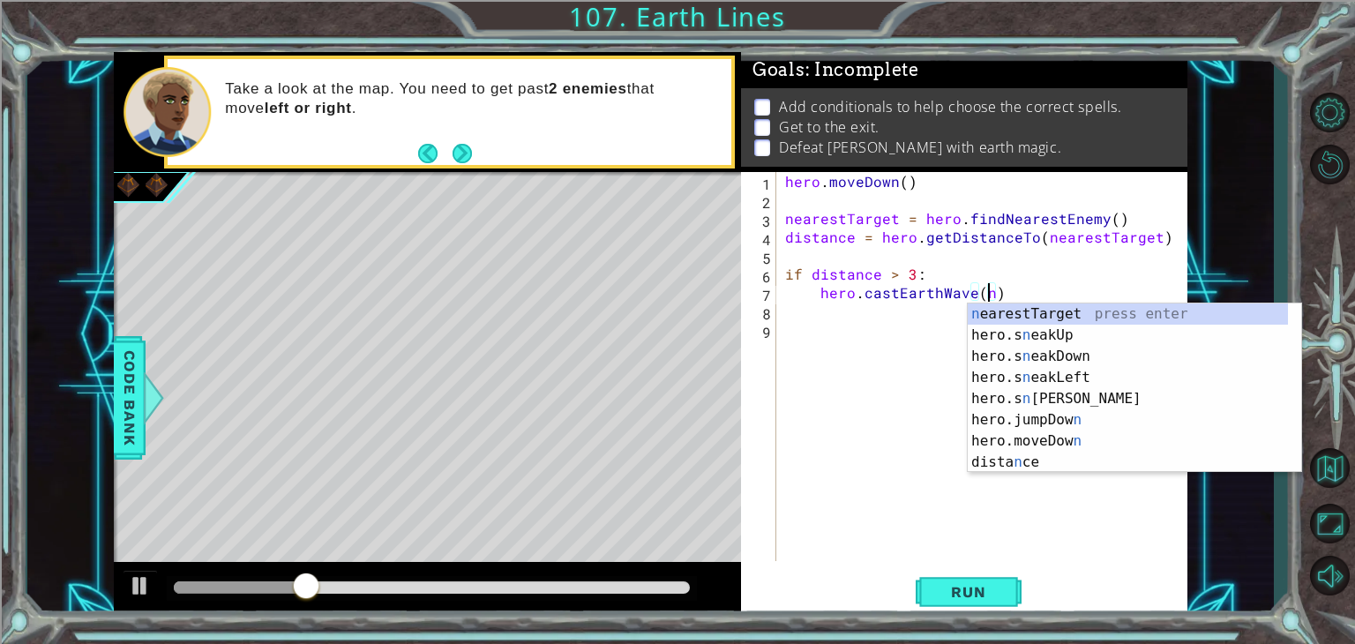
scroll to position [0, 12]
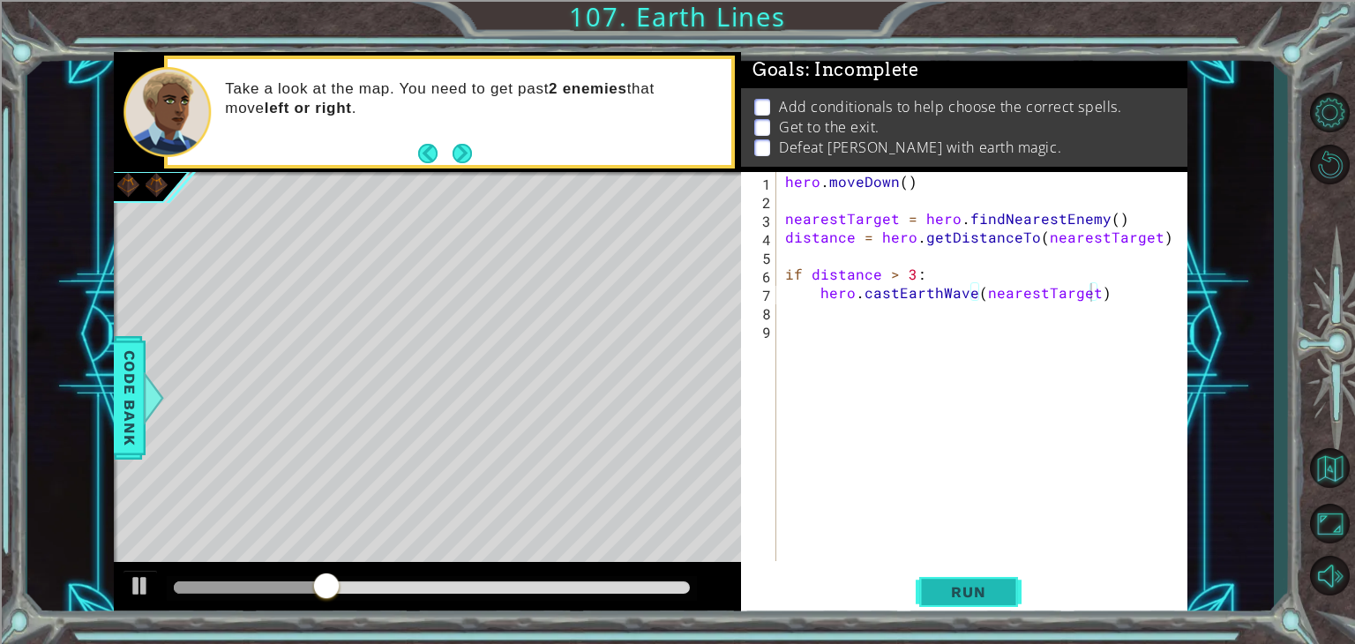
click at [937, 594] on span "Run" at bounding box center [968, 592] width 70 height 18
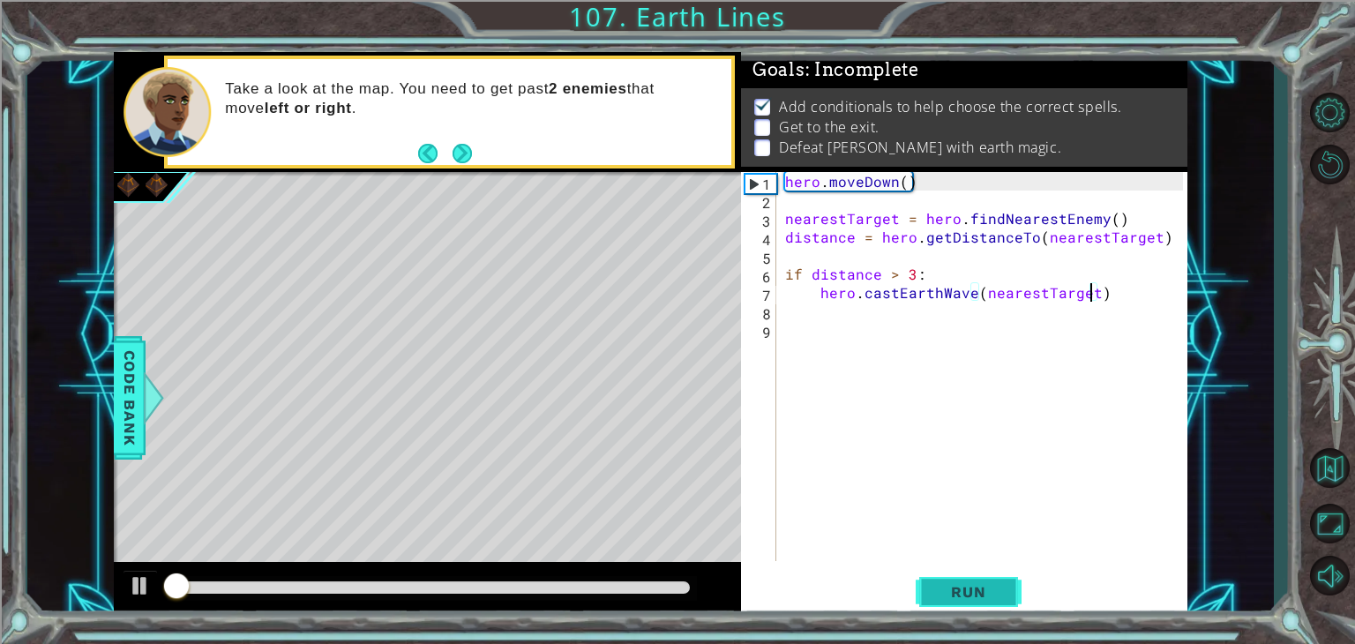
scroll to position [7, 0]
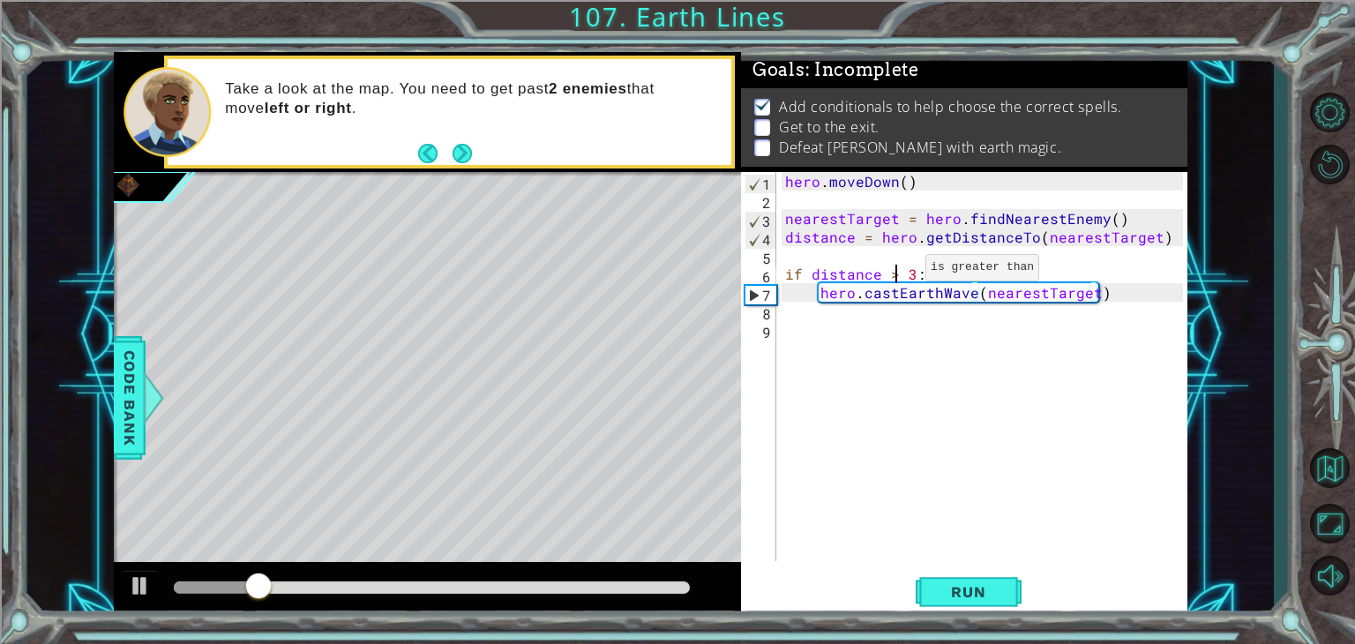
click at [895, 272] on div "hero . [GEOGRAPHIC_DATA] ( ) nearestTarget = hero . findNearestEnemy ( ) distan…" at bounding box center [986, 385] width 410 height 426
type textarea "hero.castEarthWave(nearestTarget)"
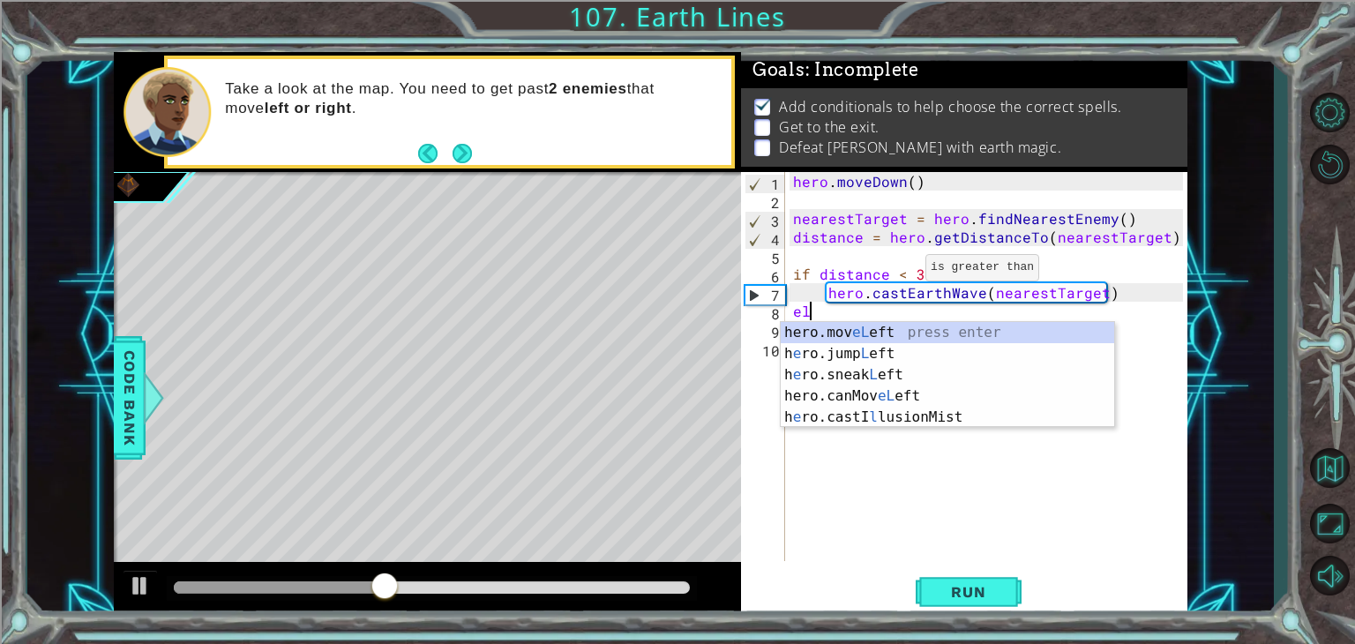
scroll to position [0, 0]
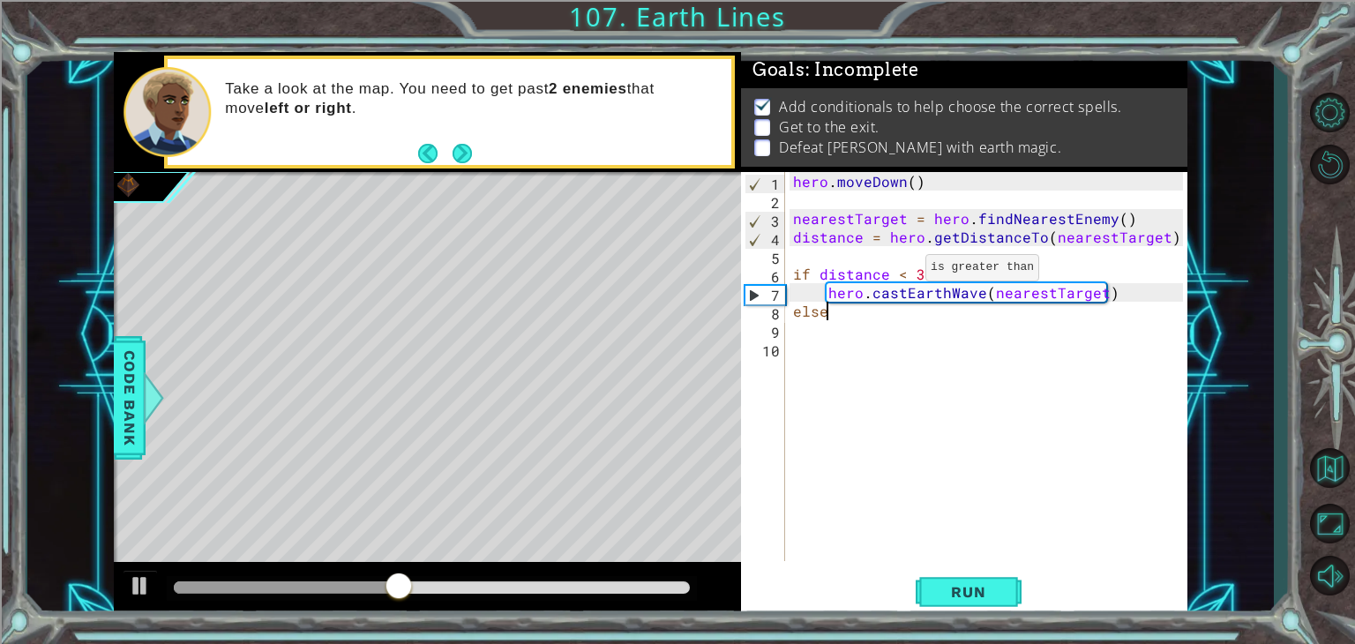
type textarea "else:"
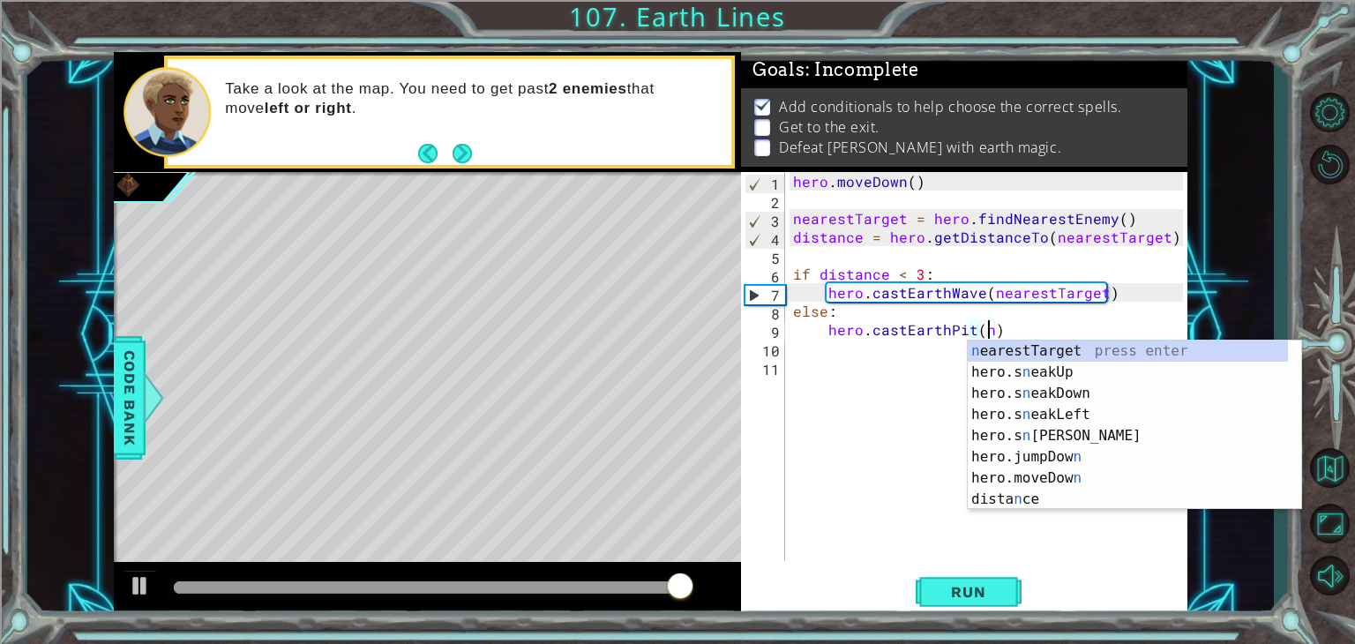
scroll to position [0, 11]
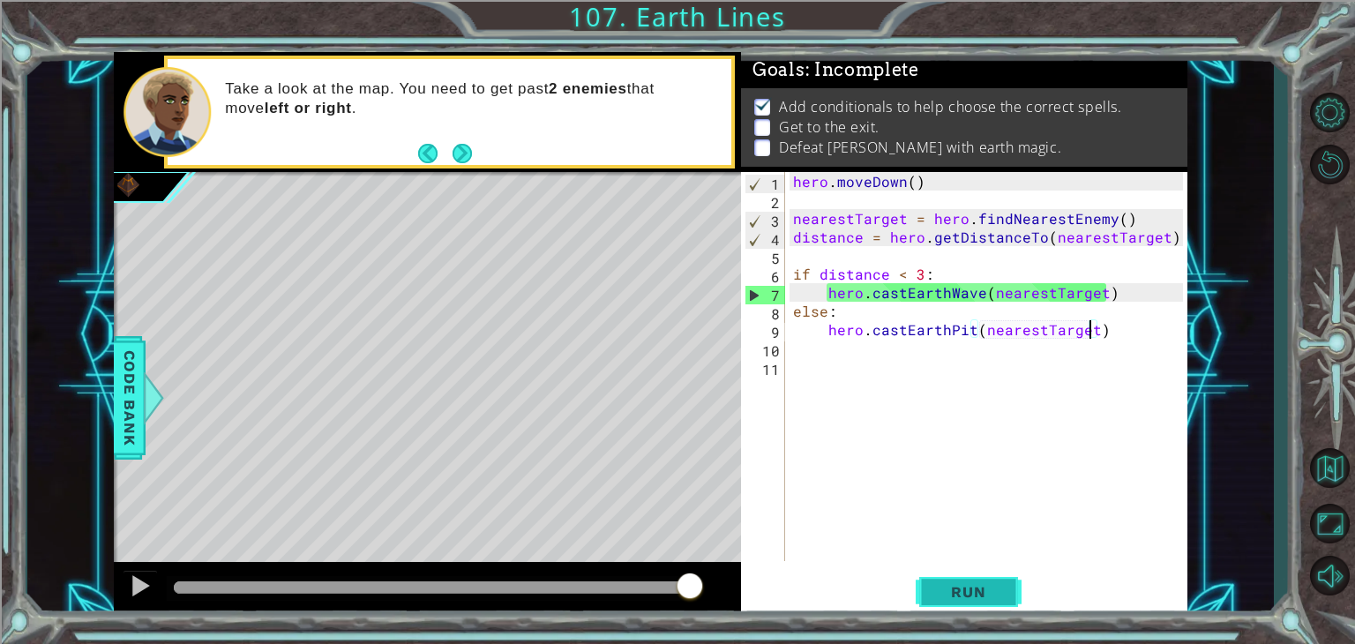
type textarea "hero.castEarthPit(nearestTarget)"
click at [937, 604] on button "Run" at bounding box center [968, 592] width 106 height 45
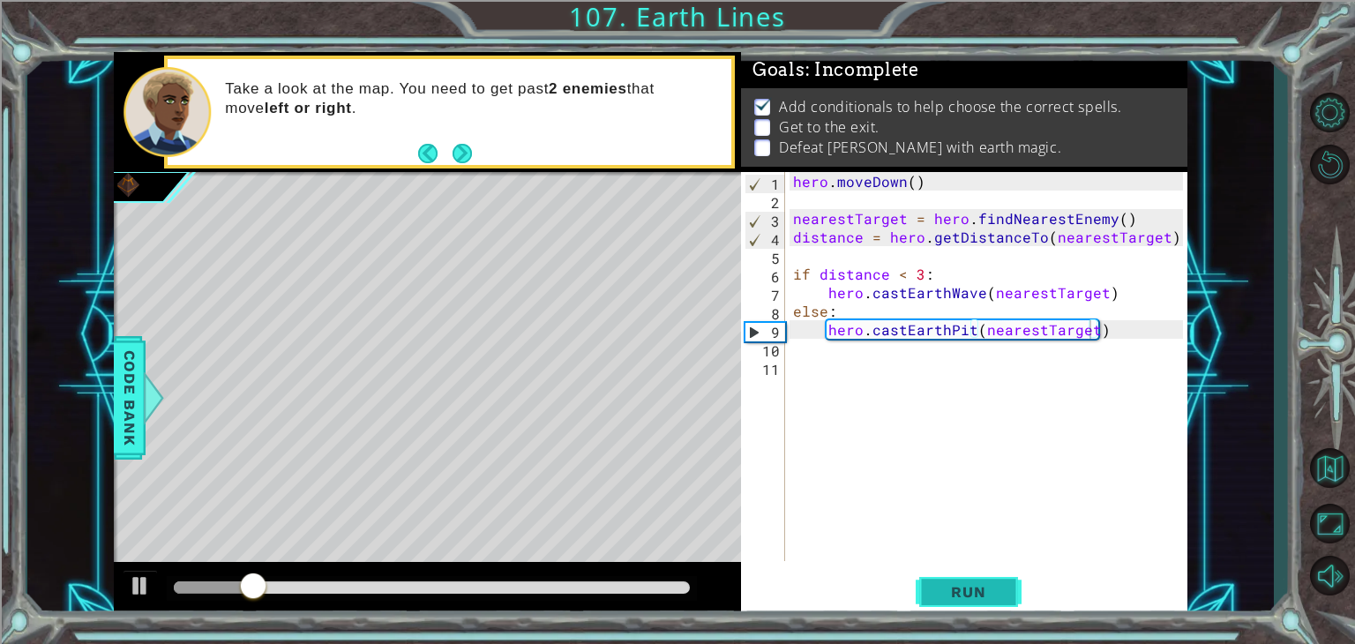
click at [927, 592] on button "Run" at bounding box center [968, 592] width 106 height 45
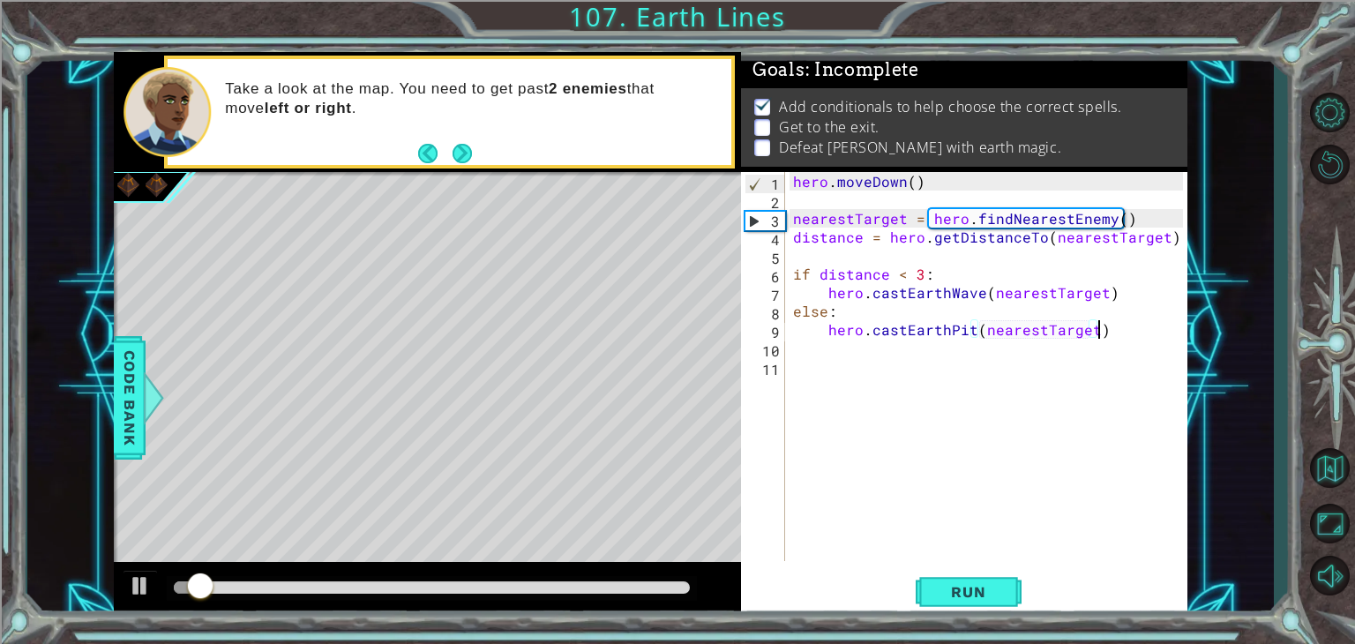
click at [1118, 335] on div "hero . [GEOGRAPHIC_DATA] ( ) nearestTarget = hero . findNearestEnemy ( ) distan…" at bounding box center [990, 385] width 402 height 426
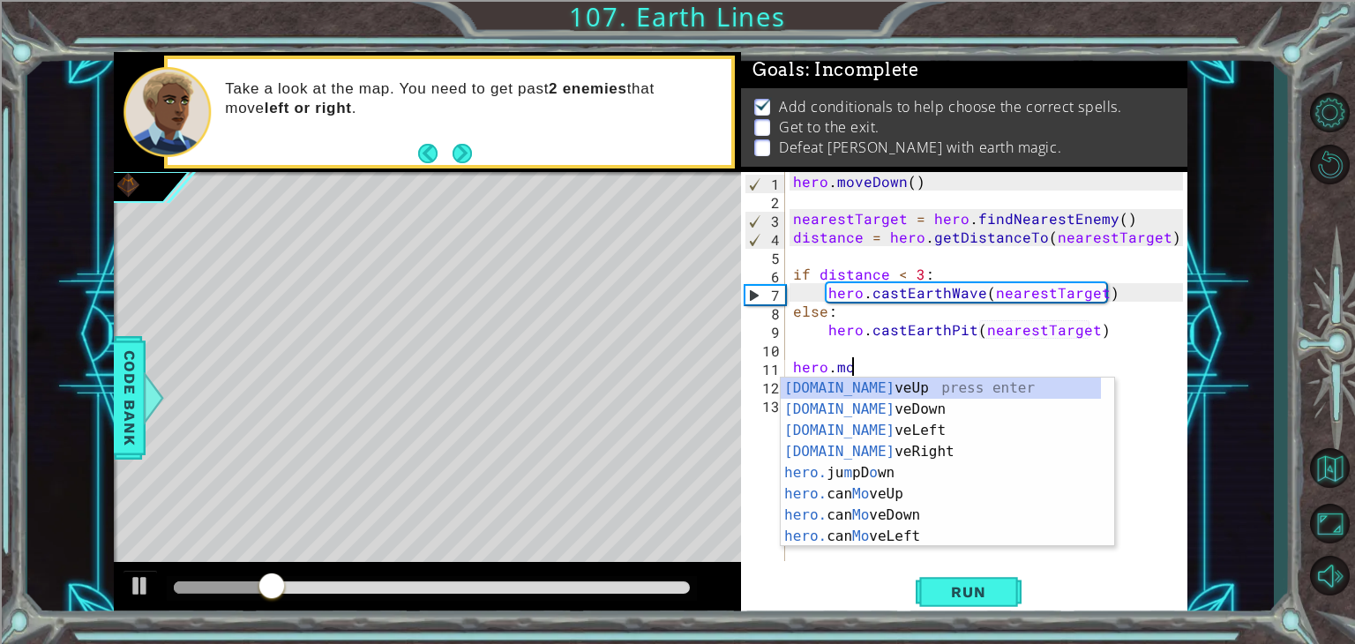
scroll to position [0, 4]
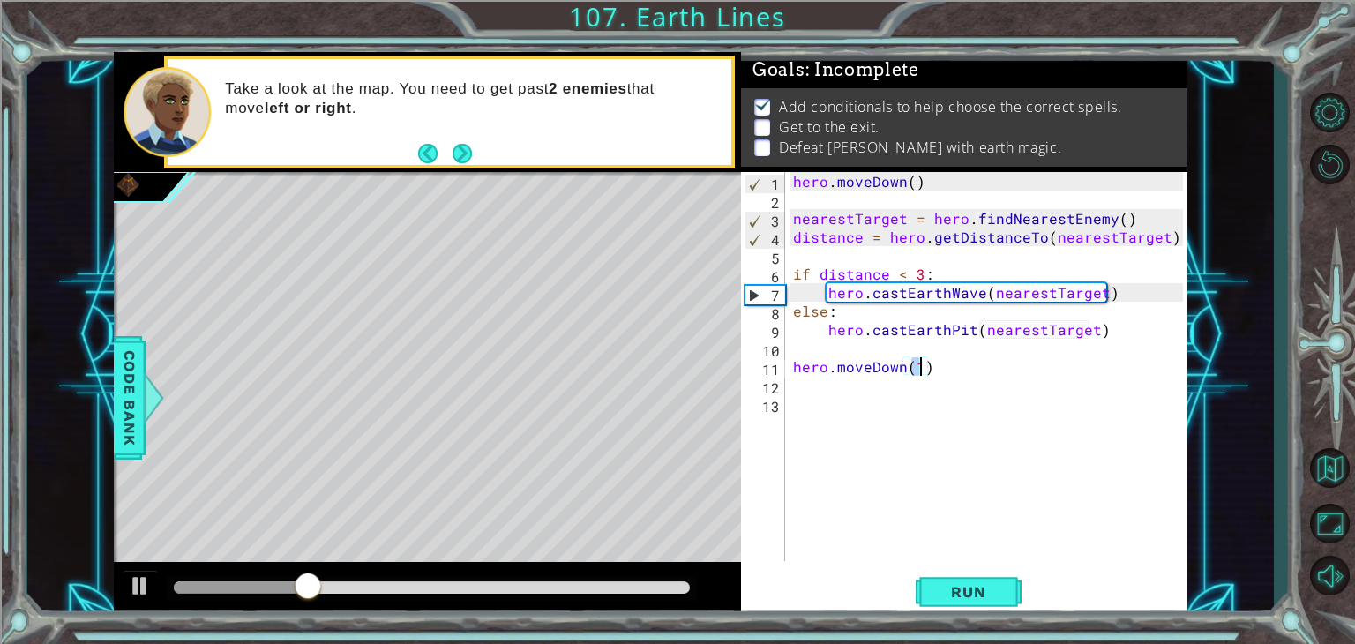
type textarea "hero.moveDown(4)"
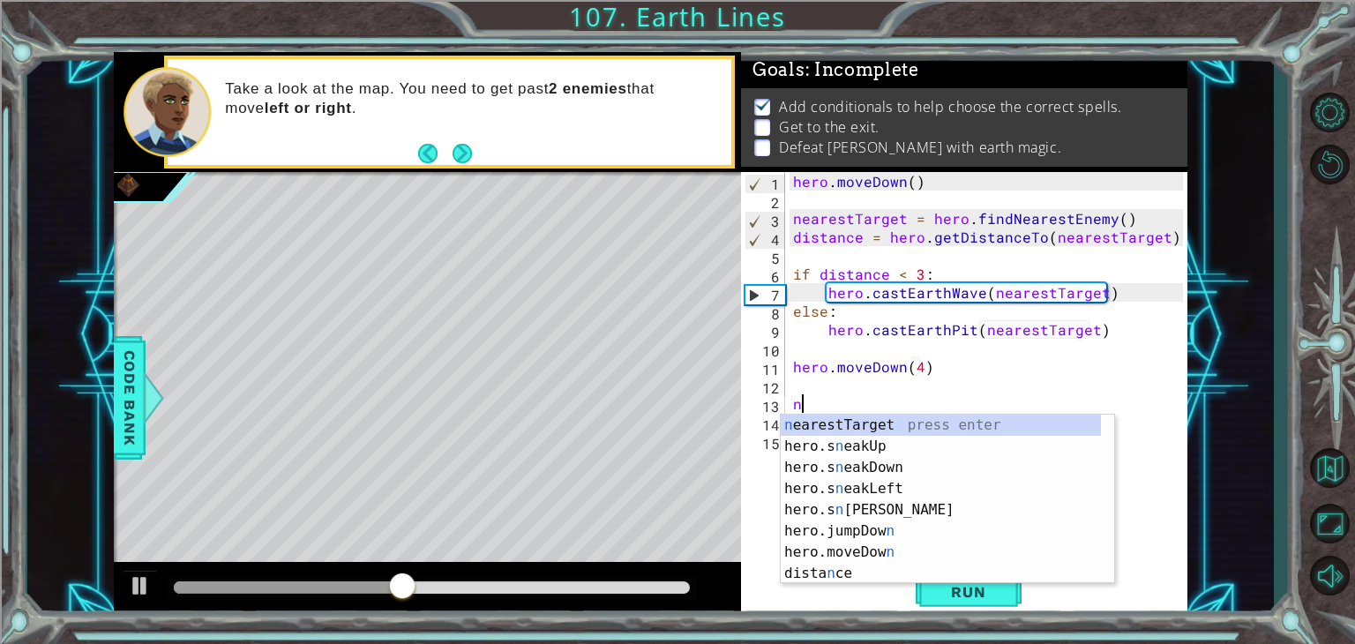
type textarea "ner"
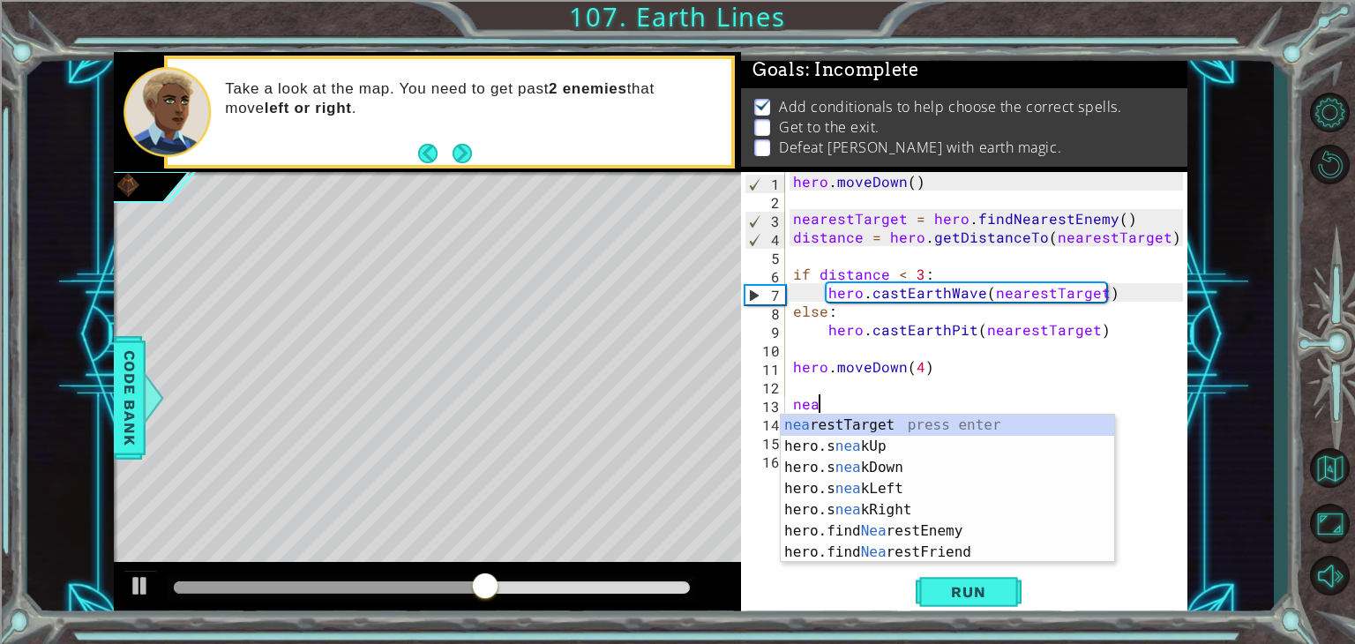
type textarea "n"
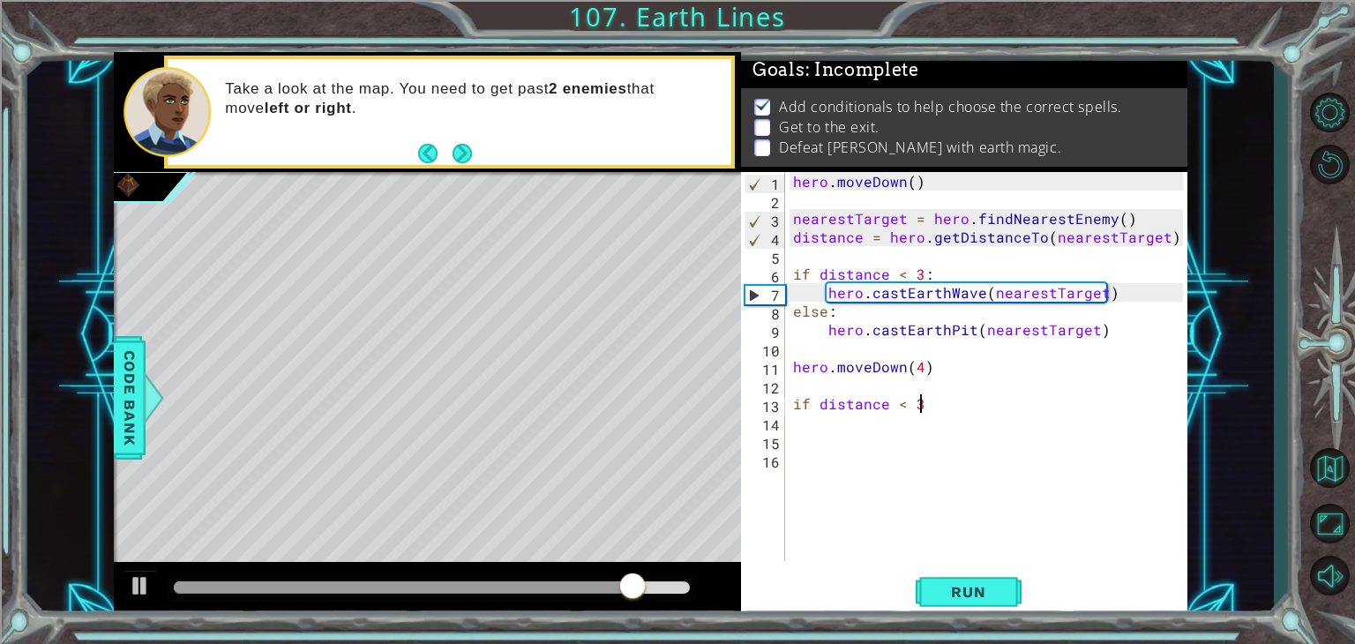
scroll to position [0, 7]
type textarea "if distance < 3"
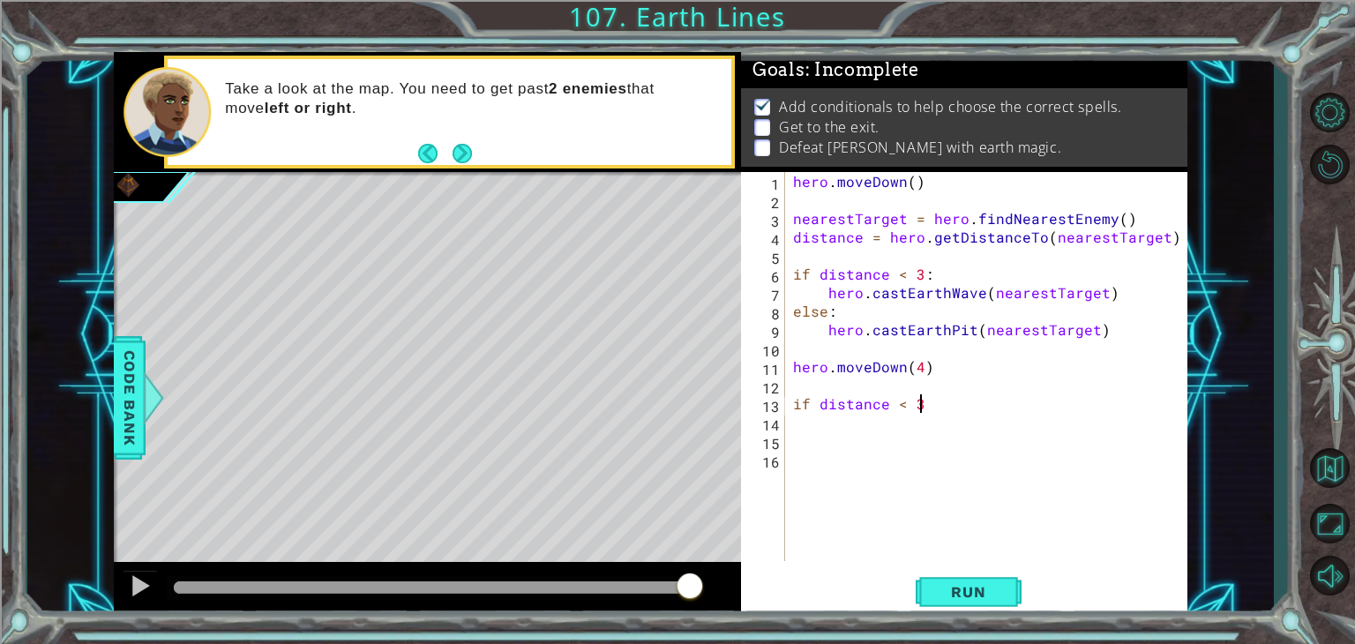
type textarea "if distance < 3:"
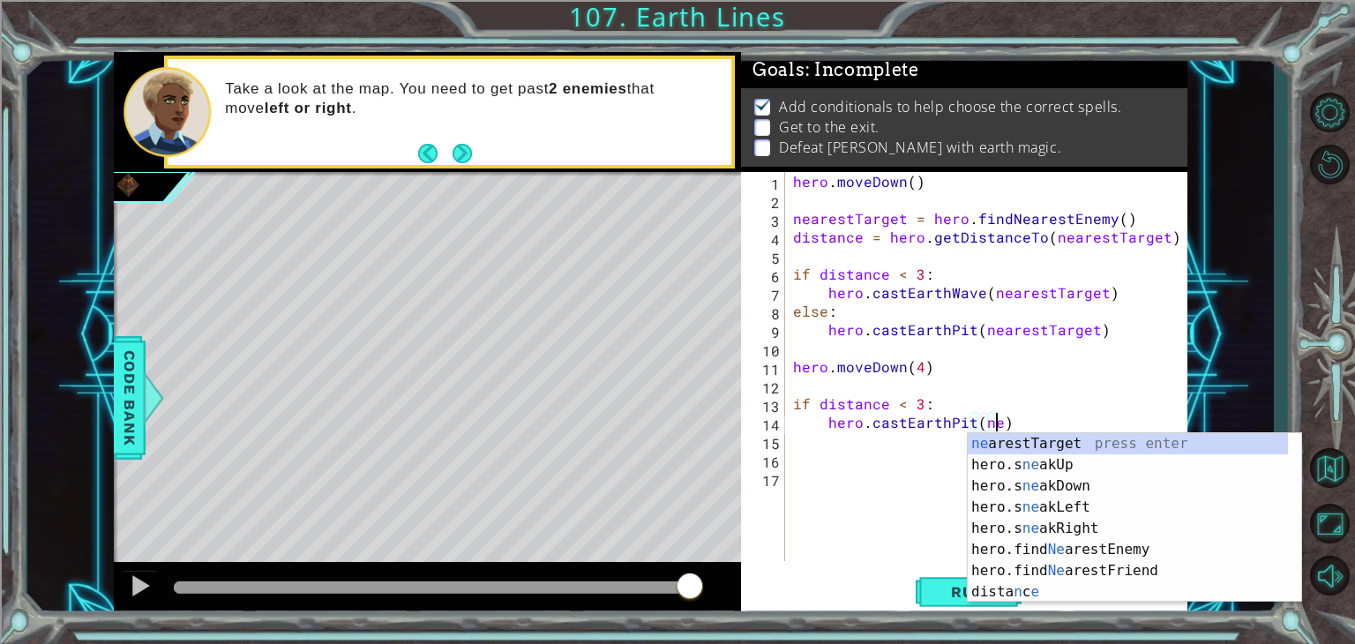
scroll to position [0, 11]
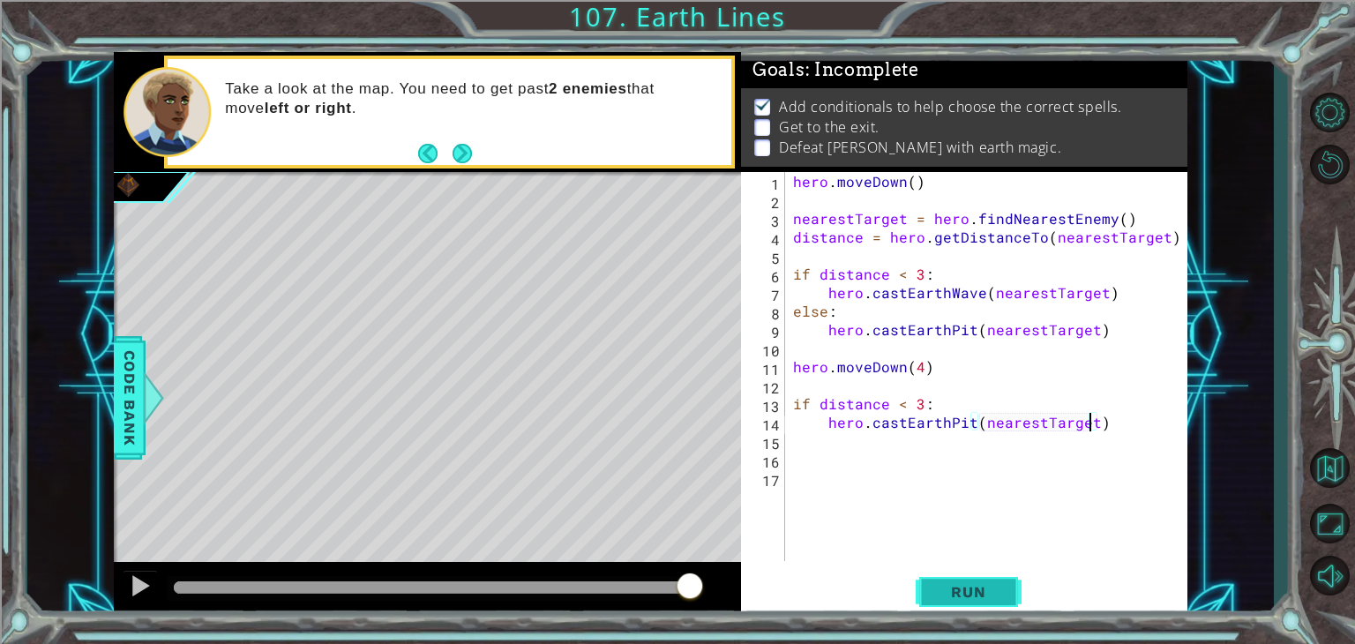
click at [968, 594] on span "Run" at bounding box center [968, 592] width 70 height 18
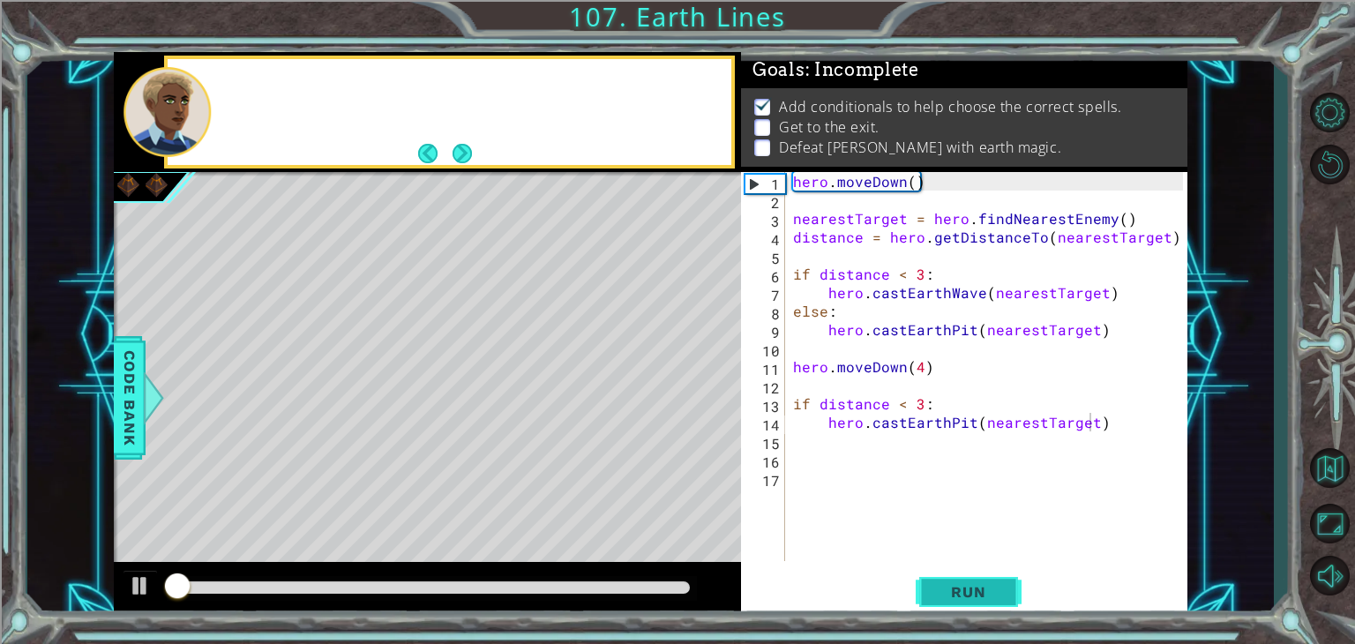
click at [968, 594] on span "Run" at bounding box center [968, 592] width 70 height 18
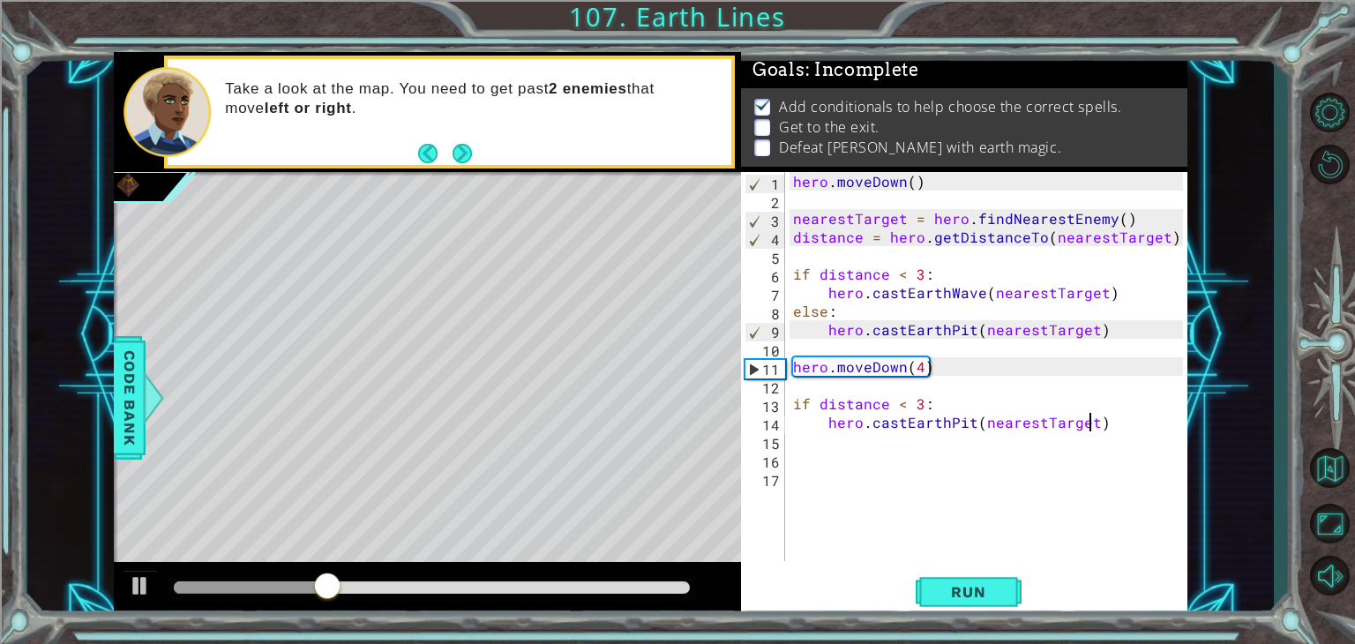
click at [793, 407] on div "hero . [GEOGRAPHIC_DATA] ( ) nearestTarget = hero . findNearestEnemy ( ) distan…" at bounding box center [990, 385] width 402 height 426
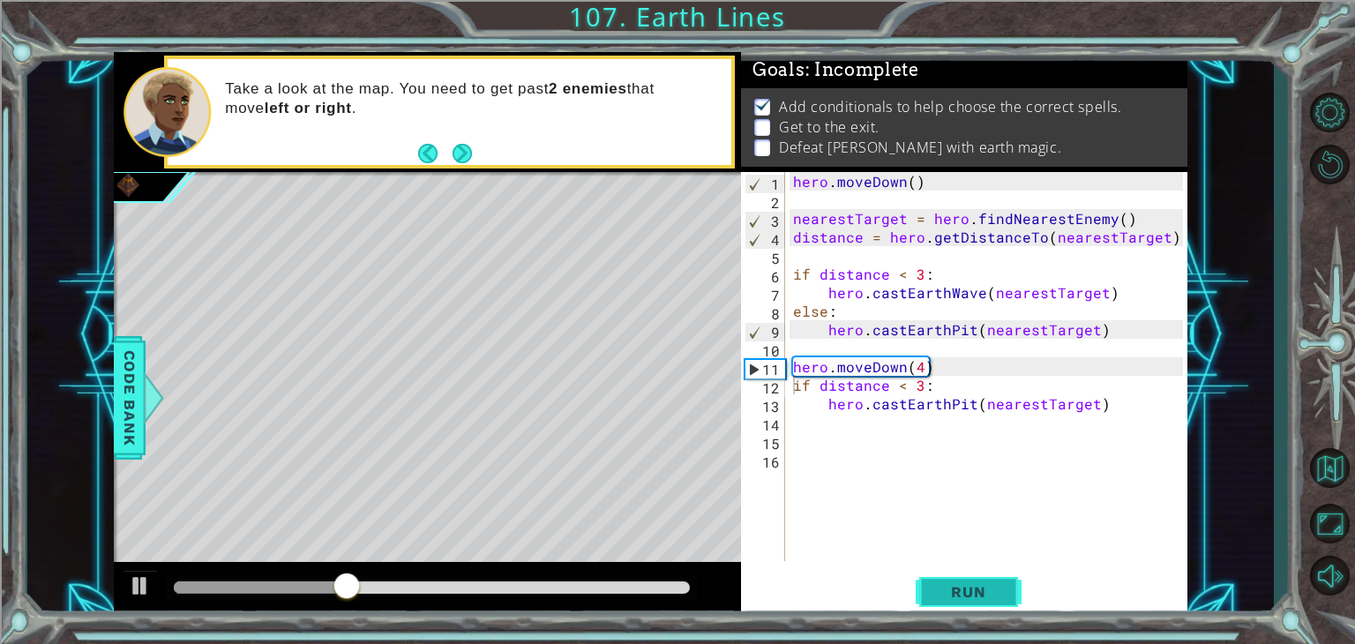
click at [974, 590] on span "Run" at bounding box center [968, 592] width 70 height 18
click at [795, 368] on div "hero . [GEOGRAPHIC_DATA] ( ) nearestTarget = hero . findNearestEnemy ( ) distan…" at bounding box center [990, 385] width 402 height 426
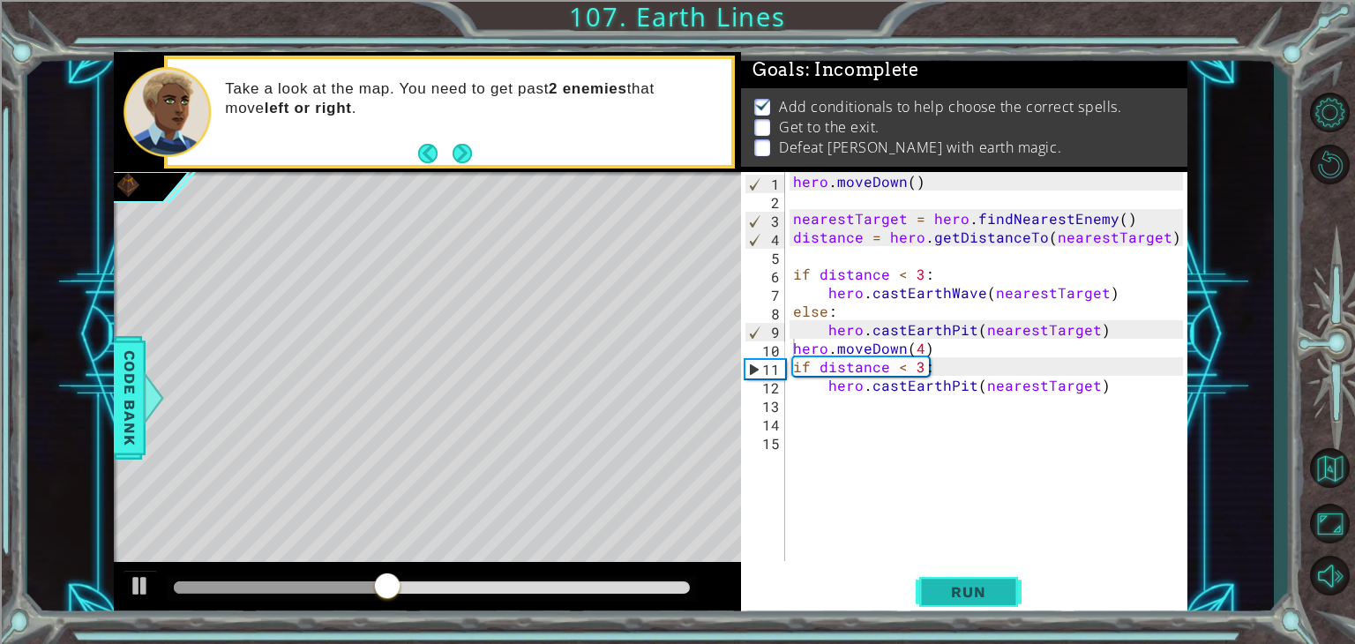
click at [953, 586] on span "Run" at bounding box center [968, 592] width 70 height 18
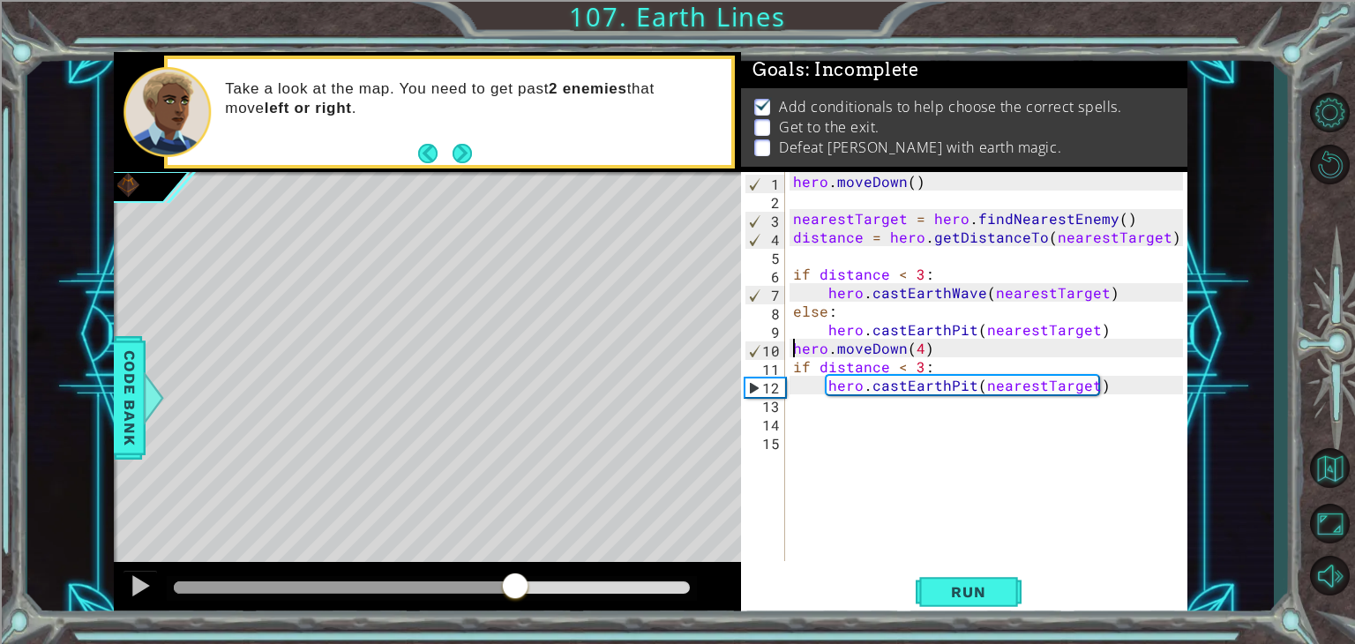
drag, startPoint x: 610, startPoint y: 586, endPoint x: 613, endPoint y: 569, distance: 17.8
click at [572, 582] on div at bounding box center [432, 587] width 516 height 12
click at [981, 572] on button "Run" at bounding box center [968, 592] width 106 height 45
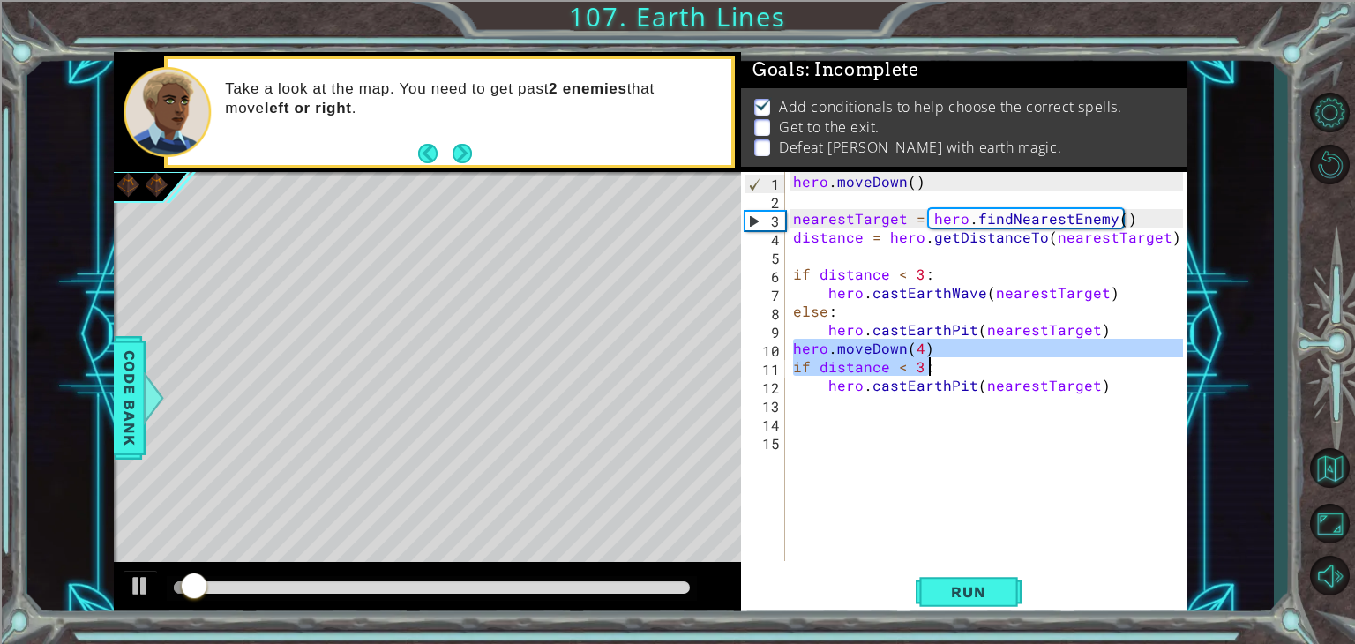
drag, startPoint x: 790, startPoint y: 343, endPoint x: 959, endPoint y: 361, distance: 170.2
click at [959, 361] on div "hero . [GEOGRAPHIC_DATA] ( ) nearestTarget = hero . findNearestEnemy ( ) distan…" at bounding box center [990, 385] width 402 height 426
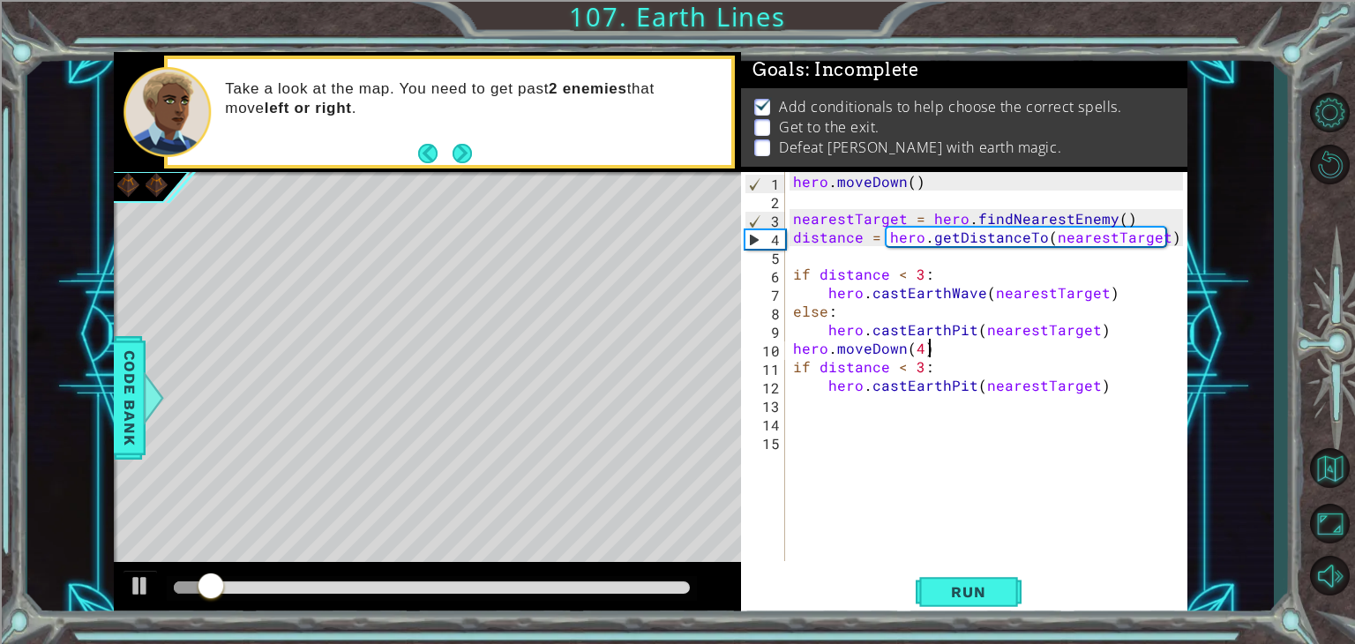
click at [926, 350] on div "hero . [GEOGRAPHIC_DATA] ( ) nearestTarget = hero . findNearestEnemy ( ) distan…" at bounding box center [990, 385] width 402 height 426
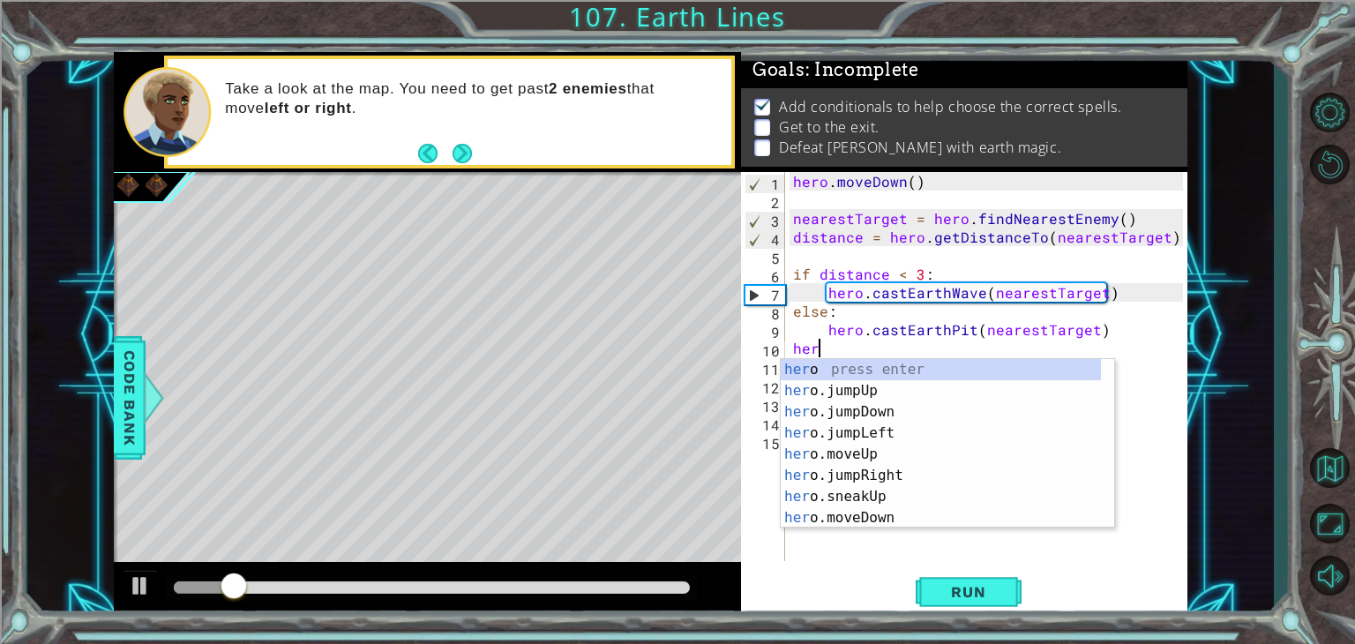
scroll to position [0, 0]
type textarea "h"
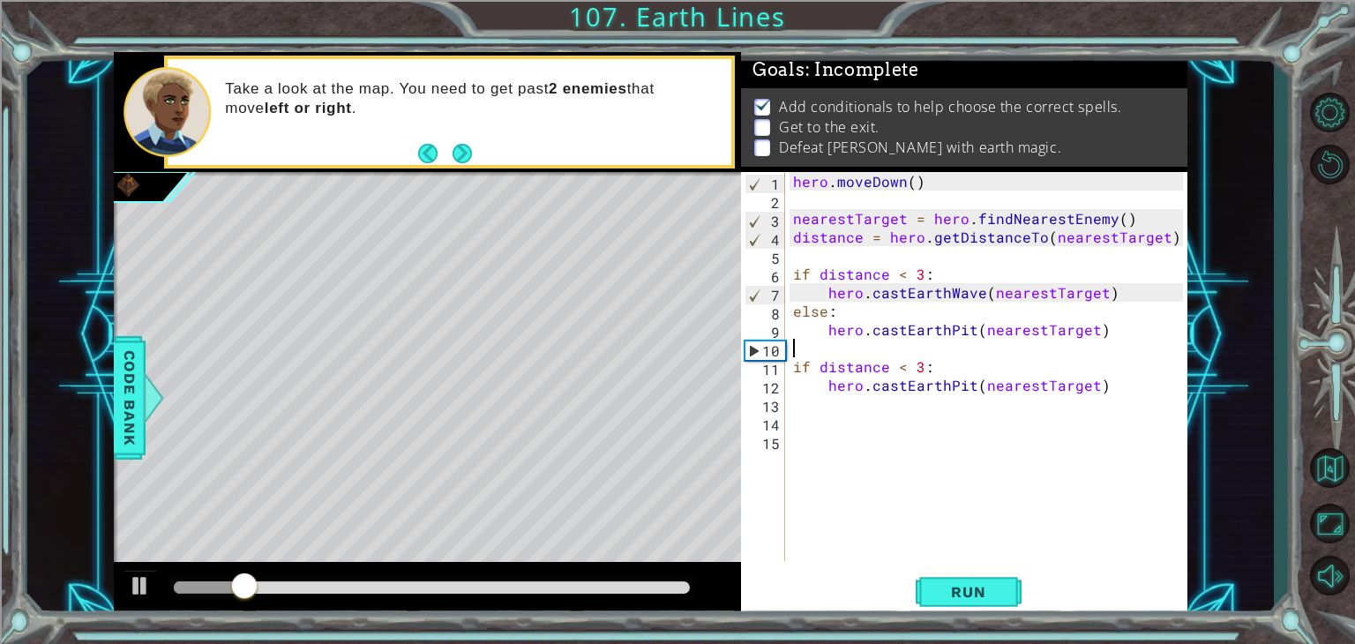
type textarea "hero.castEarthPit(nearestTarget)"
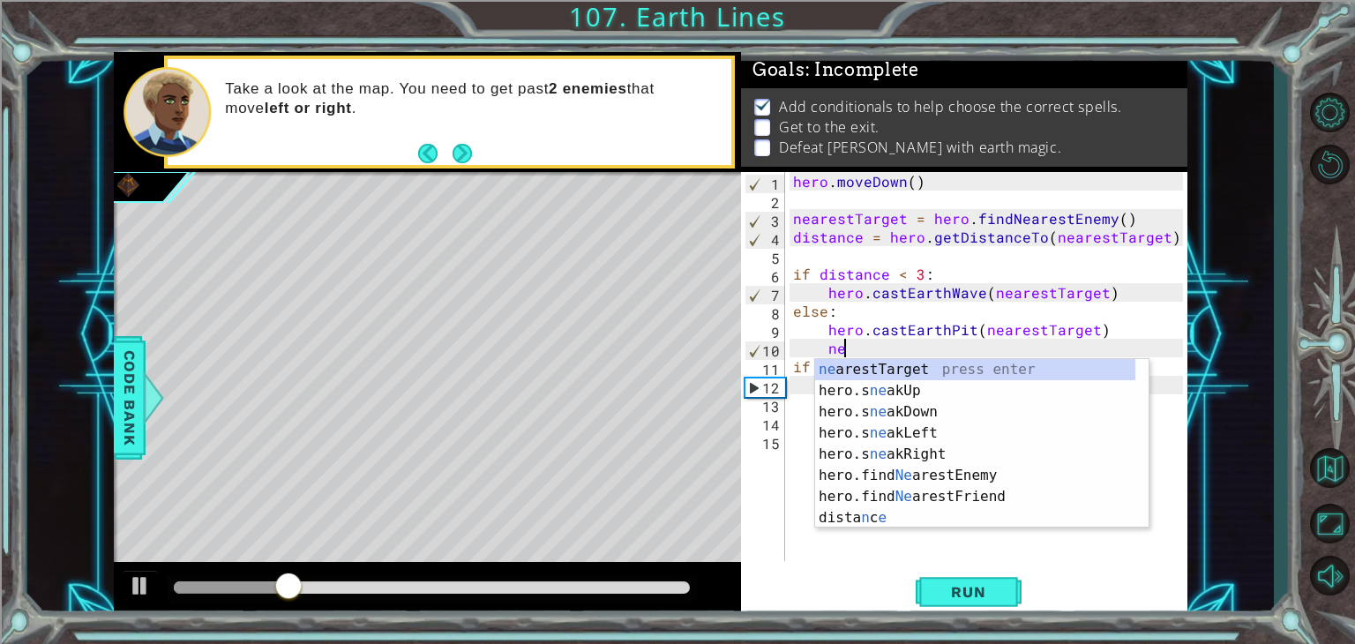
scroll to position [0, 2]
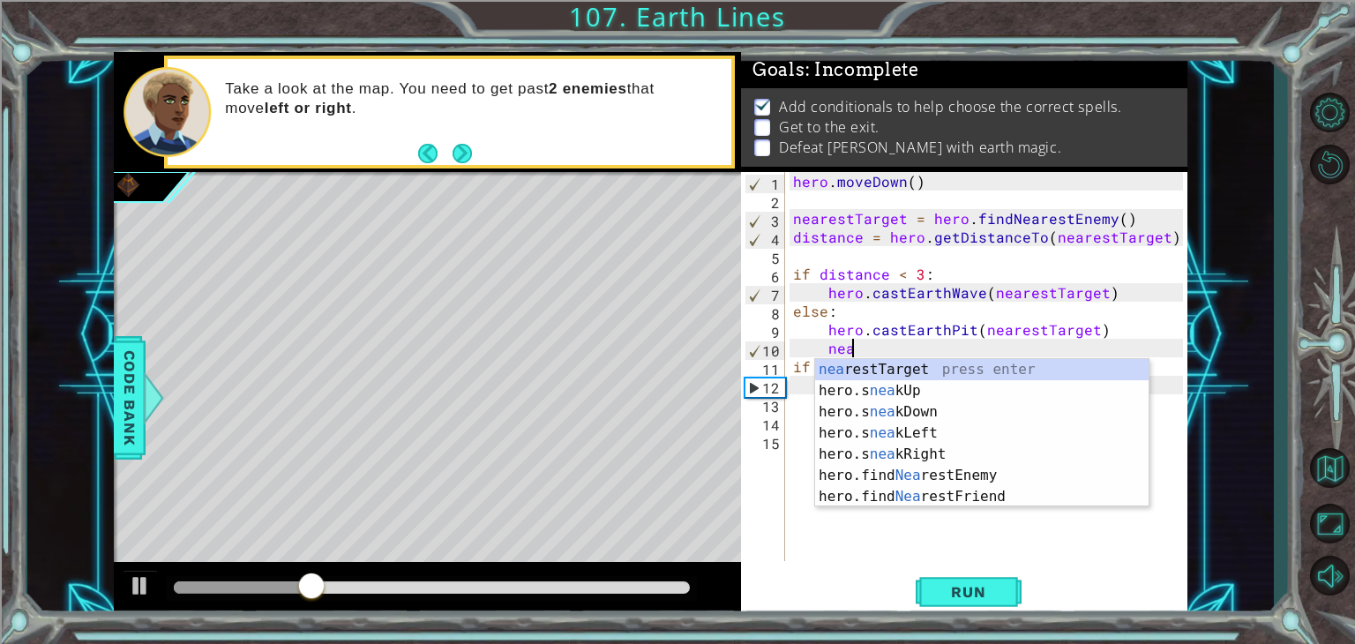
type textarea "n"
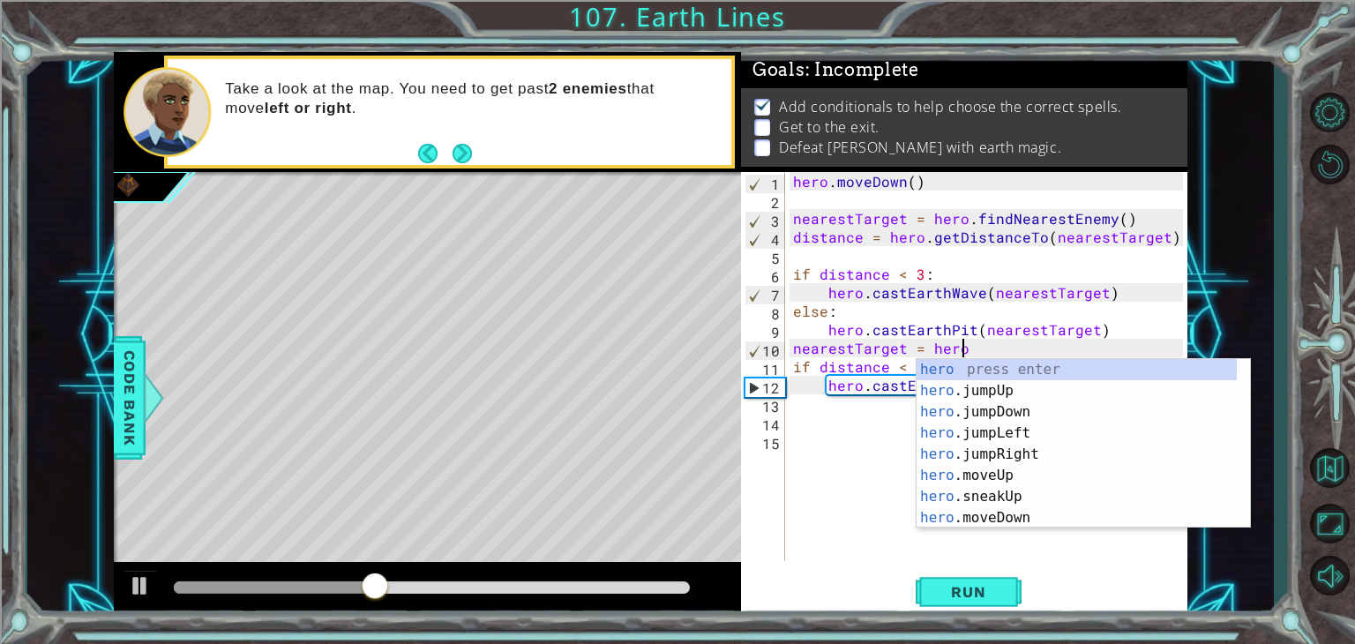
scroll to position [0, 10]
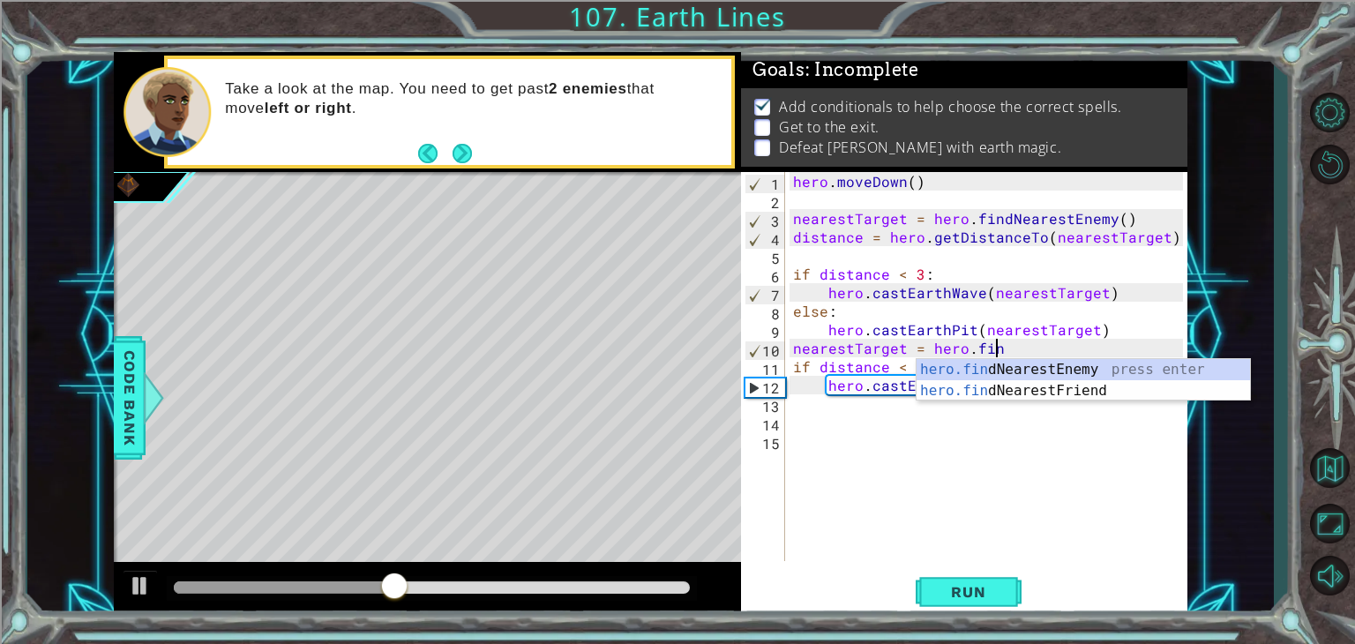
type textarea "nearestTarget = hero.find"
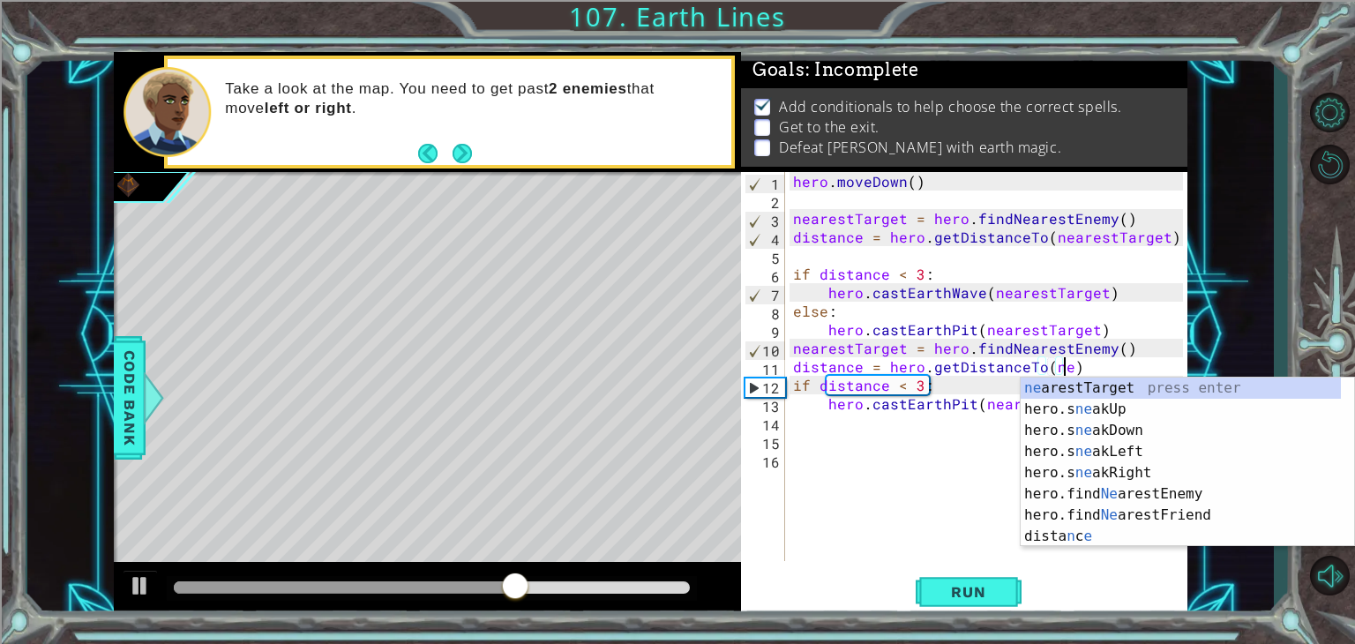
scroll to position [0, 16]
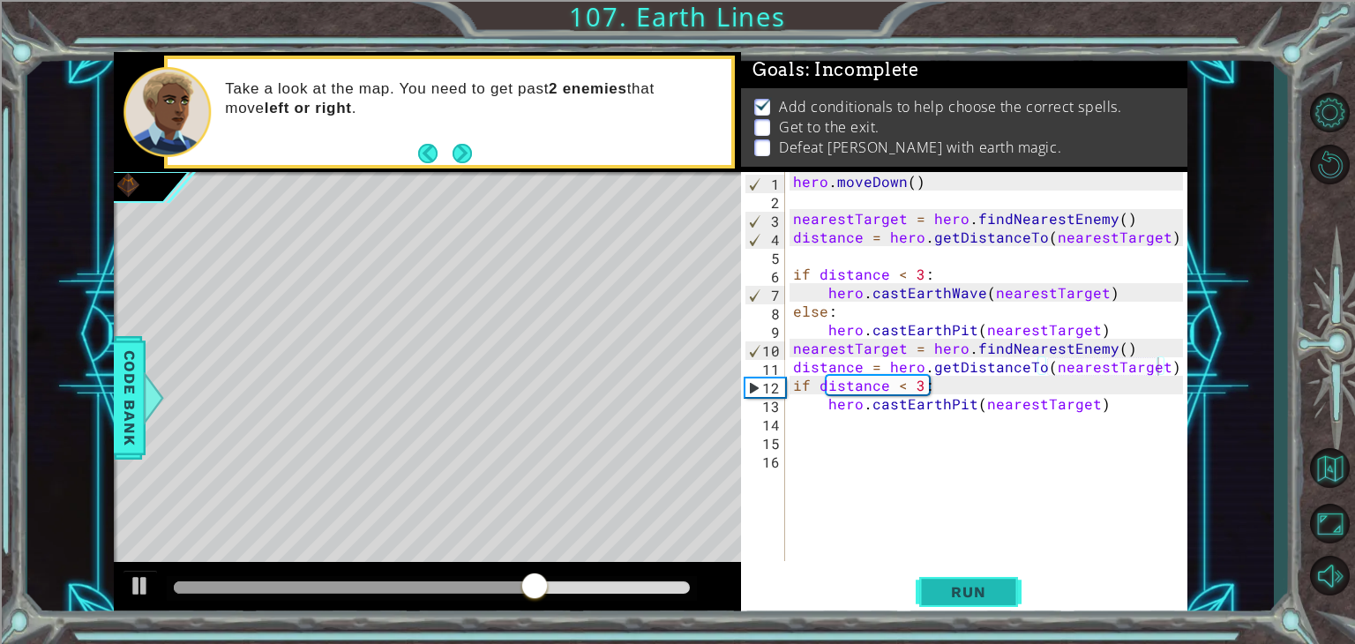
click at [959, 585] on span "Run" at bounding box center [968, 592] width 70 height 18
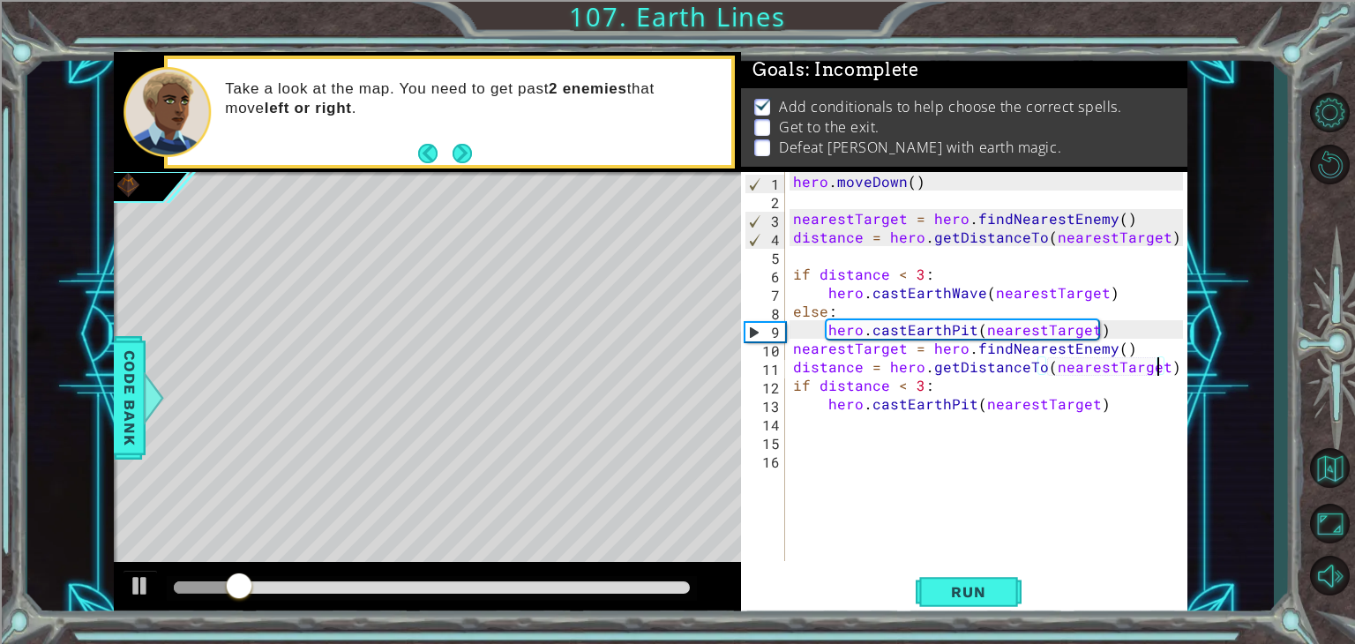
click at [1101, 323] on div "hero . [GEOGRAPHIC_DATA] ( ) nearestTarget = hero . findNearestEnemy ( ) distan…" at bounding box center [990, 385] width 402 height 426
type textarea "hero.castEarthPit(nearestTarget)"
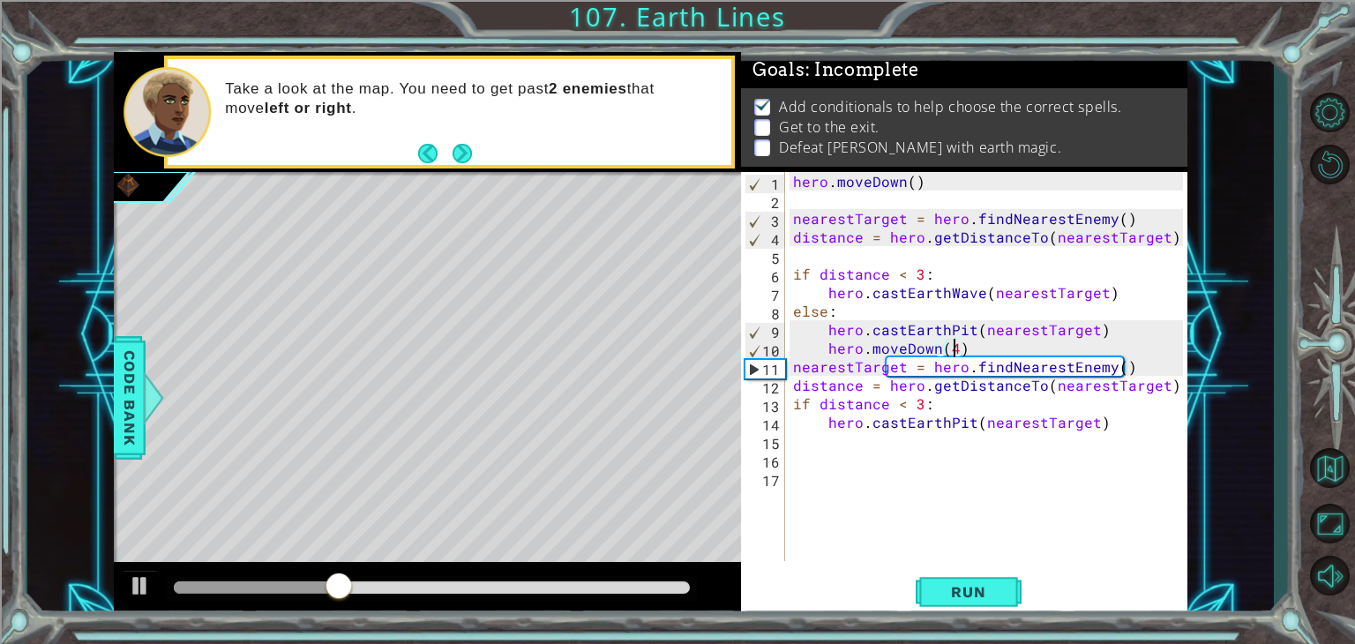
scroll to position [0, 9]
click at [946, 592] on span "Run" at bounding box center [968, 592] width 70 height 18
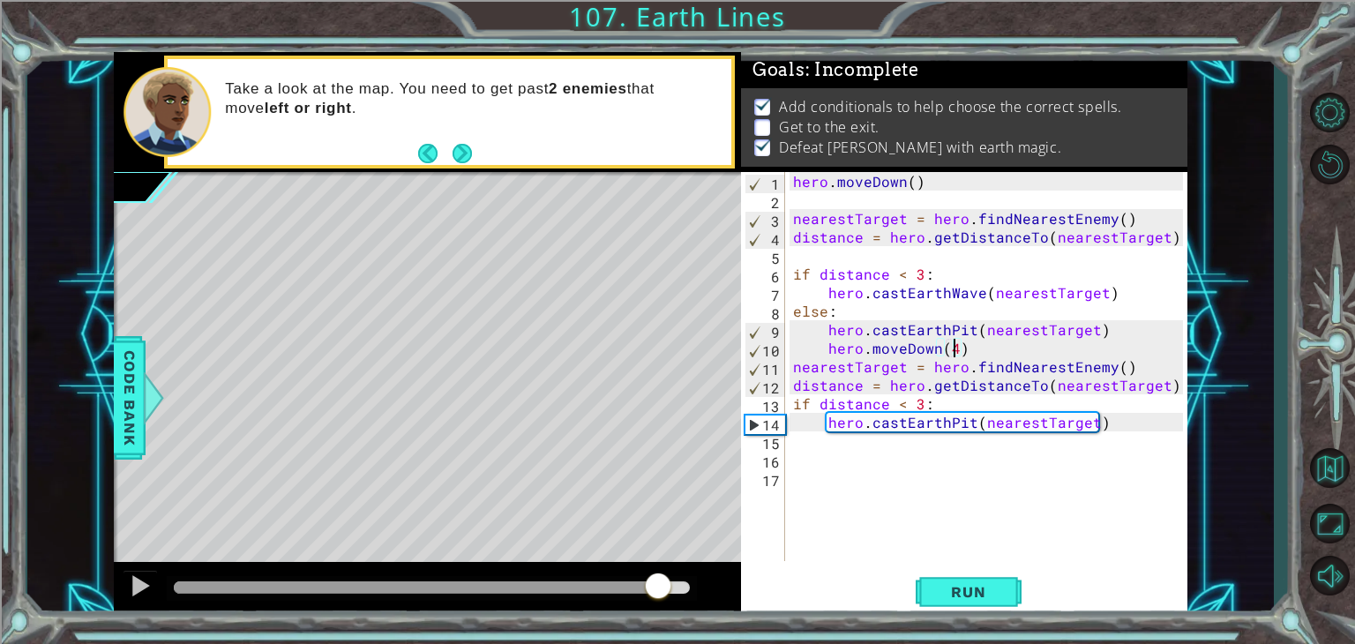
drag, startPoint x: 245, startPoint y: 580, endPoint x: 658, endPoint y: 609, distance: 413.7
click at [658, 609] on div at bounding box center [427, 590] width 627 height 56
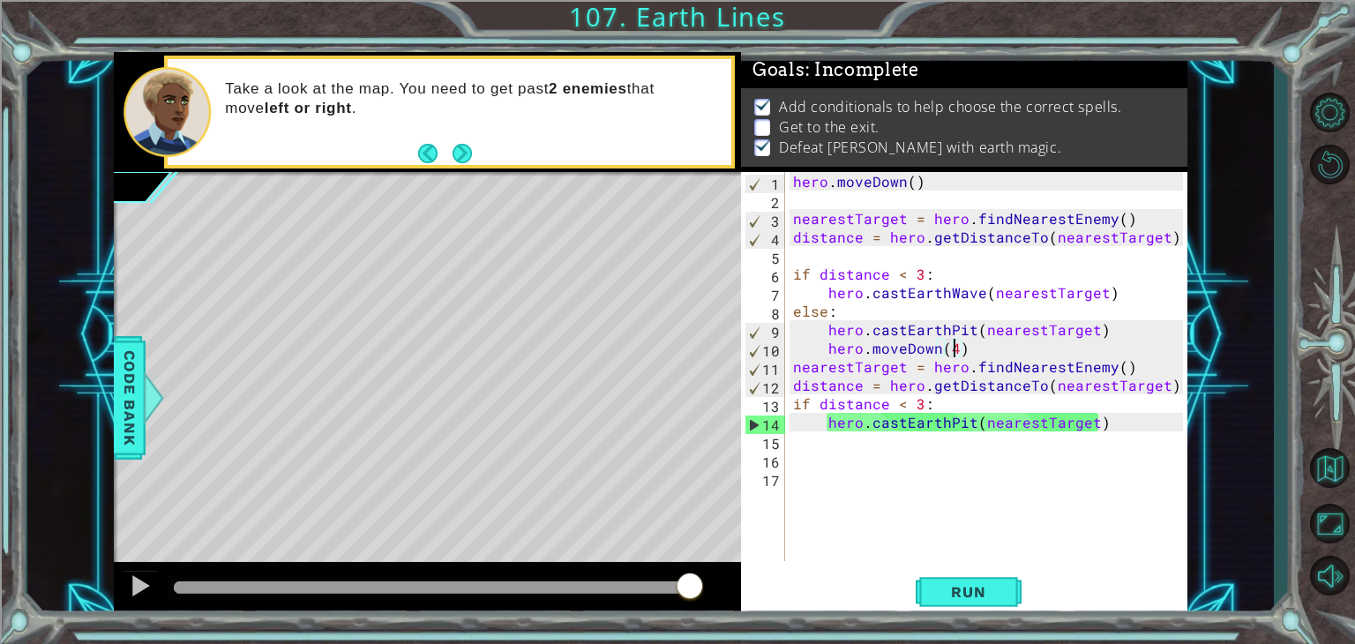
click at [1106, 427] on div "hero . [GEOGRAPHIC_DATA] ( ) nearestTarget = hero . findNearestEnemy ( ) distan…" at bounding box center [990, 385] width 402 height 426
type textarea "hero.castEarthPit(nearestTarget)"
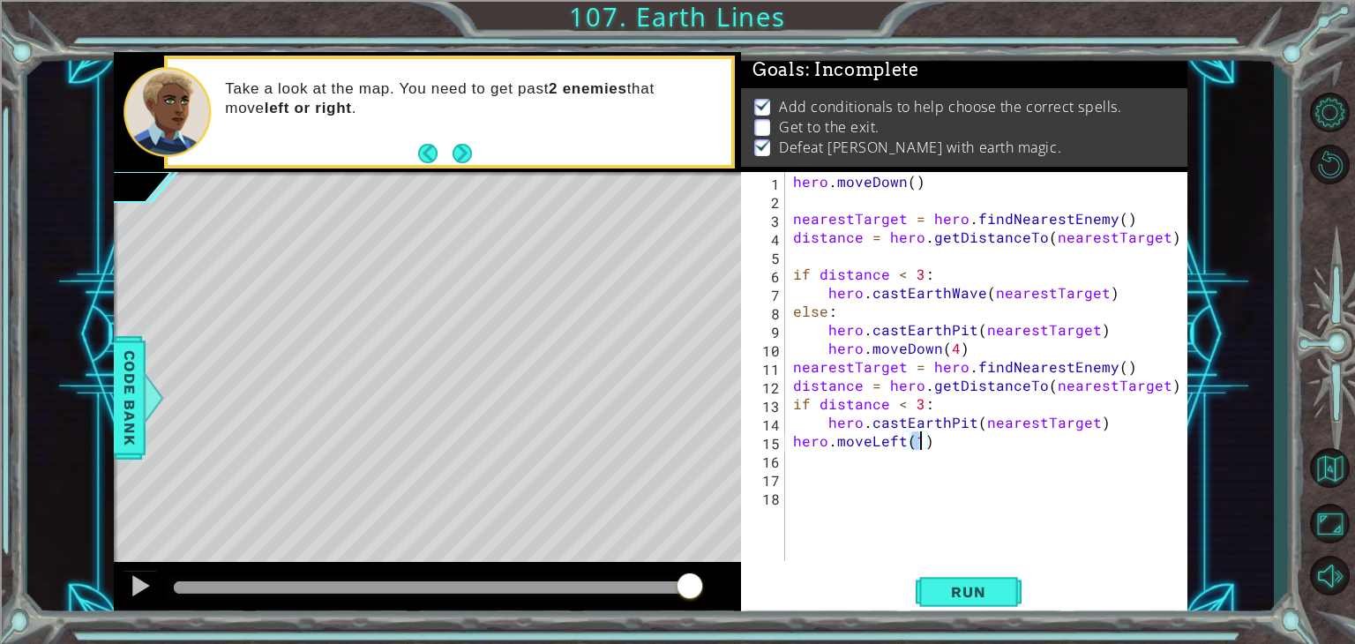
scroll to position [0, 7]
type textarea "hero.moveLeft(4)"
click at [989, 586] on span "Run" at bounding box center [968, 592] width 70 height 18
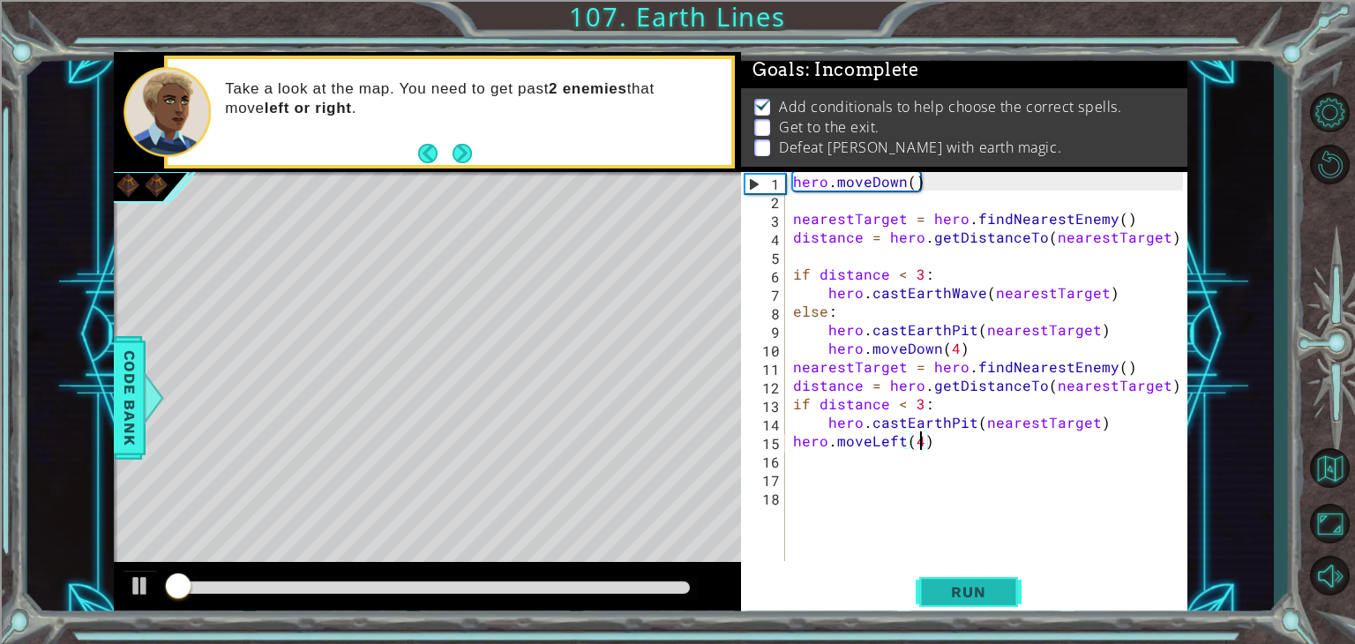
click at [989, 586] on span "Run" at bounding box center [968, 592] width 70 height 18
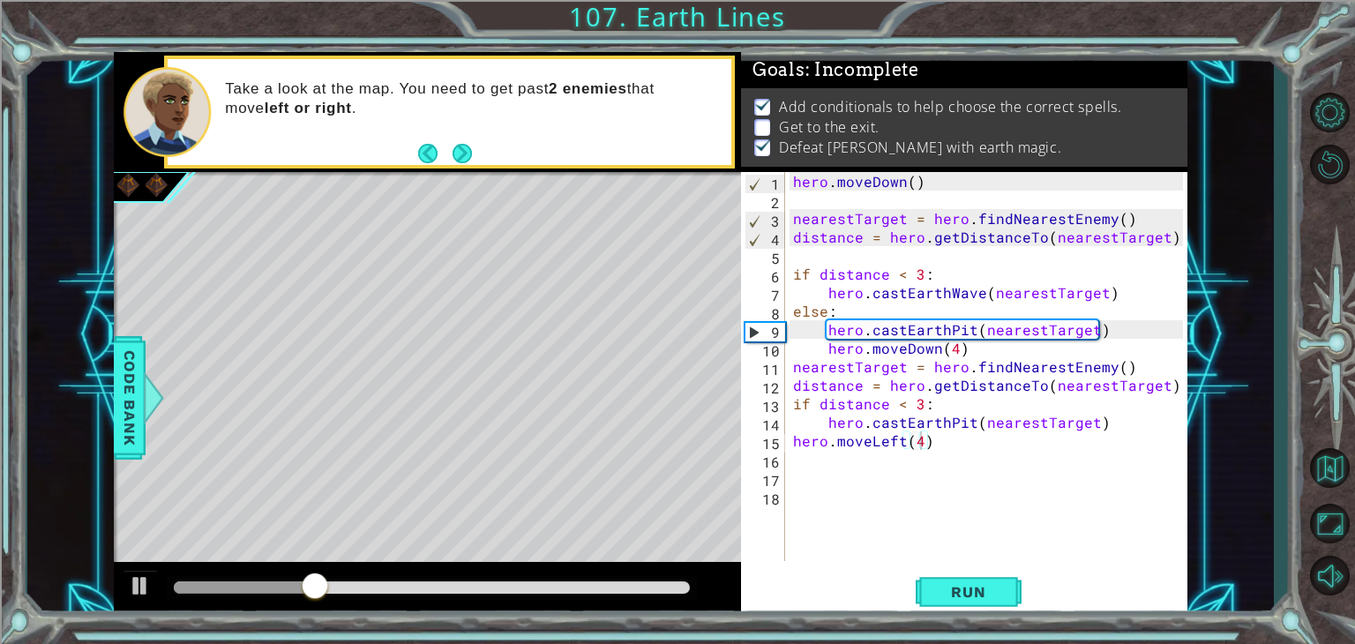
drag, startPoint x: 211, startPoint y: 577, endPoint x: 601, endPoint y: 586, distance: 389.9
click at [601, 586] on div at bounding box center [432, 588] width 530 height 25
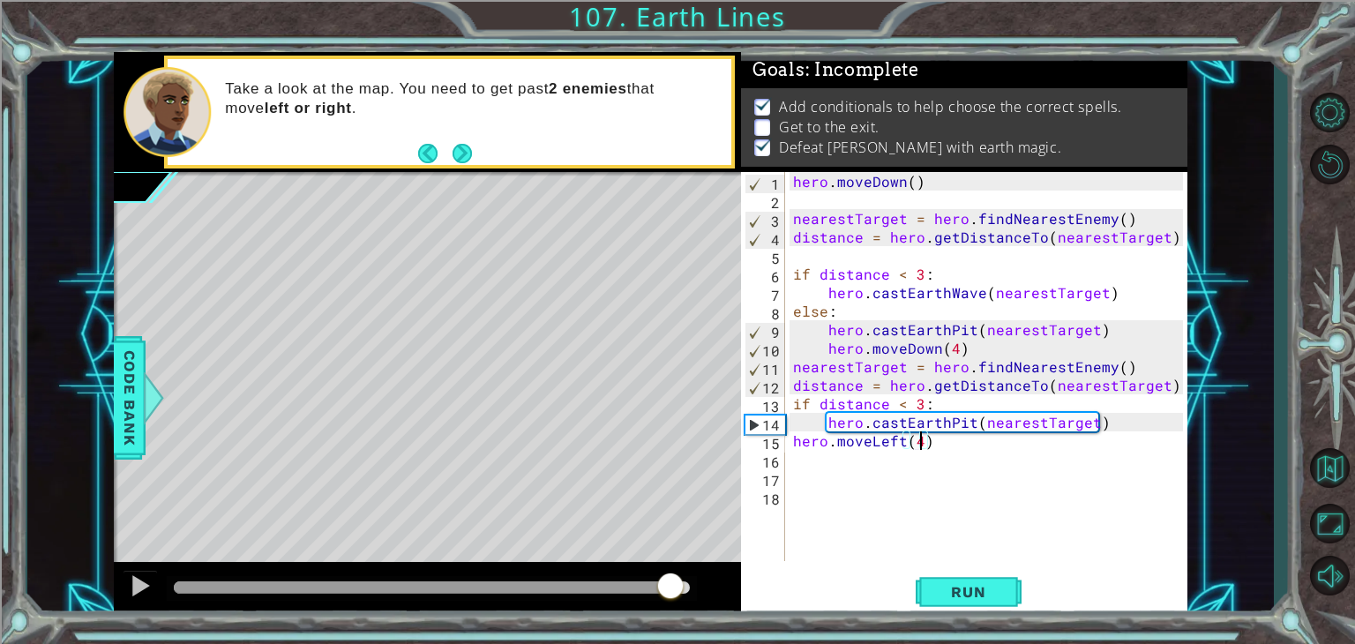
drag, startPoint x: 344, startPoint y: 585, endPoint x: 648, endPoint y: 612, distance: 305.5
click at [648, 612] on div at bounding box center [427, 590] width 627 height 56
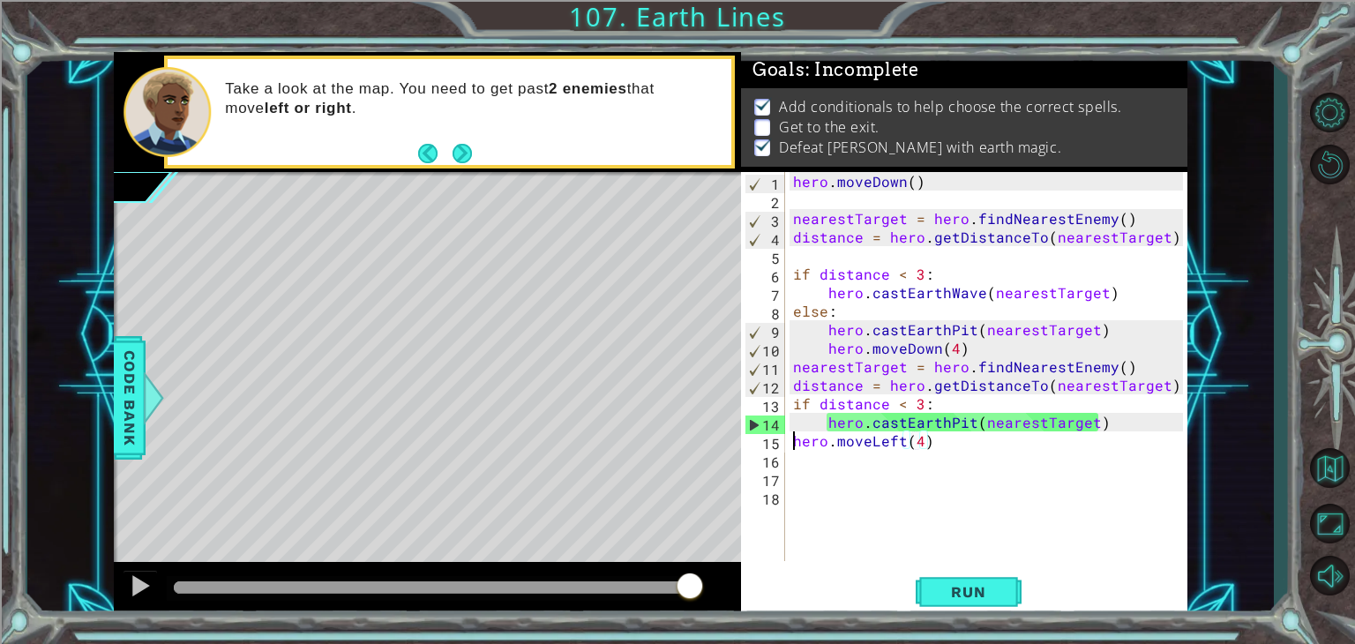
click at [793, 445] on div "hero . [GEOGRAPHIC_DATA] ( ) nearestTarget = hero . findNearestEnemy ( ) distan…" at bounding box center [990, 385] width 402 height 426
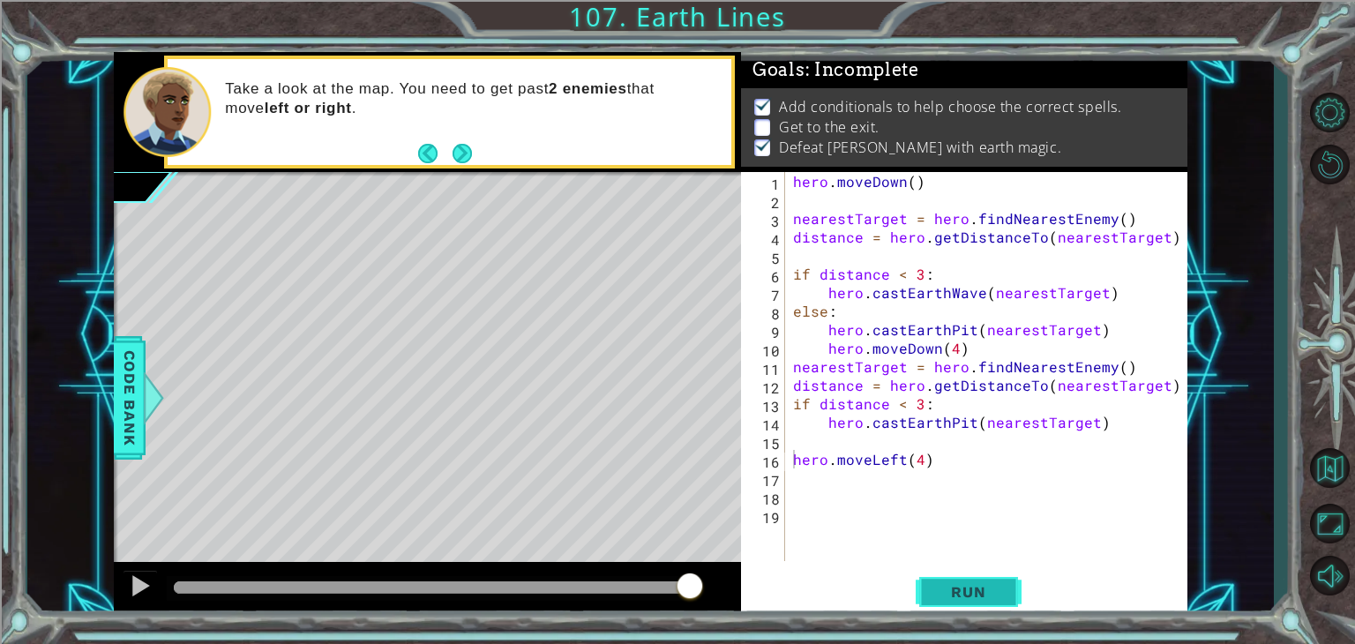
click at [975, 598] on span "Run" at bounding box center [968, 592] width 70 height 18
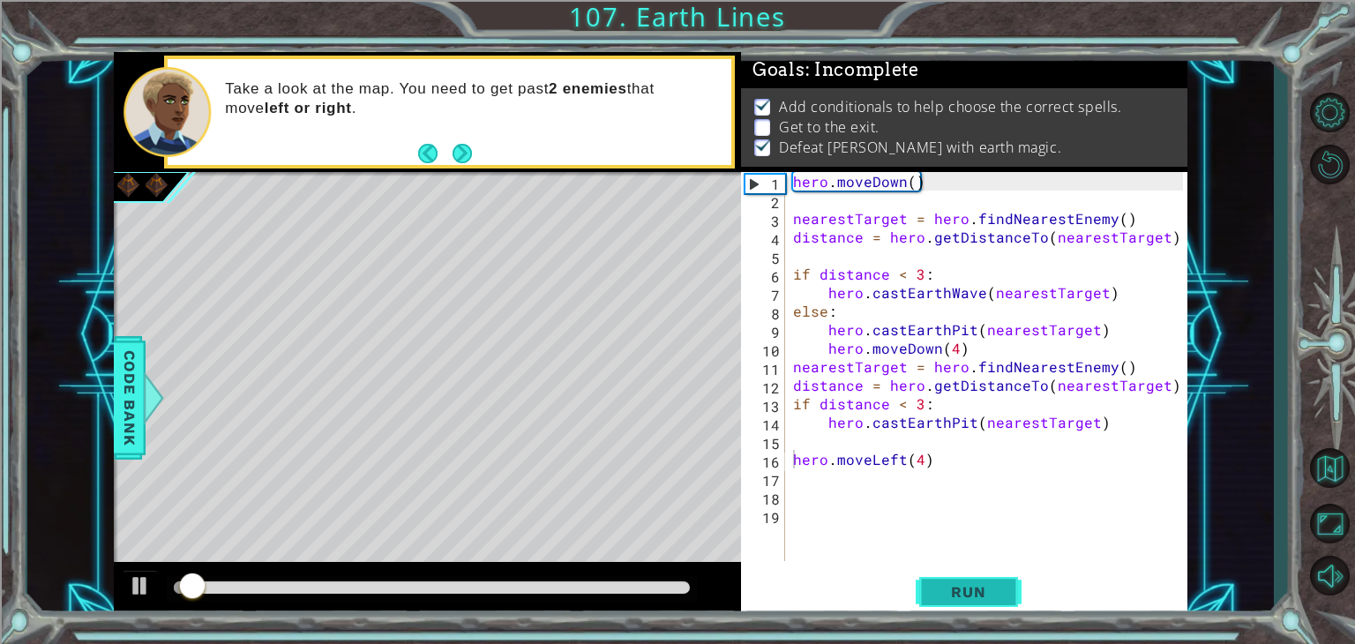
click at [975, 598] on span "Run" at bounding box center [968, 592] width 70 height 18
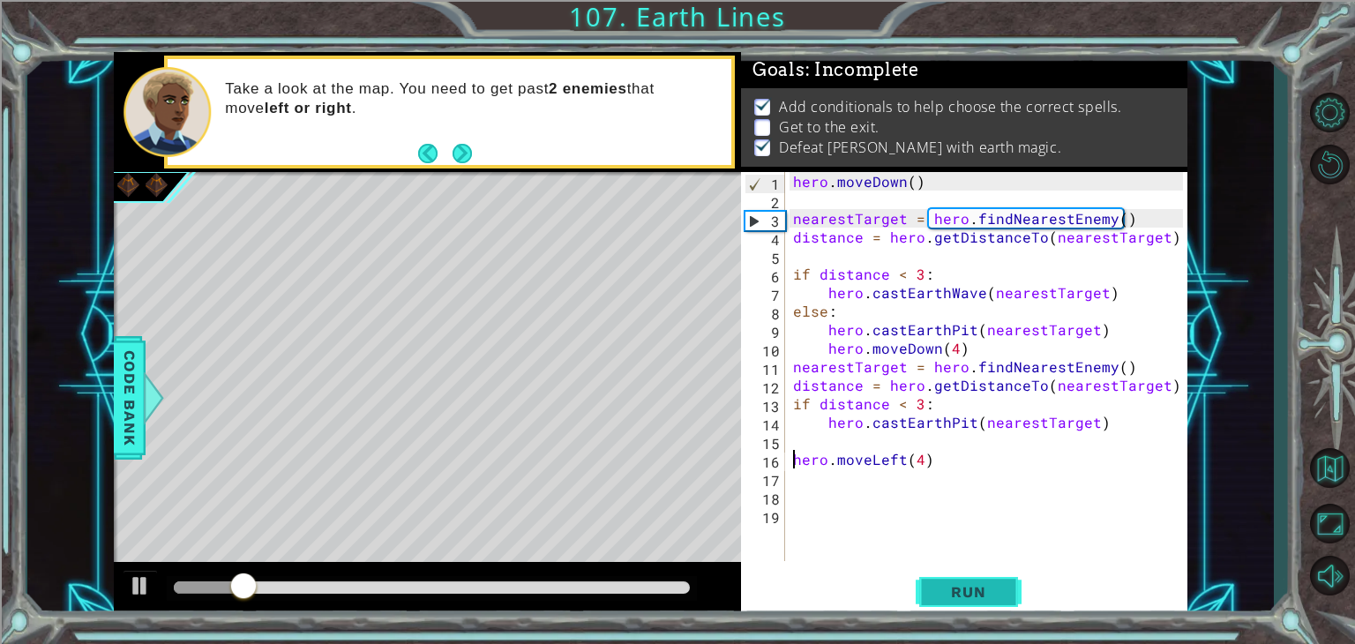
click at [996, 600] on span "Run" at bounding box center [968, 592] width 70 height 18
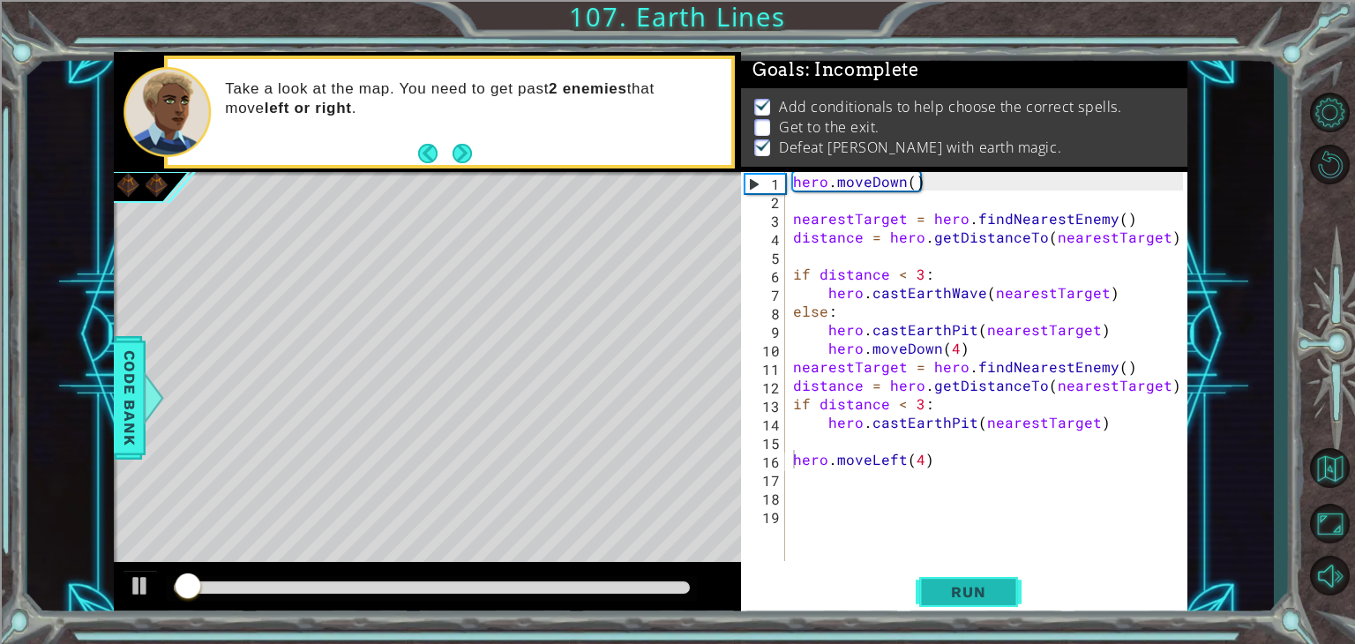
click at [996, 600] on span "Run" at bounding box center [968, 592] width 70 height 18
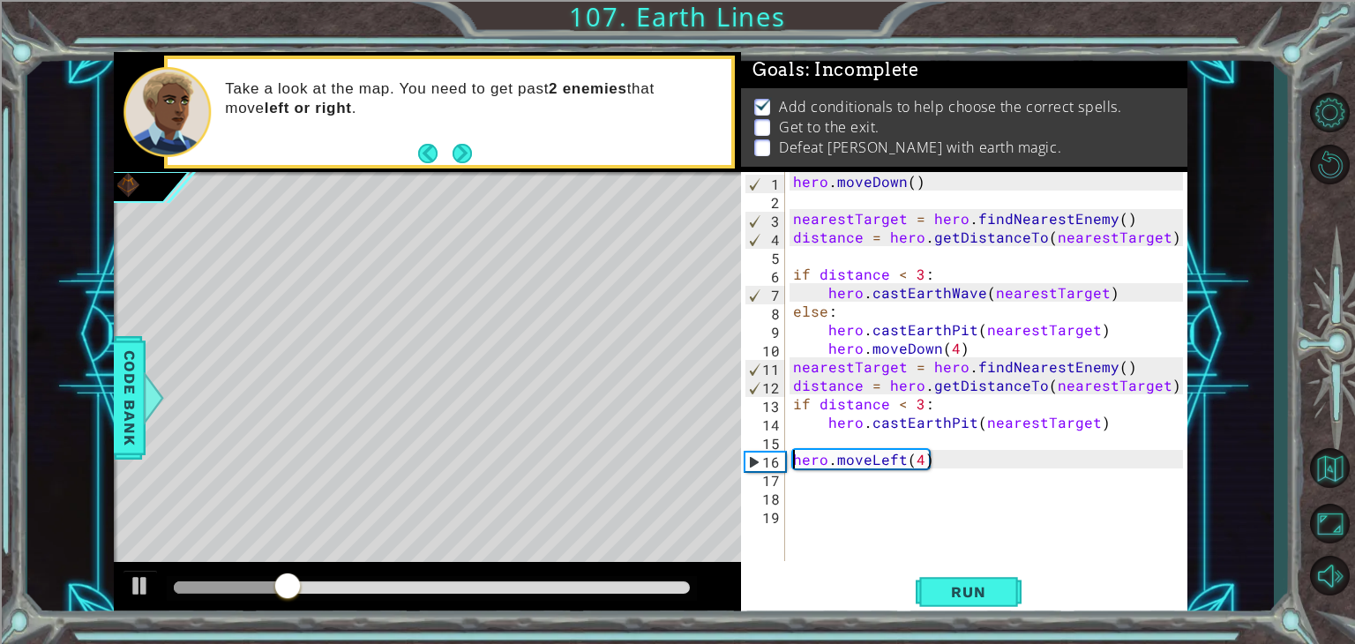
click at [822, 59] on span ": Incomplete" at bounding box center [862, 69] width 114 height 21
click at [952, 572] on button "Run" at bounding box center [968, 592] width 106 height 45
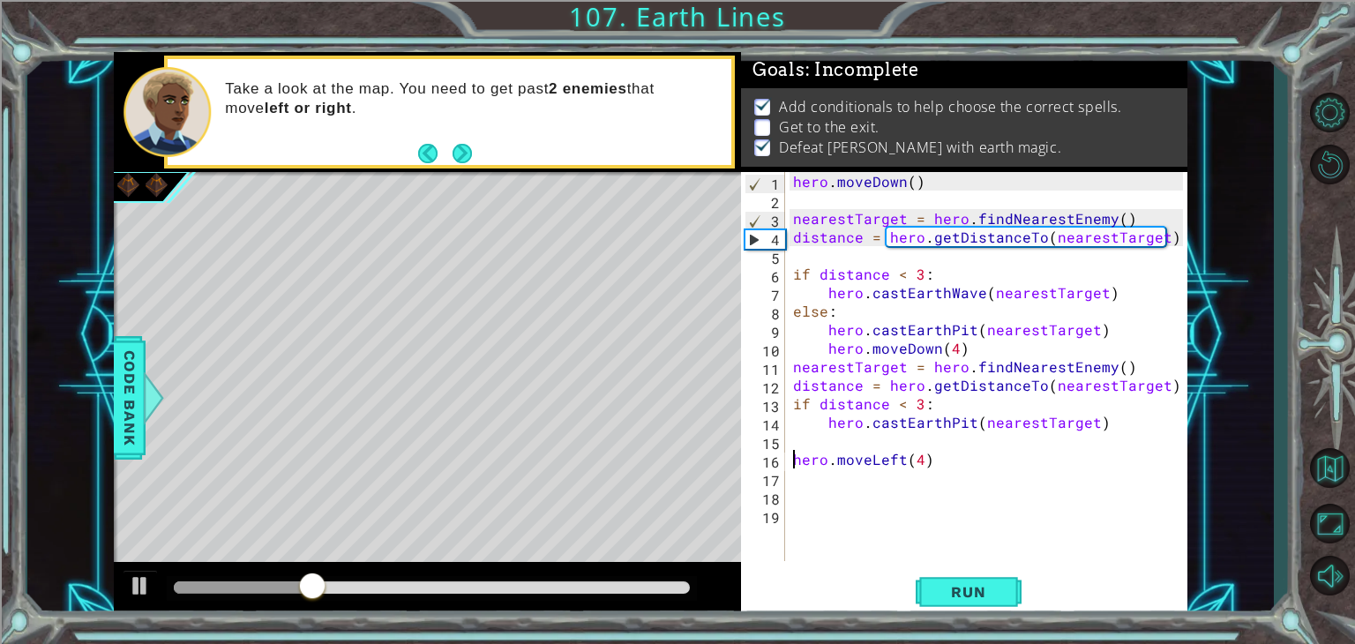
click at [984, 466] on div "hero . [GEOGRAPHIC_DATA] ( ) nearestTarget = hero . findNearestEnemy ( ) distan…" at bounding box center [990, 385] width 402 height 426
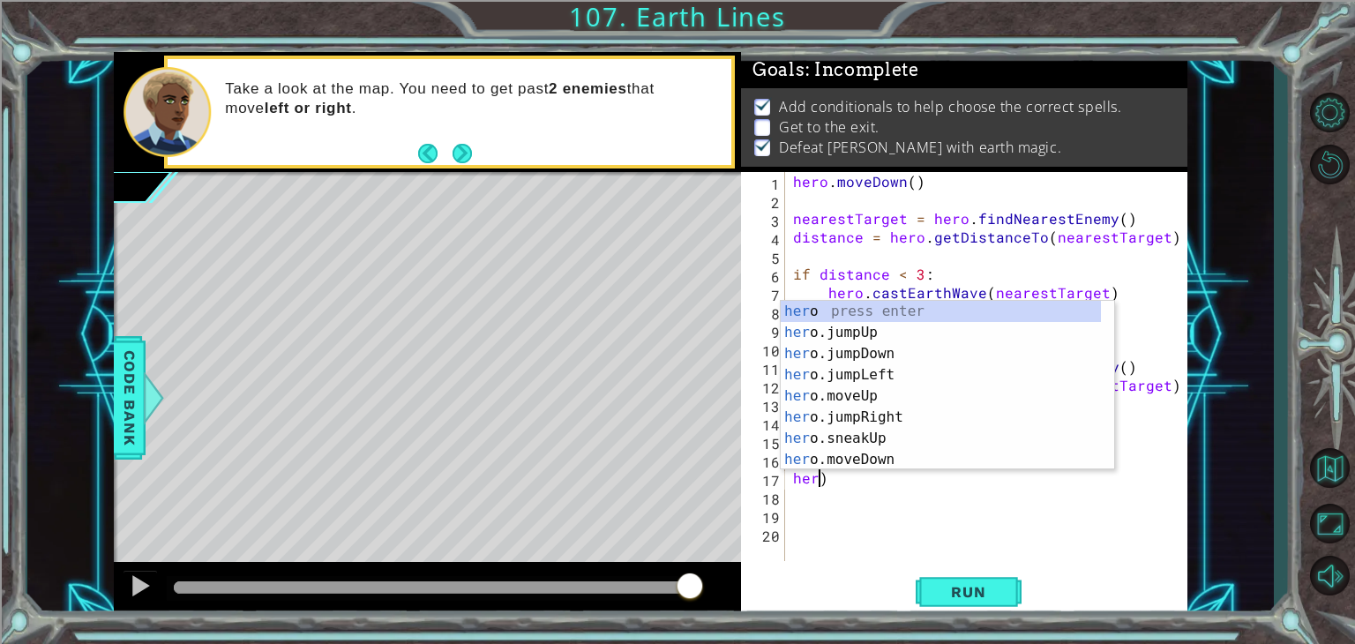
scroll to position [0, 0]
type textarea ")"
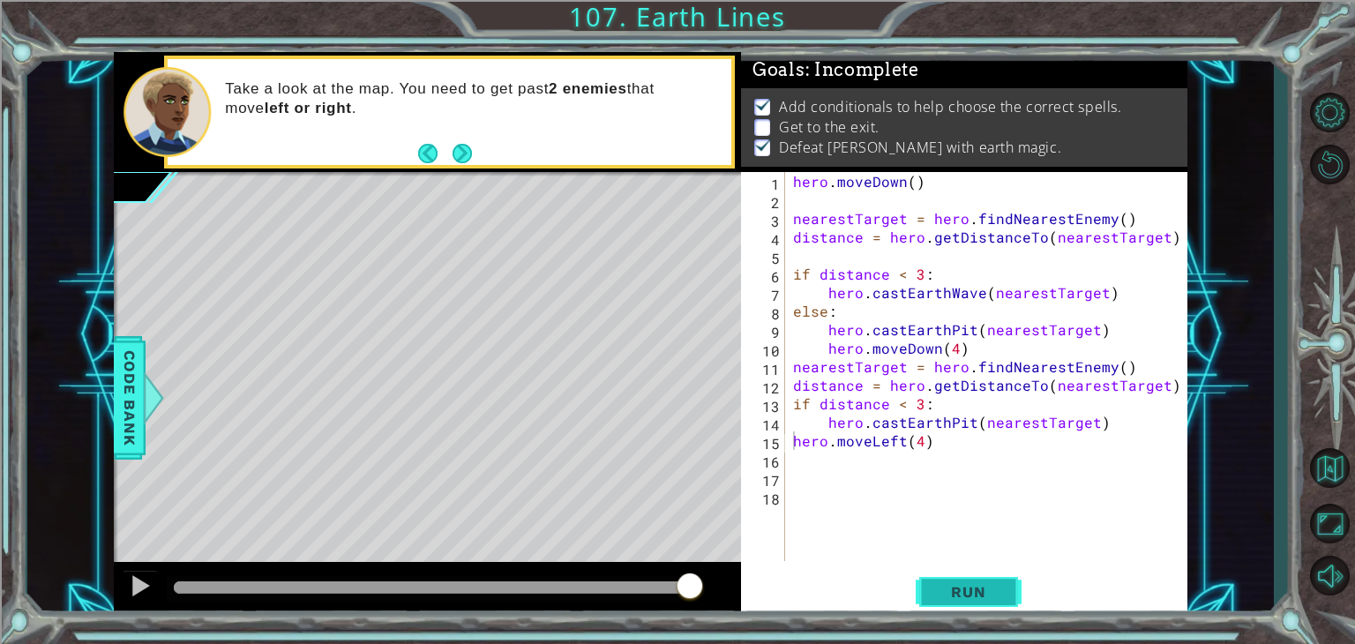
click at [966, 593] on span "Run" at bounding box center [968, 592] width 70 height 18
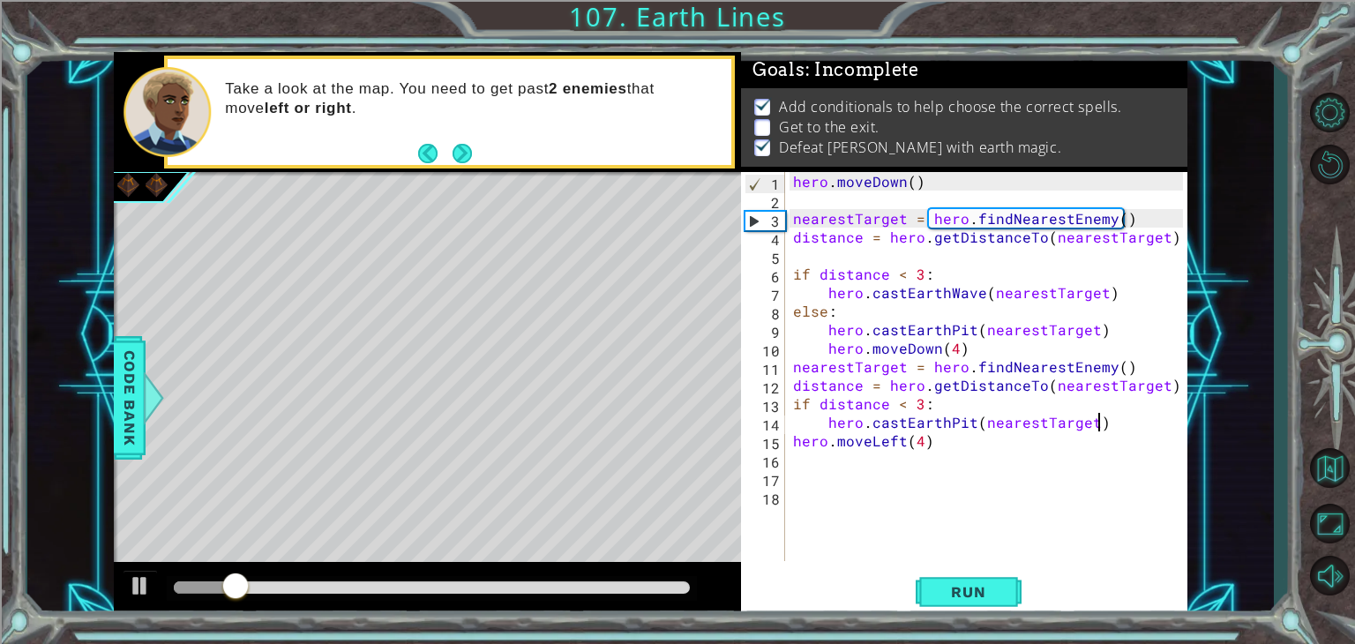
click at [1112, 424] on div "hero . [GEOGRAPHIC_DATA] ( ) nearestTarget = hero . findNearestEnemy ( ) distan…" at bounding box center [990, 385] width 402 height 426
type textarea "hero.castEarthPit(nearestTarget)"
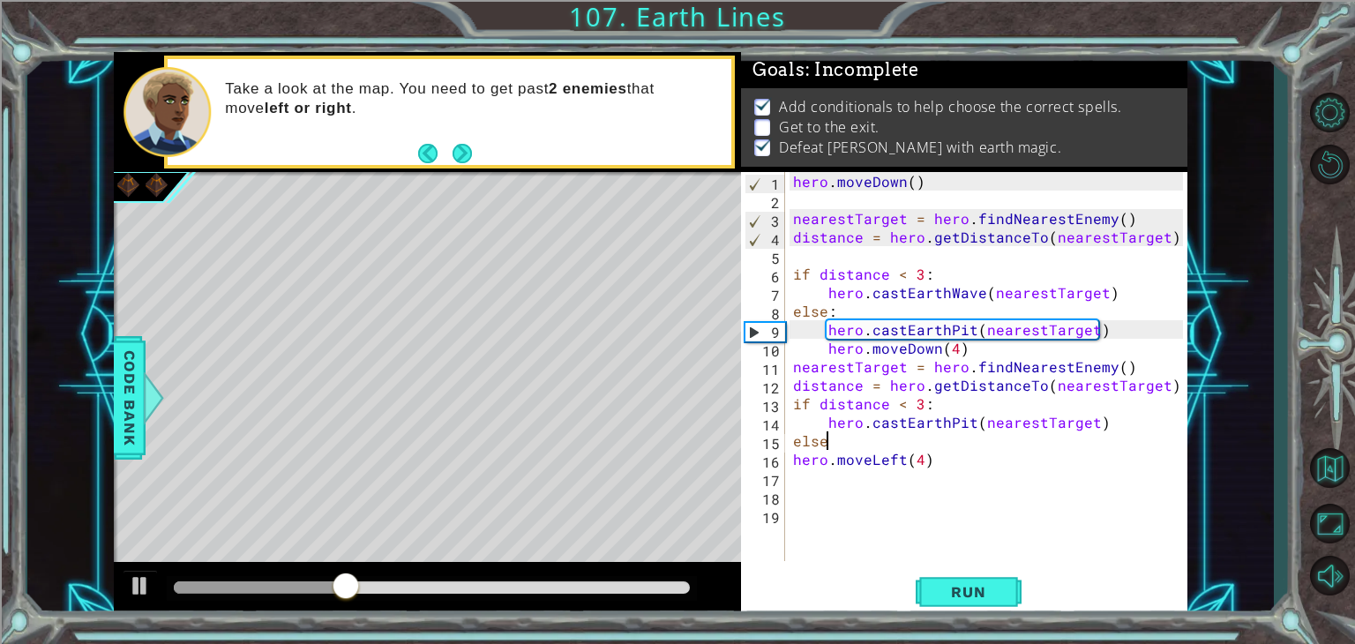
type textarea "else:"
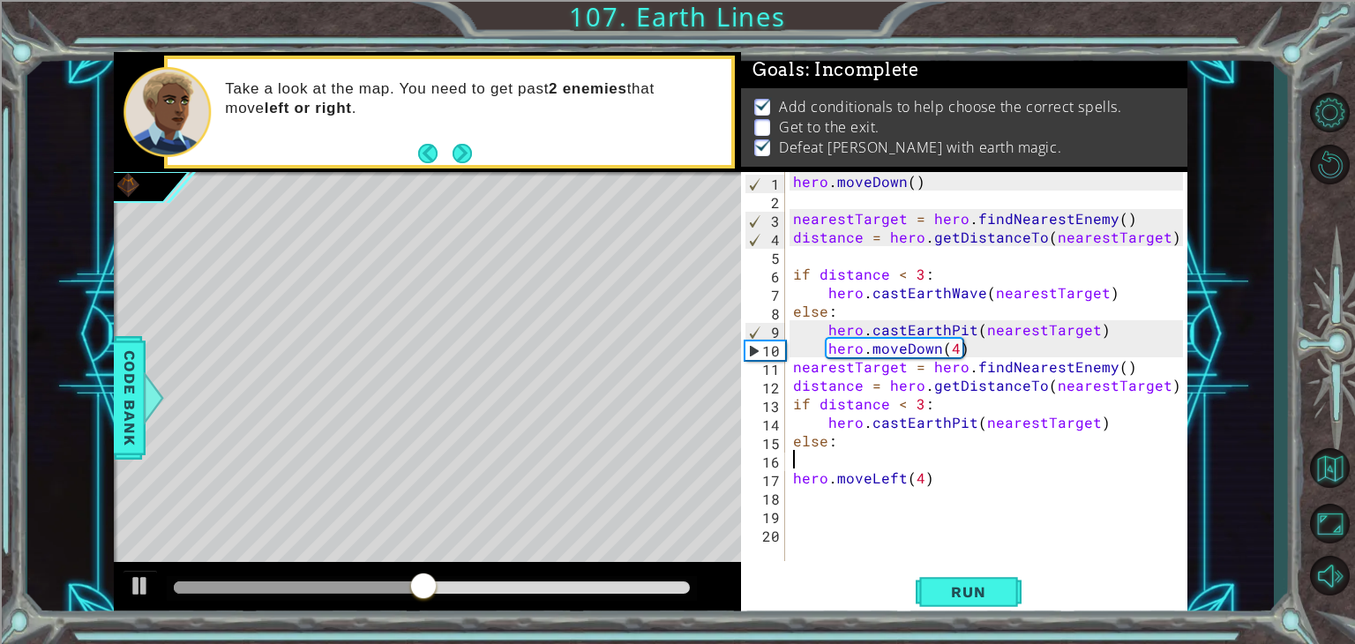
type textarea "else:"
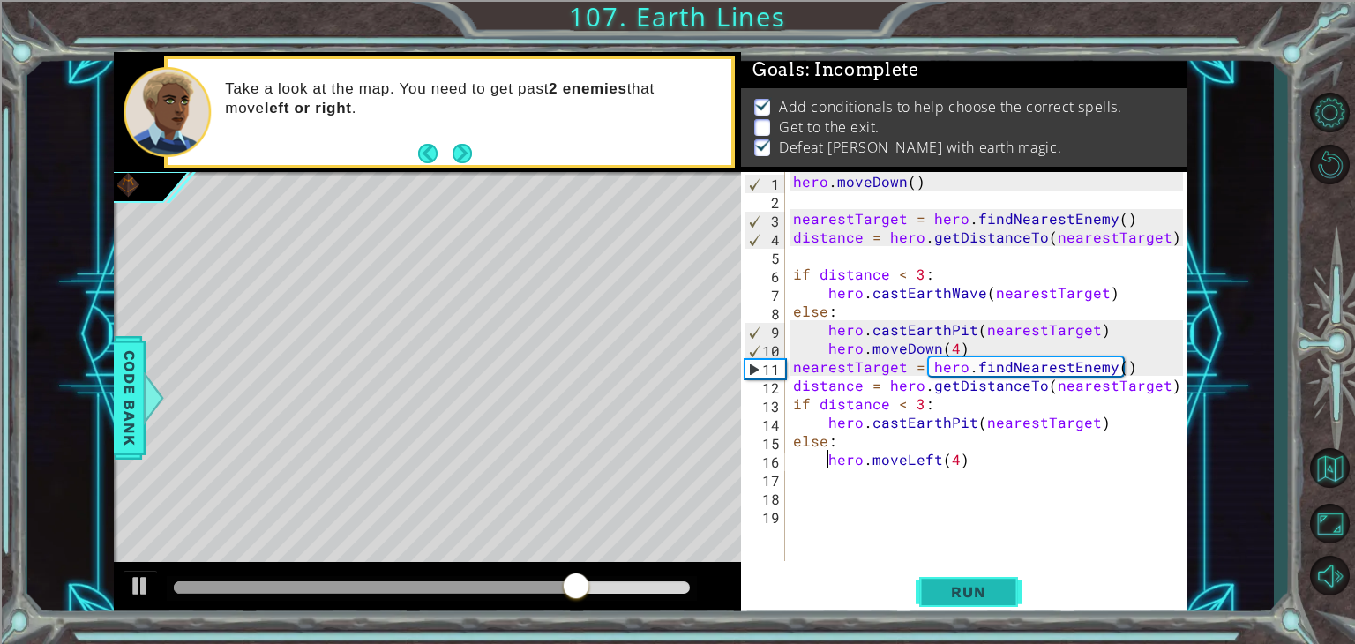
click at [958, 591] on span "Run" at bounding box center [968, 592] width 70 height 18
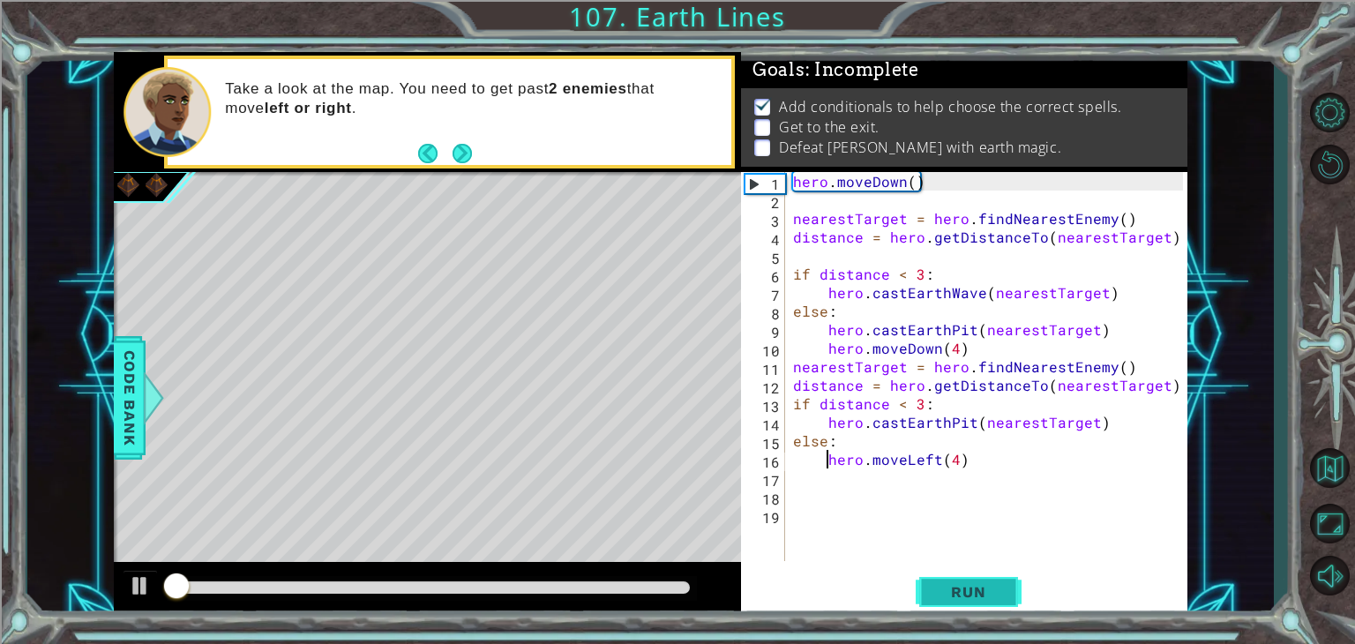
click at [958, 591] on span "Run" at bounding box center [968, 592] width 70 height 18
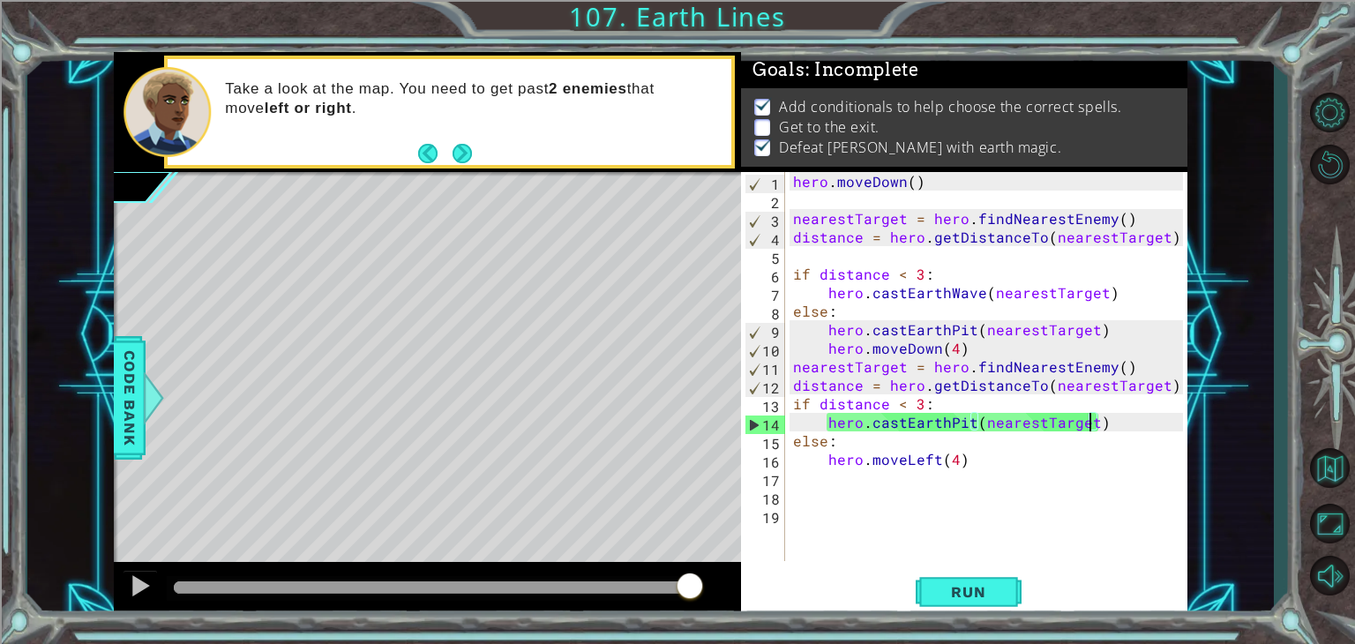
click at [1093, 414] on div "hero . [GEOGRAPHIC_DATA] ( ) nearestTarget = hero . findNearestEnemy ( ) distan…" at bounding box center [990, 385] width 402 height 426
type textarea "hero.castEarthPit(nearestTarget)"
click at [1104, 424] on div "hero . [GEOGRAPHIC_DATA] ( ) nearestTarget = hero . findNearestEnemy ( ) distan…" at bounding box center [990, 385] width 402 height 426
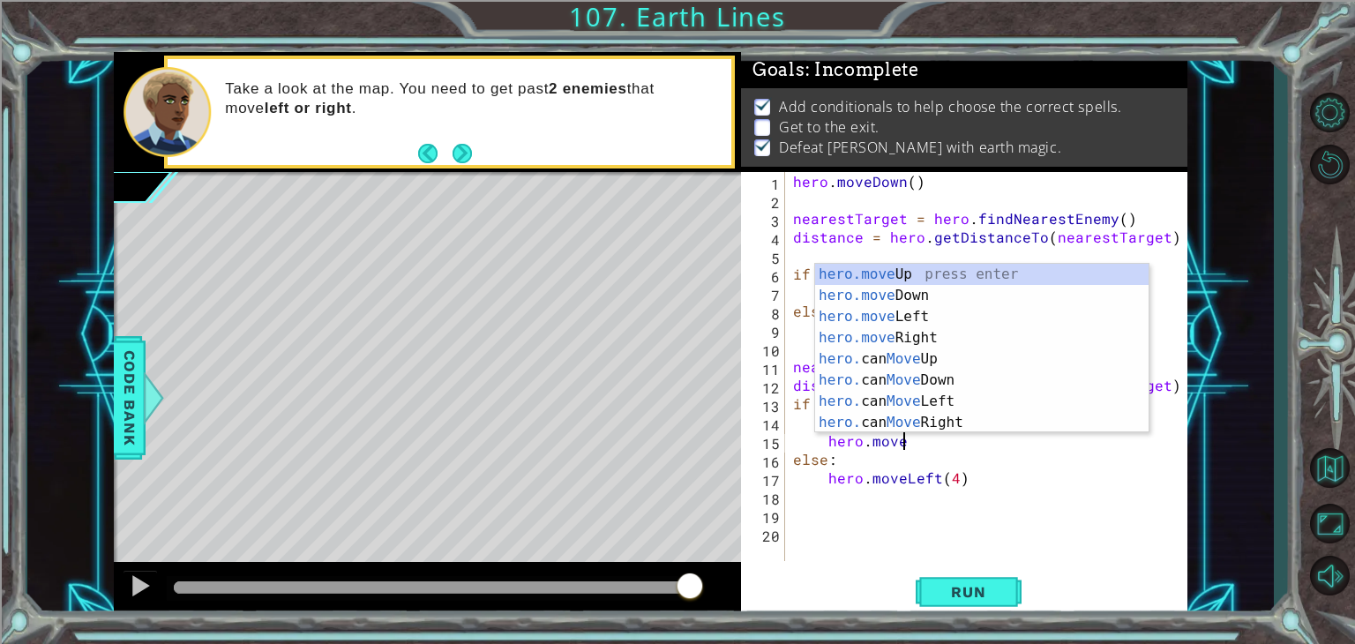
scroll to position [0, 5]
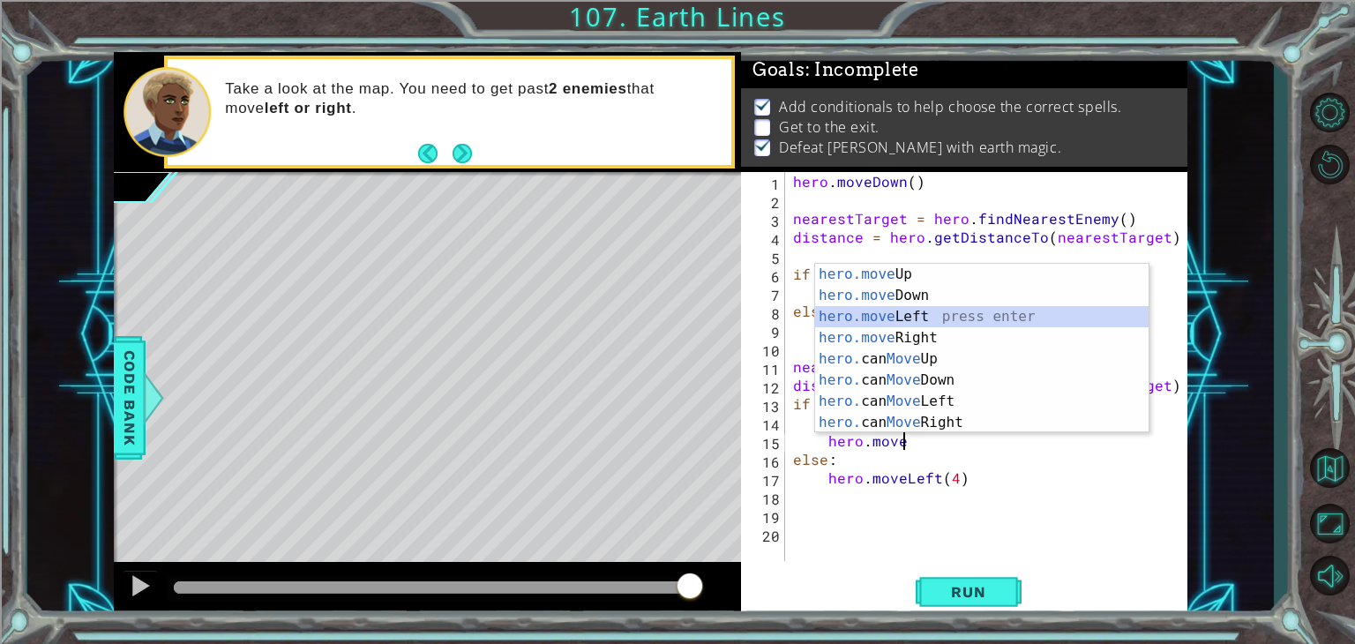
type textarea "hero.moveLeft(1)"
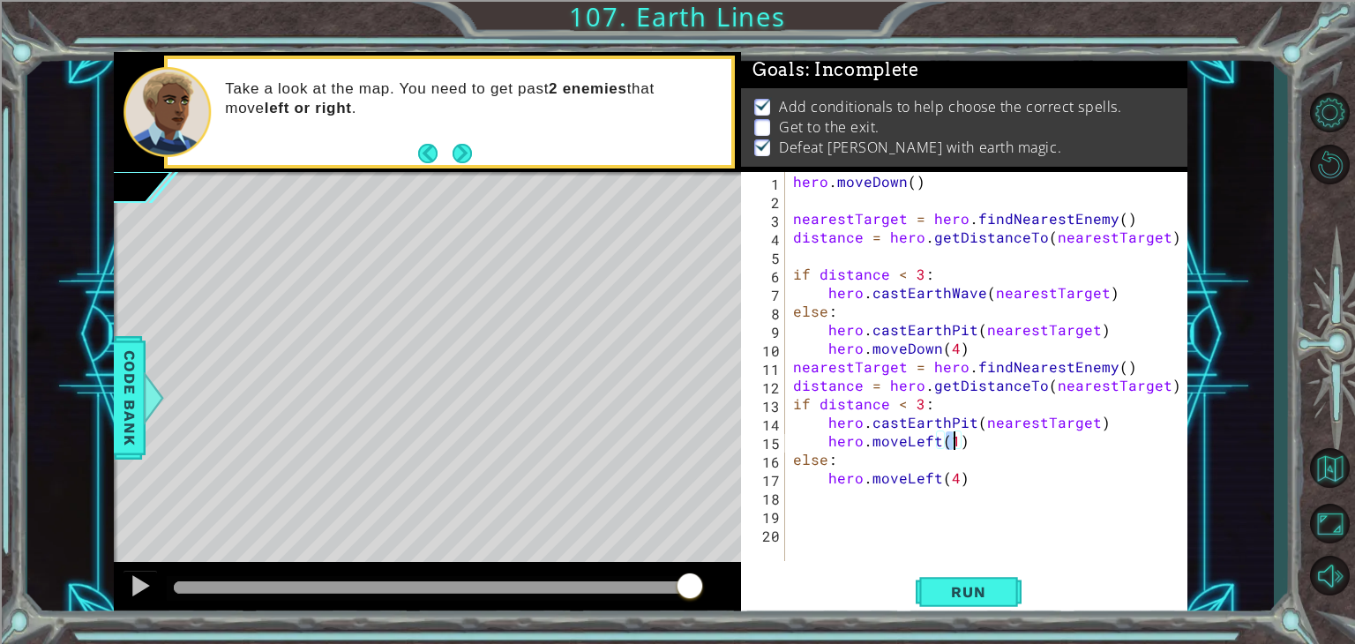
click at [937, 559] on div "hero . [GEOGRAPHIC_DATA] ( ) nearestTarget = hero . findNearestEnemy ( ) distan…" at bounding box center [990, 385] width 402 height 426
click at [943, 577] on button "Run" at bounding box center [968, 592] width 106 height 45
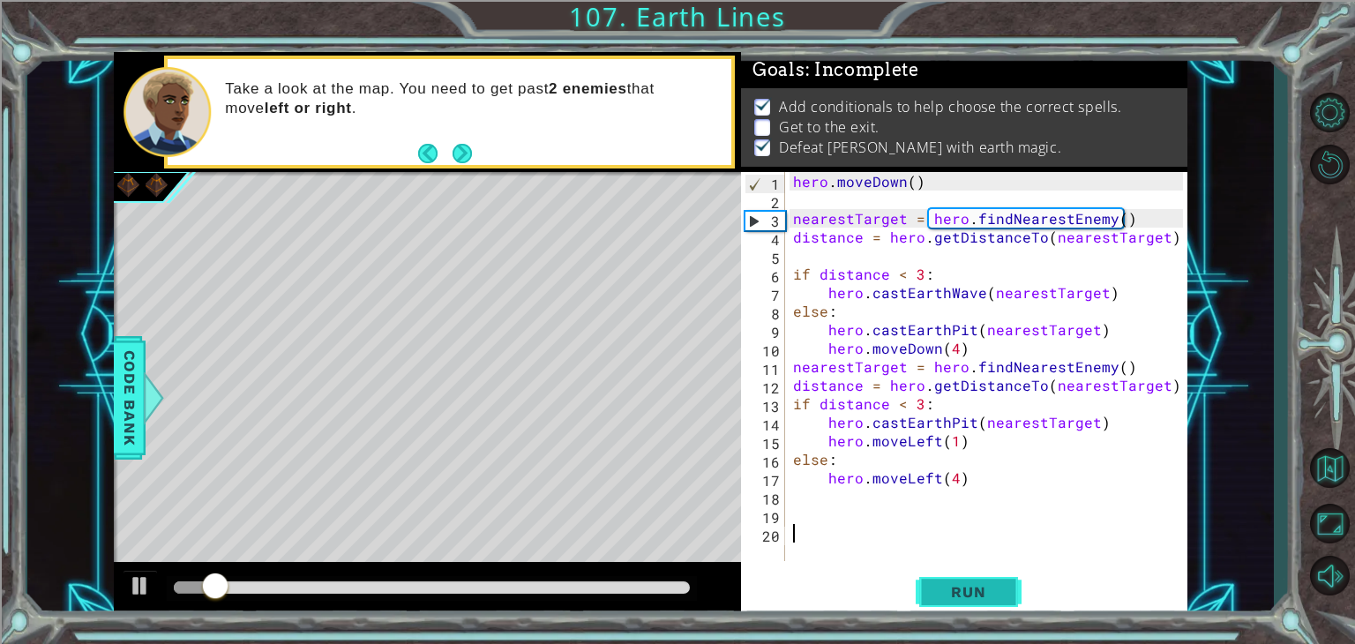
click at [937, 577] on button "Run" at bounding box center [968, 592] width 106 height 45
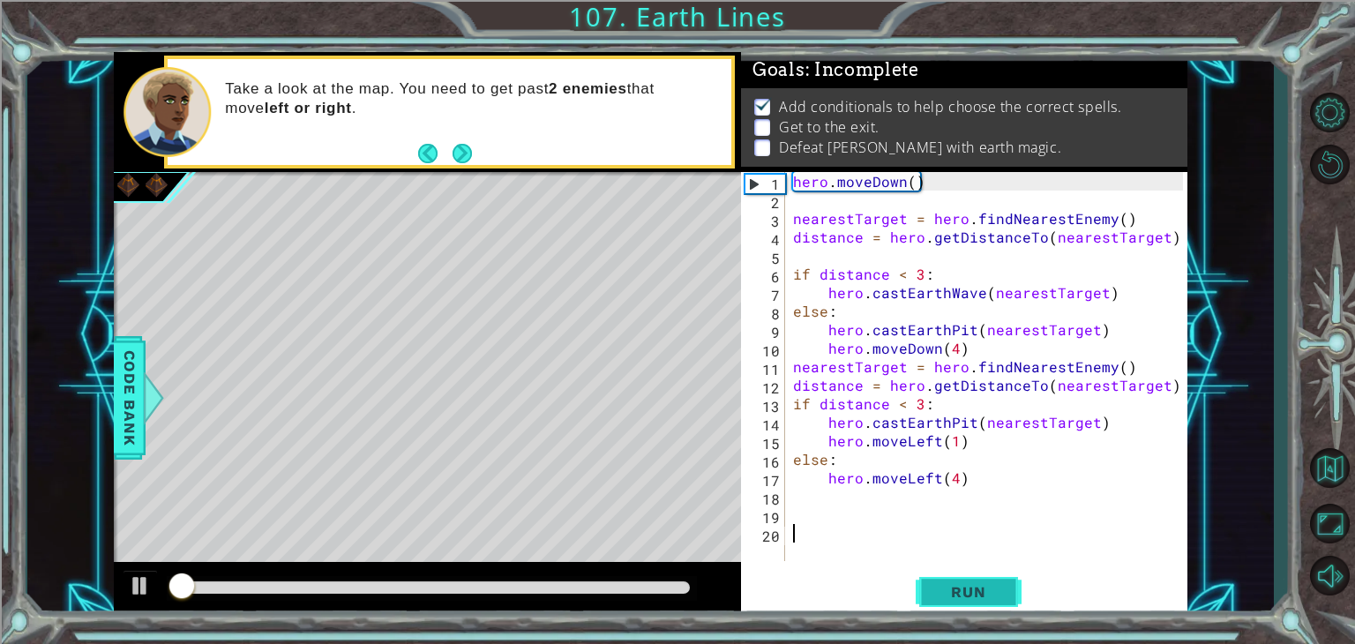
click at [937, 577] on button "Run" at bounding box center [968, 592] width 106 height 45
click at [938, 586] on span "Run" at bounding box center [968, 592] width 70 height 18
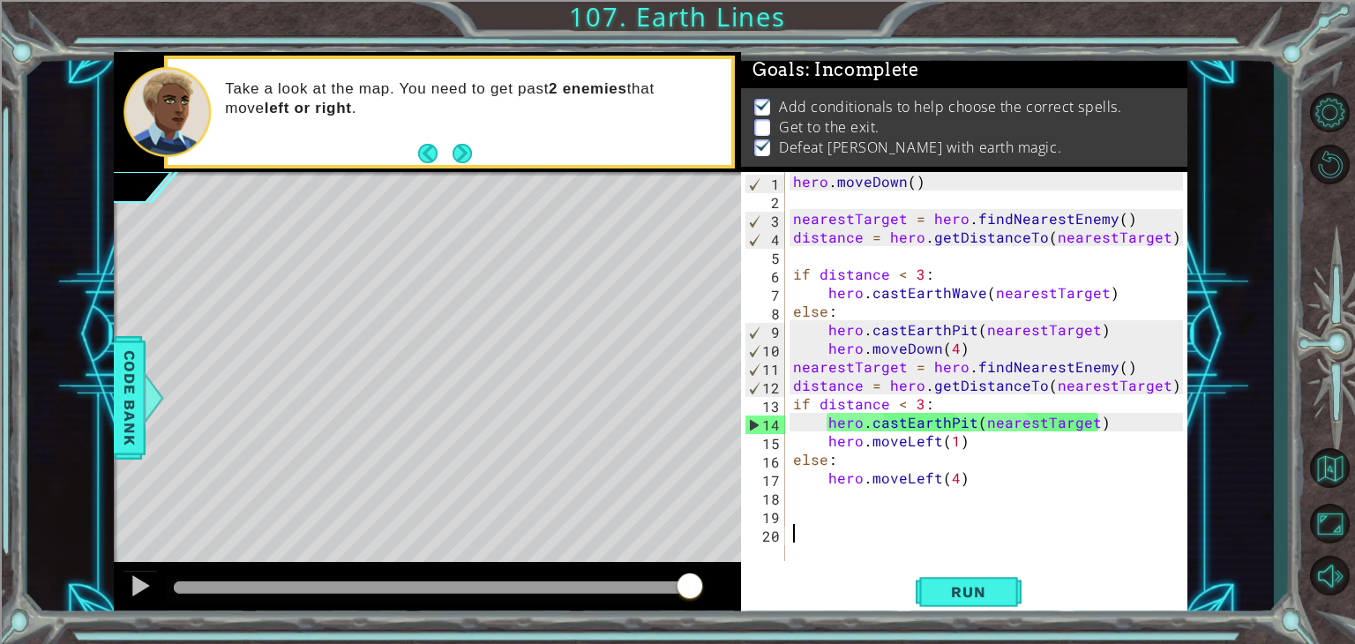
click at [966, 429] on div "hero . [GEOGRAPHIC_DATA] ( ) nearestTarget = hero . findNearestEnemy ( ) distan…" at bounding box center [990, 385] width 402 height 426
drag, startPoint x: 985, startPoint y: 444, endPoint x: 914, endPoint y: 459, distance: 73.0
click at [914, 459] on div "hero . [GEOGRAPHIC_DATA] ( ) nearestTarget = hero . findNearestEnemy ( ) distan…" at bounding box center [990, 385] width 402 height 426
click at [826, 445] on div "hero . [GEOGRAPHIC_DATA] ( ) nearestTarget = hero . findNearestEnemy ( ) distan…" at bounding box center [990, 385] width 402 height 426
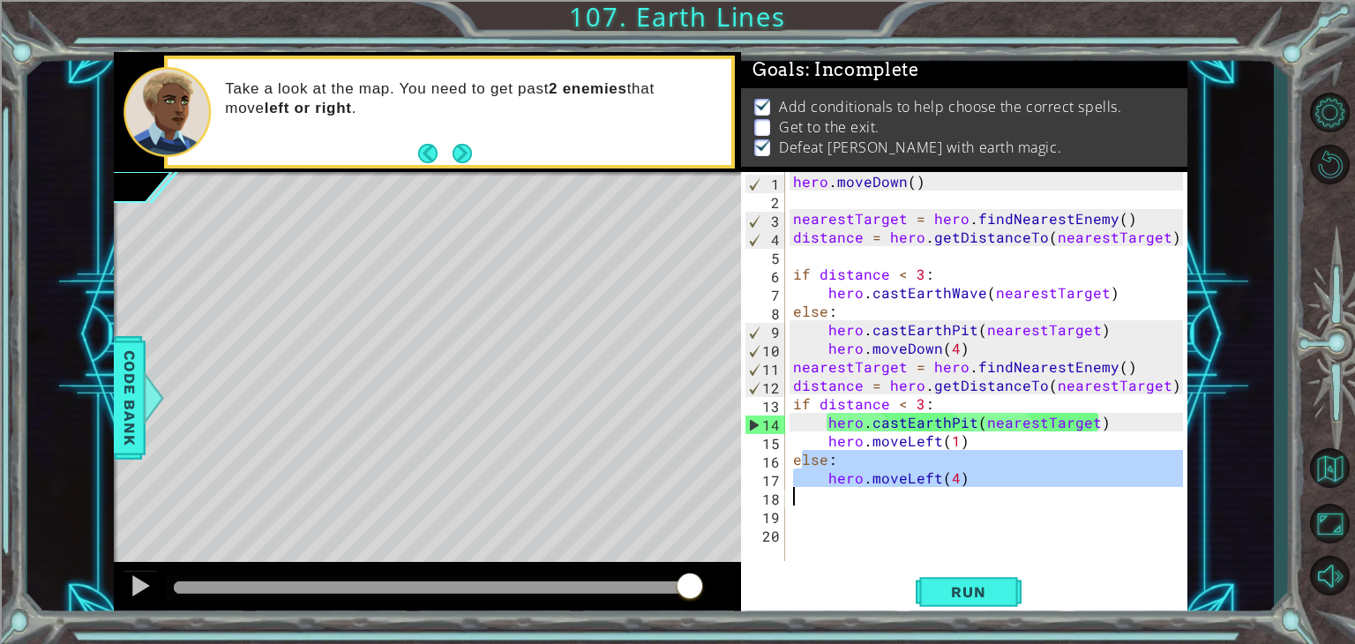
drag, startPoint x: 800, startPoint y: 459, endPoint x: 953, endPoint y: 502, distance: 159.2
click at [953, 502] on div "hero . [GEOGRAPHIC_DATA] ( ) nearestTarget = hero . findNearestEnemy ( ) distan…" at bounding box center [990, 385] width 402 height 426
type textarea "e"
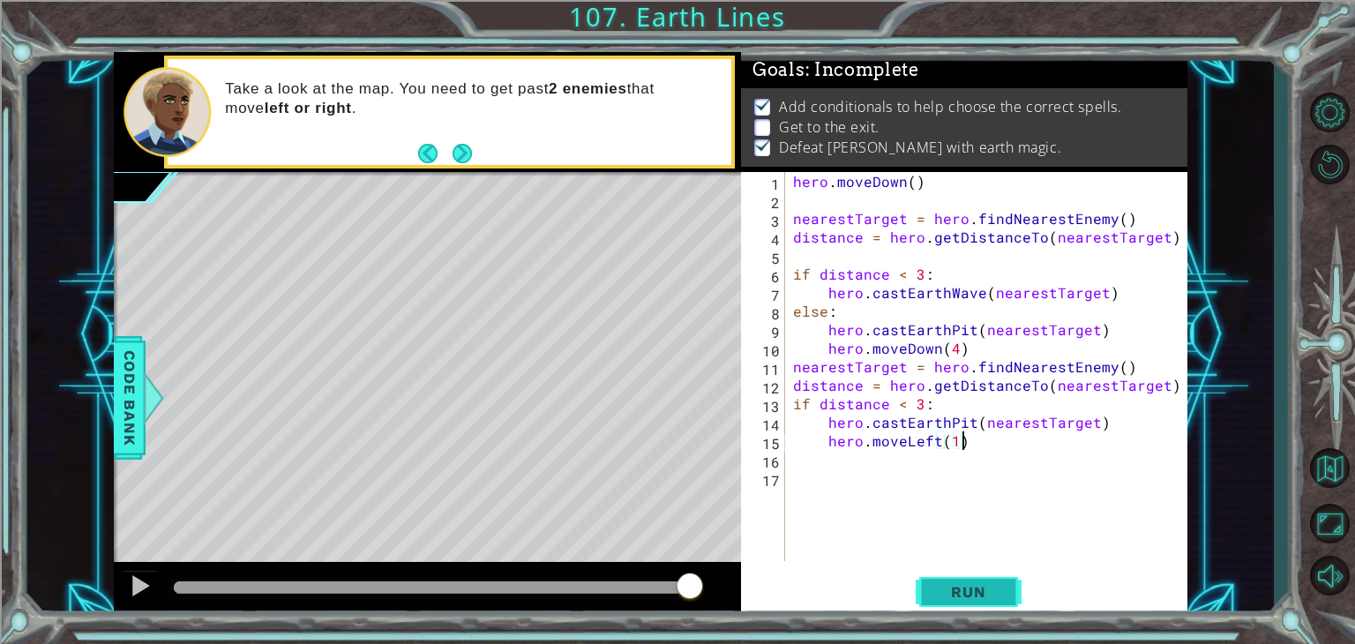
click at [962, 581] on button "Run" at bounding box center [968, 592] width 106 height 45
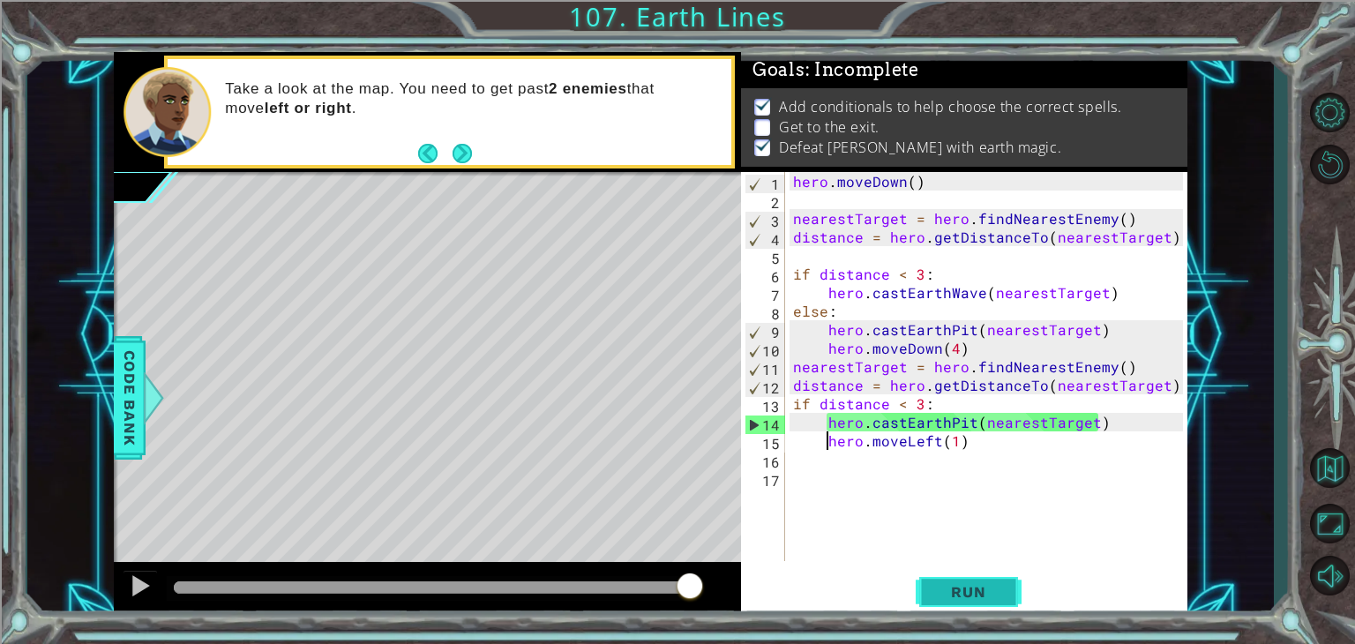
type textarea "hero.moveLeft(1)"
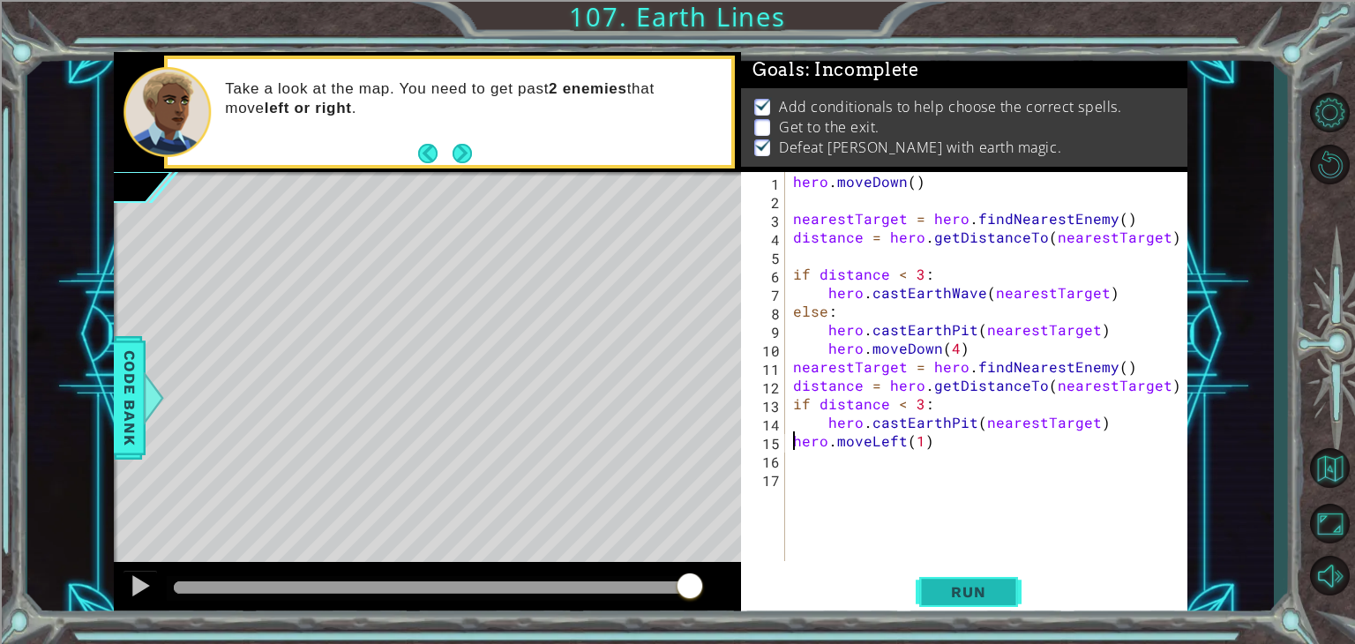
click at [962, 581] on button "Run" at bounding box center [968, 592] width 106 height 45
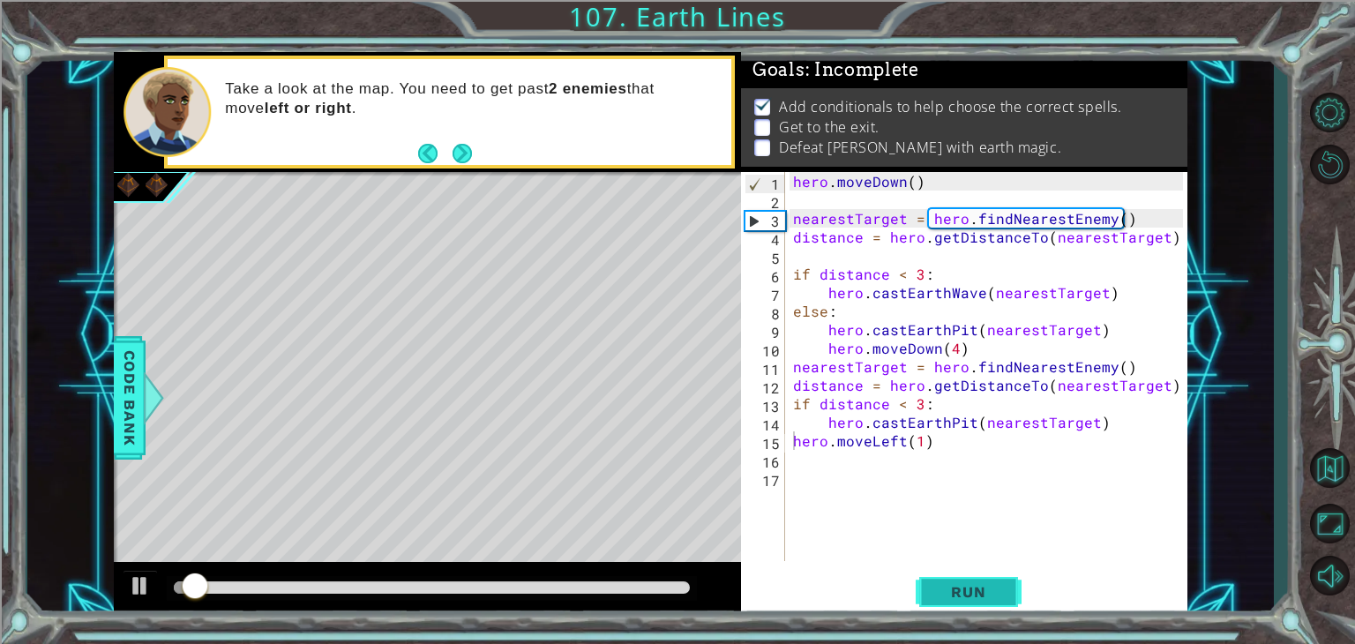
drag, startPoint x: 962, startPoint y: 581, endPoint x: 925, endPoint y: 602, distance: 42.7
click at [925, 602] on button "Run" at bounding box center [968, 592] width 106 height 45
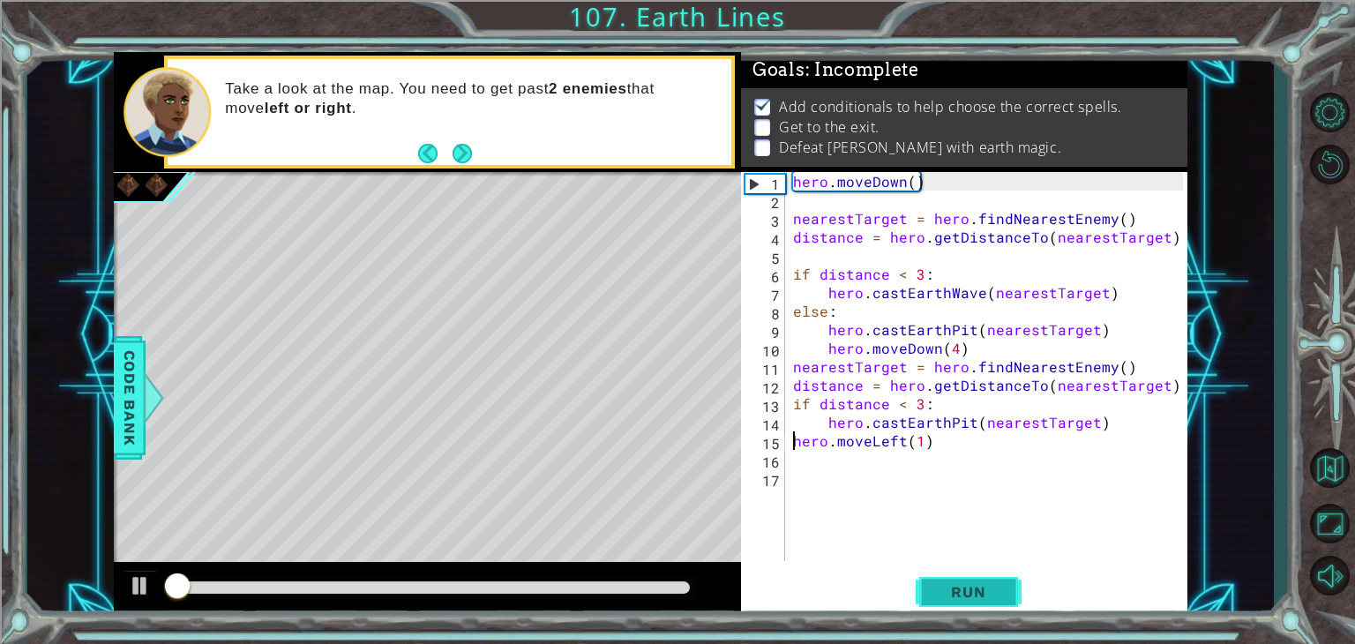
click at [930, 597] on button "Run" at bounding box center [968, 592] width 106 height 45
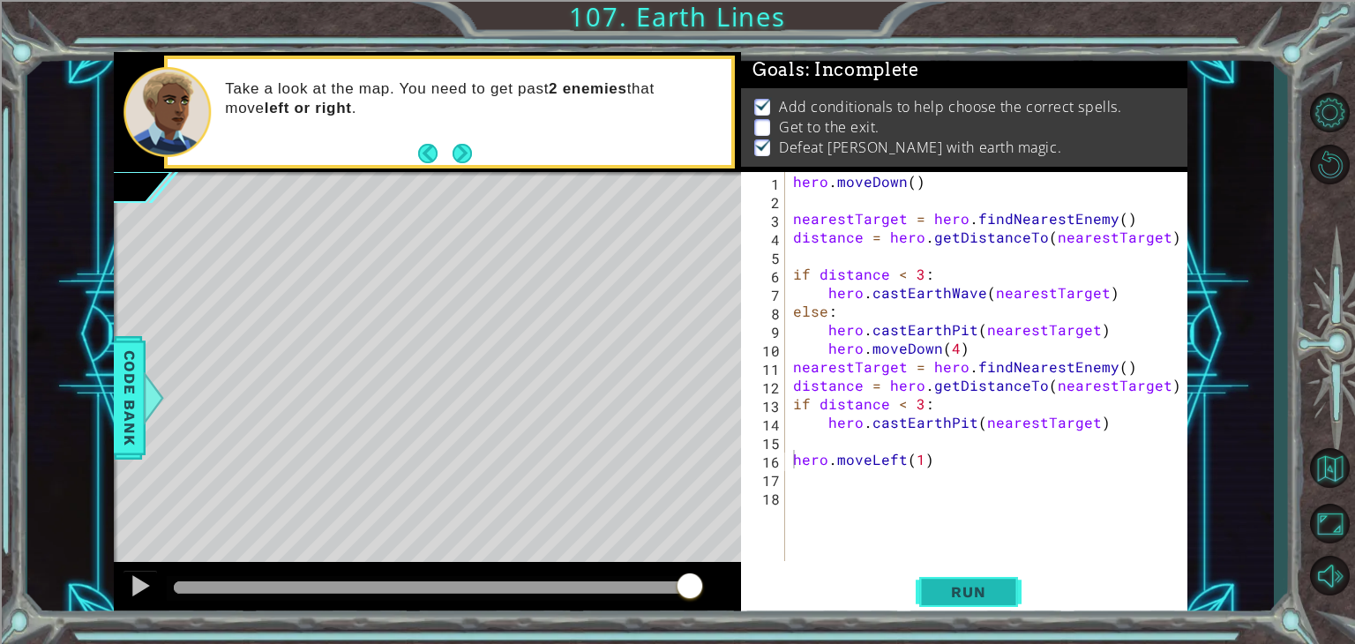
click at [937, 604] on button "Run" at bounding box center [968, 592] width 106 height 45
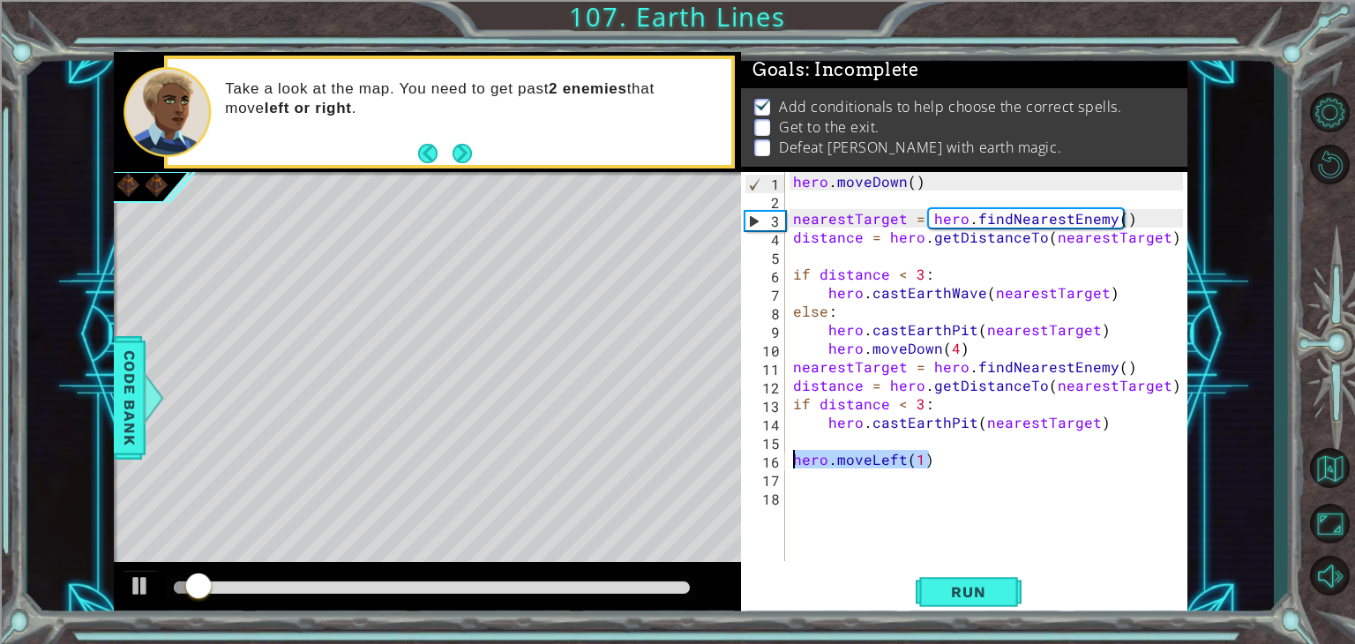
drag, startPoint x: 937, startPoint y: 463, endPoint x: 762, endPoint y: 464, distance: 174.6
click at [762, 464] on div "hero.moveLeft(1) 1 2 3 4 5 6 7 8 9 10 11 12 13 14 15 16 17 18 hero . [GEOGRAPHI…" at bounding box center [962, 366] width 442 height 389
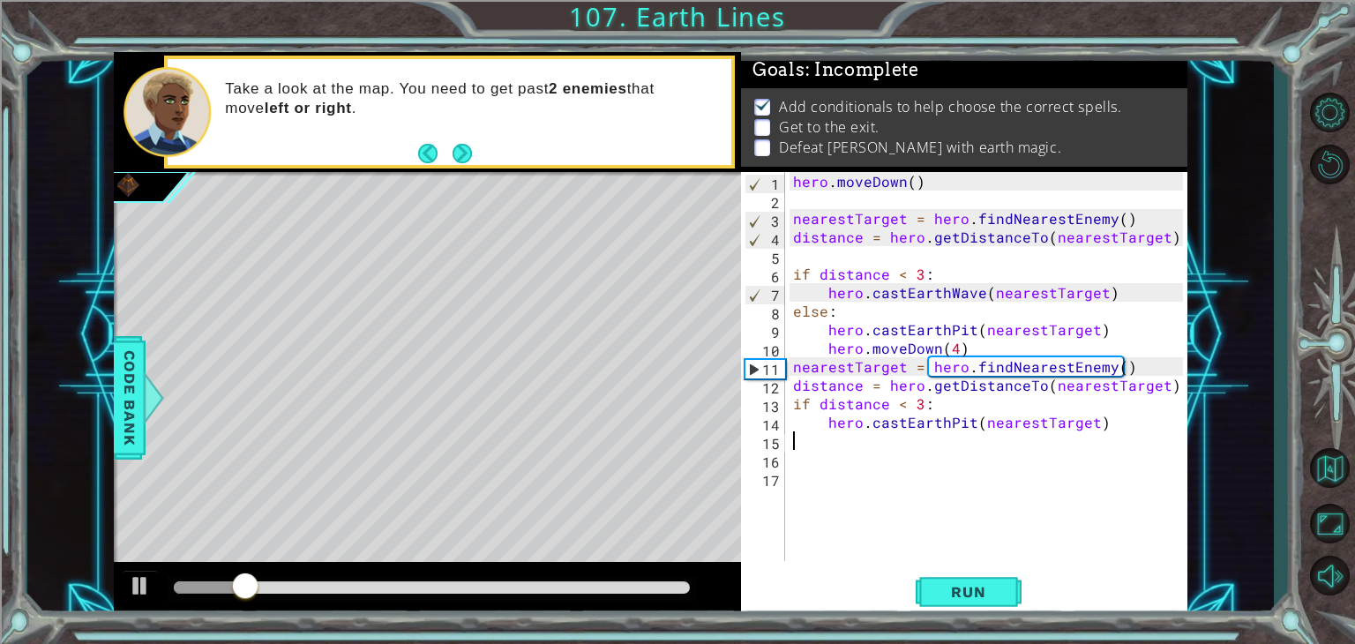
type textarea "hero.castEarthPit(nearestTarget)"
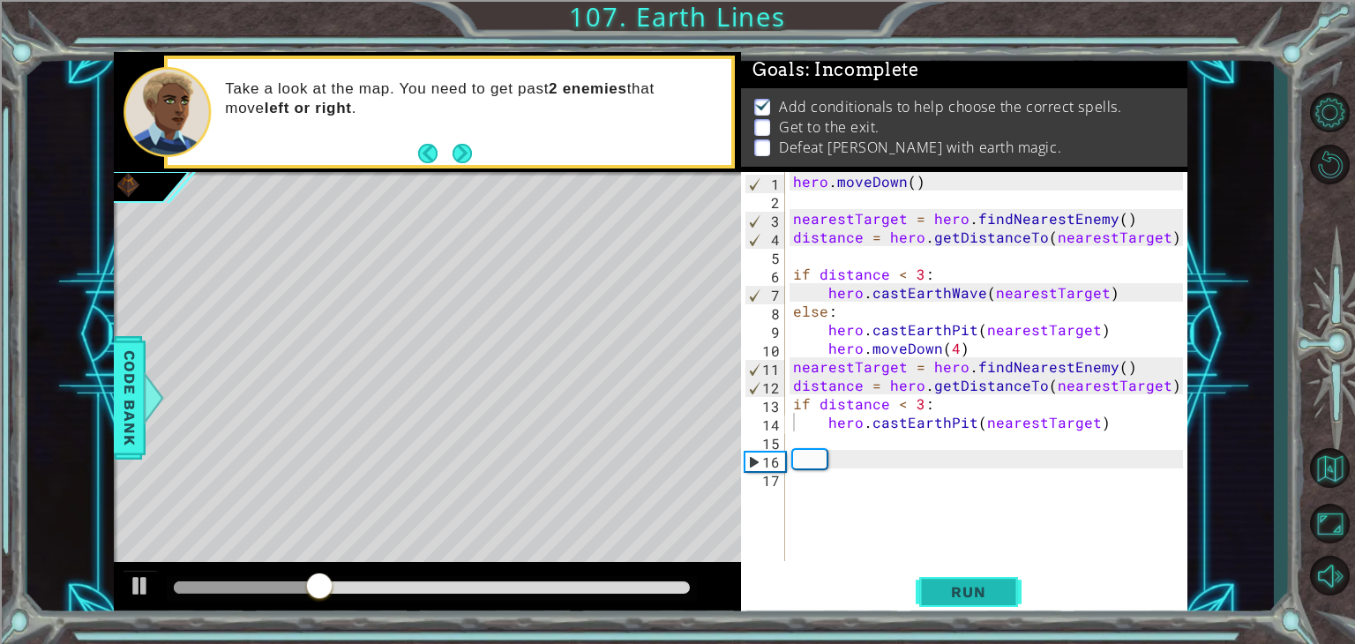
click at [969, 593] on span "Run" at bounding box center [968, 592] width 70 height 18
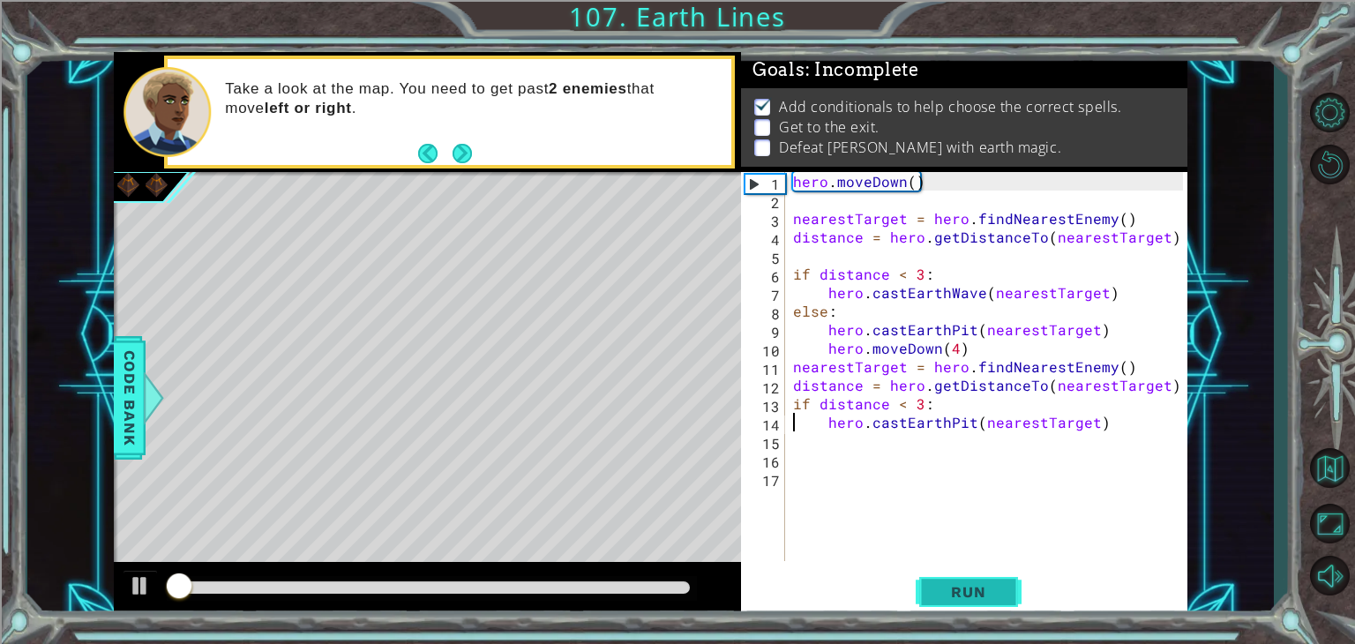
click at [969, 593] on span "Run" at bounding box center [968, 592] width 70 height 18
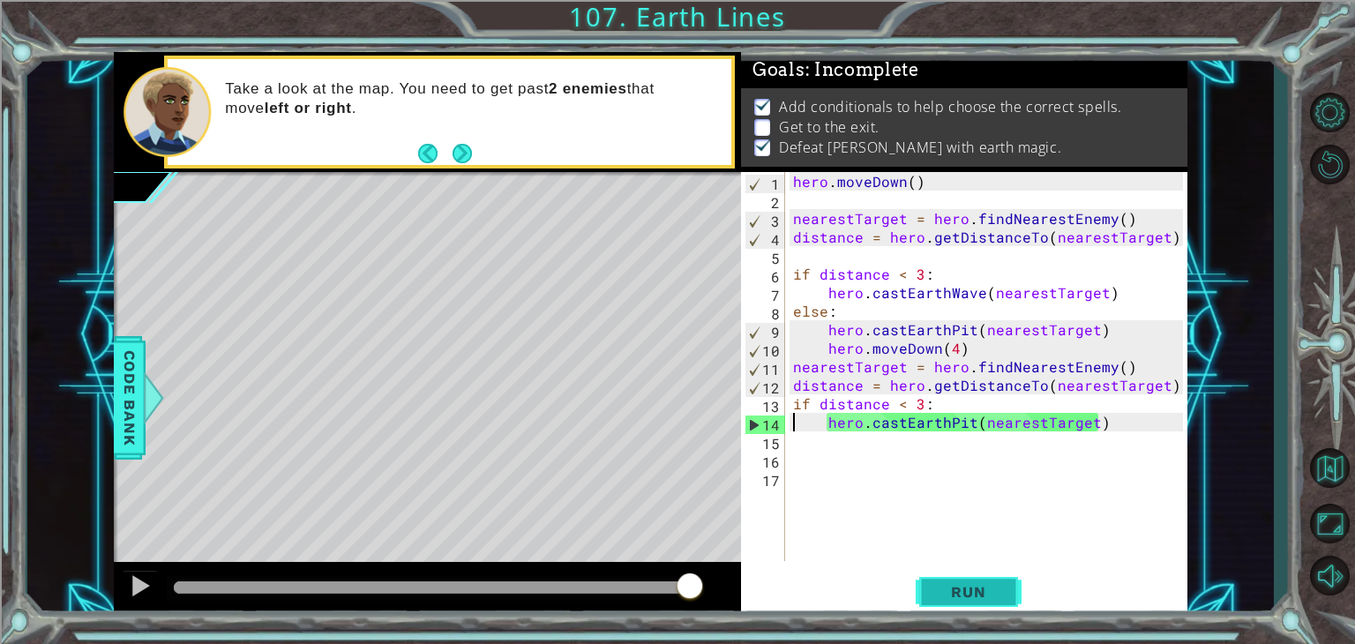
click at [944, 597] on span "Run" at bounding box center [968, 592] width 70 height 18
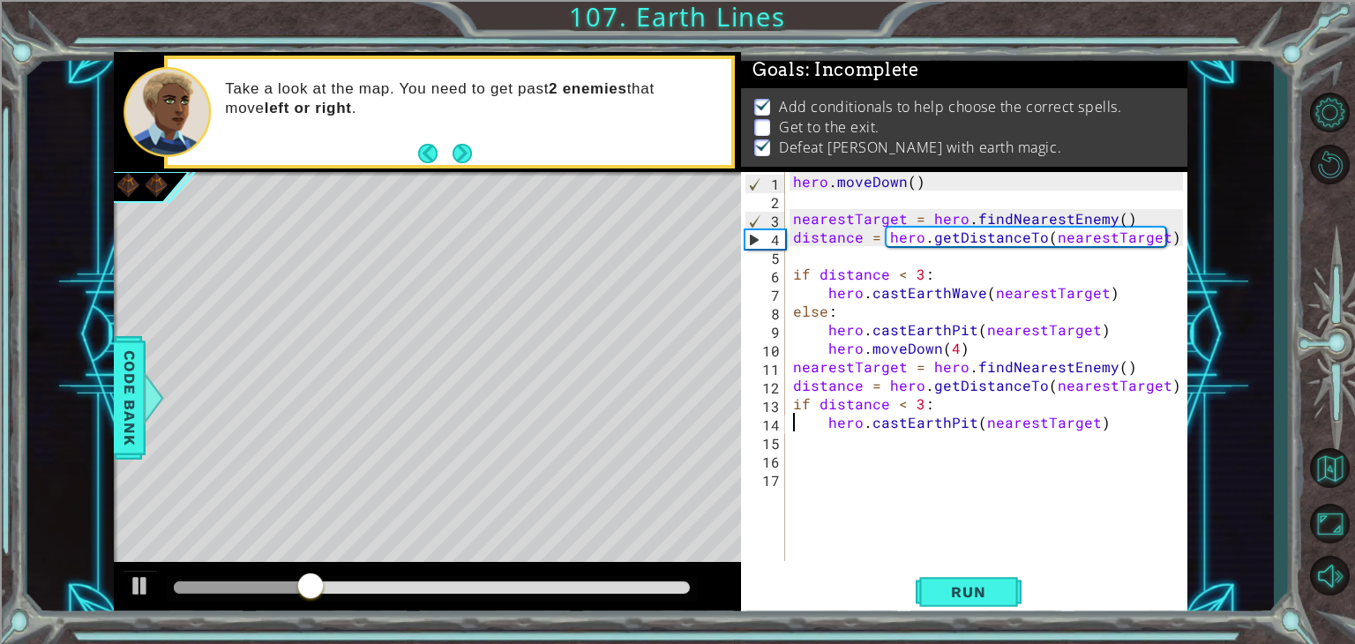
click at [1122, 422] on div "hero . [GEOGRAPHIC_DATA] ( ) nearestTarget = hero . findNearestEnemy ( ) distan…" at bounding box center [990, 385] width 402 height 426
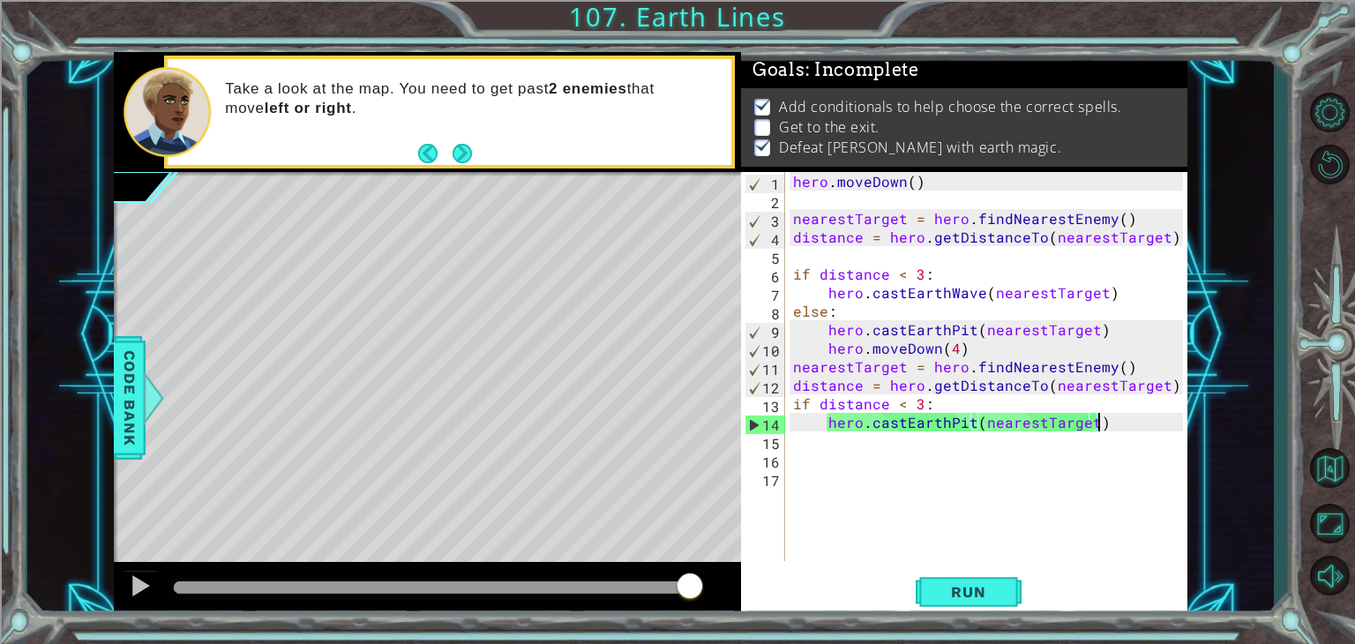
click at [1123, 417] on div "hero . [GEOGRAPHIC_DATA] ( ) nearestTarget = hero . findNearestEnemy ( ) distan…" at bounding box center [990, 385] width 402 height 426
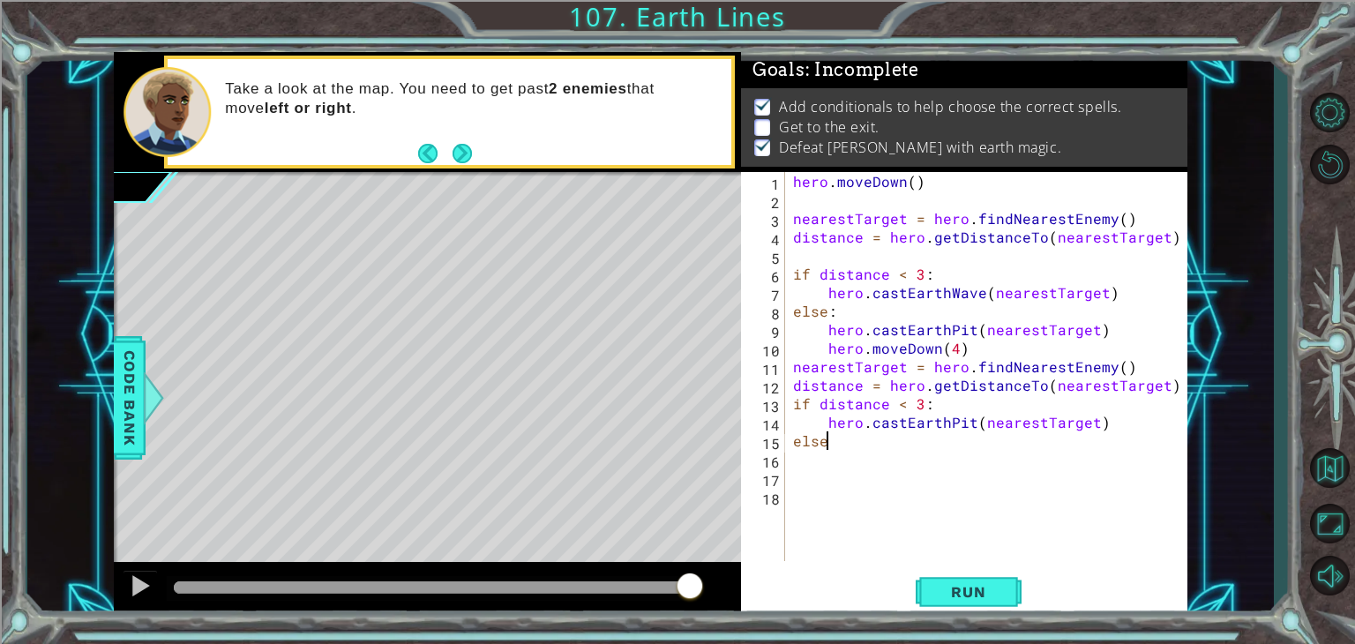
type textarea "else:"
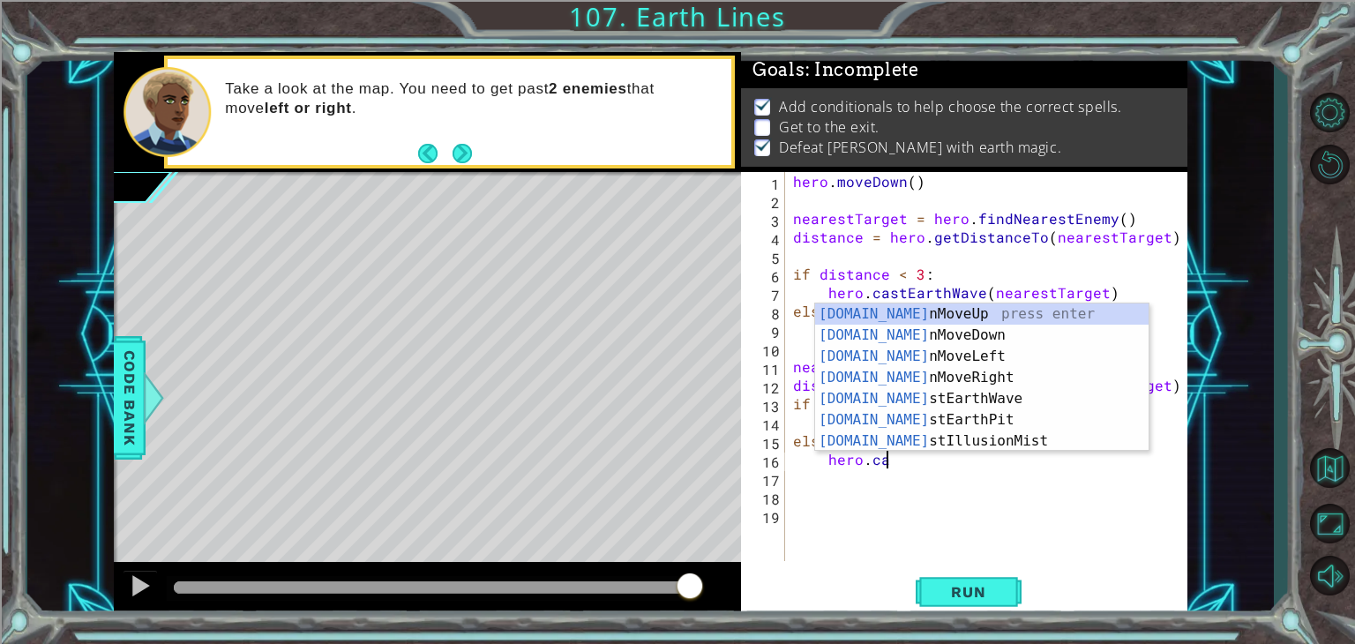
scroll to position [0, 4]
type textarea "hero.cas"
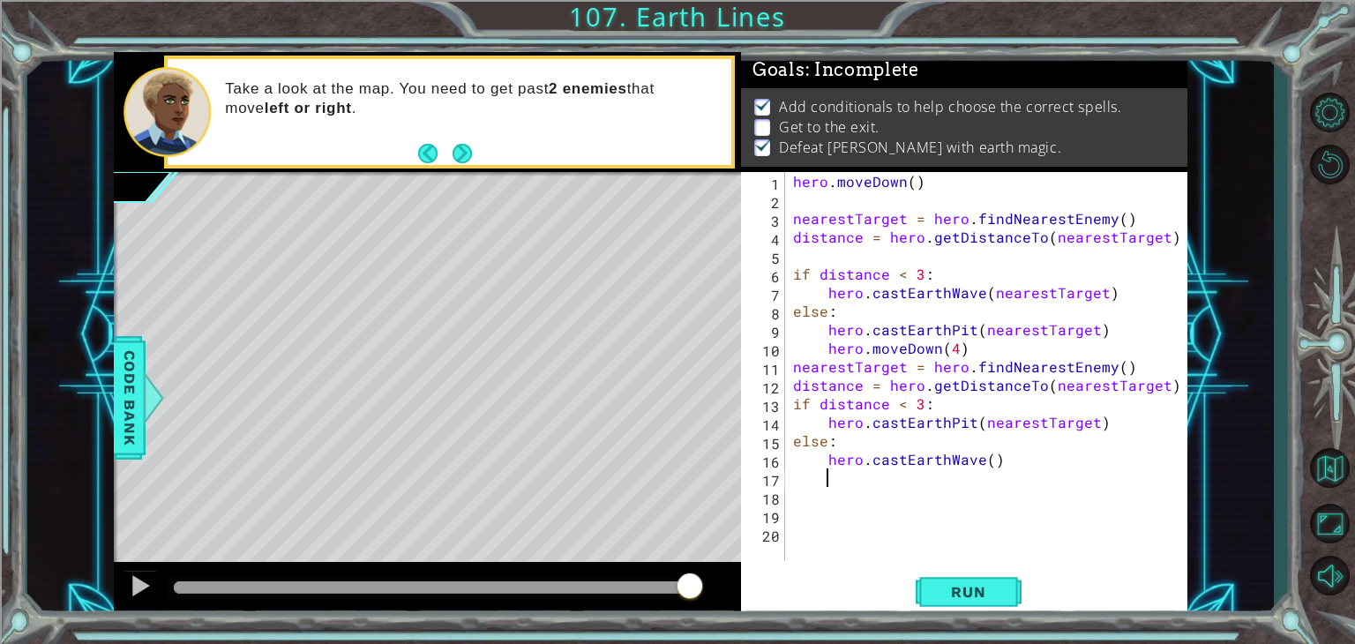
scroll to position [0, 0]
click at [986, 460] on div "hero . [GEOGRAPHIC_DATA] ( ) nearestTarget = hero . findNearestEnemy ( ) distan…" at bounding box center [990, 385] width 402 height 426
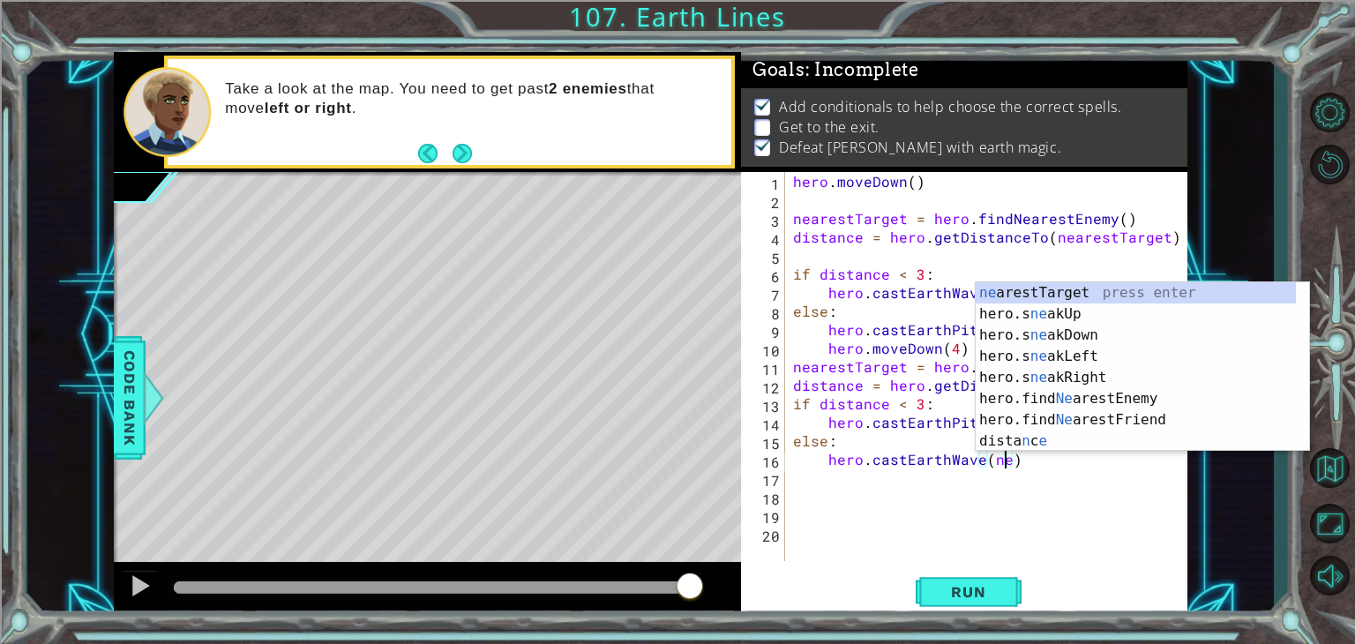
scroll to position [0, 12]
click at [1000, 288] on div "ne arestTarget press enter hero.s ne akUp press enter hero.s ne akDown press en…" at bounding box center [1135, 388] width 320 height 212
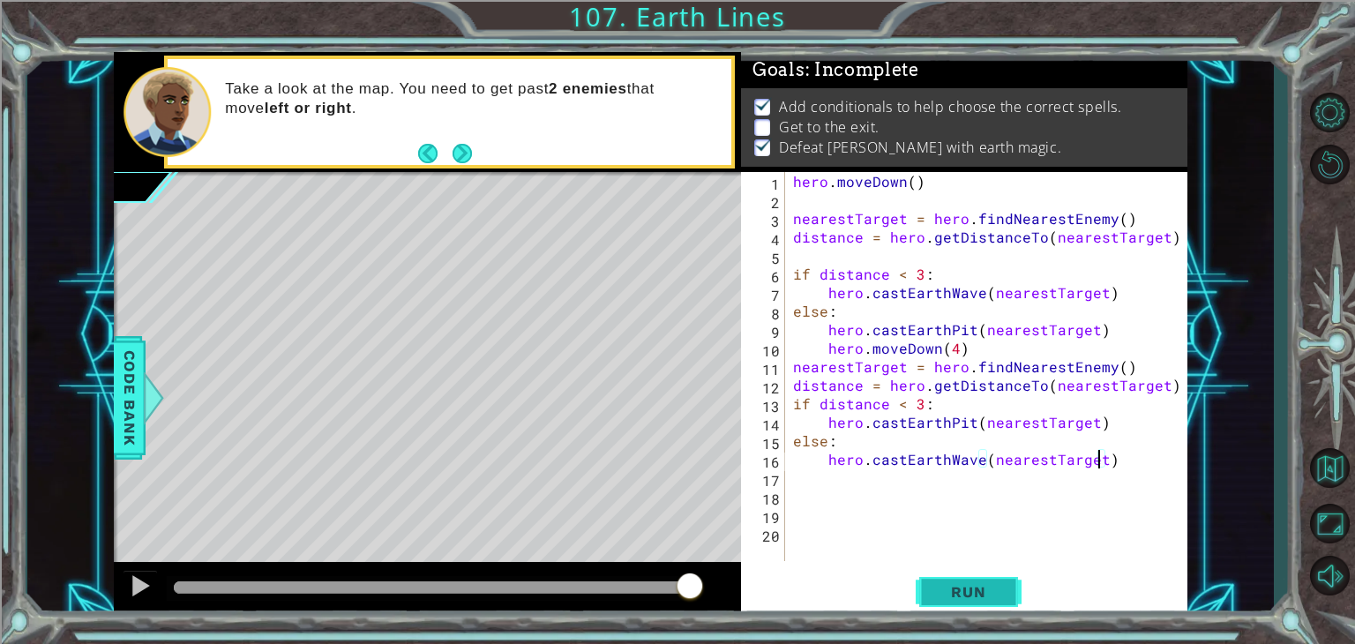
click at [936, 600] on span "Run" at bounding box center [968, 592] width 70 height 18
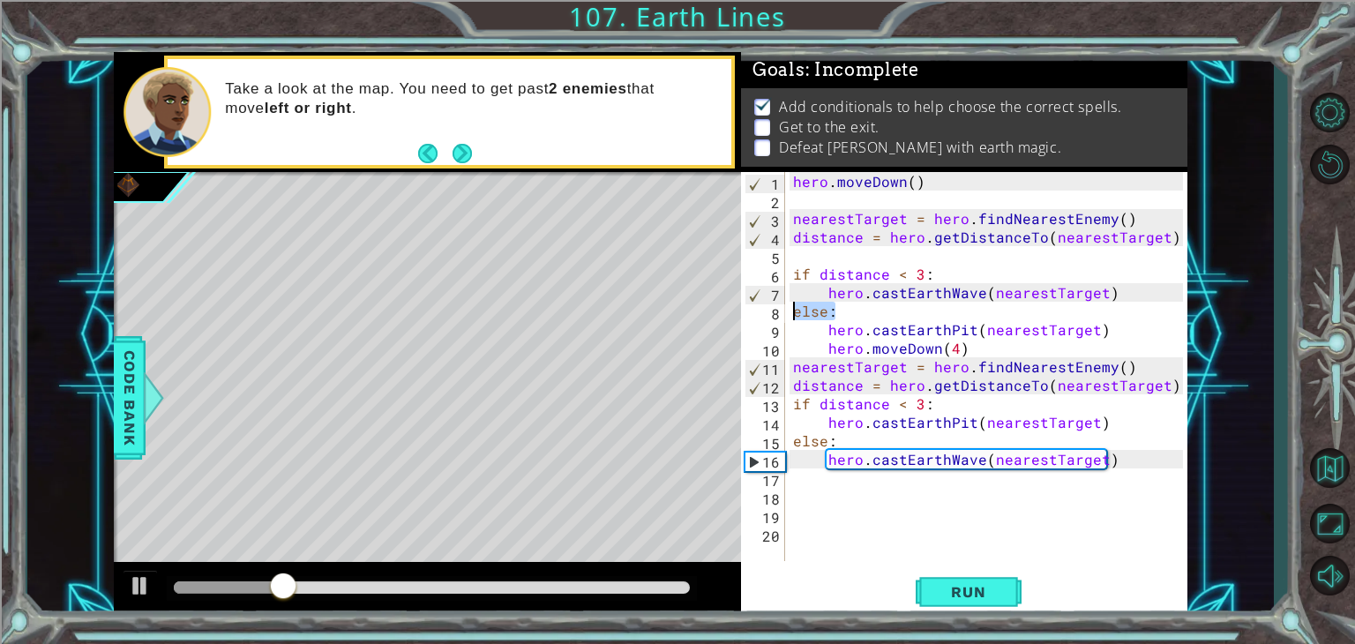
drag, startPoint x: 840, startPoint y: 308, endPoint x: 793, endPoint y: 304, distance: 47.7
click at [793, 304] on div "hero . [GEOGRAPHIC_DATA] ( ) nearestTarget = hero . findNearestEnemy ( ) distan…" at bounding box center [990, 385] width 402 height 426
click at [872, 310] on div "hero . [GEOGRAPHIC_DATA] ( ) nearestTarget = hero . findNearestEnemy ( ) distan…" at bounding box center [990, 385] width 402 height 426
click at [940, 579] on button "Run" at bounding box center [968, 592] width 106 height 45
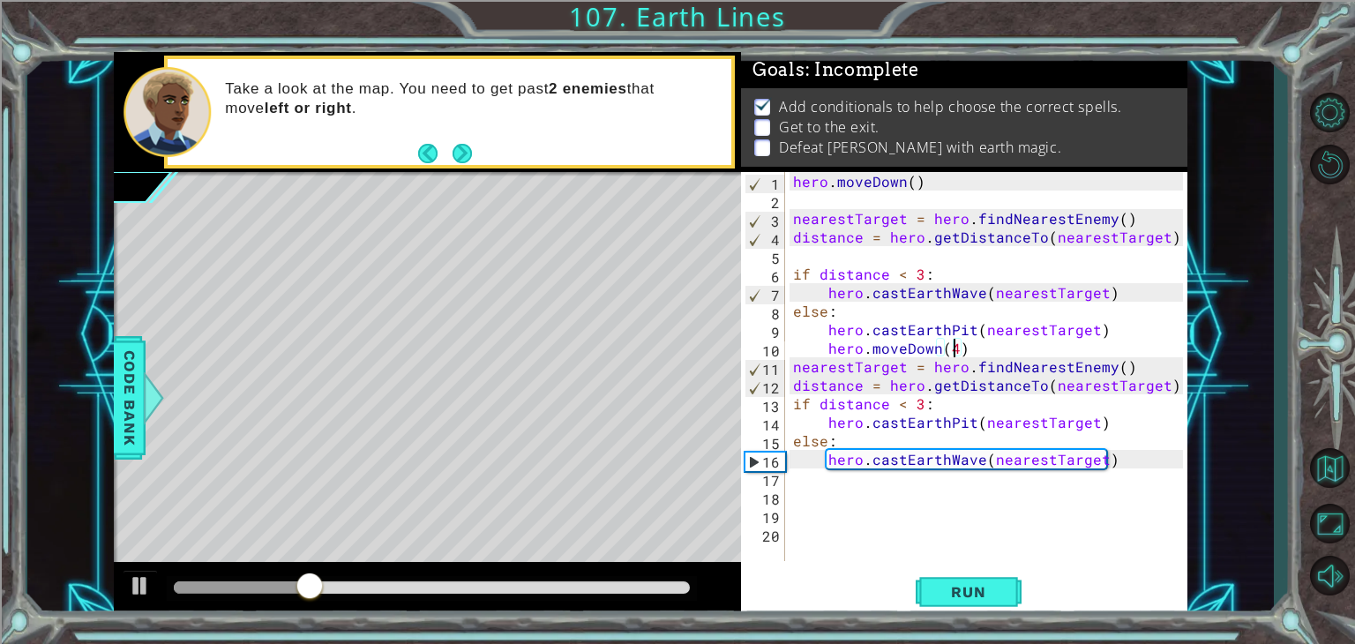
click at [952, 350] on div "hero . [GEOGRAPHIC_DATA] ( ) nearestTarget = hero . findNearestEnemy ( ) distan…" at bounding box center [990, 385] width 402 height 426
click at [959, 354] on div "hero . [GEOGRAPHIC_DATA] ( ) nearestTarget = hero . findNearestEnemy ( ) distan…" at bounding box center [990, 385] width 402 height 426
drag, startPoint x: 959, startPoint y: 354, endPoint x: 829, endPoint y: 369, distance: 131.5
click at [829, 369] on div "hero . [GEOGRAPHIC_DATA] ( ) nearestTarget = hero . findNearestEnemy ( ) distan…" at bounding box center [990, 385] width 402 height 426
click at [825, 355] on div "hero . [GEOGRAPHIC_DATA] ( ) nearestTarget = hero . findNearestEnemy ( ) distan…" at bounding box center [990, 385] width 402 height 426
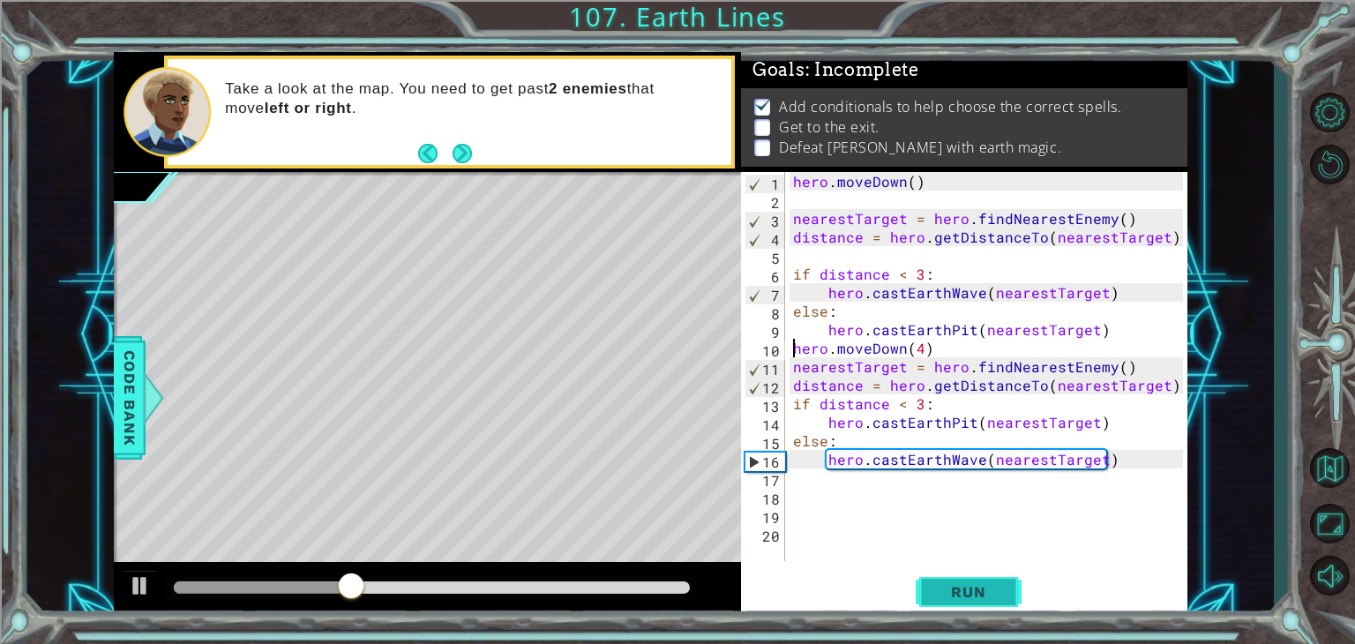
click at [937, 583] on span "Run" at bounding box center [968, 592] width 70 height 18
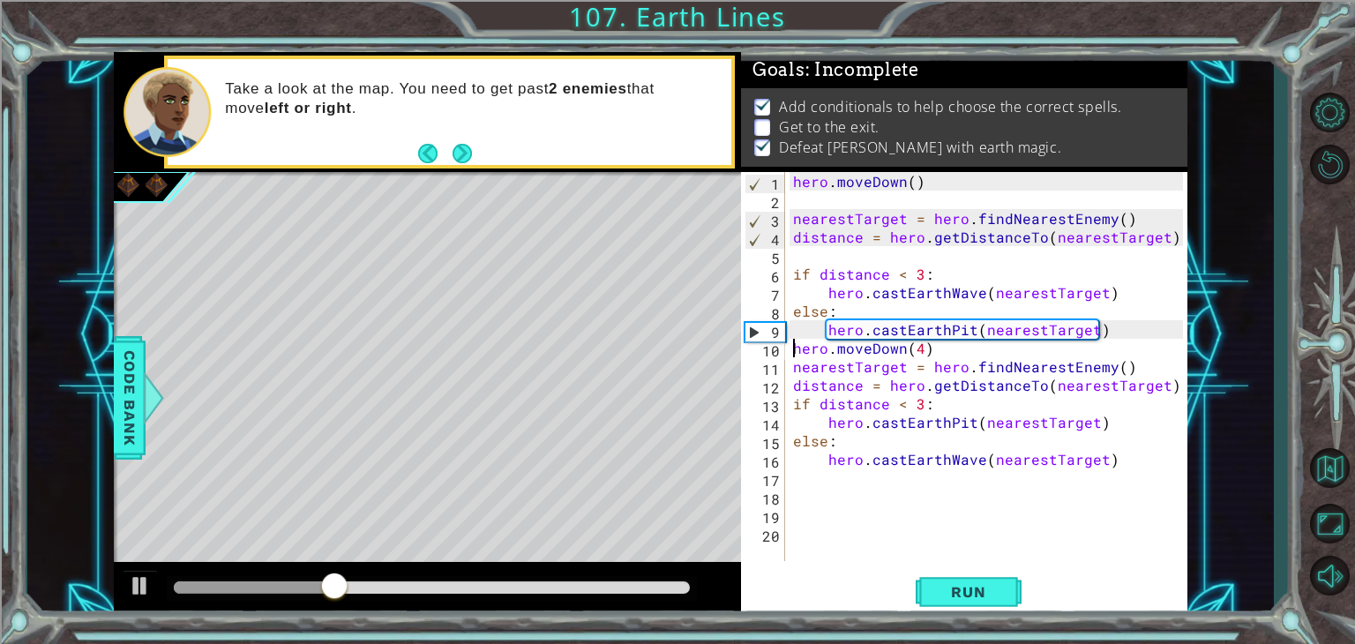
click at [1120, 463] on div "hero . [GEOGRAPHIC_DATA] ( ) nearestTarget = hero . findNearestEnemy ( ) distan…" at bounding box center [990, 385] width 402 height 426
type textarea "hero.castEarthWave(nearestTarget)"
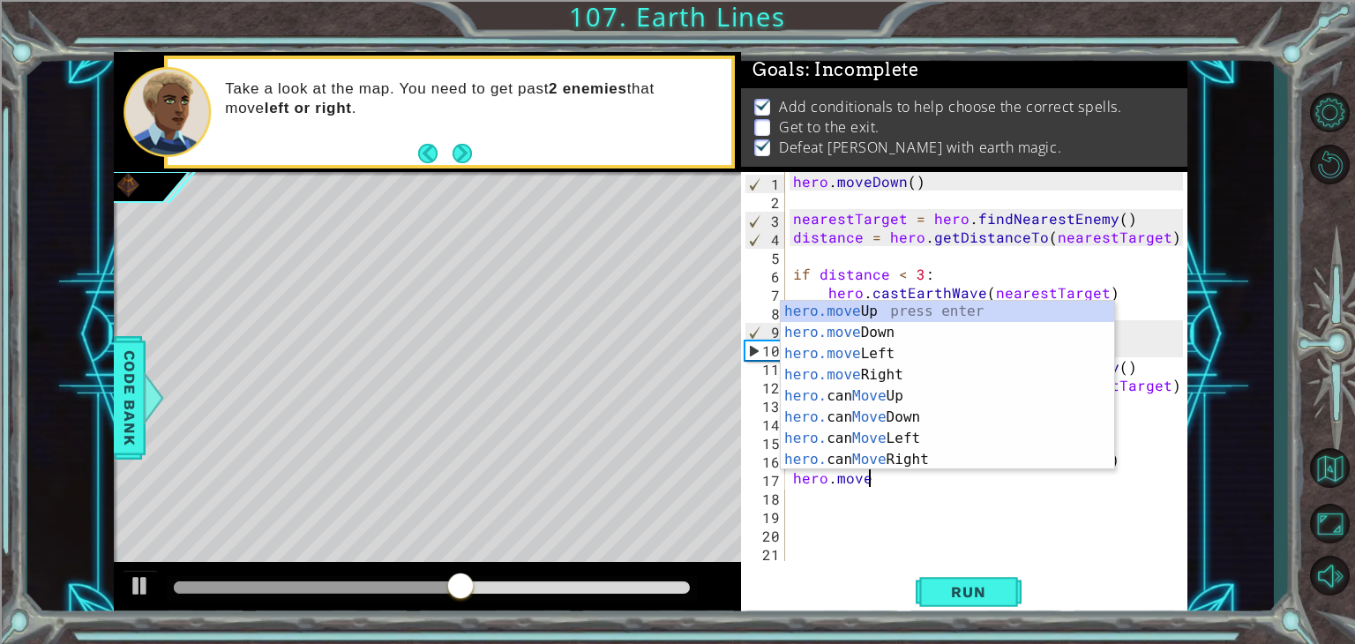
scroll to position [0, 4]
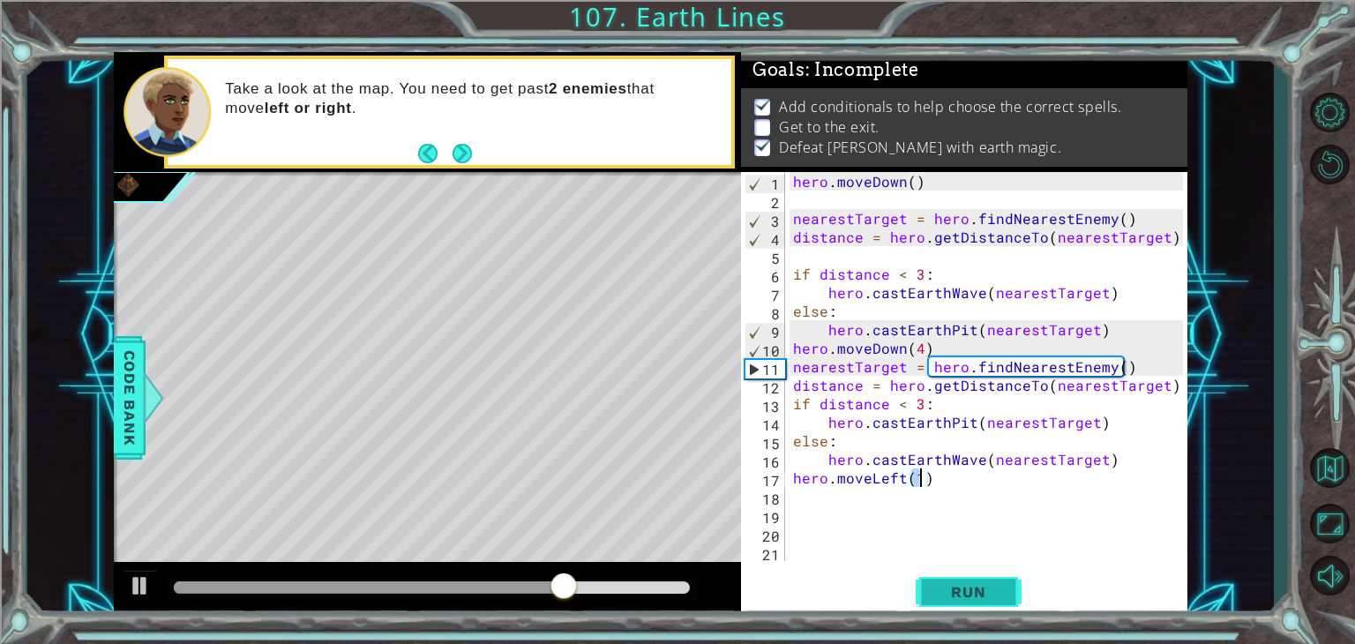
click at [970, 586] on span "Run" at bounding box center [968, 592] width 70 height 18
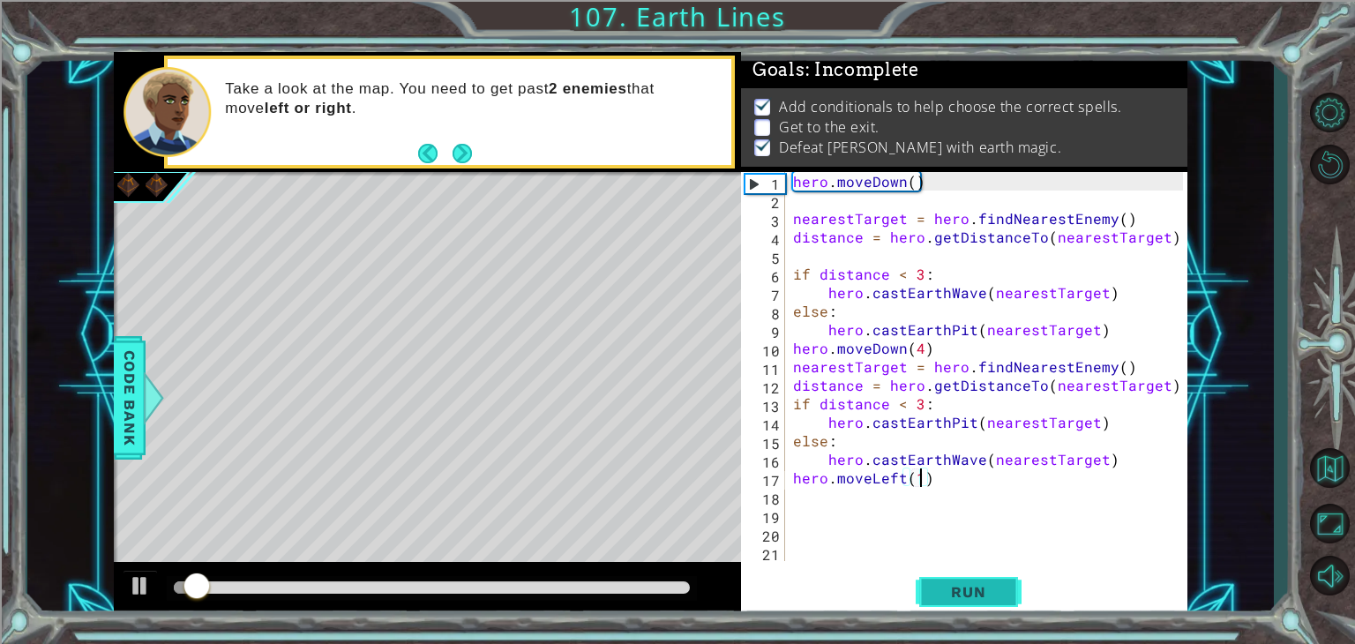
click at [970, 586] on span "Run" at bounding box center [968, 592] width 70 height 18
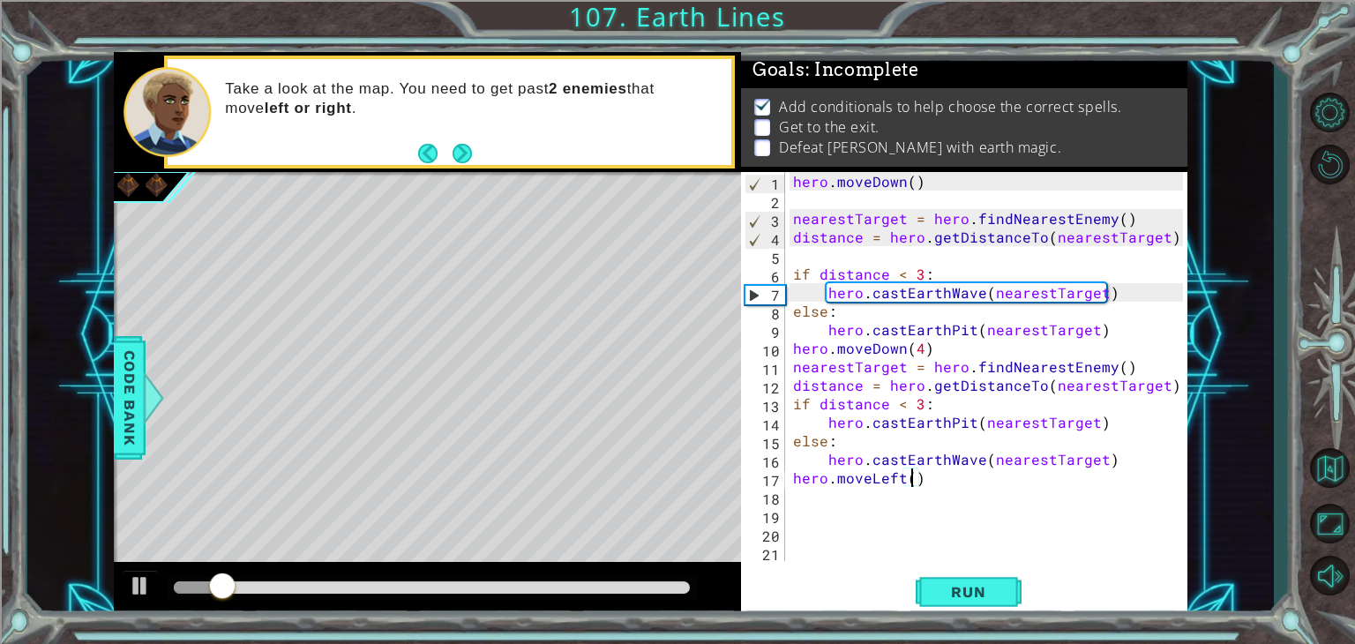
scroll to position [0, 7]
click at [937, 595] on span "Run" at bounding box center [968, 592] width 70 height 18
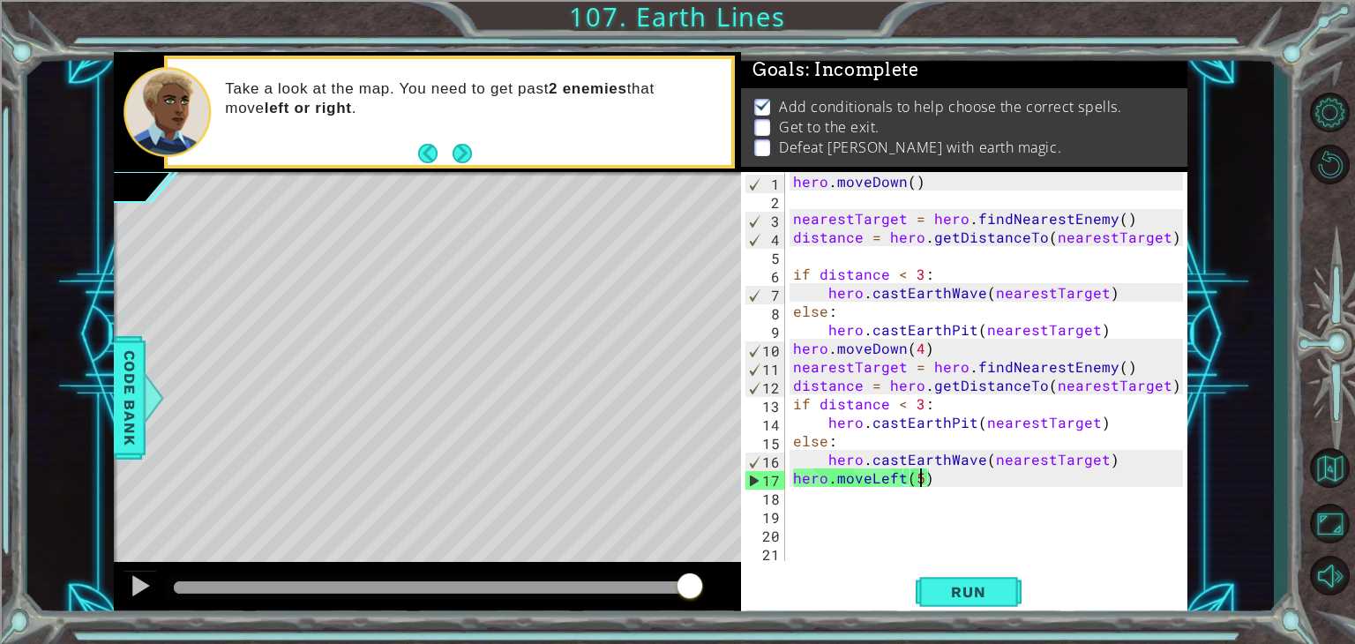
drag, startPoint x: 937, startPoint y: 596, endPoint x: 859, endPoint y: 563, distance: 85.0
click at [859, 563] on div "hero.moveLeft(5) 1 2 3 4 5 6 7 8 9 10 11 12 13 14 15 16 17 18 19 20 21 hero . […" at bounding box center [964, 394] width 446 height 445
click at [979, 463] on div "hero . [GEOGRAPHIC_DATA] ( ) nearestTarget = hero . findNearestEnemy ( ) distan…" at bounding box center [990, 385] width 402 height 426
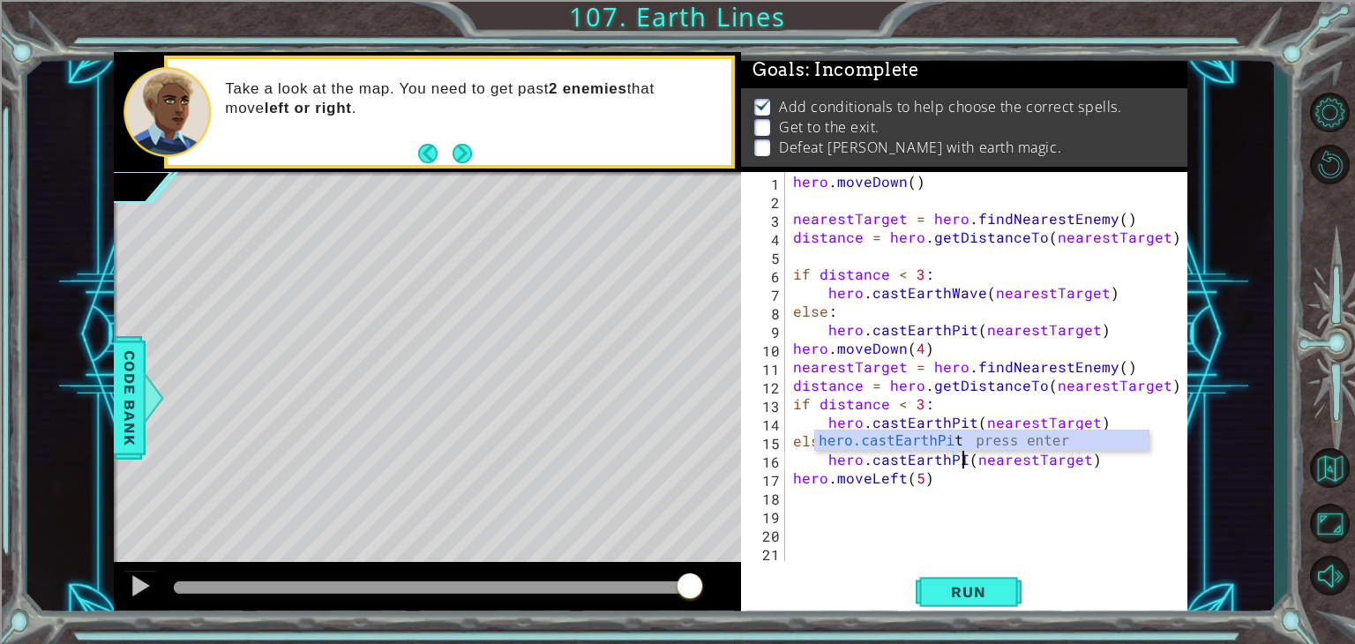
scroll to position [0, 11]
click at [970, 417] on div "hero . [GEOGRAPHIC_DATA] ( ) nearestTarget = hero . findNearestEnemy ( ) distan…" at bounding box center [990, 385] width 402 height 426
type textarea "hero.castEarthWave(nearestTarget)"
click at [938, 584] on span "Run" at bounding box center [968, 592] width 70 height 18
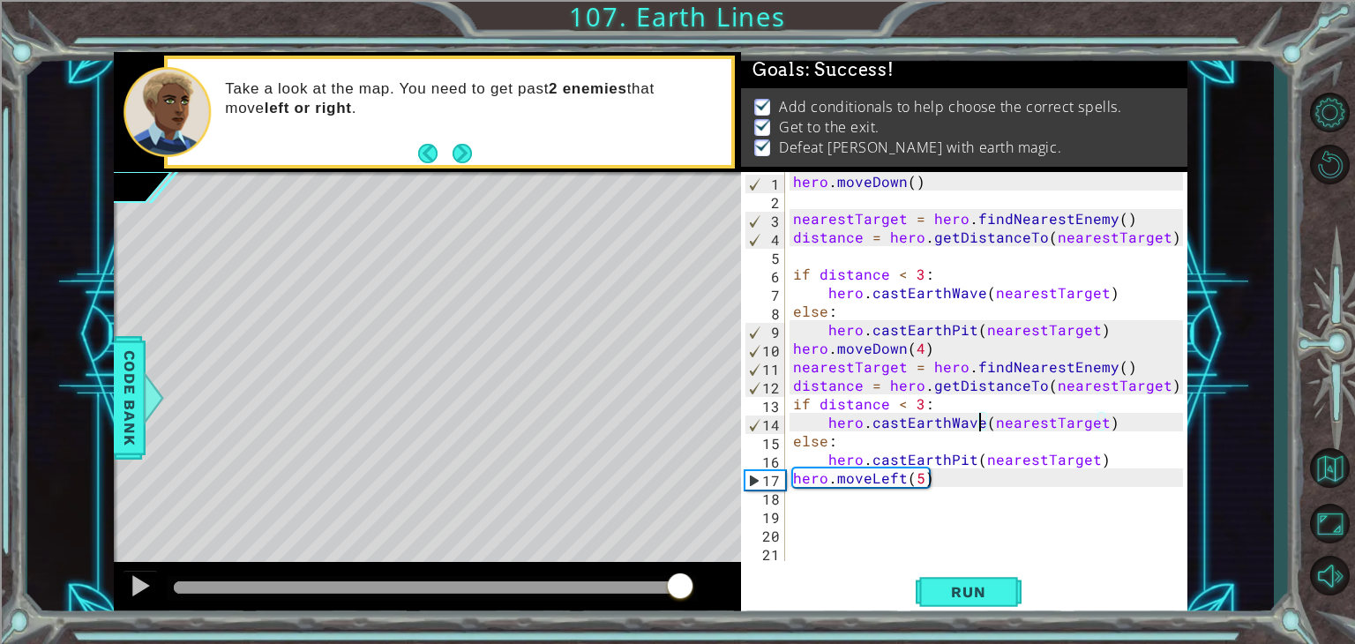
drag, startPoint x: 288, startPoint y: 585, endPoint x: 681, endPoint y: 589, distance: 392.4
click at [681, 589] on div at bounding box center [680, 587] width 32 height 32
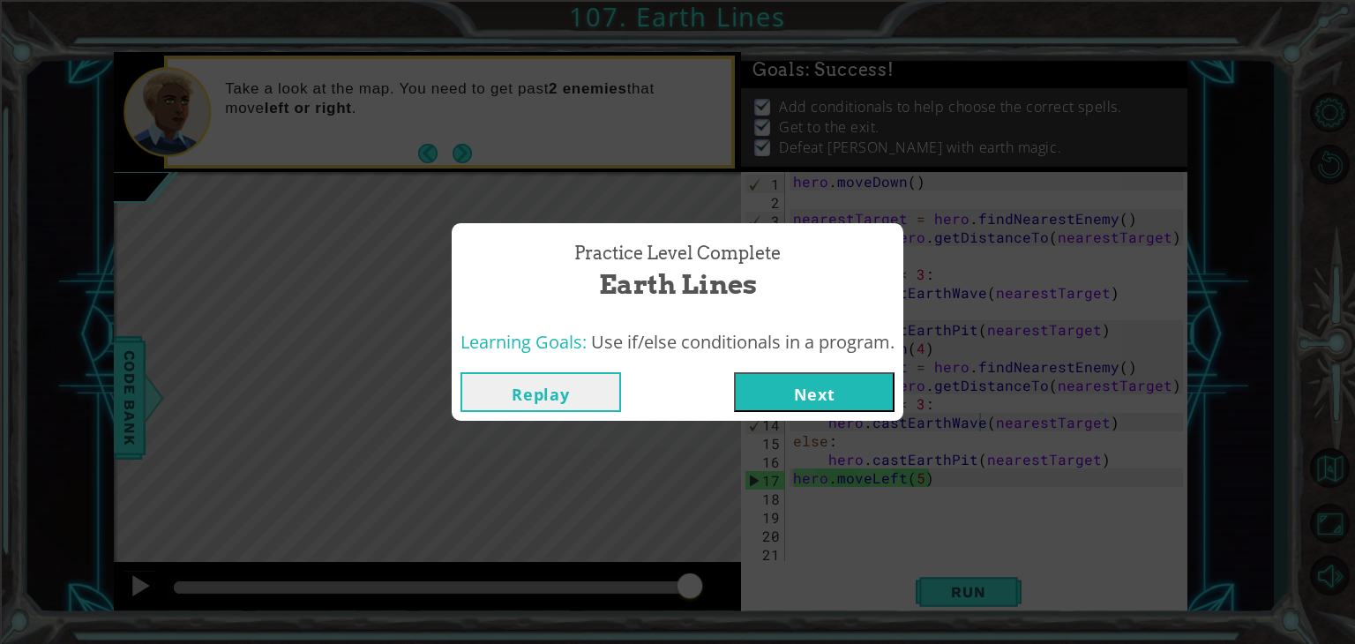
click at [794, 384] on button "Next" at bounding box center [814, 392] width 160 height 40
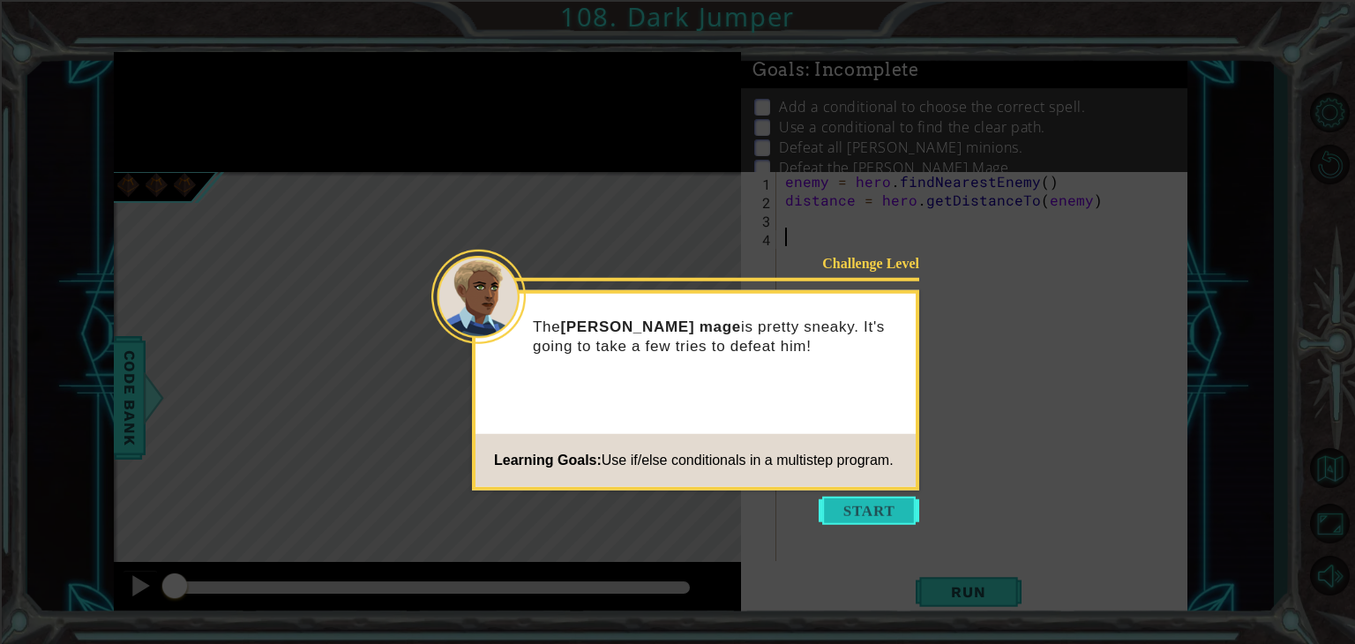
click at [854, 519] on button "Start" at bounding box center [868, 510] width 101 height 28
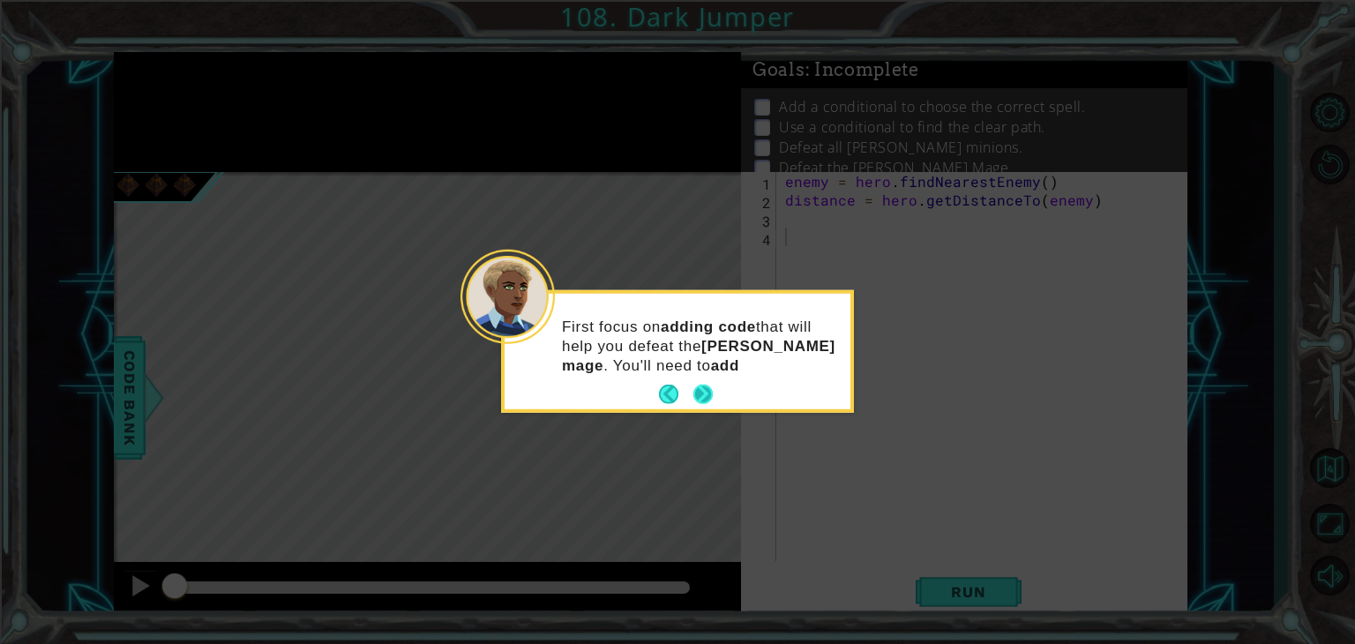
click at [698, 389] on button "Next" at bounding box center [702, 393] width 19 height 19
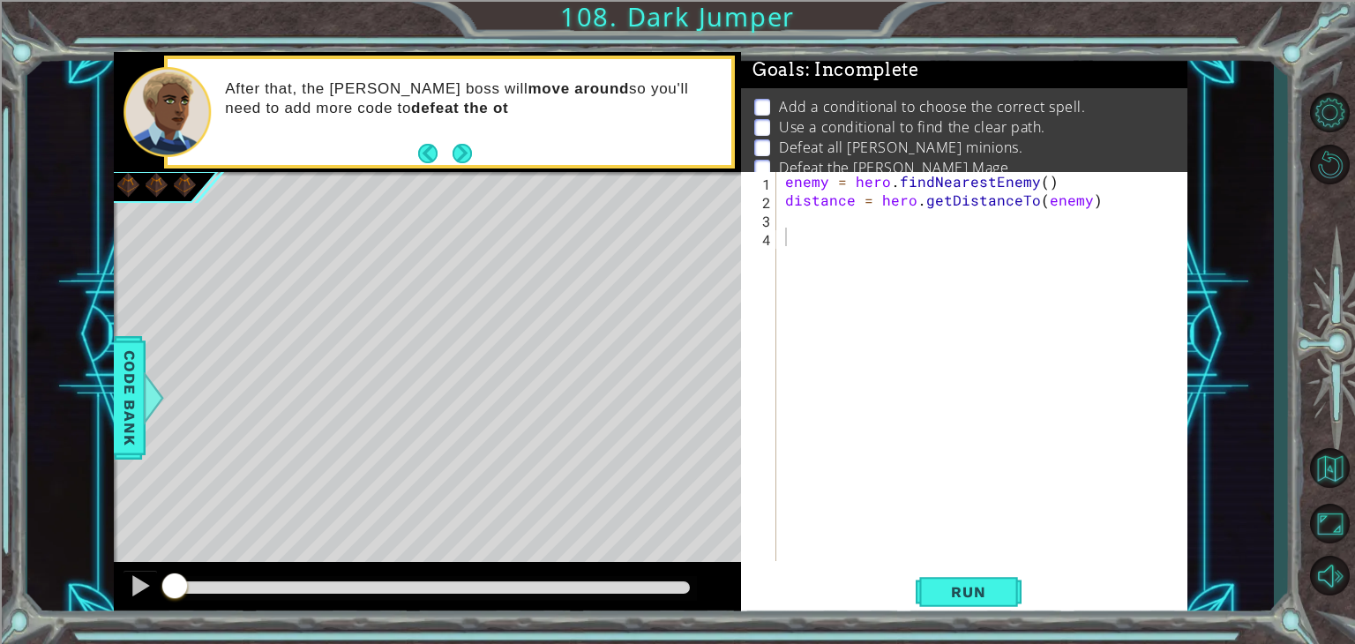
click at [434, 512] on div "Level Map" at bounding box center [521, 431] width 815 height 519
click at [437, 512] on div "Level Map" at bounding box center [521, 431] width 815 height 519
click at [465, 148] on button "Next" at bounding box center [461, 152] width 19 height 19
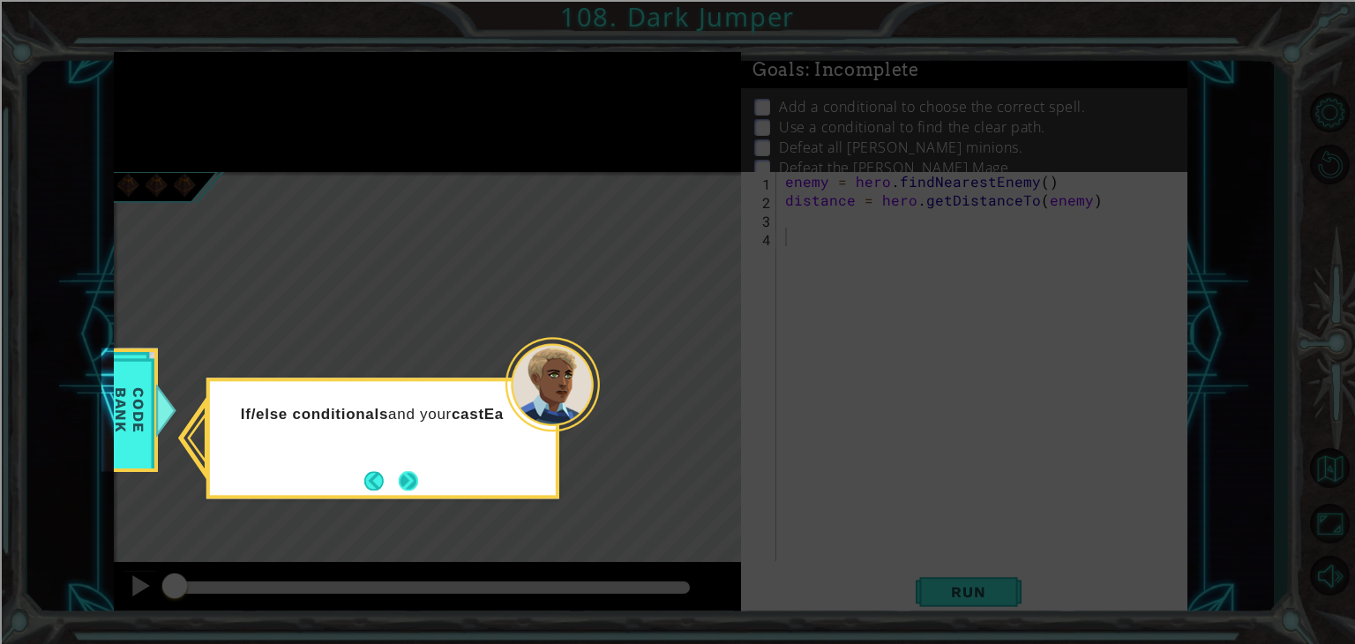
click at [416, 472] on button "Next" at bounding box center [408, 480] width 19 height 19
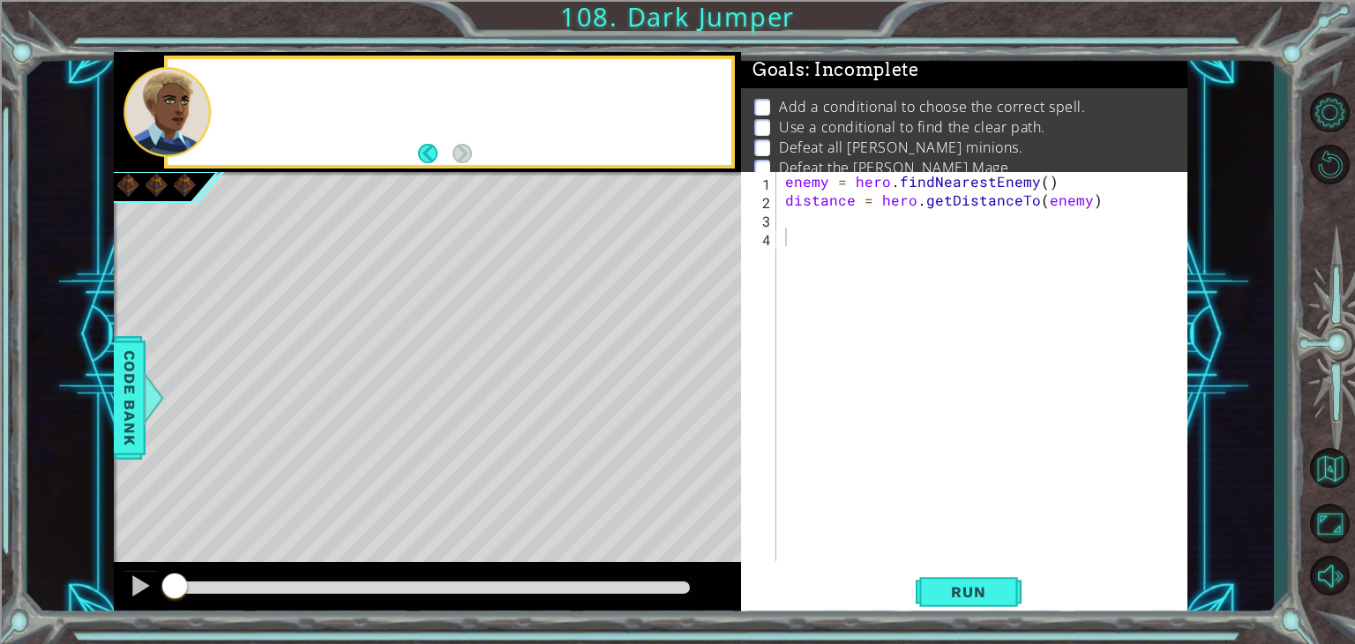
click at [416, 472] on div "Level Map" at bounding box center [521, 431] width 815 height 519
click at [869, 252] on div "enemy = hero . findNearestEnemy ( ) distance = hero . getDistanceTo ( enemy )" at bounding box center [986, 385] width 410 height 426
click at [832, 224] on div "enemy = hero . findNearestEnemy ( ) distance = hero . getDistanceTo ( enemy )" at bounding box center [986, 385] width 410 height 426
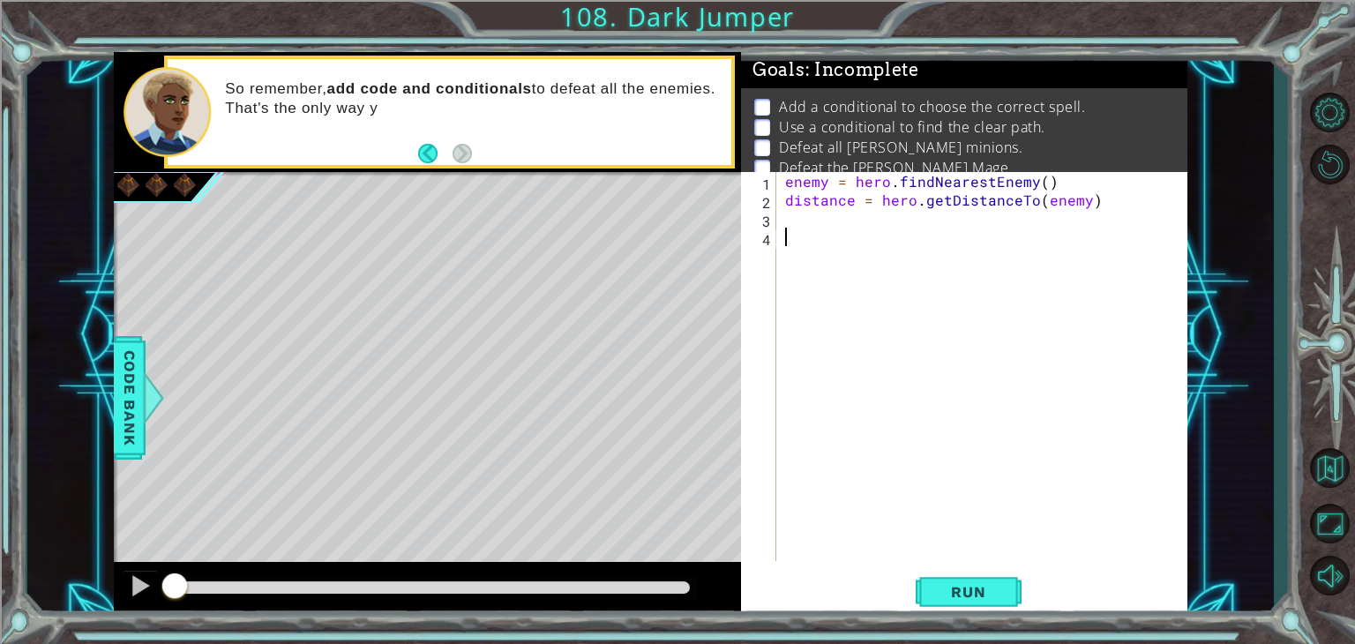
click at [827, 247] on div "enemy = hero . findNearestEnemy ( ) distance = hero . getDistanceTo ( enemy )" at bounding box center [986, 385] width 410 height 426
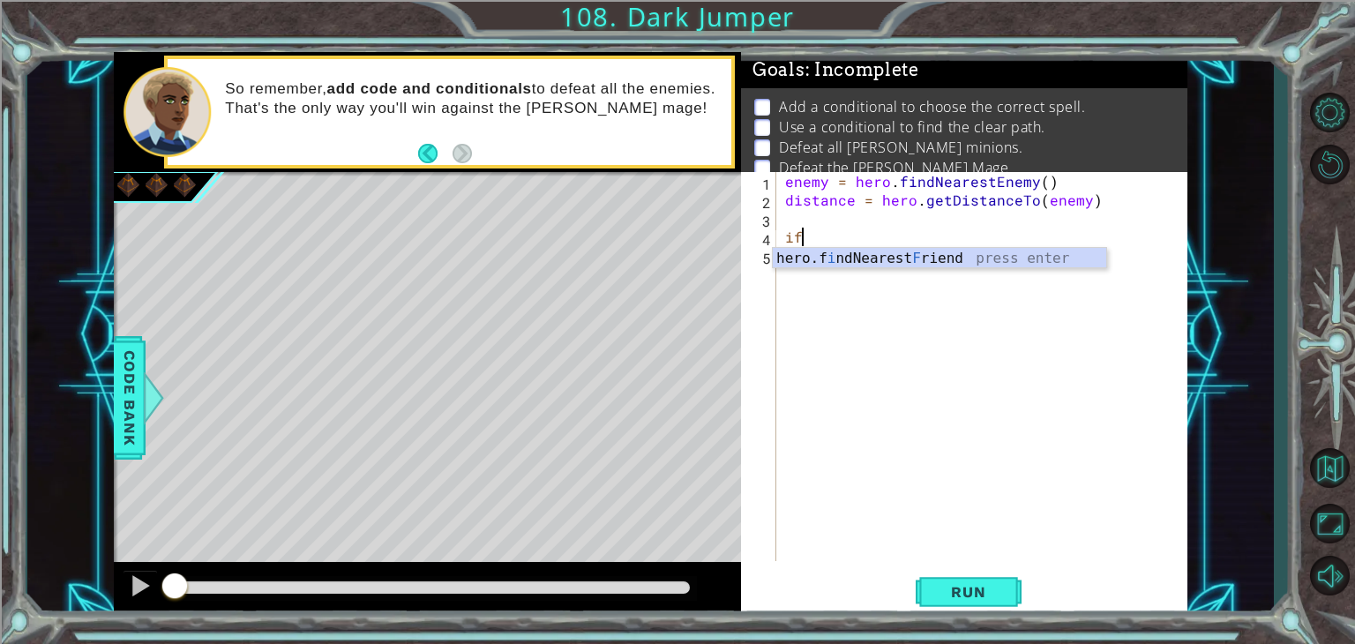
type textarea "i"
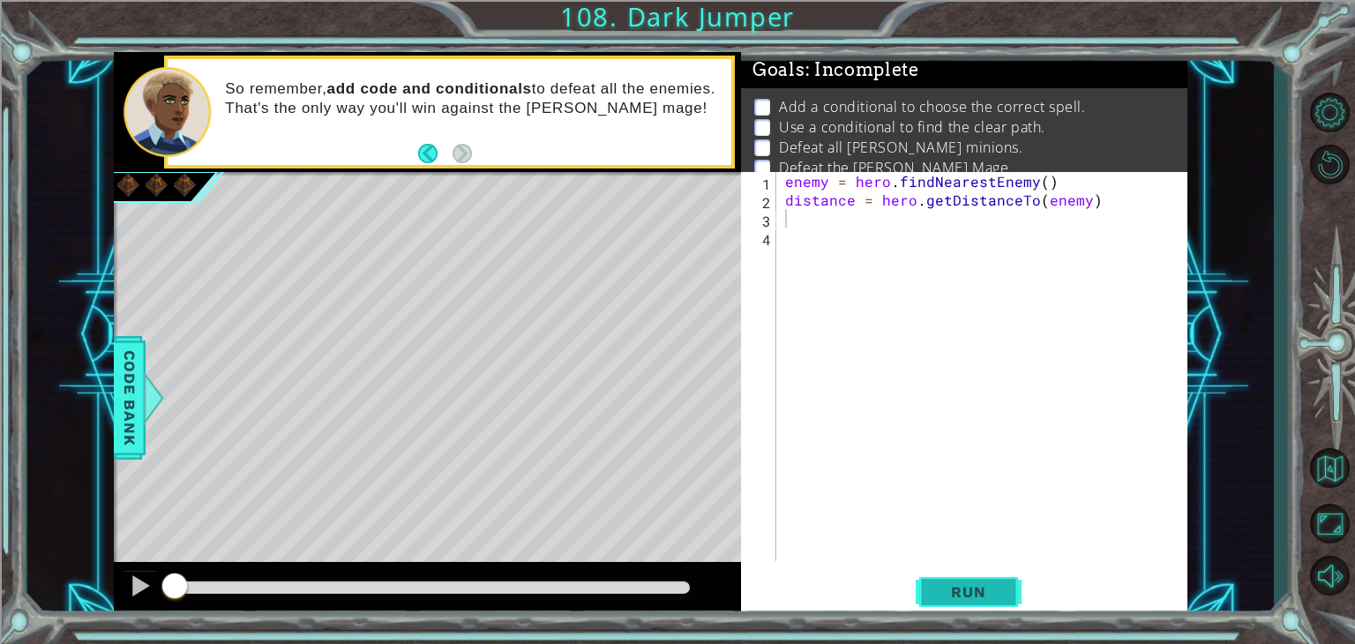
click at [939, 592] on span "Run" at bounding box center [968, 592] width 70 height 18
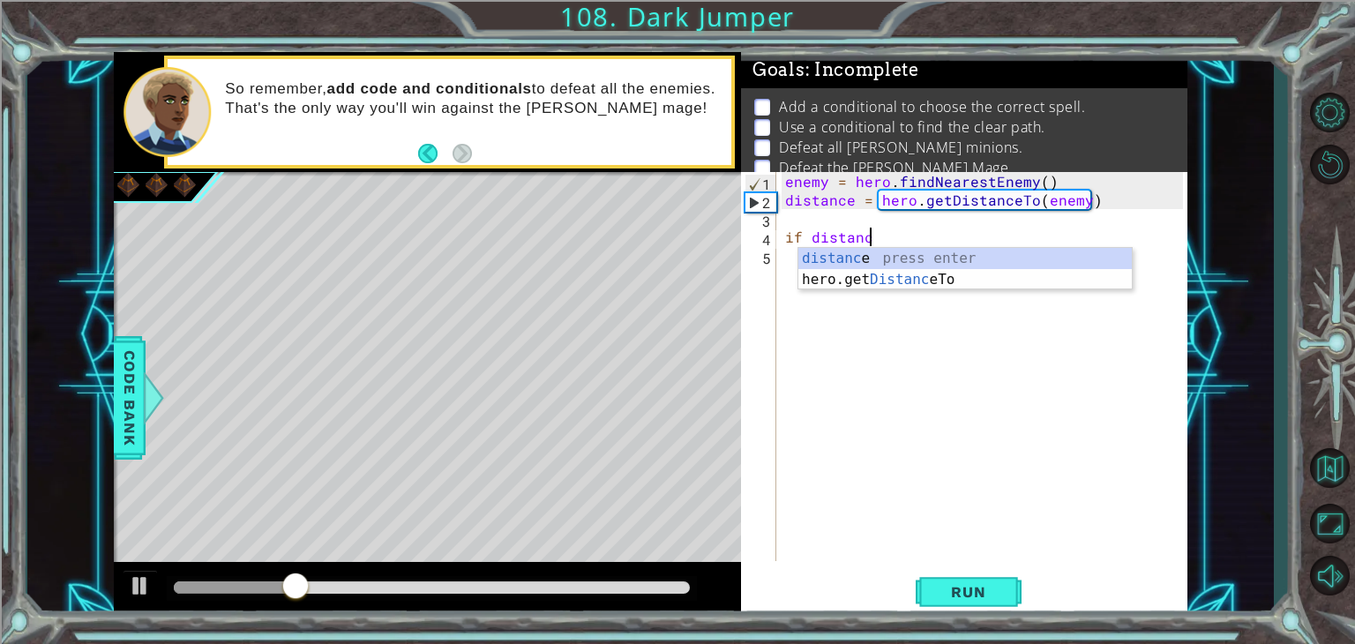
scroll to position [0, 4]
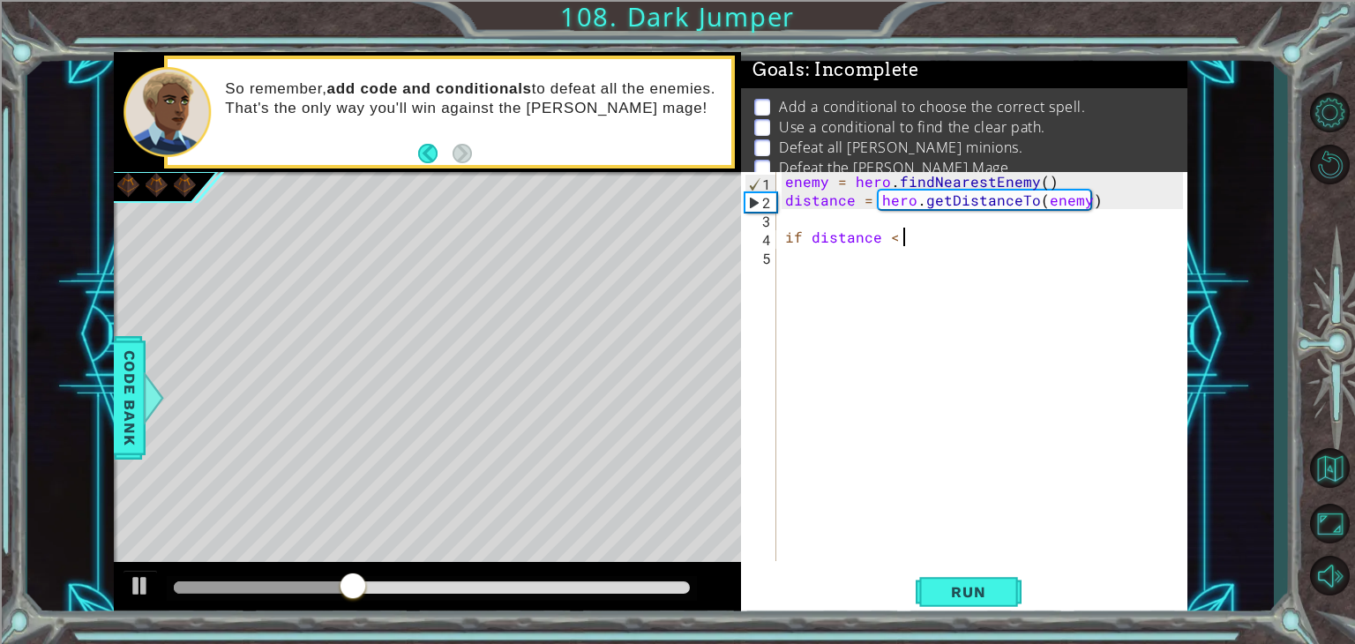
type textarea "if distance < 3"
type textarea "if distance < 3:"
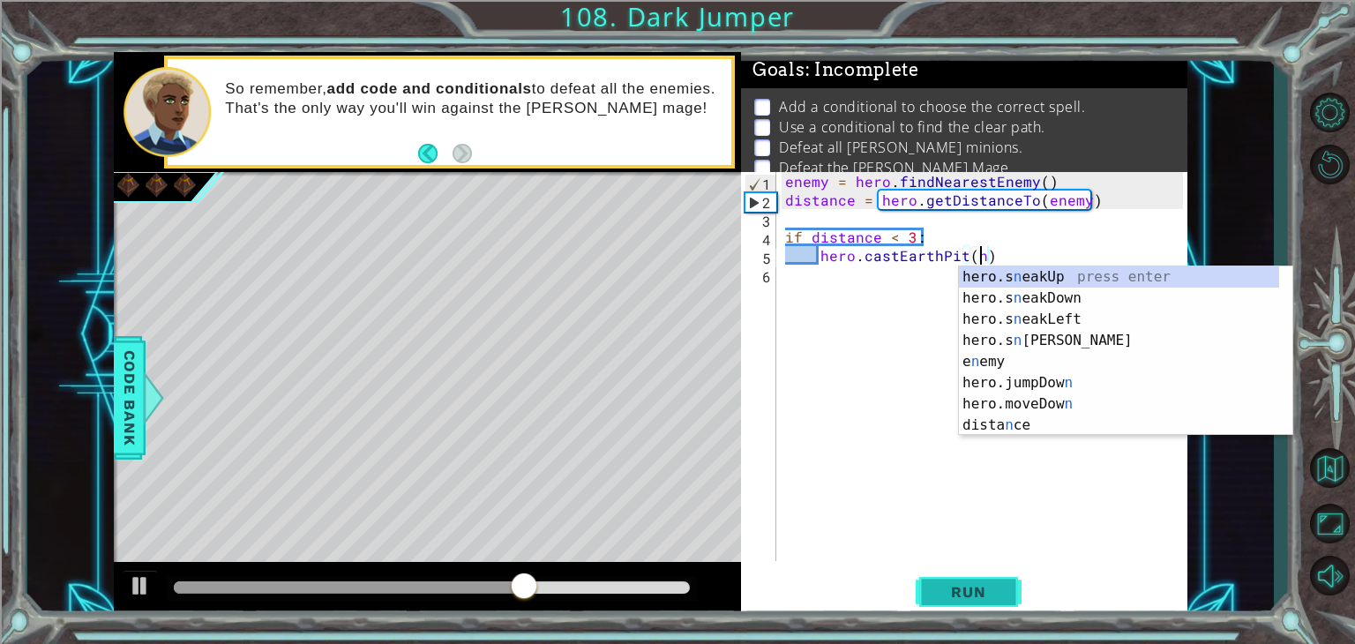
scroll to position [0, 11]
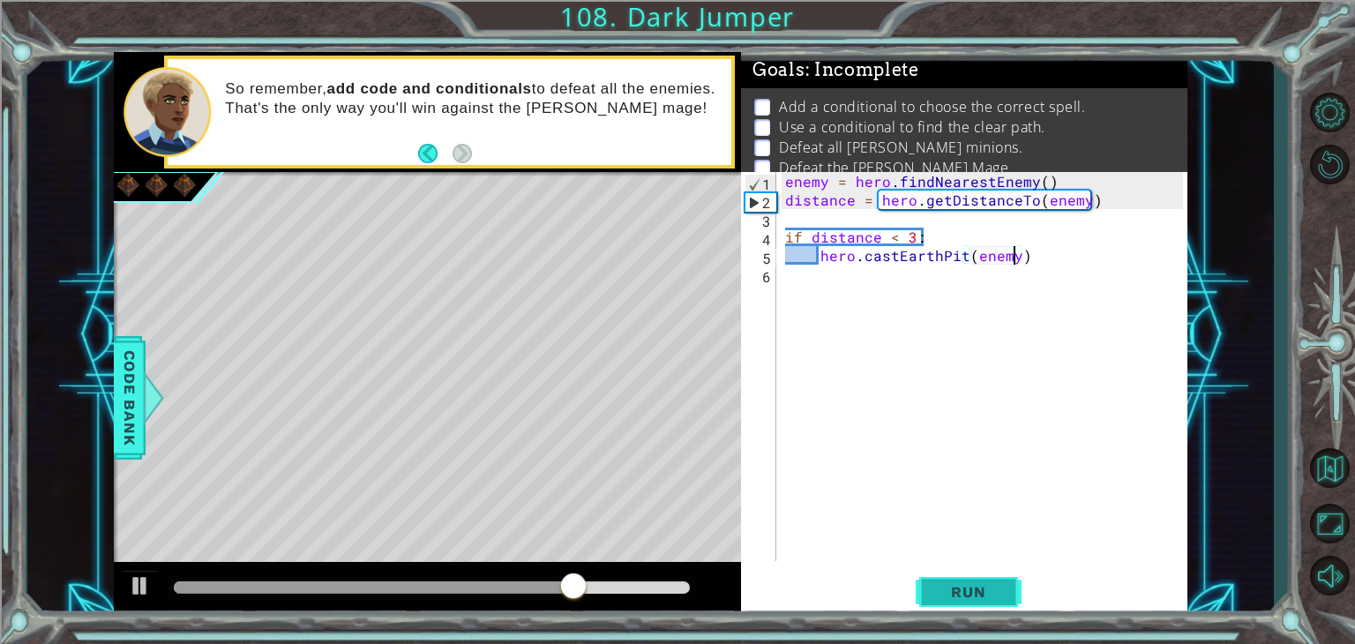
type textarea "hero.castEarthPit(enemy)"
click at [981, 602] on button "Run" at bounding box center [968, 592] width 106 height 45
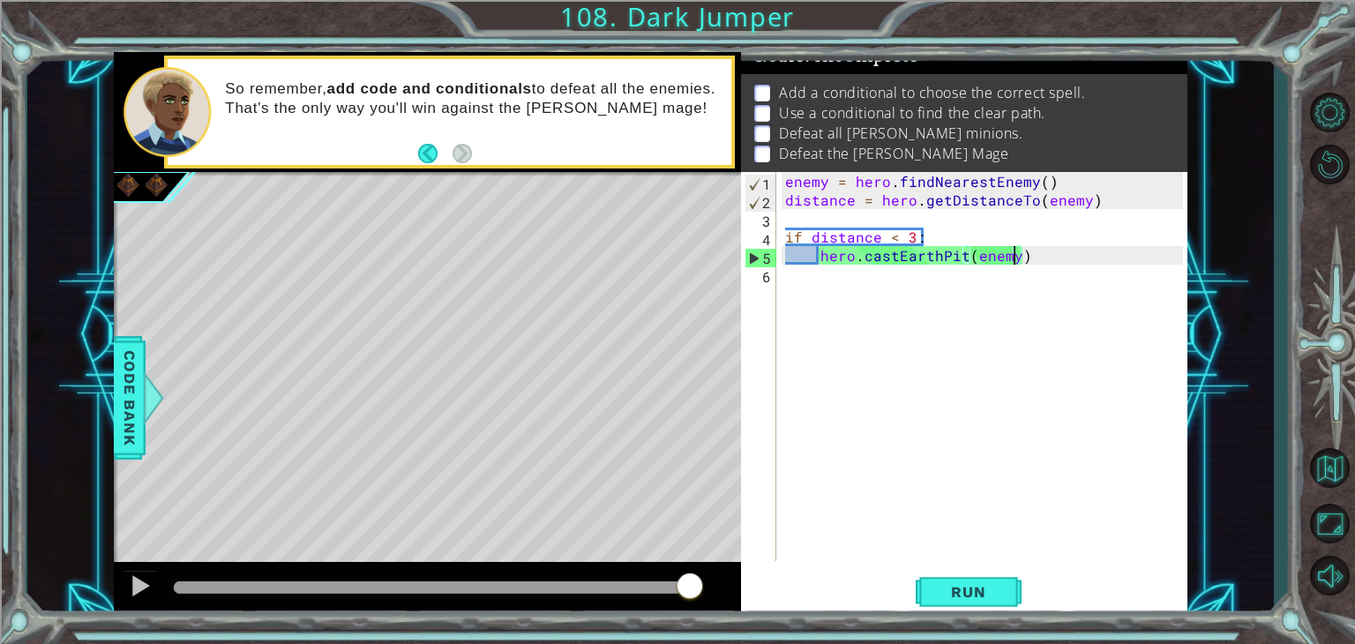
scroll to position [0, 0]
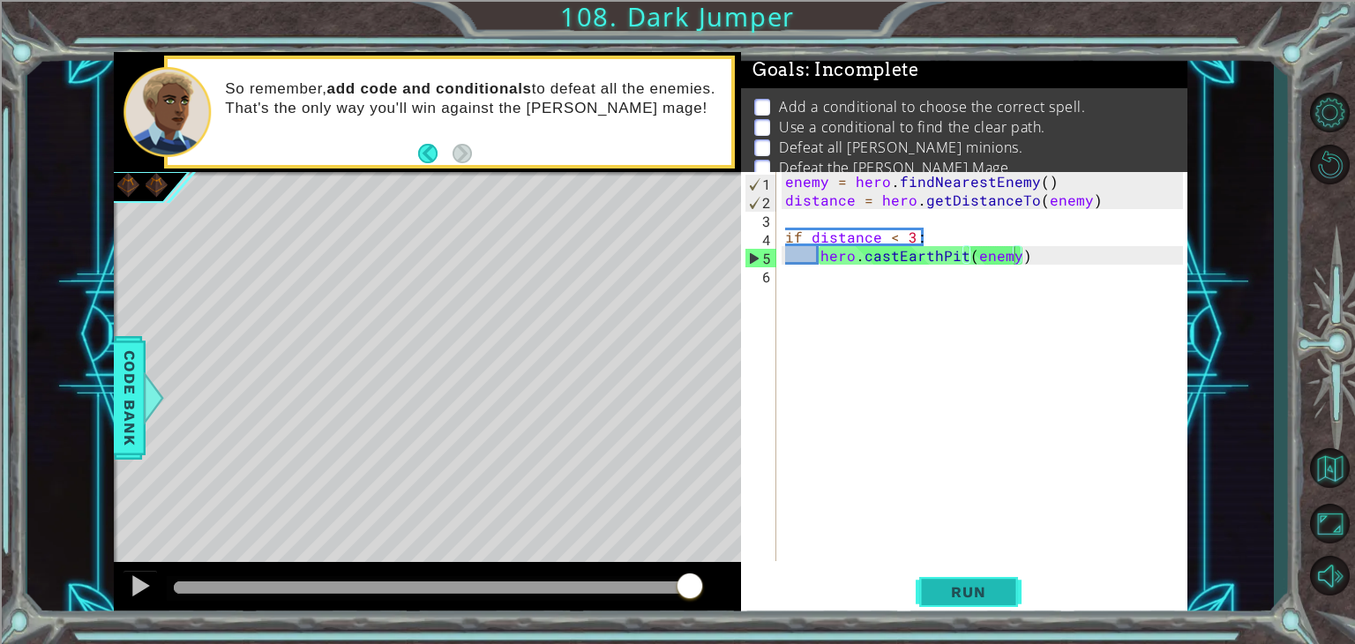
click at [945, 593] on span "Run" at bounding box center [968, 592] width 70 height 18
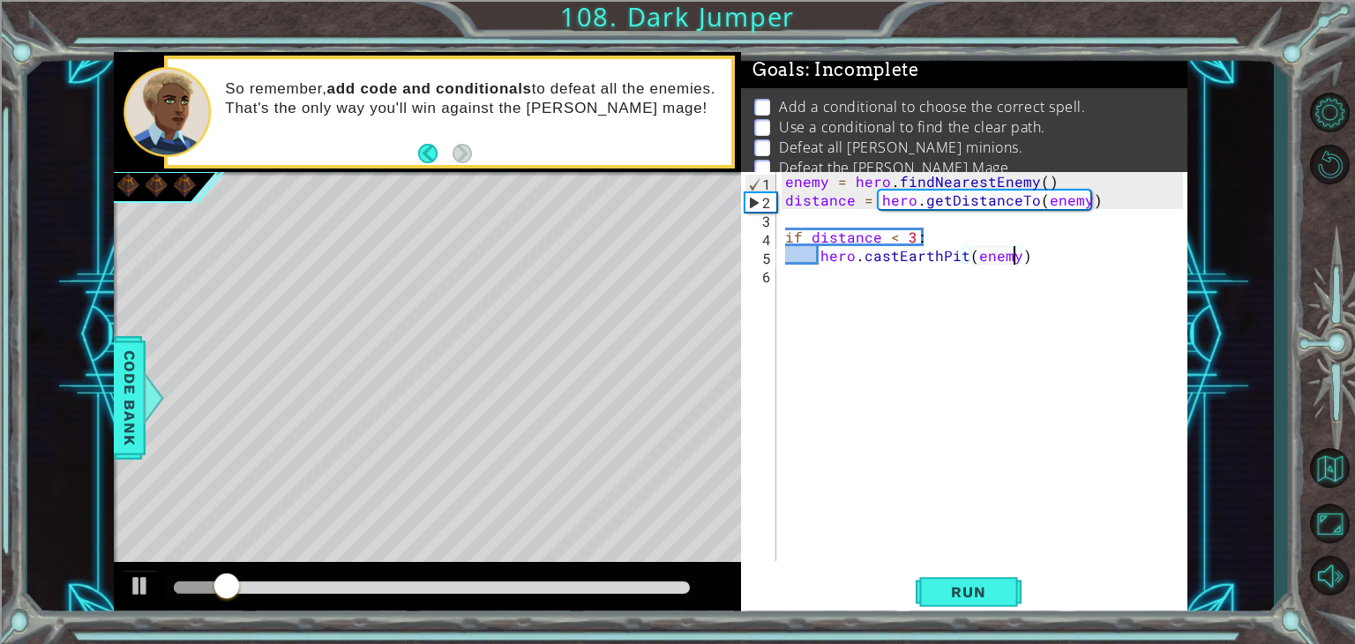
click at [1033, 256] on div "enemy = hero . findNearestEnemy ( ) distance = hero . getDistanceTo ( enemy ) i…" at bounding box center [986, 385] width 410 height 426
type textarea "else:"
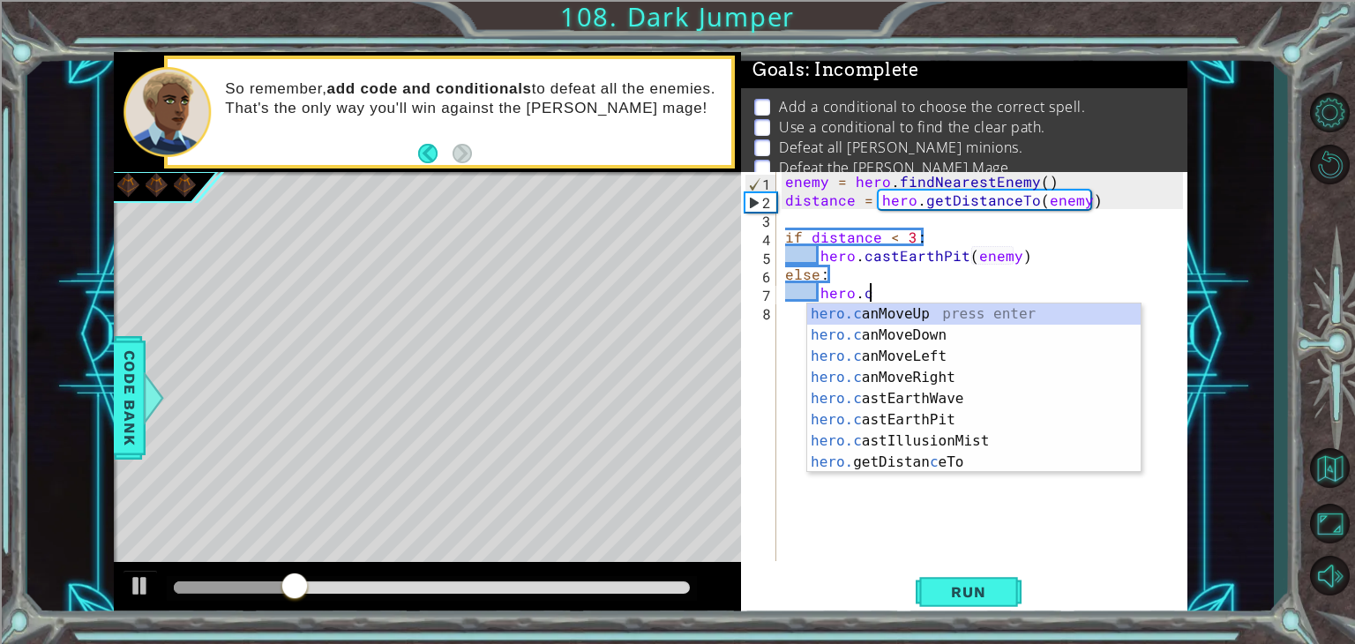
scroll to position [0, 4]
type textarea "hero.cas"
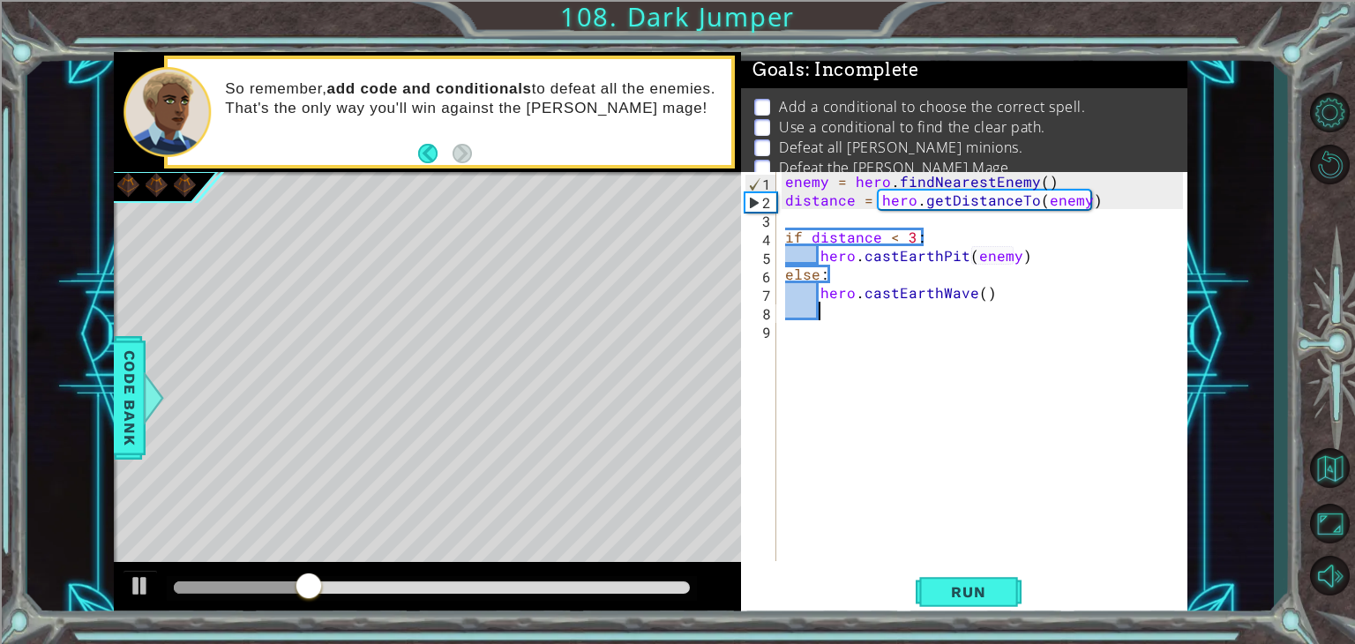
scroll to position [0, 0]
click at [981, 287] on div "enemy = hero . findNearestEnemy ( ) distance = hero . getDistanceTo ( enemy ) i…" at bounding box center [986, 385] width 410 height 426
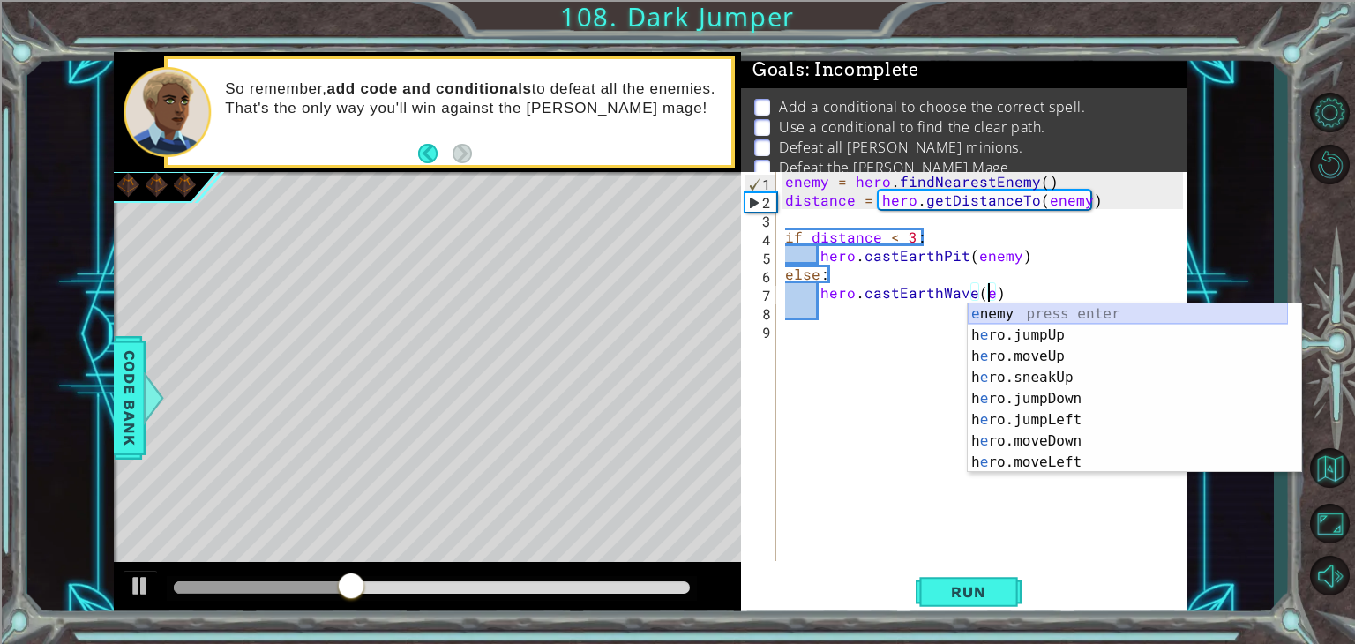
click at [999, 321] on div "e nemy press enter h e ro.jumpUp press enter h e ro.moveUp press enter h e ro.s…" at bounding box center [1127, 409] width 320 height 212
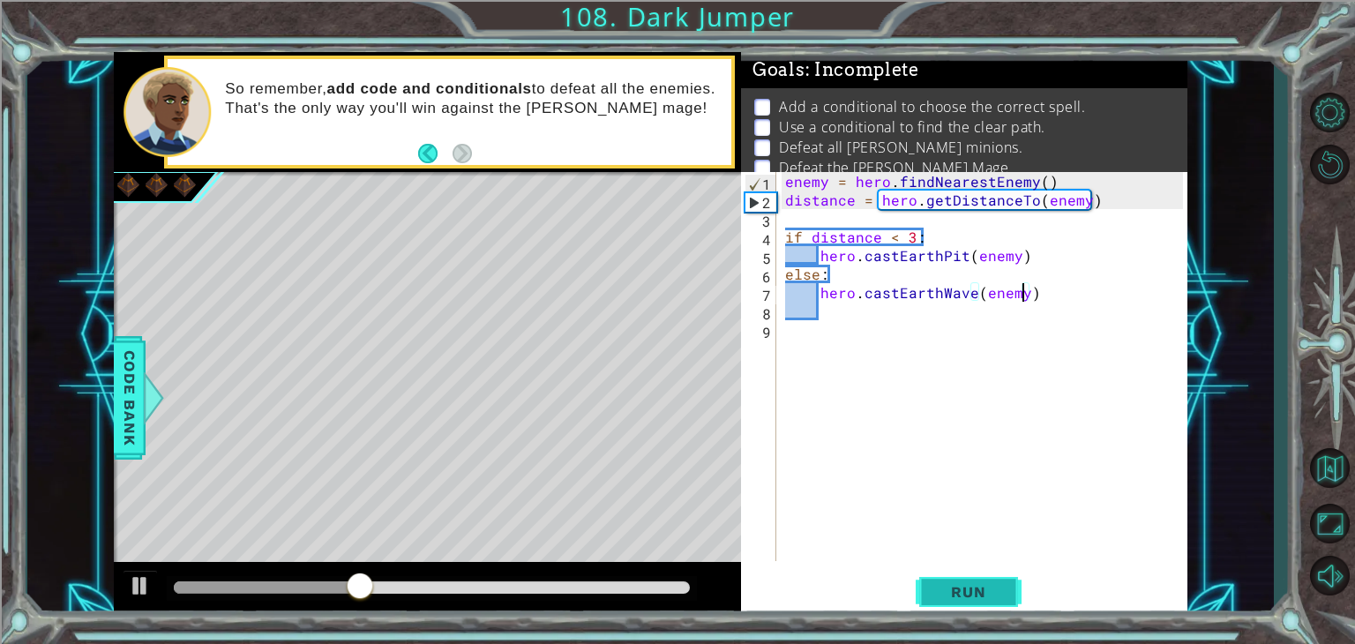
type textarea "hero.castEarthWave(enemy)"
click at [950, 591] on span "Run" at bounding box center [968, 592] width 70 height 18
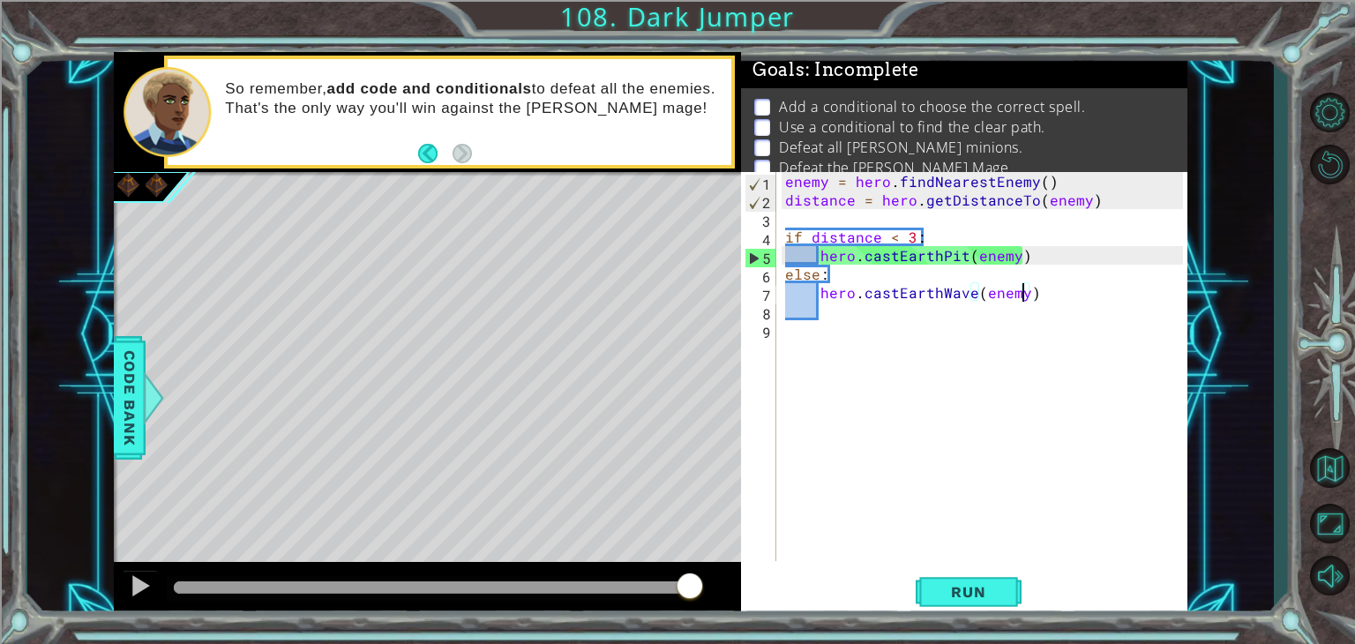
click at [1041, 297] on div "enemy = hero . findNearestEnemy ( ) distance = hero . getDistanceTo ( enemy ) i…" at bounding box center [986, 385] width 410 height 426
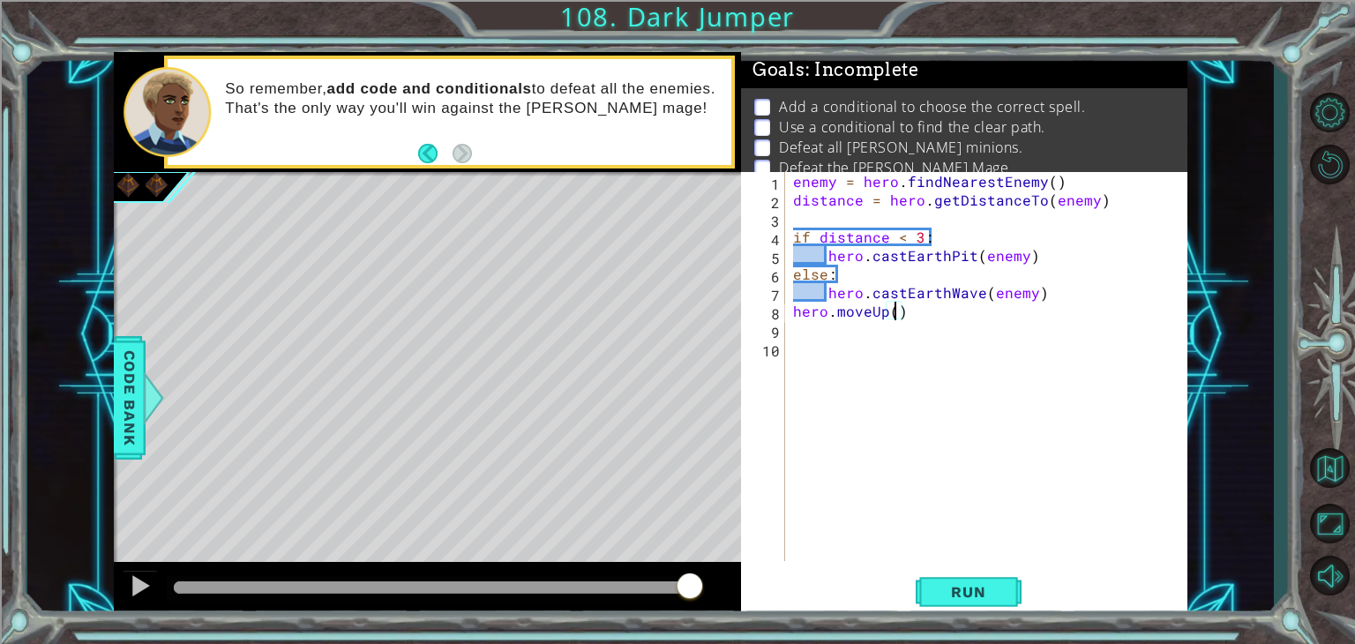
scroll to position [0, 6]
click at [973, 581] on button "Run" at bounding box center [968, 592] width 106 height 45
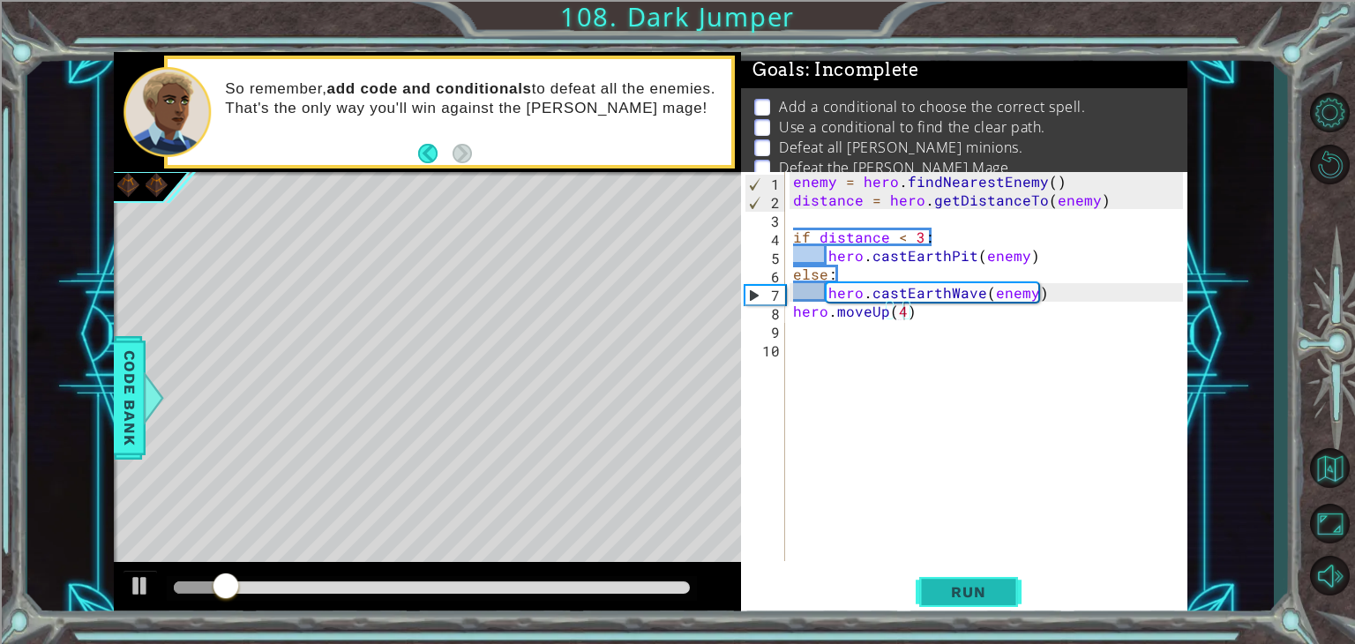
click at [961, 598] on span "Run" at bounding box center [968, 592] width 70 height 18
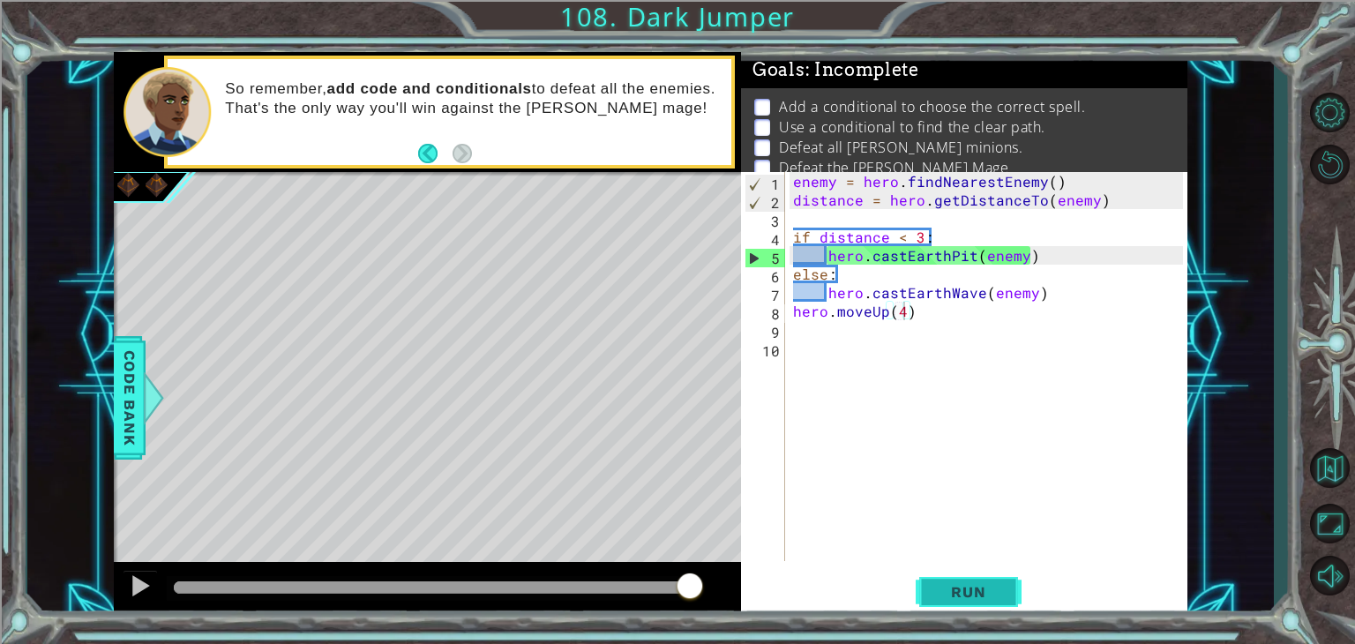
click at [932, 579] on button "Run" at bounding box center [968, 592] width 106 height 45
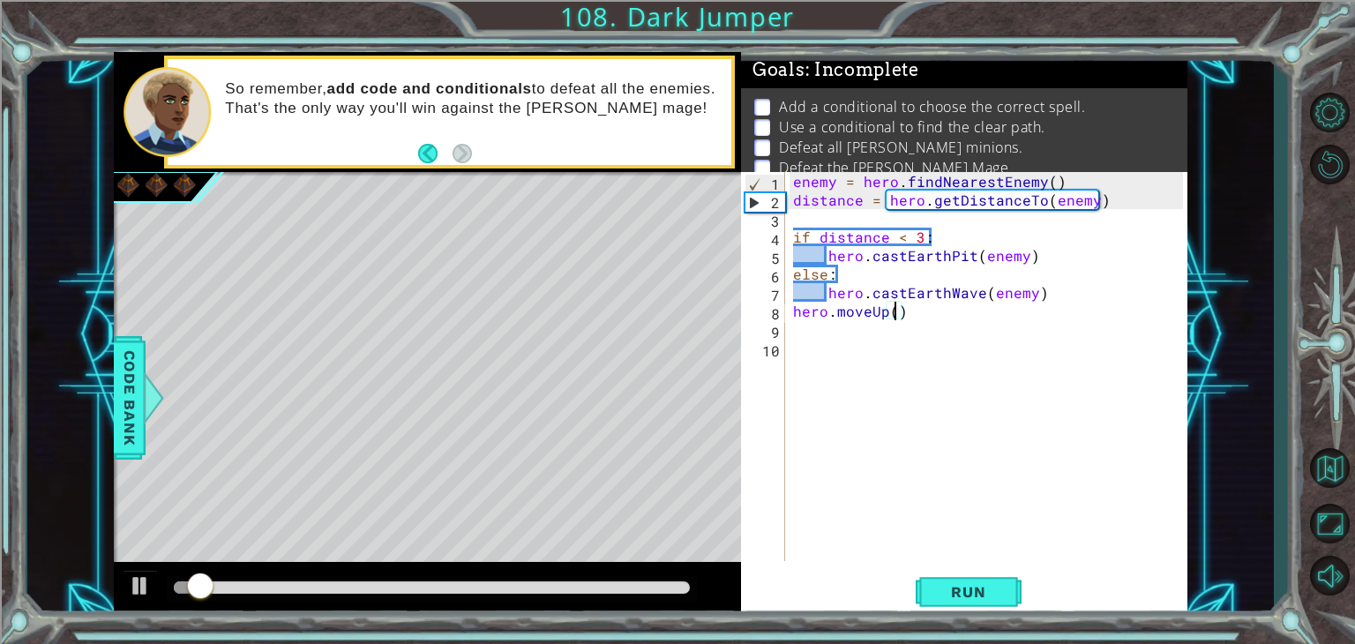
type textarea "hero.moveUp(2)"
click at [913, 309] on div "enemy = hero . findNearestEnemy ( ) distance = hero . getDistanceTo ( enemy ) i…" at bounding box center [990, 385] width 402 height 426
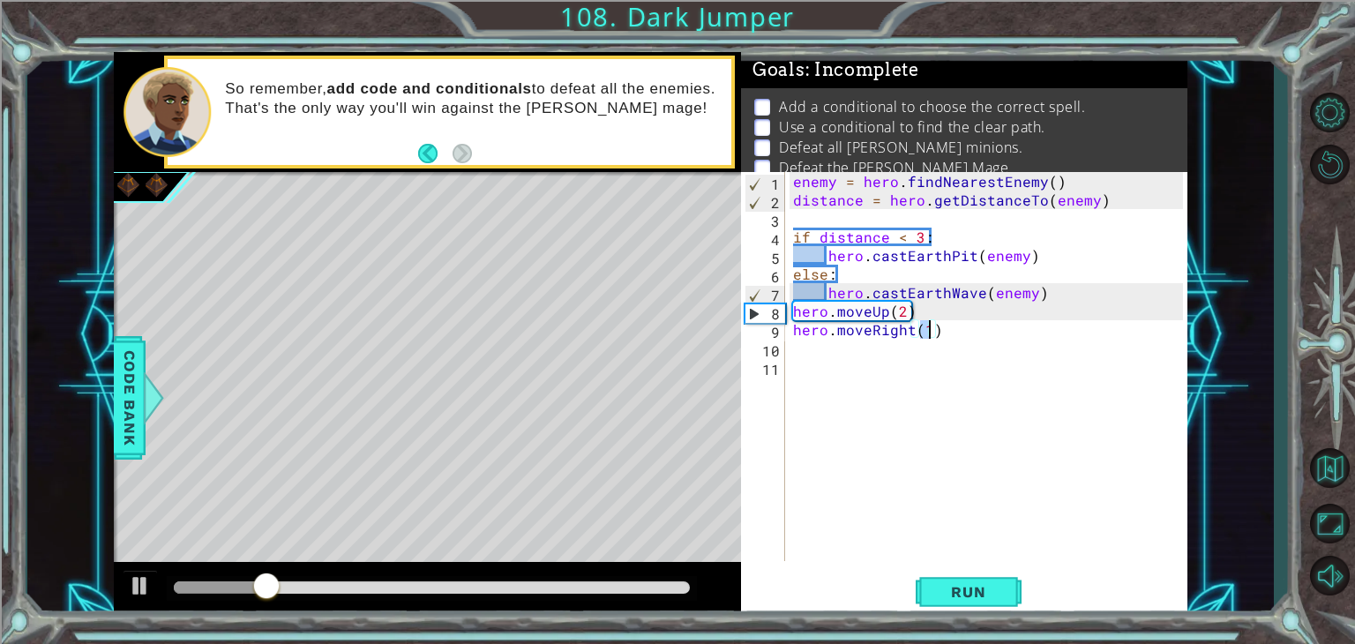
scroll to position [0, 7]
type textarea "hero.moveRight(2)"
click at [989, 600] on span "Run" at bounding box center [968, 592] width 70 height 18
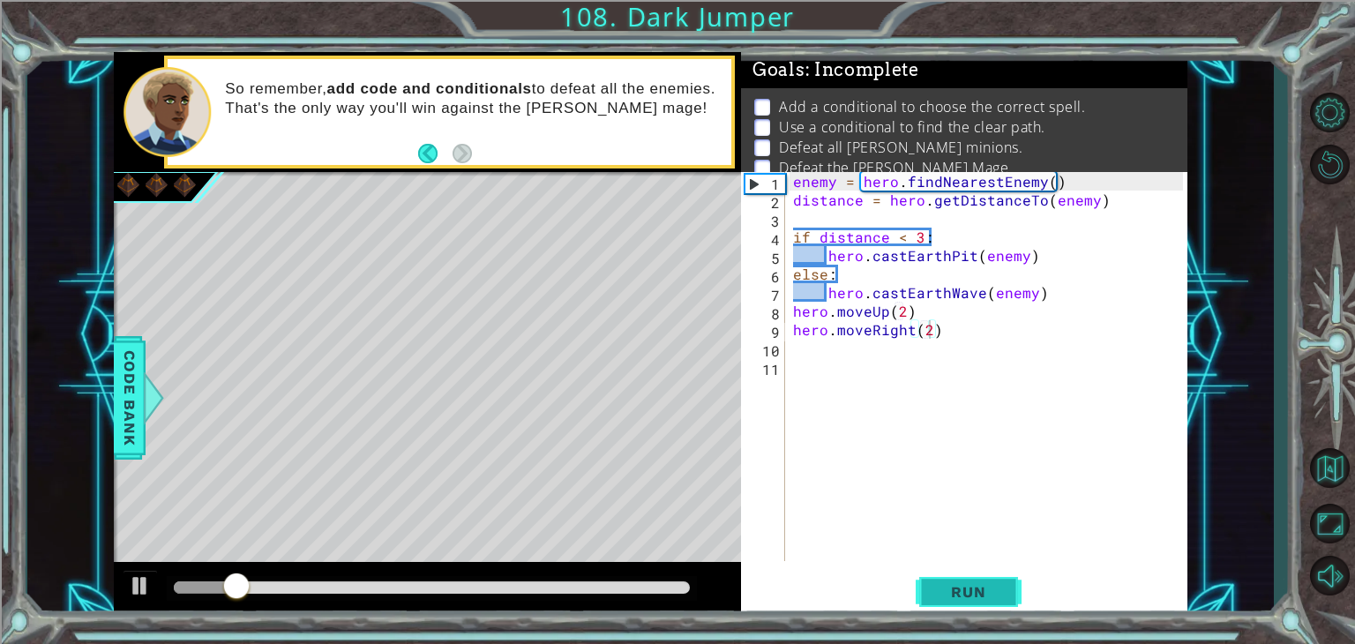
click at [989, 600] on span "Run" at bounding box center [968, 592] width 70 height 18
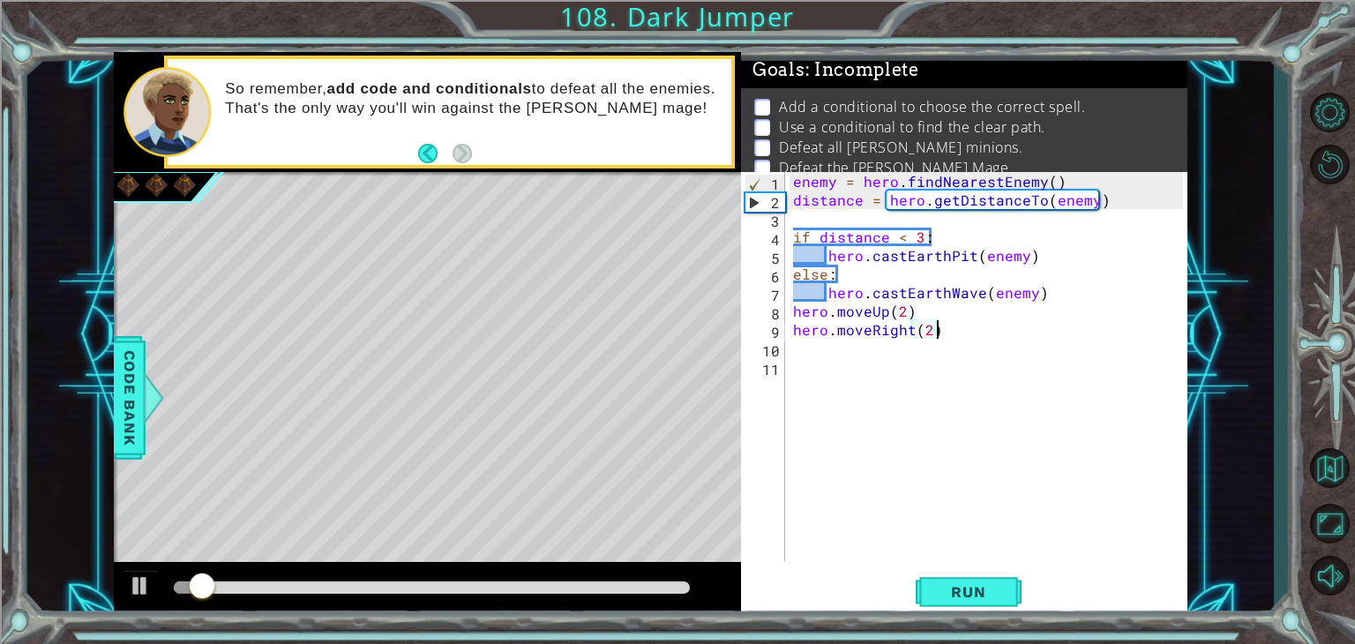
click at [935, 325] on div "enemy = hero . findNearestEnemy ( ) distance = hero . getDistanceTo ( enemy ) i…" at bounding box center [990, 385] width 402 height 426
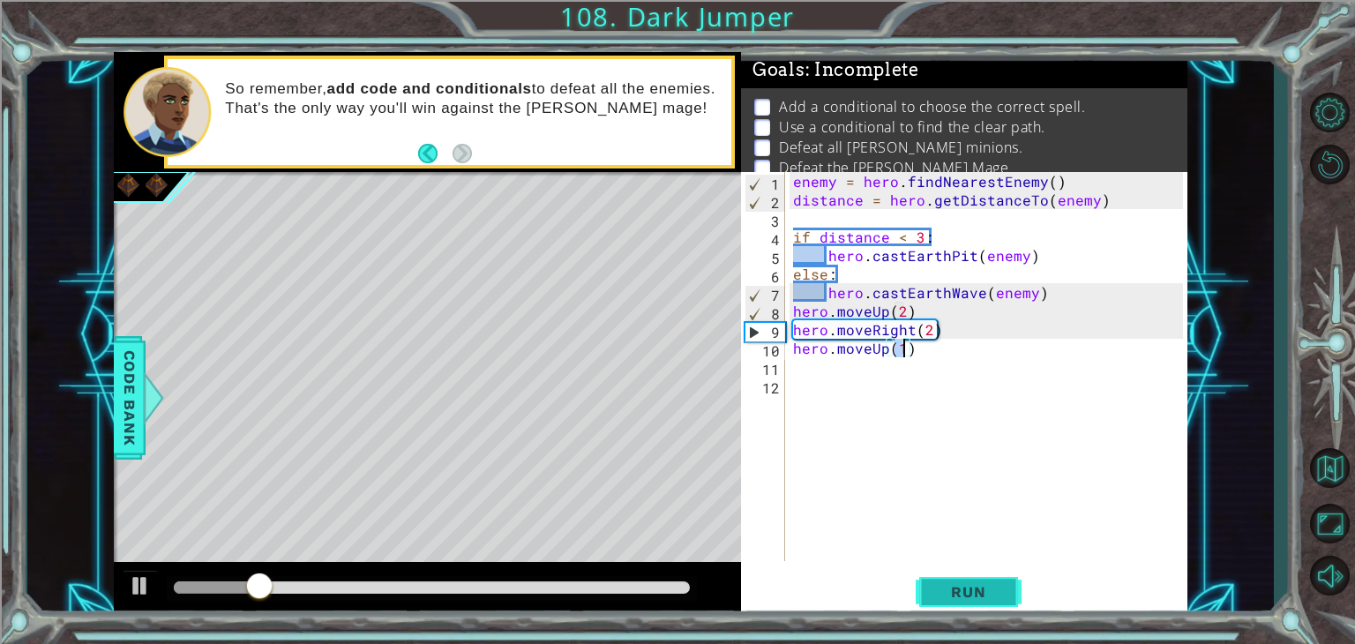
scroll to position [0, 6]
type textarea "hero.moveUp(4)"
click at [969, 576] on button "Run" at bounding box center [968, 592] width 106 height 45
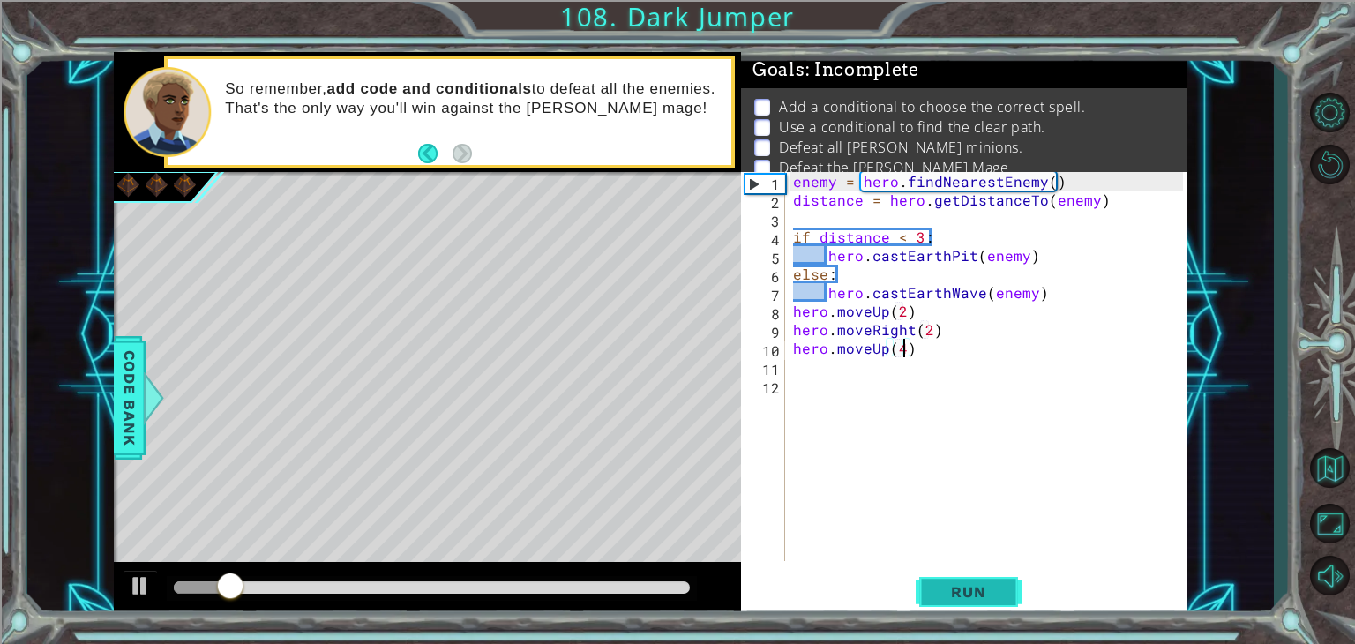
click at [969, 576] on button "Run" at bounding box center [968, 592] width 106 height 45
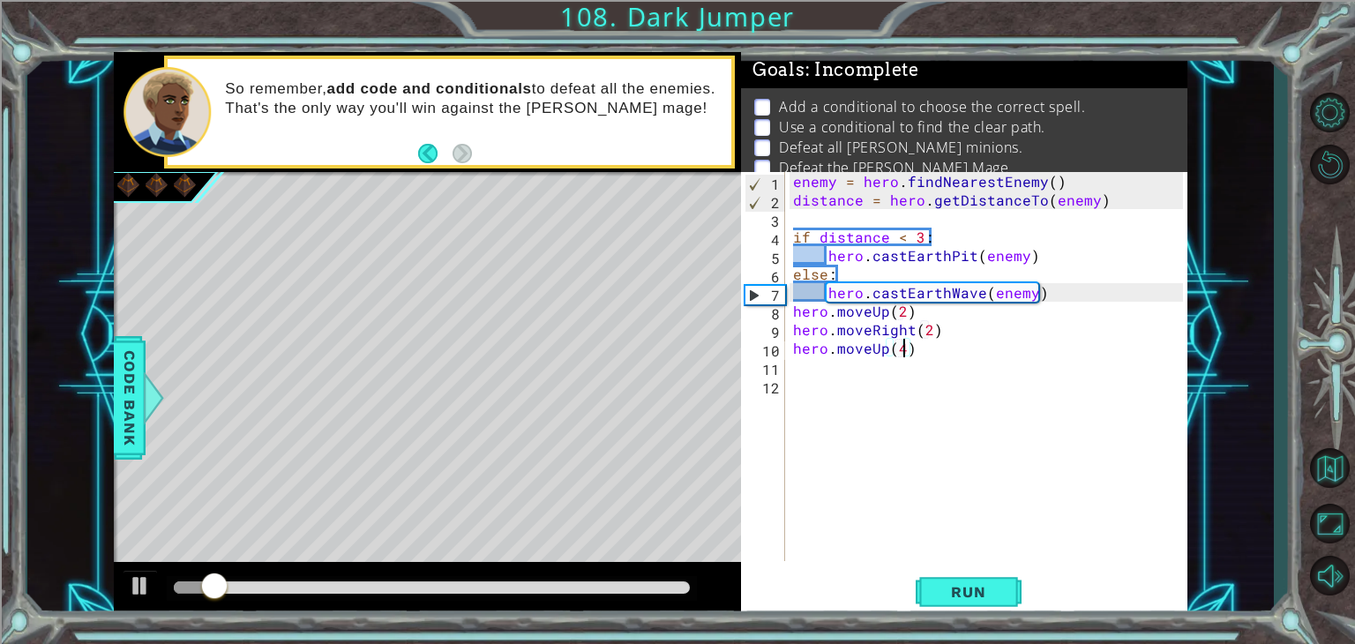
click at [959, 346] on div "enemy = hero . findNearestEnemy ( ) distance = hero . getDistanceTo ( enemy ) i…" at bounding box center [990, 385] width 402 height 426
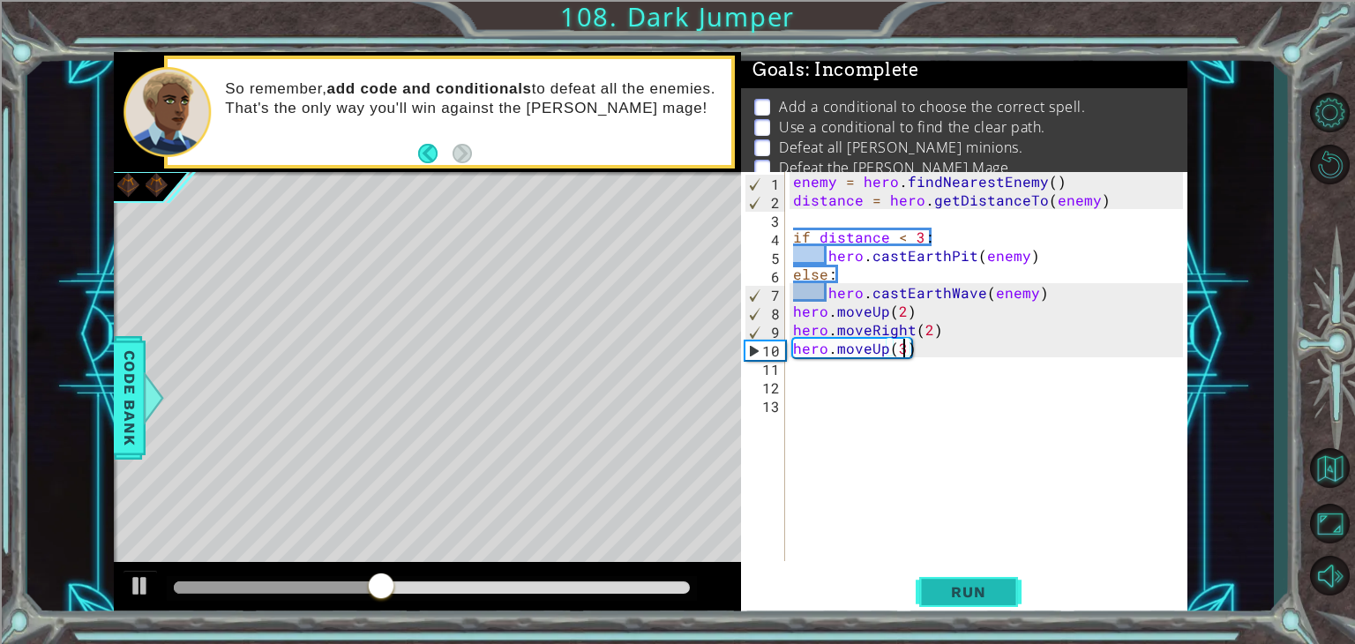
type textarea "hero.moveUp(3)"
click at [952, 579] on button "Run" at bounding box center [968, 592] width 106 height 45
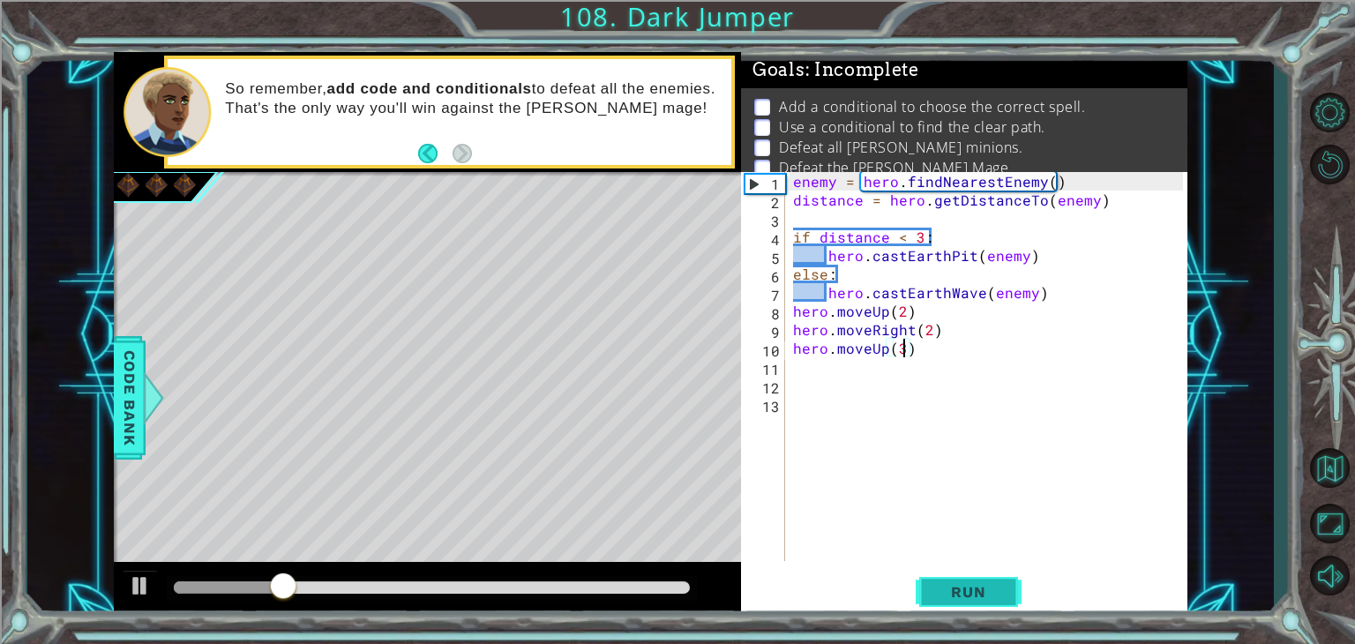
click at [944, 600] on span "Run" at bounding box center [968, 592] width 70 height 18
